Goal: Transaction & Acquisition: Purchase product/service

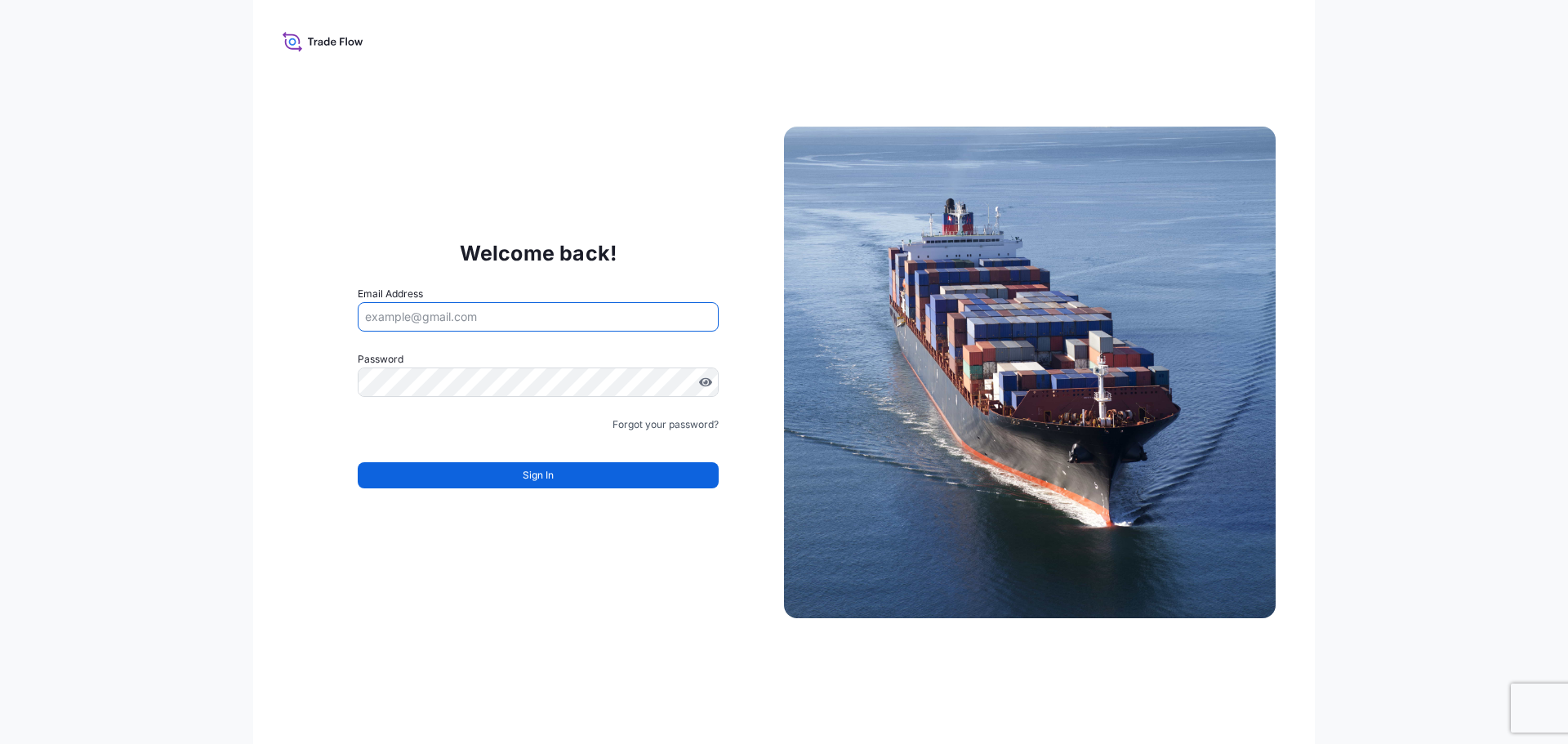
click at [501, 316] on input "Email Address" at bounding box center [537, 316] width 361 height 29
click at [288, 42] on icon at bounding box center [323, 41] width 80 height 23
click at [494, 314] on input "Email Address" at bounding box center [537, 316] width 361 height 29
type input "d"
drag, startPoint x: 438, startPoint y: 325, endPoint x: 337, endPoint y: 299, distance: 104.3
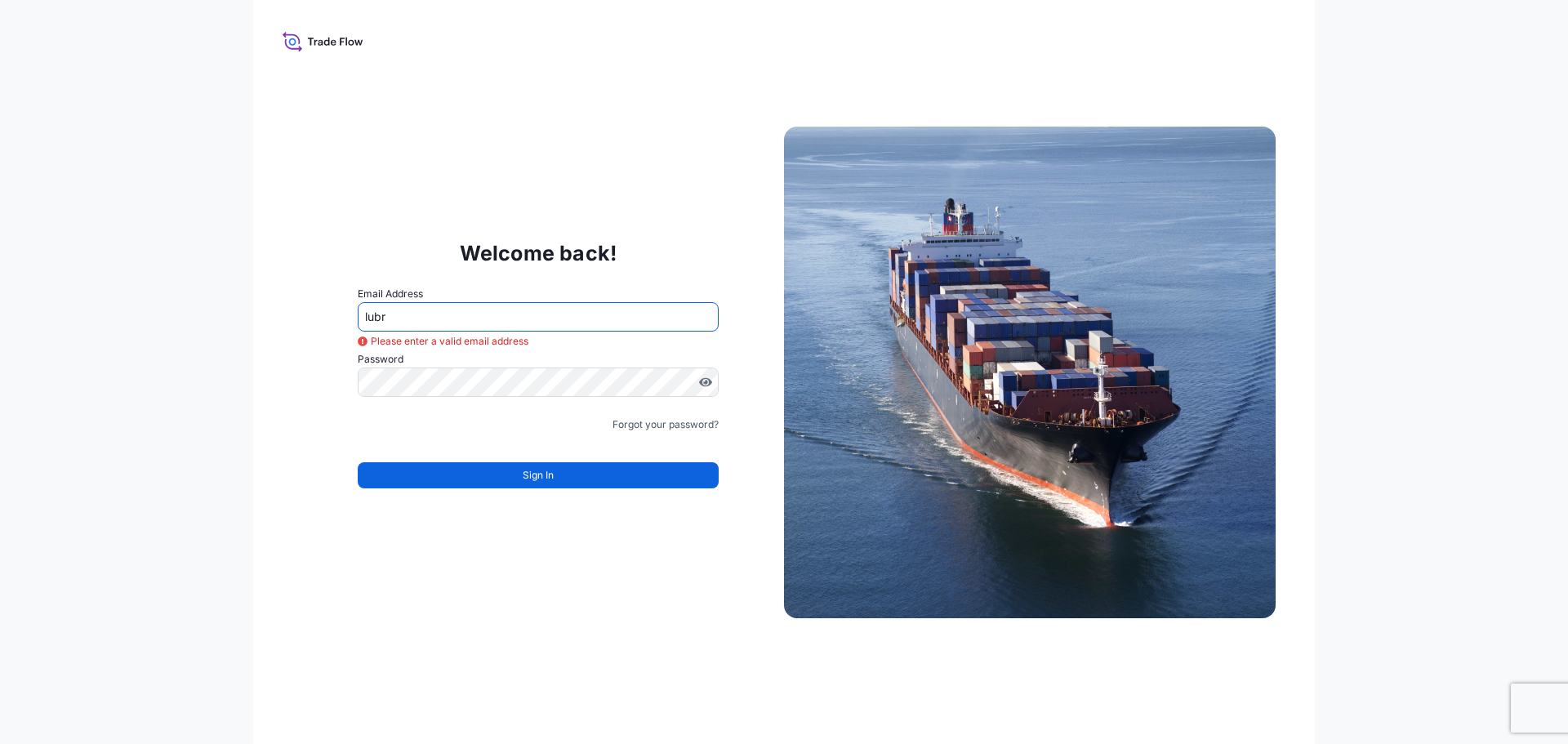
click at [337, 299] on div "Welcome back! Email Address lubr Please enter a valid email address Password Mu…" at bounding box center [538, 372] width 491 height 336
paste input "[EMAIL_ADDRESS][DOMAIN_NAME]"
type input "[EMAIL_ADDRESS][DOMAIN_NAME]"
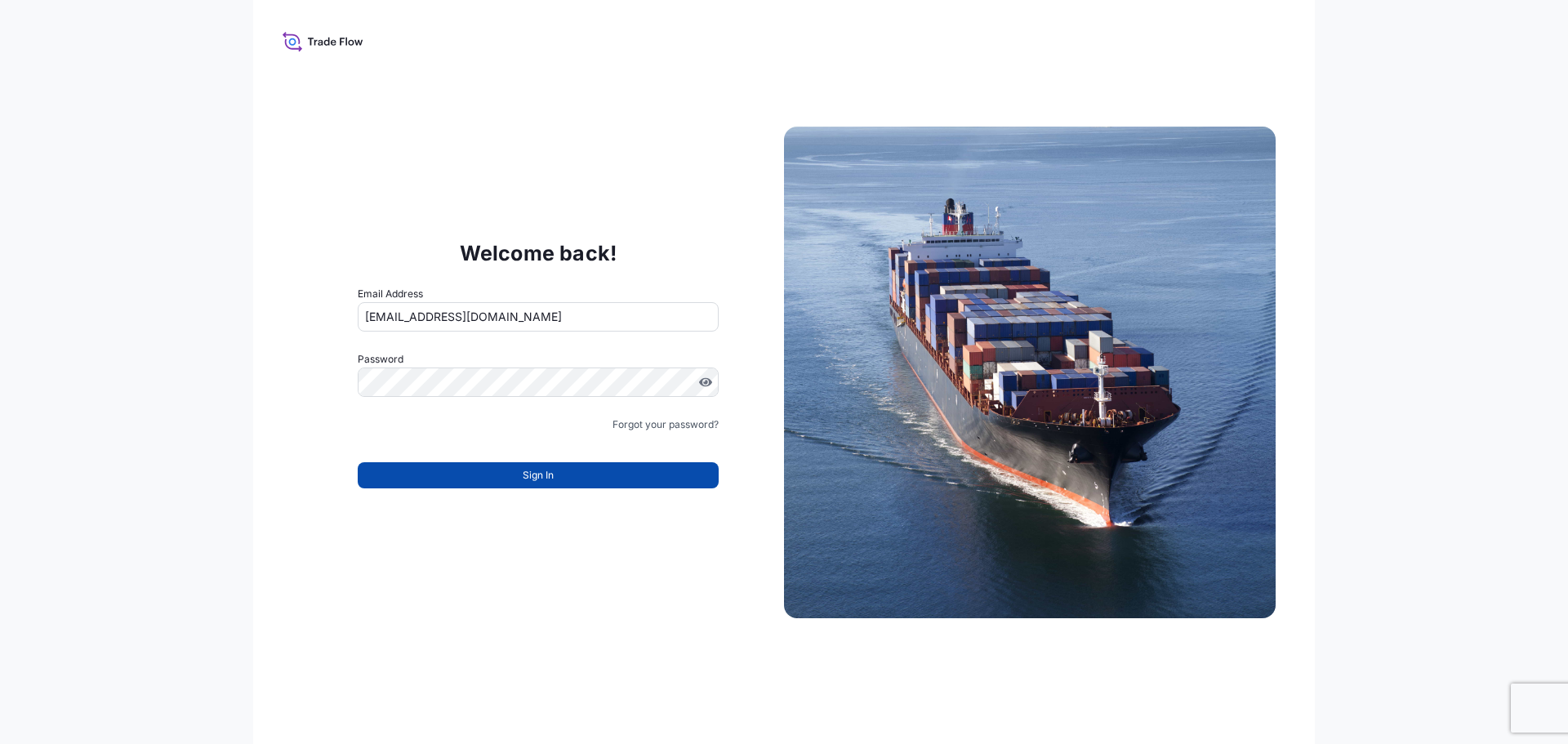
click at [522, 473] on span "Sign In" at bounding box center [537, 475] width 31 height 16
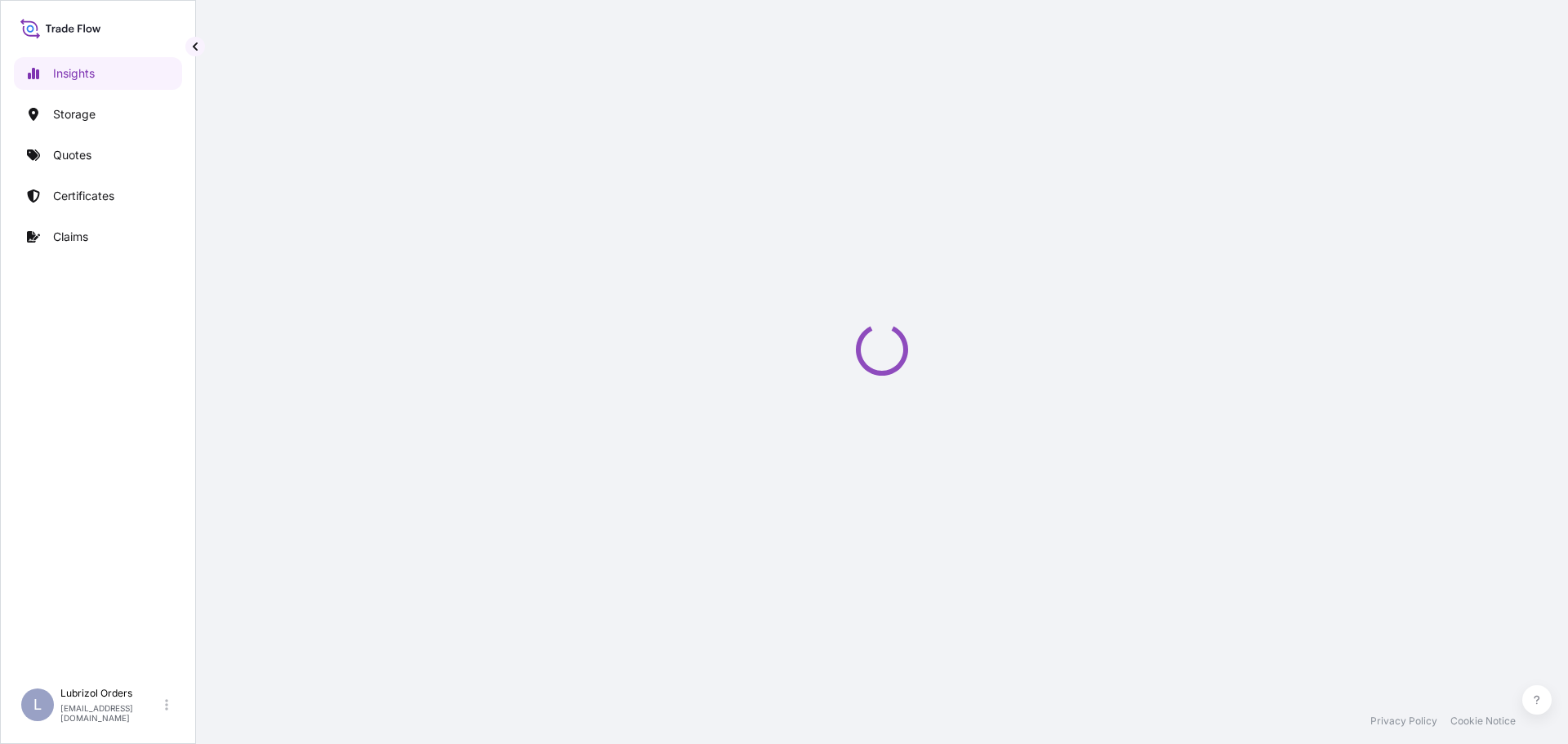
select select "2025"
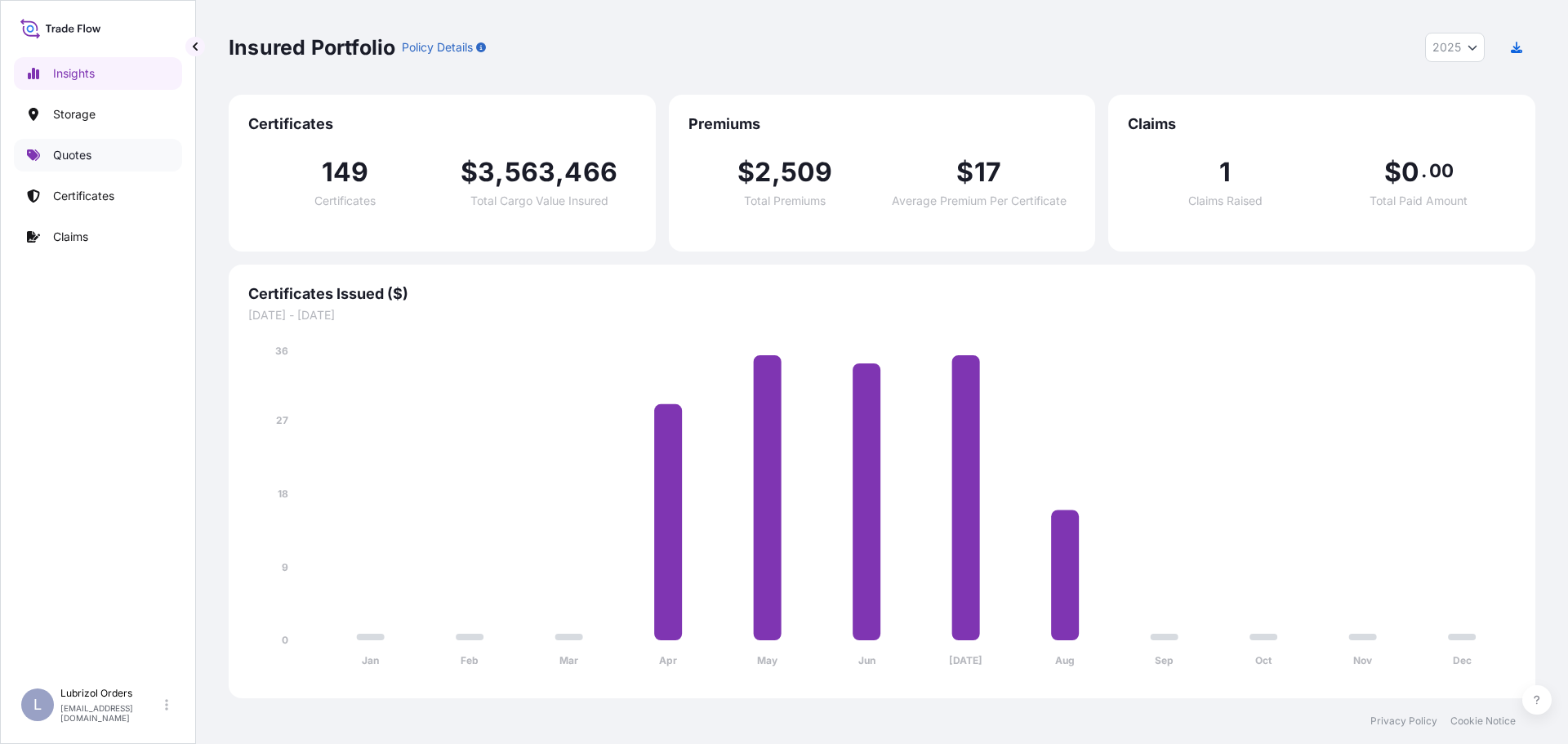
click at [62, 147] on p "Quotes" at bounding box center [72, 154] width 39 height 16
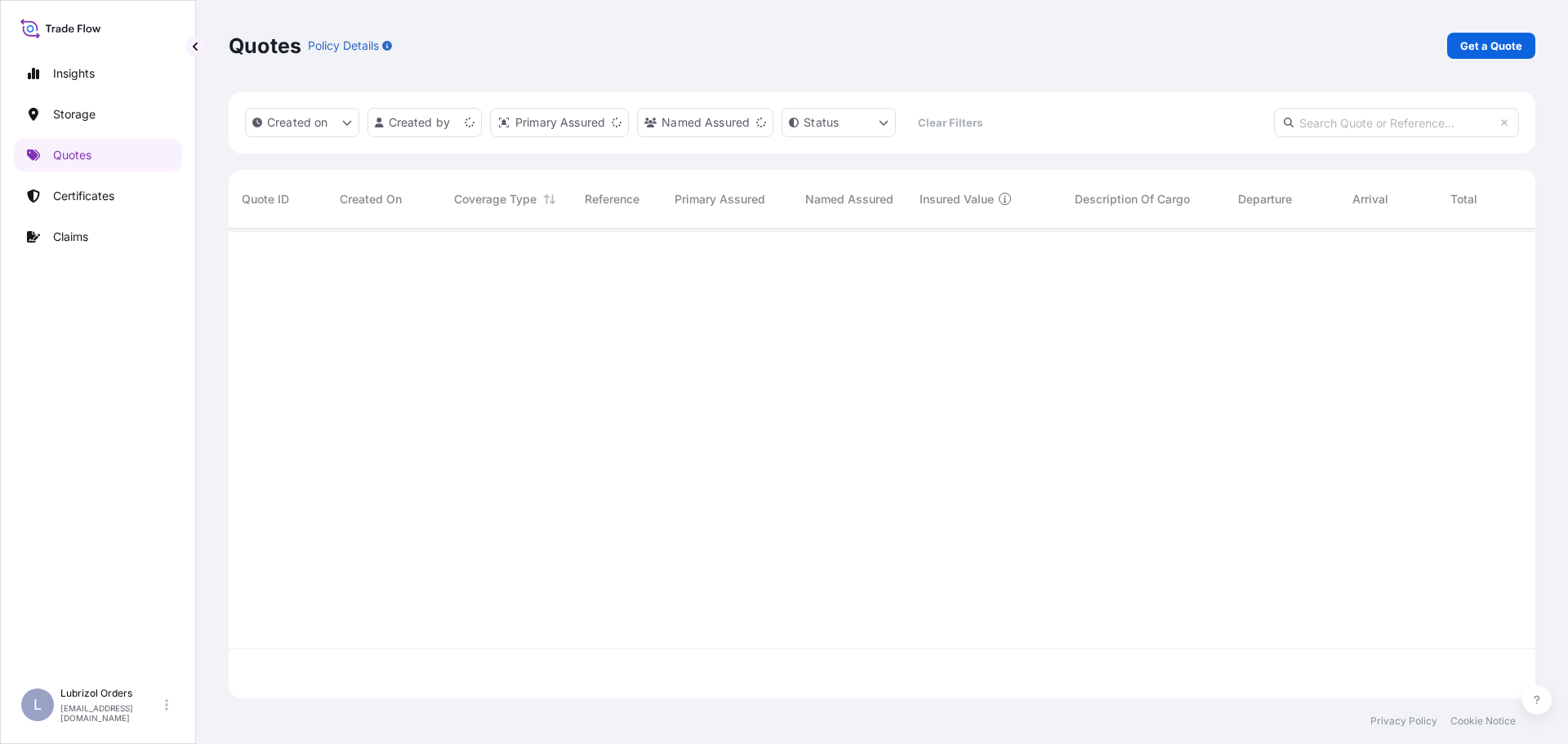
scroll to position [466, 1294]
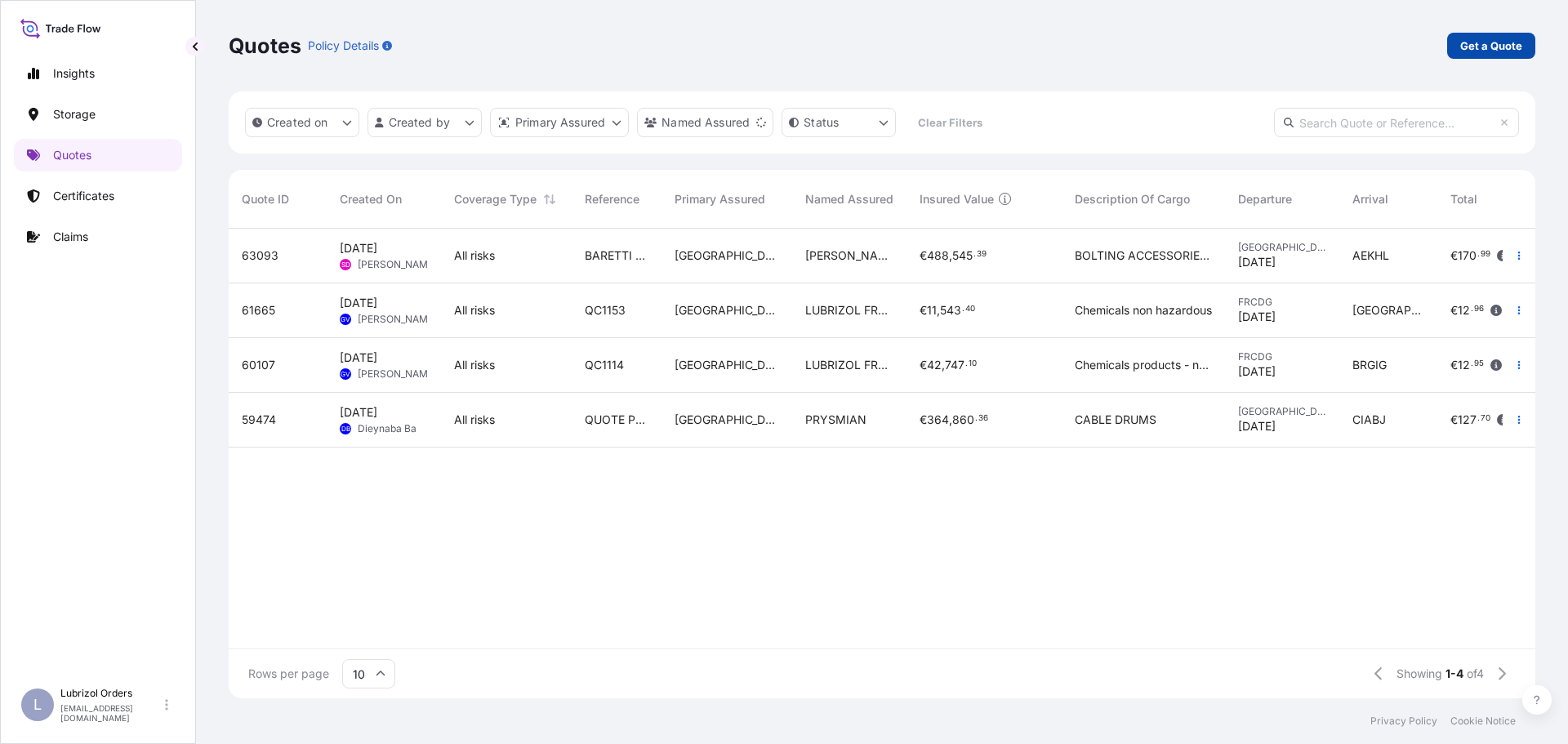
click at [1503, 38] on p "Get a Quote" at bounding box center [1491, 45] width 62 height 16
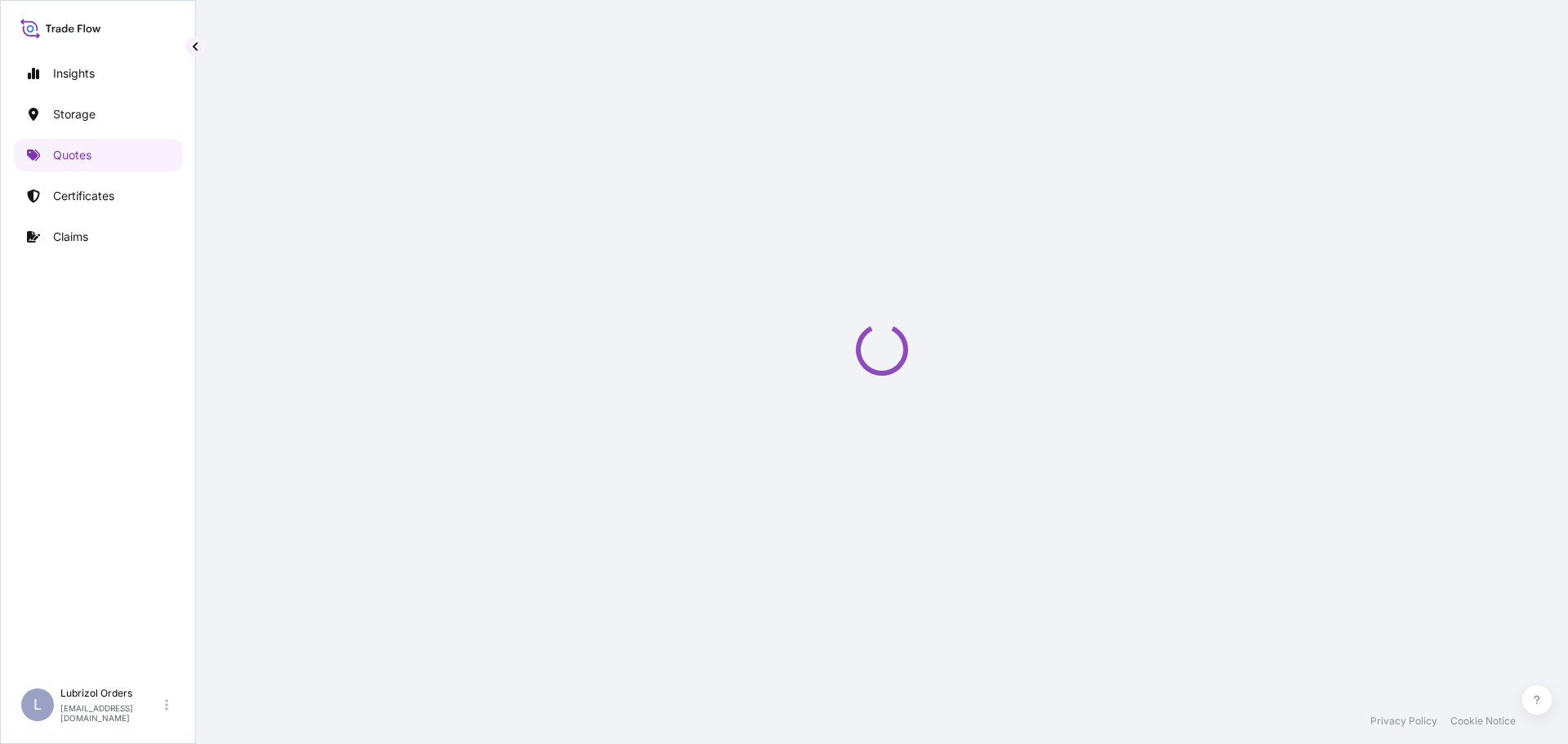
scroll to position [26, 0]
select select "Road / [GEOGRAPHIC_DATA]"
select select "Water"
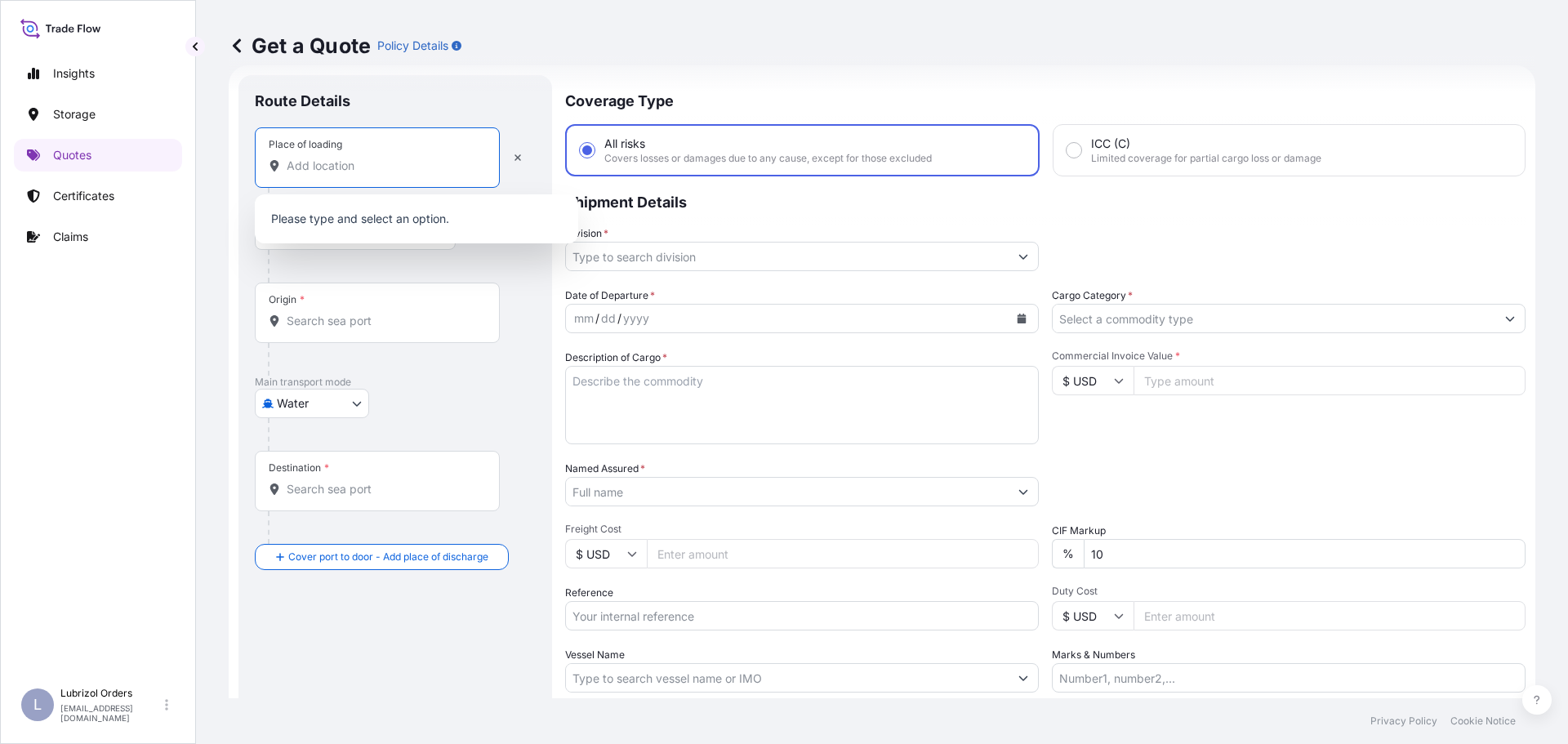
click at [346, 168] on input "Place of loading" at bounding box center [383, 165] width 193 height 16
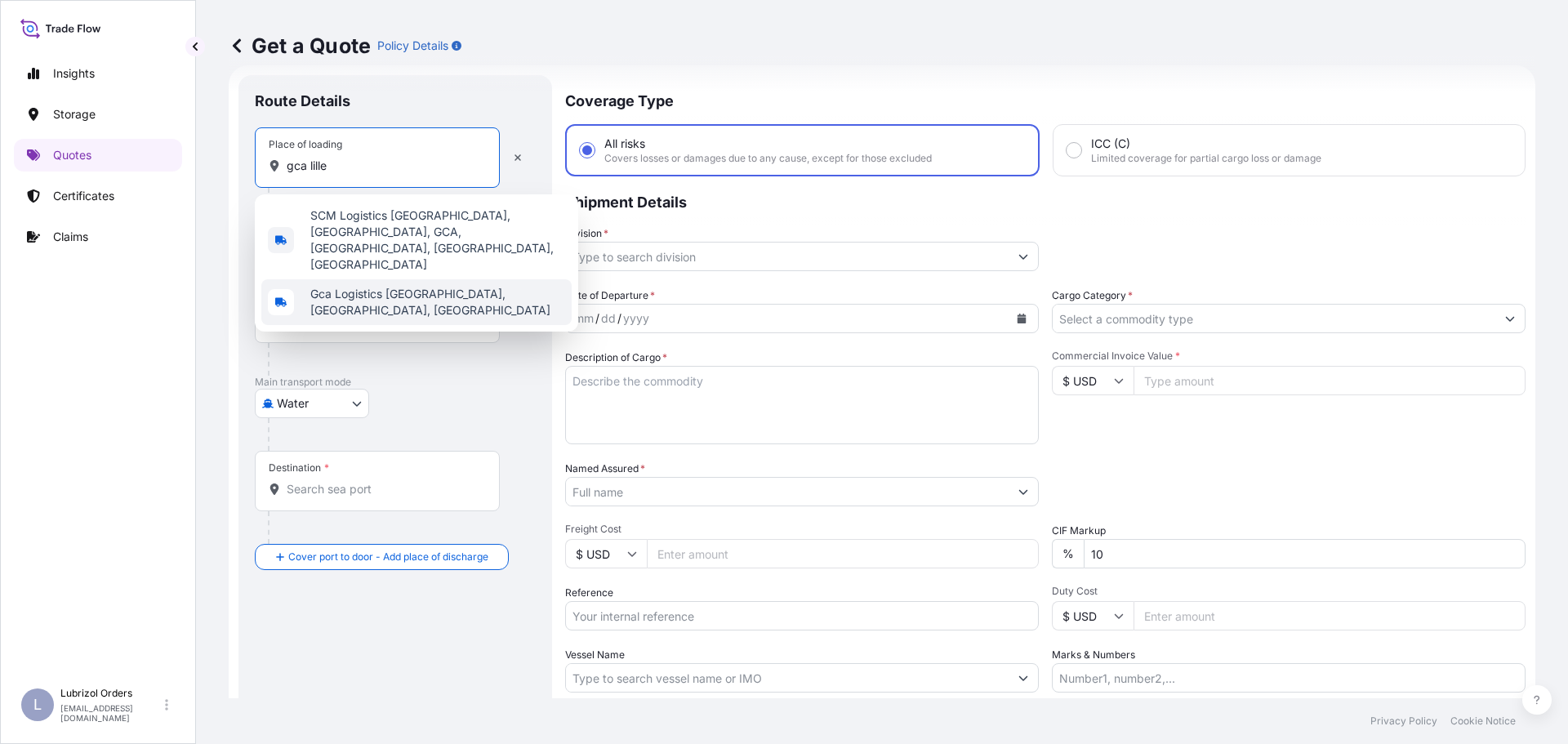
click at [365, 286] on span "Gca Logistics Le havre site 2, Lillebonne, France" at bounding box center [438, 302] width 255 height 33
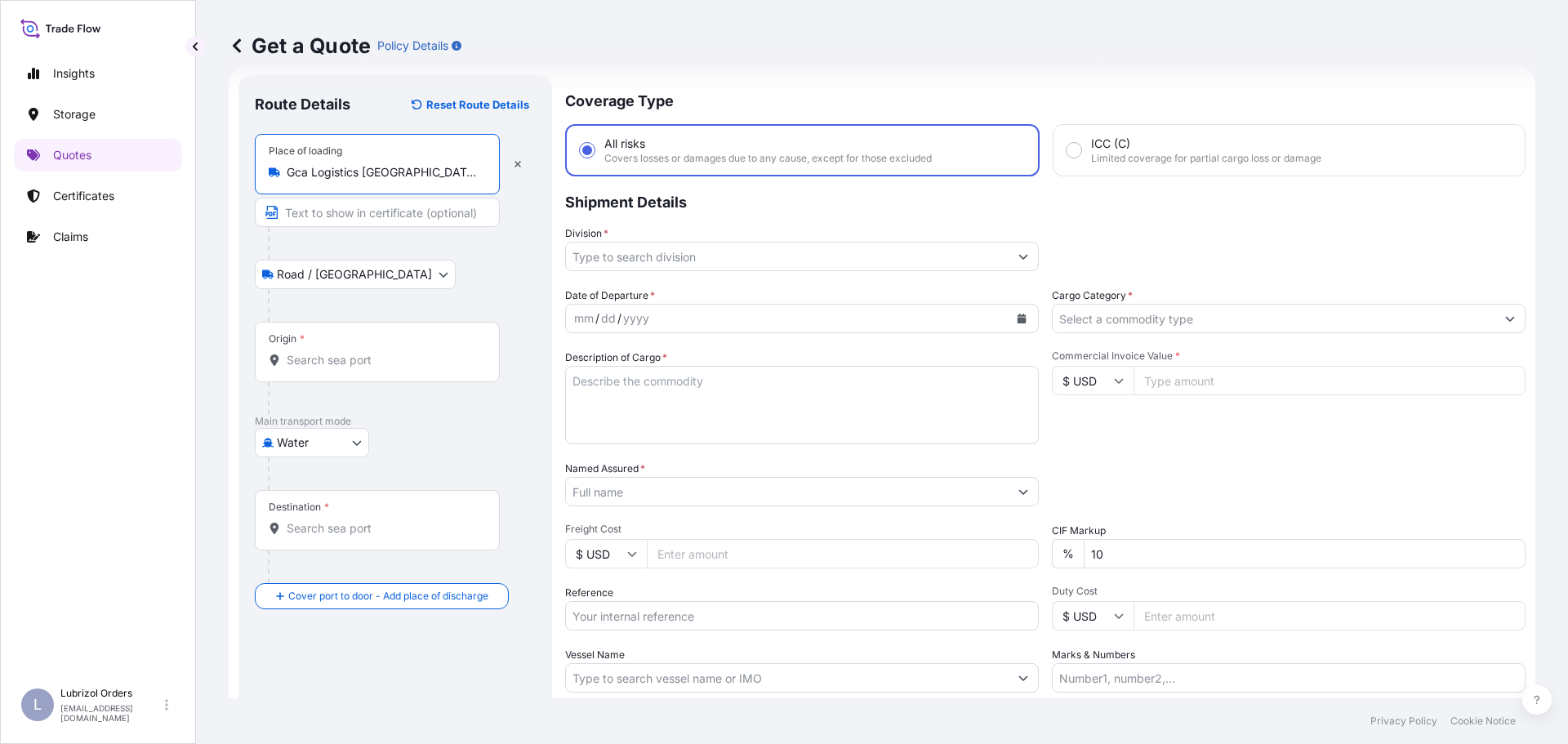
type input "Gca Logistics Le havre site 2, Lillebonne, France"
click at [353, 346] on div "Origin *" at bounding box center [377, 352] width 245 height 60
click at [353, 352] on input "Origin *" at bounding box center [383, 360] width 193 height 16
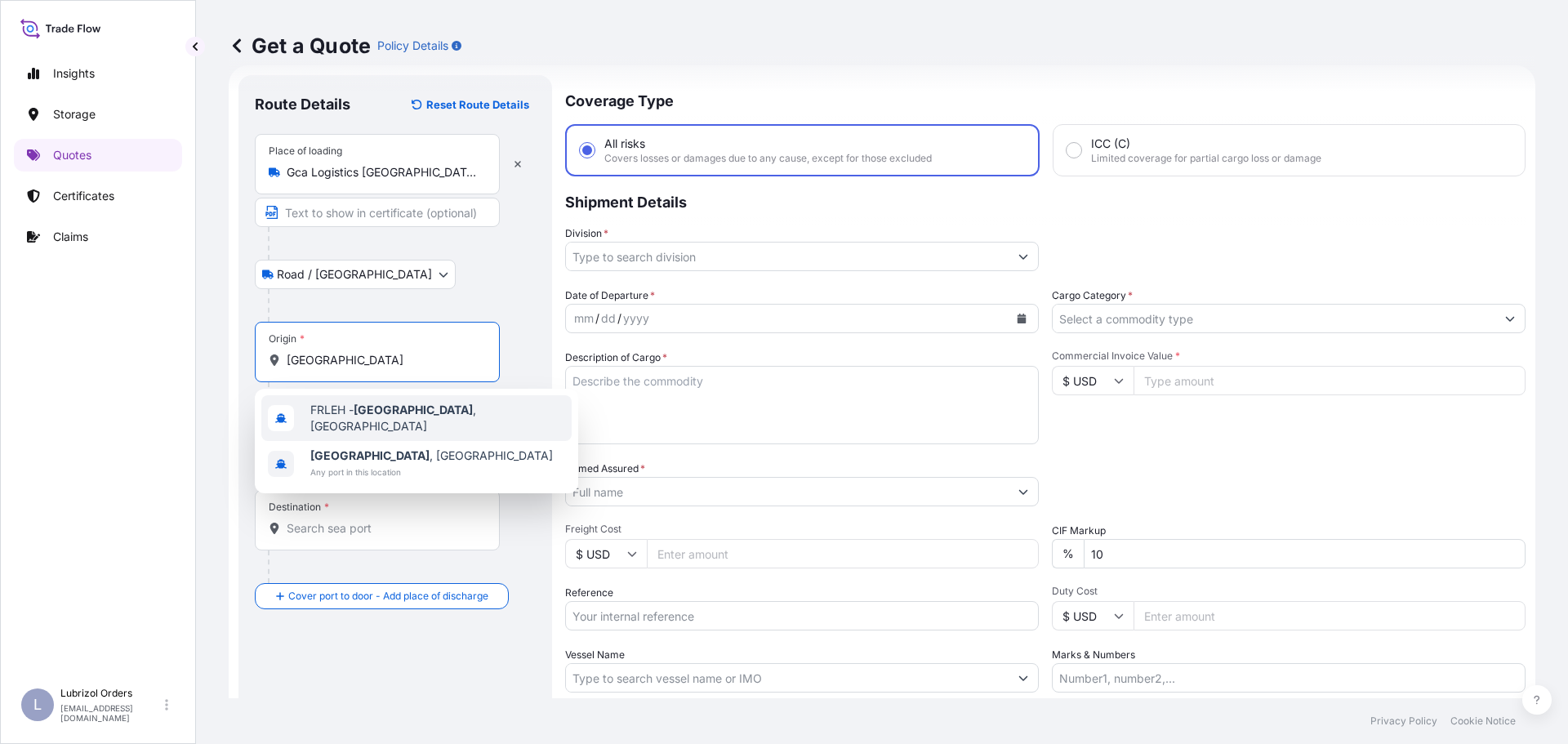
click at [352, 419] on span "FRLEH - Le Havre , France" at bounding box center [438, 418] width 255 height 33
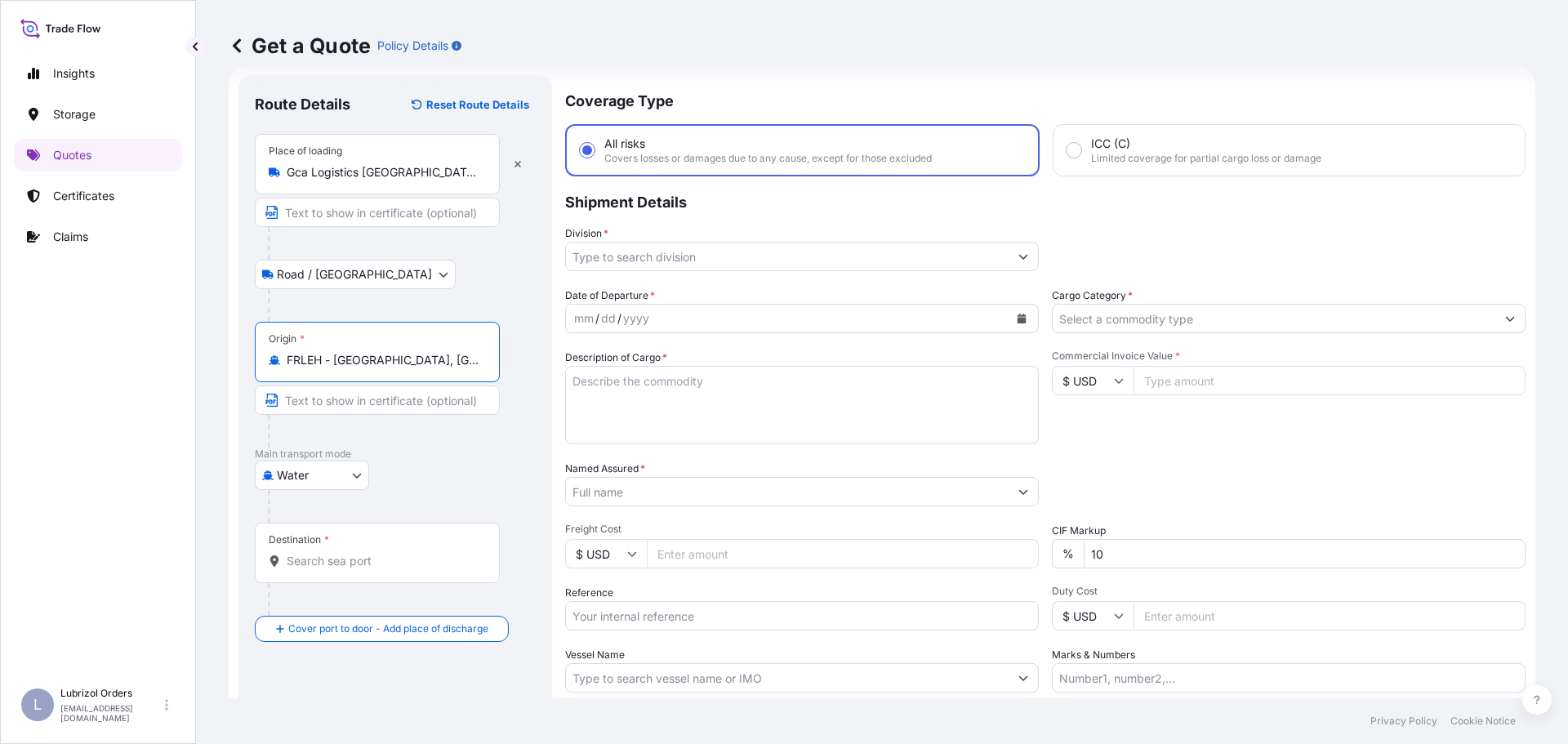
type input "FRLEH - Le Havre, France"
click at [326, 552] on div "Destination *" at bounding box center [377, 553] width 245 height 60
click at [326, 553] on input "Destination *" at bounding box center [383, 560] width 193 height 16
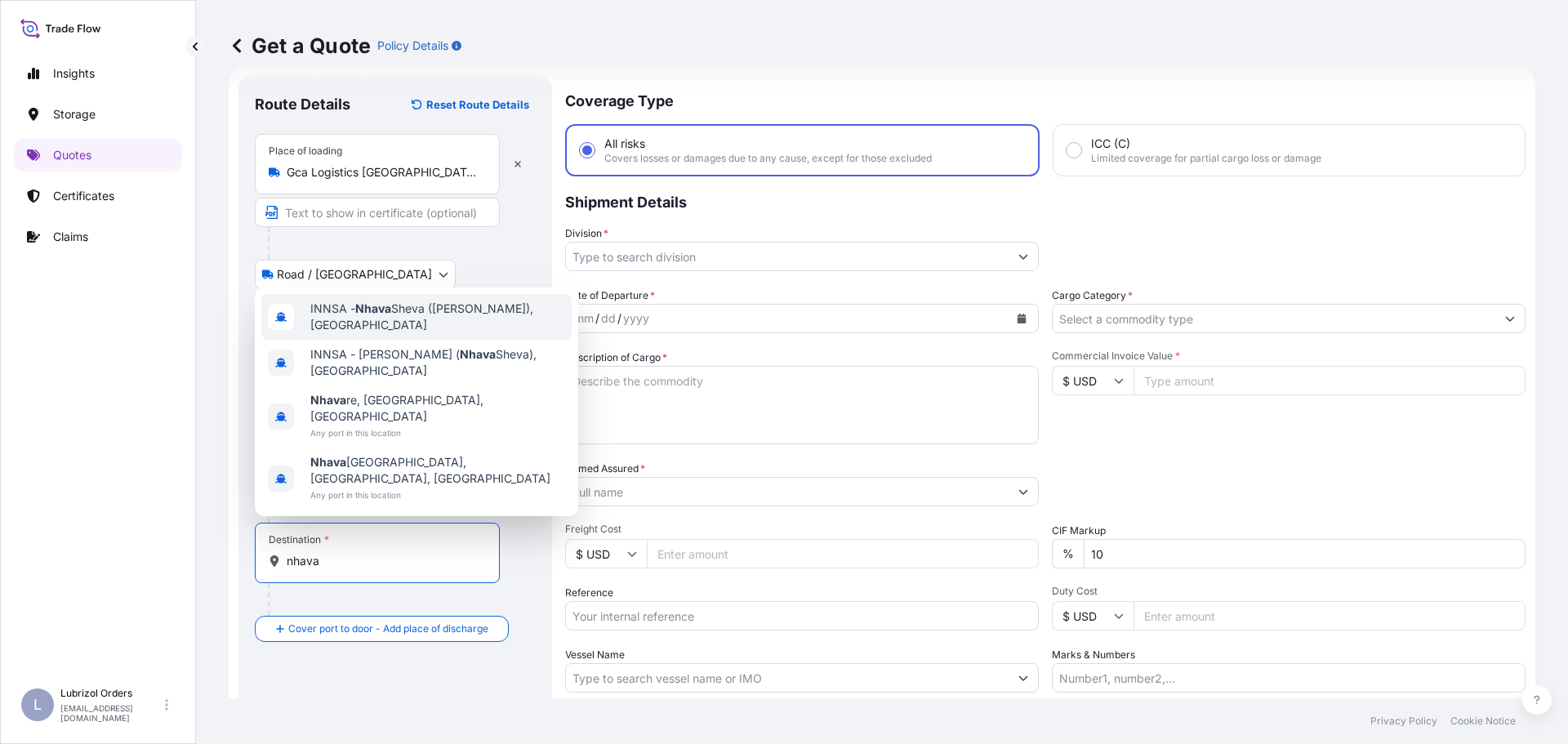
click at [400, 333] on span "INNSA - Nhava Sheva (Jawaharlal Nehru), India" at bounding box center [438, 316] width 255 height 33
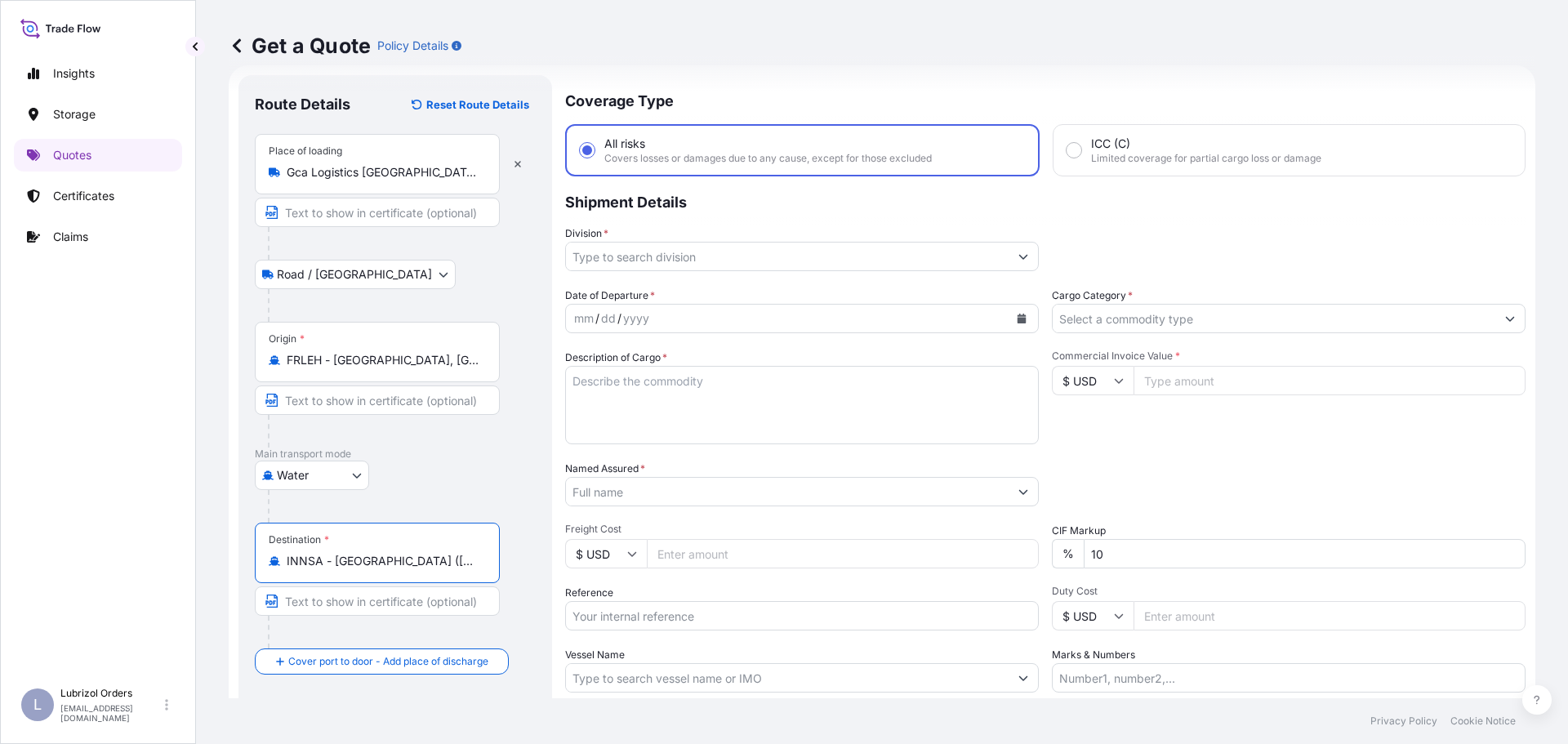
type input "INNSA - Nhava Sheva (Jawaharlal Nehru), India"
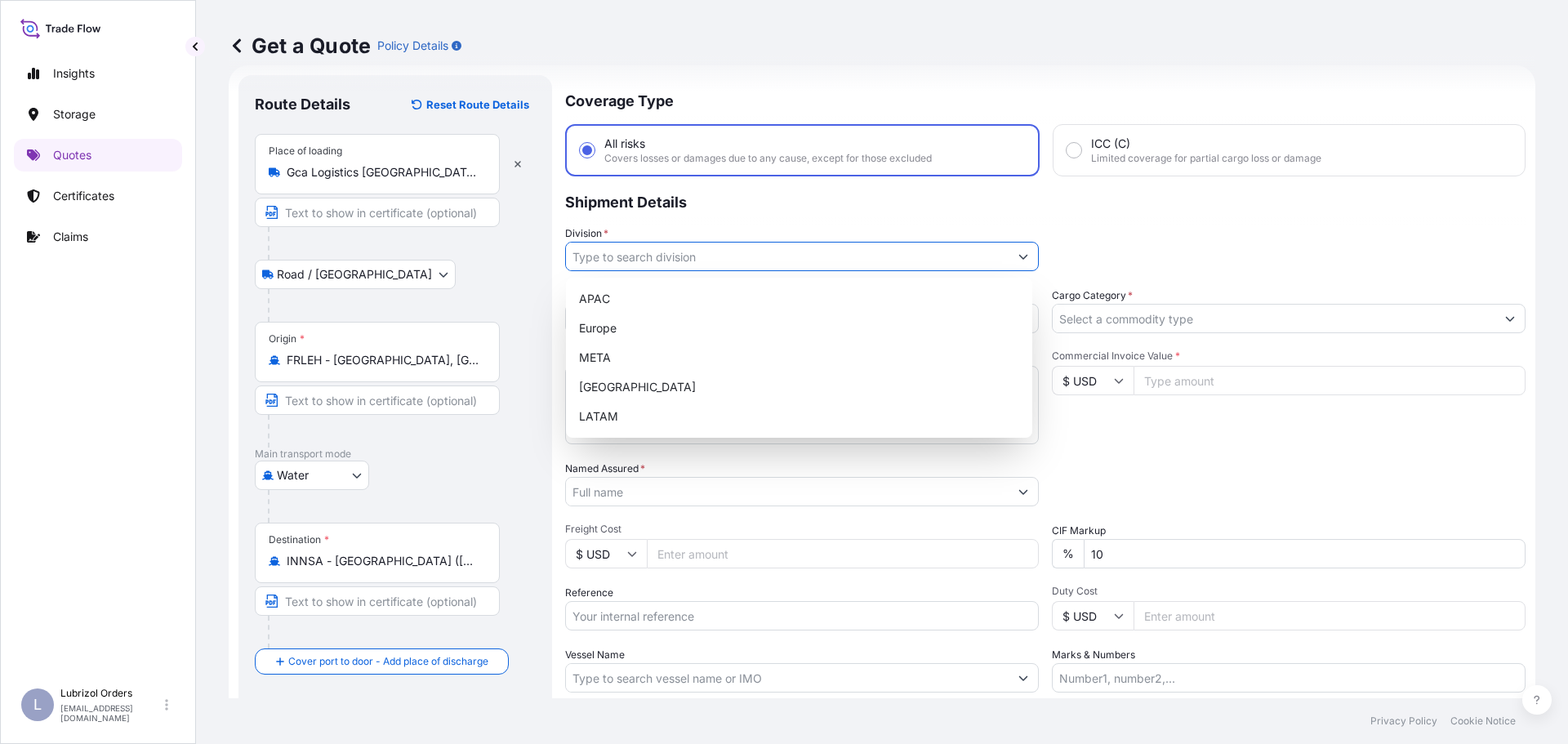
click at [699, 258] on input "Division *" at bounding box center [787, 256] width 443 height 29
click at [619, 326] on div "Europe" at bounding box center [799, 328] width 453 height 29
type input "Europe"
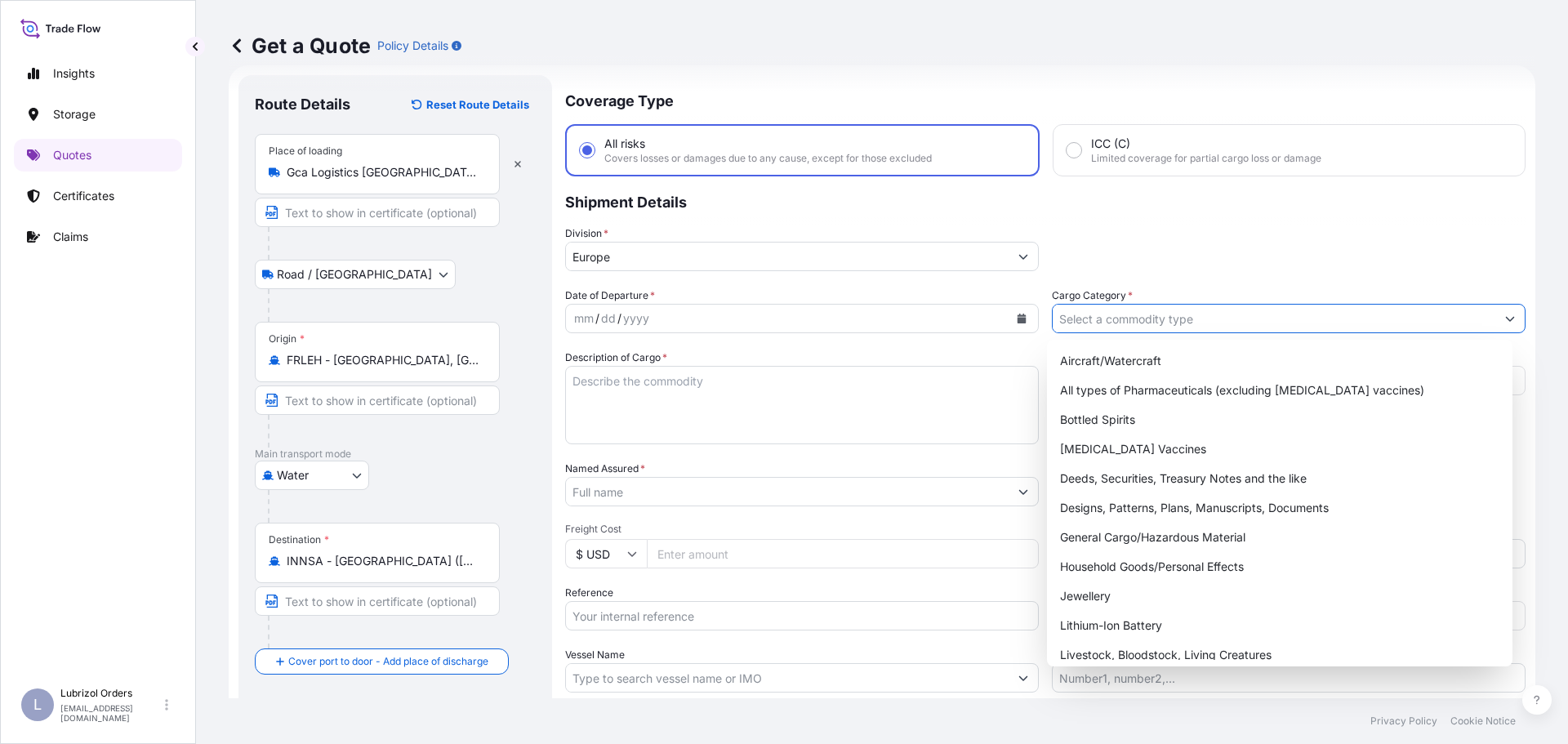
click at [1092, 320] on input "Cargo Category *" at bounding box center [1274, 318] width 443 height 29
click at [1090, 533] on div "General Cargo/Hazardous Material" at bounding box center [1280, 537] width 453 height 29
type input "General Cargo/Hazardous Material"
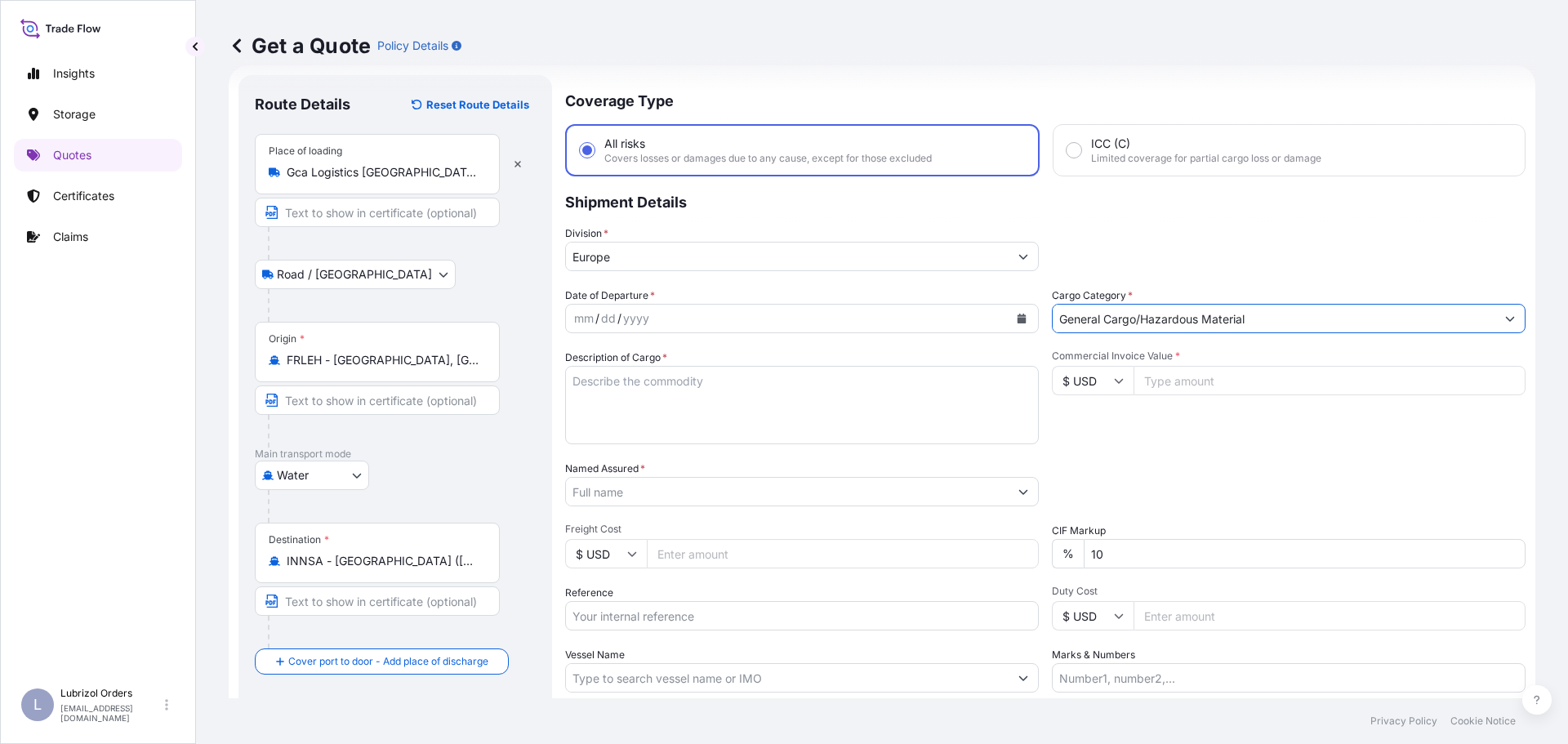
click at [701, 310] on div "mm / dd / yyyy" at bounding box center [787, 318] width 443 height 29
click at [665, 319] on div "mm / dd / yyyy" at bounding box center [787, 318] width 443 height 29
click at [1017, 320] on icon "Calendar" at bounding box center [1021, 319] width 9 height 10
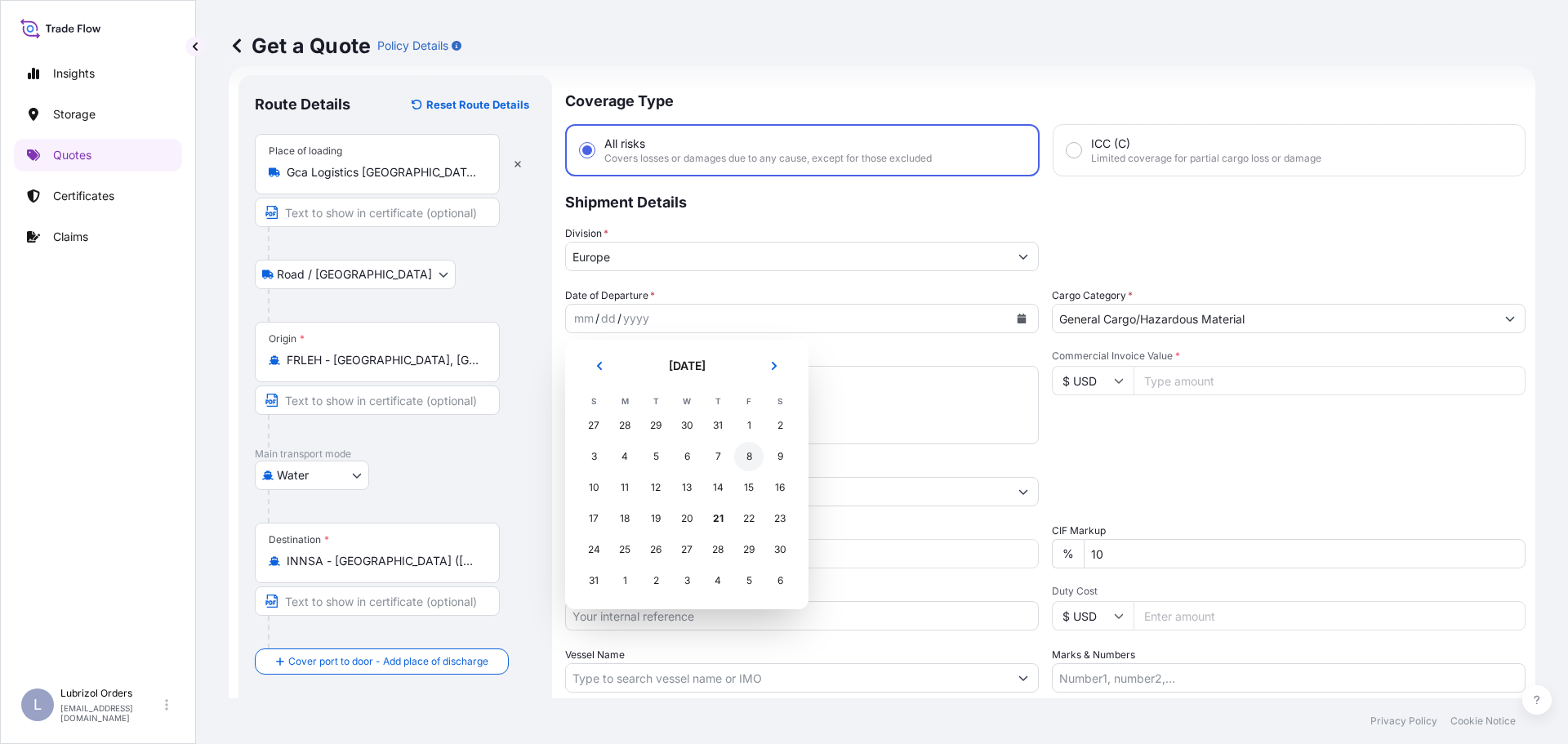
click at [744, 457] on div "8" at bounding box center [748, 456] width 29 height 29
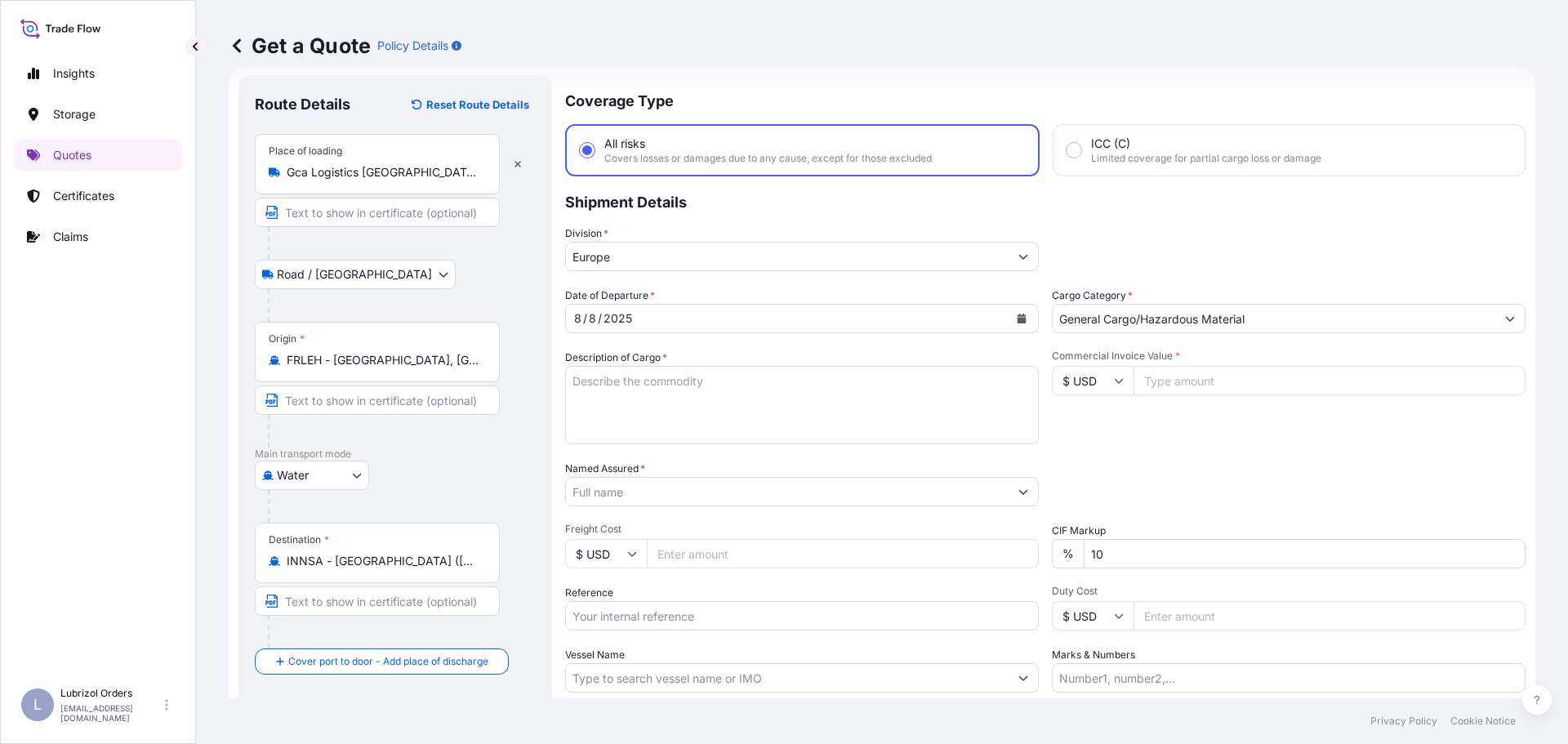
click at [812, 381] on textarea "Description of Cargo *" at bounding box center [802, 404] width 474 height 78
paste textarea "12 DRUMS OF LUBRIZOL (R) 7418A STD BLACK AND YELLOW NW 1980 KGS GW 2148 KGS LOA…"
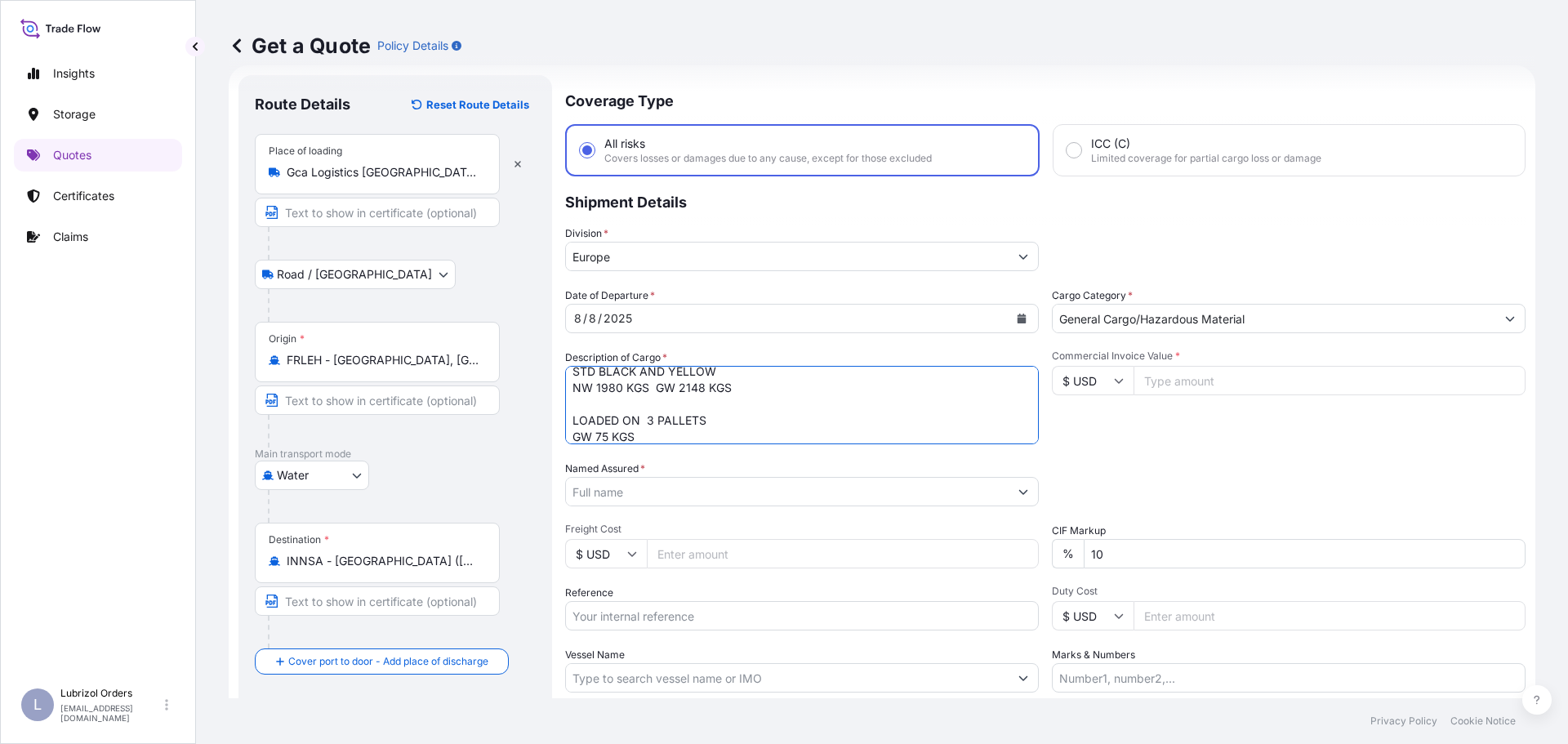
type textarea "12 DRUMS OF LUBRIZOL (R) 7418A STD BLACK AND YELLOW NW 1980 KGS GW 2148 KGS LOA…"
click at [686, 486] on input "Named Assured *" at bounding box center [787, 492] width 443 height 29
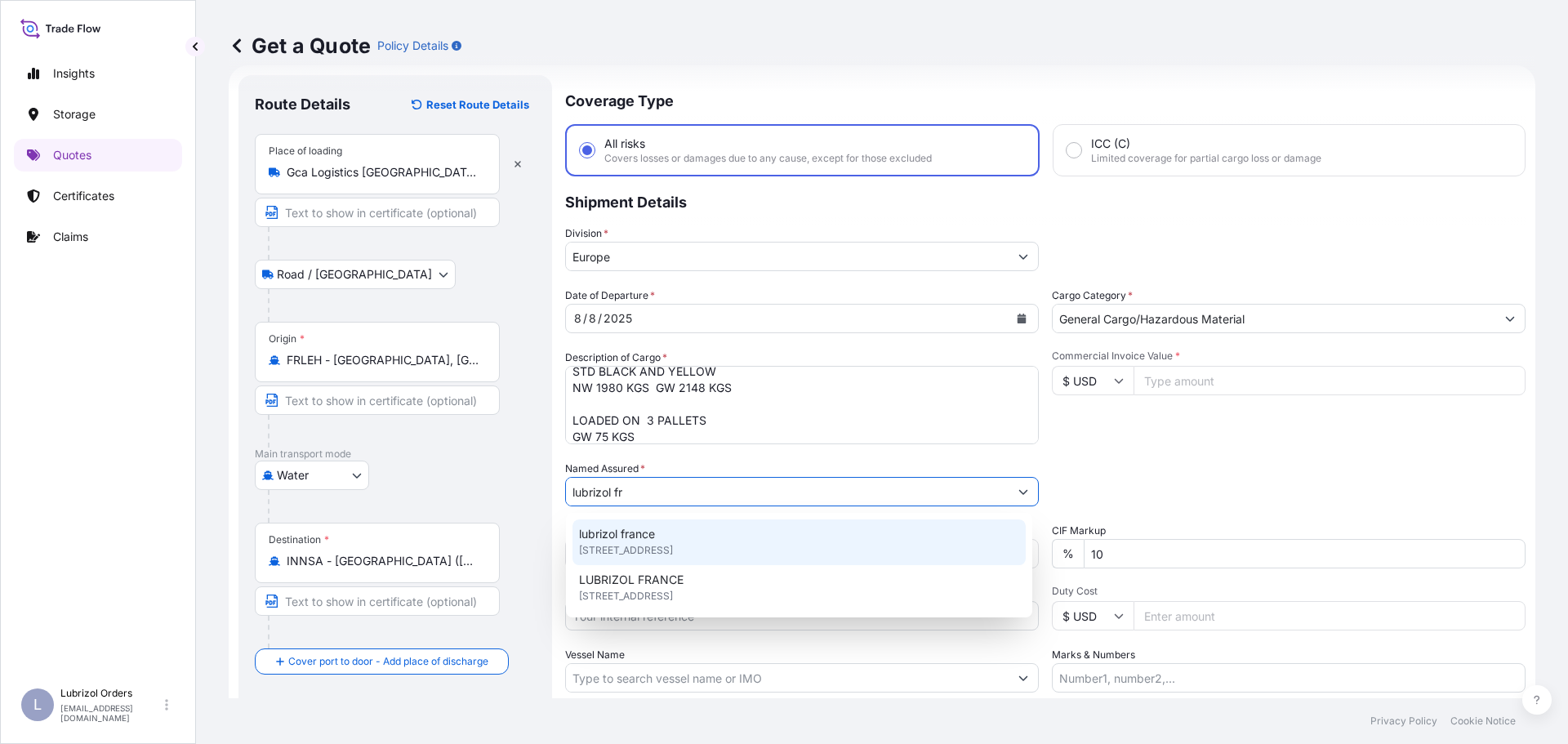
click at [670, 542] on div "lubrizol france 25 Quai de France, 76100, Rouen, France" at bounding box center [799, 542] width 453 height 46
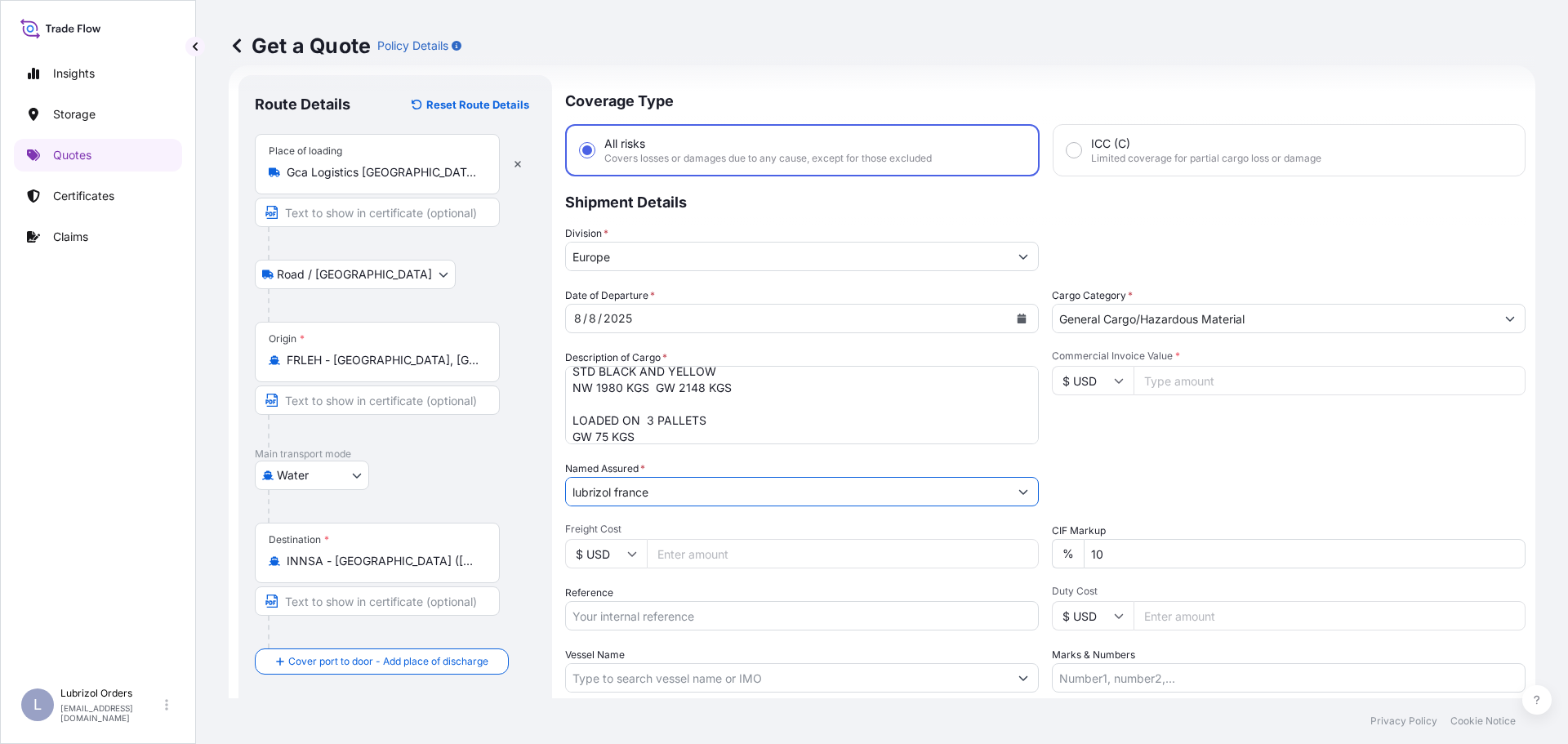
type input "lubrizol france"
click at [700, 615] on input "Reference" at bounding box center [802, 616] width 474 height 29
paste input "1155536246"
type input "1155536246"
click at [1170, 377] on input "Commercial Invoice Value *" at bounding box center [1329, 380] width 392 height 29
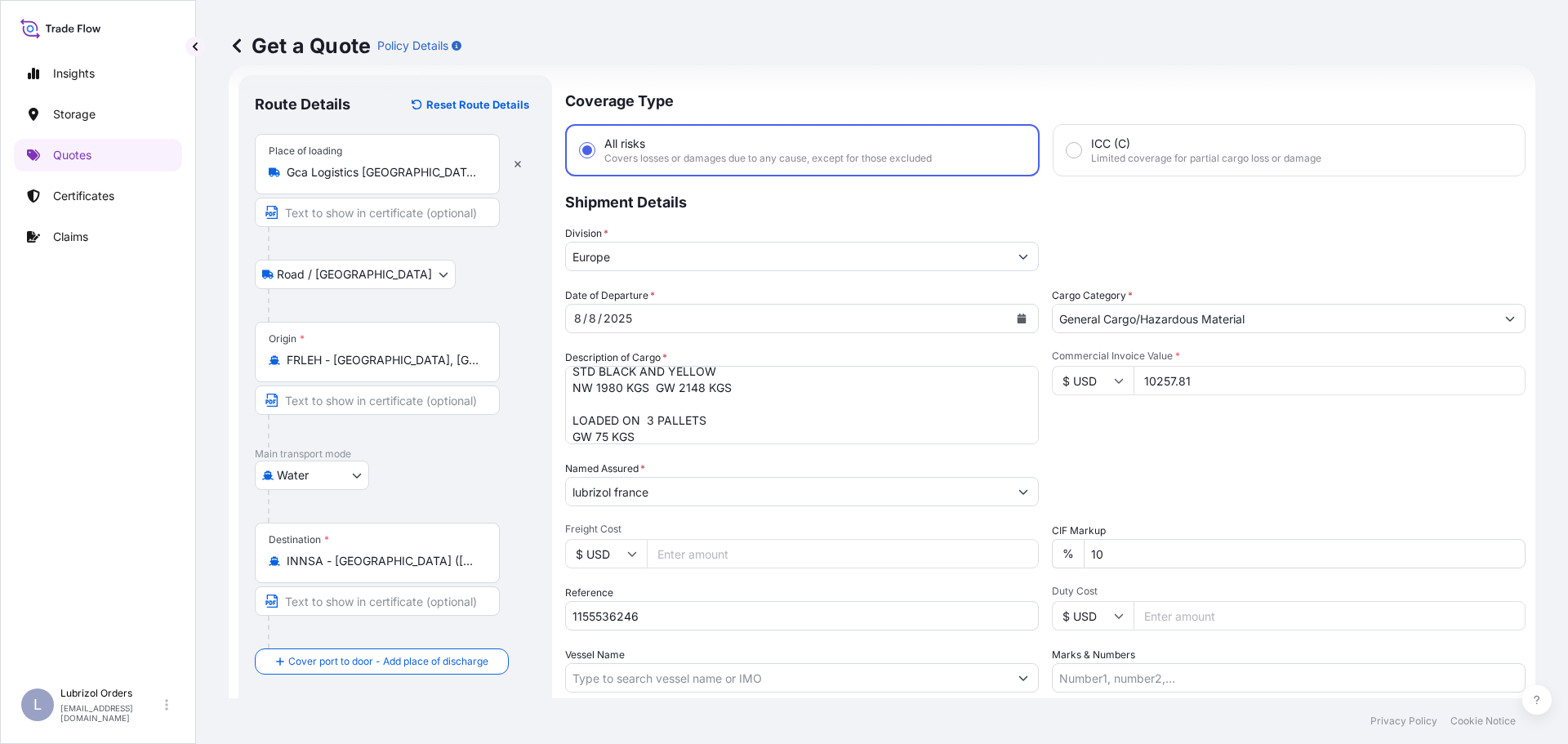
type input "10257.81"
click at [1084, 379] on input "$ USD" at bounding box center [1092, 380] width 81 height 29
click at [1086, 416] on div "€ EUR" at bounding box center [1087, 425] width 69 height 31
type input "€ EUR"
click at [1173, 440] on div "Commercial Invoice Value * € EUR 10257.81" at bounding box center [1288, 397] width 474 height 95
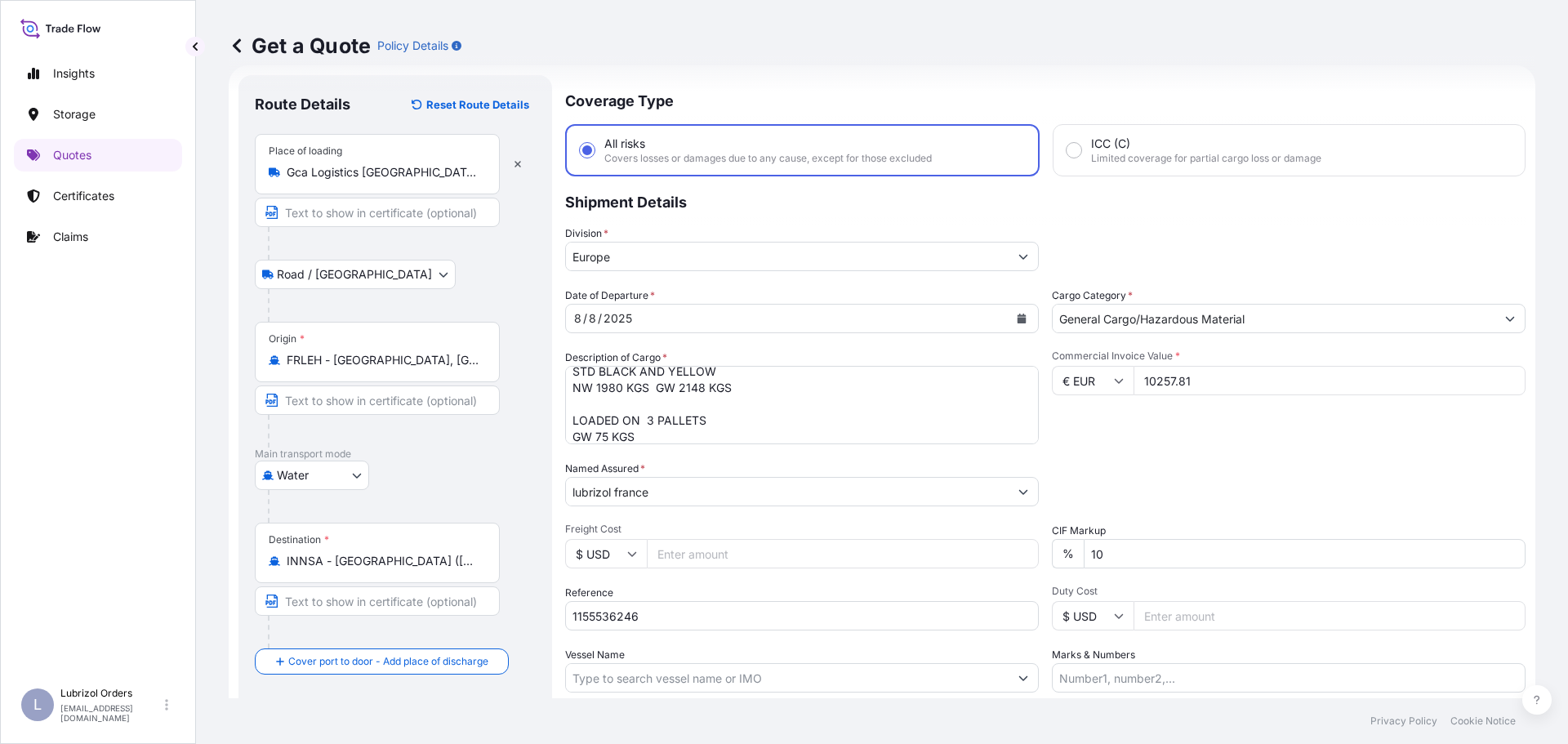
scroll to position [152, 0]
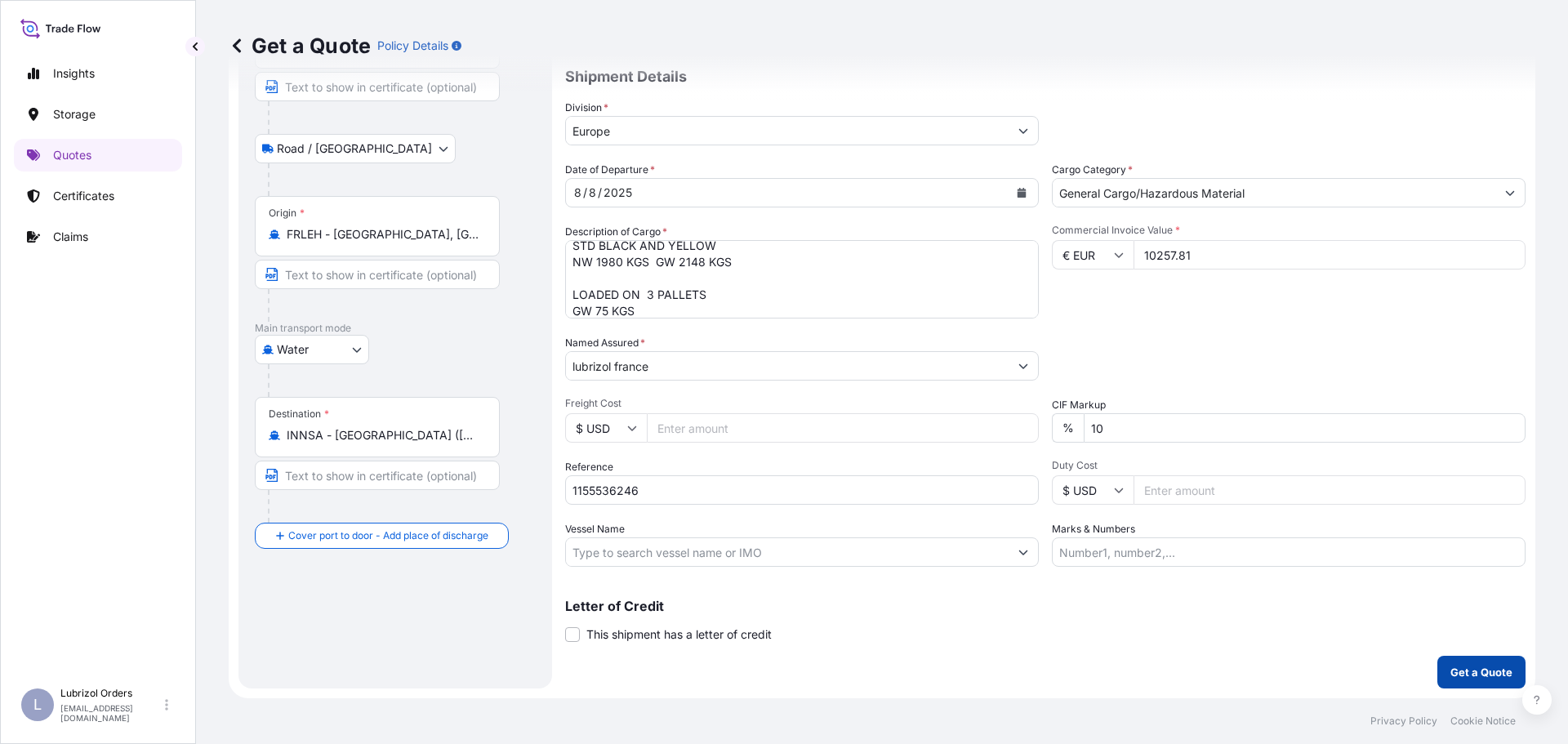
click at [1462, 674] on p "Get a Quote" at bounding box center [1481, 672] width 62 height 16
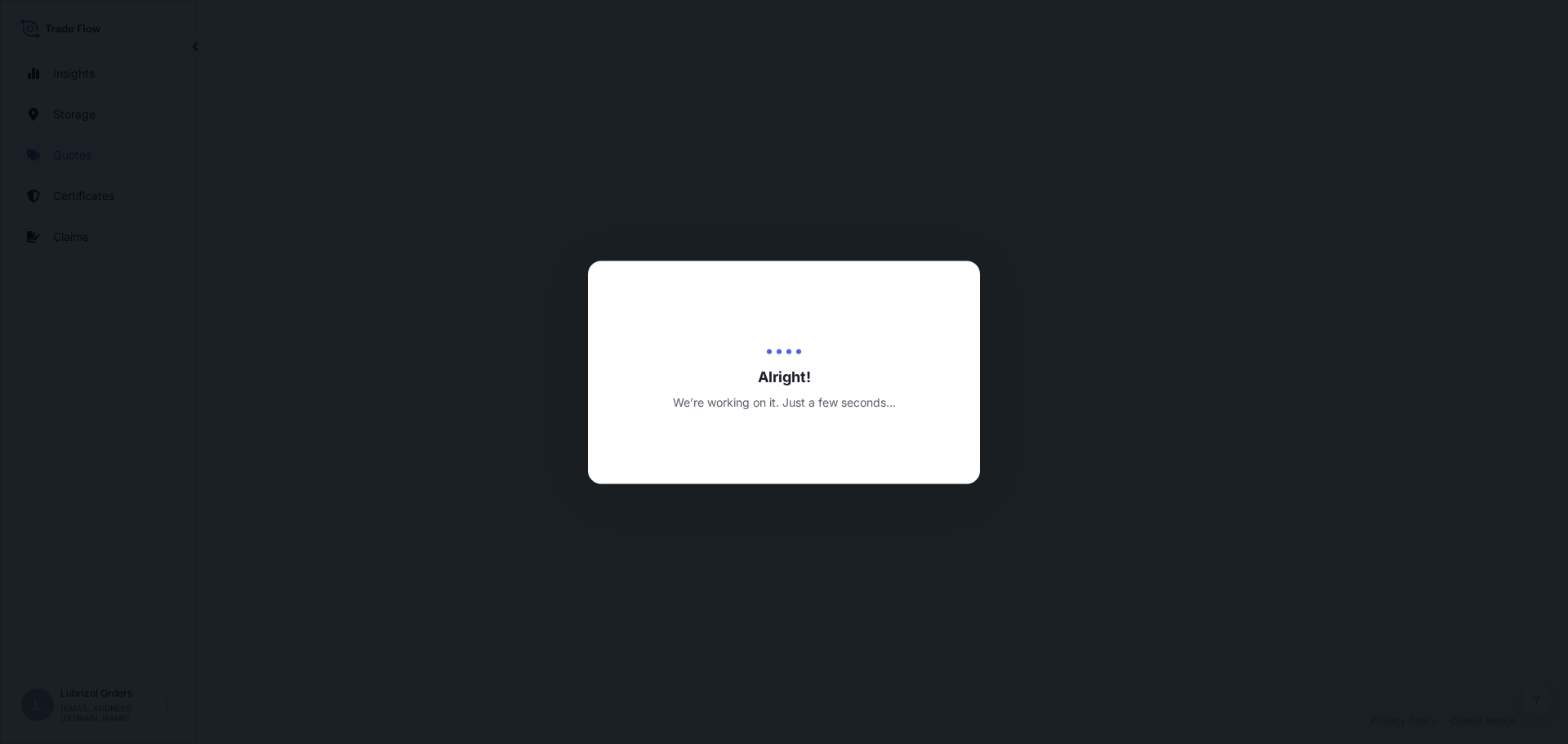
select select "Road / Inland"
select select "Water"
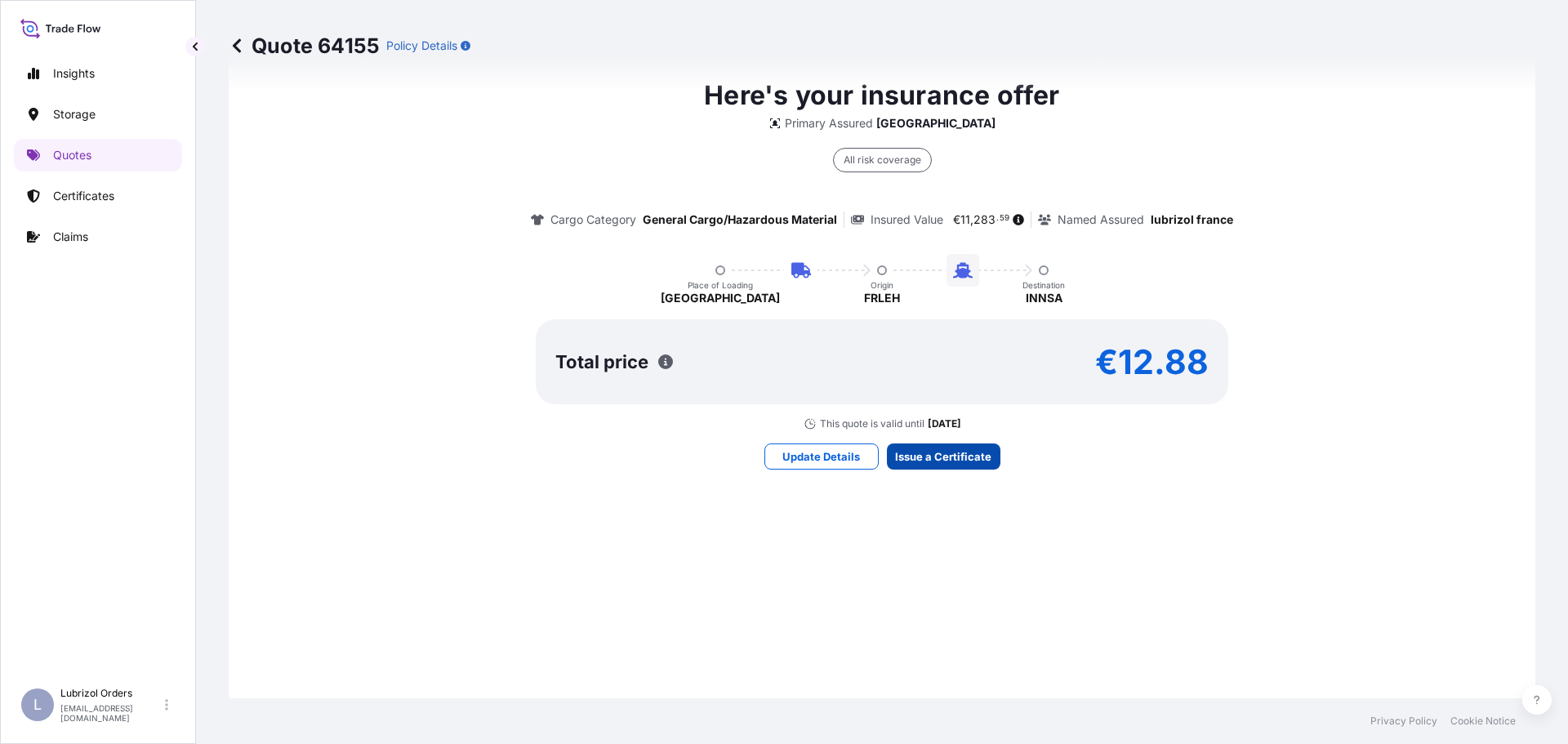
scroll to position [2437, 0]
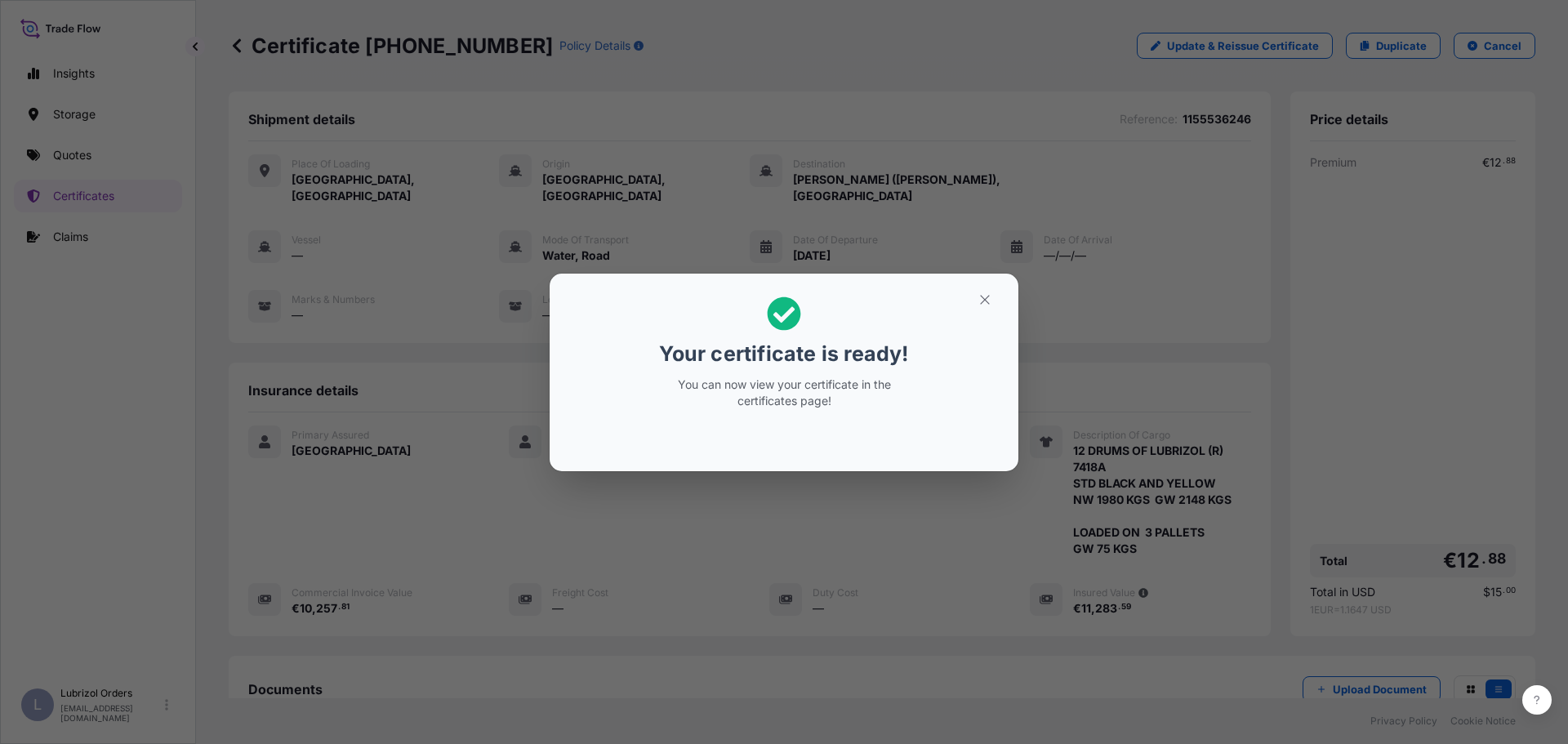
click at [520, 450] on div "Your certificate is ready! You can now view your certificate in the certificate…" at bounding box center [784, 372] width 1568 height 744
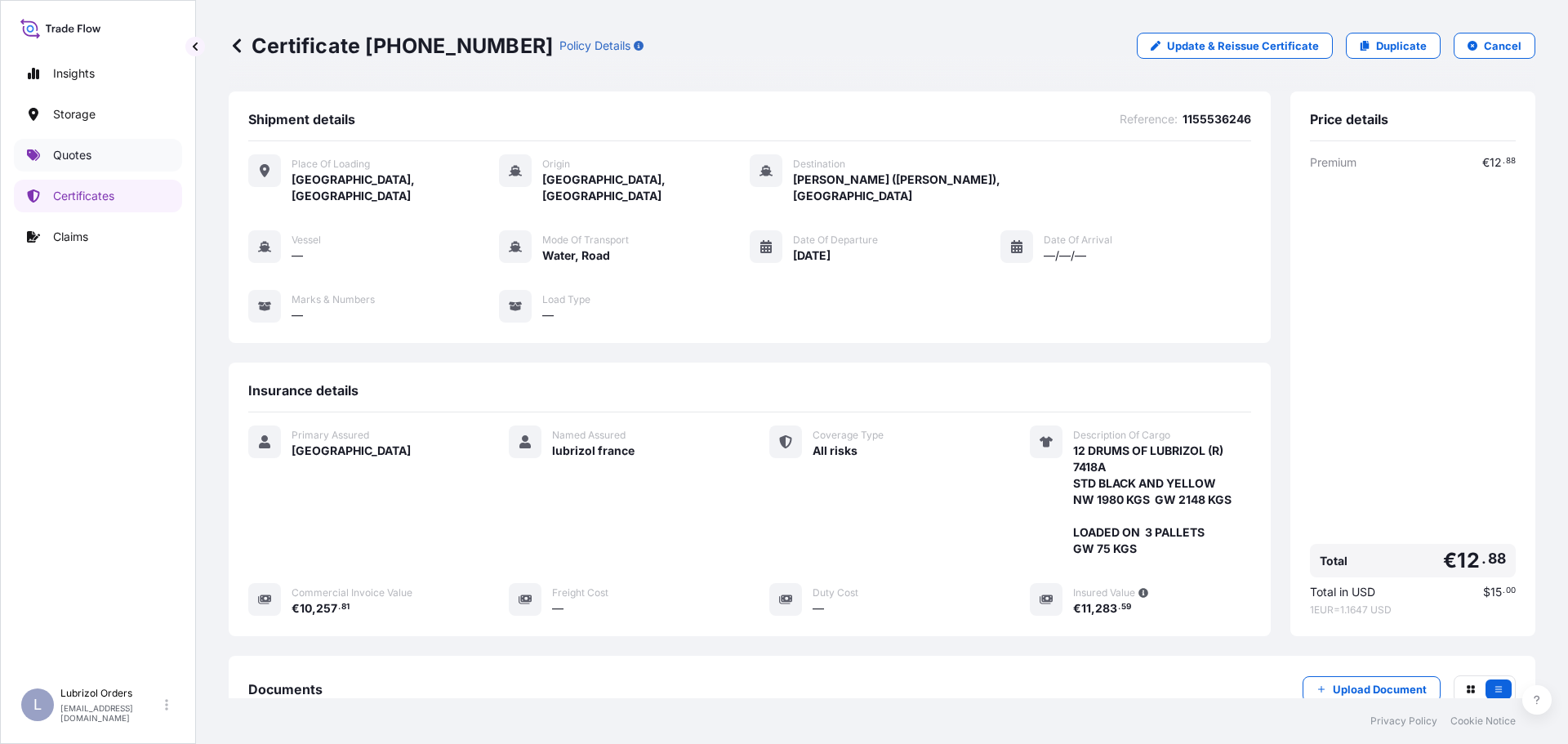
click at [65, 150] on p "Quotes" at bounding box center [72, 154] width 39 height 16
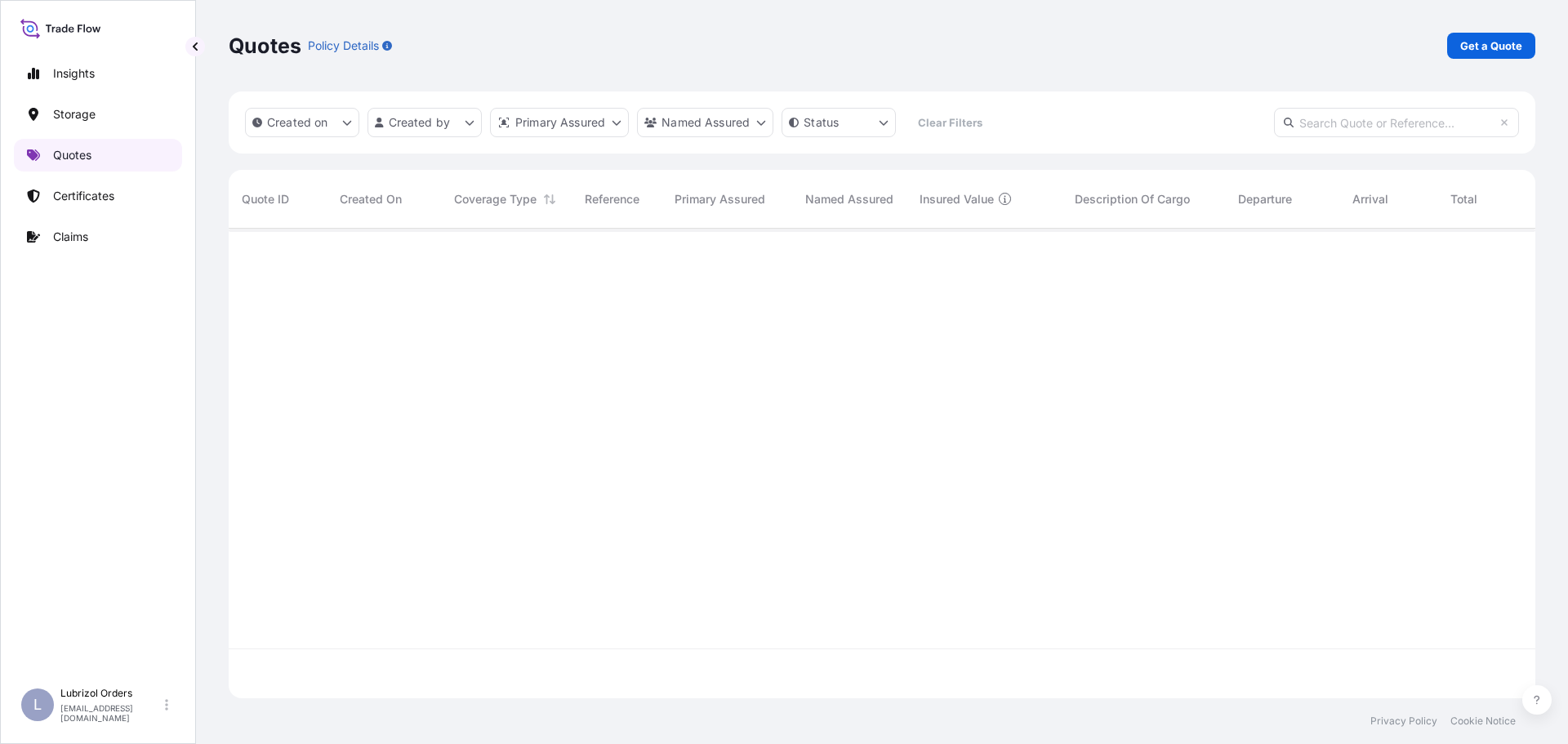
scroll to position [466, 1294]
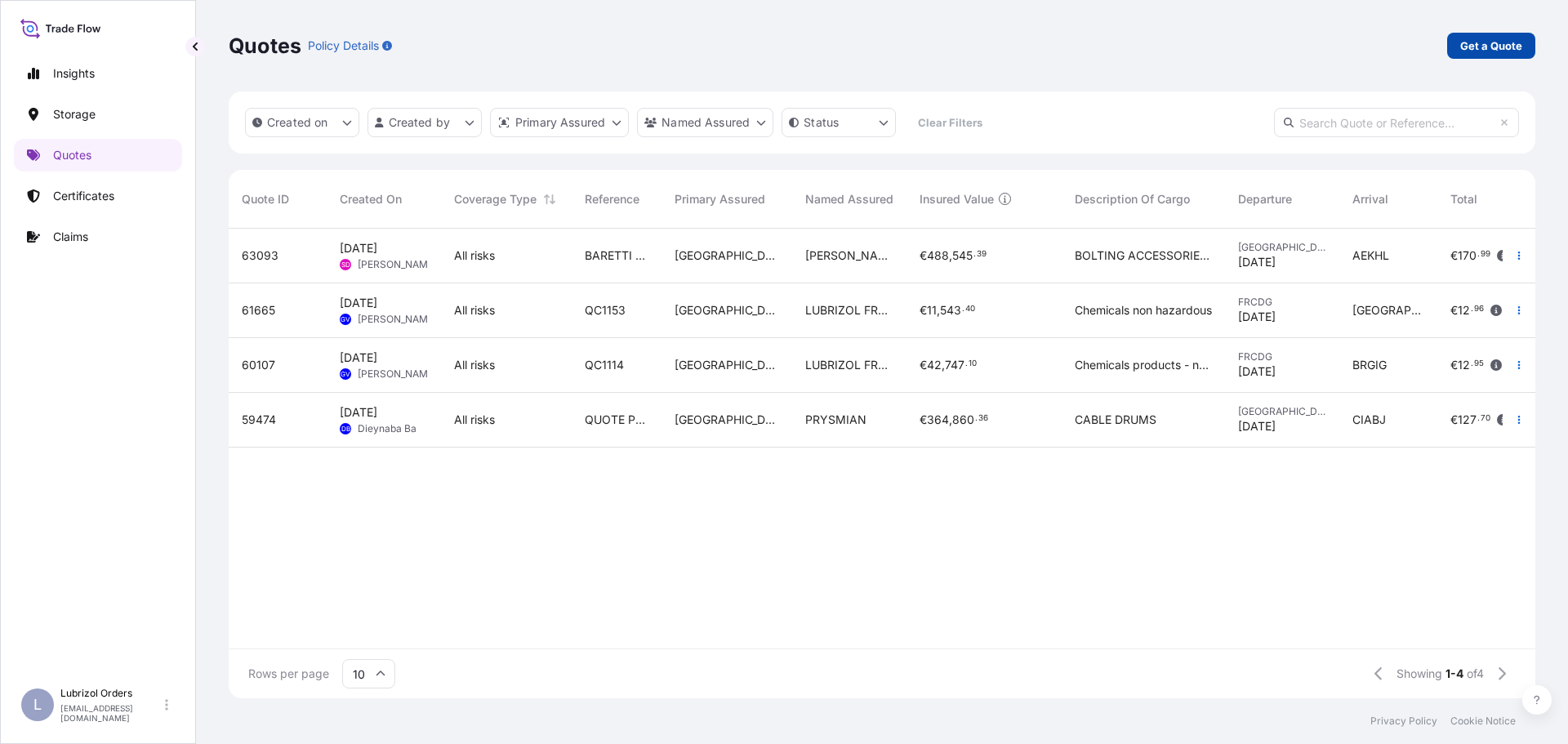
click at [1493, 48] on p "Get a Quote" at bounding box center [1491, 45] width 62 height 16
select select "Water"
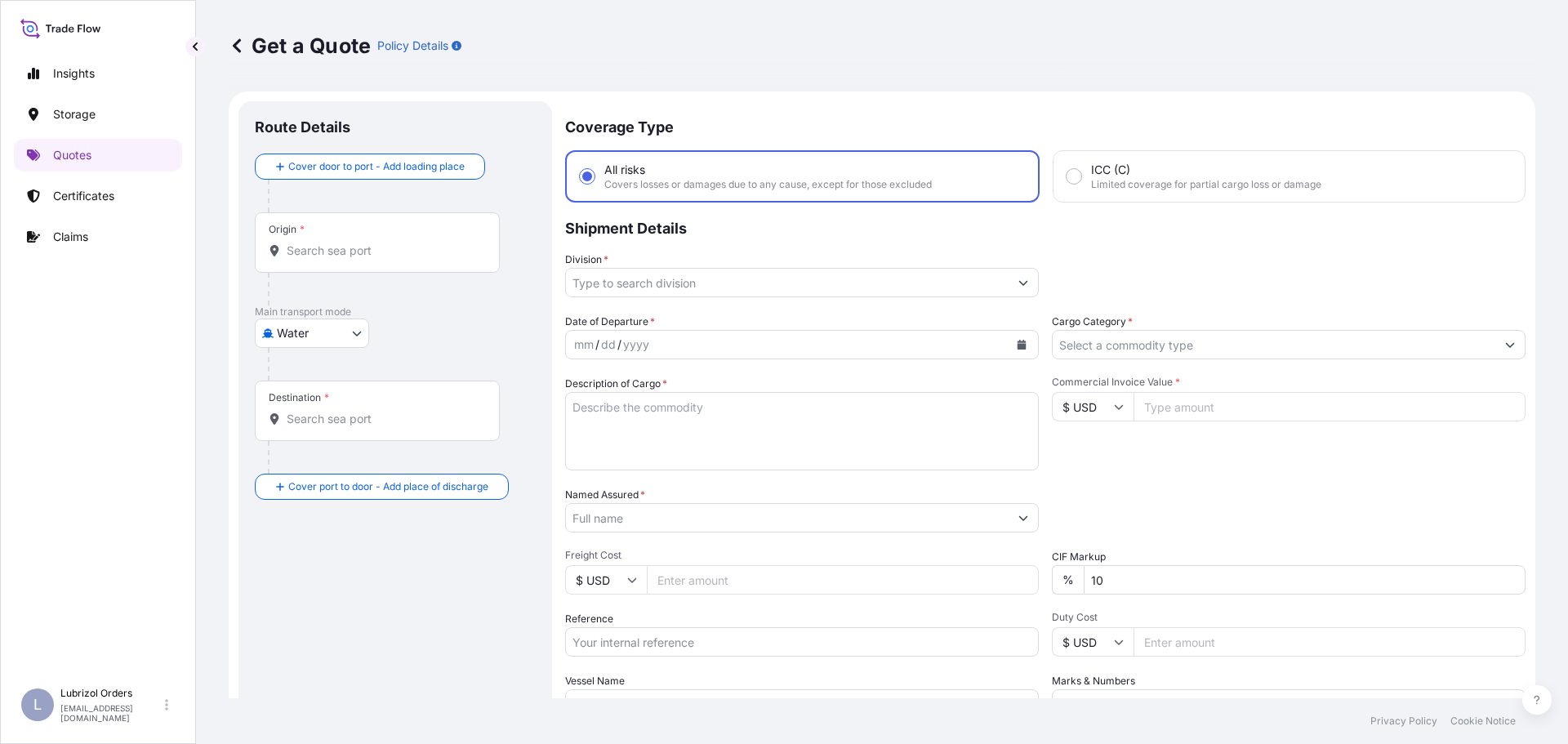
scroll to position [26, 0]
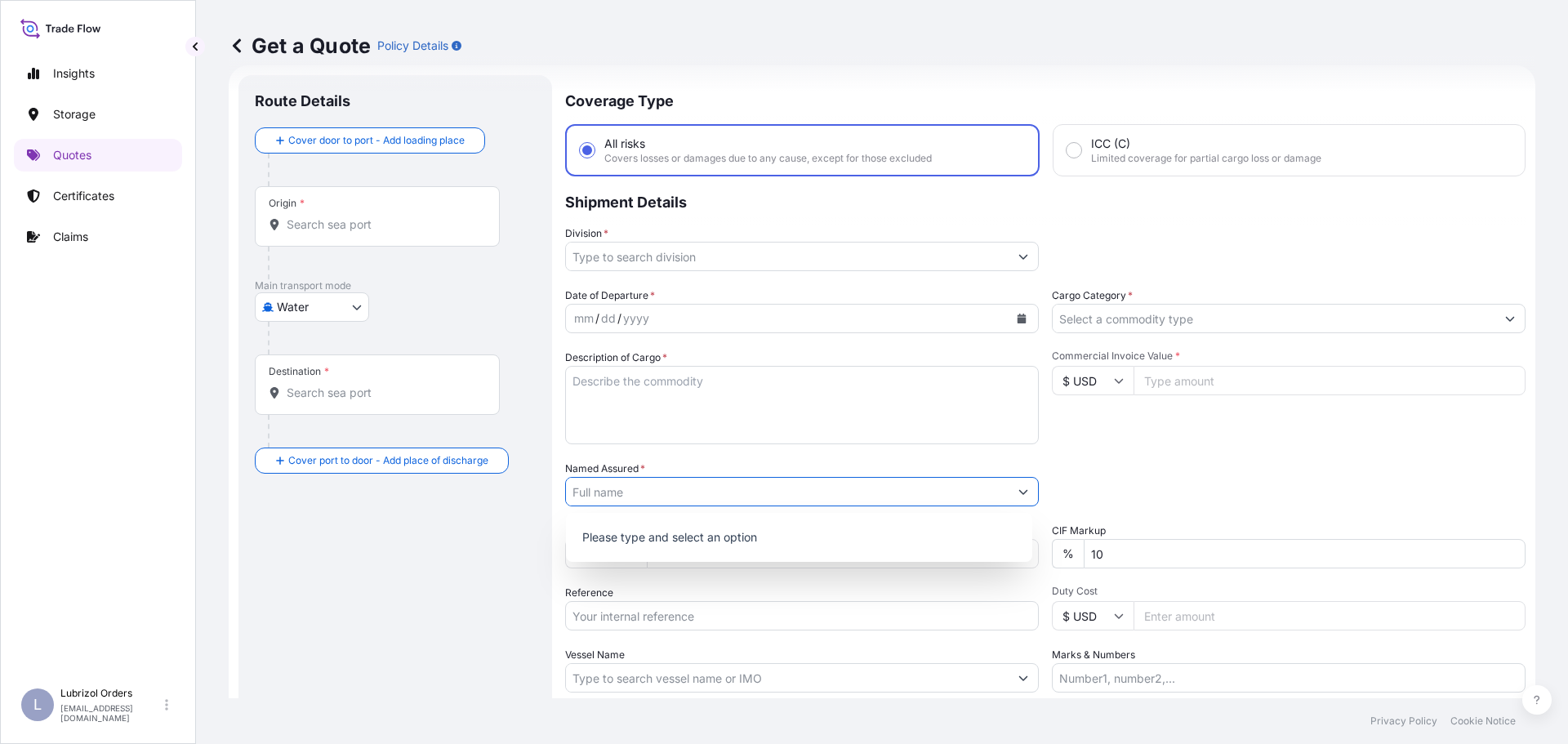
click at [682, 490] on input "Named Assured *" at bounding box center [787, 492] width 443 height 29
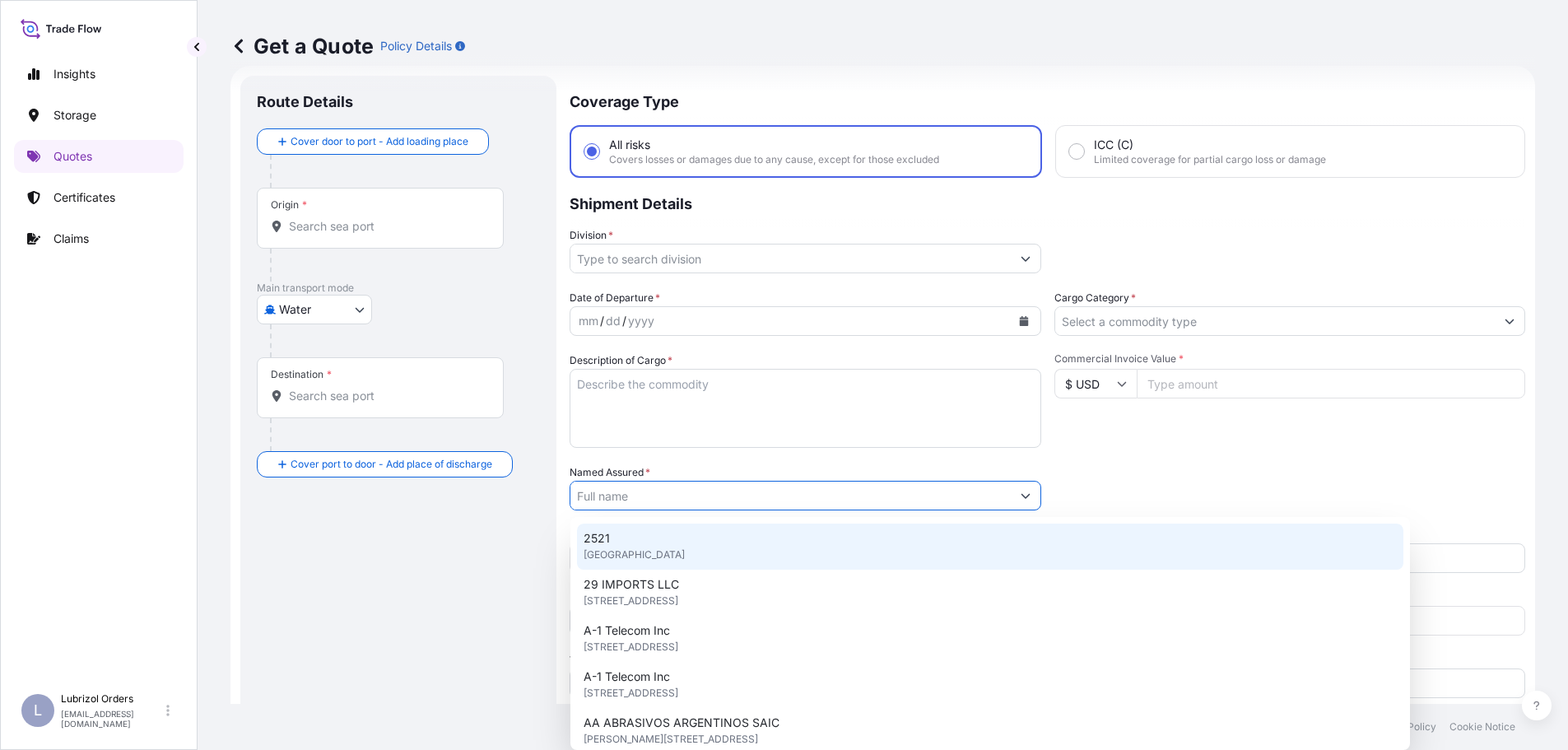
click at [1080, 463] on div "Date of Departure * mm / dd / yyyy Cargo Category * Description of Cargo * Comm…" at bounding box center [1047, 494] width 956 height 408
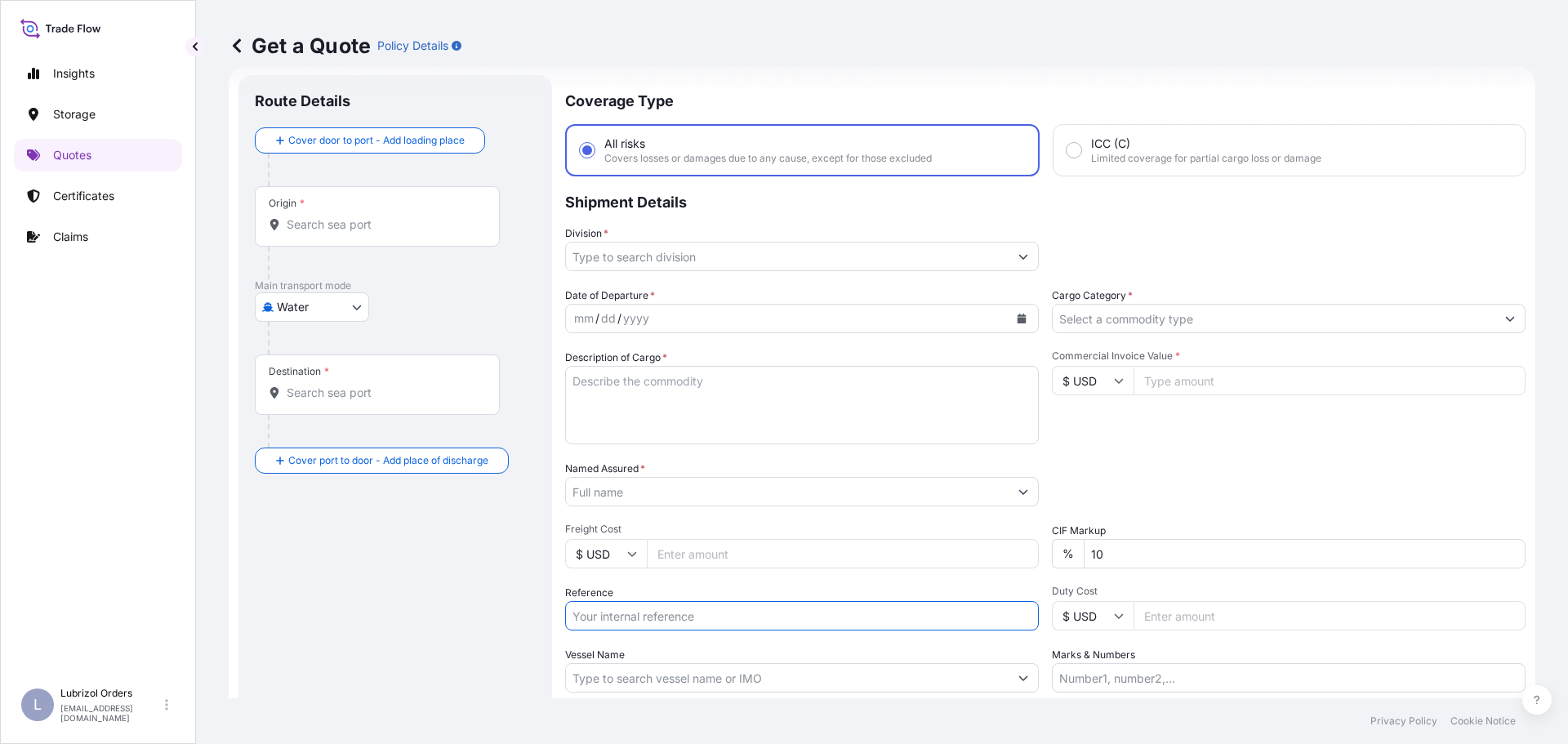
click at [671, 617] on input "Reference" at bounding box center [802, 616] width 474 height 29
paste input "1155535415"
type input "1155535415"
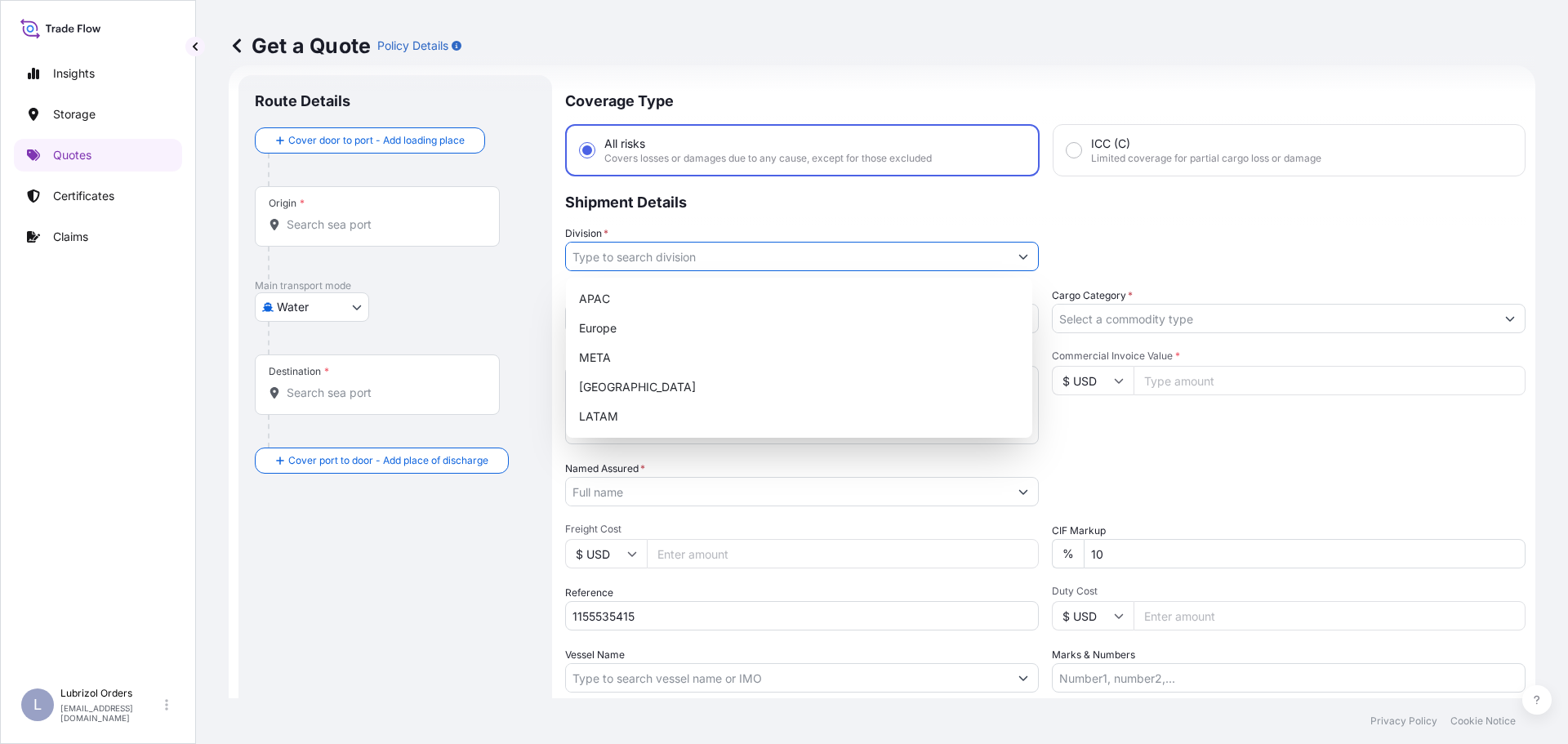
click at [707, 260] on input "Division *" at bounding box center [787, 256] width 443 height 29
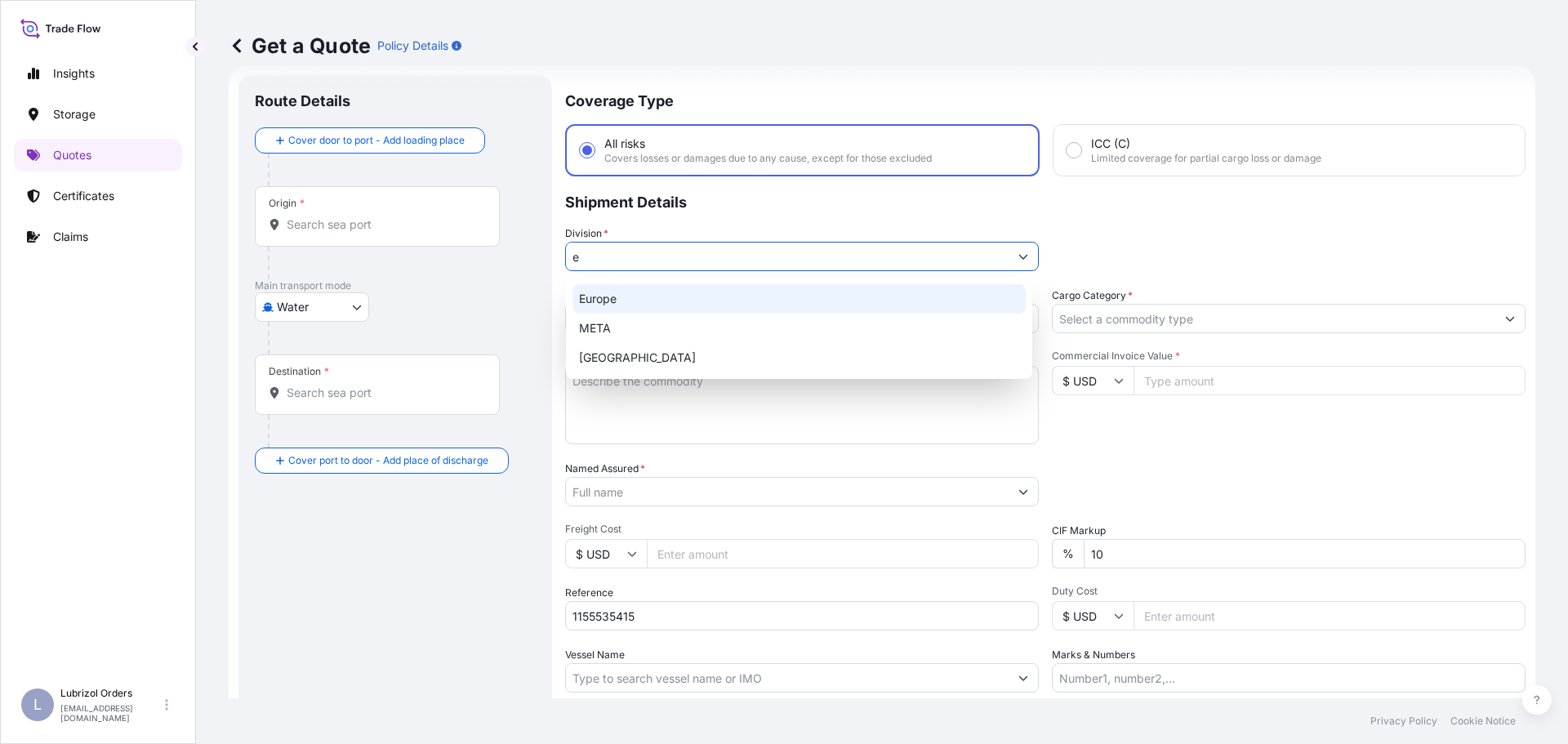
click at [678, 311] on div "Europe" at bounding box center [799, 299] width 453 height 29
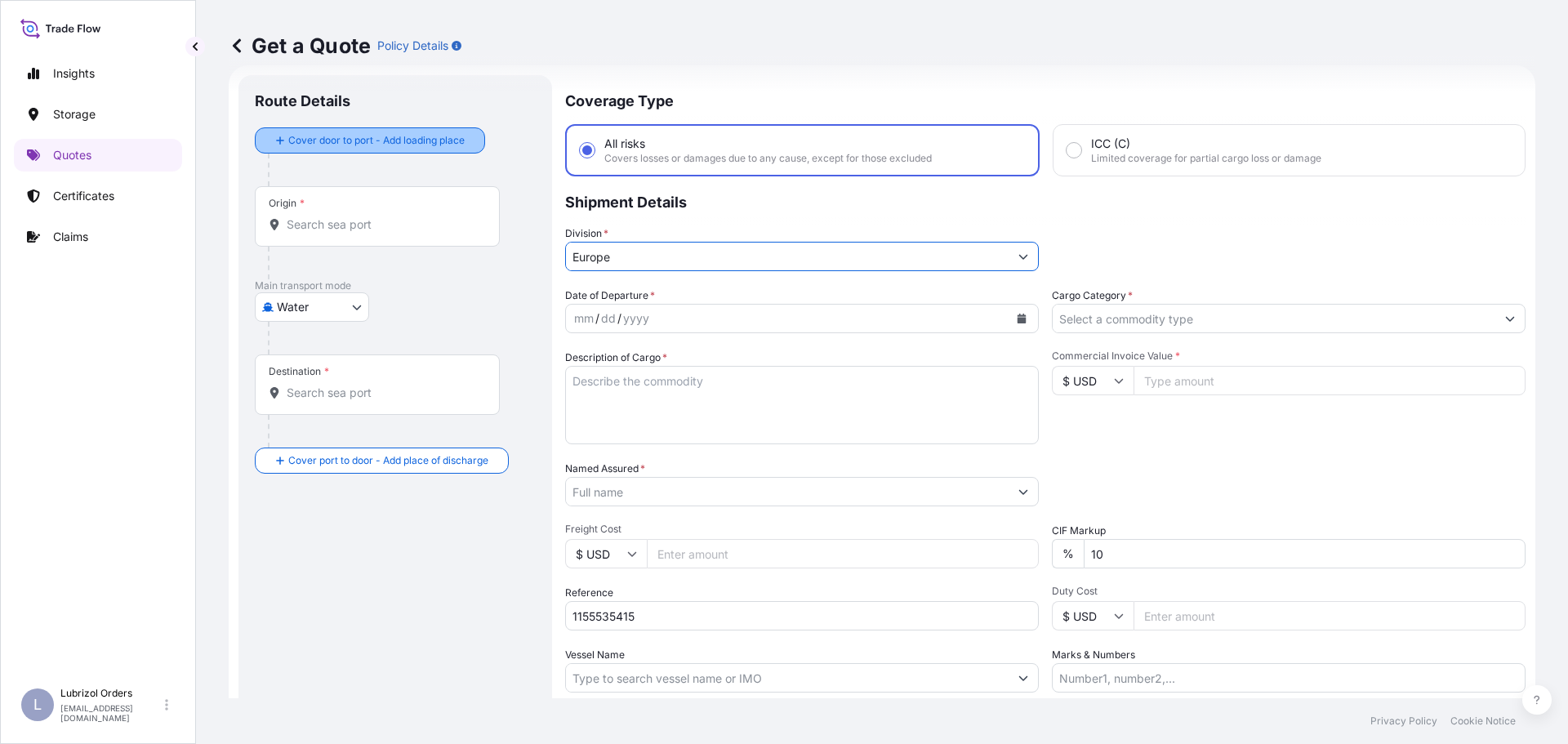
type input "Europe"
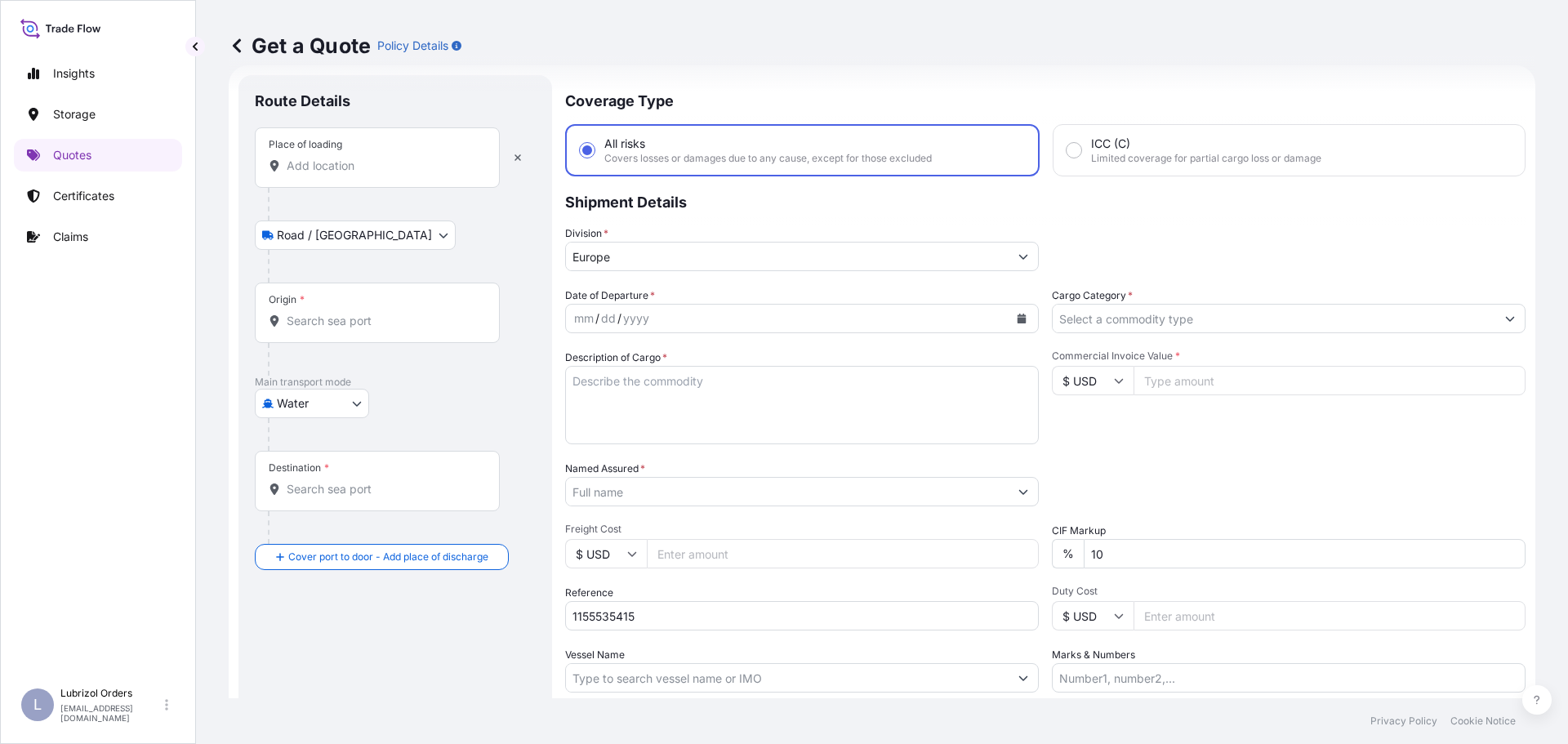
click at [387, 174] on div "Place of loading" at bounding box center [377, 158] width 245 height 60
click at [387, 174] on input "Place of loading" at bounding box center [383, 165] width 193 height 16
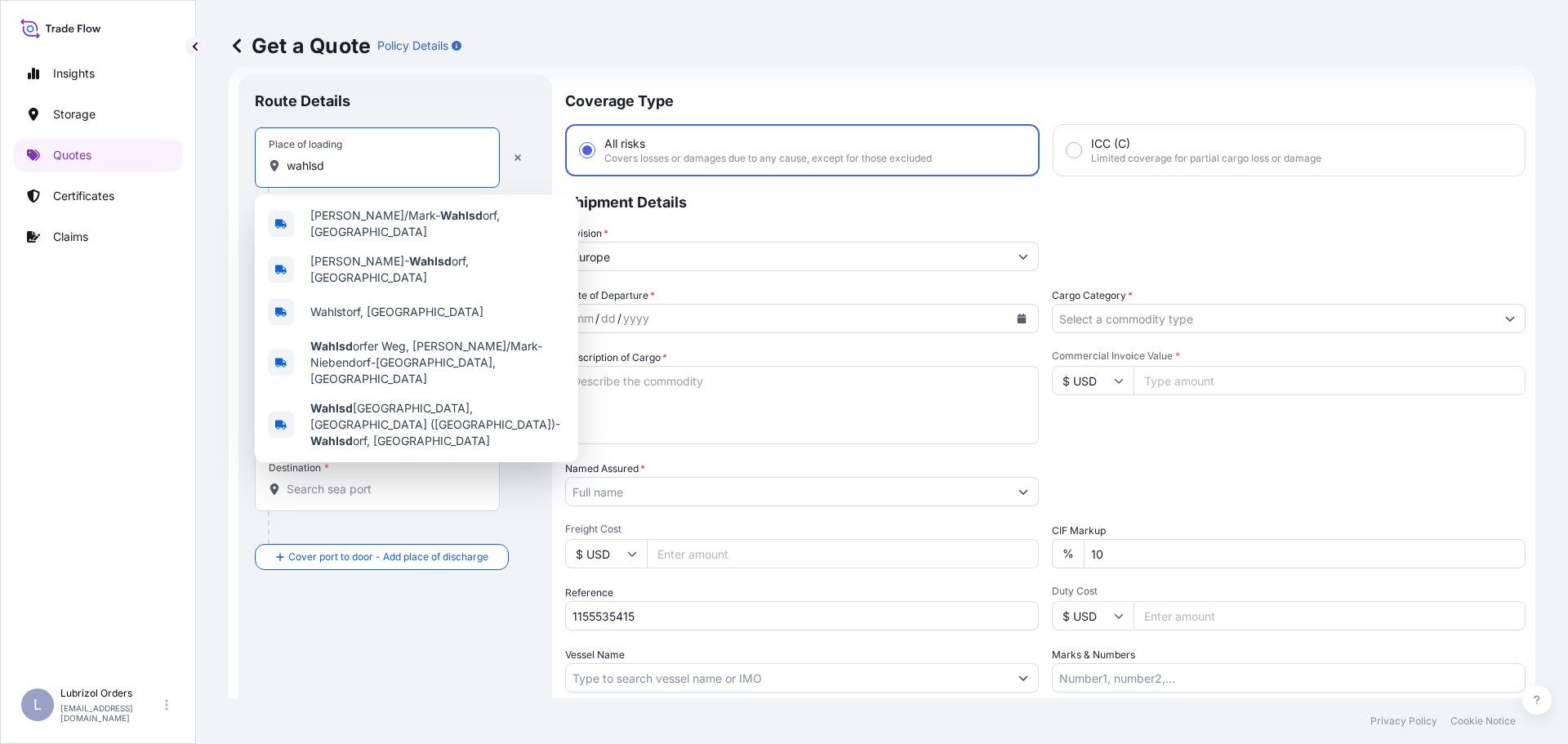
click at [363, 166] on input "wahlsd" at bounding box center [383, 165] width 193 height 16
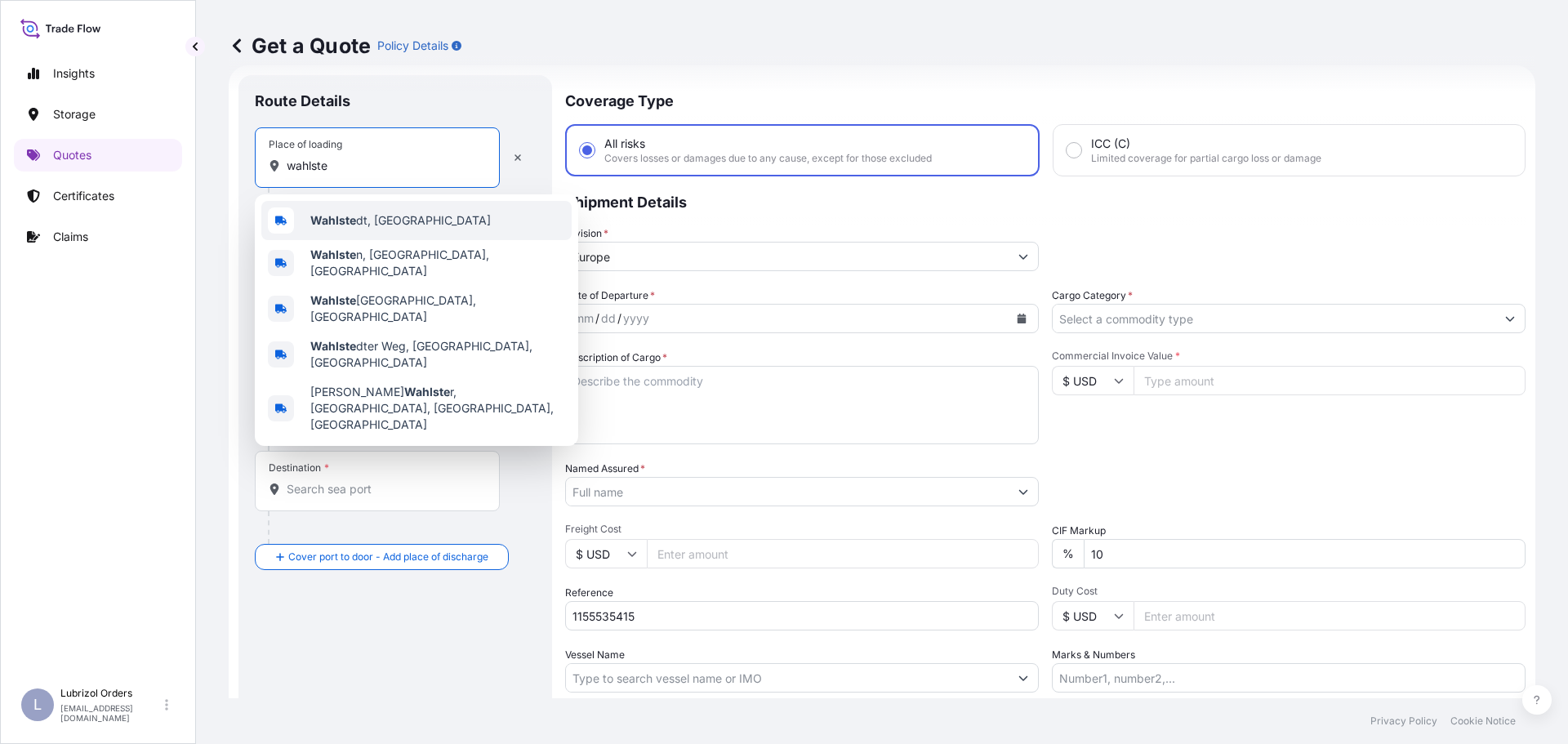
click at [367, 226] on span "Wahlste dt, Germany" at bounding box center [400, 220] width 180 height 16
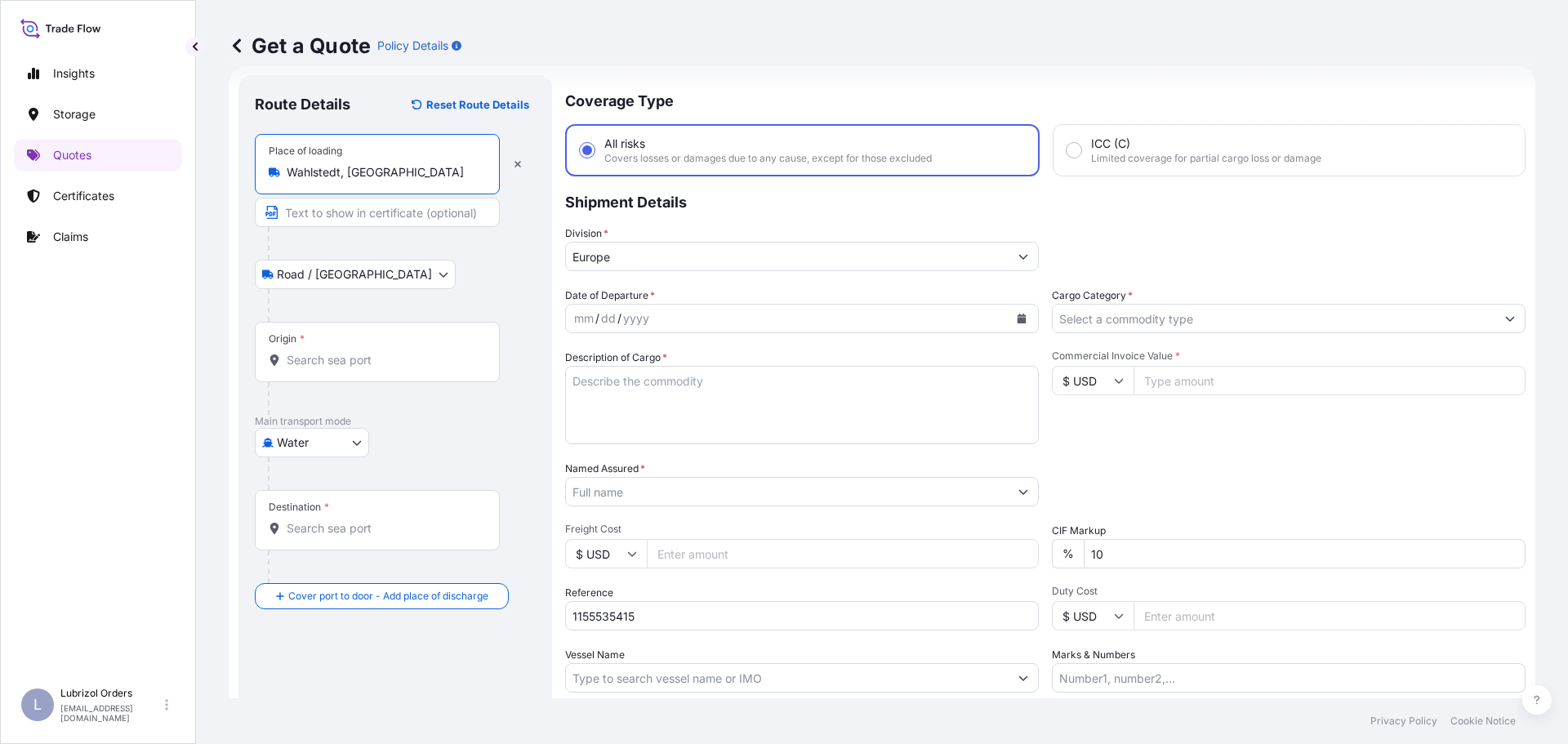
type input "Wahlstedt, Germany"
click at [657, 488] on input "Named Assured *" at bounding box center [787, 492] width 443 height 29
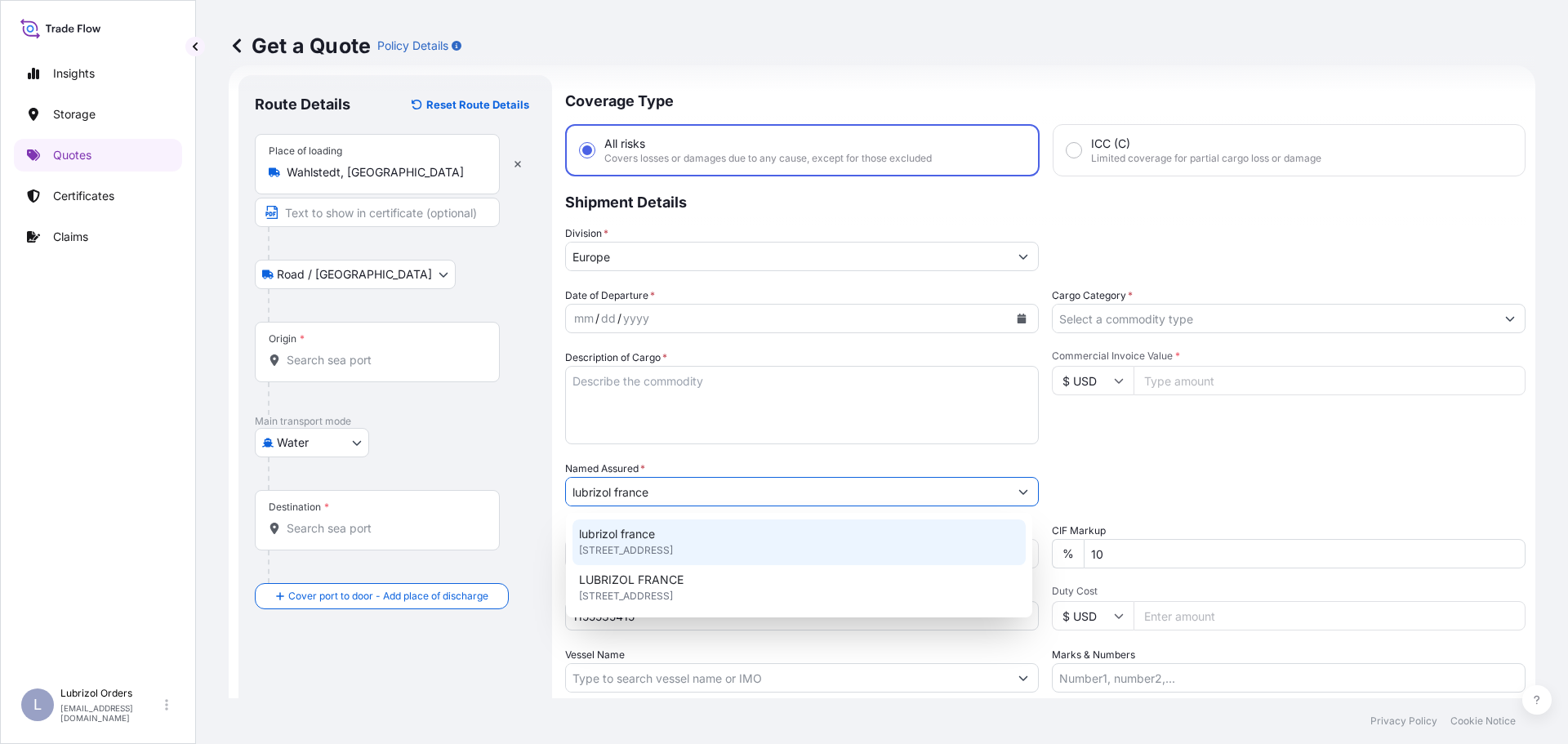
click at [643, 533] on span "lubrizol france" at bounding box center [616, 533] width 76 height 16
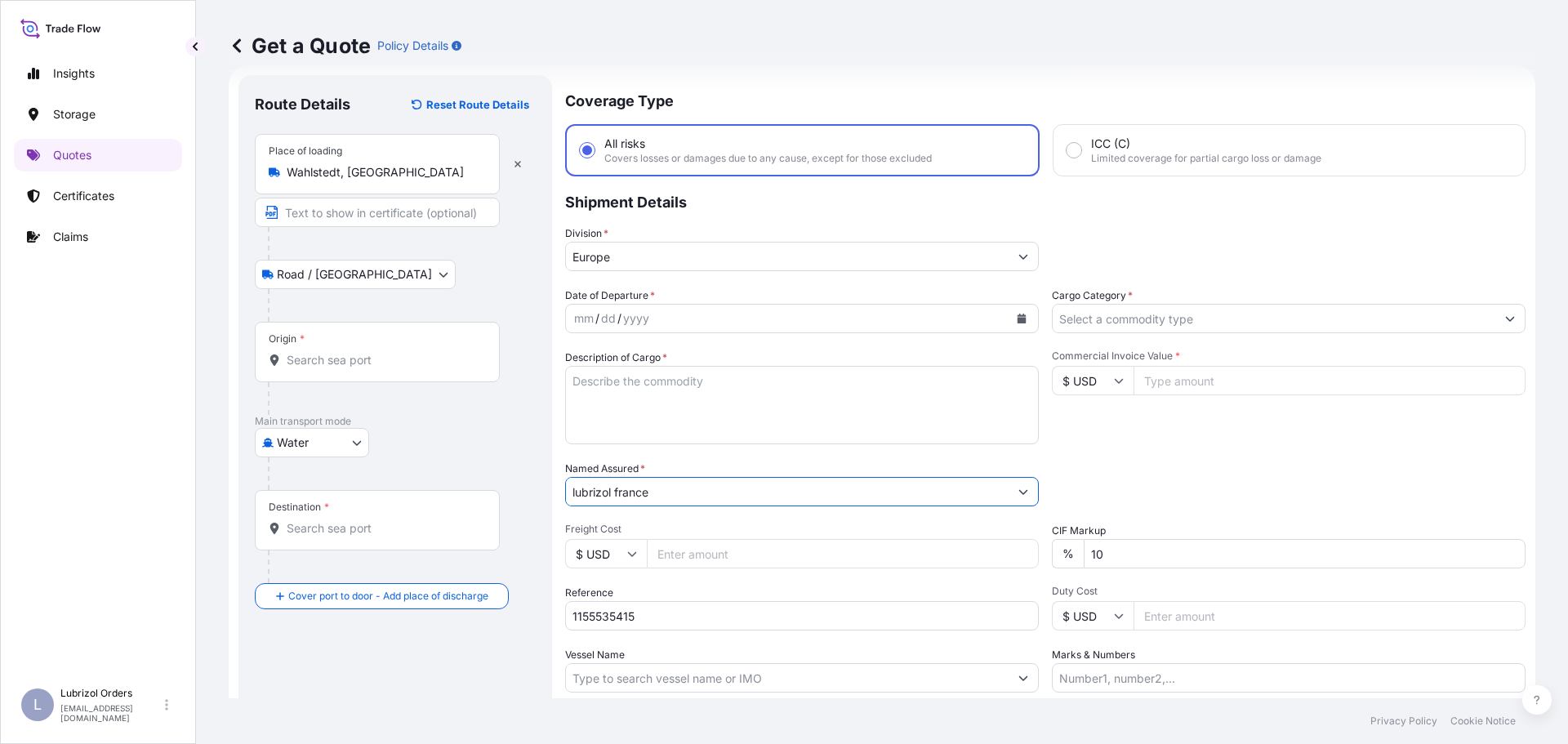
type input "lubrizol france"
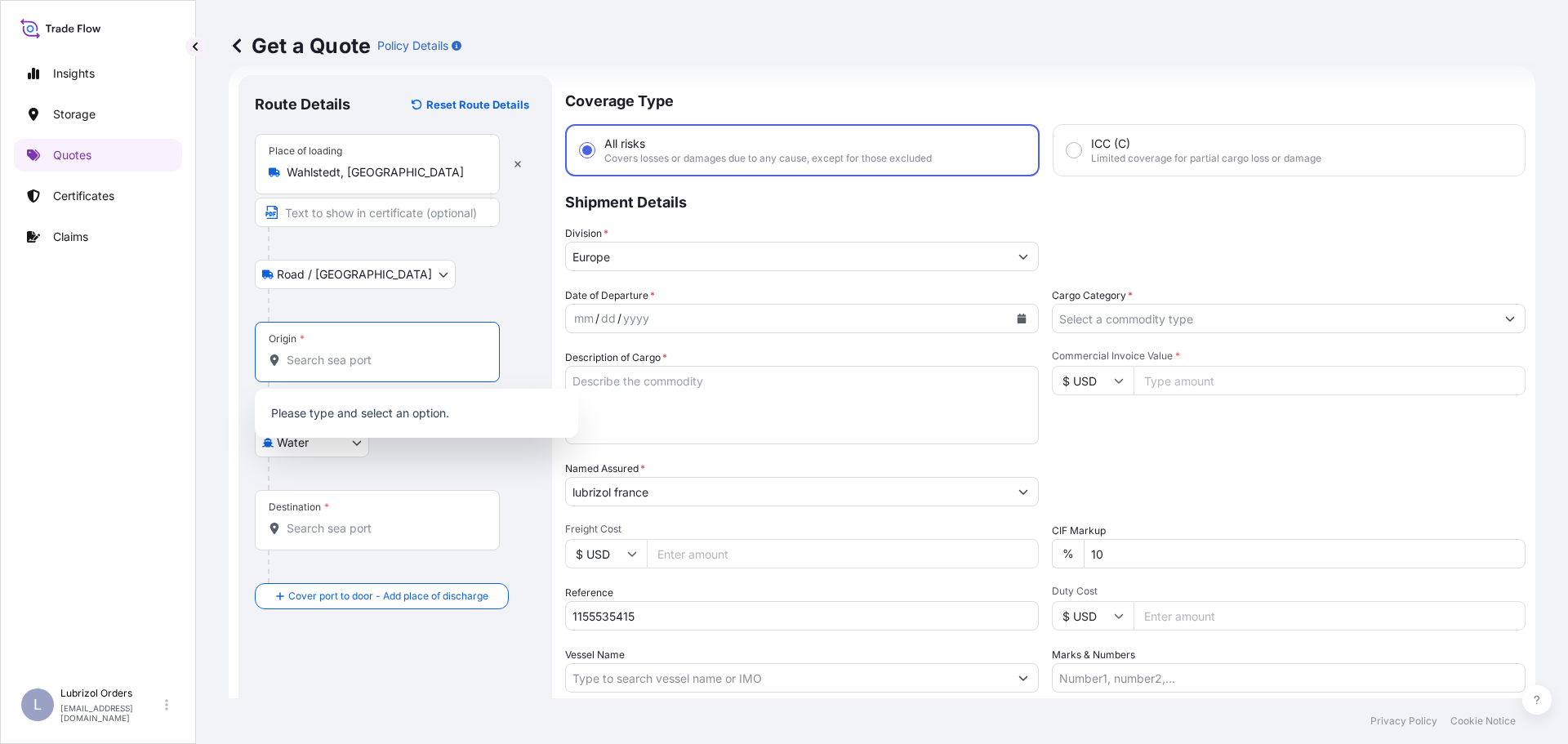
click at [374, 367] on input "Origin *" at bounding box center [383, 360] width 193 height 16
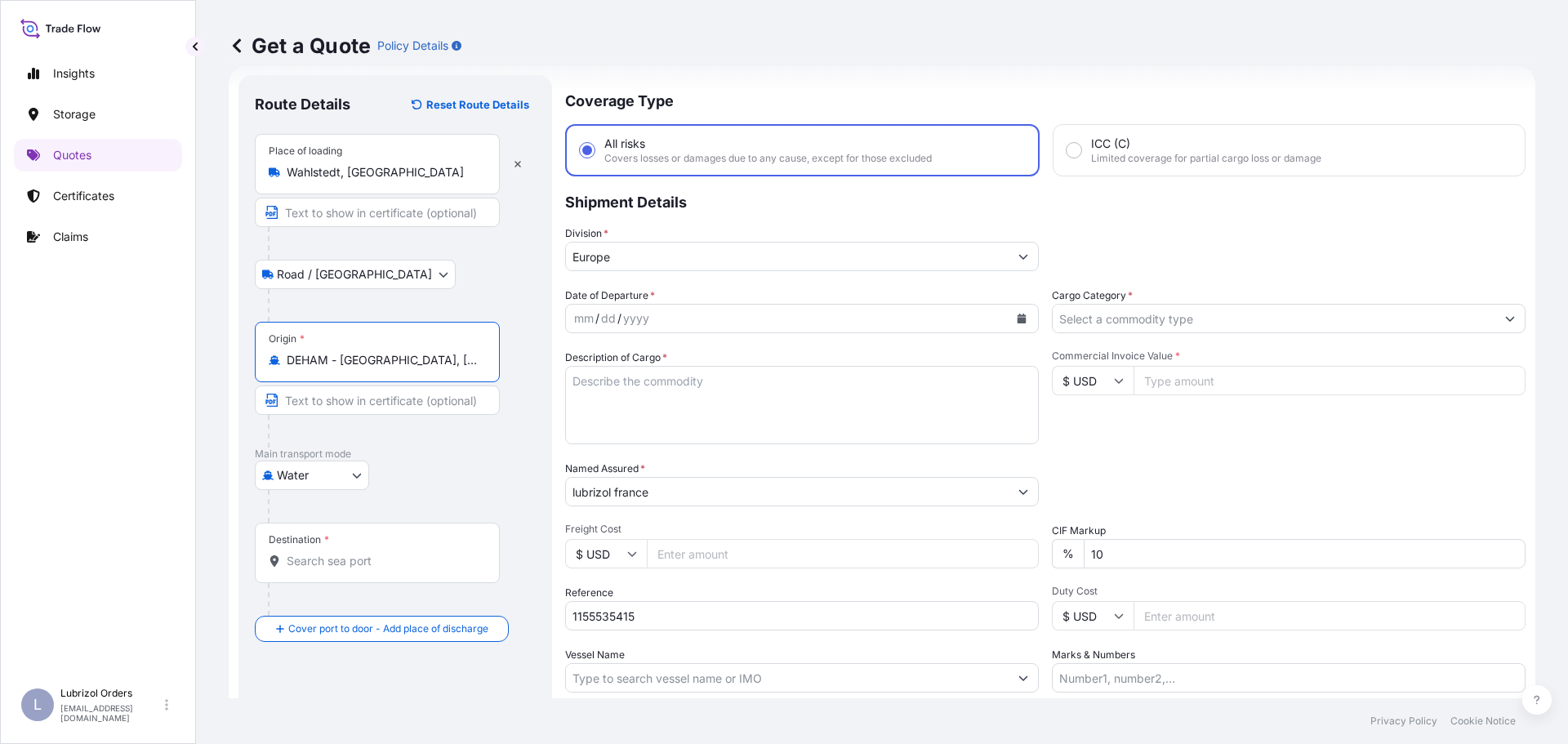
type input "DEHAM - Hamburg, Germany"
click at [345, 560] on input "Destination *" at bounding box center [383, 560] width 193 height 16
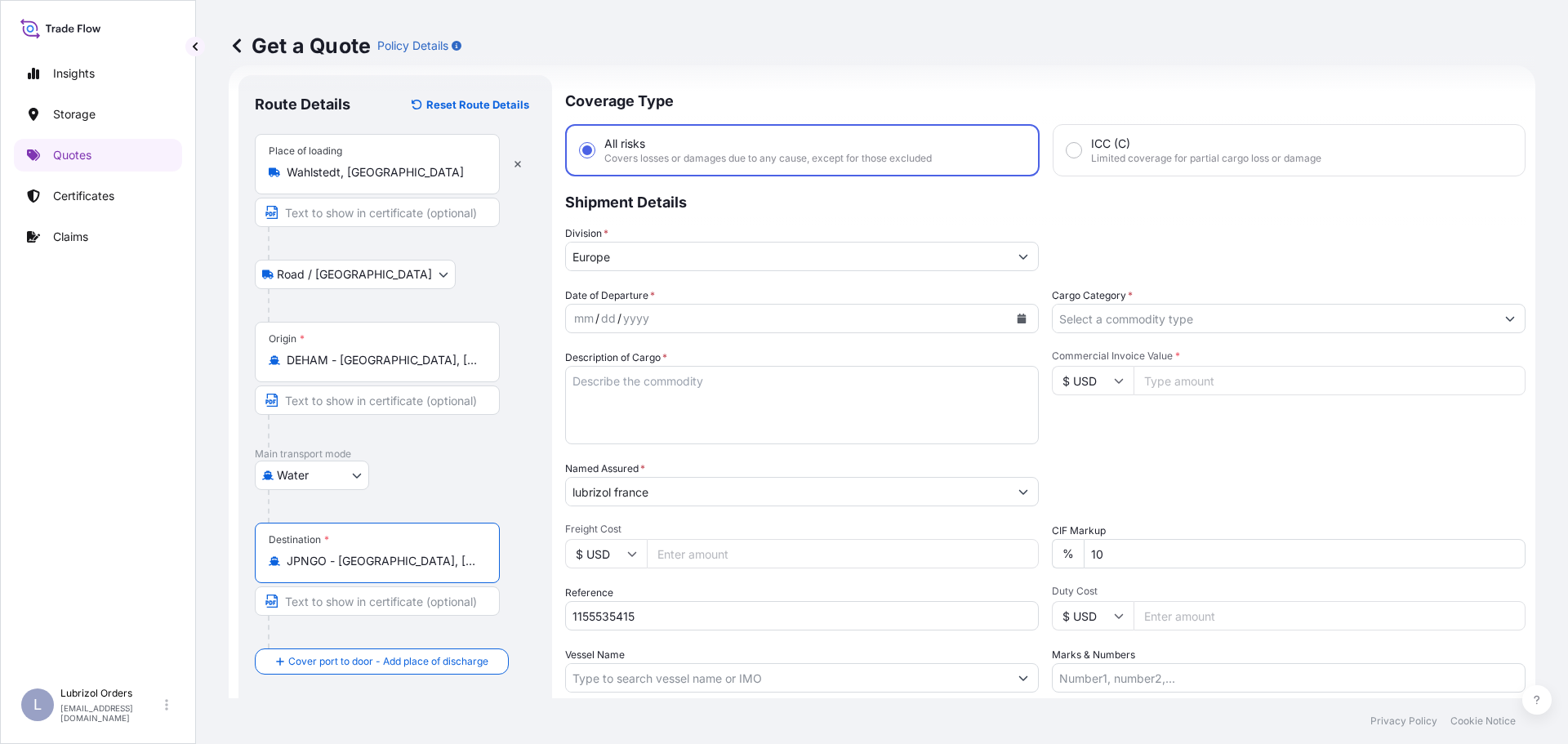
type input "JPNGO - Nagoya, Aichi, Japan"
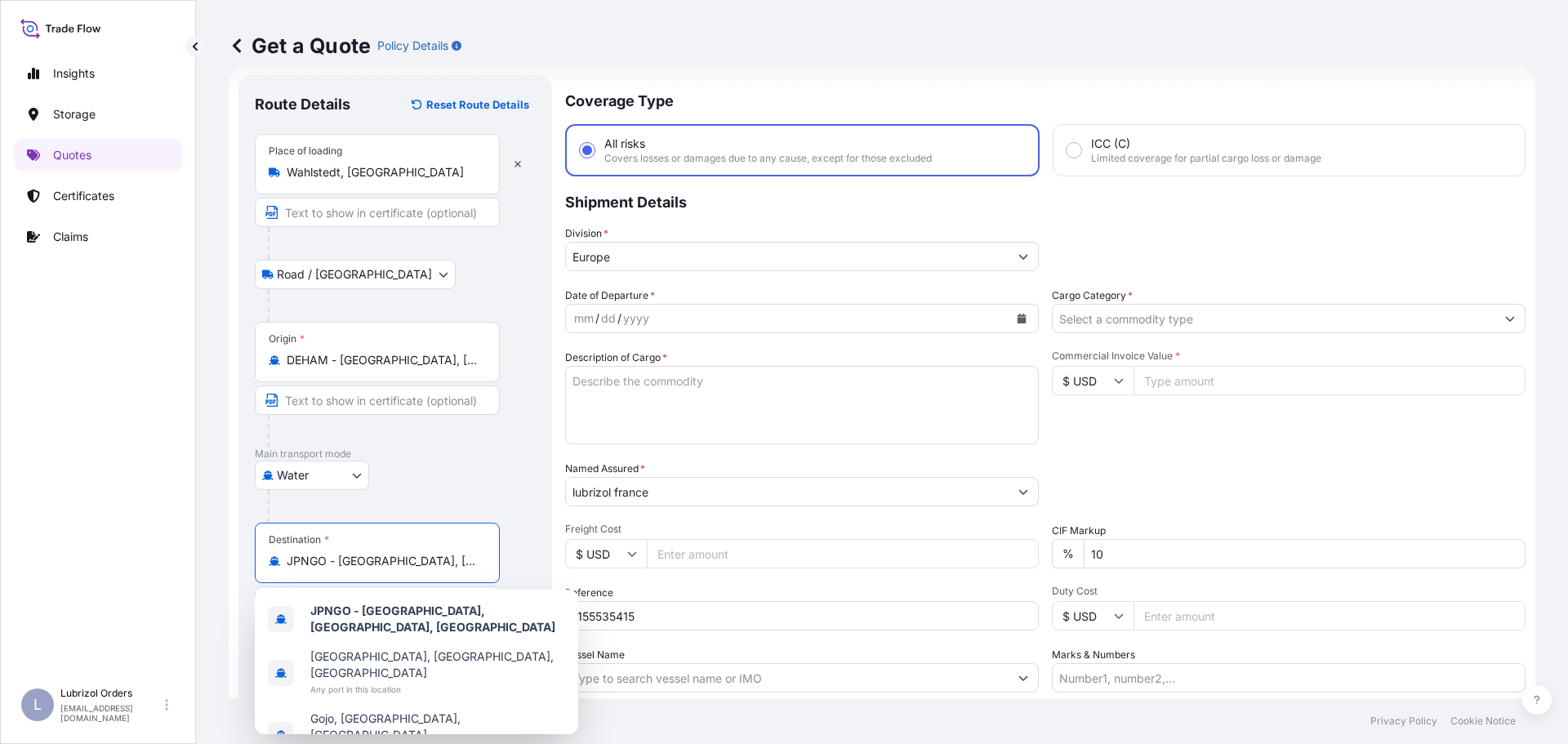
click at [1293, 460] on div "Date of Departure * mm / dd / yyyy Cargo Category * Description of Cargo * Comm…" at bounding box center [1045, 490] width 960 height 405
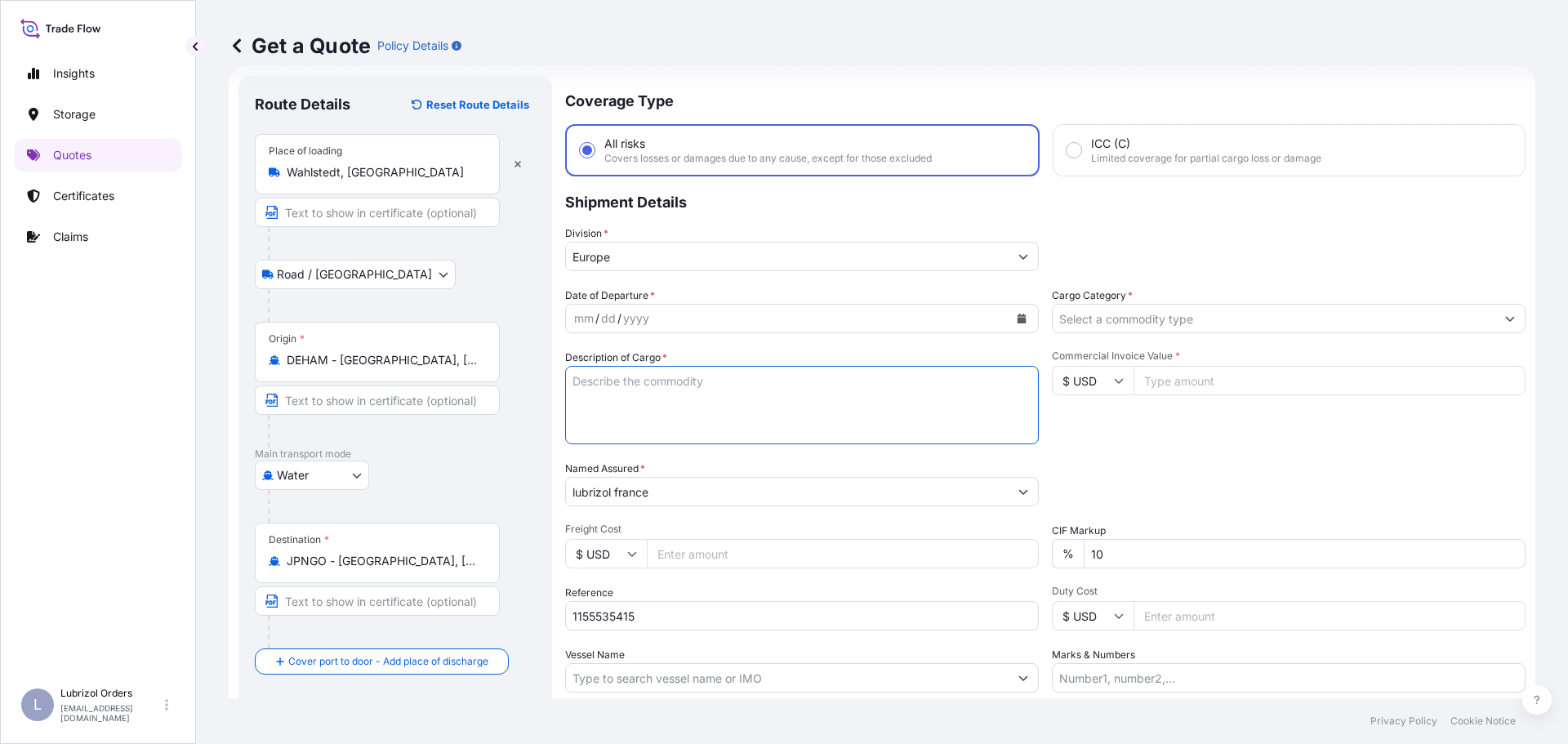
click at [769, 396] on textarea "Description of Cargo *" at bounding box center [802, 404] width 474 height 78
paste textarea "4 DRUMS OF LUBRIZOL (R) 539M COATED DRUM NW 748 KGS GW 804 KGS LOADED ON 1 PALL…"
type textarea "4 DRUMS OF LUBRIZOL (R) 539M COATED DRUM NW 748 KGS GW 804 KGS LOADED ON 1 PALL…"
click at [1249, 316] on input "Cargo Category *" at bounding box center [1274, 318] width 443 height 29
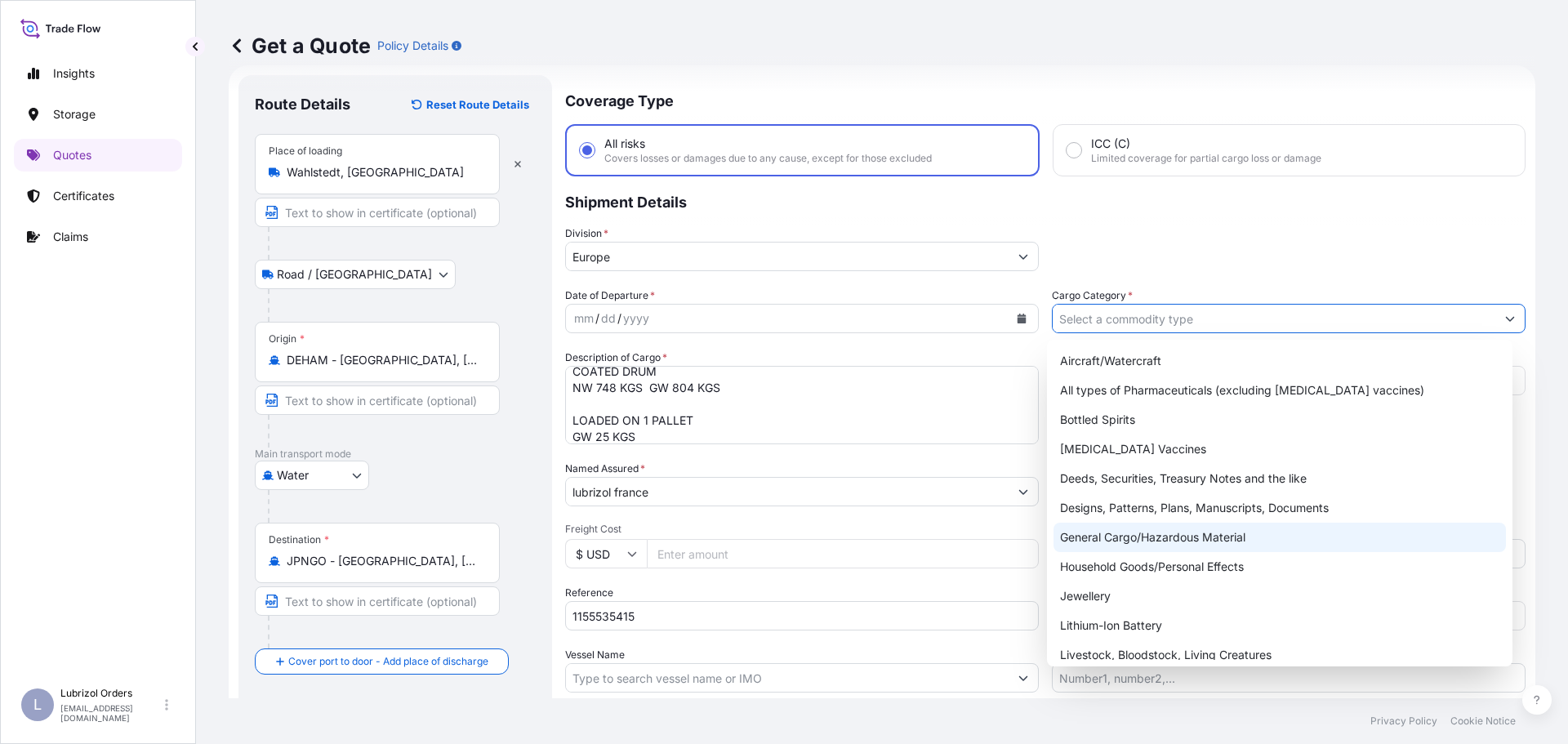
click at [1195, 533] on div "General Cargo/Hazardous Material" at bounding box center [1280, 537] width 453 height 29
type input "General Cargo/Hazardous Material"
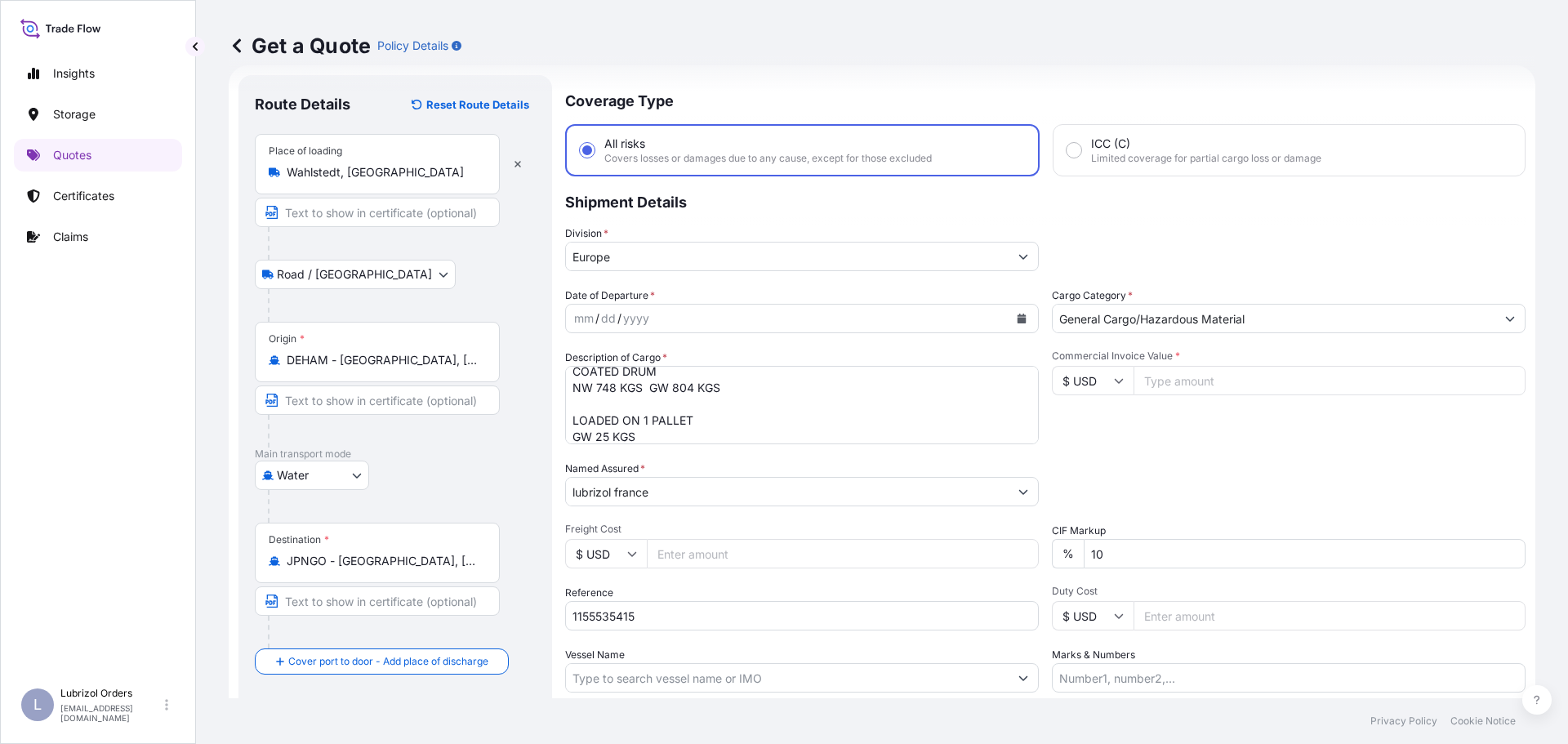
click at [1165, 450] on div "Date of Departure * mm / dd / yyyy Cargo Category * General Cargo/Hazardous Mat…" at bounding box center [1045, 490] width 960 height 405
click at [1170, 378] on input "Commercial Invoice Value *" at bounding box center [1329, 380] width 392 height 29
type input "4841.22"
click at [1073, 376] on input "$ USD" at bounding box center [1092, 380] width 81 height 29
drag, startPoint x: 1072, startPoint y: 429, endPoint x: 1297, endPoint y: 468, distance: 228.4
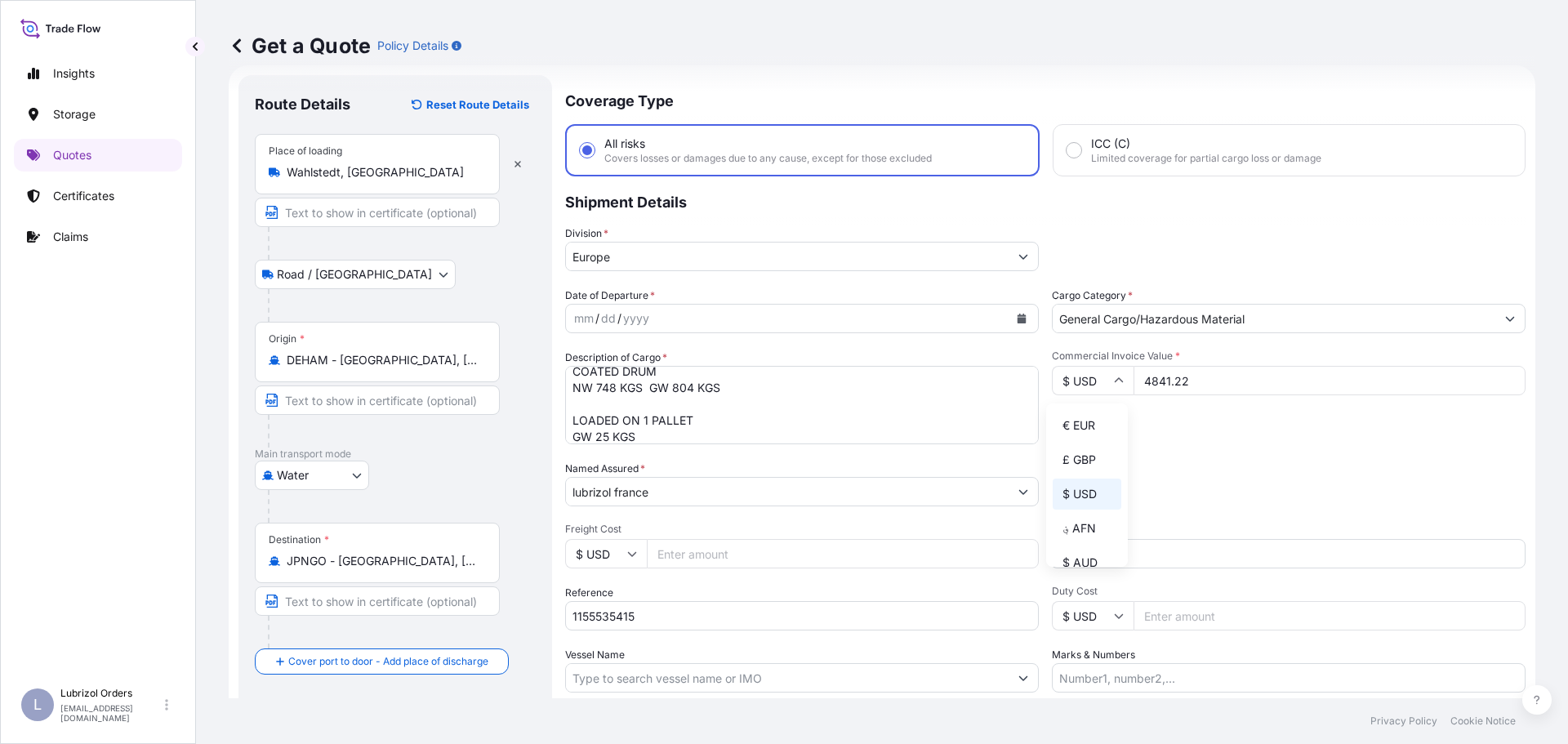
click at [1073, 429] on div "€ EUR" at bounding box center [1087, 425] width 69 height 31
type input "€ EUR"
click at [1297, 468] on div "Packing Category Type to search a container mode Please select a primary mode o…" at bounding box center [1288, 483] width 474 height 46
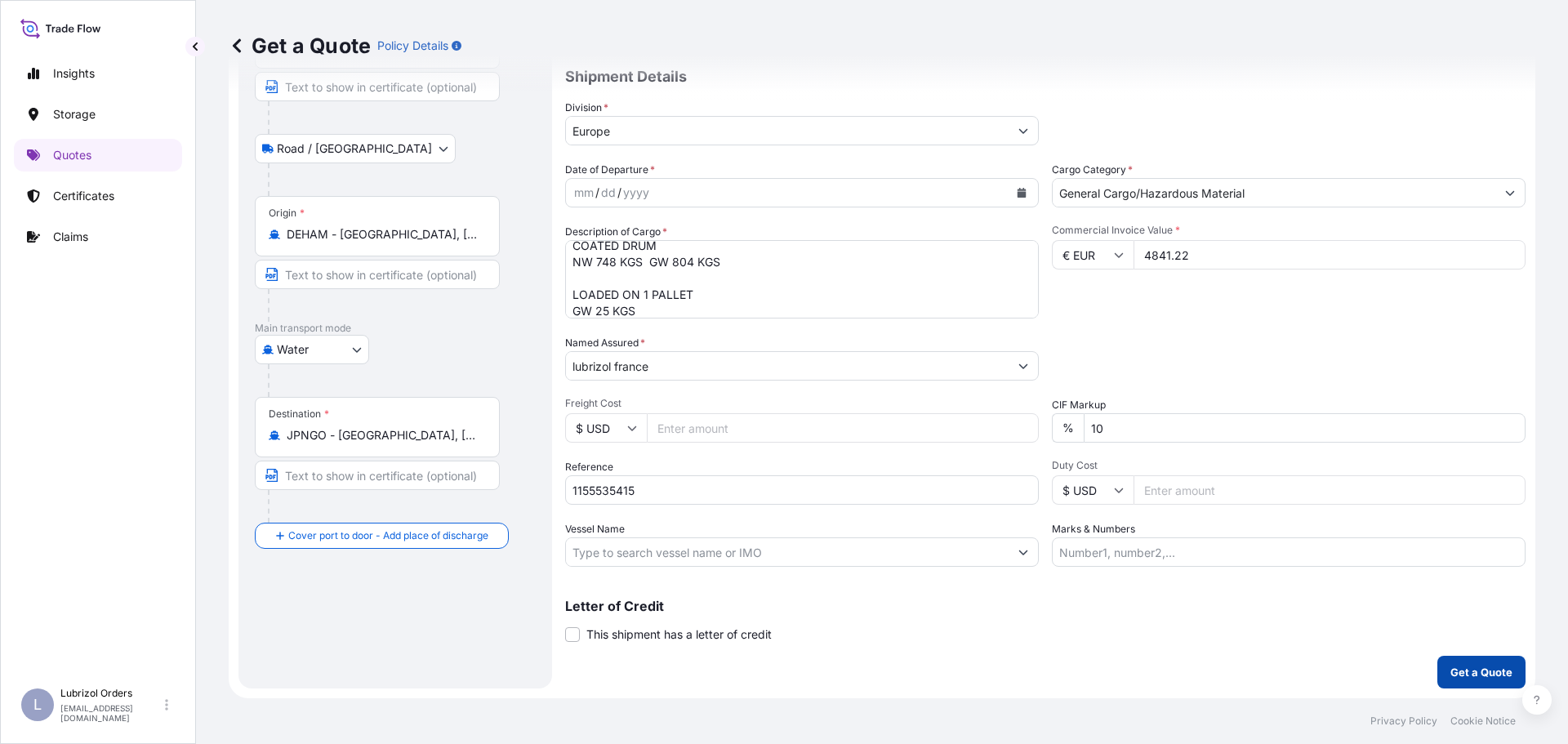
click at [1450, 664] on p "Get a Quote" at bounding box center [1481, 672] width 62 height 16
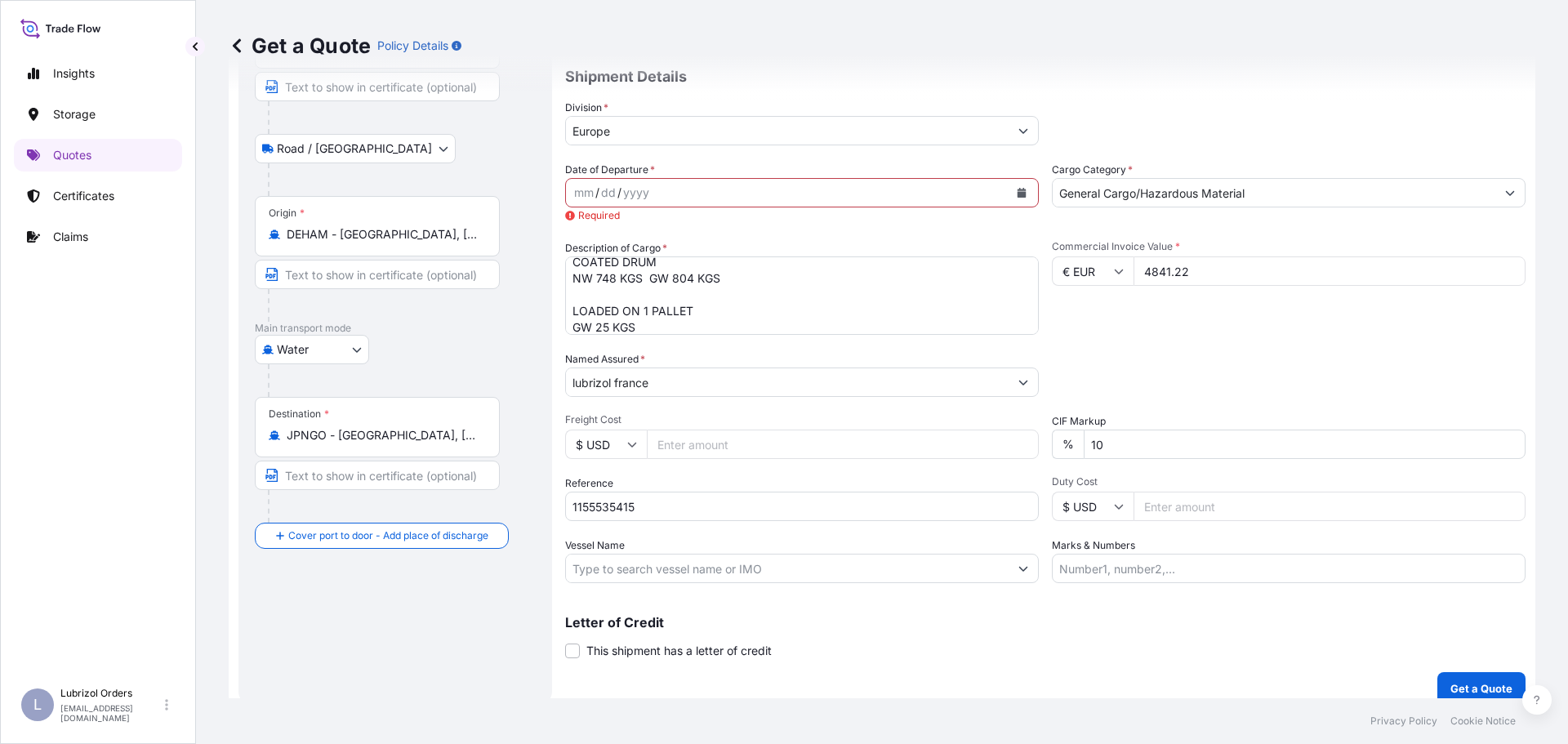
scroll to position [169, 0]
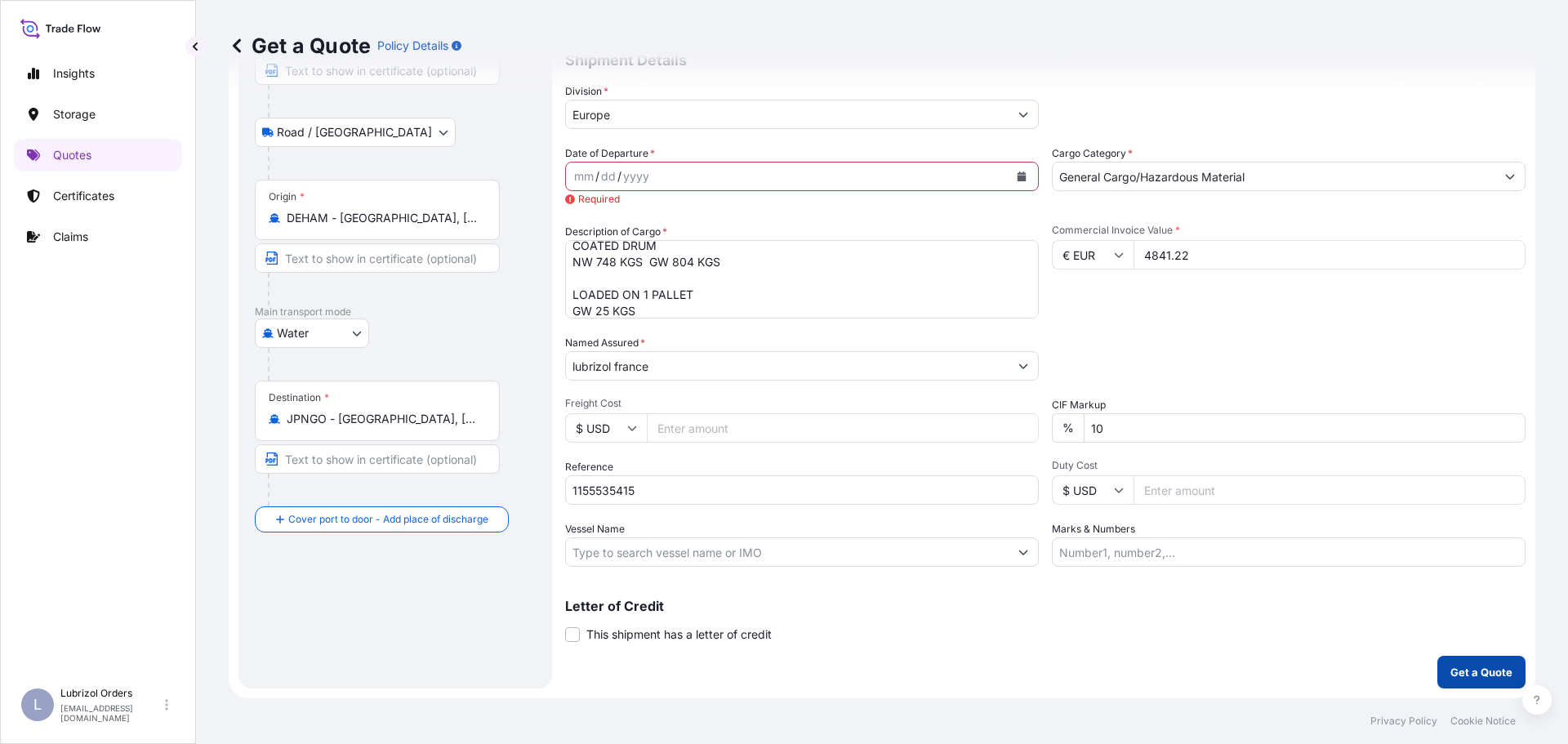
click at [1468, 669] on p "Get a Quote" at bounding box center [1481, 672] width 62 height 16
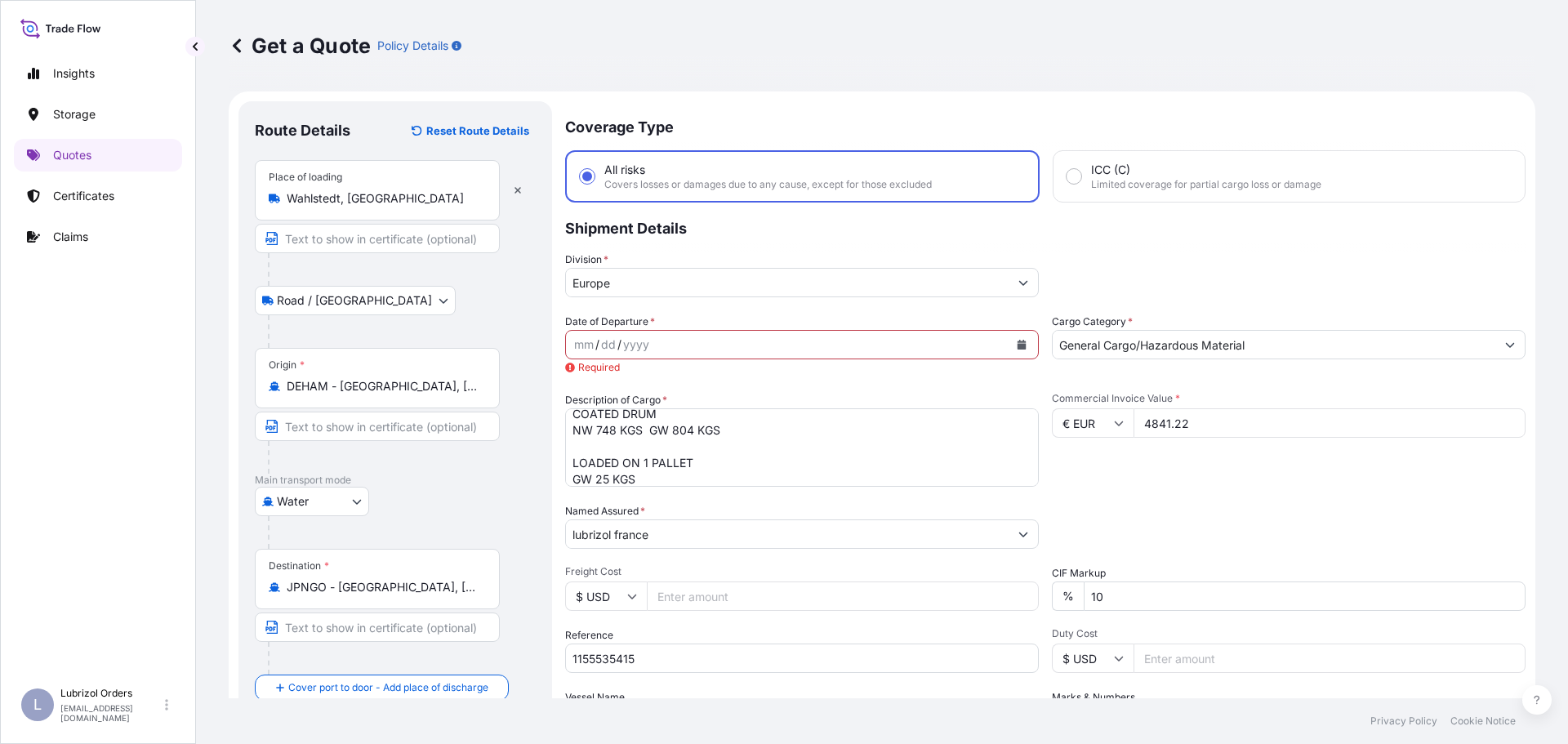
click at [1017, 345] on icon "Calendar" at bounding box center [1021, 345] width 9 height 10
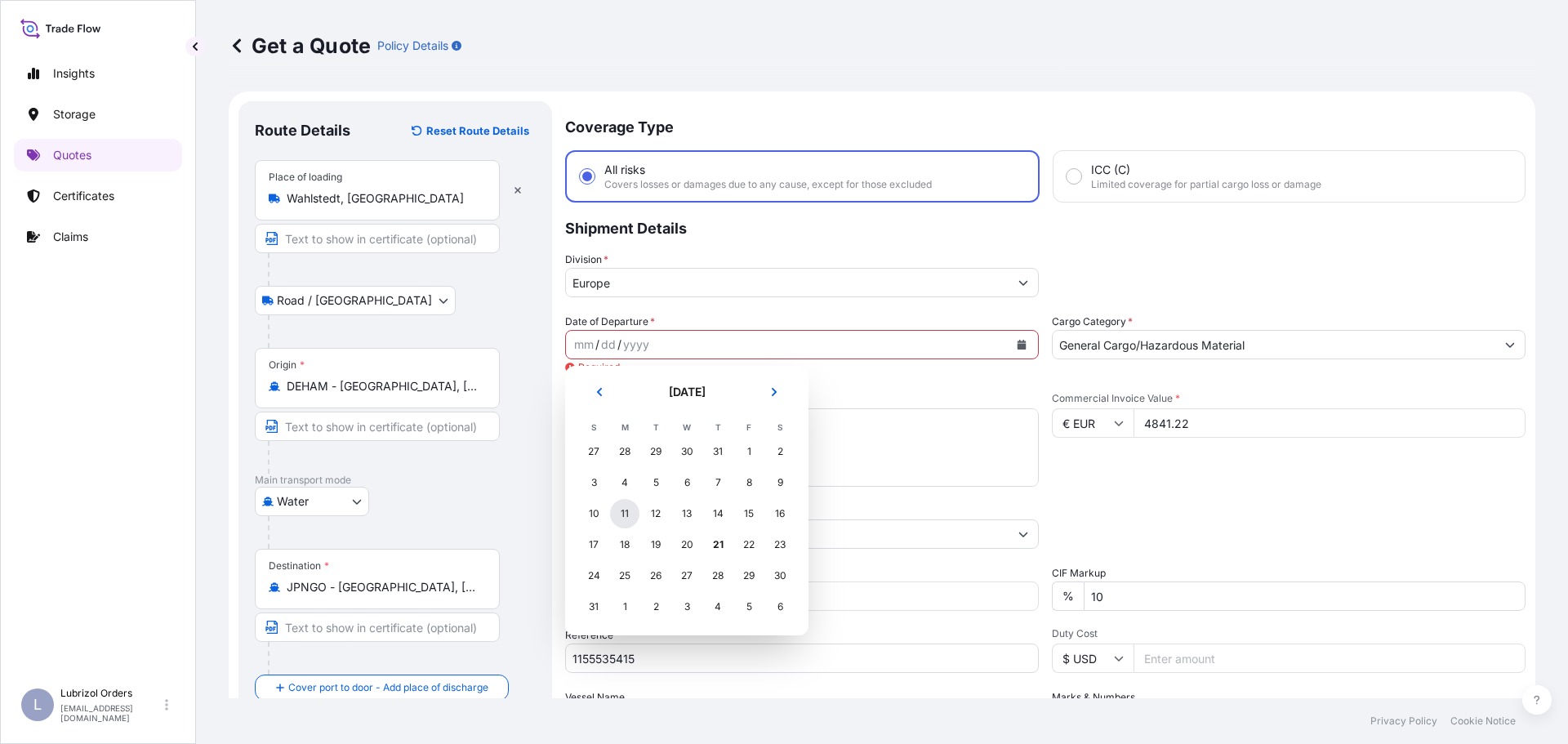
click at [625, 512] on div "11" at bounding box center [624, 513] width 29 height 29
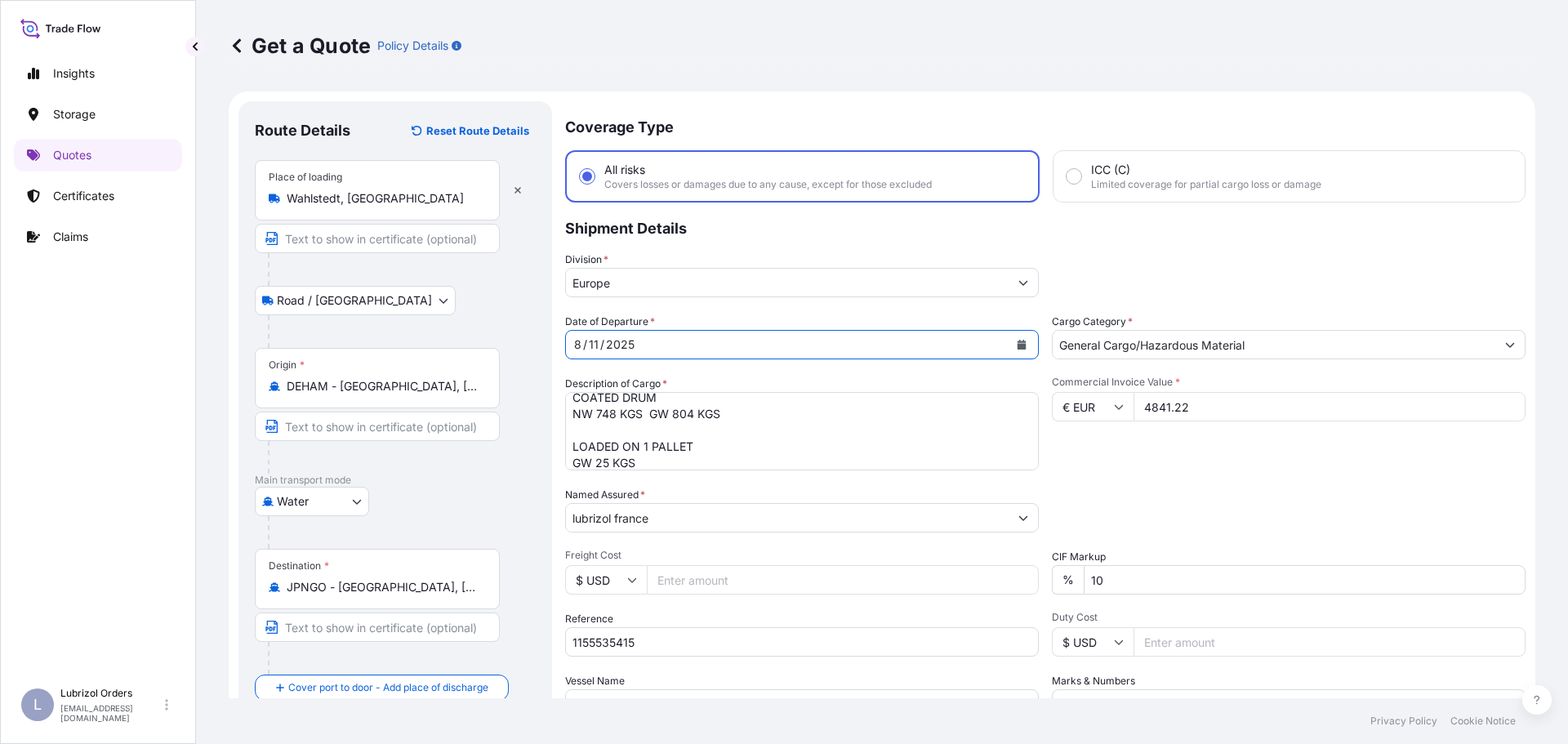
scroll to position [152, 0]
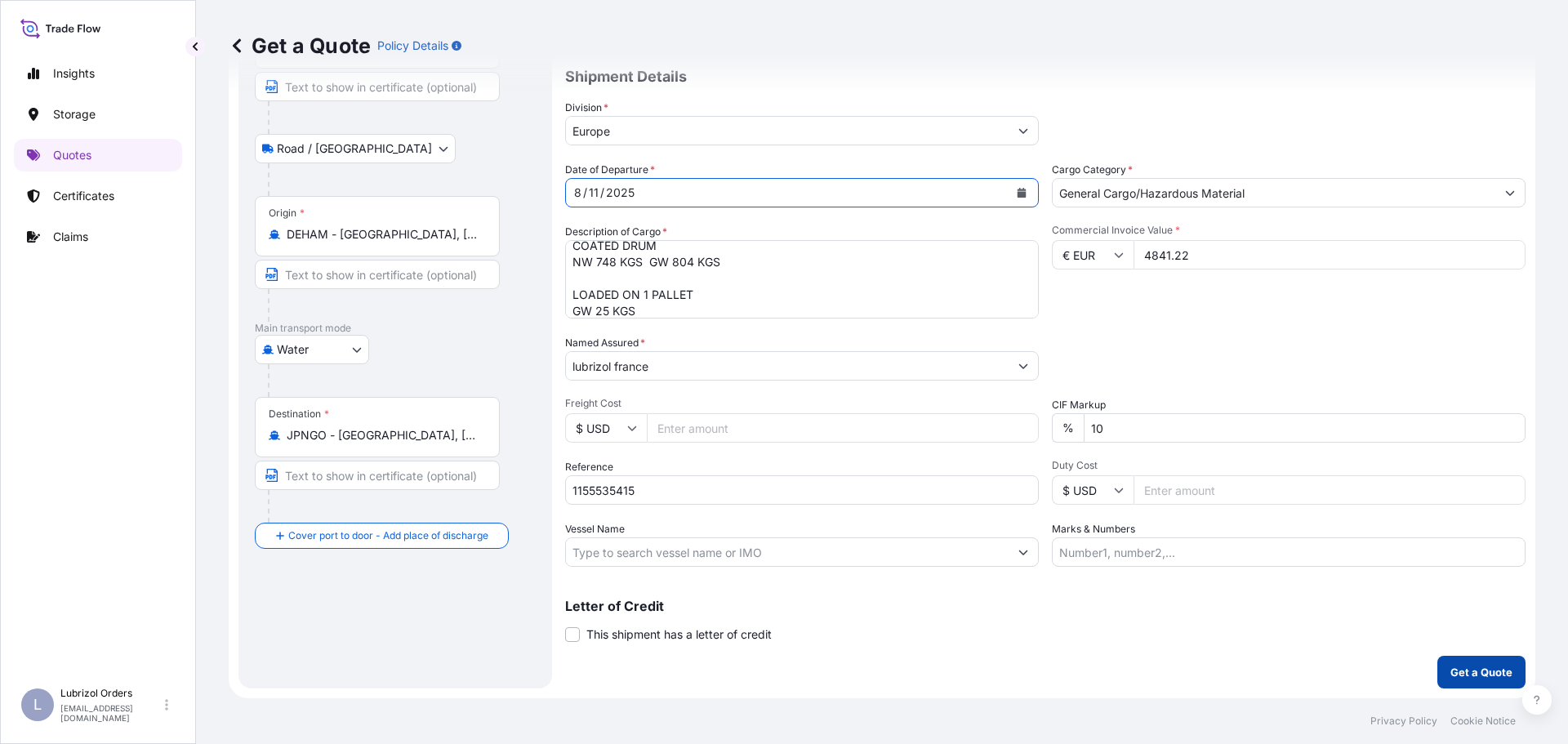
click at [1456, 673] on p "Get a Quote" at bounding box center [1481, 672] width 62 height 16
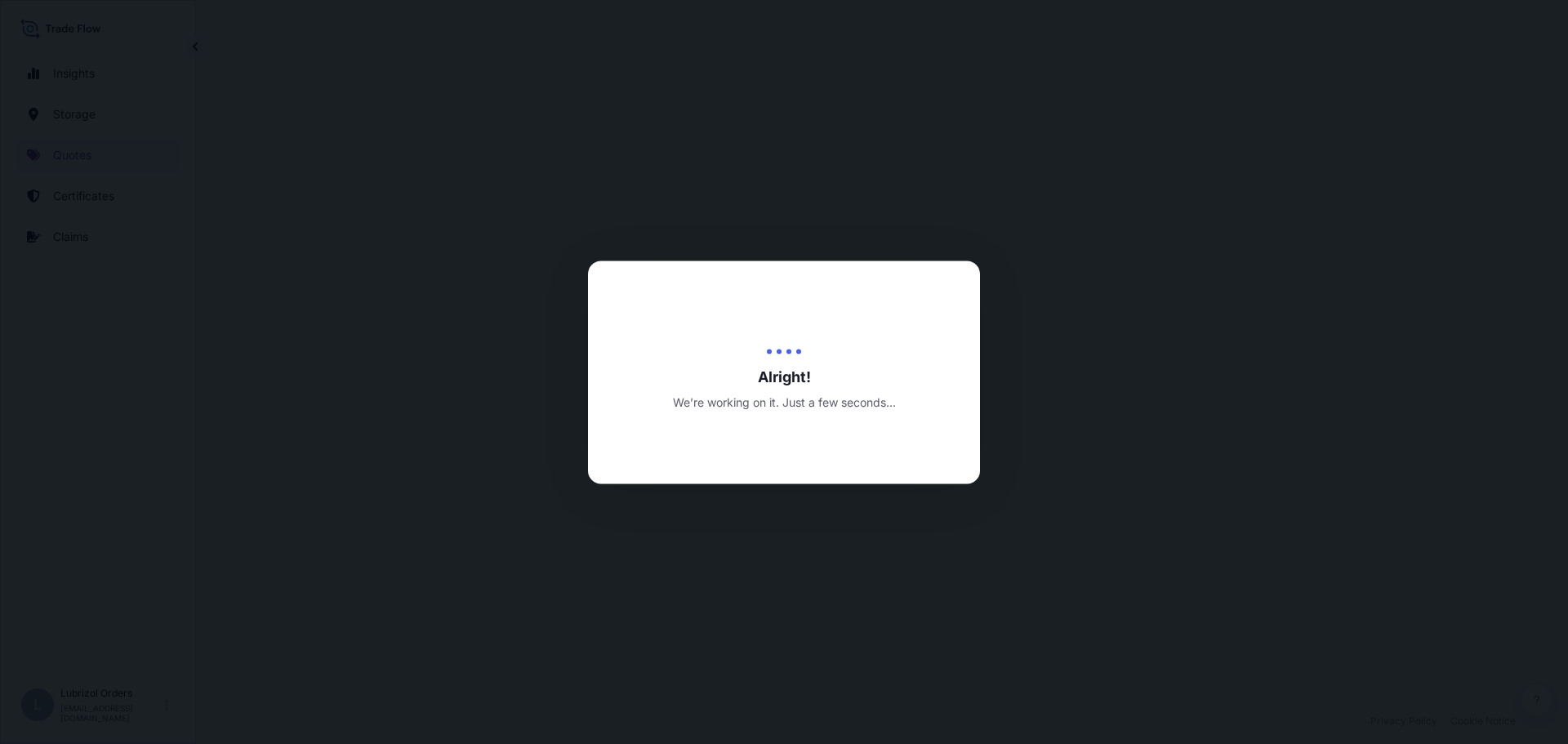
select select "Road / Inland"
select select "Water"
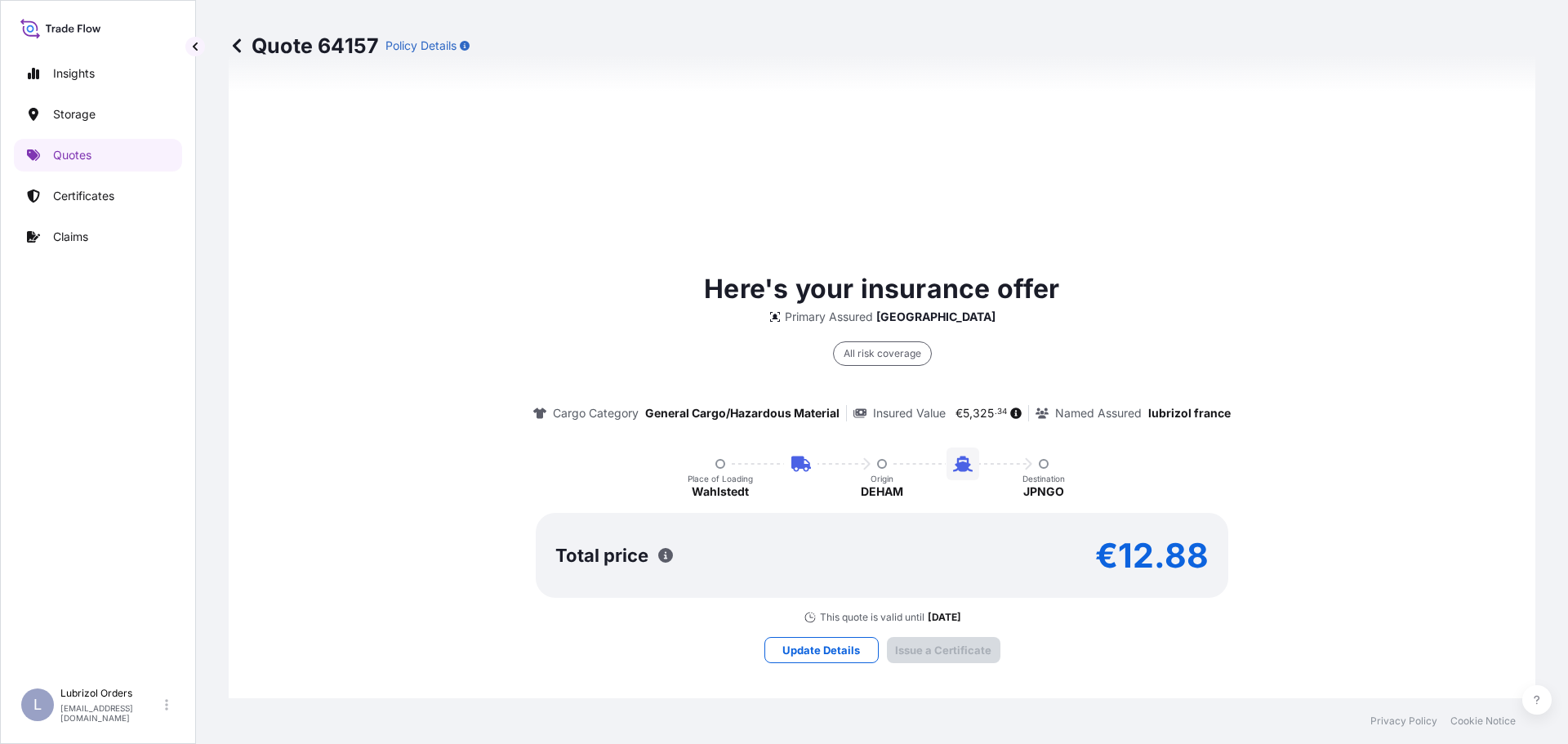
scroll to position [2437, 0]
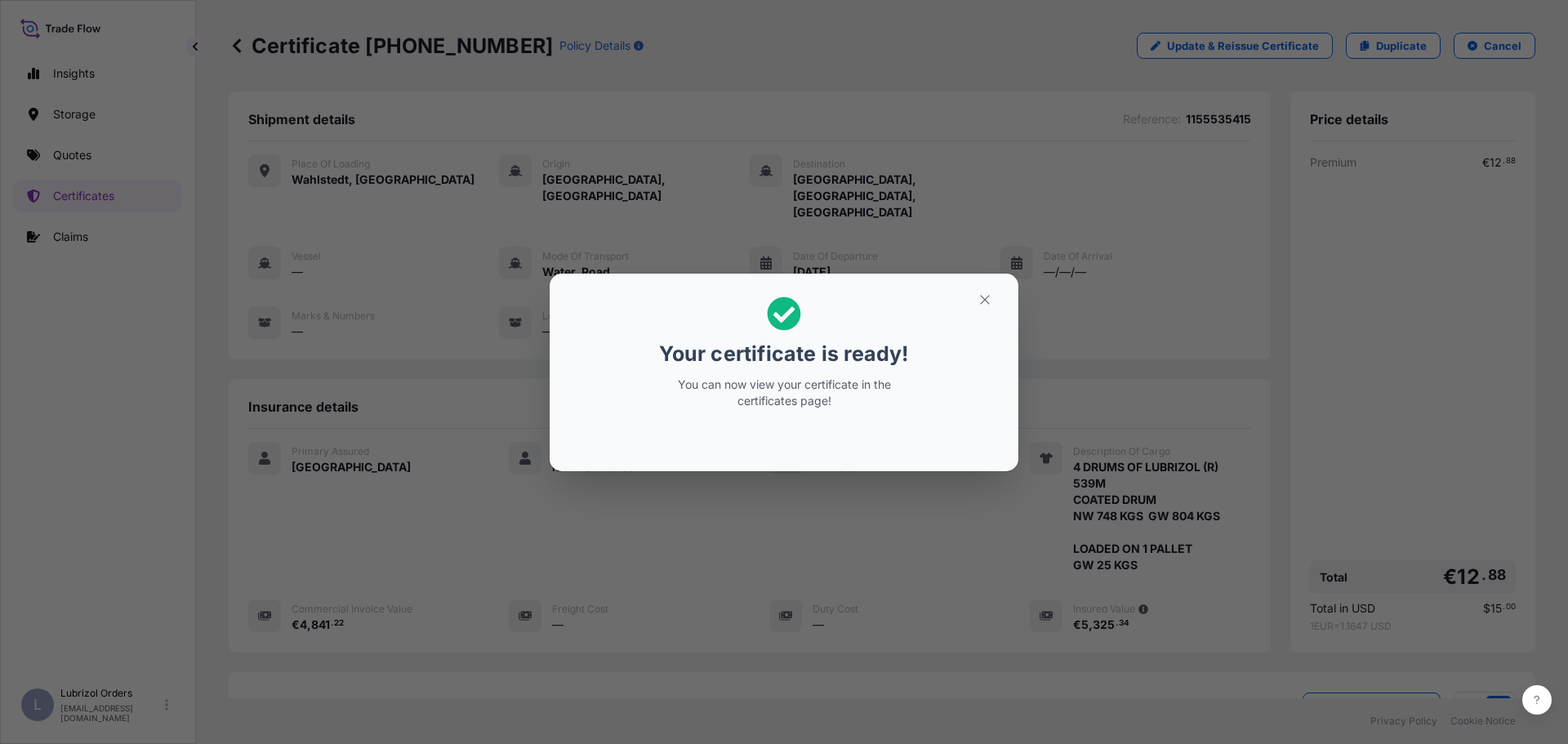
click at [70, 388] on div "Your certificate is ready! You can now view your certificate in the certificate…" at bounding box center [784, 372] width 1568 height 744
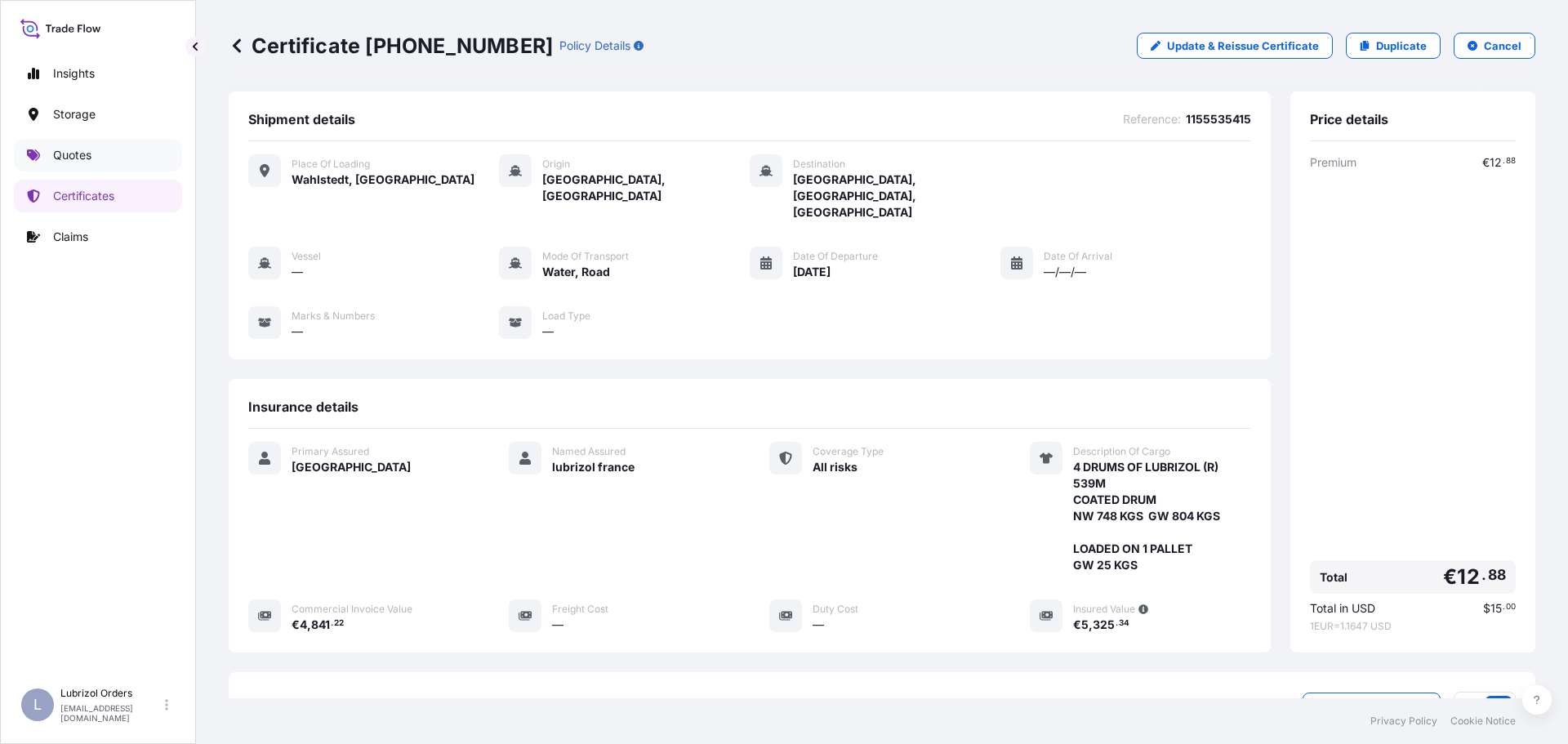
click at [75, 161] on p "Quotes" at bounding box center [72, 154] width 39 height 16
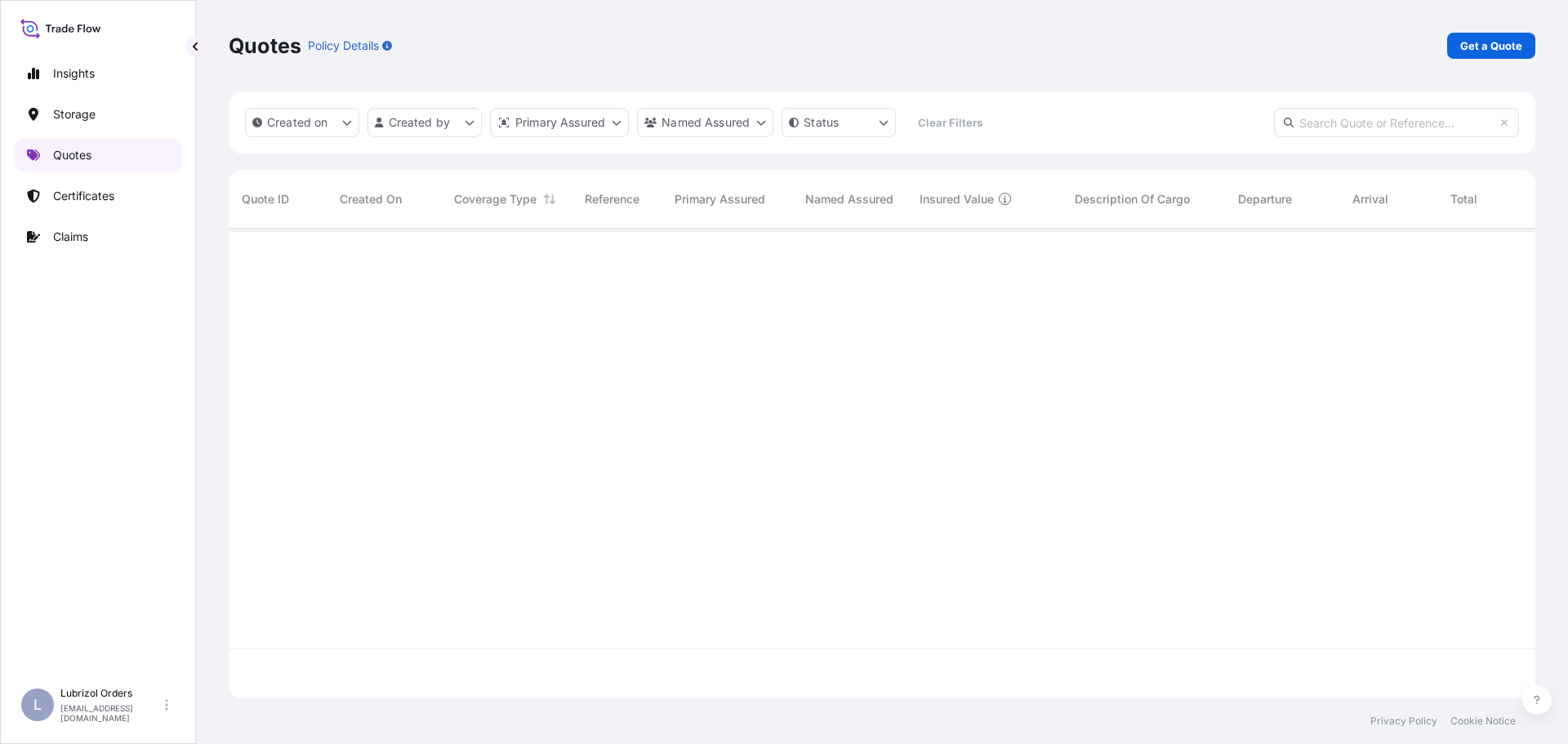
scroll to position [466, 1294]
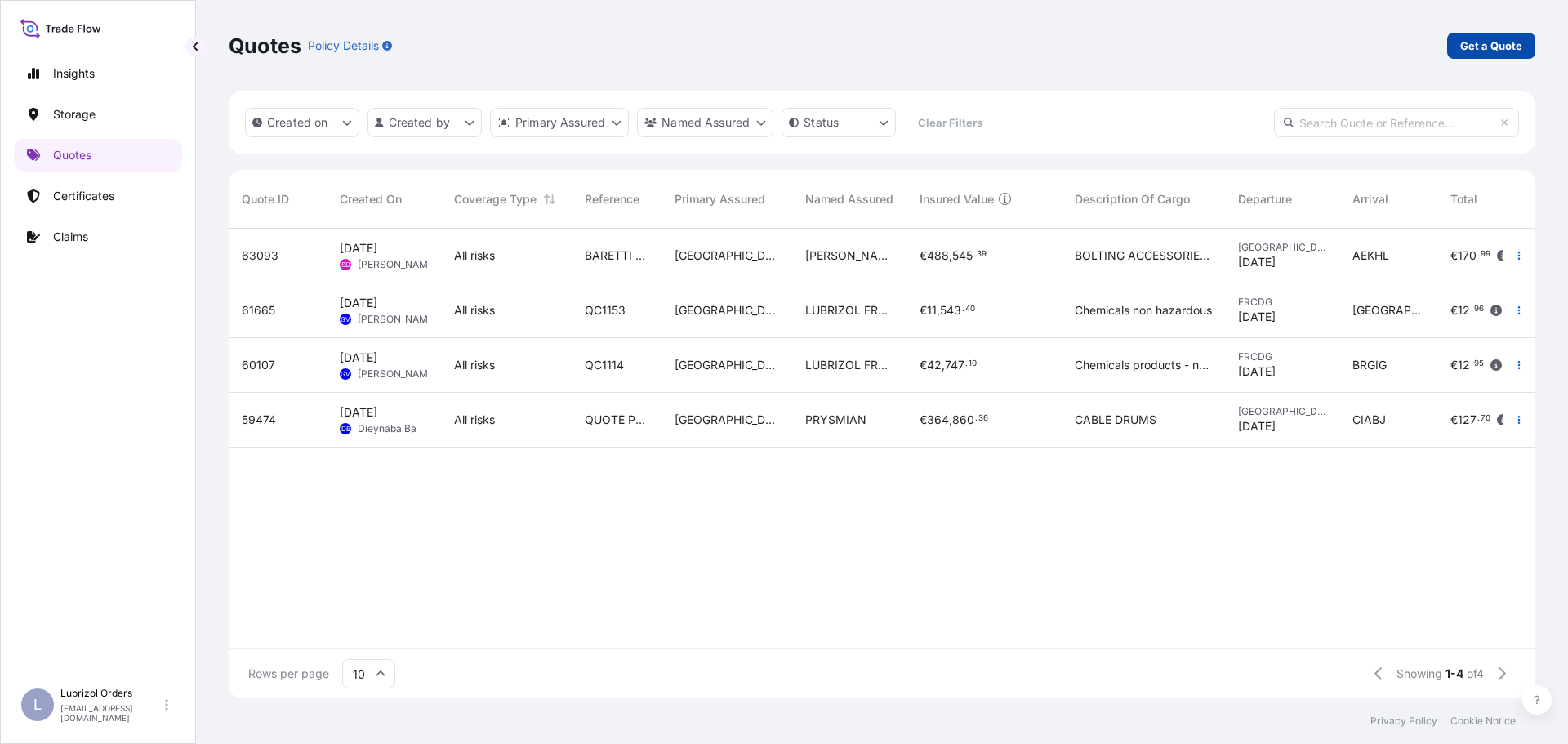
click at [1492, 48] on p "Get a Quote" at bounding box center [1491, 45] width 62 height 16
select select "Water"
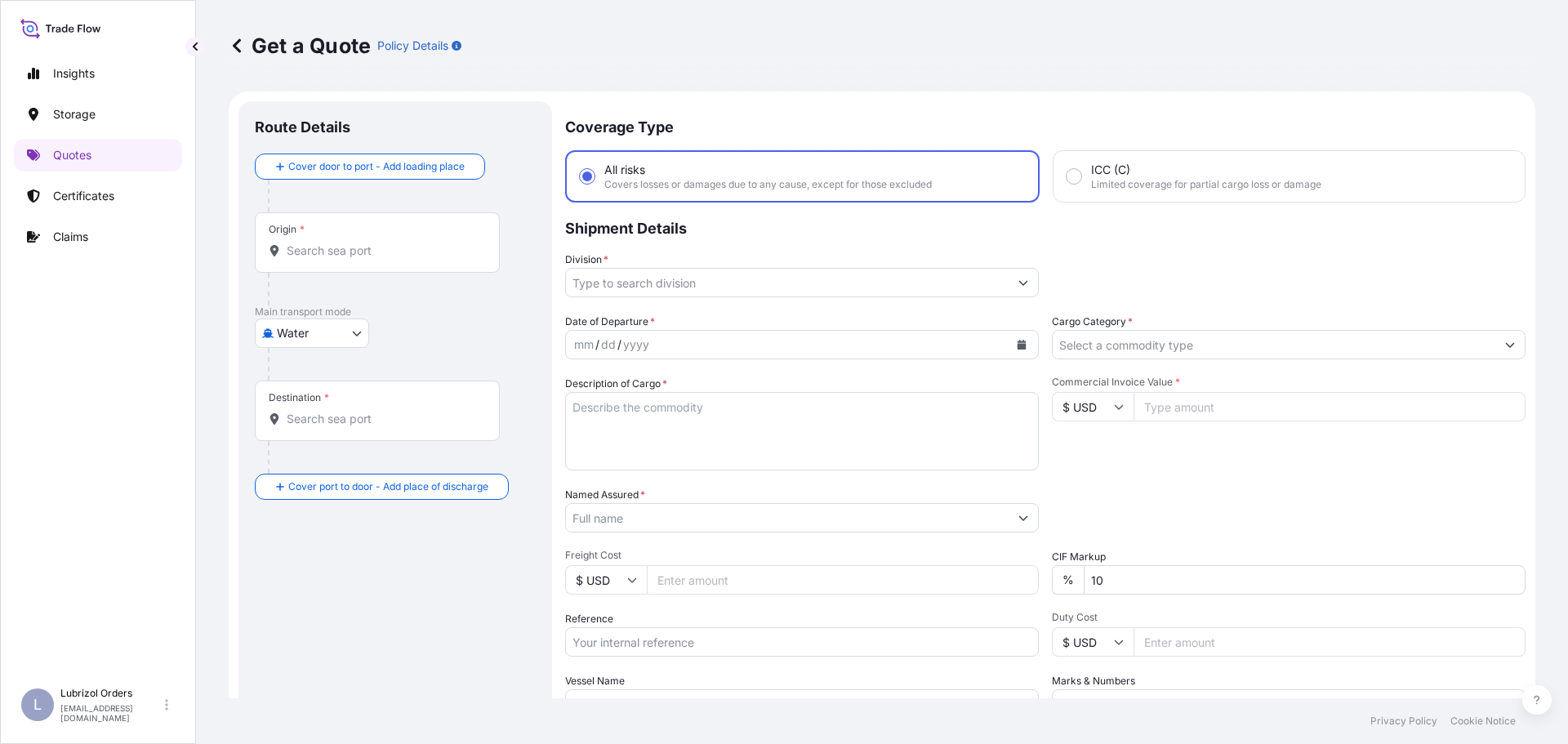
scroll to position [26, 0]
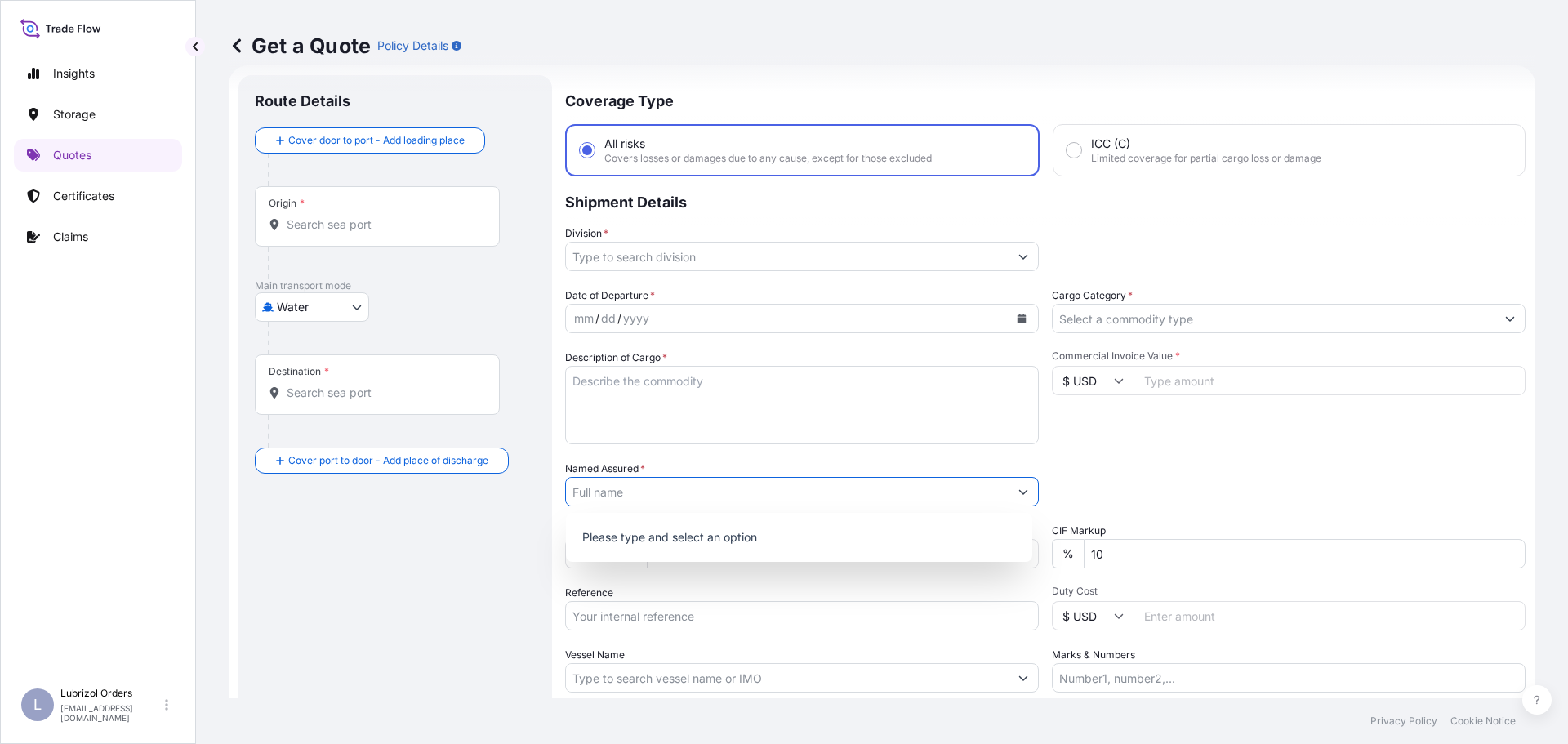
click at [759, 487] on input "Named Assured *" at bounding box center [787, 492] width 443 height 29
click at [701, 617] on input "Reference" at bounding box center [802, 616] width 474 height 29
paste input "1155538464"
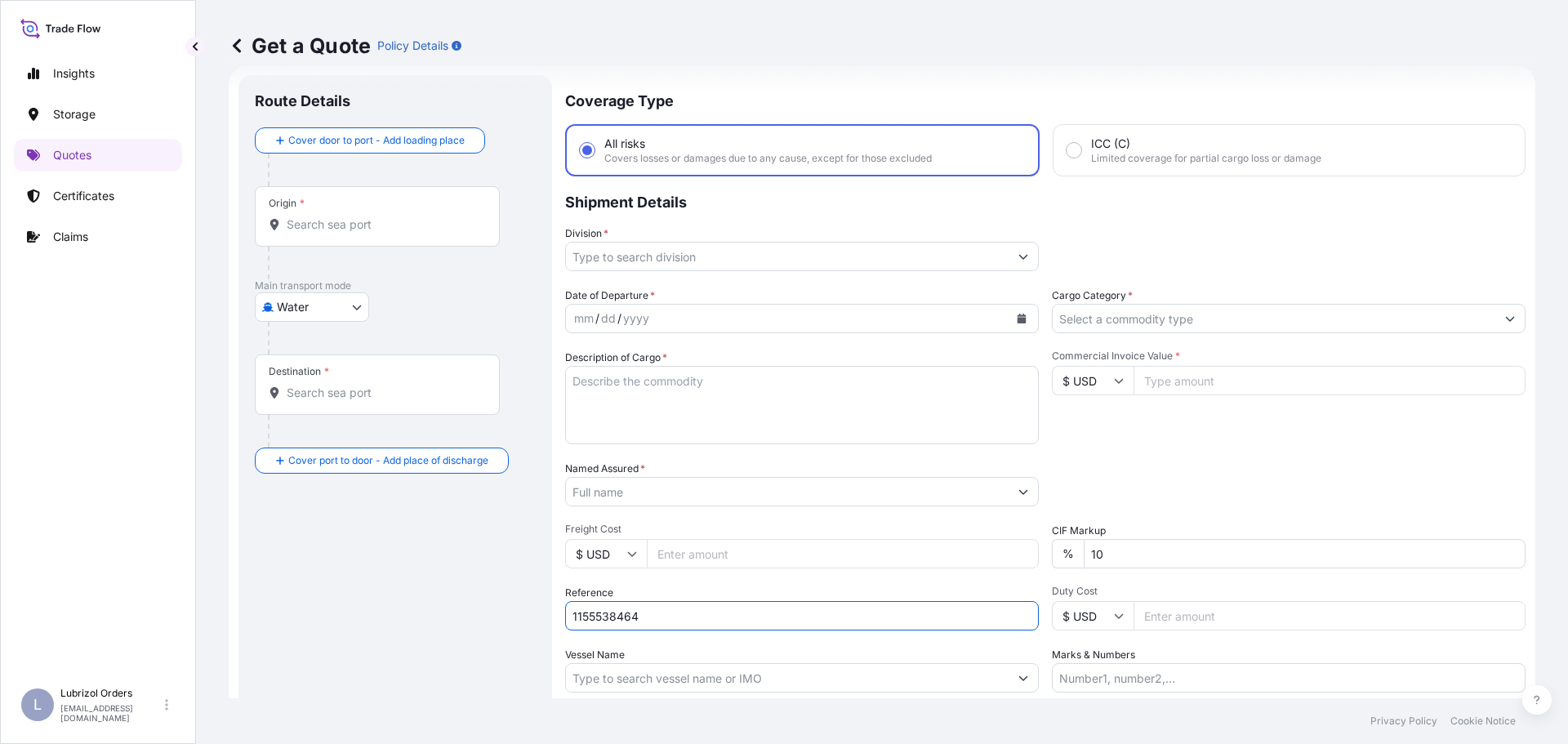
type input "1155538464"
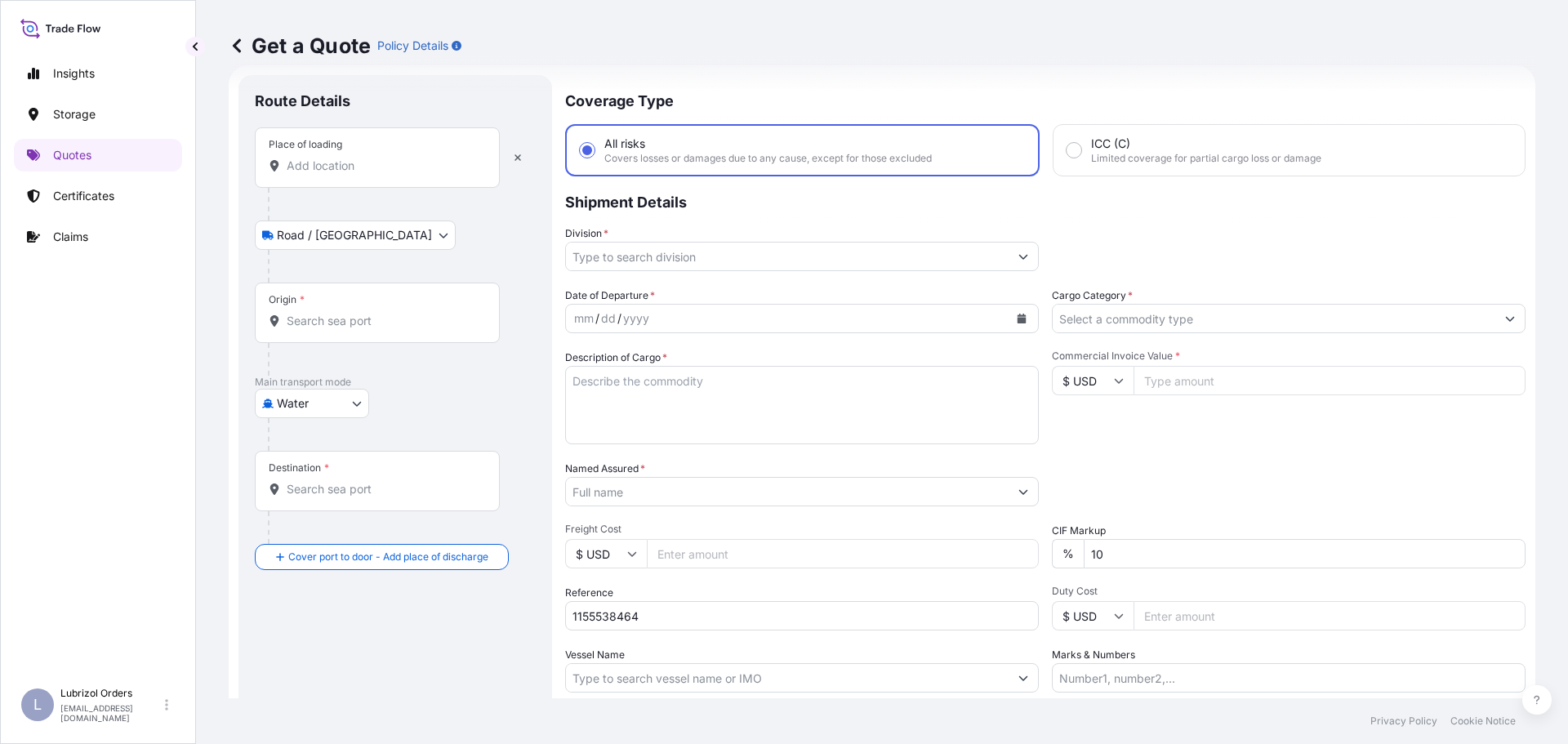
click at [354, 156] on div "Place of loading" at bounding box center [377, 158] width 245 height 60
click at [354, 158] on input "Place of loading" at bounding box center [383, 165] width 193 height 16
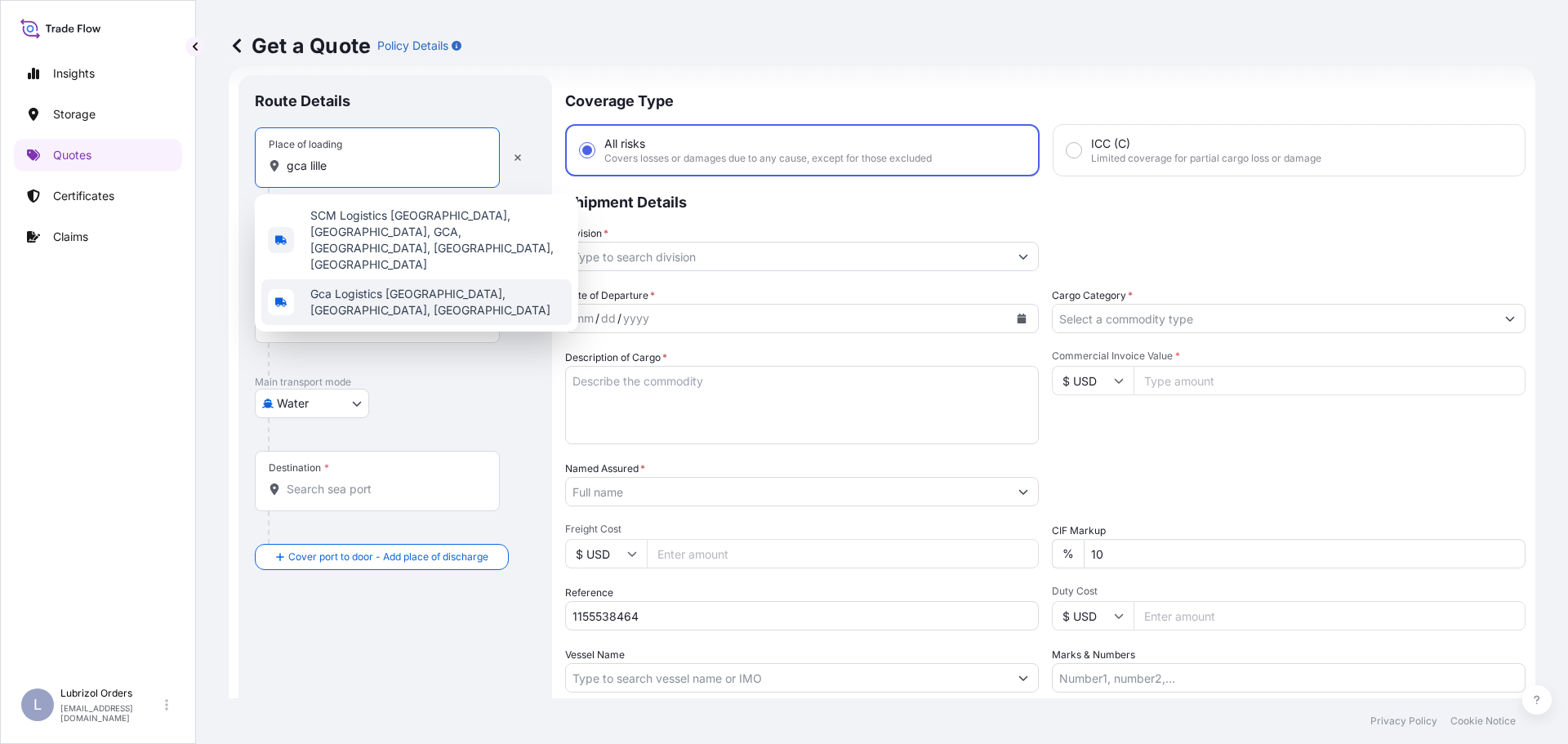
click at [380, 286] on span "Gca Logistics Le havre site 2, Lillebonne, France" at bounding box center [438, 302] width 255 height 33
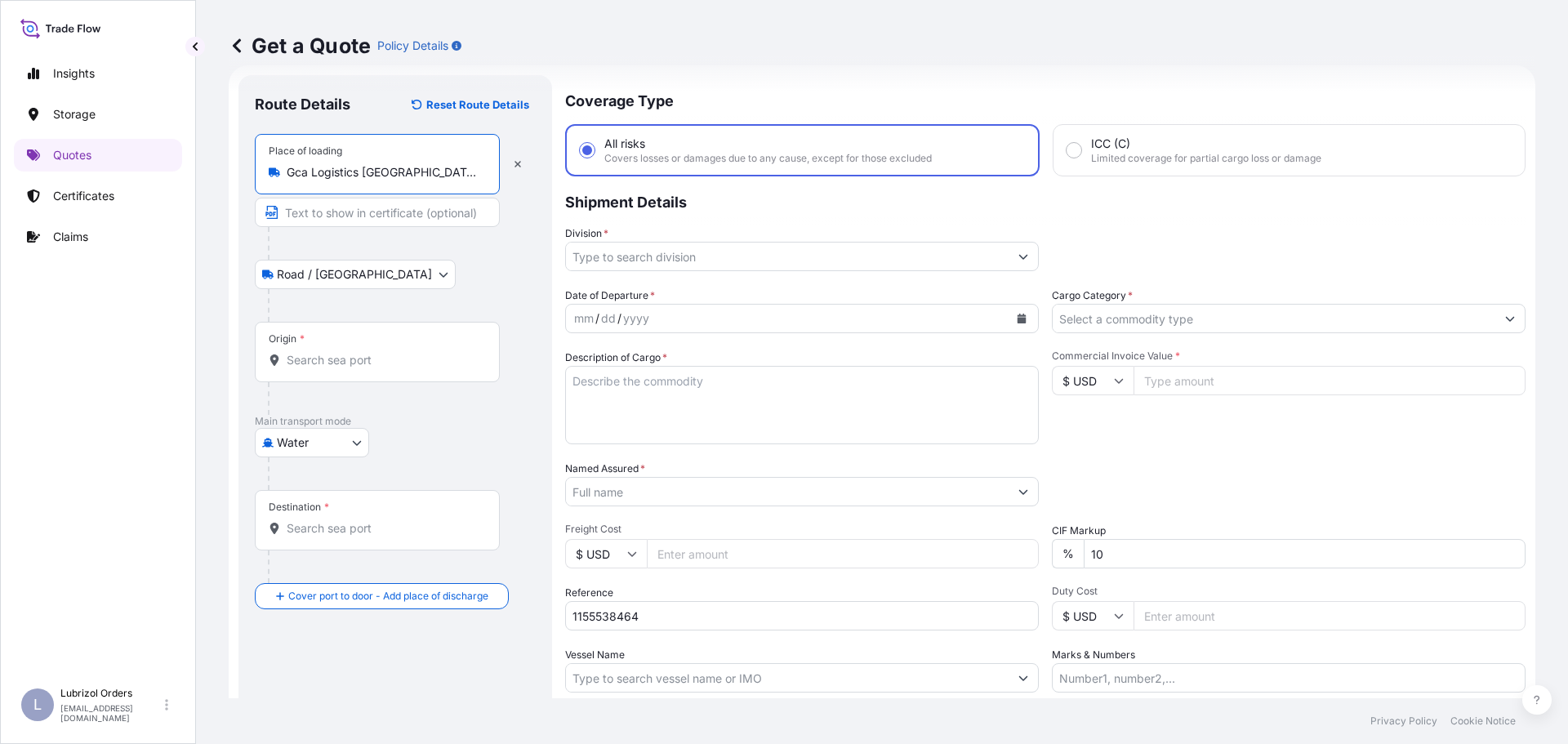
type input "Gca Logistics Le havre site 2, Lillebonne, France"
click at [366, 346] on div "Origin *" at bounding box center [377, 352] width 245 height 60
click at [366, 352] on input "Origin *" at bounding box center [383, 360] width 193 height 16
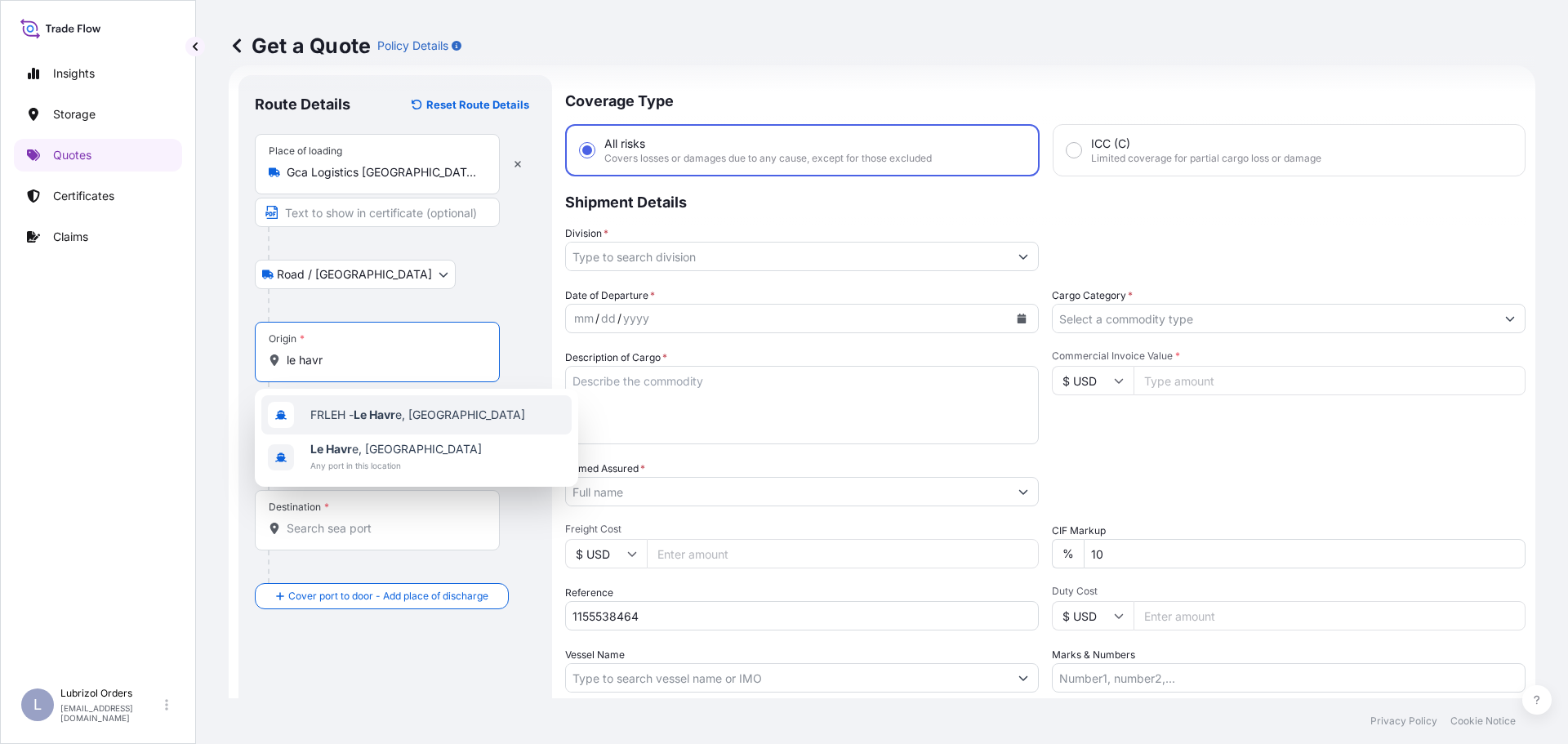
click at [350, 412] on span "FRLEH - Le Havr e, France" at bounding box center [418, 414] width 215 height 16
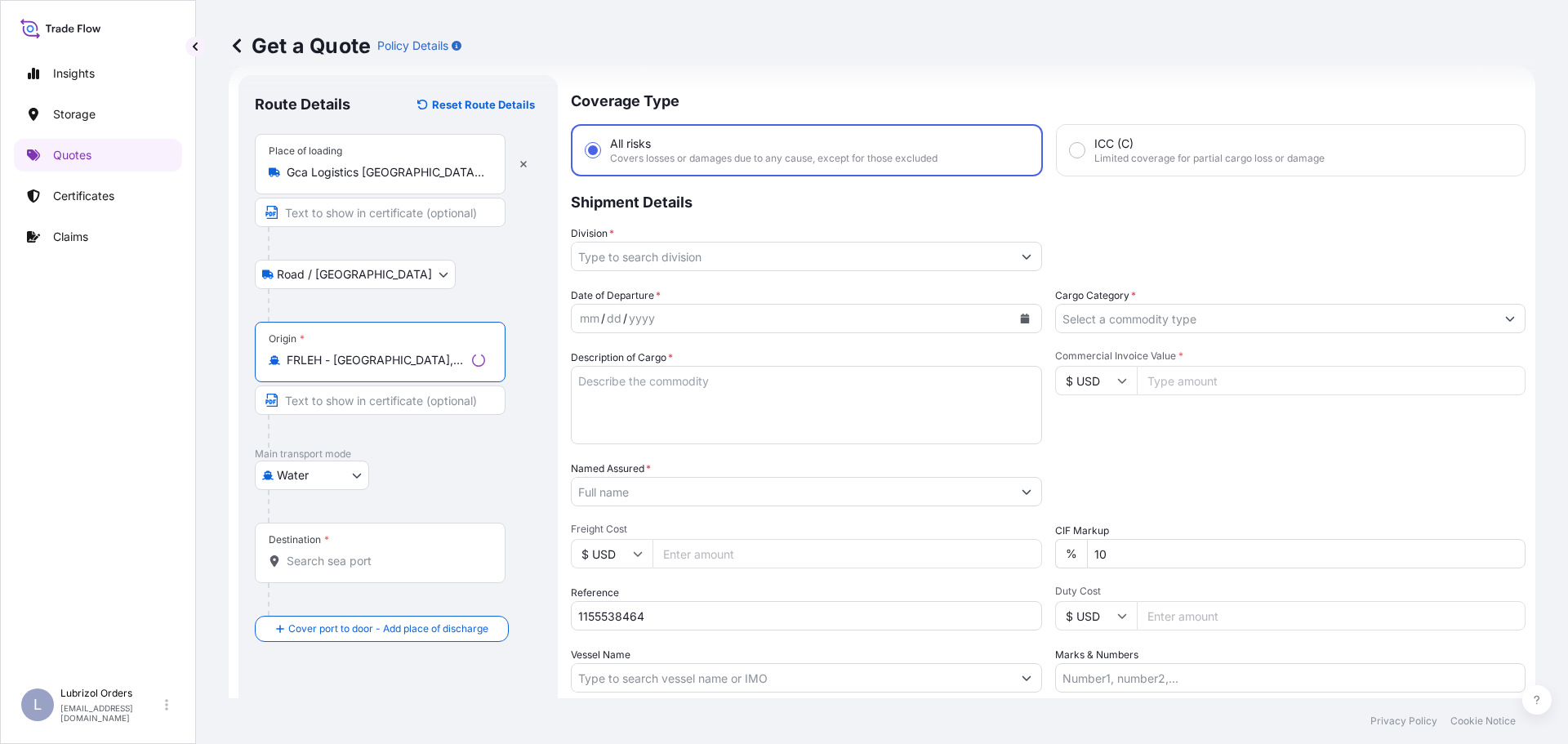
type input "FRLEH - Le Havre, France"
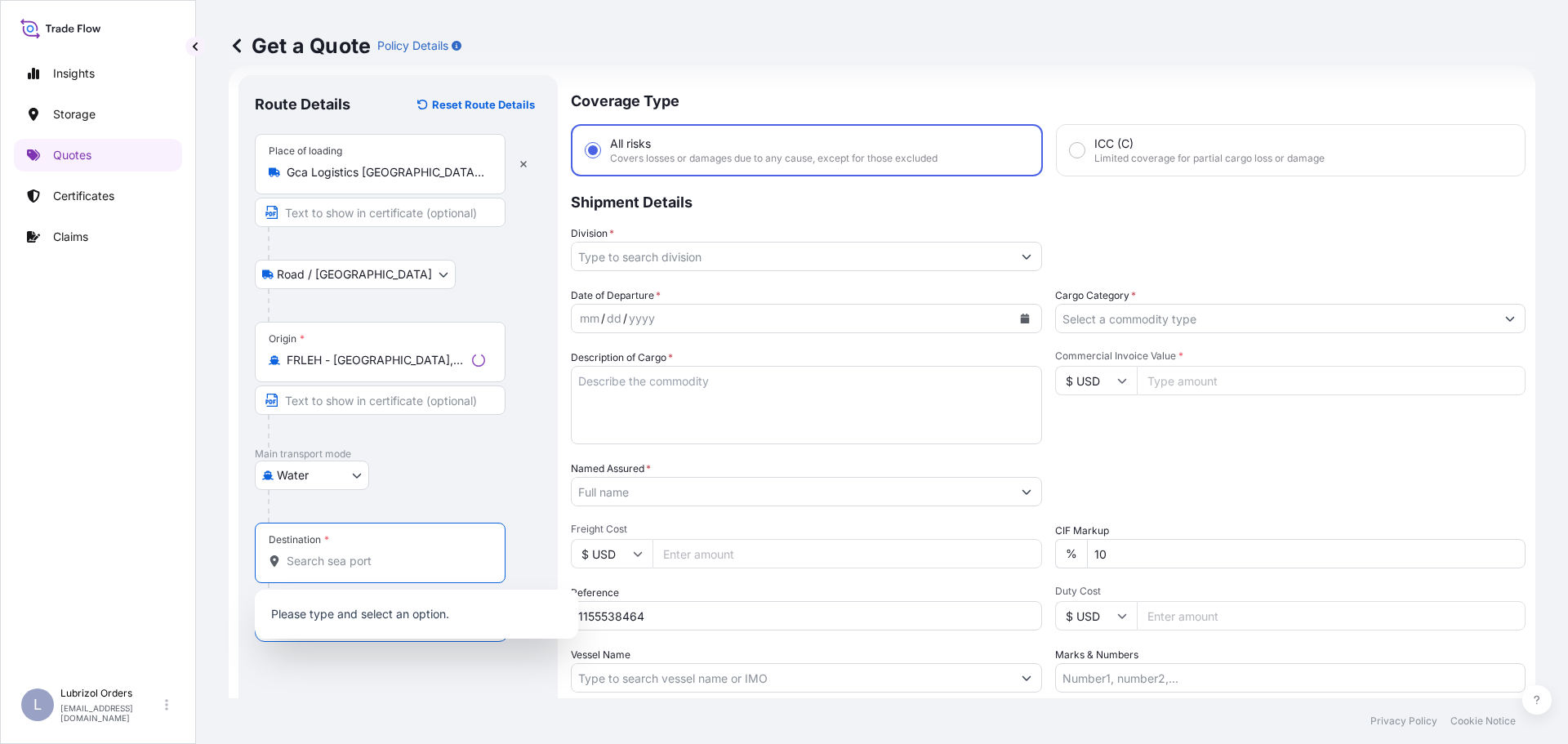
click at [365, 565] on input "Destination *" at bounding box center [386, 560] width 199 height 16
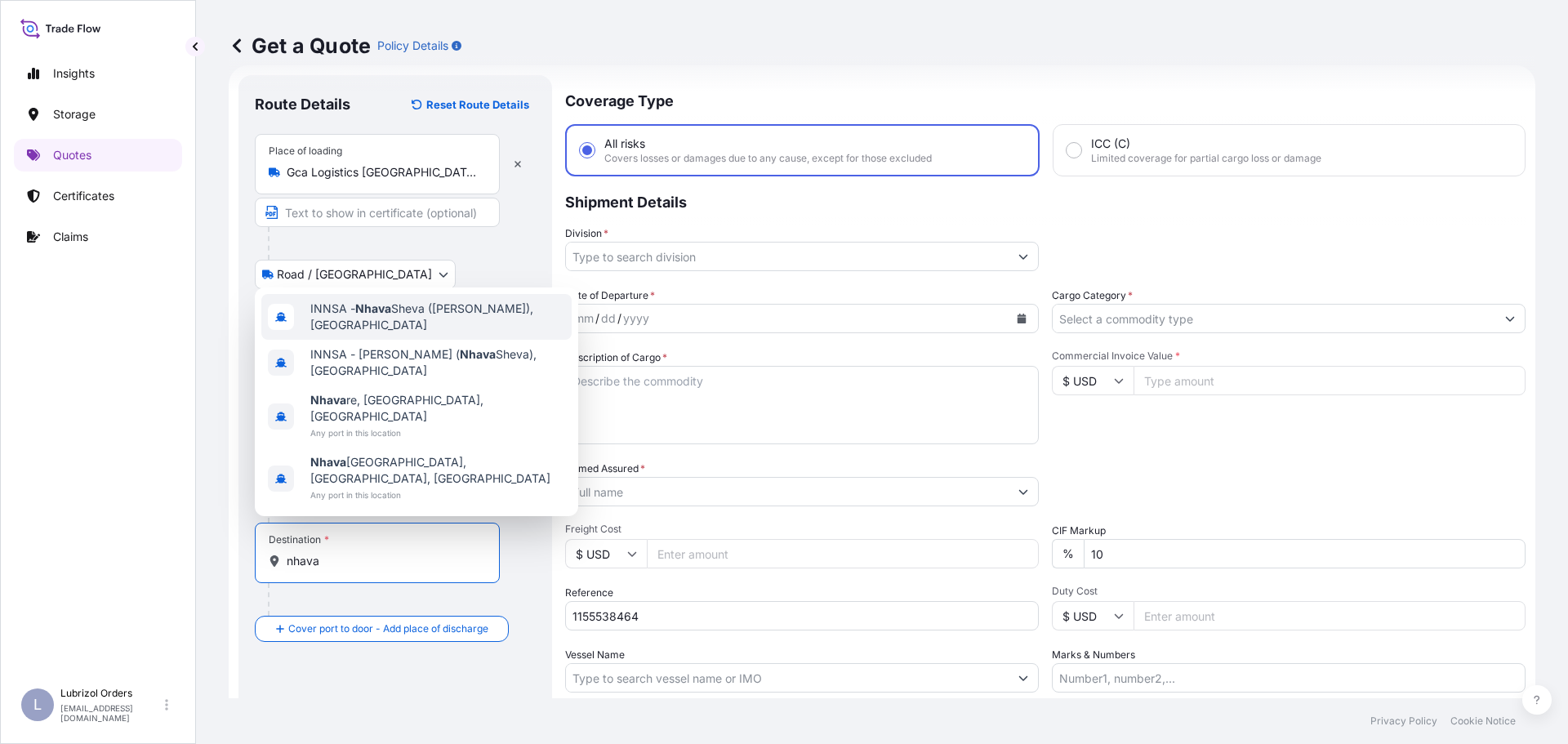
click at [429, 333] on span "INNSA - Nhava Sheva (Jawaharlal Nehru), India" at bounding box center [438, 316] width 255 height 33
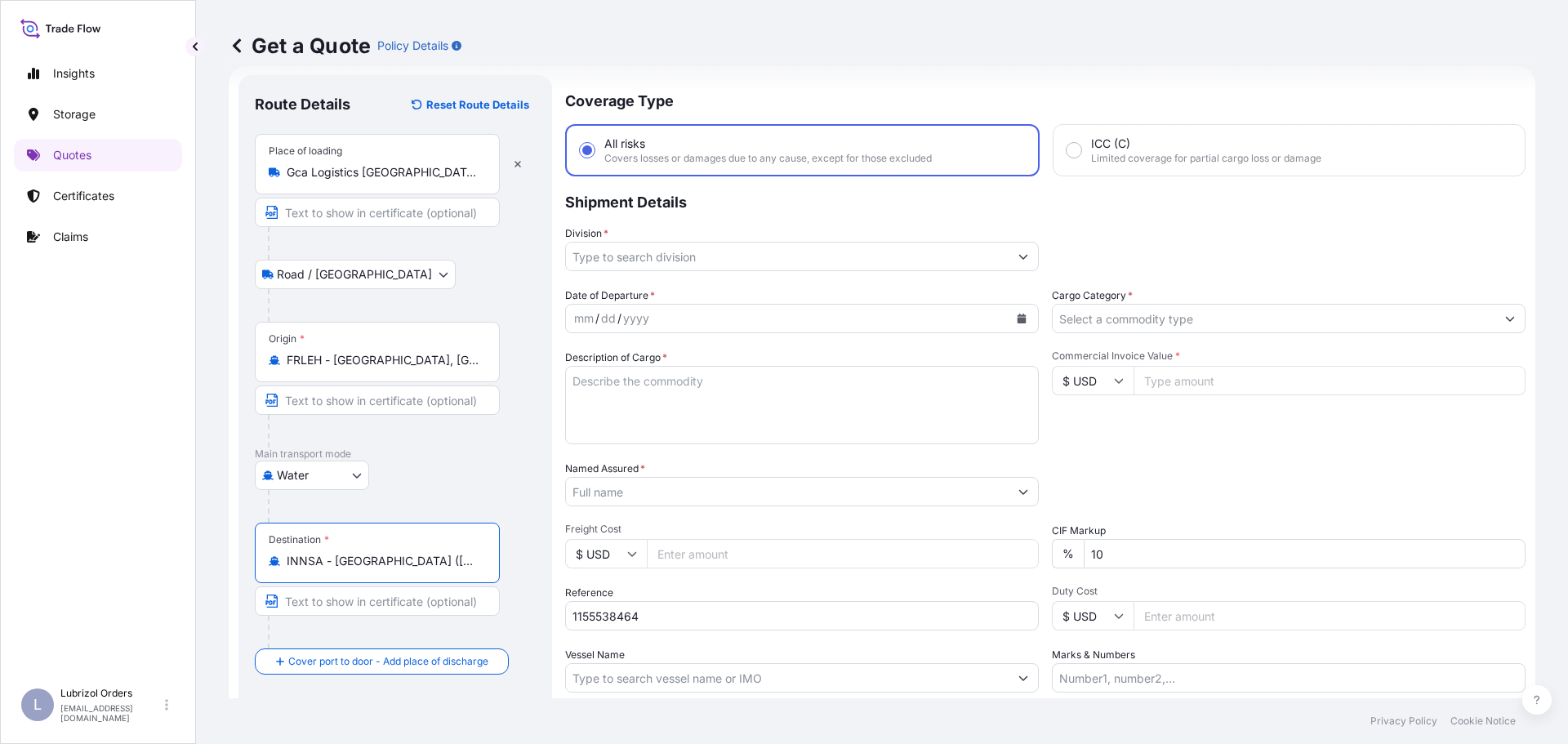
type input "INNSA - Nhava Sheva (Jawaharlal Nehru), India"
click at [639, 389] on textarea "Description of Cargo *" at bounding box center [802, 404] width 474 height 78
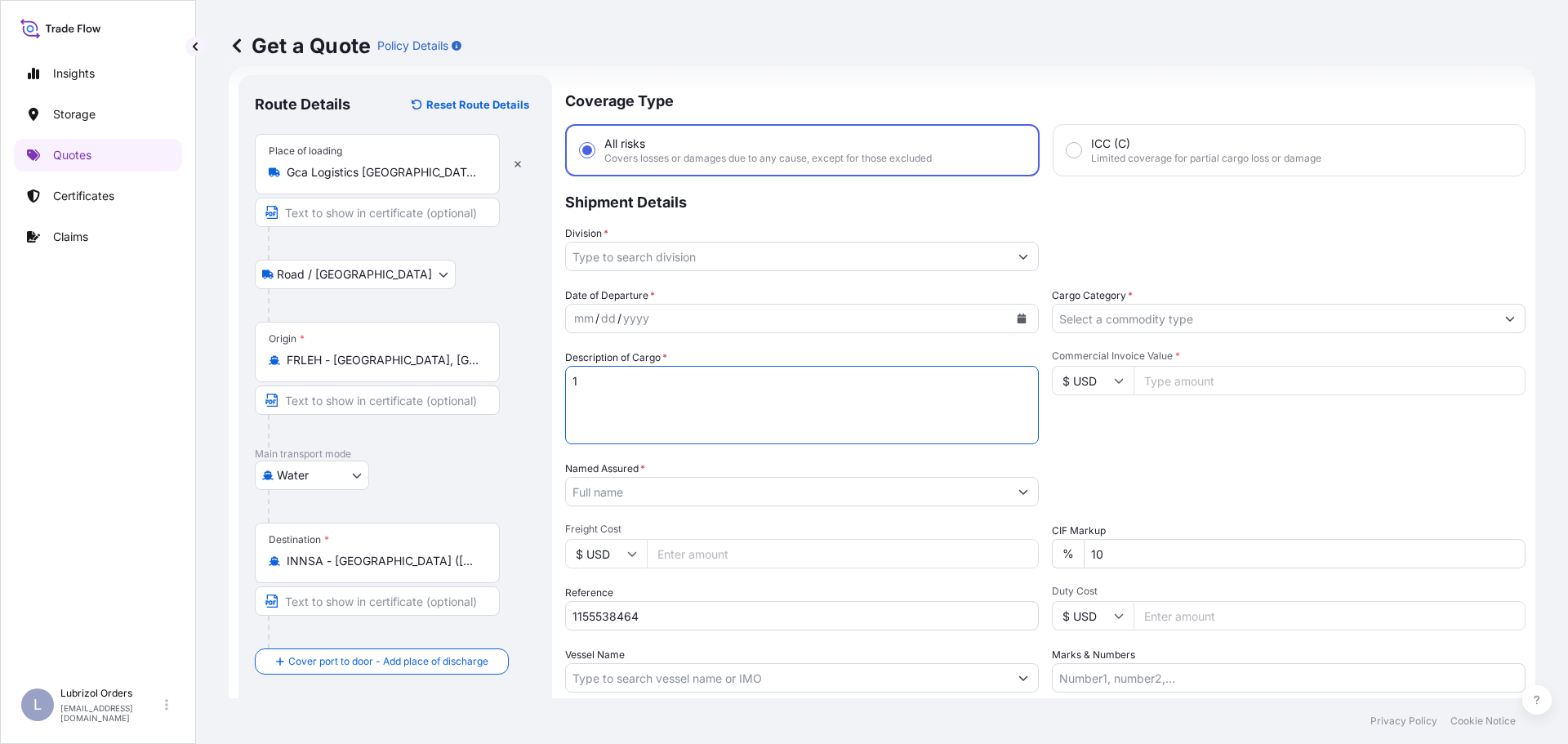
paste textarea "PALLET OF 1 DRUM OF R14718A"
click at [596, 425] on textarea "1 PALLET OF 1 DRUM OF R14718A" at bounding box center [802, 404] width 474 height 78
paste textarea "PALLETS OF 20 DRUMS OF R15714A"
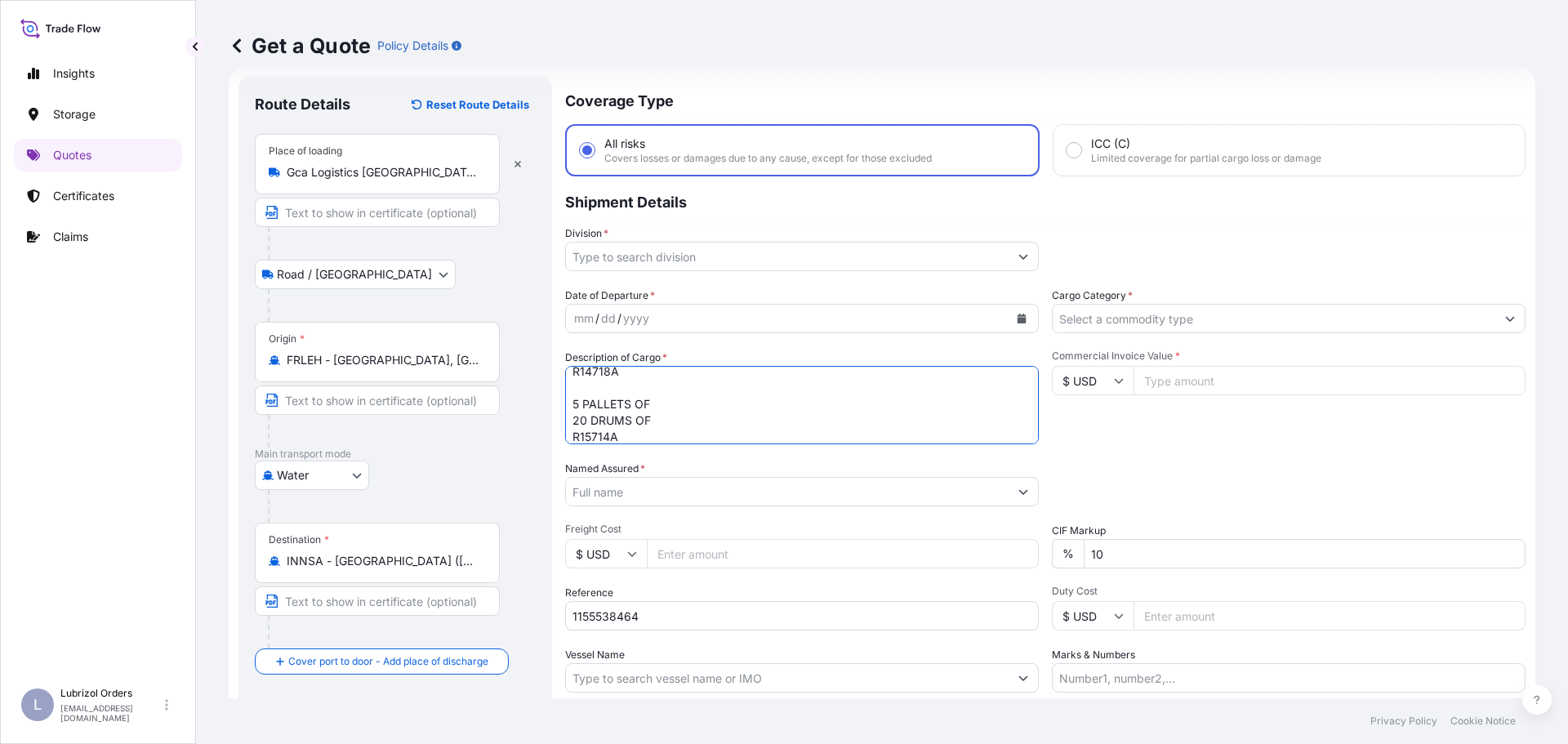
type textarea "1 PALLET OF 1 DRUM OF R14718A 5 PALLETS OF 20 DRUMS OF R15714A"
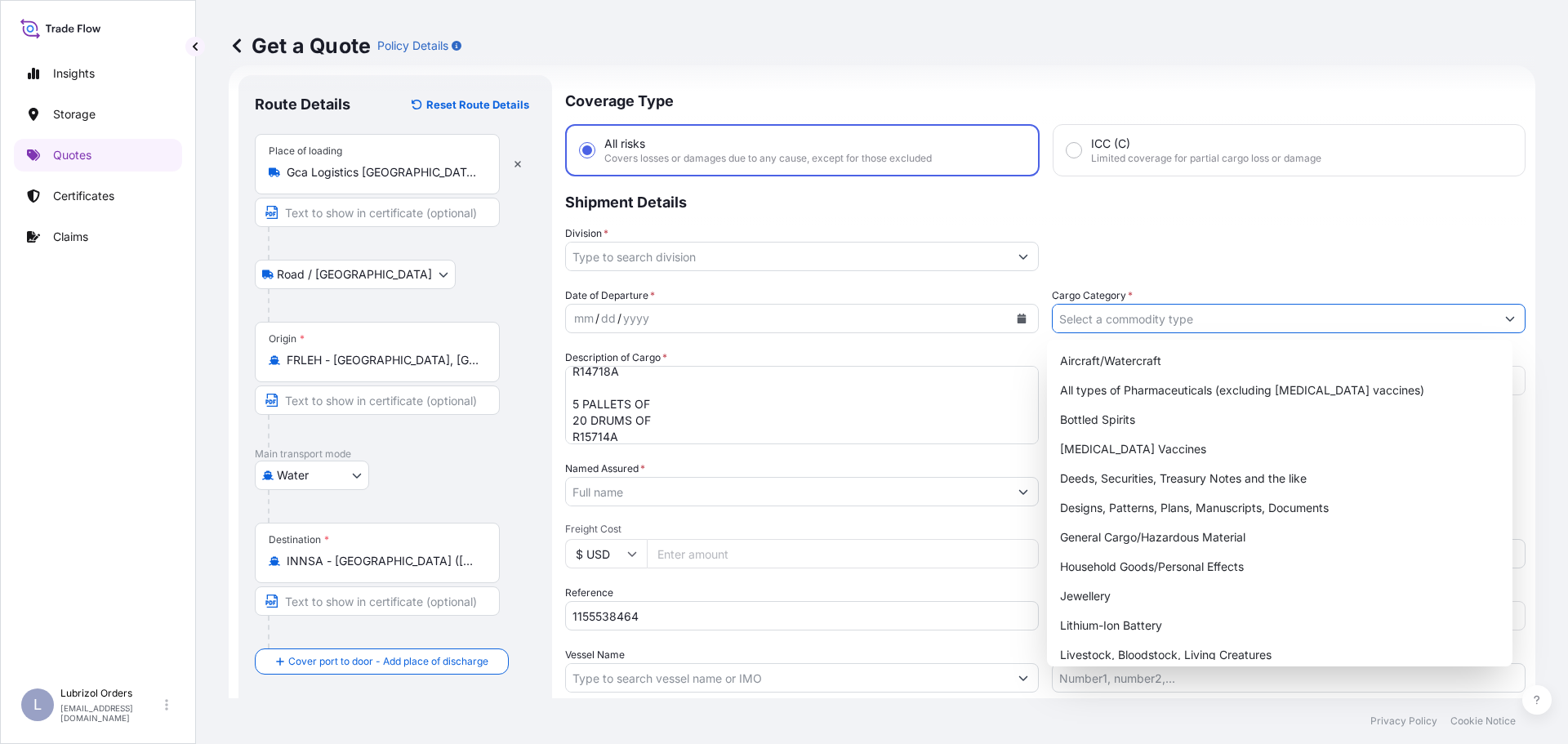
click at [1200, 325] on input "Cargo Category *" at bounding box center [1274, 318] width 443 height 29
click at [1162, 534] on div "General Cargo/Hazardous Material" at bounding box center [1280, 537] width 453 height 29
type input "General Cargo/Hazardous Material"
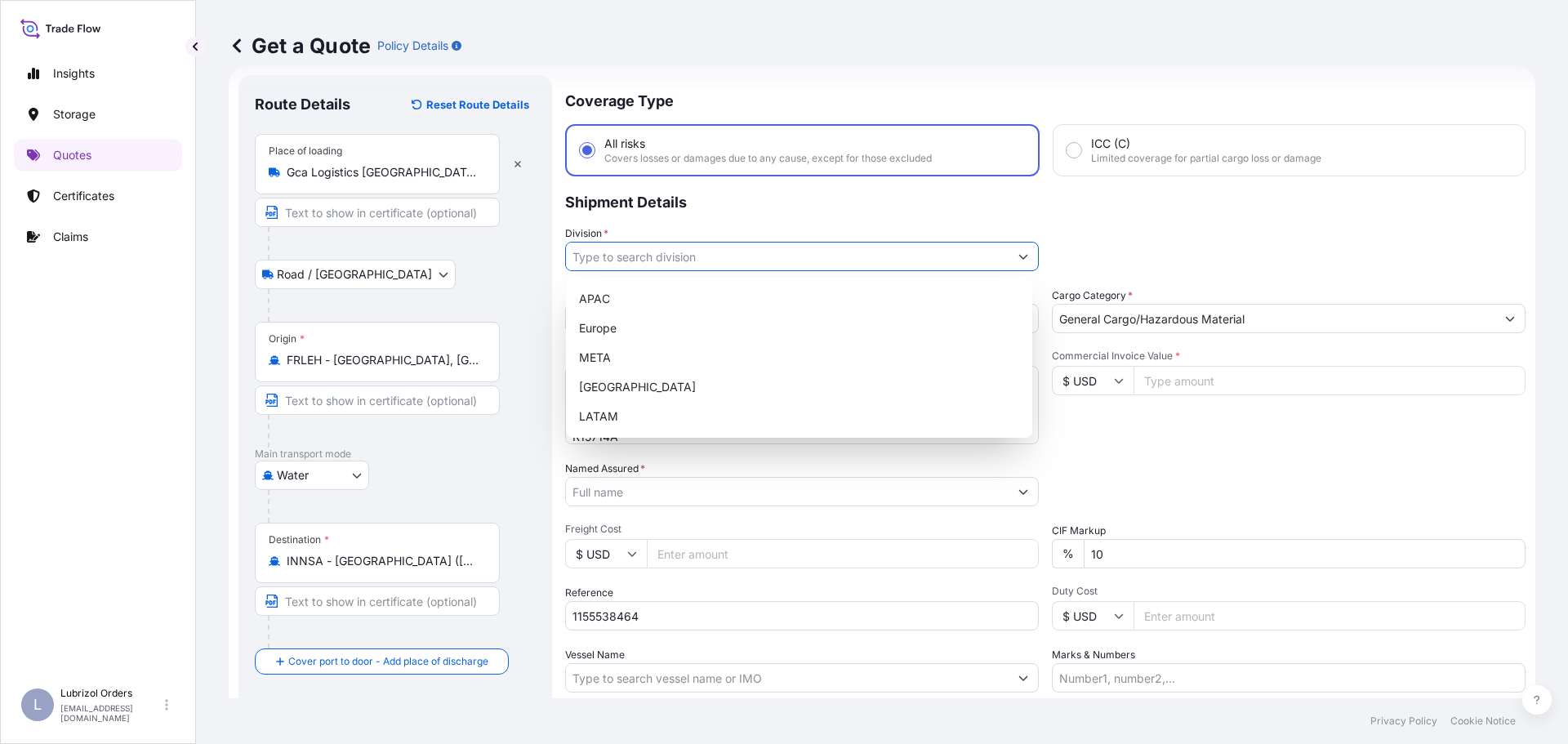
click at [773, 260] on input "Division *" at bounding box center [787, 256] width 443 height 29
click at [625, 329] on div "Europe" at bounding box center [799, 328] width 453 height 29
type input "Europe"
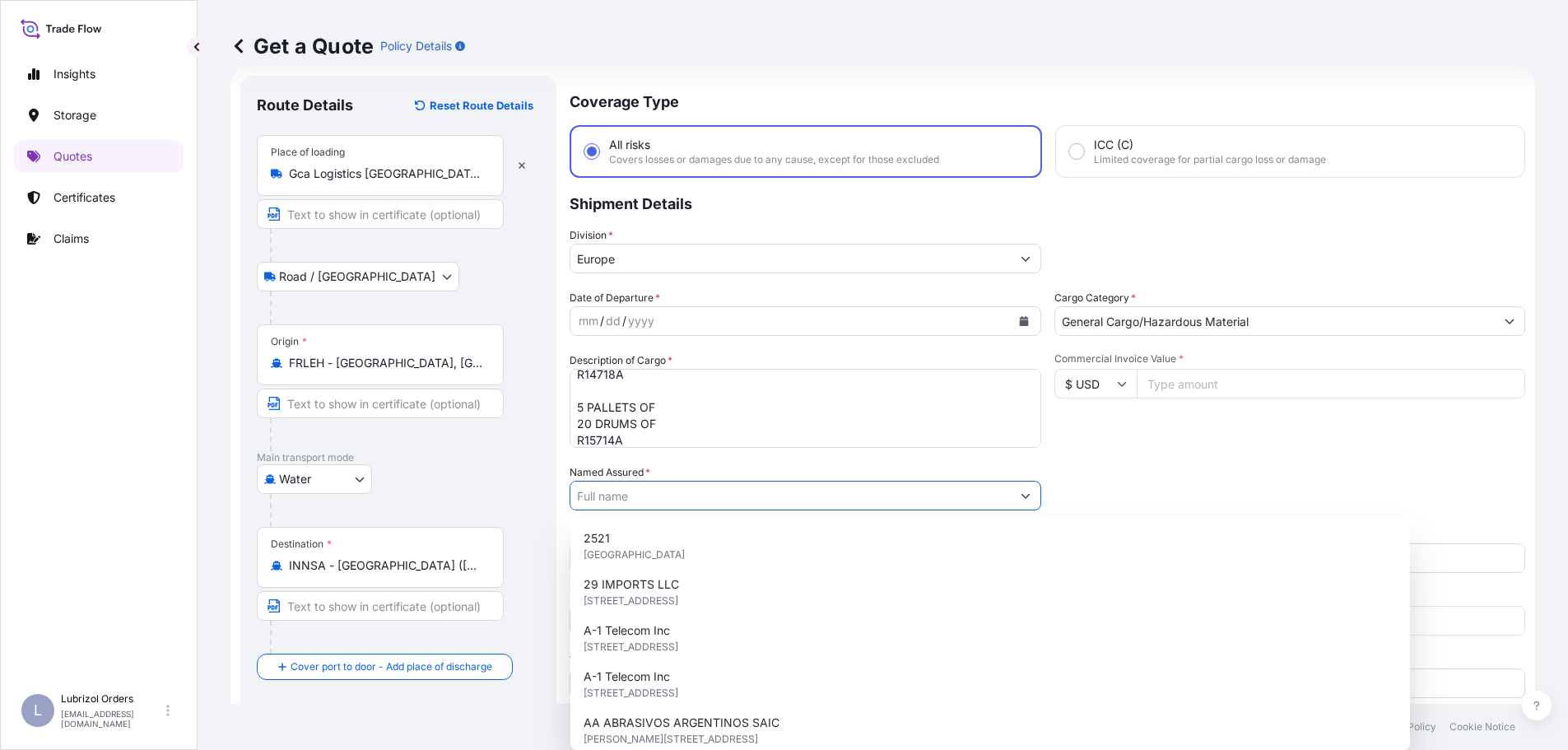
click at [688, 497] on input "Named Assured *" at bounding box center [790, 495] width 440 height 30
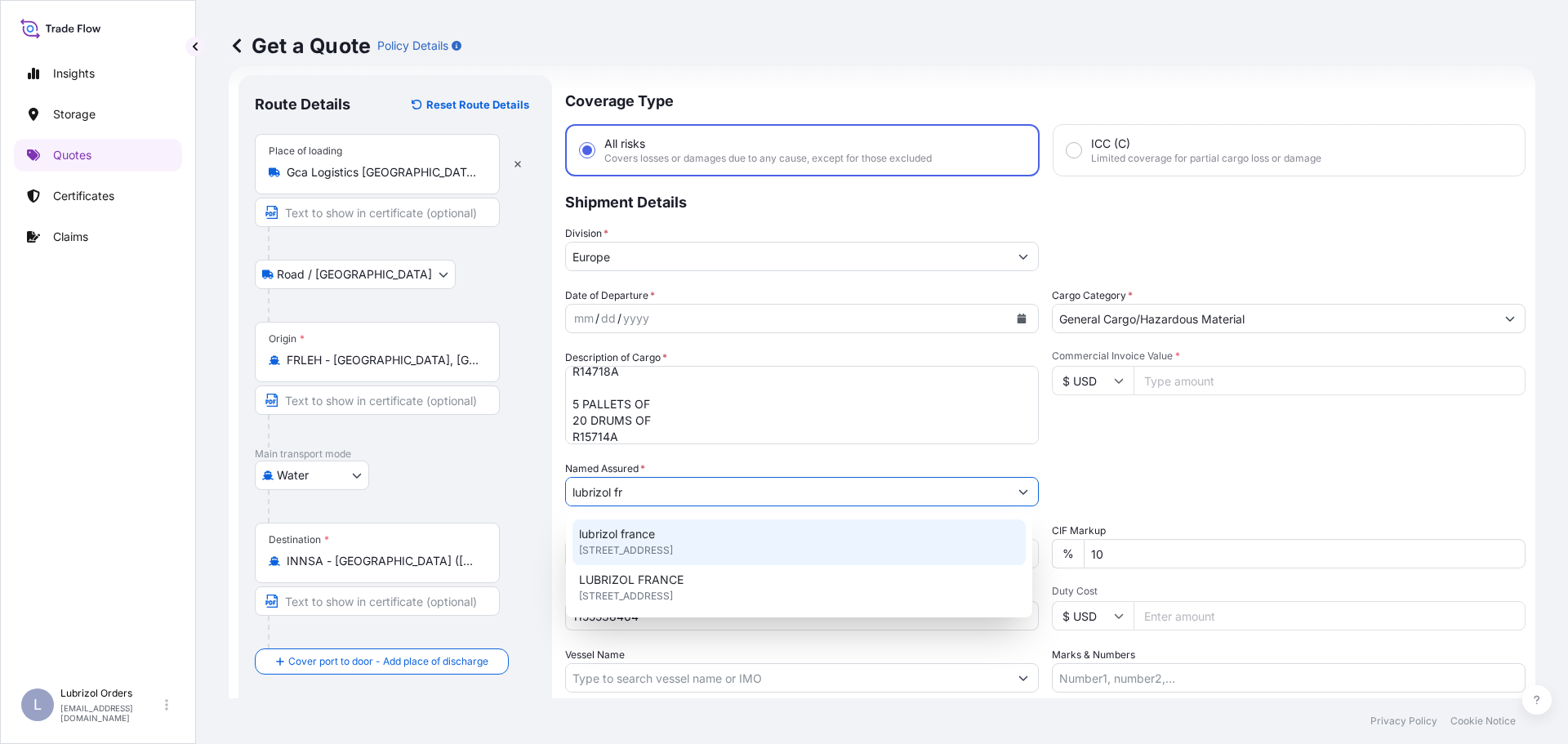
click at [771, 541] on div "lubrizol france 25 Quai de France, 76100, Rouen, France" at bounding box center [799, 542] width 453 height 46
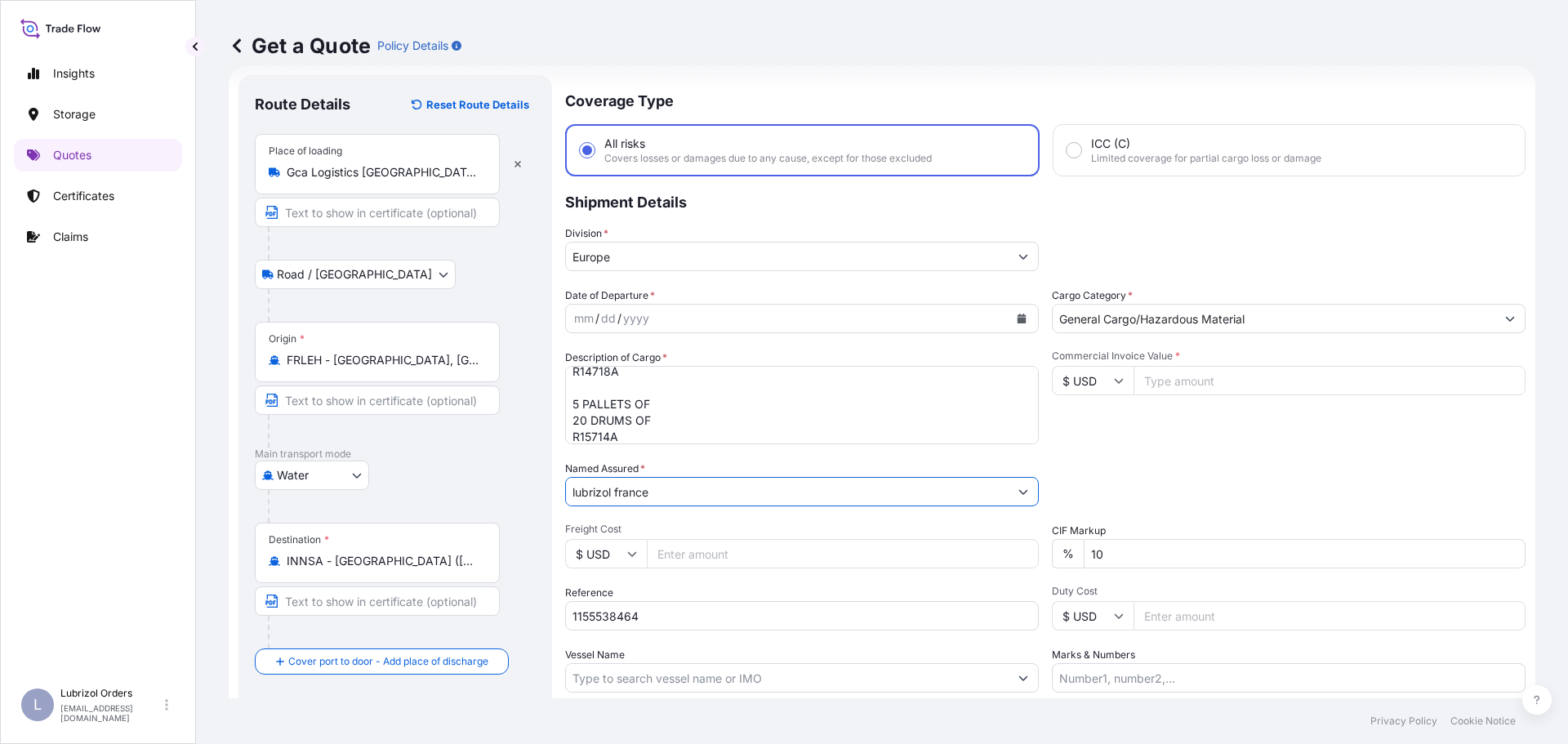
type input "lubrizol france"
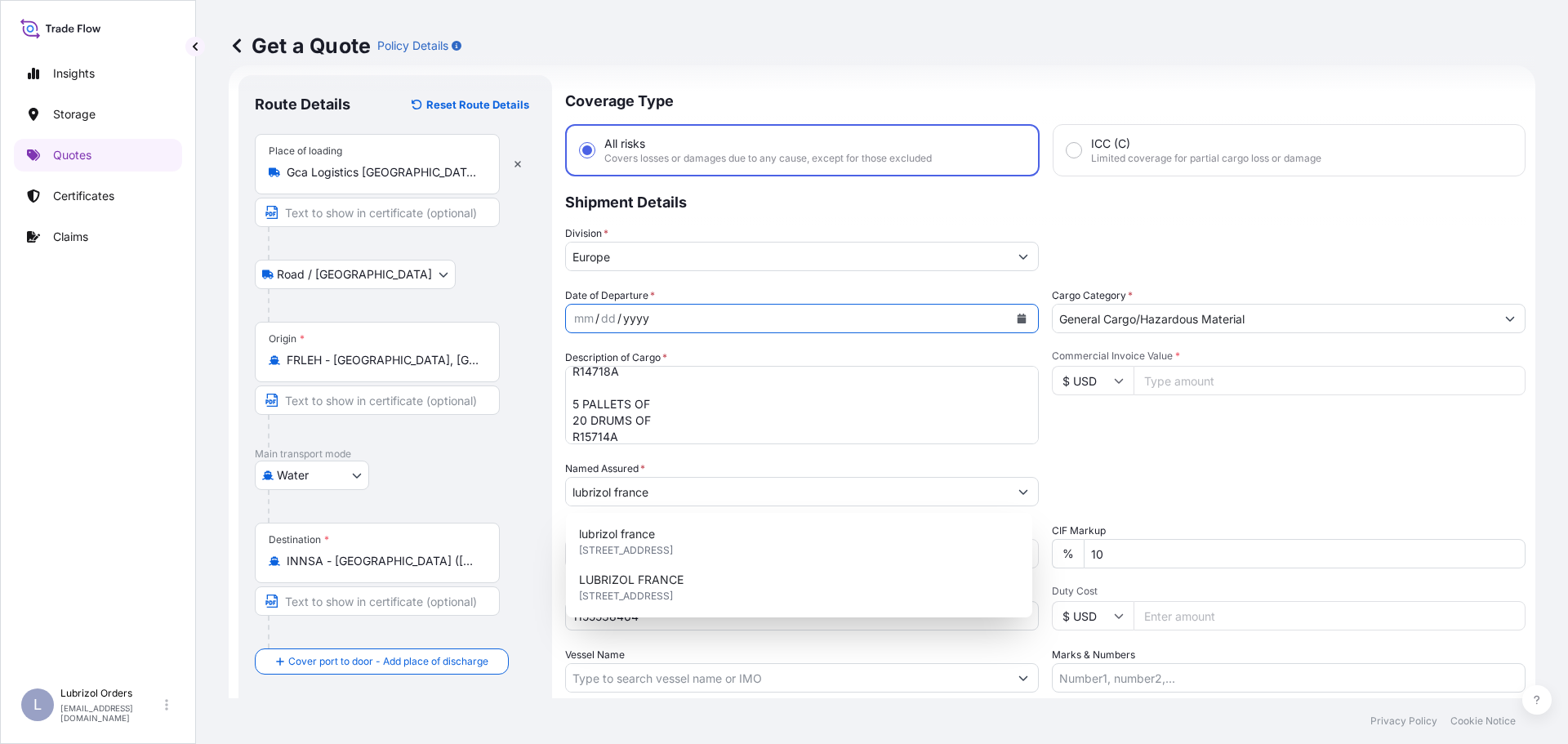
click at [642, 315] on div "yyyy" at bounding box center [636, 318] width 29 height 19
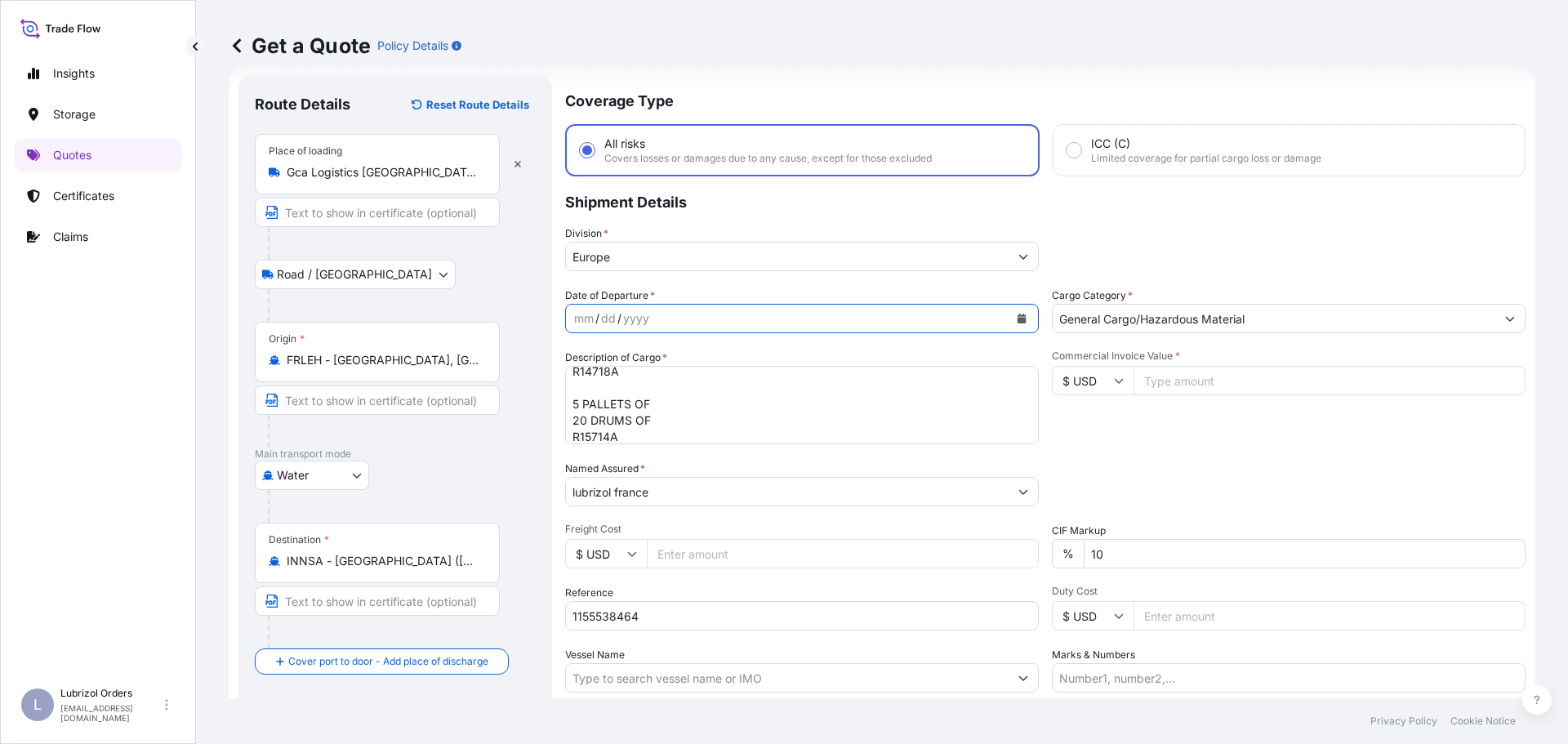
click at [1017, 318] on icon "Calendar" at bounding box center [1021, 319] width 9 height 10
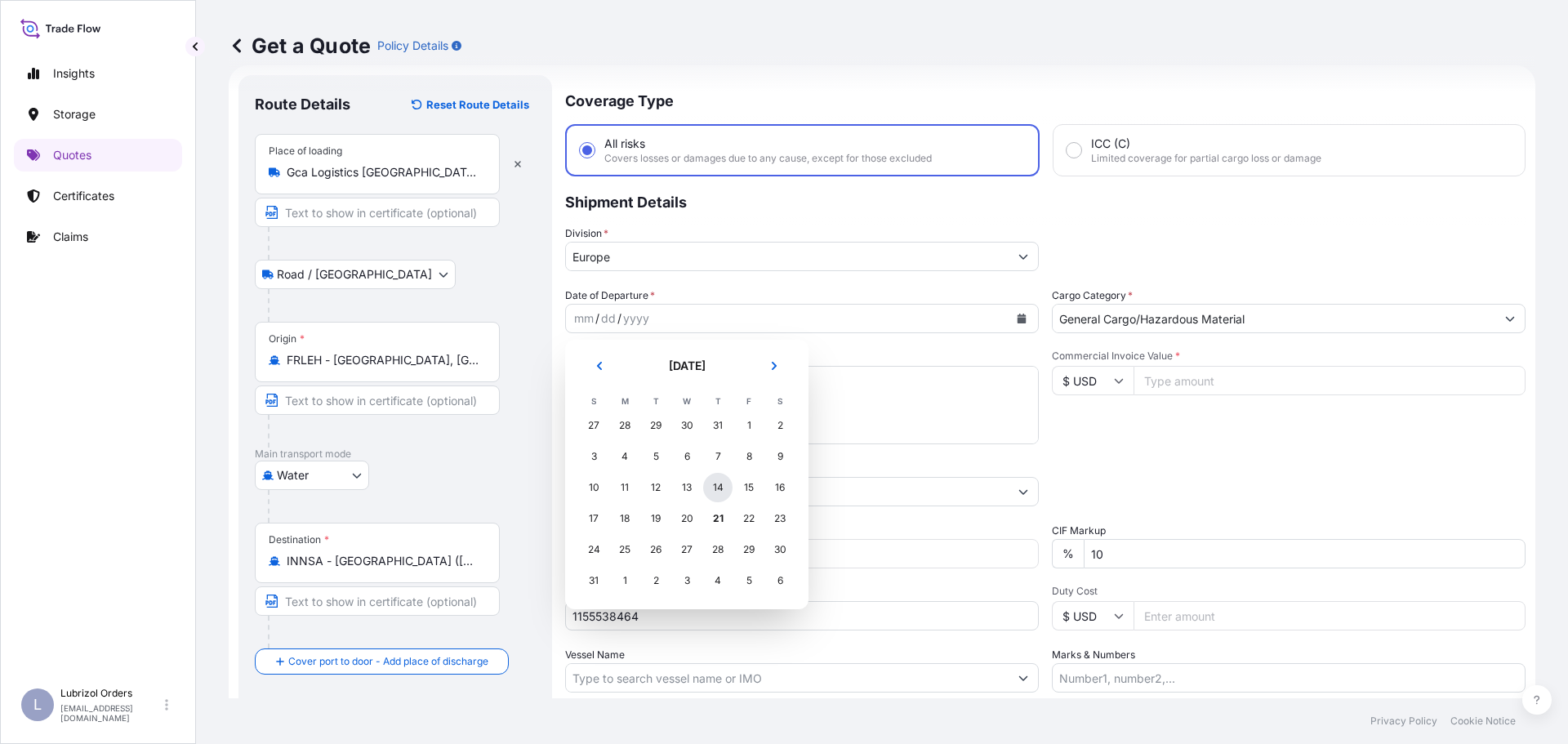
click at [717, 485] on div "14" at bounding box center [717, 487] width 29 height 29
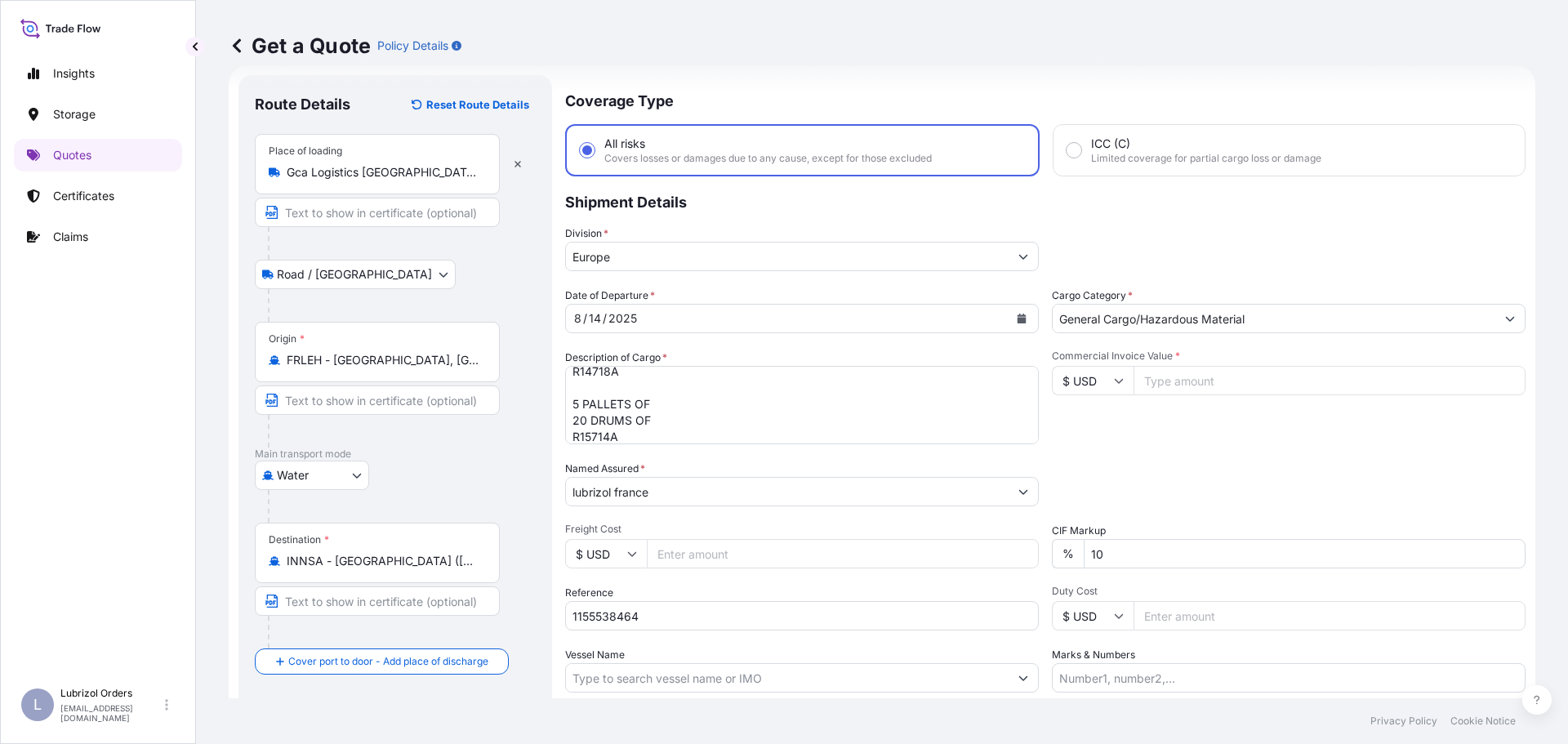
click at [1187, 384] on input "Commercial Invoice Value *" at bounding box center [1329, 380] width 392 height 29
type input "19386.48"
click at [1073, 388] on input "$ USD" at bounding box center [1092, 380] width 81 height 29
click at [1087, 419] on div "€ EUR" at bounding box center [1087, 425] width 69 height 31
type input "€ EUR"
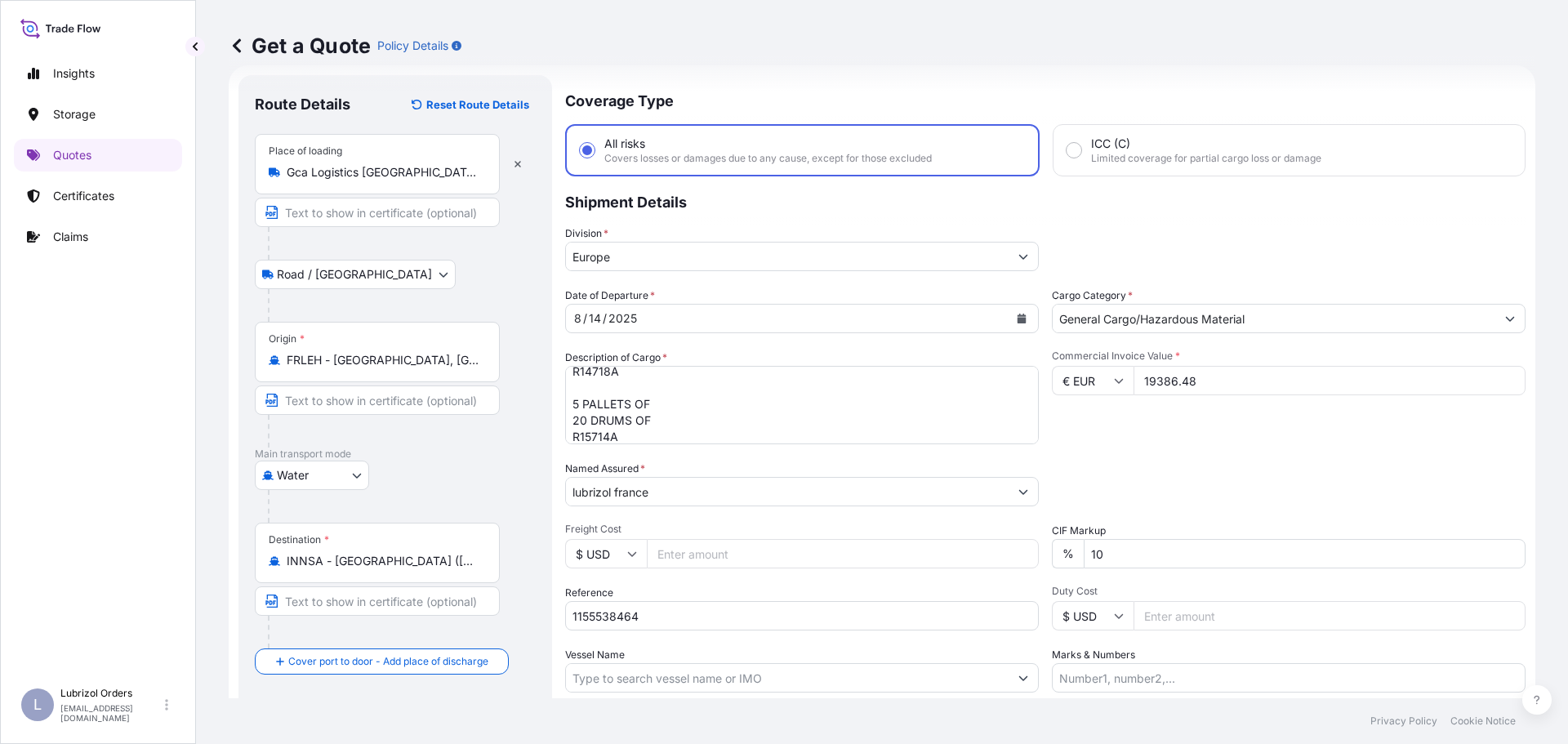
click at [1280, 449] on div "Date of Departure * 8 / 14 / 2025 Cargo Category * General Cargo/Hazardous Mate…" at bounding box center [1045, 490] width 960 height 405
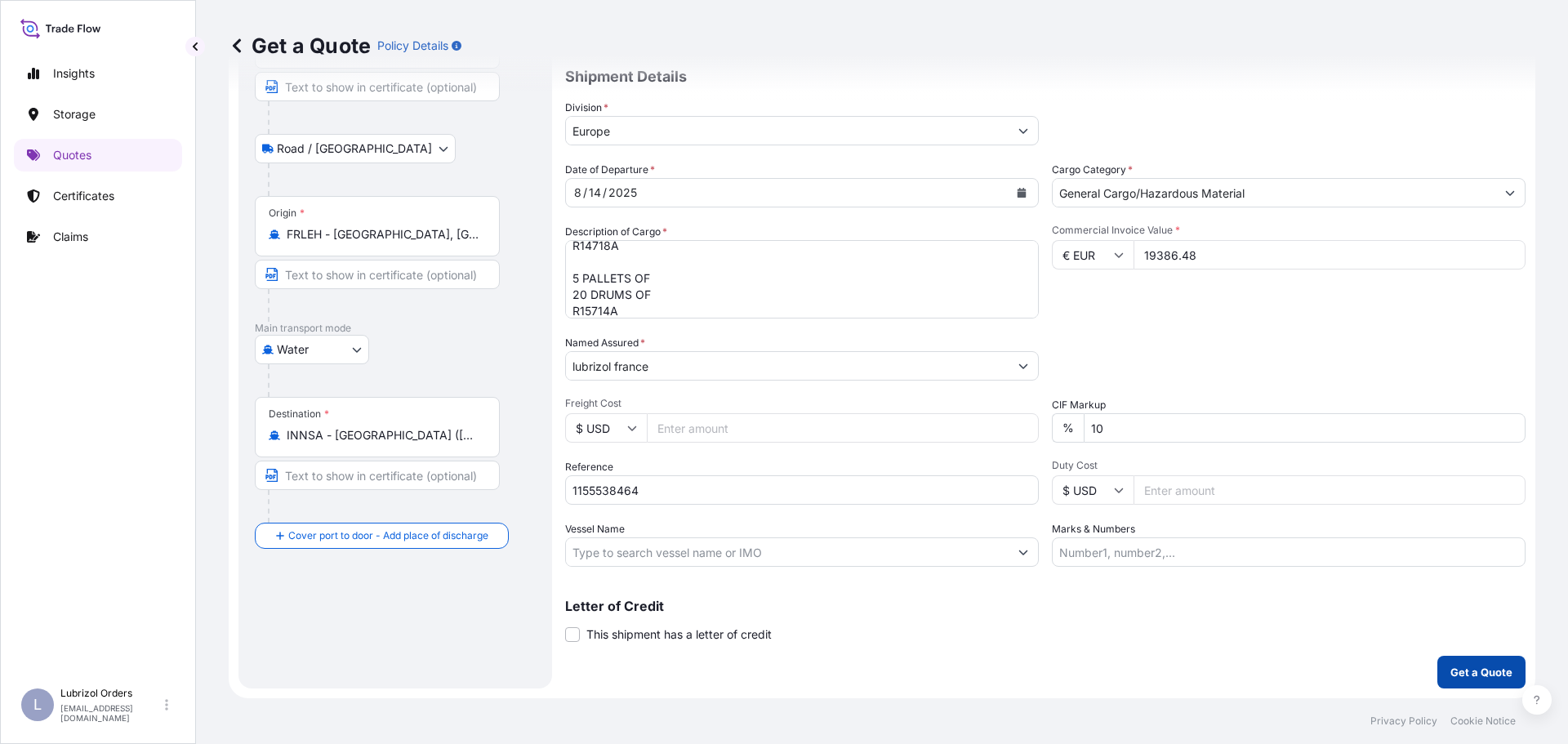
click at [1482, 670] on p "Get a Quote" at bounding box center [1481, 672] width 62 height 16
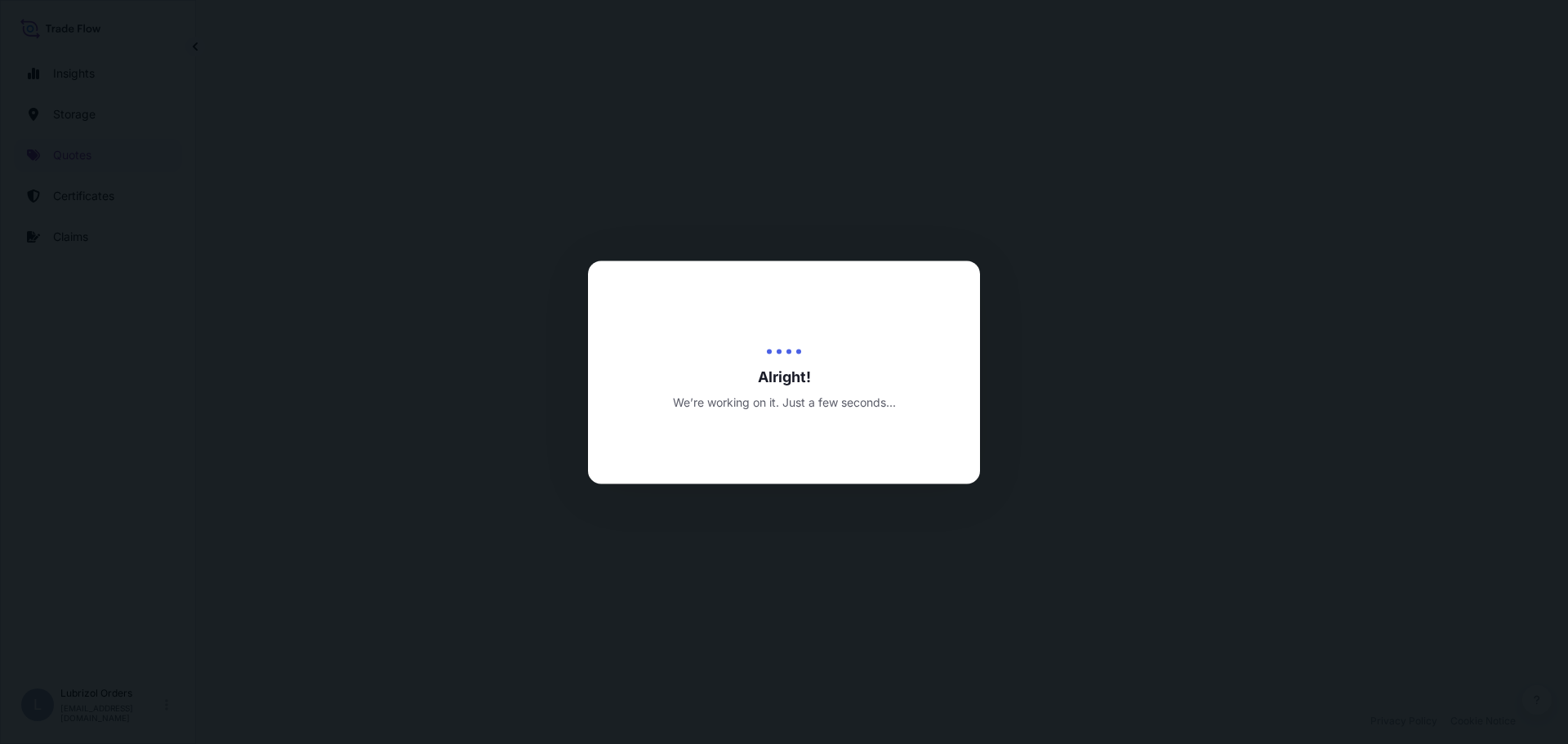
select select "Road / Inland"
select select "Water"
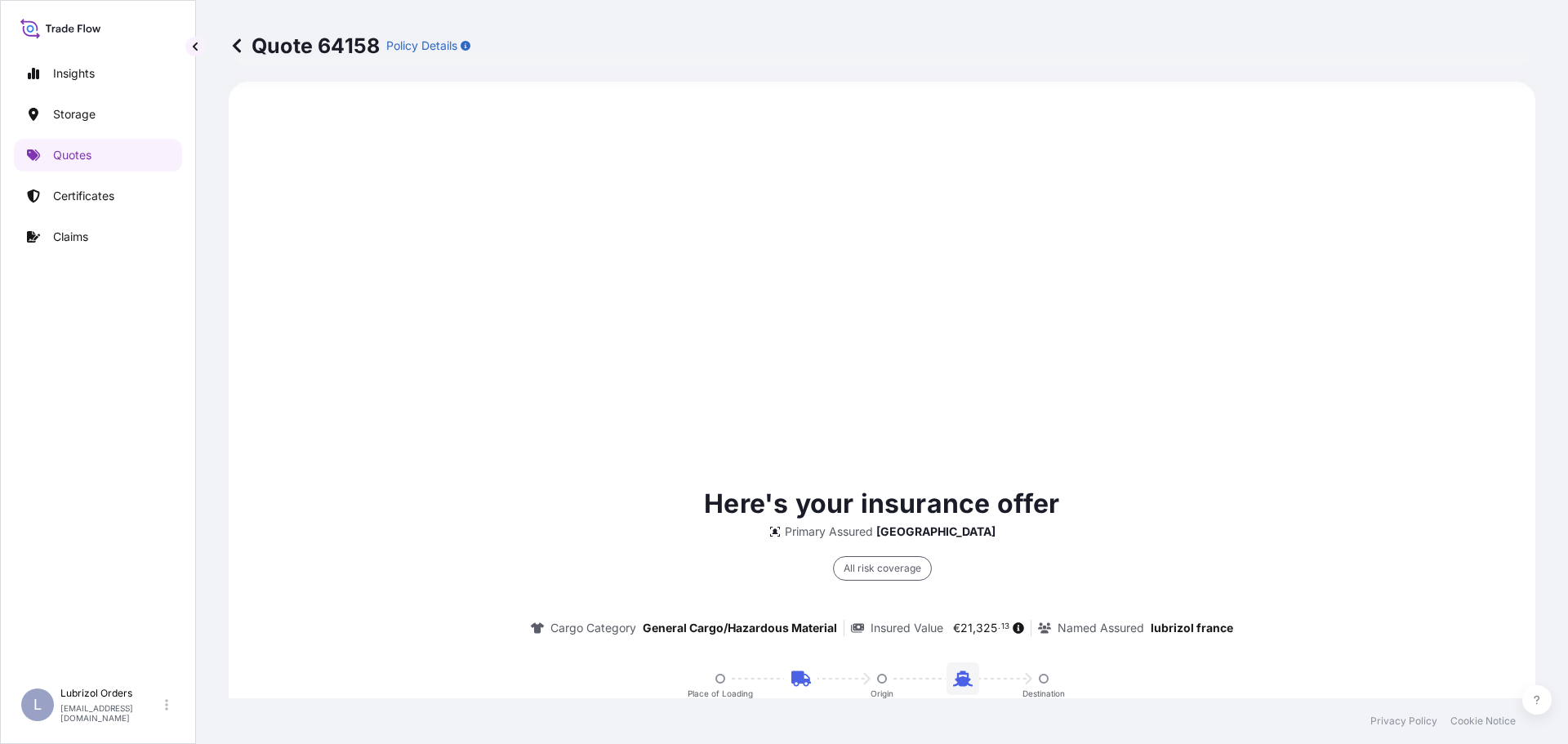
scroll to position [1194, 0]
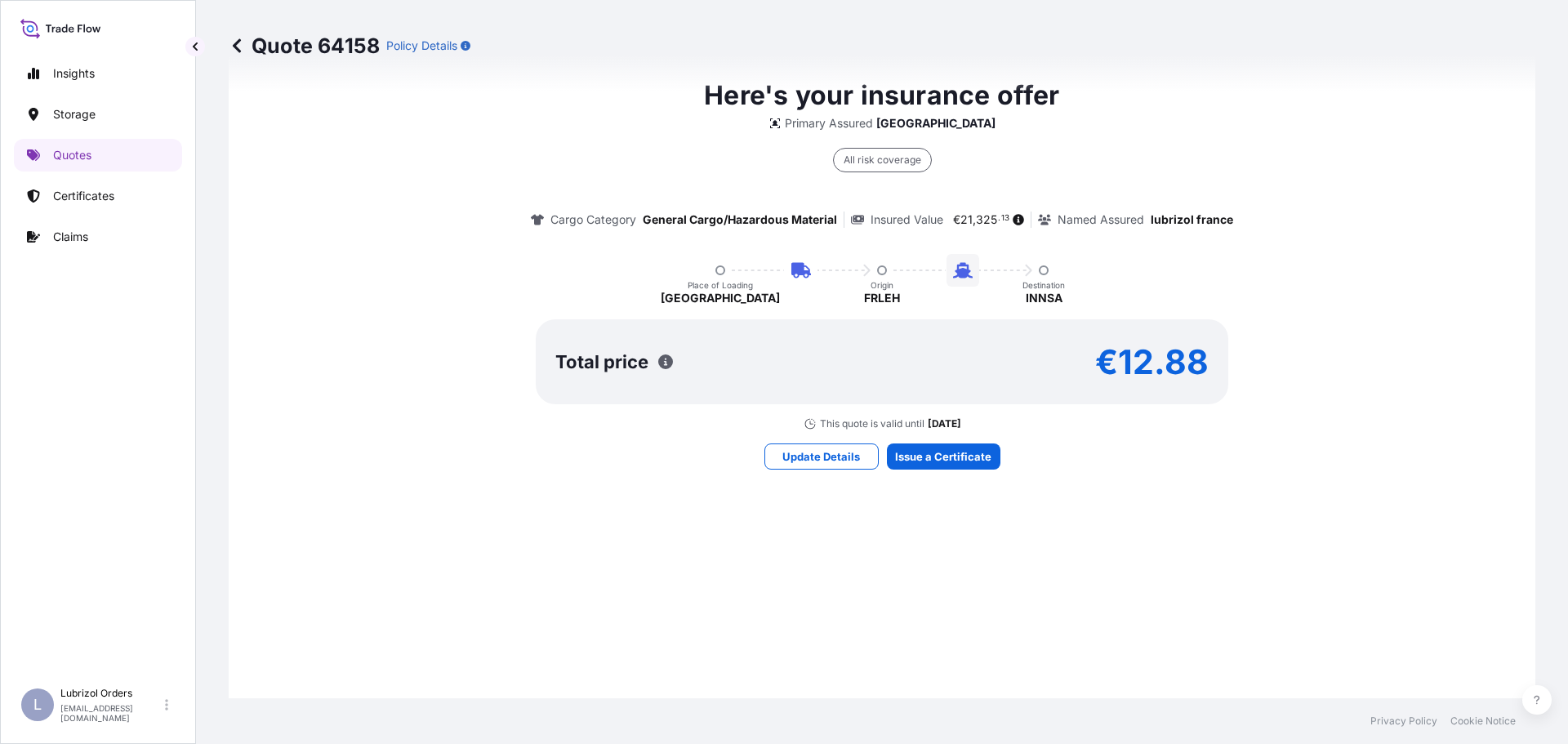
drag, startPoint x: 976, startPoint y: 535, endPoint x: 998, endPoint y: 534, distance: 22.0
click at [976, 535] on div "Here's your insurance offer Primary Assured France All risk coverage Cargo Cate…" at bounding box center [881, 273] width 1260 height 1152
click at [954, 541] on div "Here's your insurance offer Primary Assured France All risk coverage Cargo Cate…" at bounding box center [881, 273] width 1260 height 1152
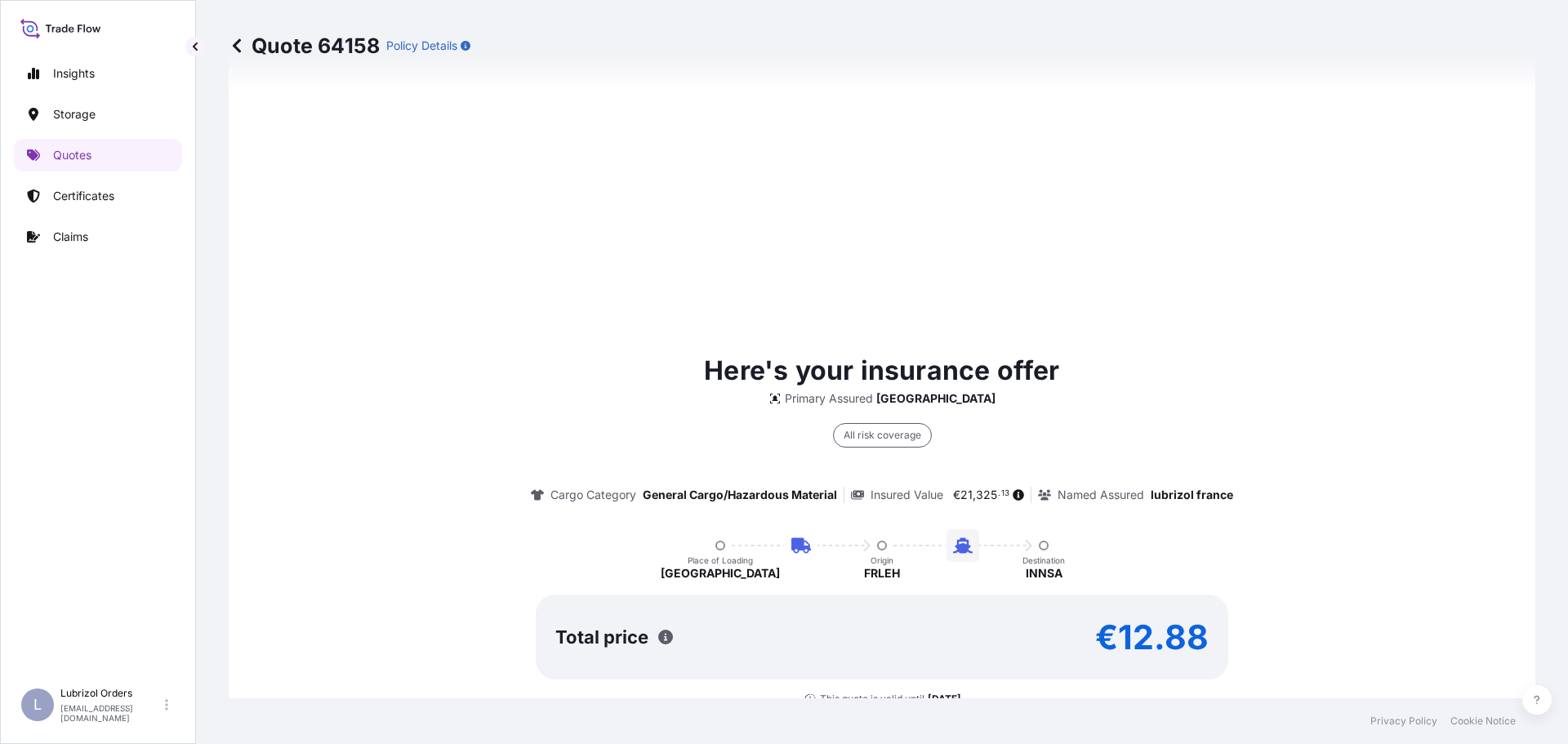
type input "25 Quai de France, 76100 Rouen, France"
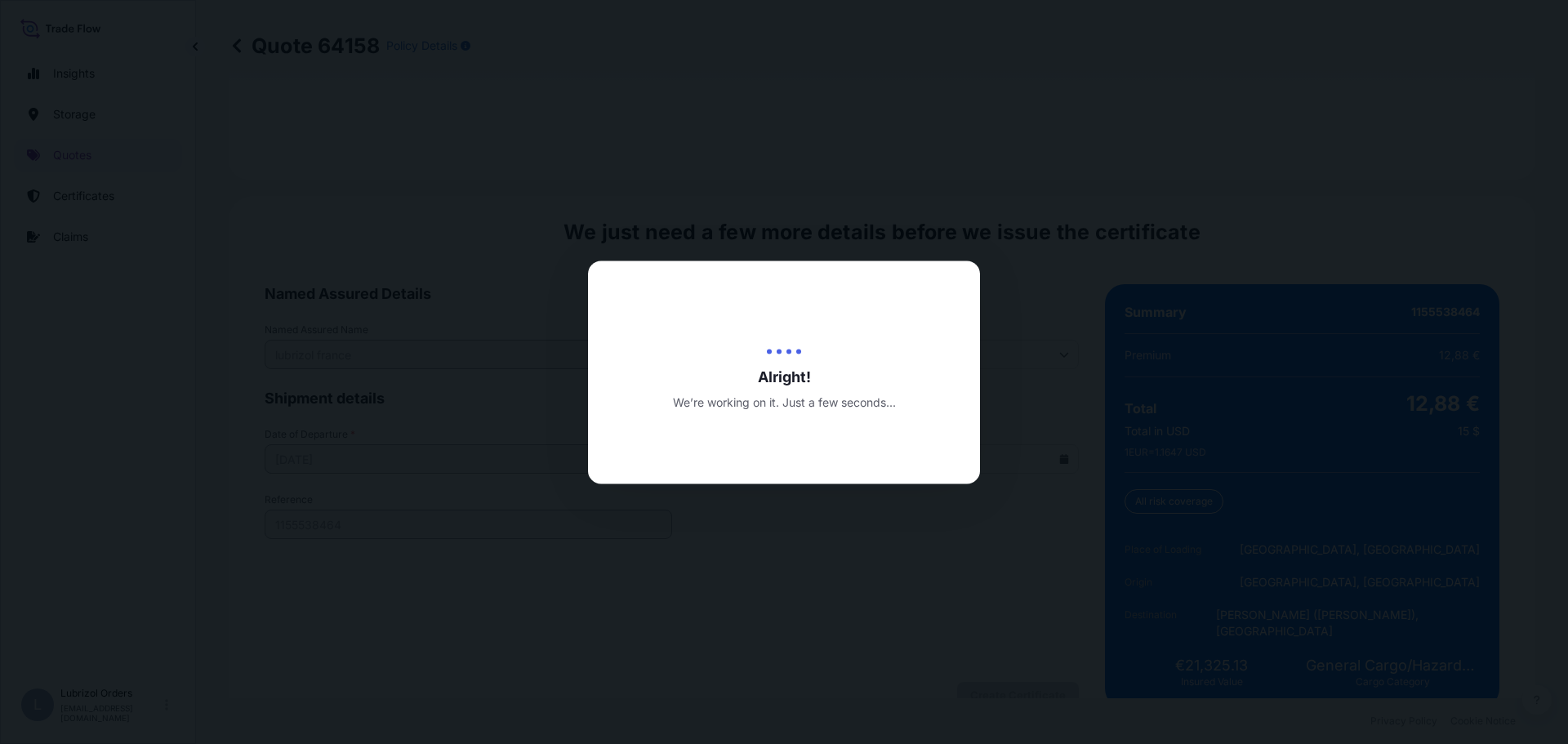
click at [1002, 665] on div at bounding box center [784, 372] width 1568 height 744
click at [504, 529] on div at bounding box center [784, 372] width 1568 height 744
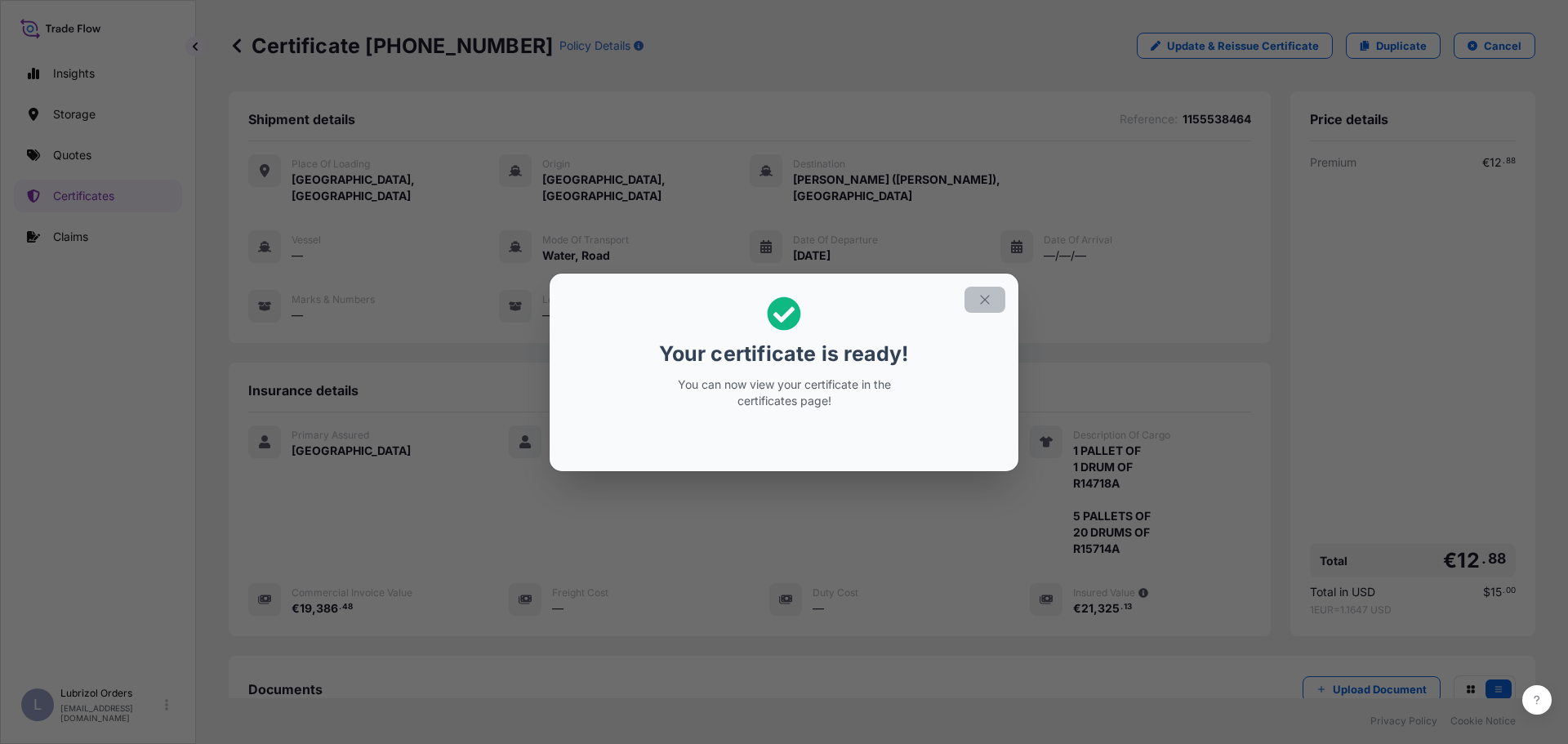
click at [981, 297] on icon "button" at bounding box center [985, 300] width 15 height 15
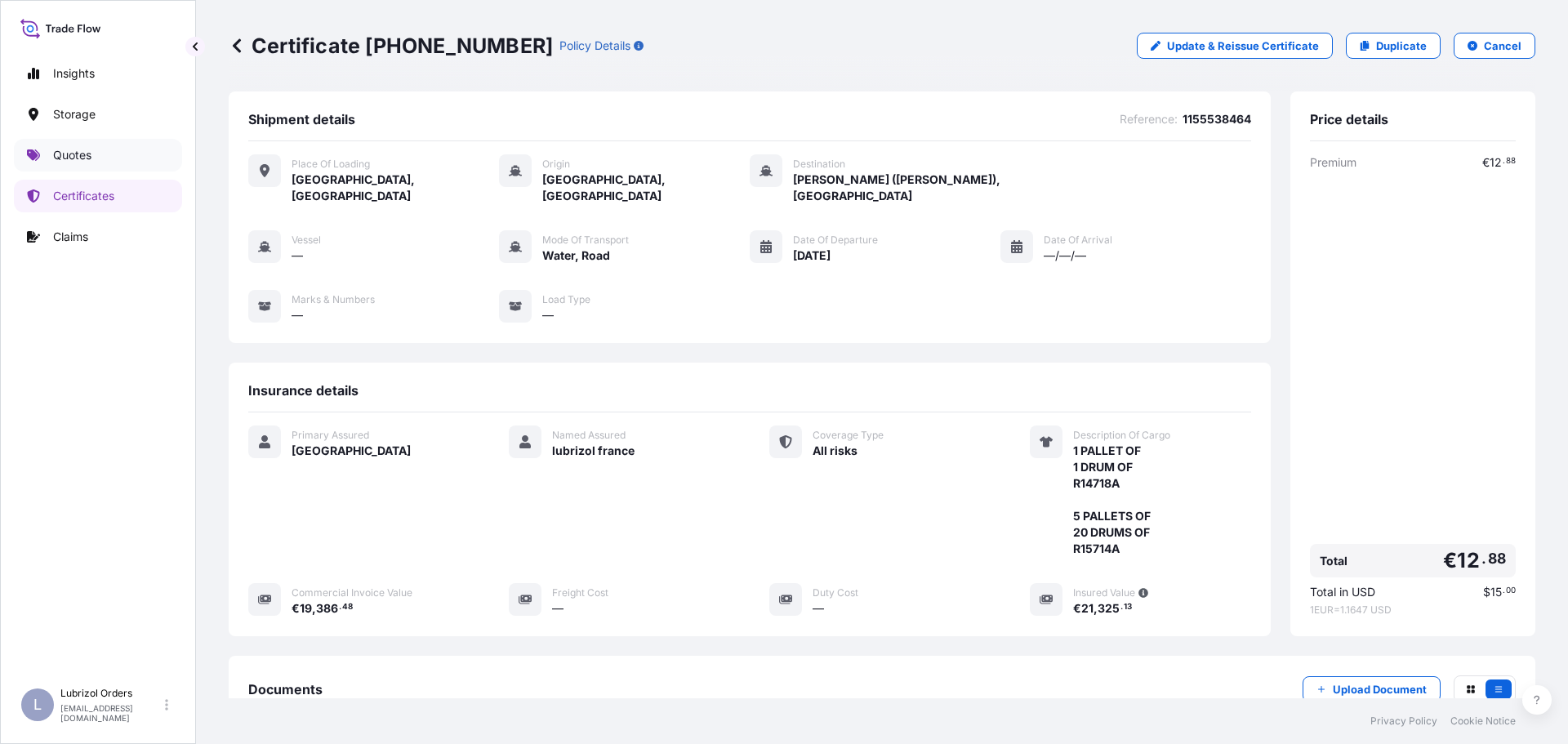
click at [78, 152] on p "Quotes" at bounding box center [72, 154] width 39 height 16
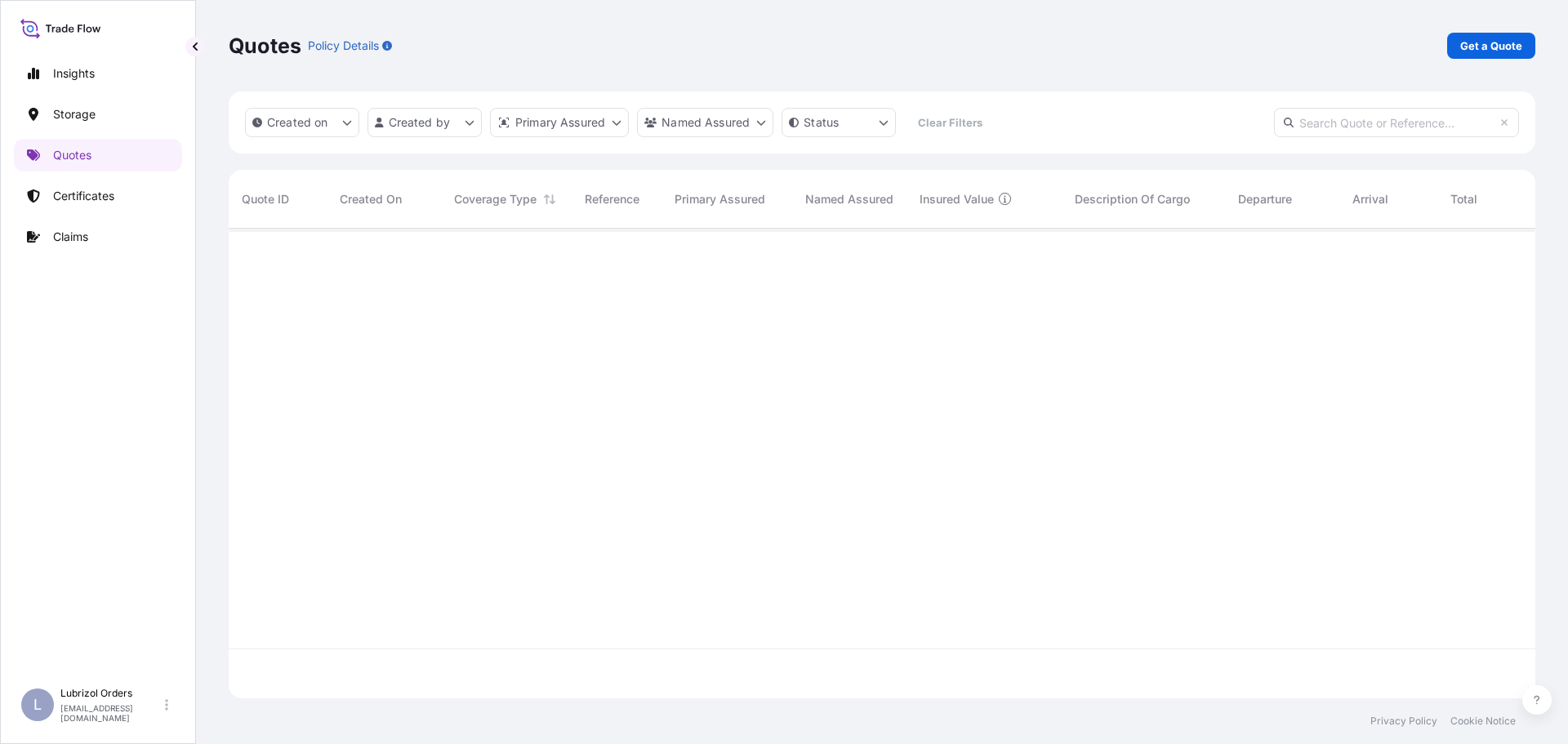
scroll to position [466, 1294]
click at [1457, 47] on link "Get a Quote" at bounding box center [1490, 45] width 88 height 26
select select "Water"
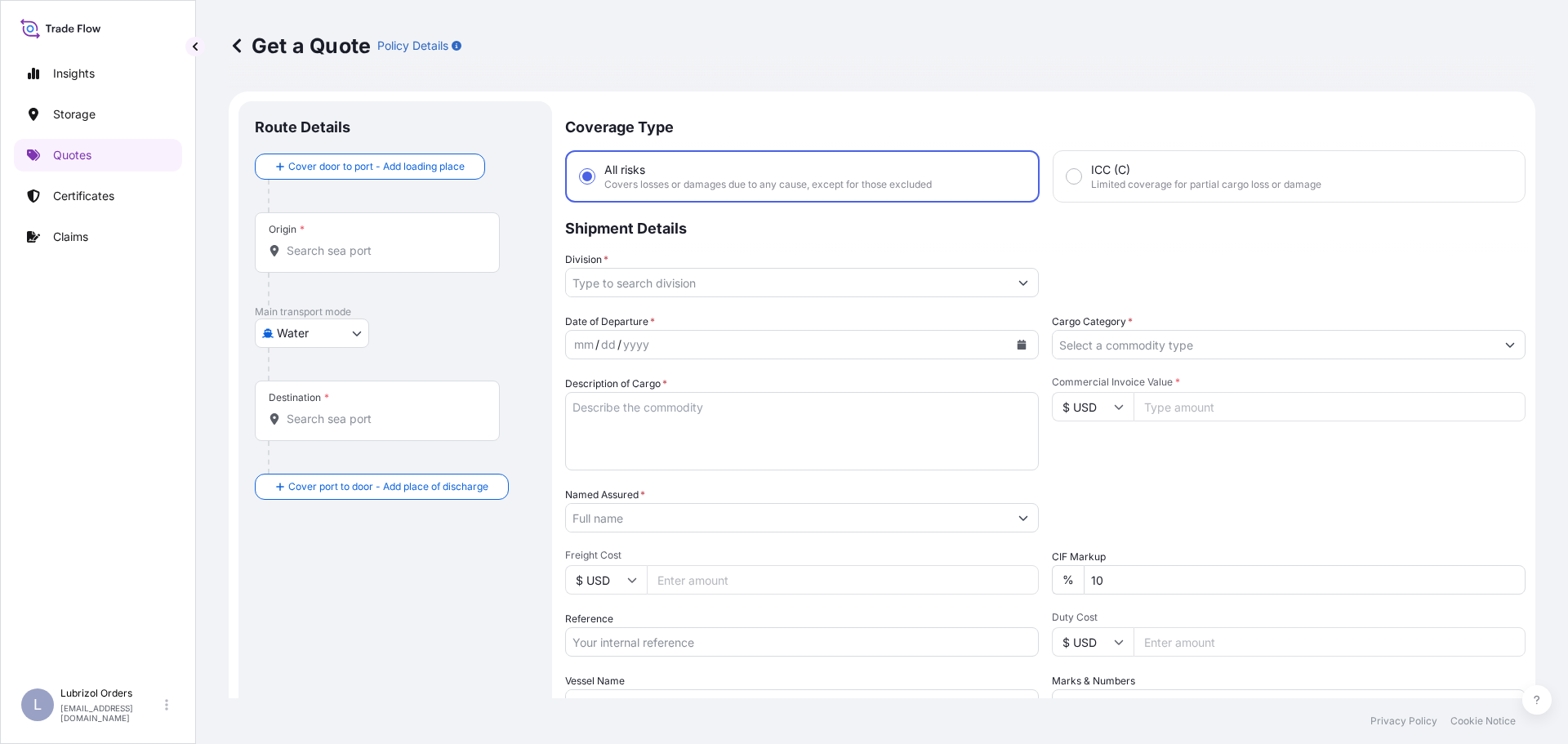
scroll to position [26, 0]
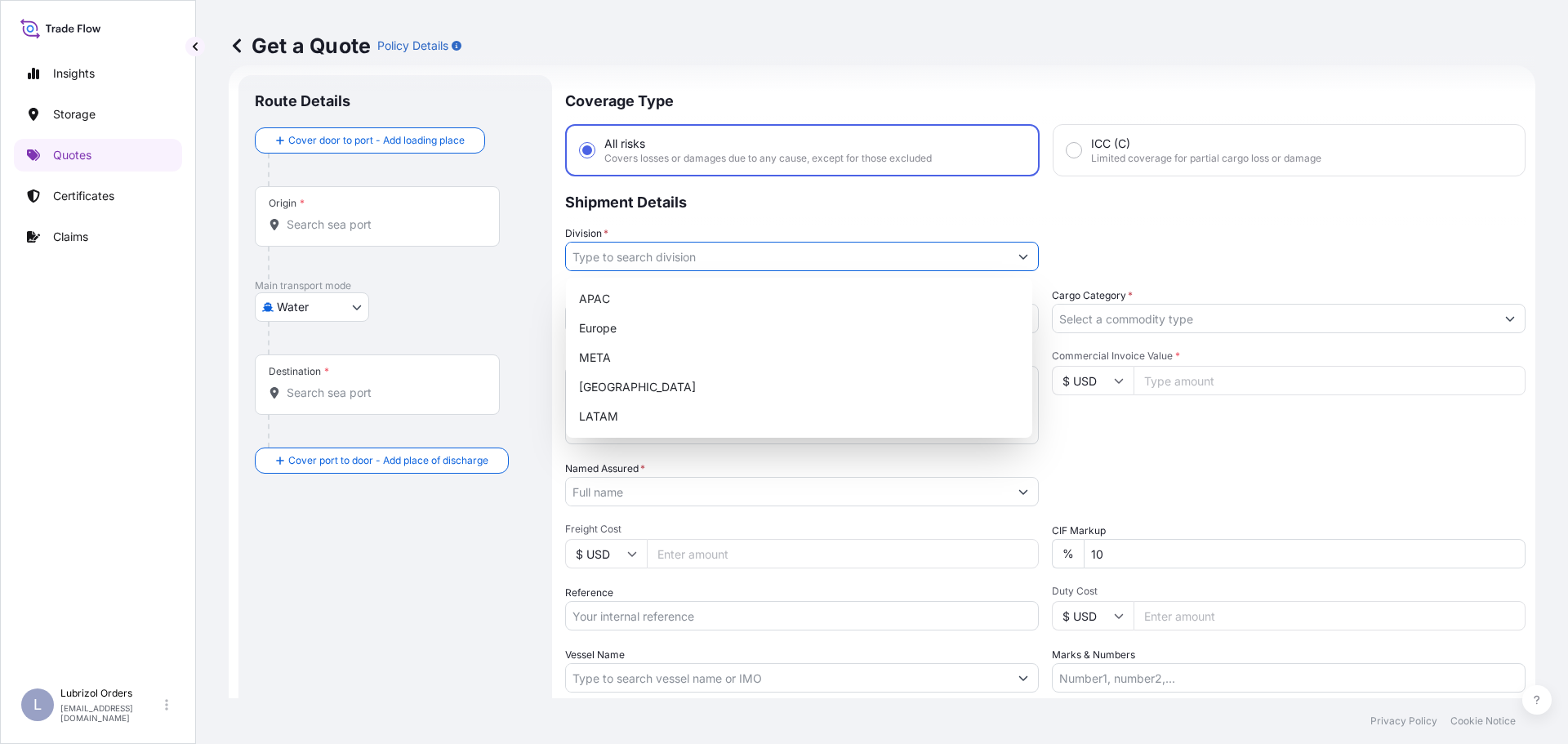
click at [649, 263] on input "Division *" at bounding box center [787, 256] width 443 height 29
click at [625, 329] on div "Europe" at bounding box center [799, 328] width 453 height 29
type input "Europe"
click at [773, 623] on input "Reference" at bounding box center [802, 616] width 474 height 29
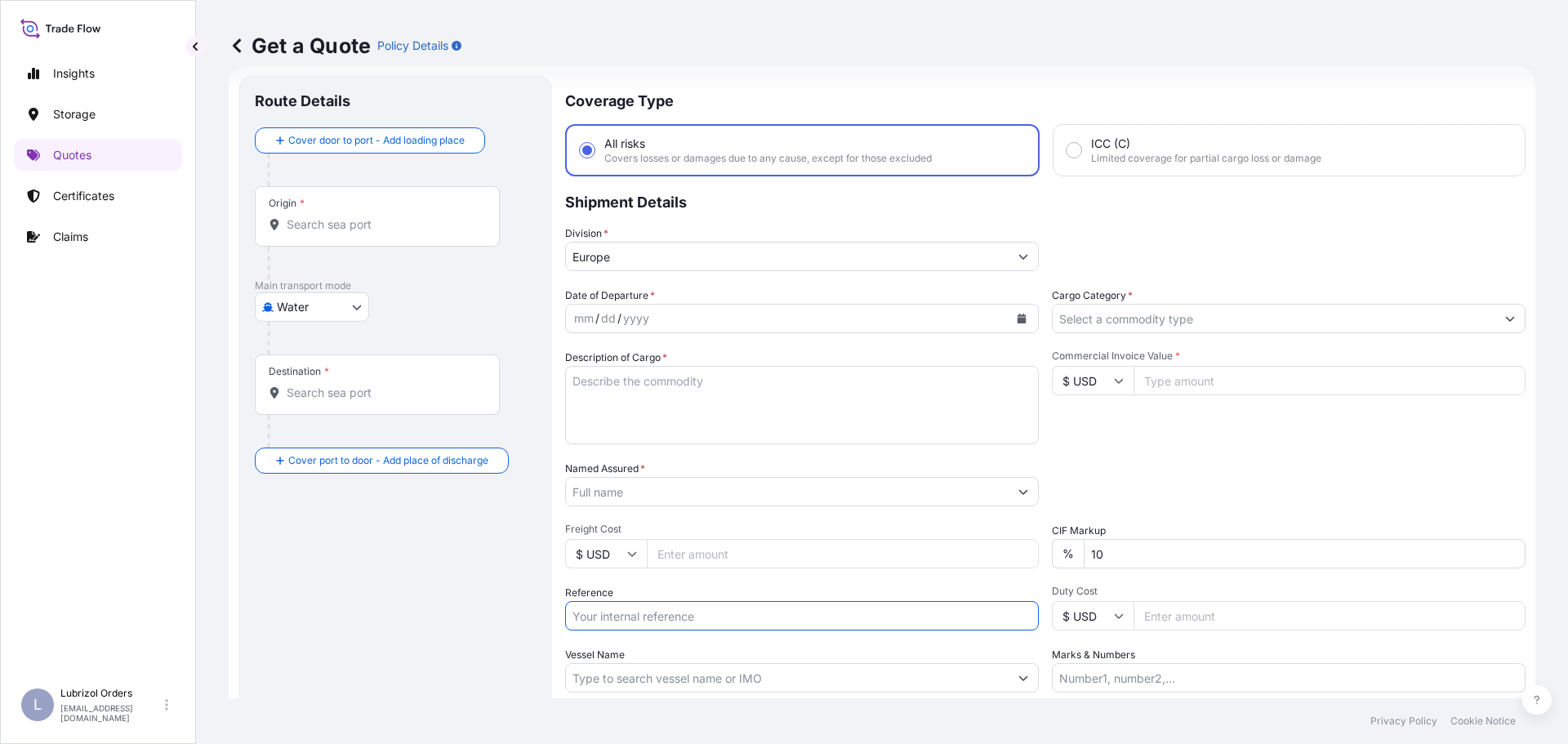
paste input "1155535153"
click at [691, 616] on input "1155535153" at bounding box center [802, 616] width 474 height 29
type input "1155535153"
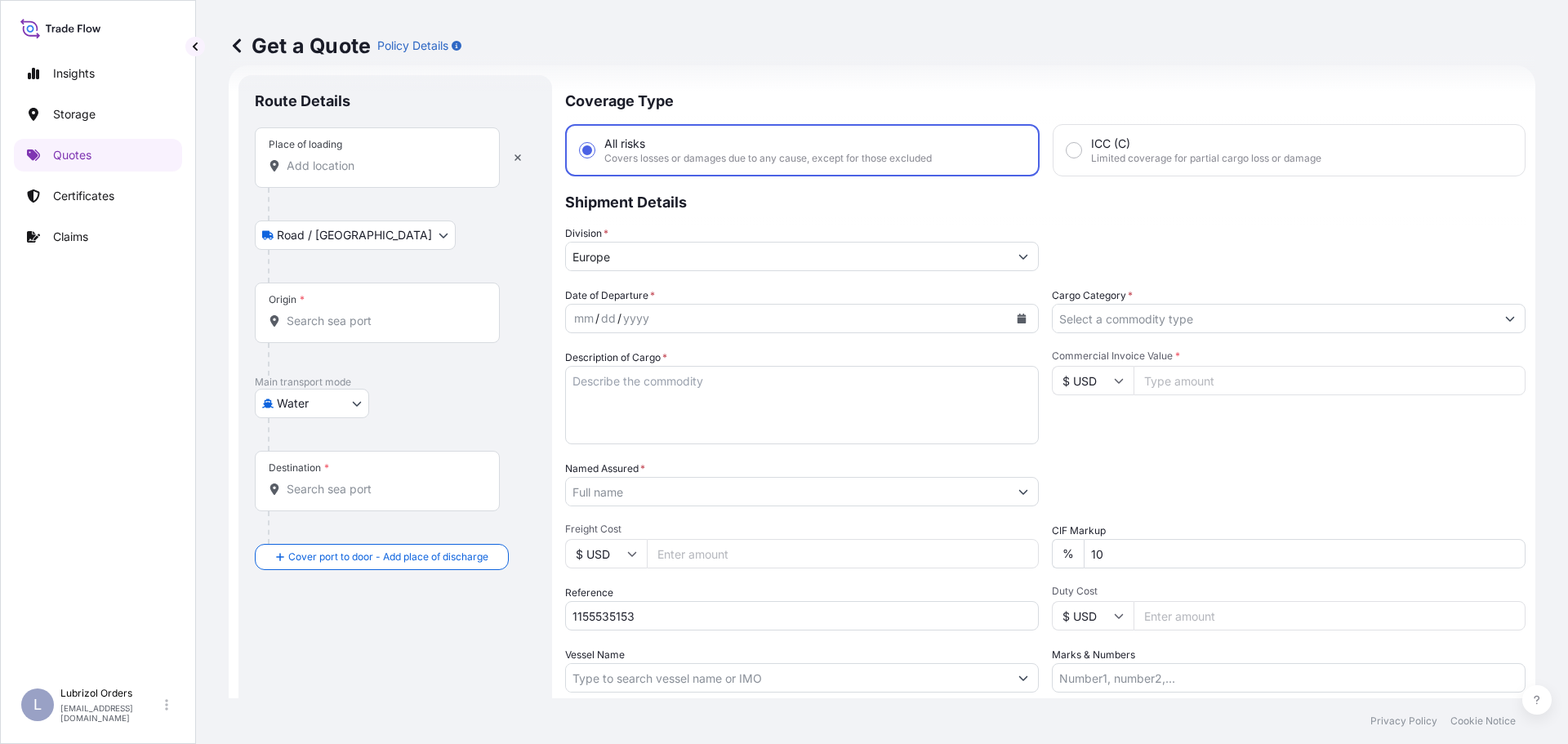
click at [343, 166] on input "Place of loading" at bounding box center [383, 165] width 193 height 16
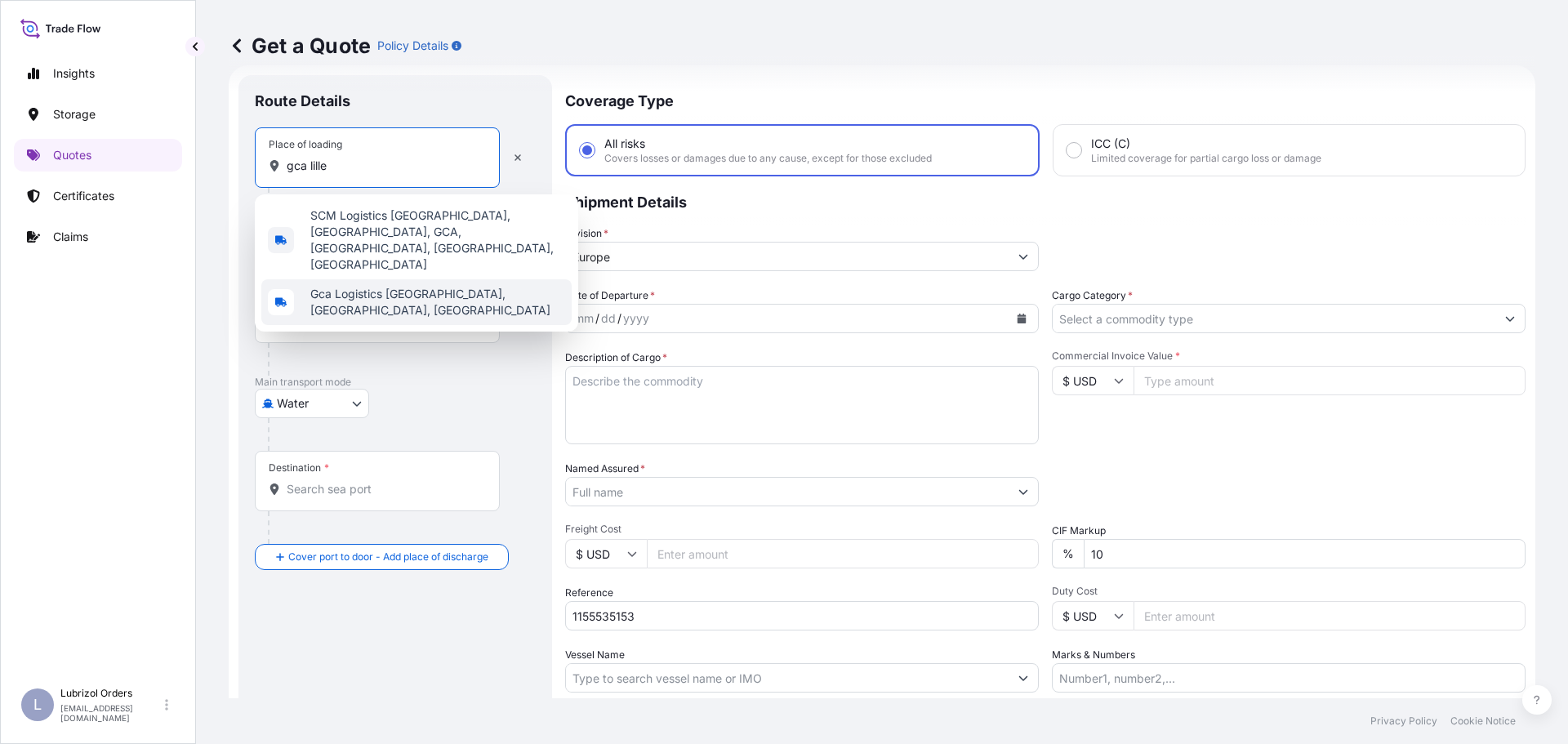
click at [351, 286] on span "Gca Logistics Le havre site 2, Lillebonne, France" at bounding box center [438, 302] width 255 height 33
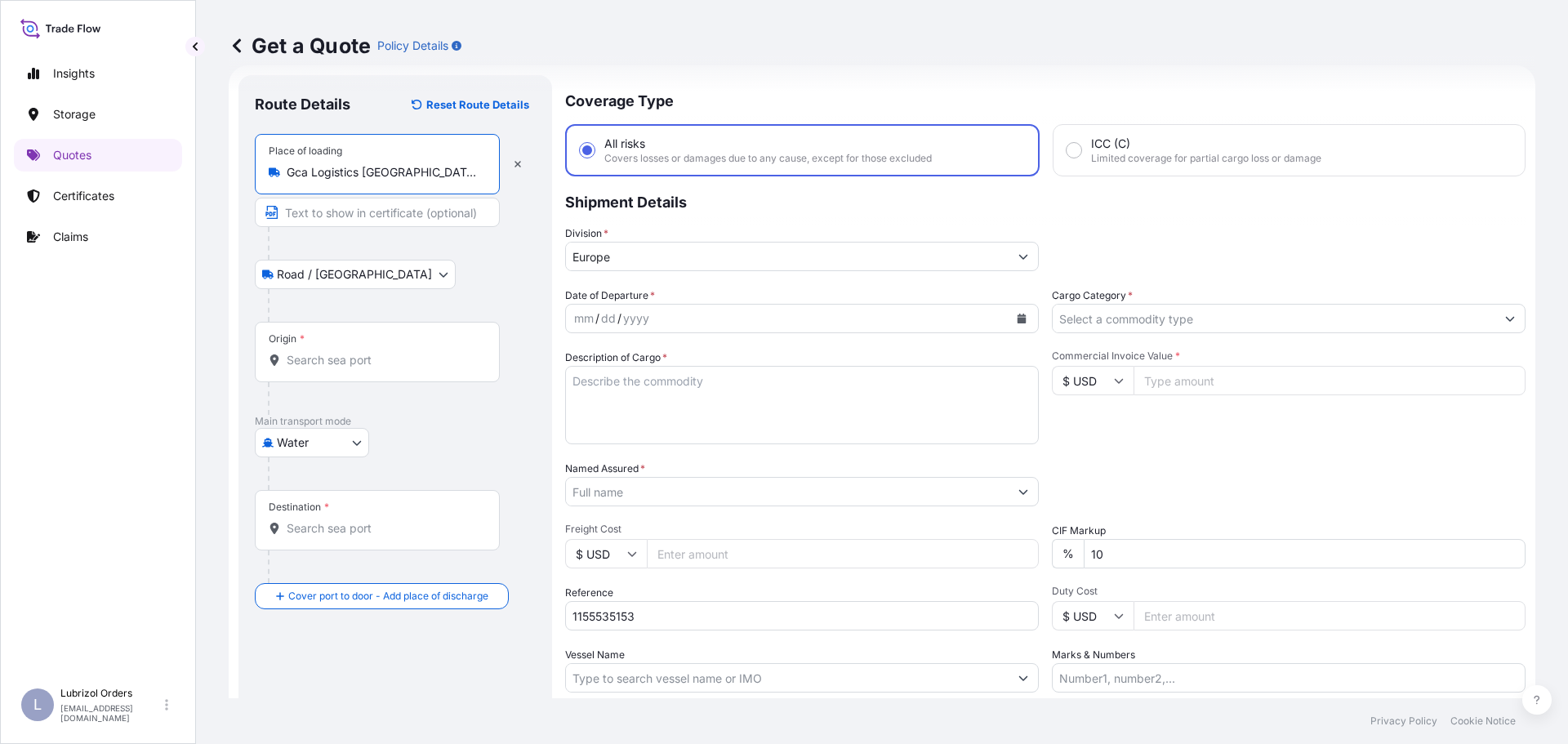
type input "Gca Logistics Le havre site 2, Lillebonne, France"
click at [350, 359] on input "Origin *" at bounding box center [383, 360] width 193 height 16
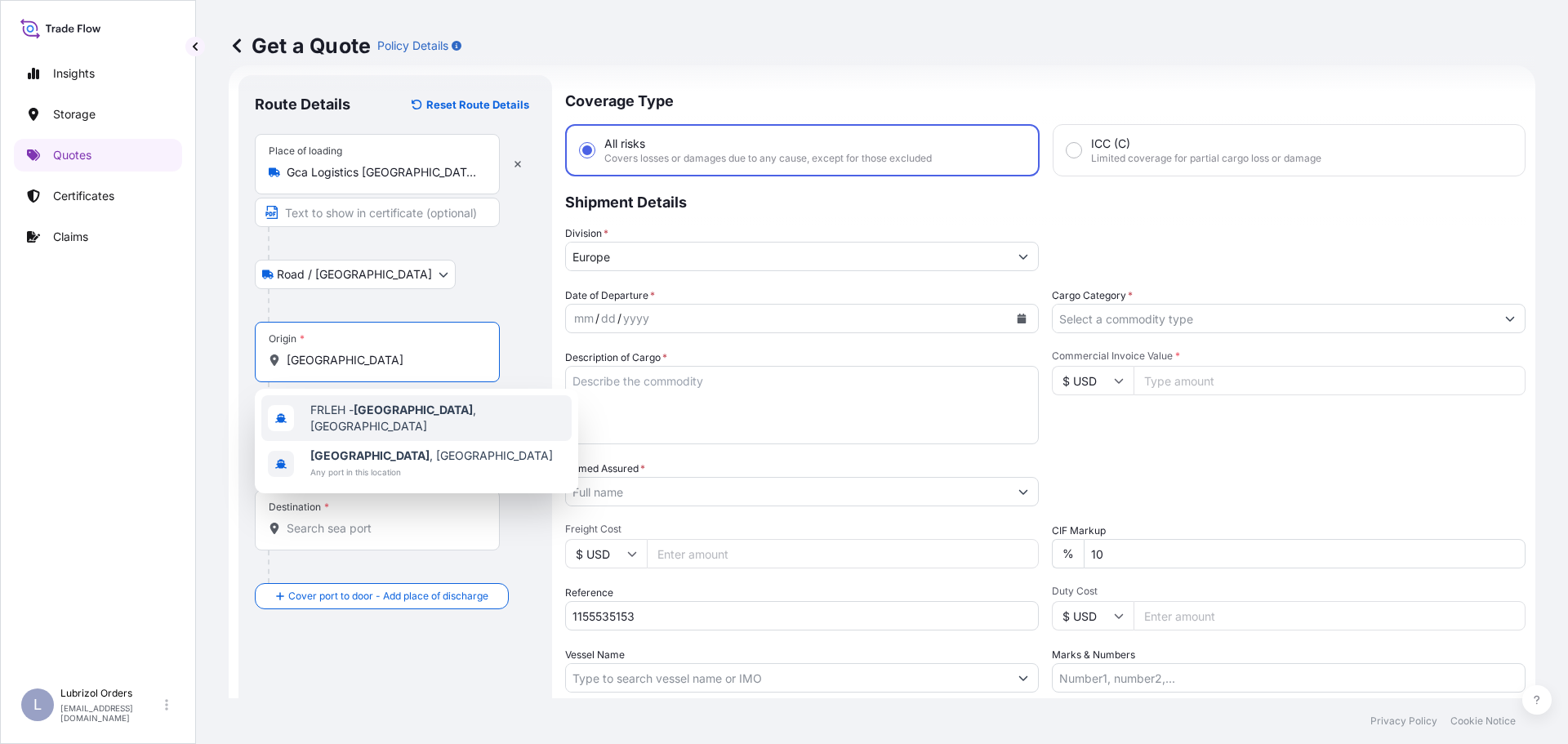
click at [345, 412] on span "FRLEH - Le Havre , France" at bounding box center [438, 418] width 255 height 33
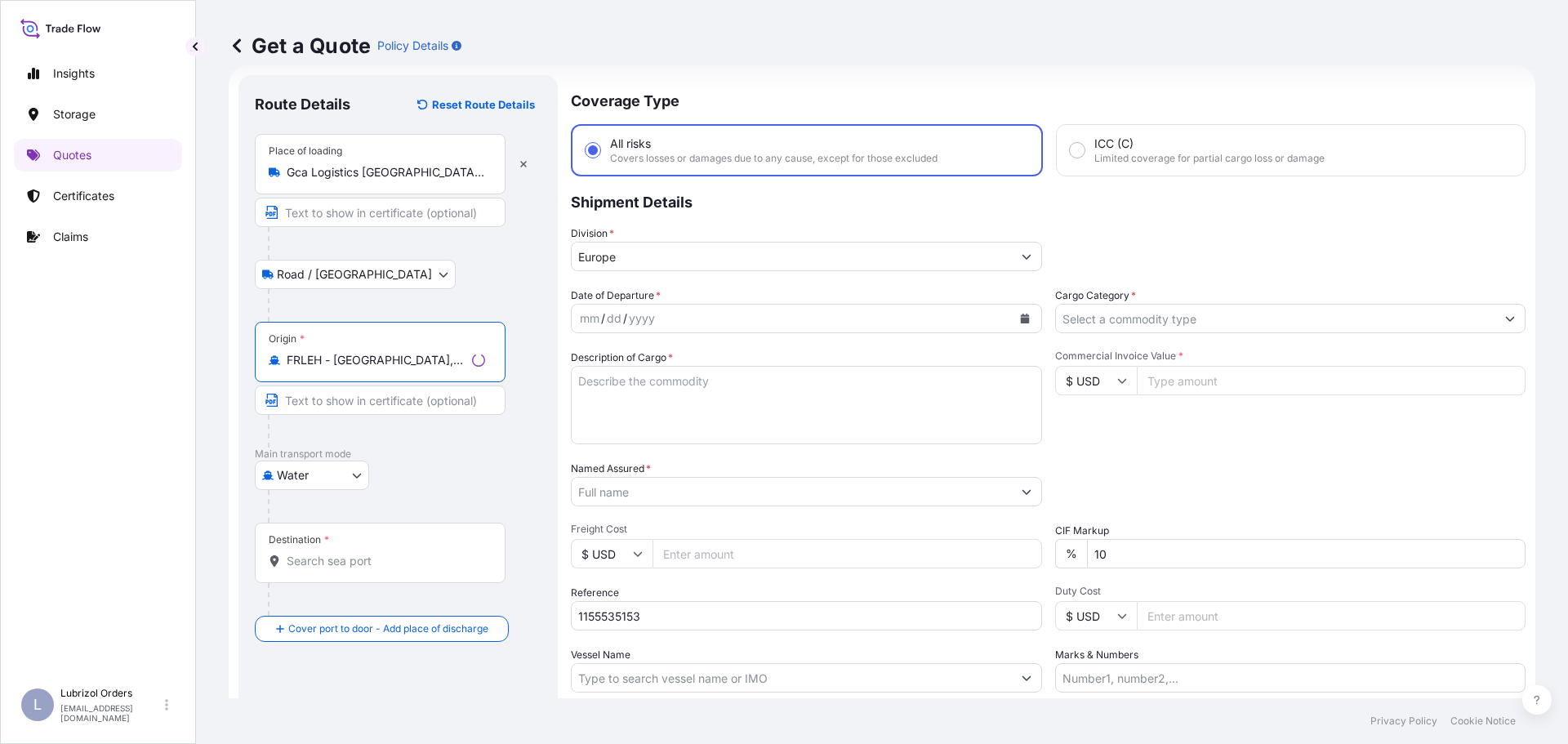
type input "FRLEH - Le Havre, France"
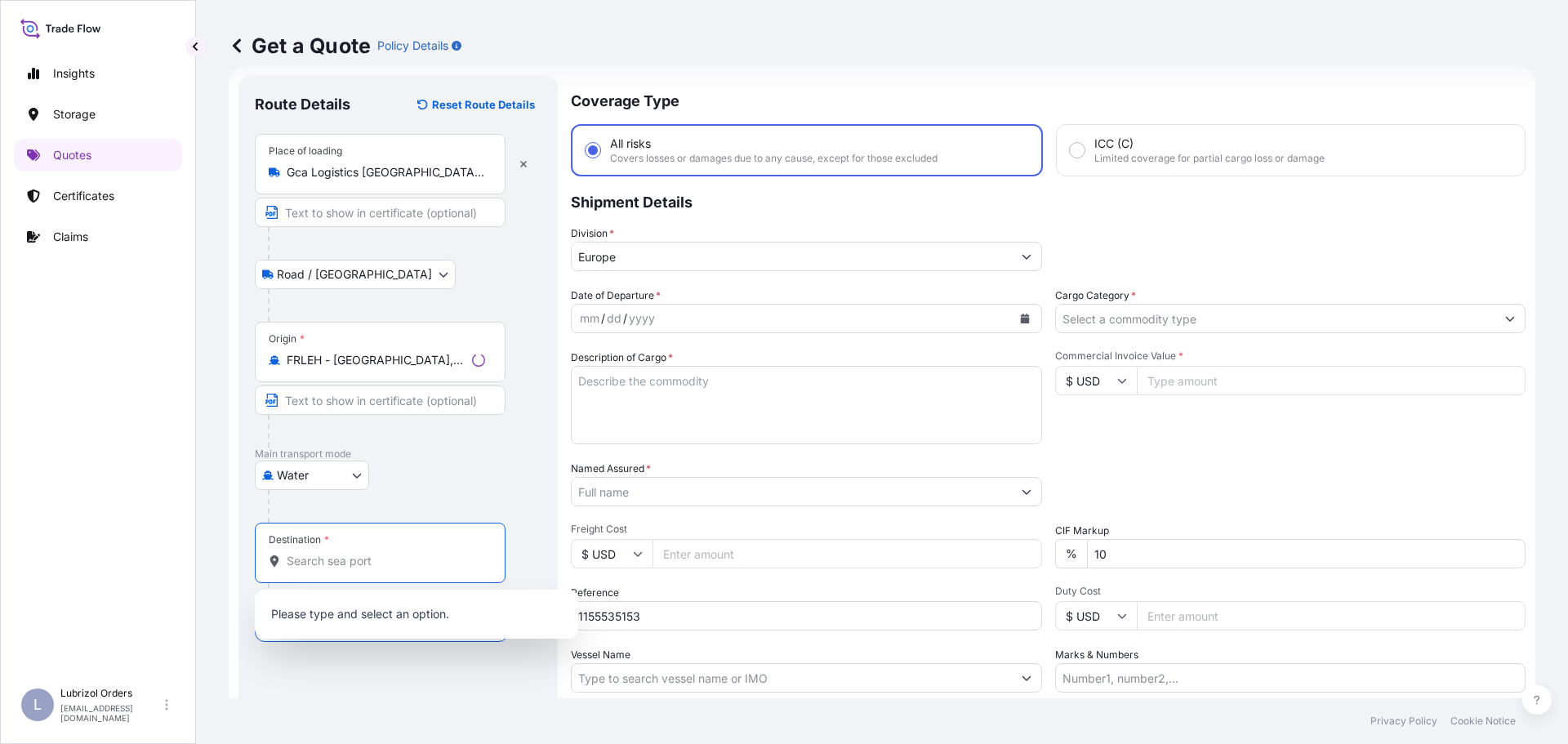
click at [347, 559] on input "Destination *" at bounding box center [386, 560] width 199 height 16
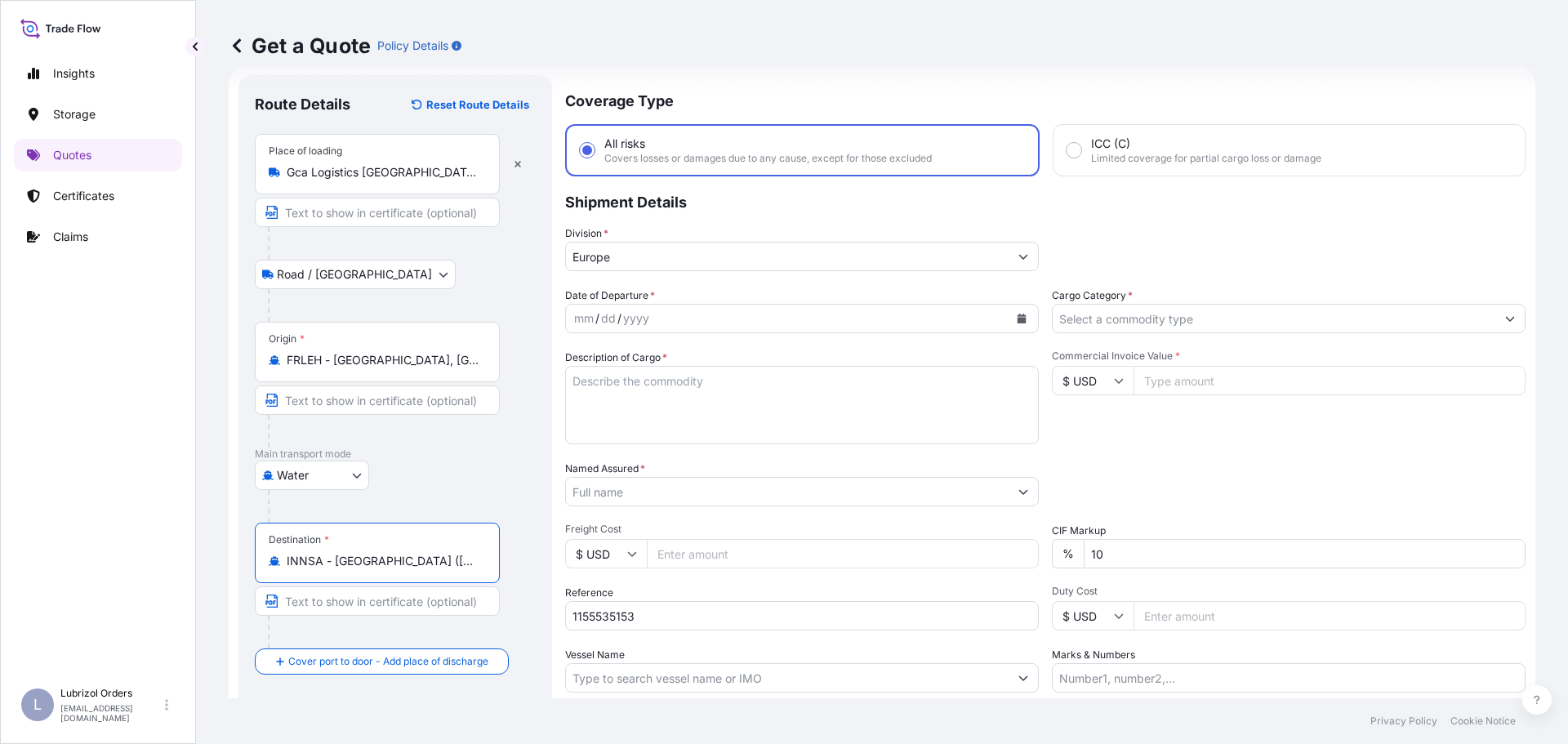
type input "INNSA - Nhava Sheva (Jawaharlal Nehru), India"
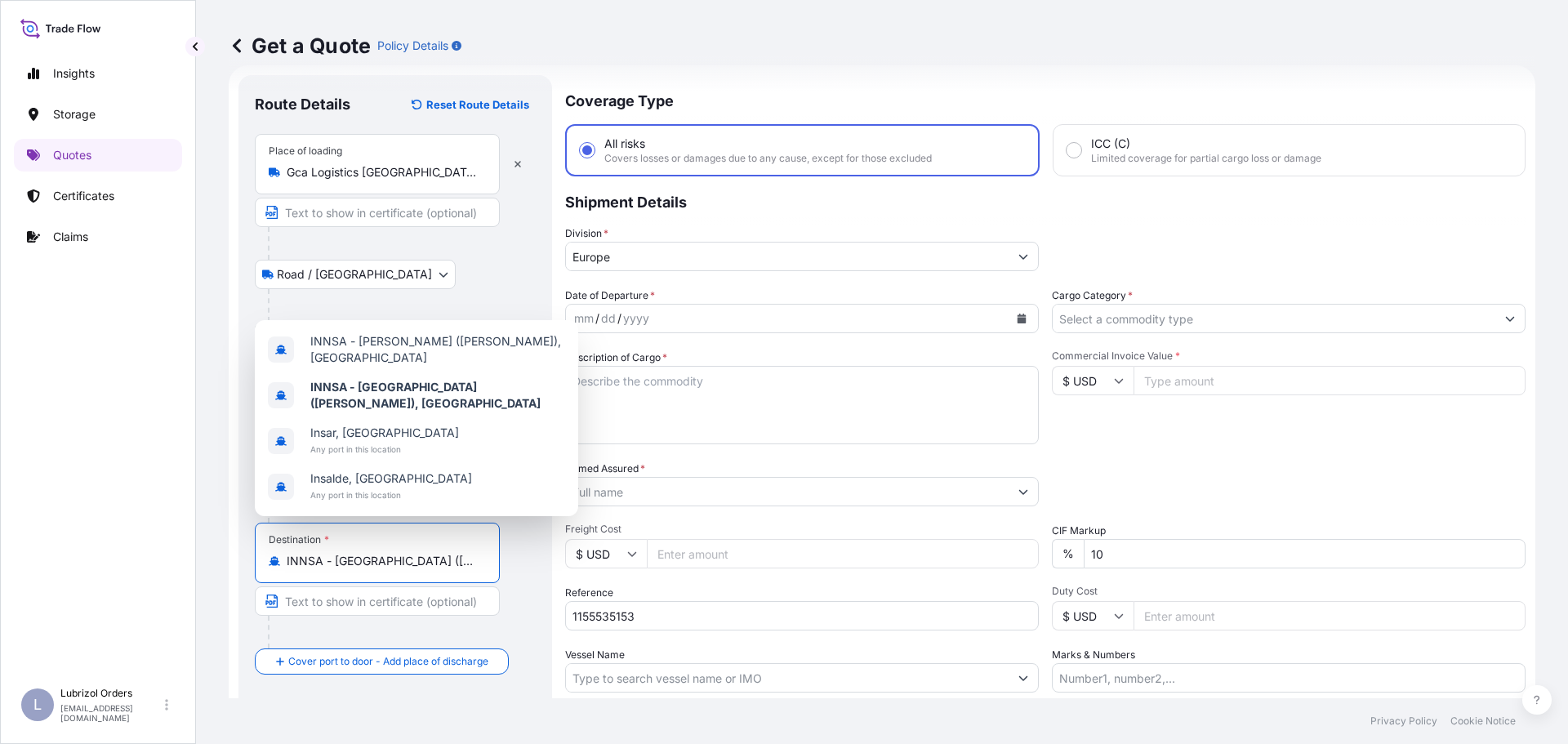
click at [1020, 318] on icon "Calendar" at bounding box center [1021, 319] width 10 height 10
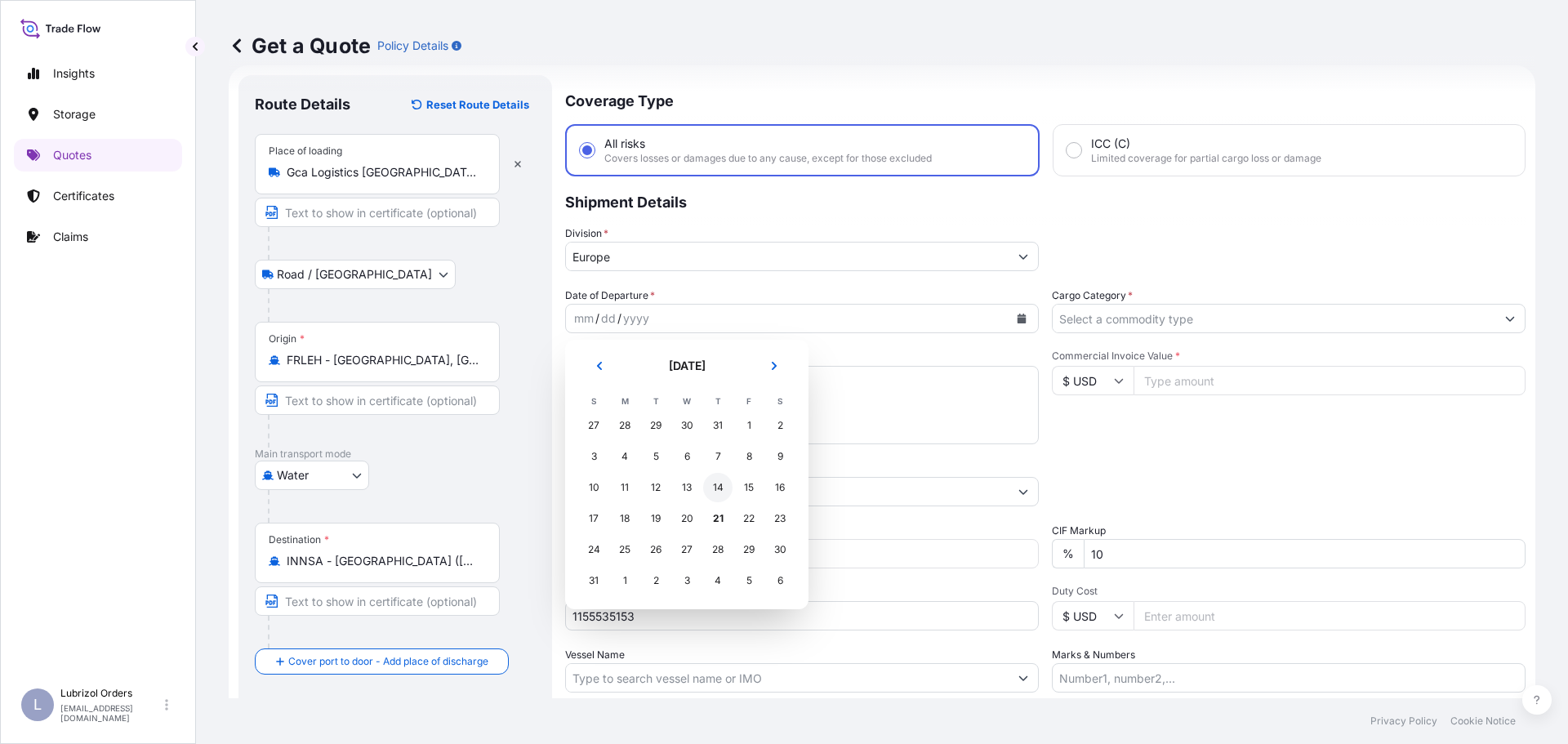
click at [719, 489] on div "14" at bounding box center [717, 487] width 29 height 29
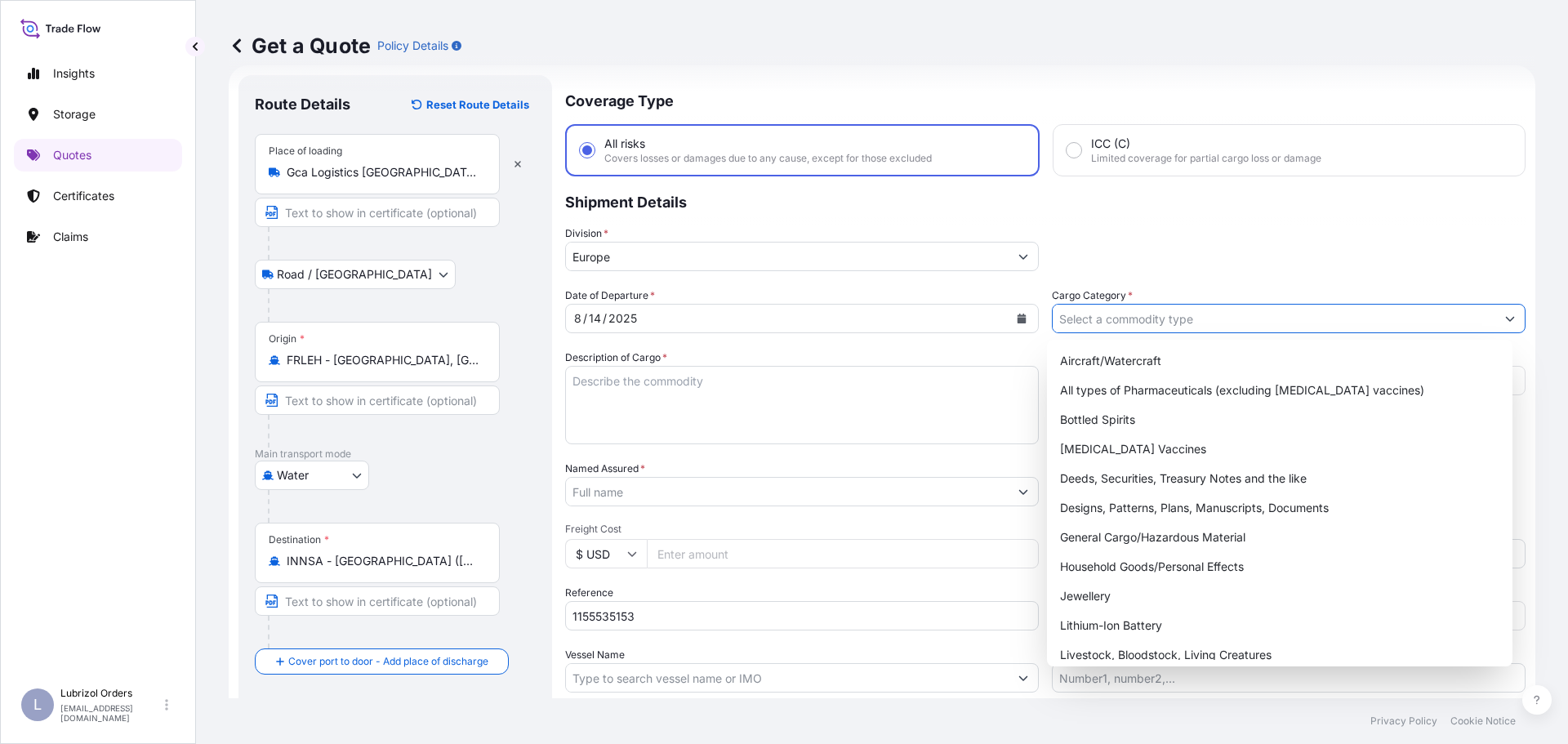
click at [1195, 322] on input "Cargo Category *" at bounding box center [1274, 318] width 443 height 29
click at [1177, 535] on div "General Cargo/Hazardous Material" at bounding box center [1280, 537] width 453 height 29
type input "General Cargo/Hazardous Material"
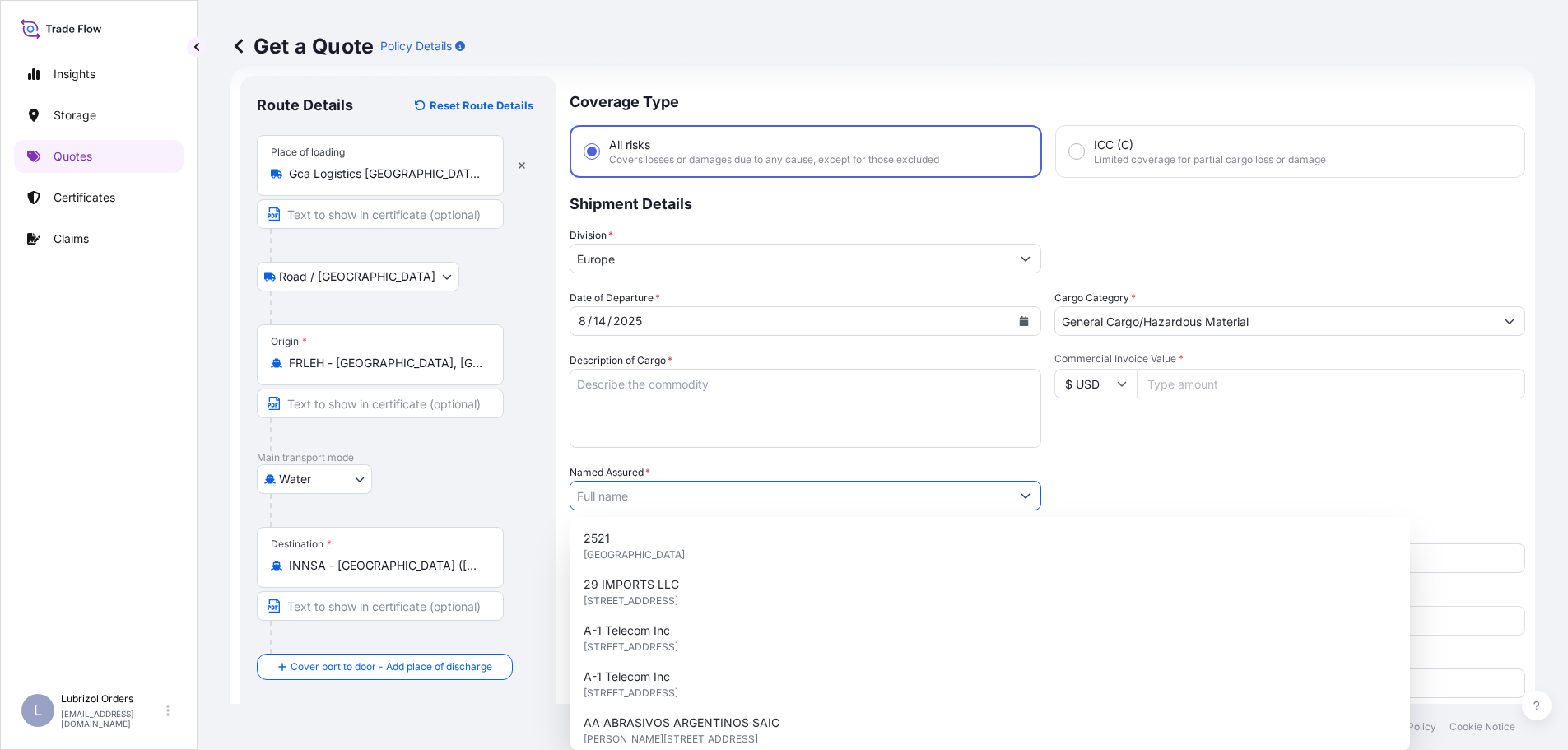
click at [624, 492] on input "Named Assured *" at bounding box center [790, 495] width 440 height 30
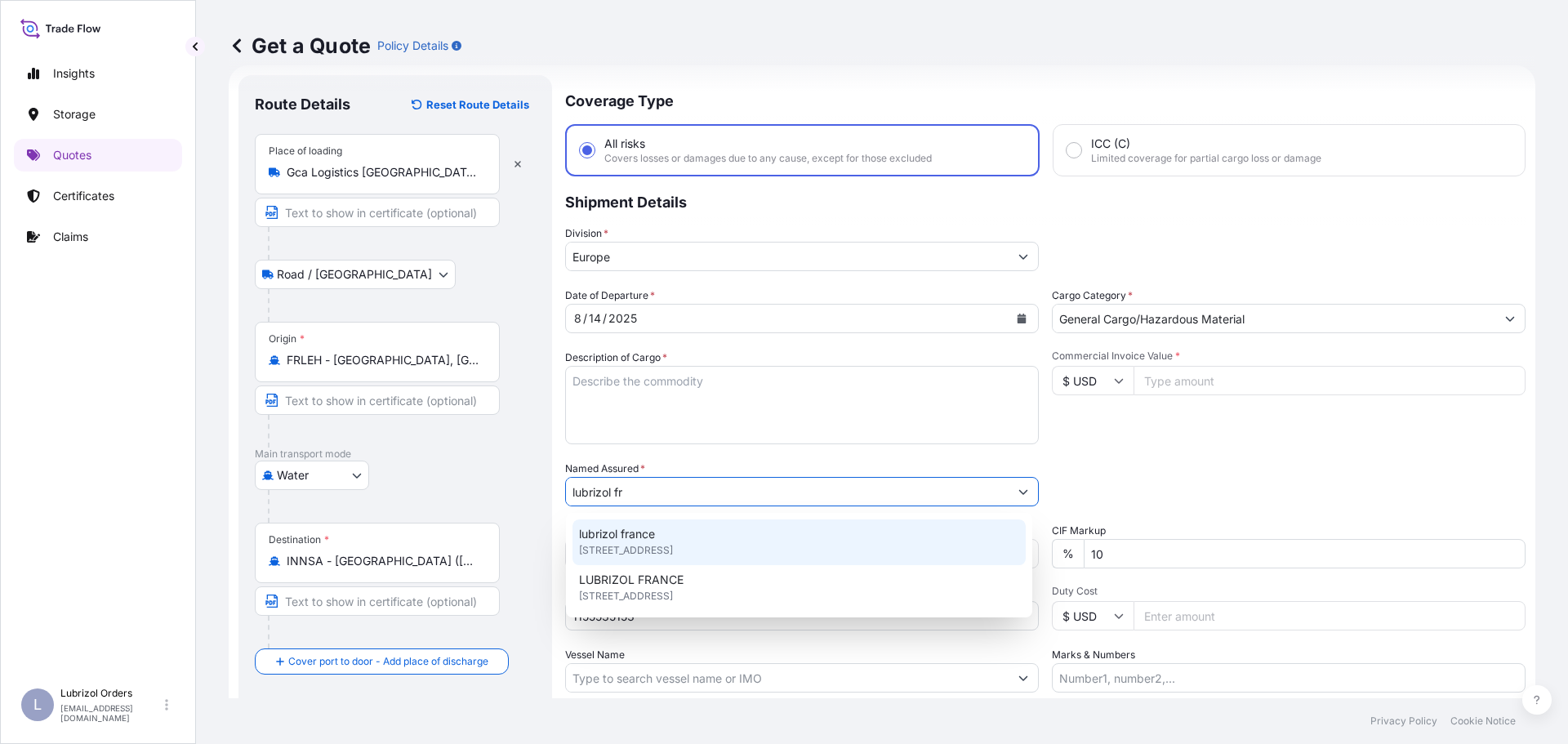
click at [672, 543] on span "25 Quai de France, 76100, Rouen, France" at bounding box center [626, 550] width 94 height 16
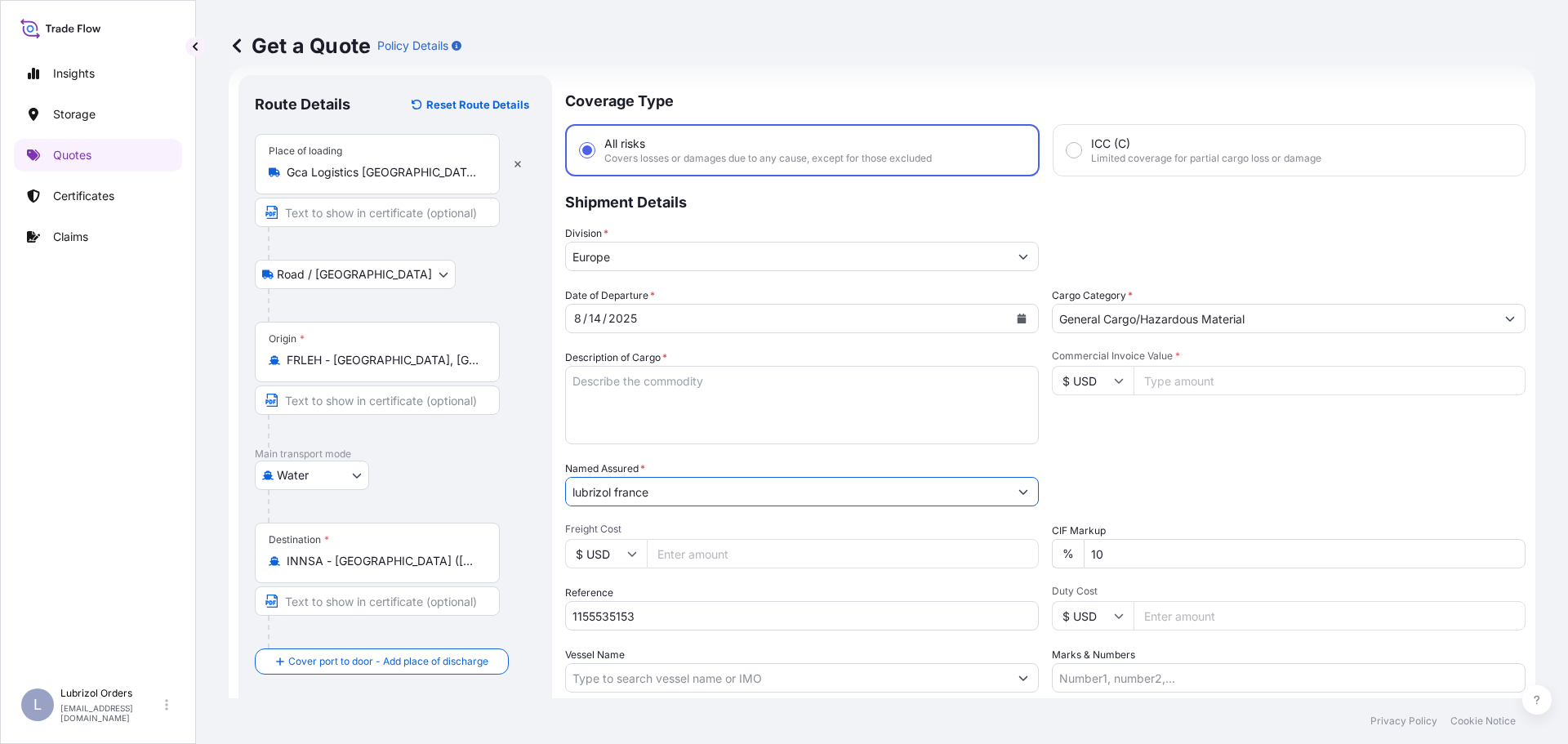
type input "lubrizol france"
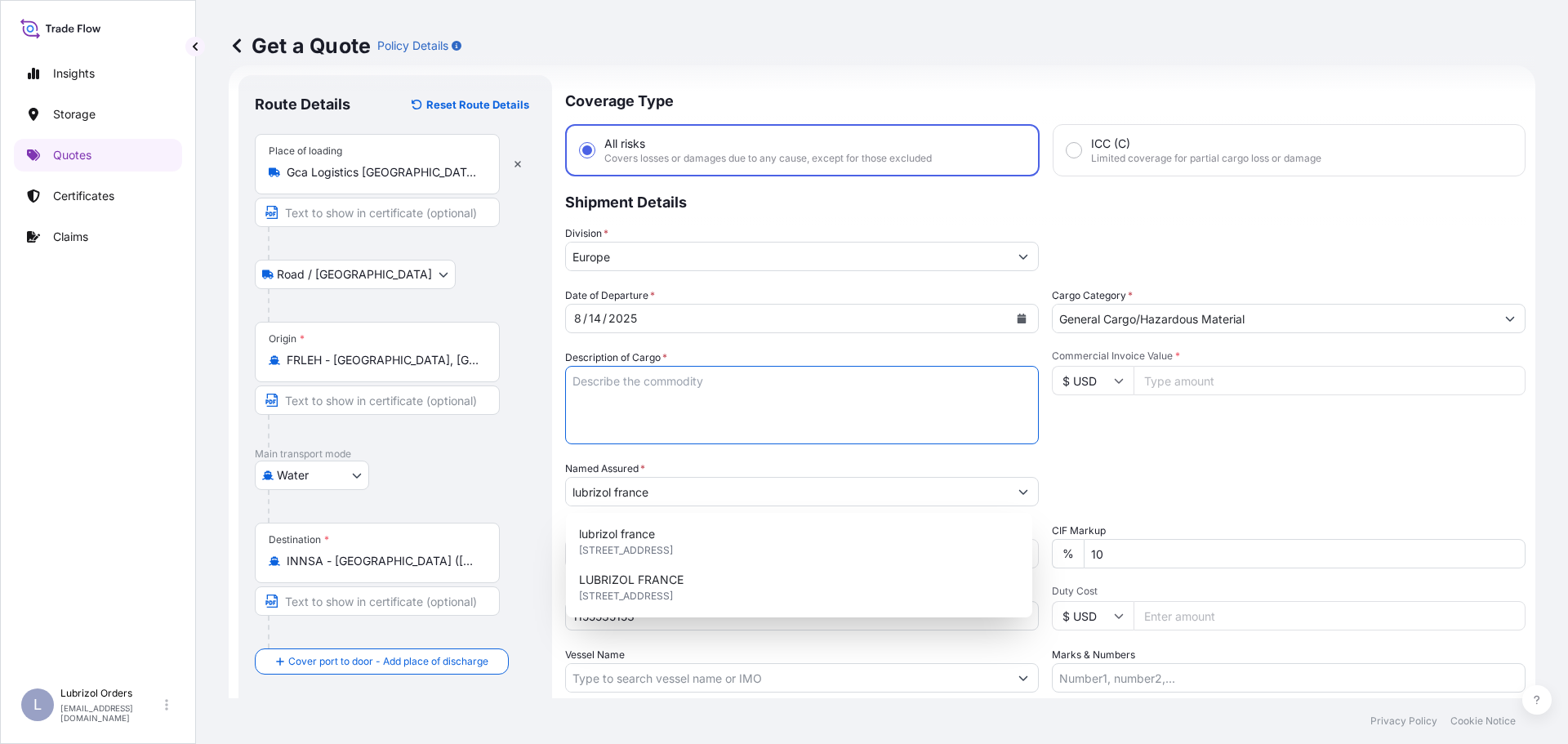
click at [729, 392] on textarea "Description of Cargo *" at bounding box center [802, 404] width 474 height 78
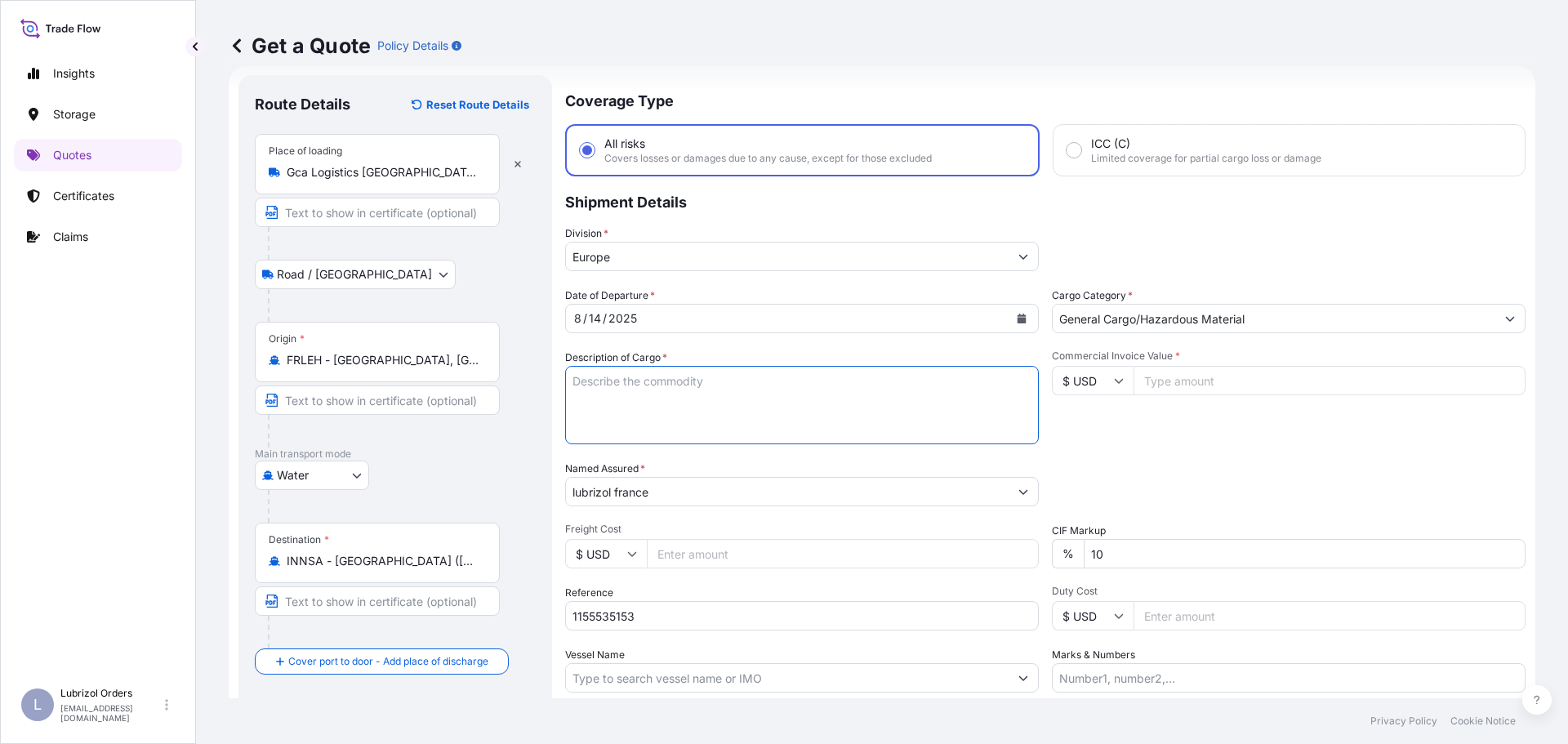
paste textarea "4 DRUMS OF LUBAD 1090 NW 752 KGS GW 808 KGS LOADED ON 1 PALLET GW 25 KGS"
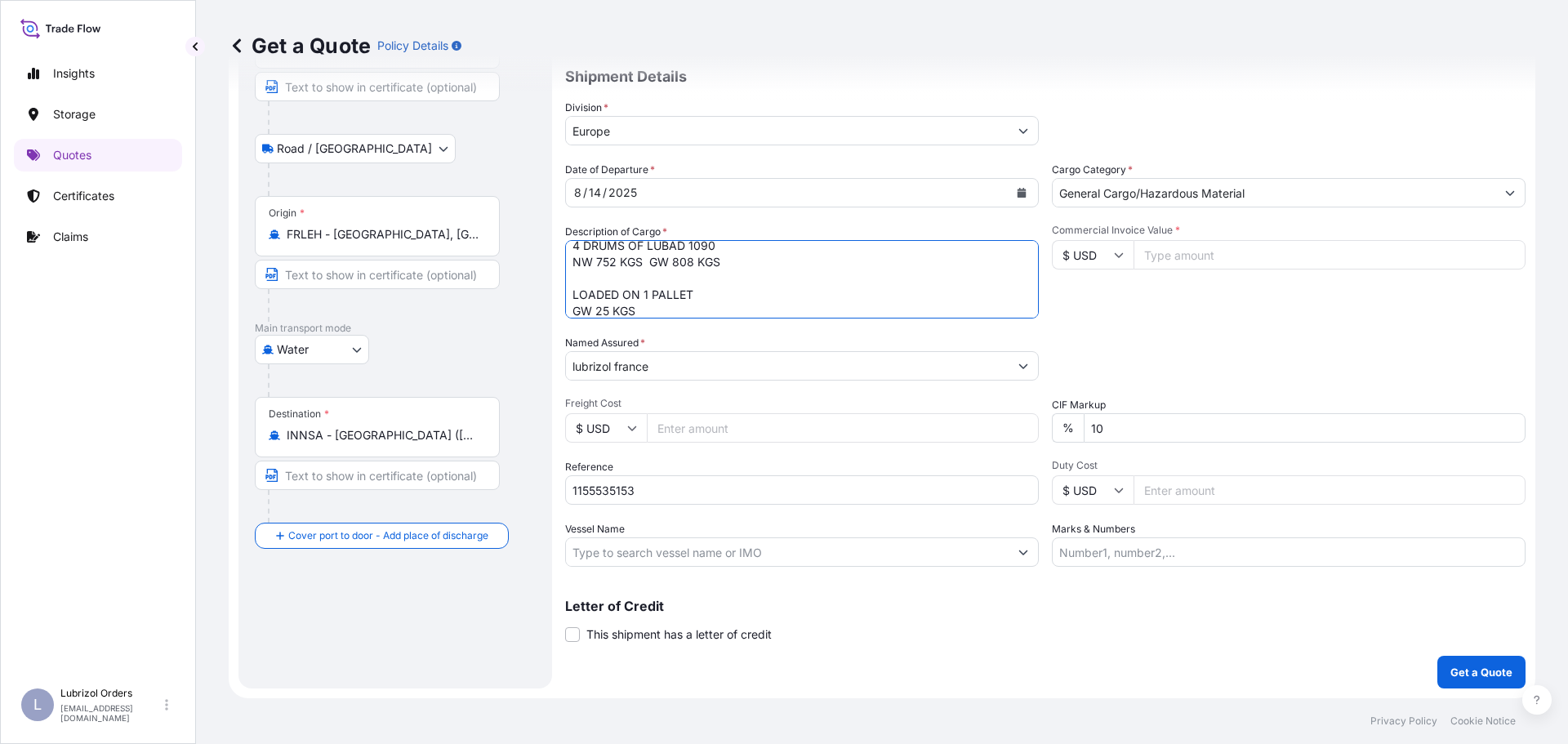
scroll to position [70, 0]
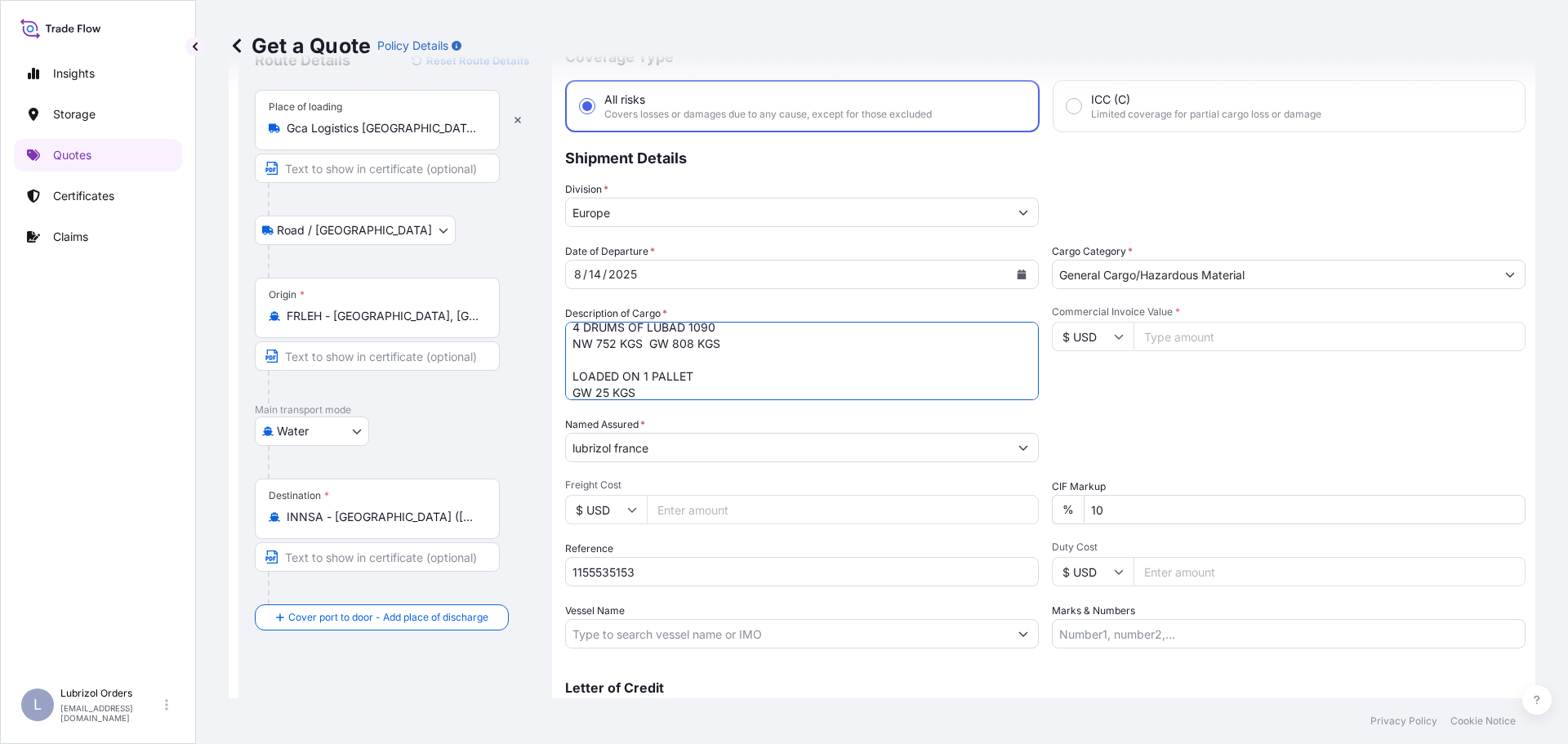
type textarea "4 DRUMS OF LUBAD 1090 NW 752 KGS GW 808 KGS LOADED ON 1 PALLET GW 25 KGS"
drag, startPoint x: 1211, startPoint y: 330, endPoint x: 1103, endPoint y: 343, distance: 108.8
click at [1207, 330] on input "Commercial Invoice Value *" at bounding box center [1329, 336] width 392 height 29
click at [1101, 343] on input "$ USD" at bounding box center [1092, 336] width 81 height 29
click at [1085, 380] on div "€ EUR" at bounding box center [1087, 381] width 69 height 31
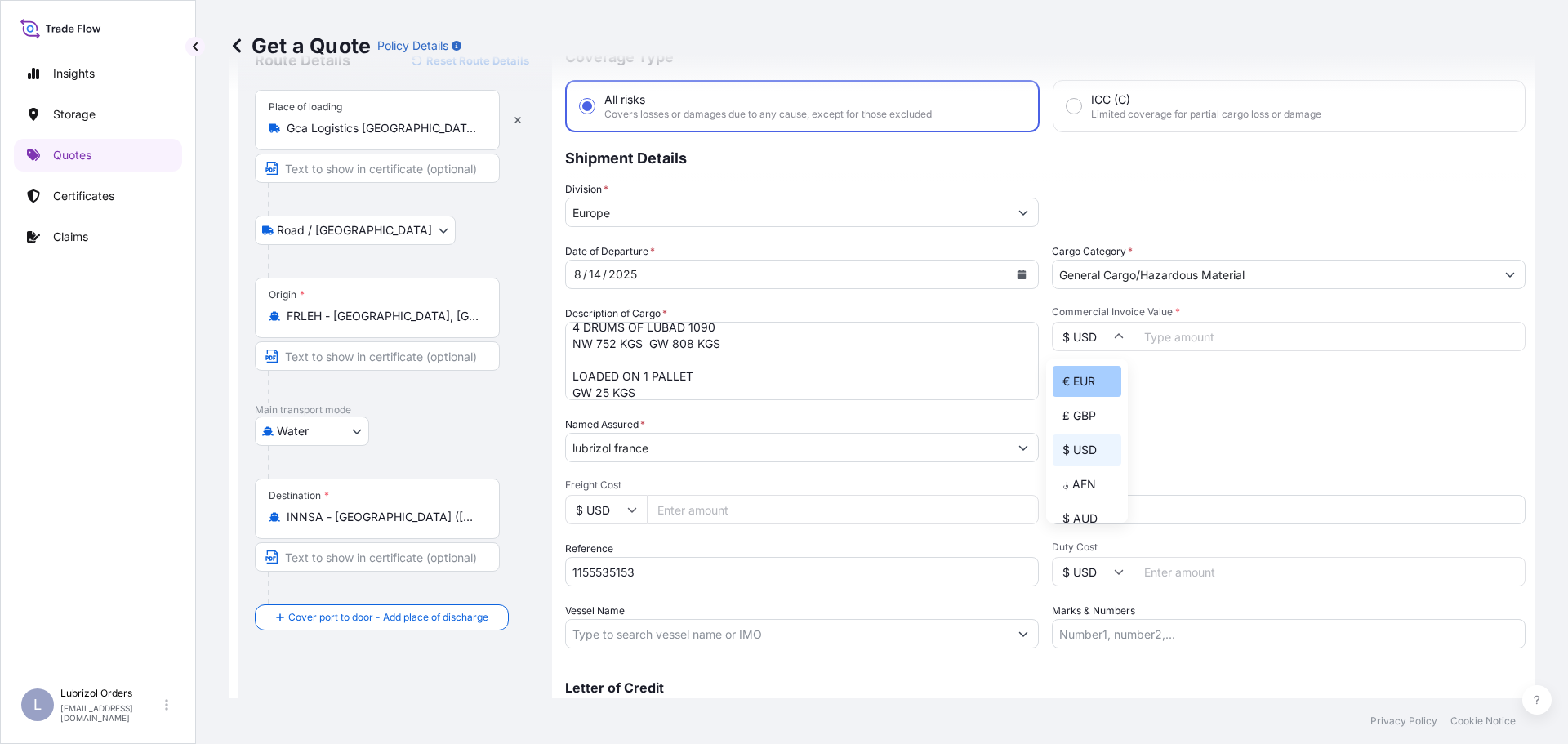
type input "€ EUR"
click at [1223, 328] on input "Commercial Invoice Value *" at bounding box center [1329, 336] width 392 height 29
type input "13775.04"
click at [1218, 389] on div "Commercial Invoice Value * € EUR 13775.04" at bounding box center [1288, 352] width 474 height 95
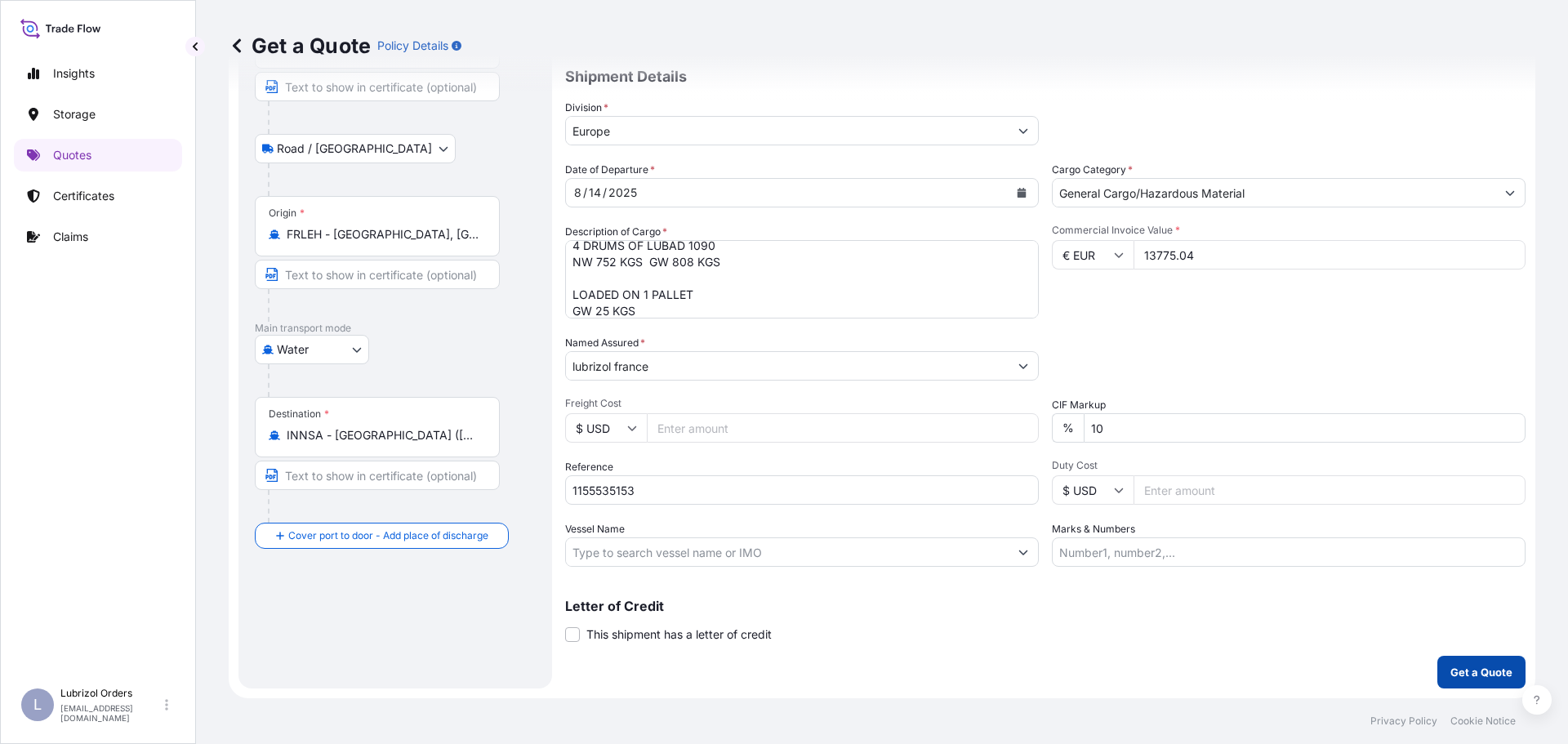
click at [1450, 676] on p "Get a Quote" at bounding box center [1481, 672] width 62 height 16
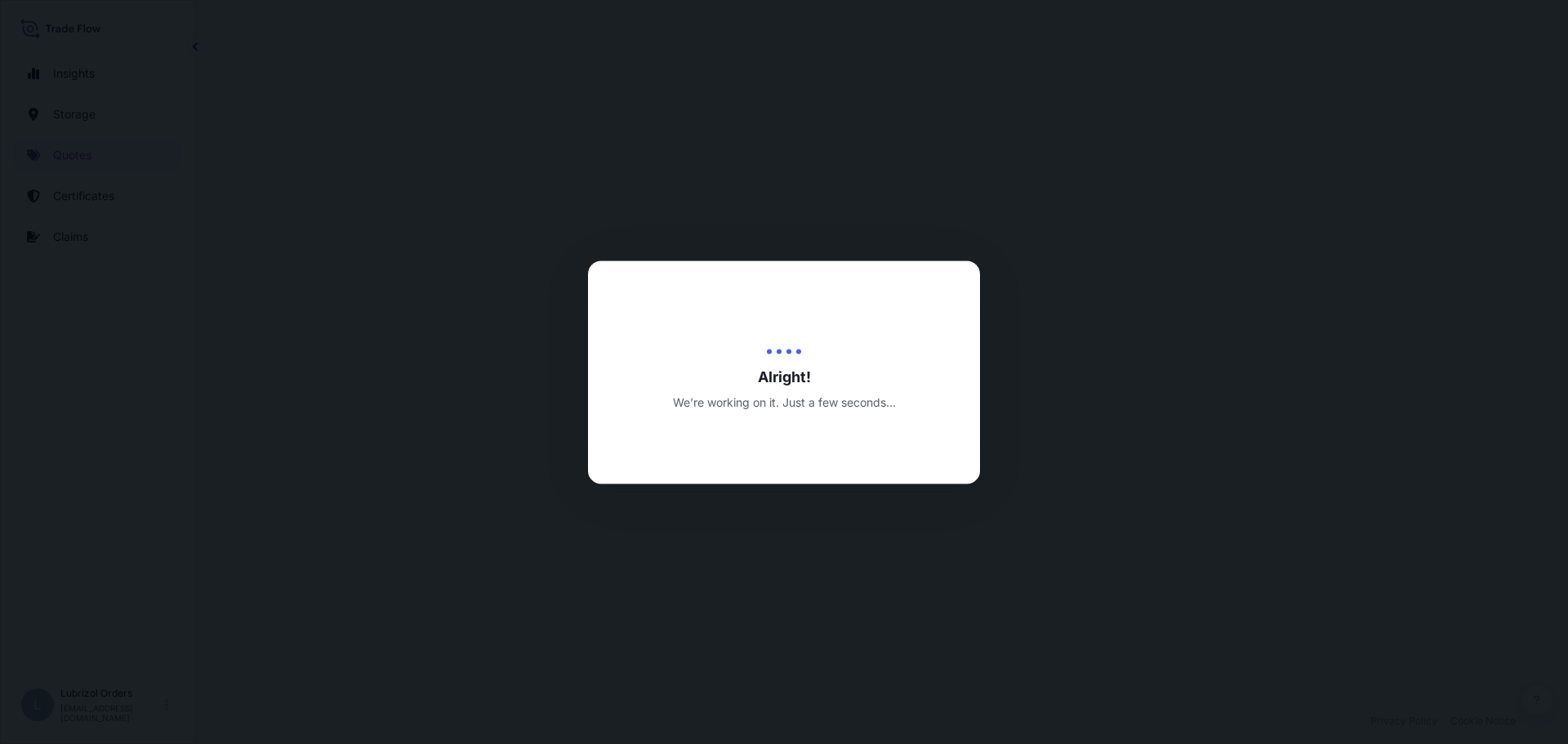
select select "Road / Inland"
select select "Water"
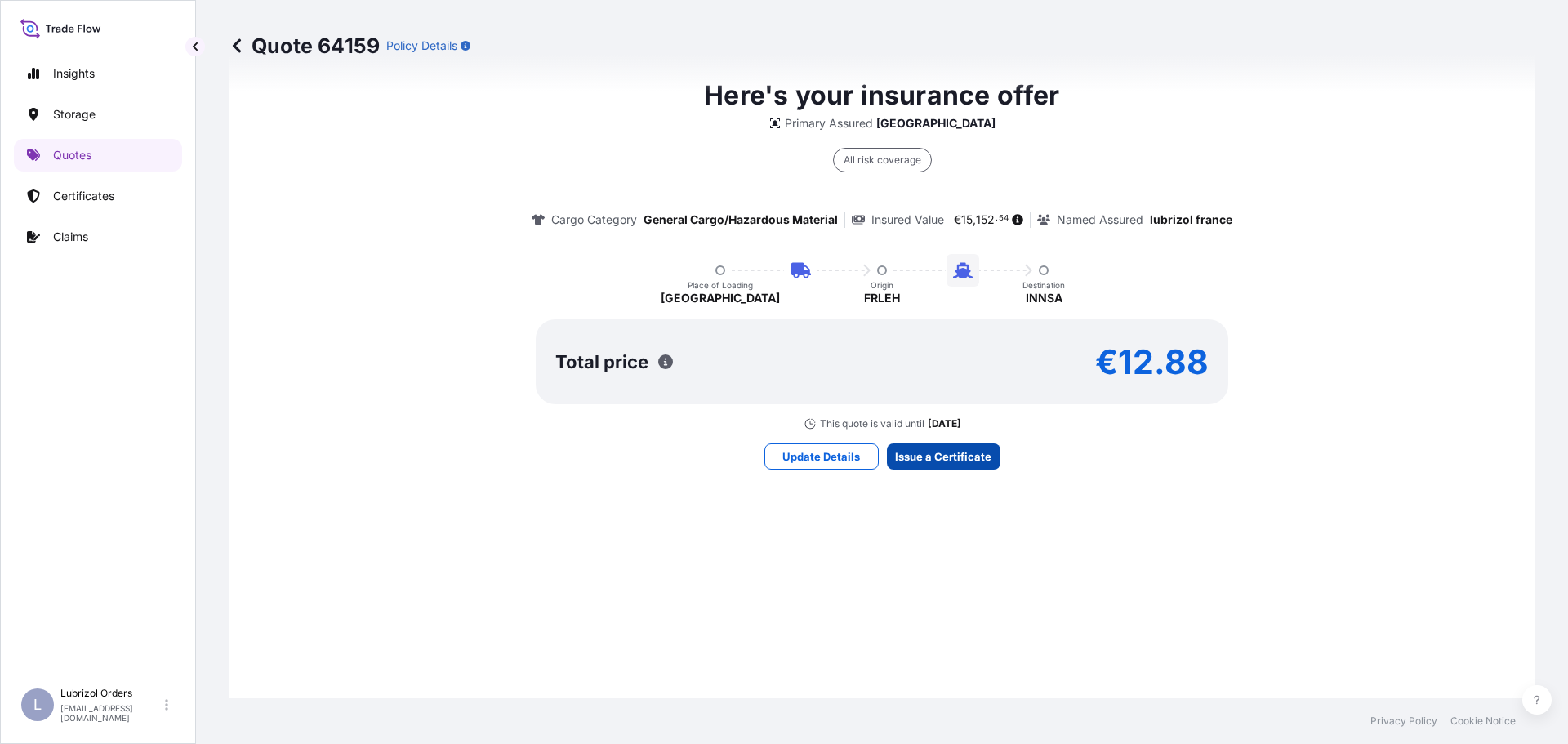
scroll to position [2437, 0]
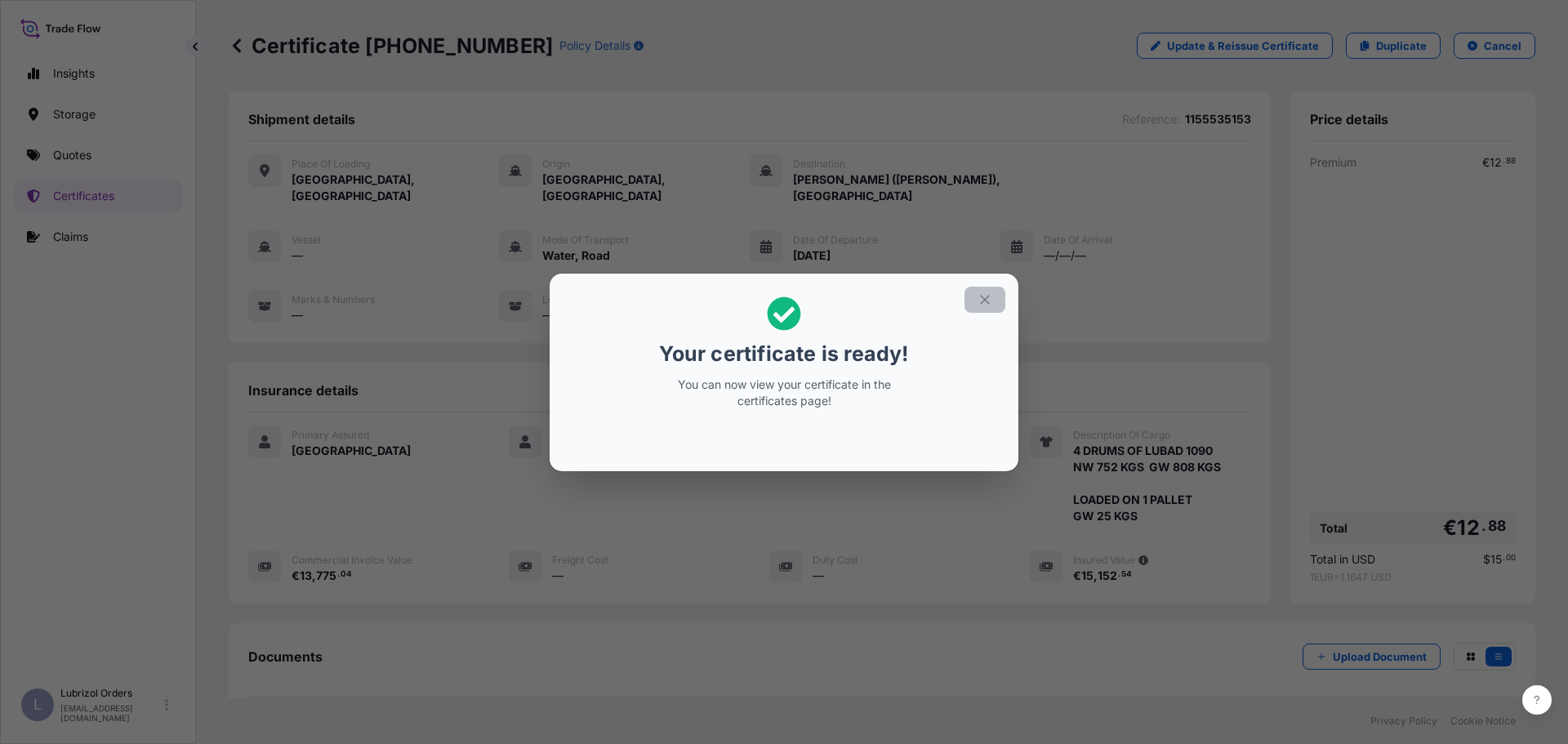
click at [989, 300] on icon "button" at bounding box center [985, 300] width 15 height 15
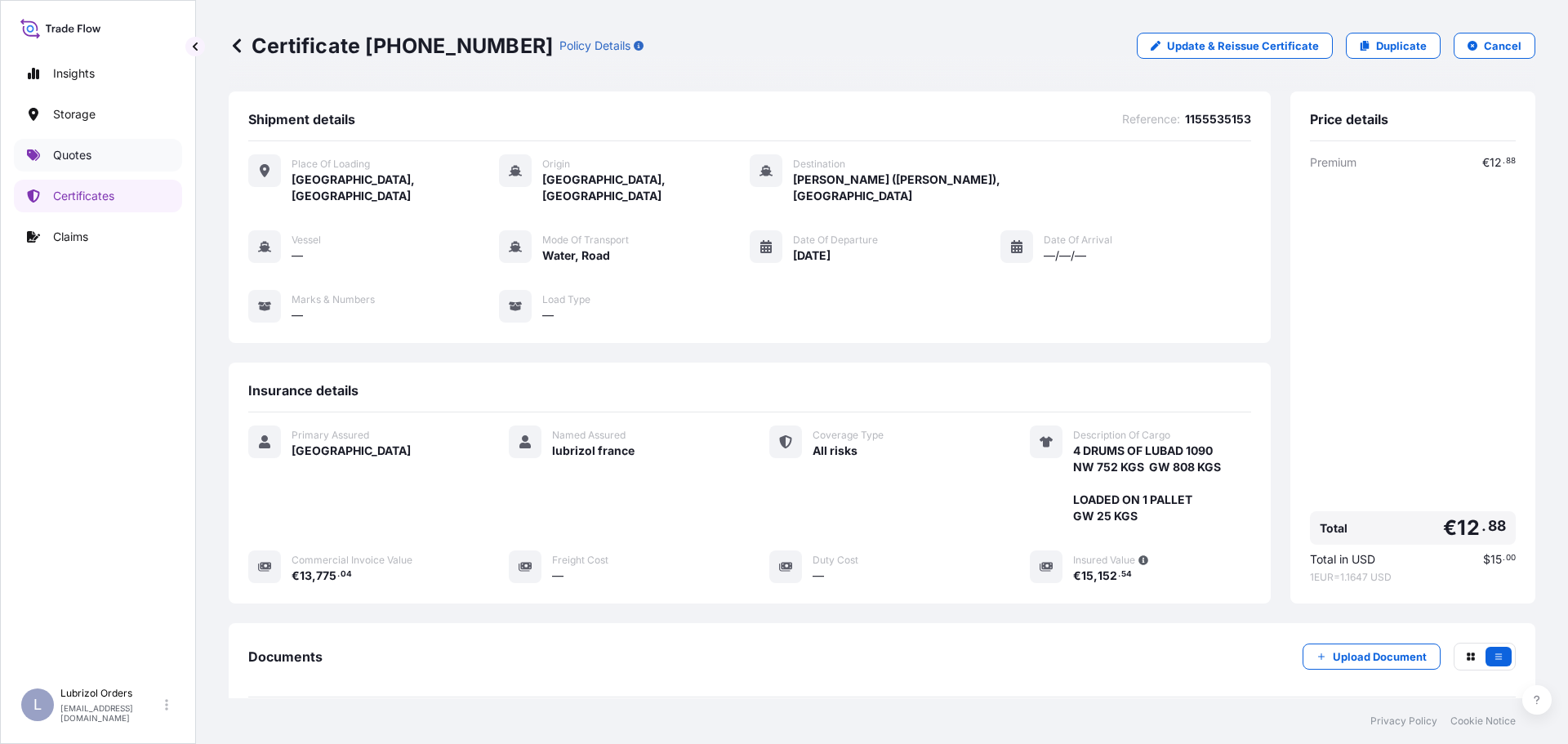
click at [71, 153] on p "Quotes" at bounding box center [72, 154] width 39 height 16
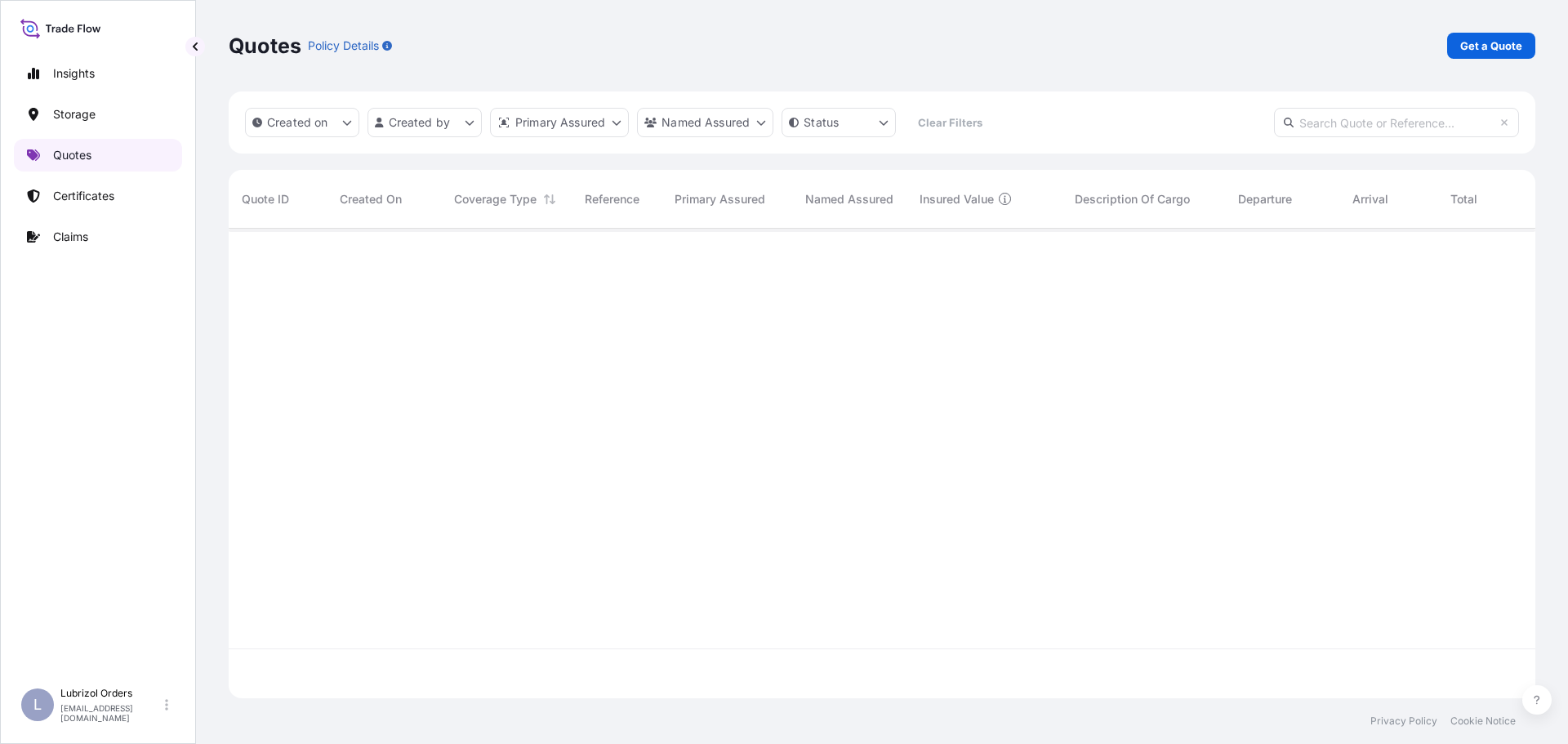
scroll to position [466, 1294]
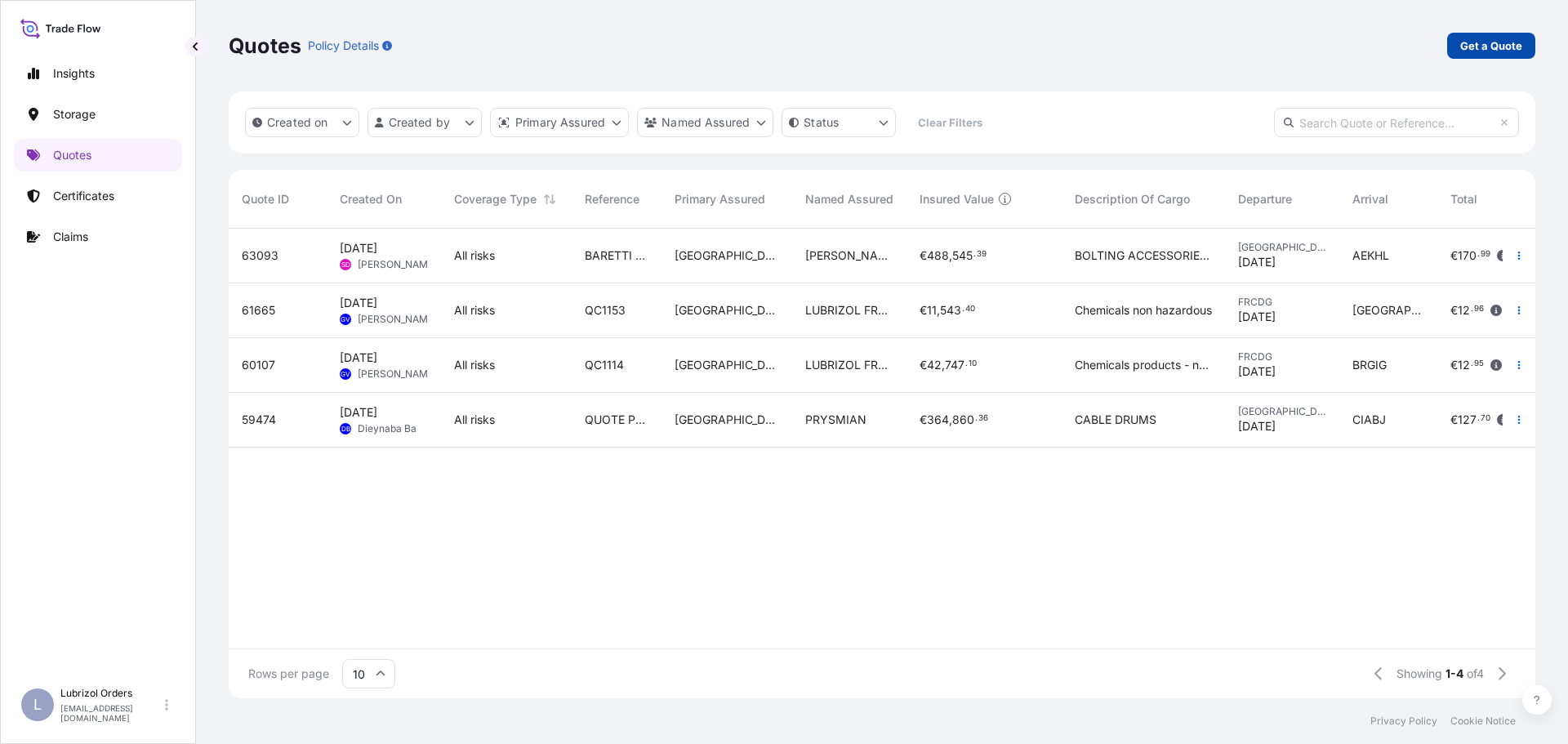
click at [1500, 41] on p "Get a Quote" at bounding box center [1491, 45] width 62 height 16
select select "Water"
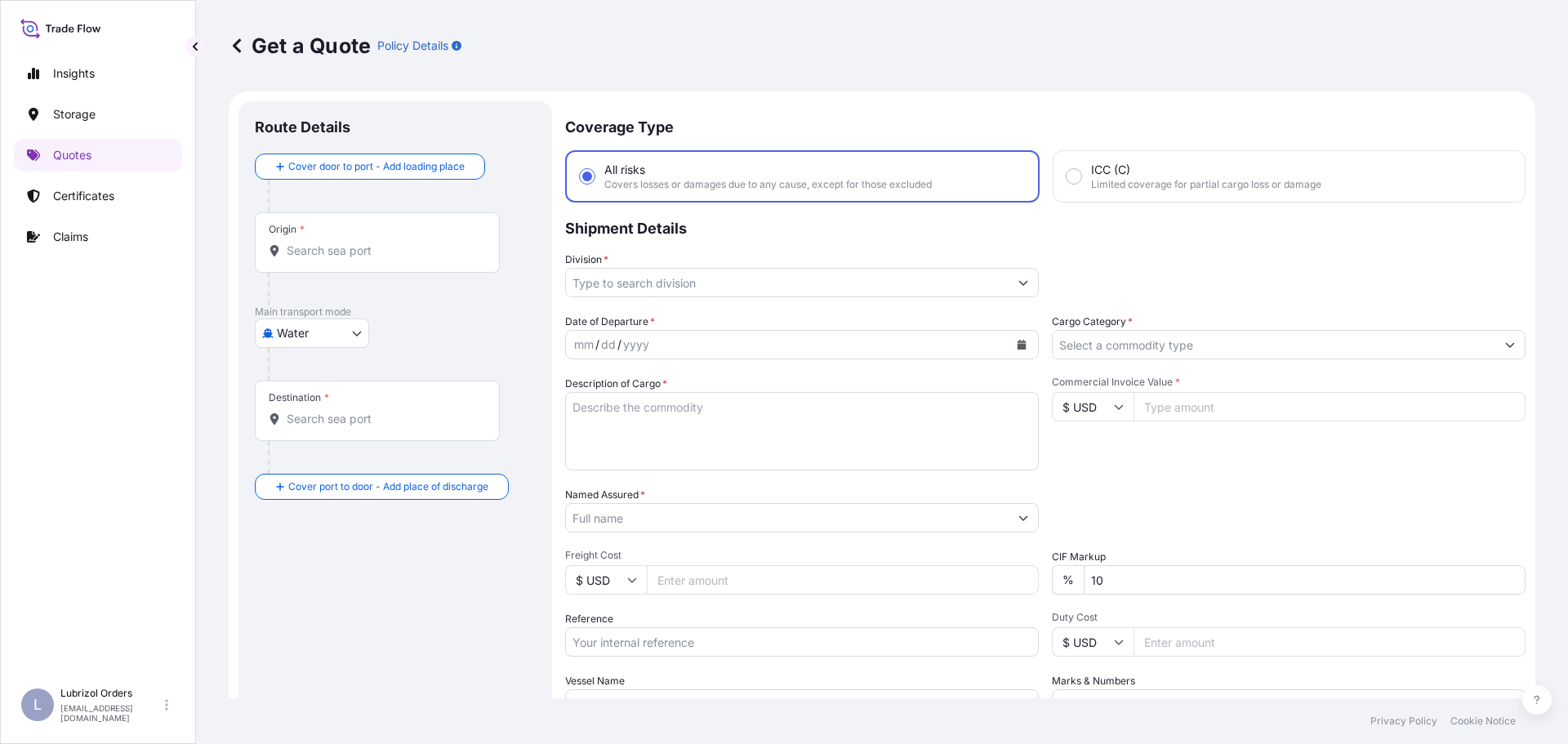
scroll to position [26, 0]
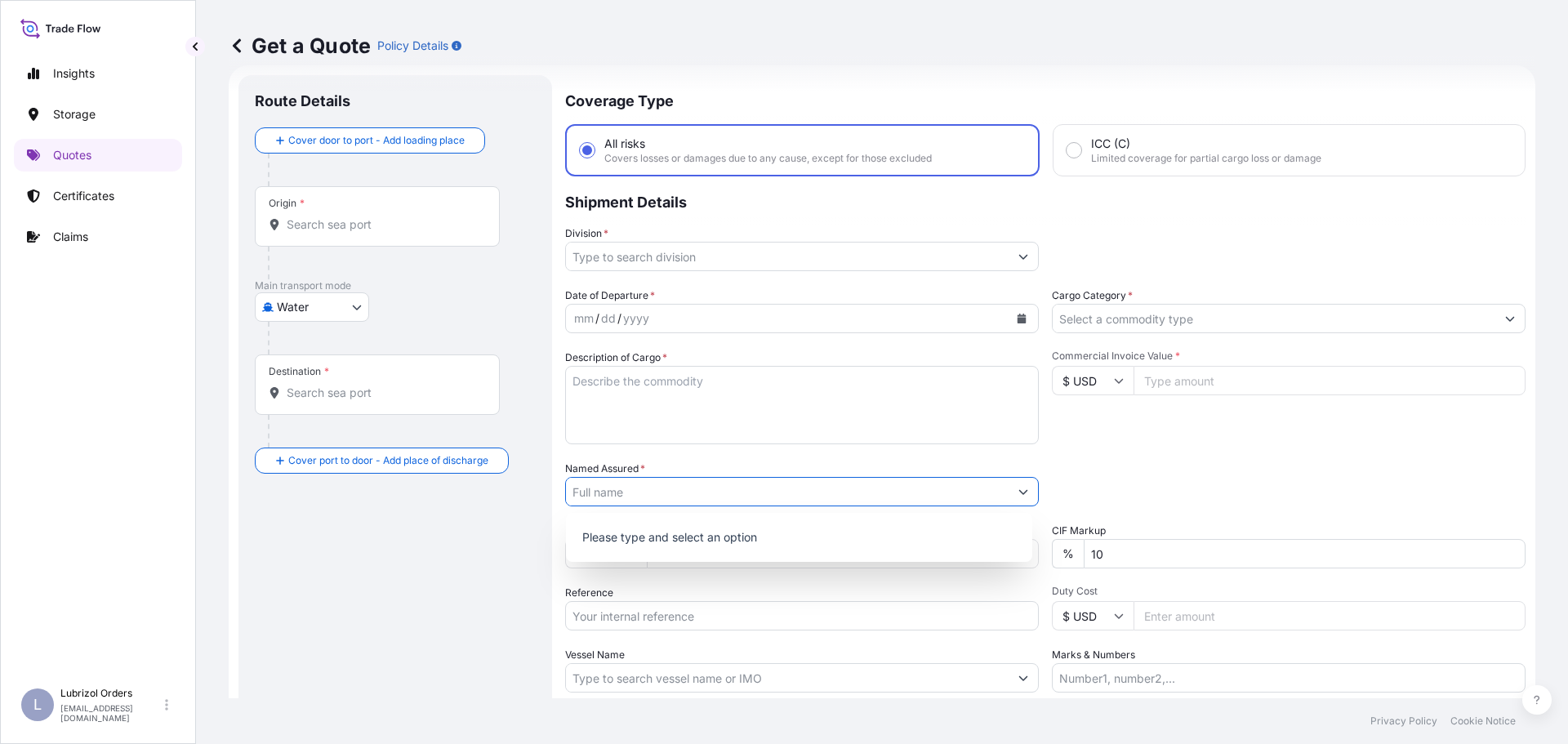
click at [711, 492] on input "Named Assured *" at bounding box center [787, 492] width 443 height 29
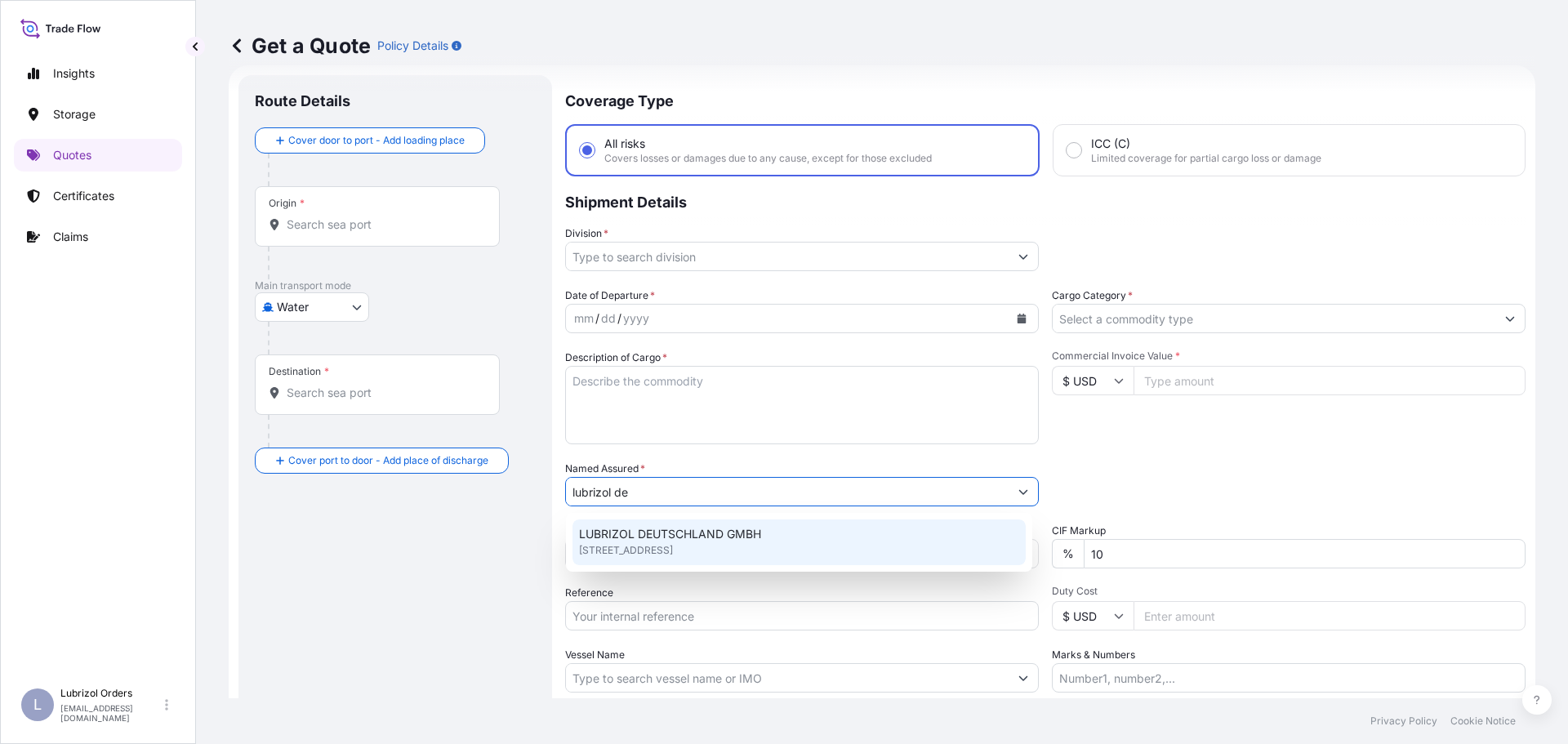
click at [703, 538] on span "LUBRIZOL DEUTSCHLAND GMBH" at bounding box center [669, 533] width 182 height 16
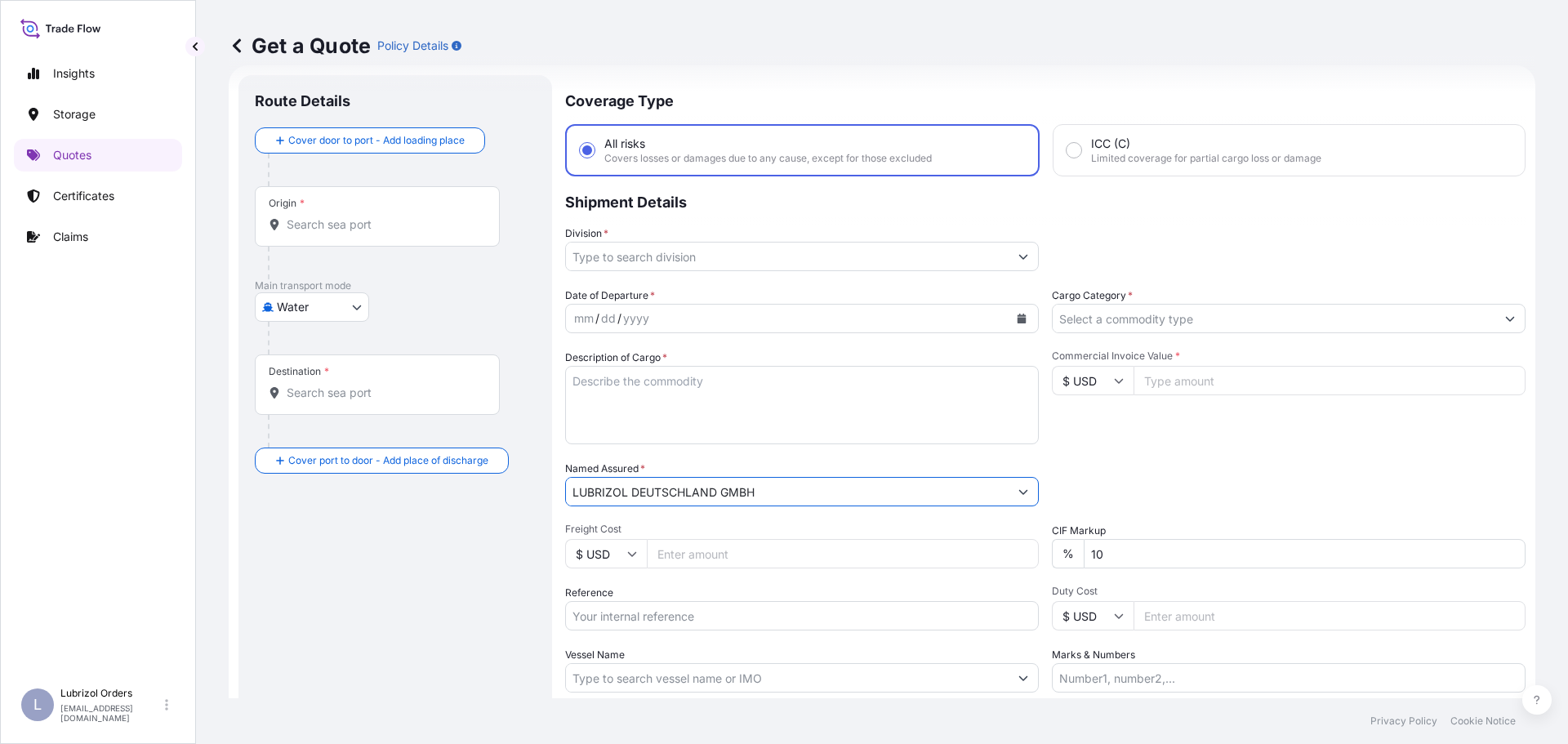
type input "LUBRIZOL DEUTSCHLAND GMBH"
click at [682, 614] on input "Reference" at bounding box center [802, 616] width 474 height 29
paste input "1155538590"
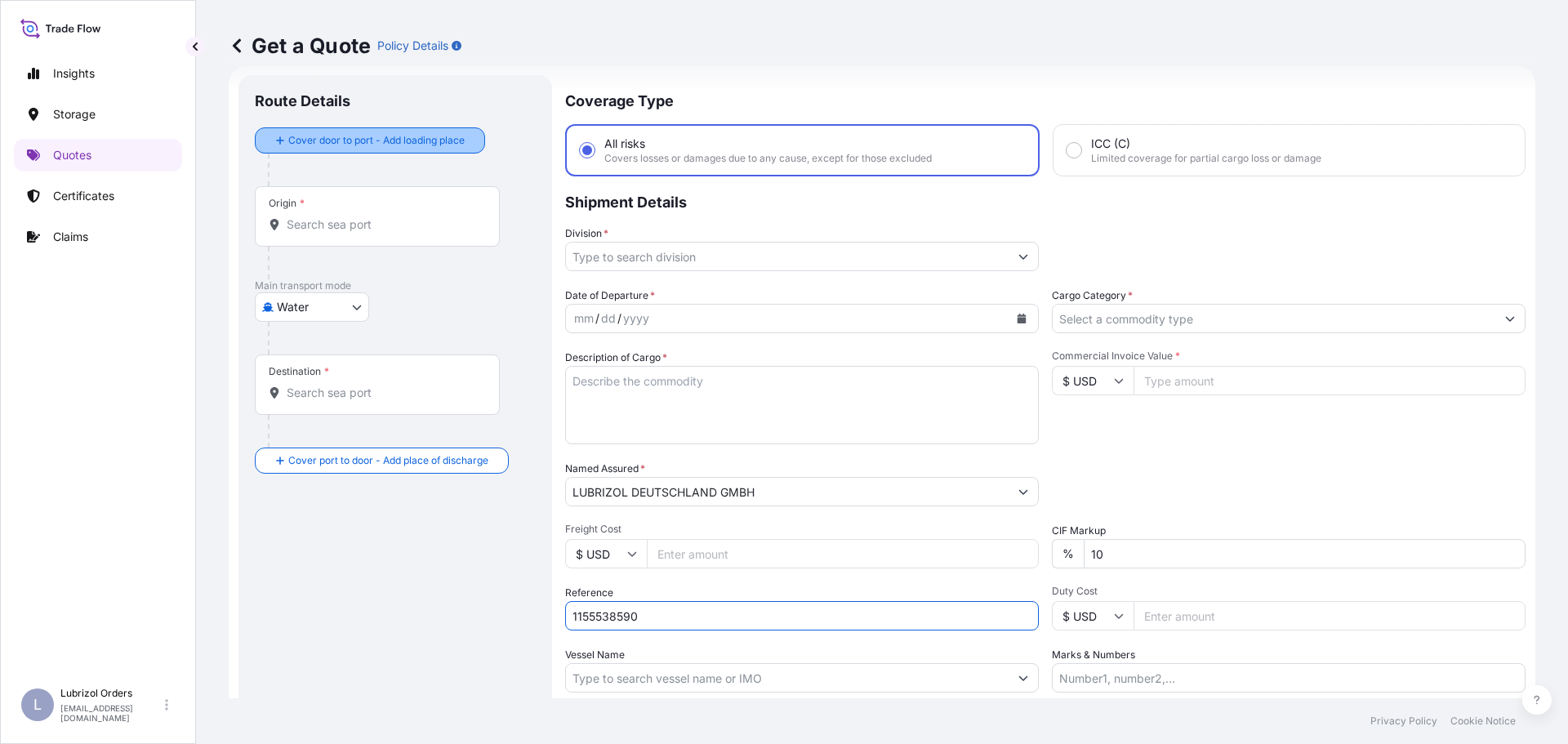
type input "1155538590"
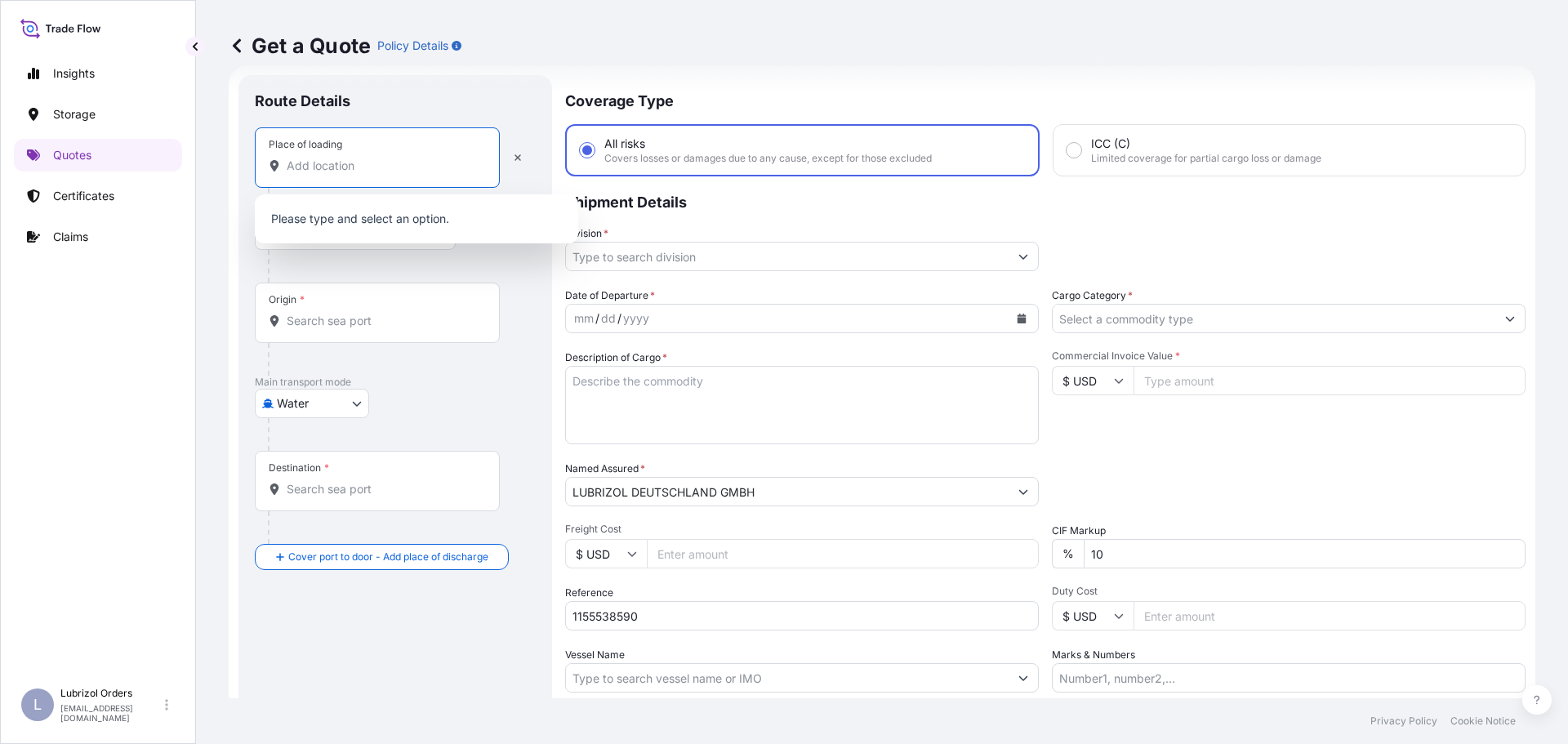
click at [364, 164] on input "Place of loading" at bounding box center [383, 165] width 193 height 16
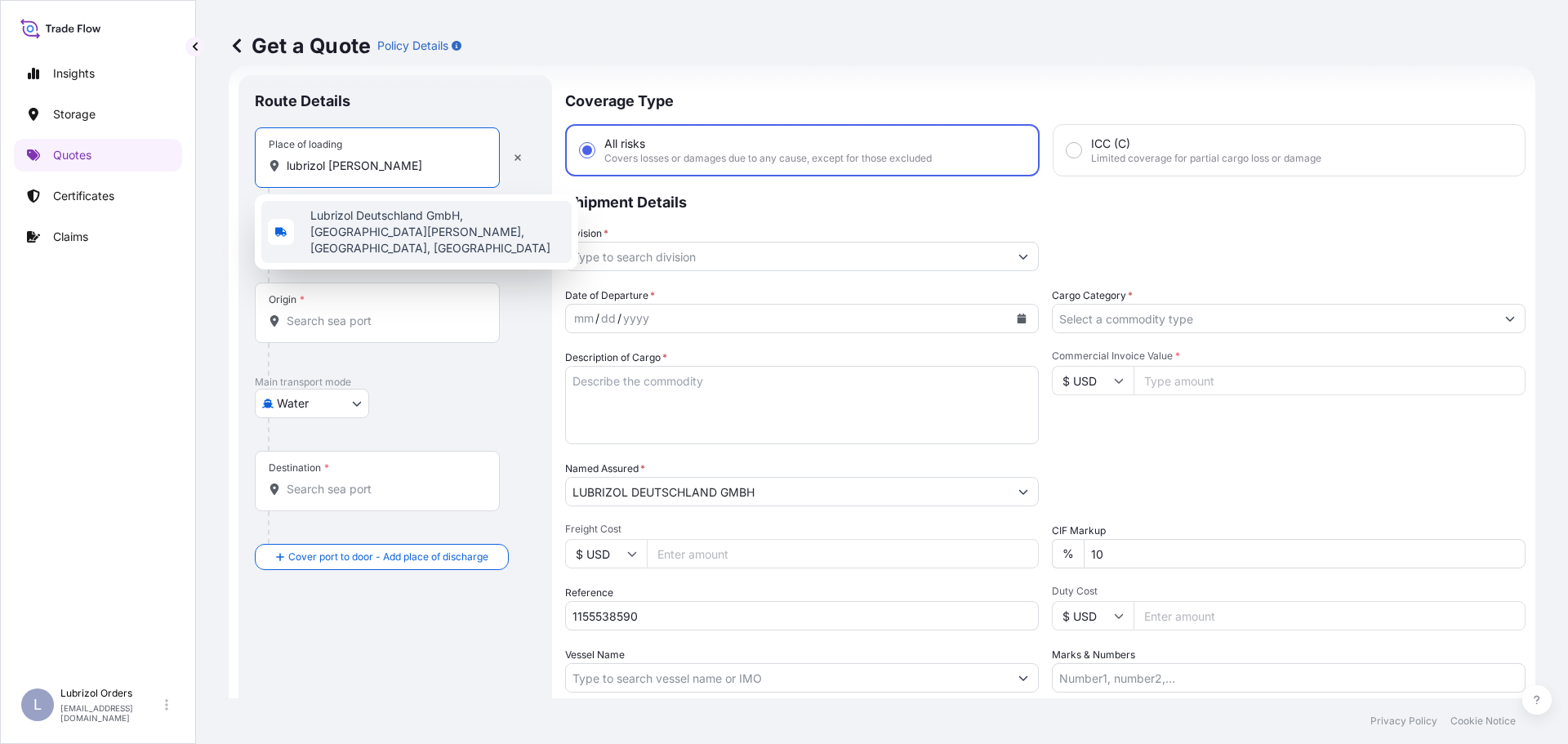
click at [465, 237] on span "Lubrizol Deutschland GmbH, Max-Planck-Straße, Ritterhude-Ihlpohl, Germany" at bounding box center [438, 232] width 255 height 49
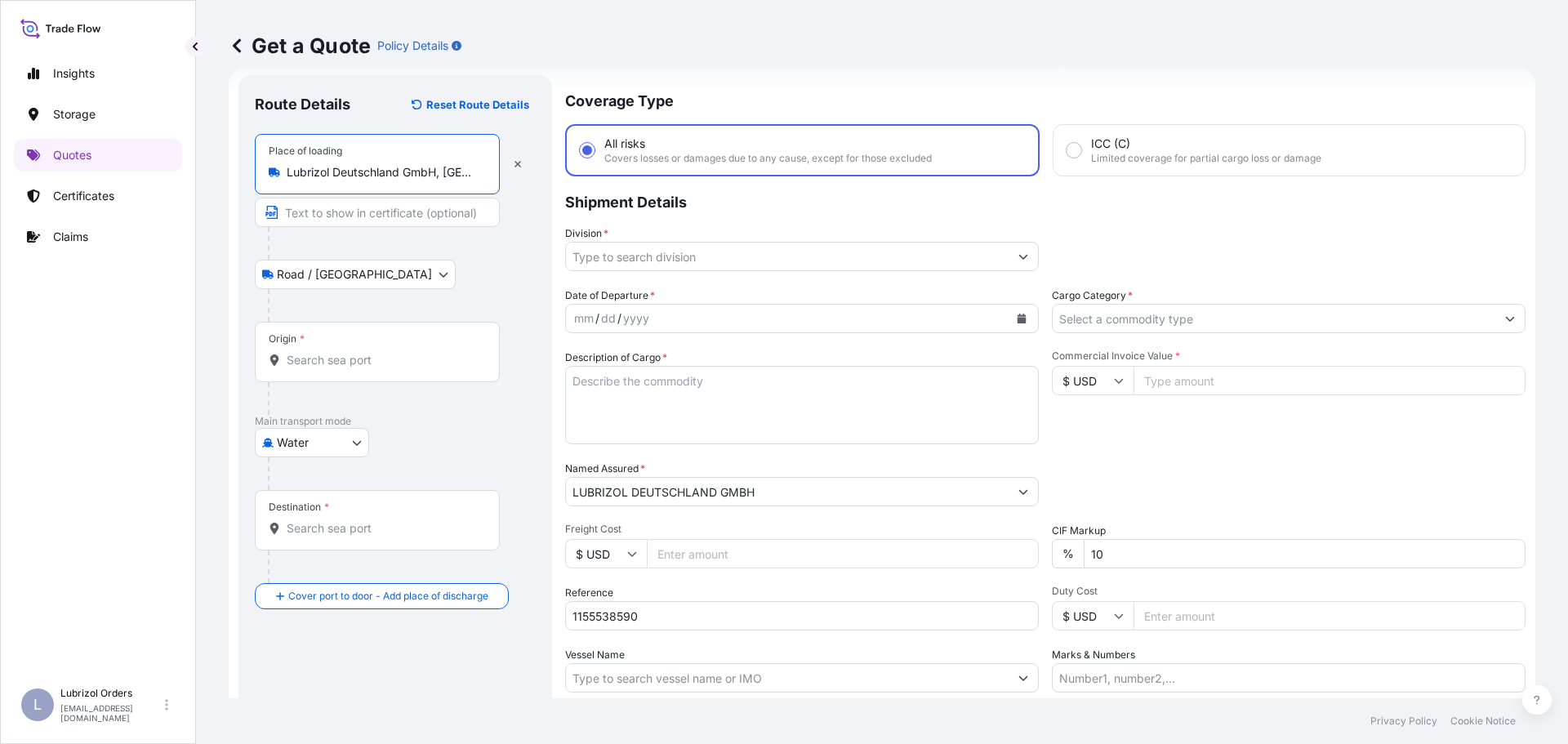
type input "Lubrizol Deutschland GmbH, Max-Planck-Straße, Ritterhude-Ihlpohl, Germany"
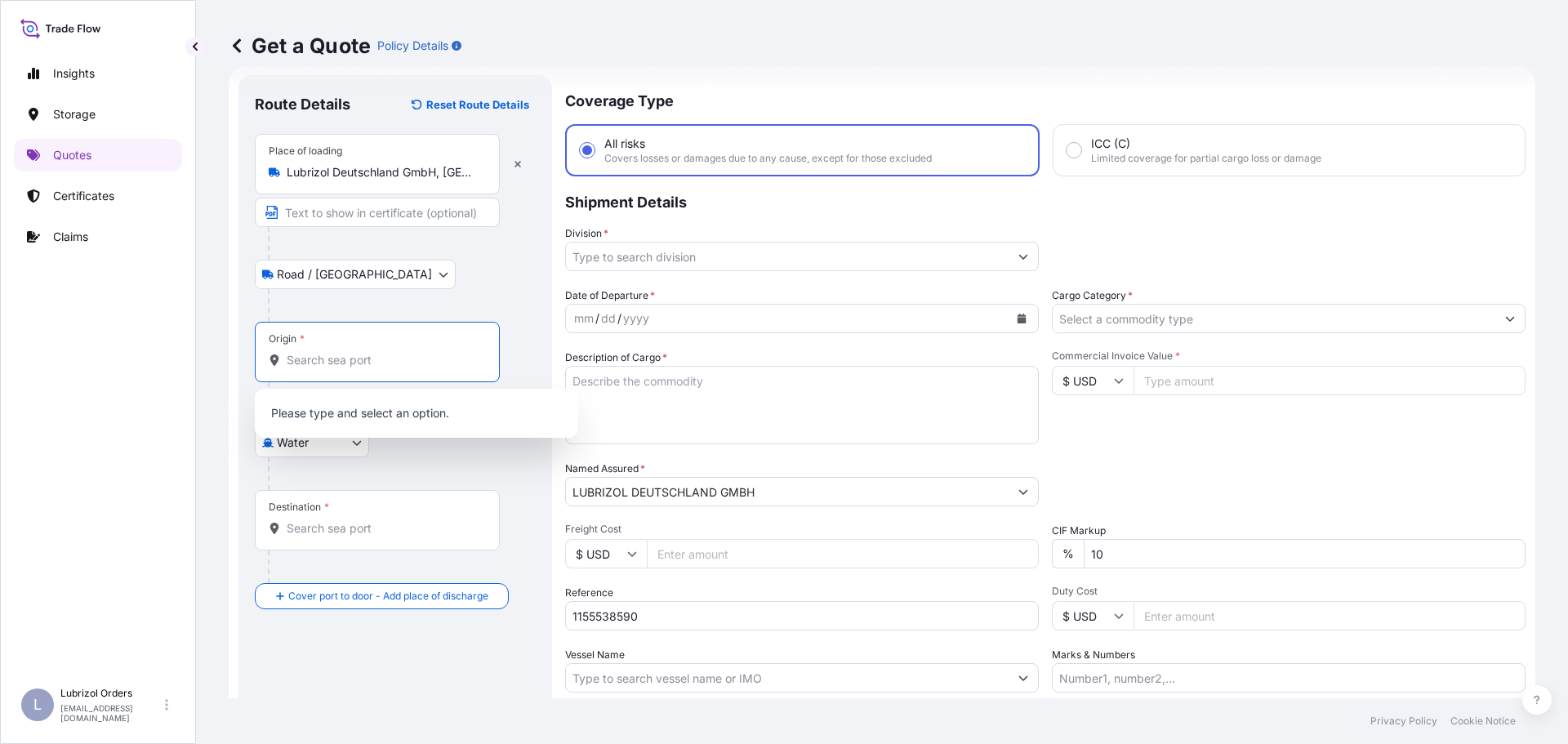
click at [376, 356] on input "Origin *" at bounding box center [383, 360] width 193 height 16
type input "h"
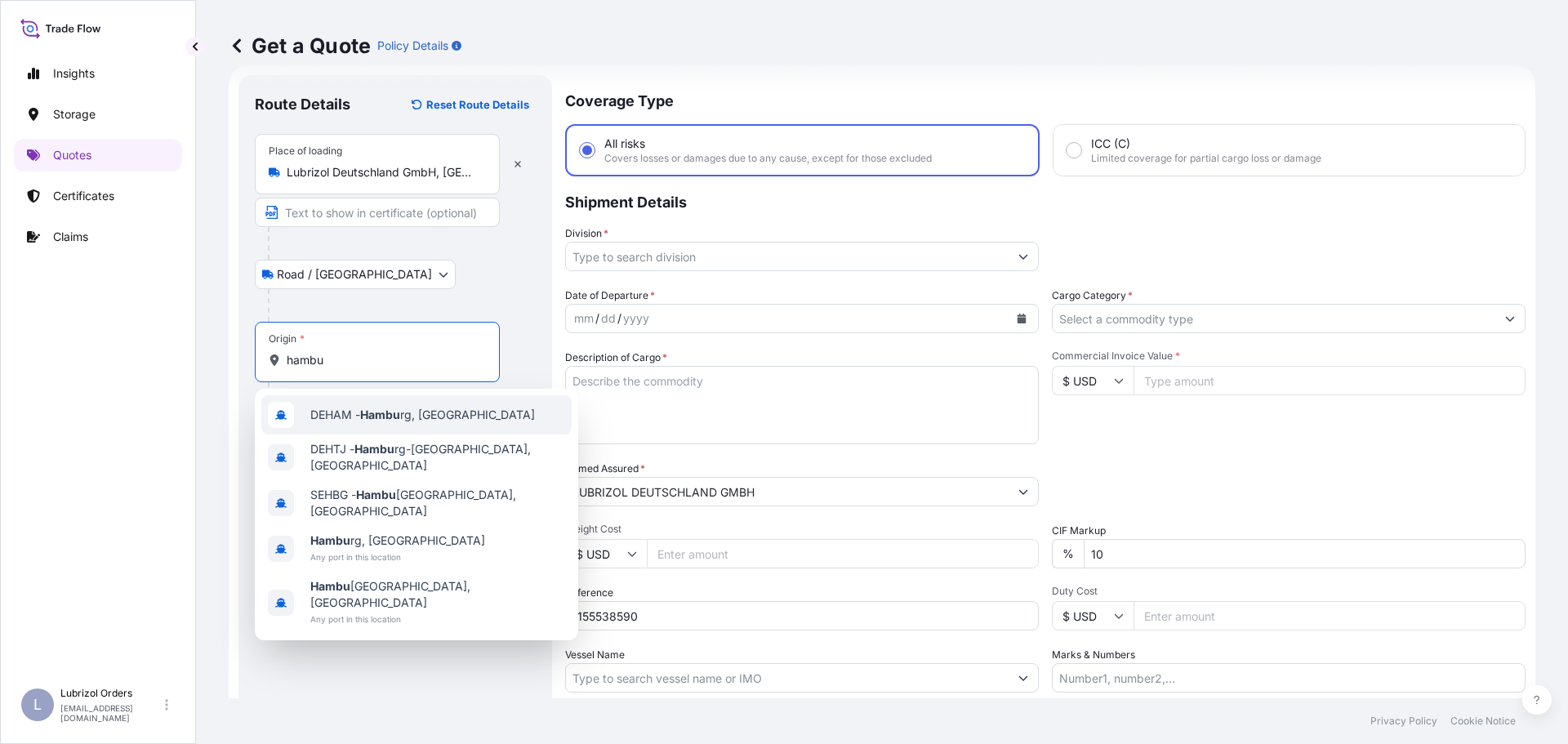
click at [440, 424] on div "DEHAM - Hambu rg, Germany" at bounding box center [417, 414] width 310 height 39
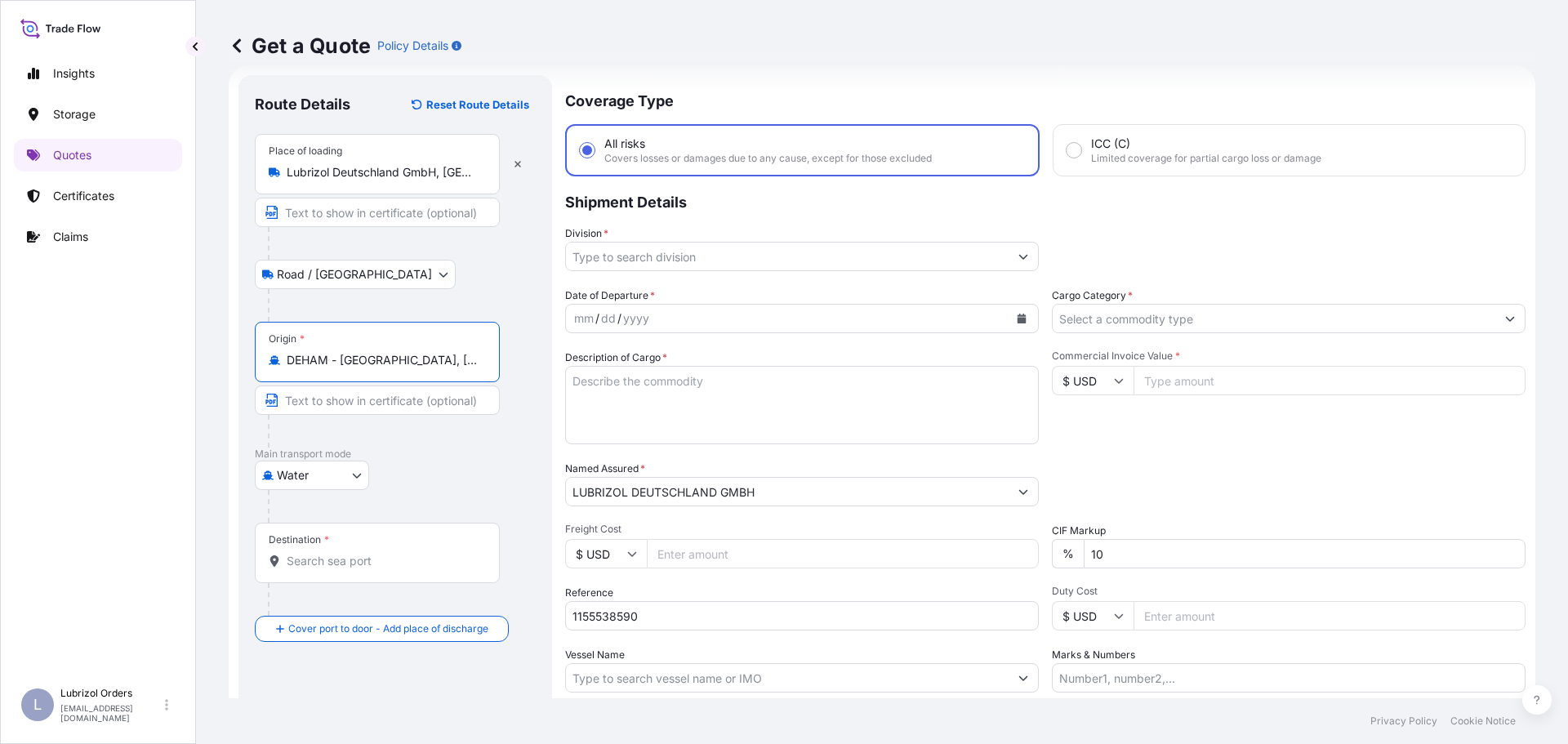
type input "DEHAM - Hamburg, Germany"
click at [357, 559] on input "Destination *" at bounding box center [383, 560] width 193 height 16
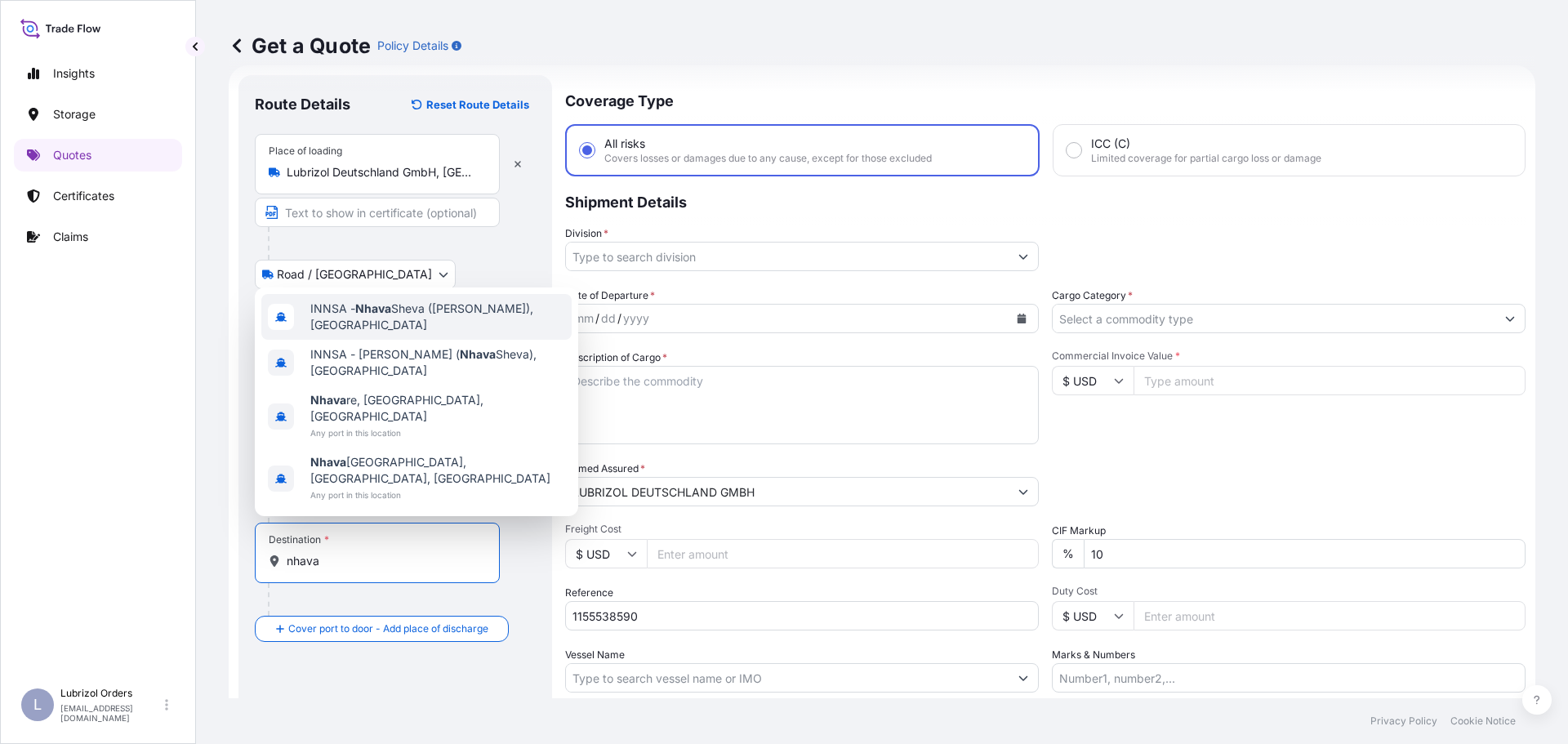
click at [382, 333] on span "INNSA - Nhava Sheva (Jawaharlal Nehru), India" at bounding box center [438, 316] width 255 height 33
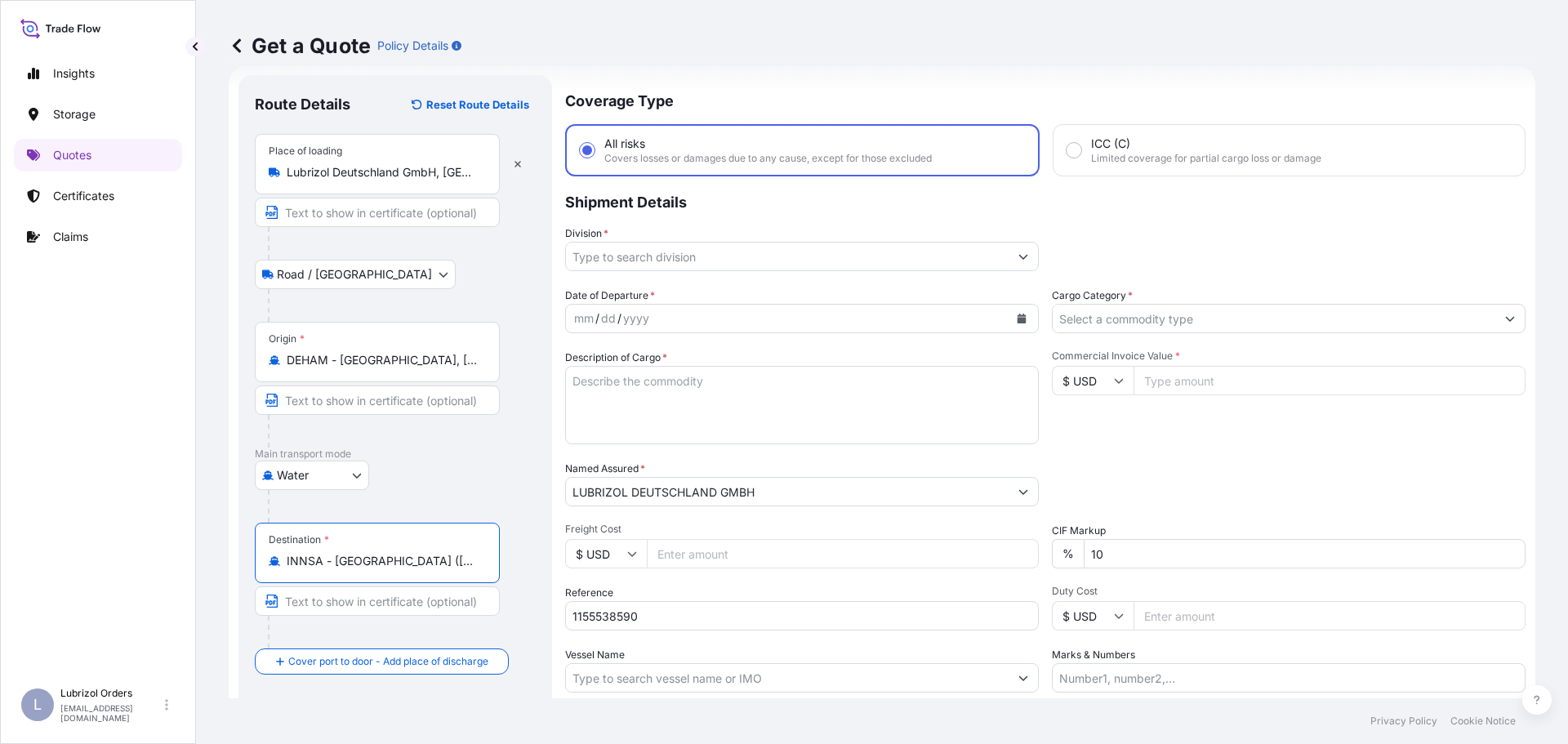
type input "INNSA - Nhava Sheva (Jawaharlal Nehru), India"
click at [727, 263] on input "Division *" at bounding box center [787, 256] width 443 height 29
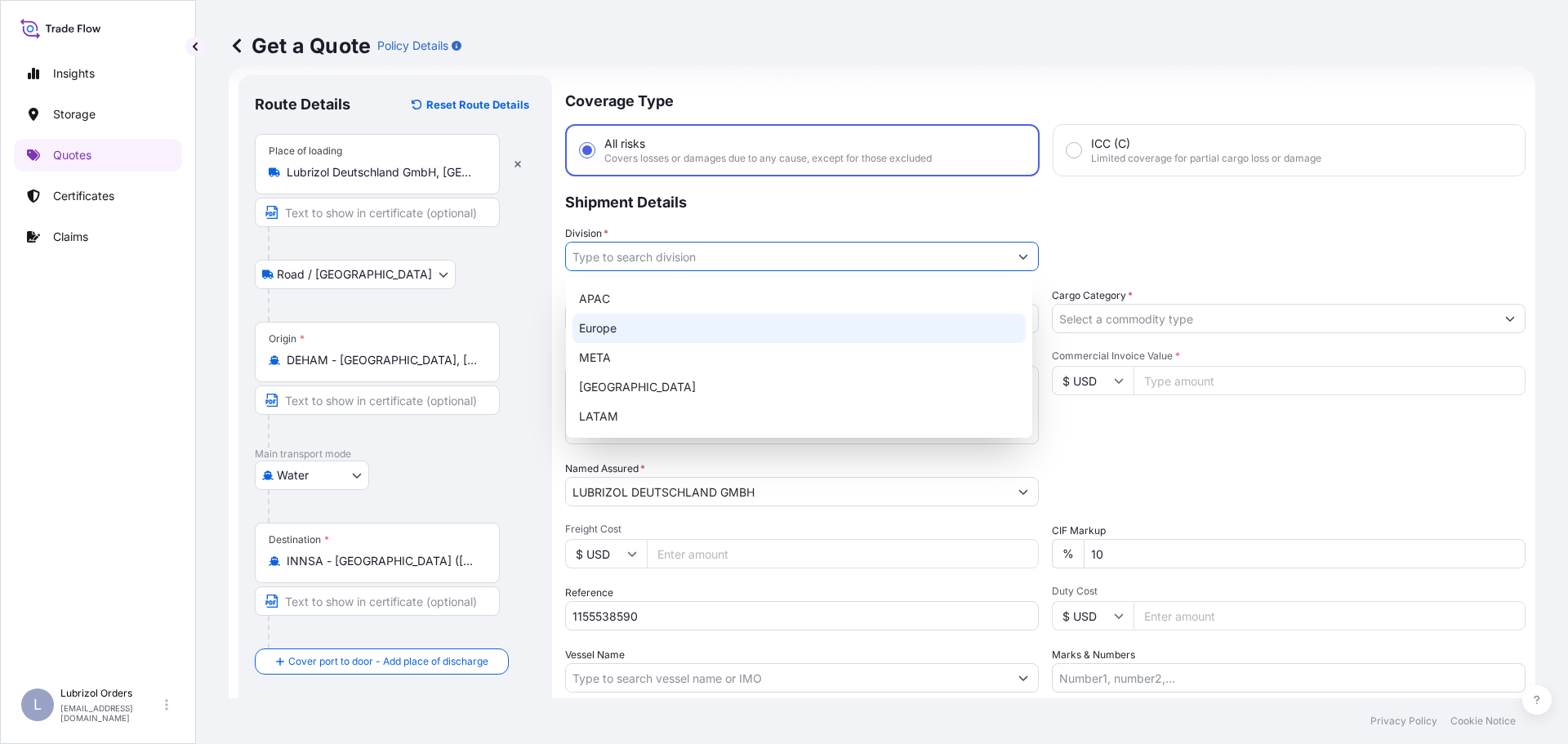
click at [683, 330] on div "Europe" at bounding box center [799, 328] width 453 height 29
type input "Europe"
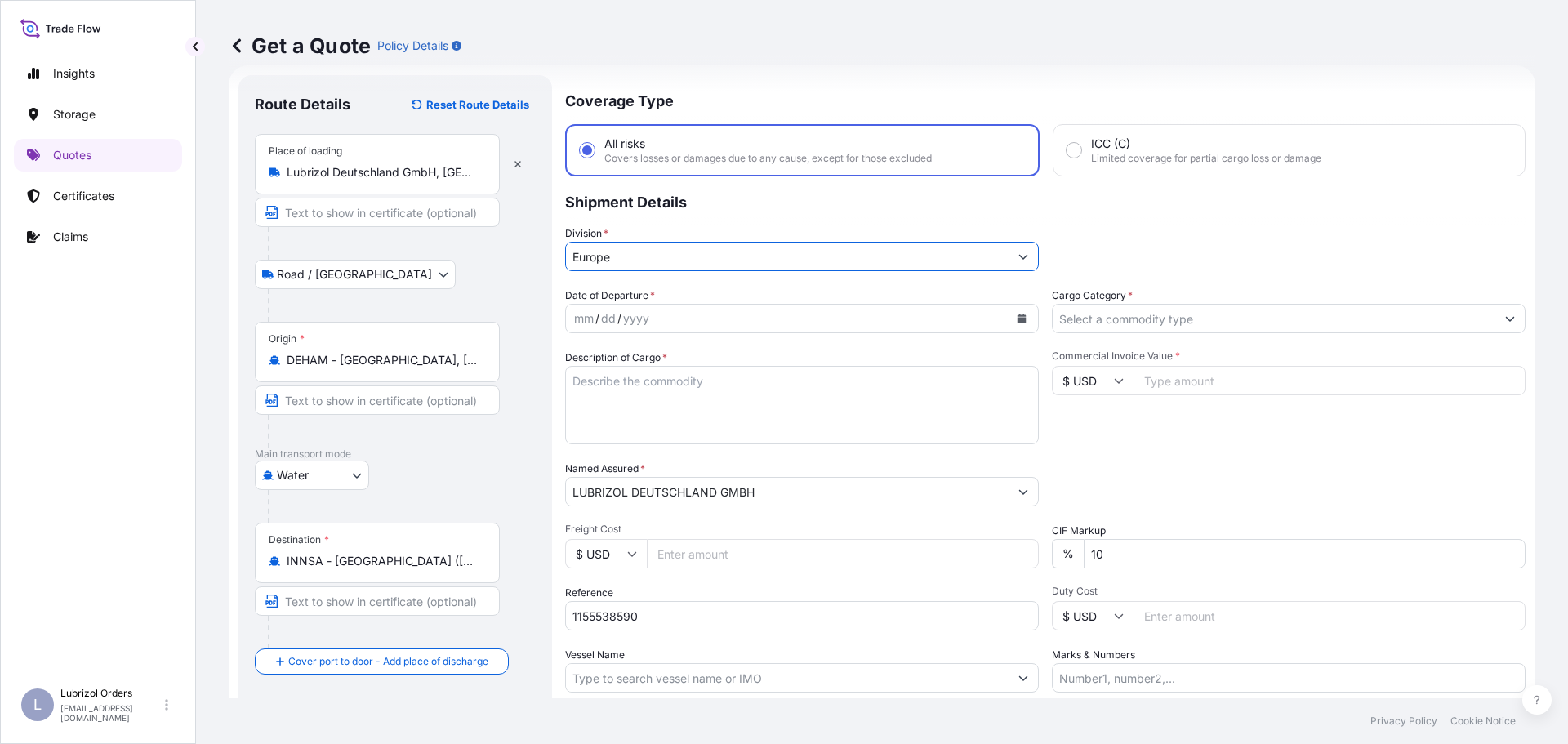
click at [1209, 323] on input "Cargo Category *" at bounding box center [1274, 318] width 443 height 29
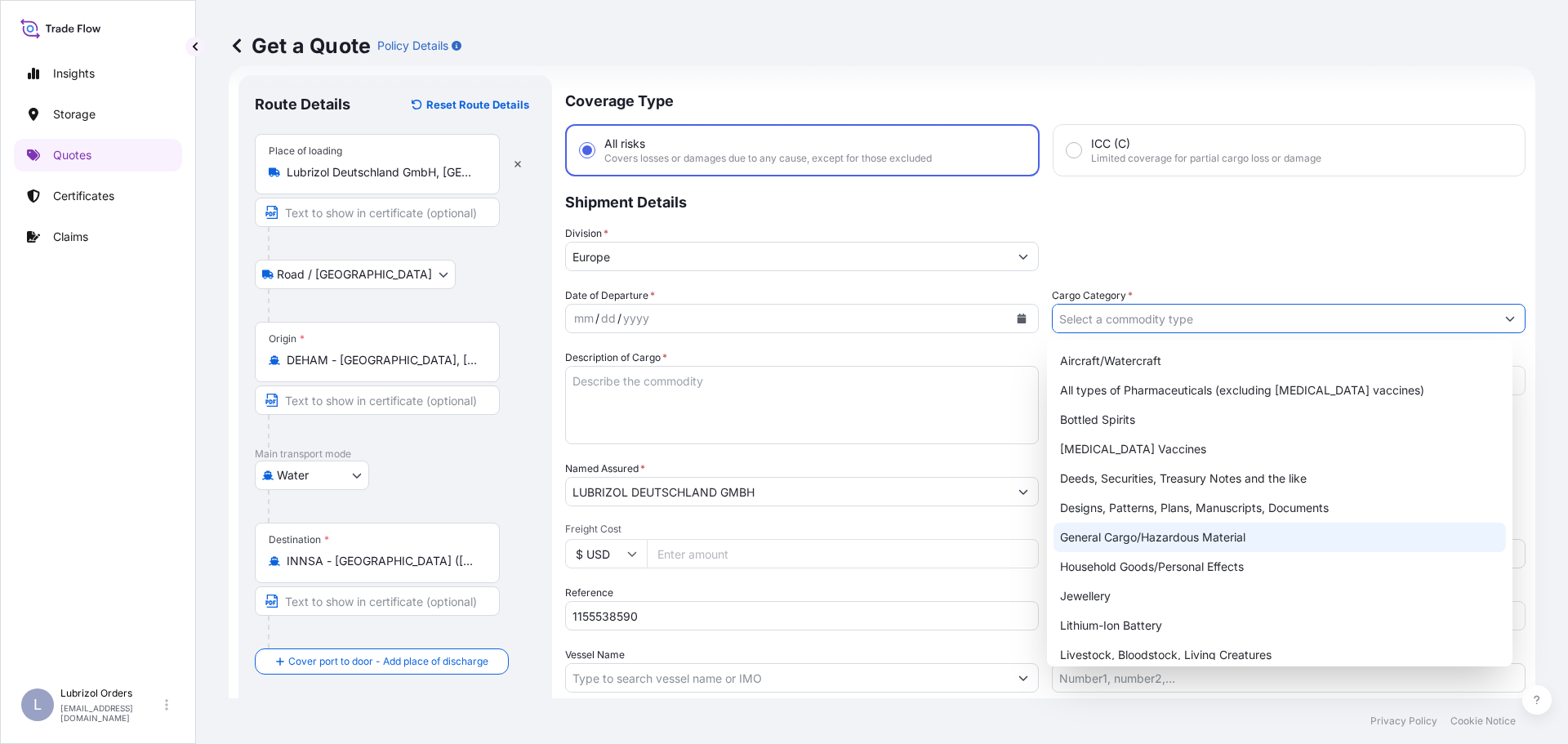
click at [1167, 535] on div "General Cargo/Hazardous Material" at bounding box center [1280, 537] width 453 height 29
type input "General Cargo/Hazardous Material"
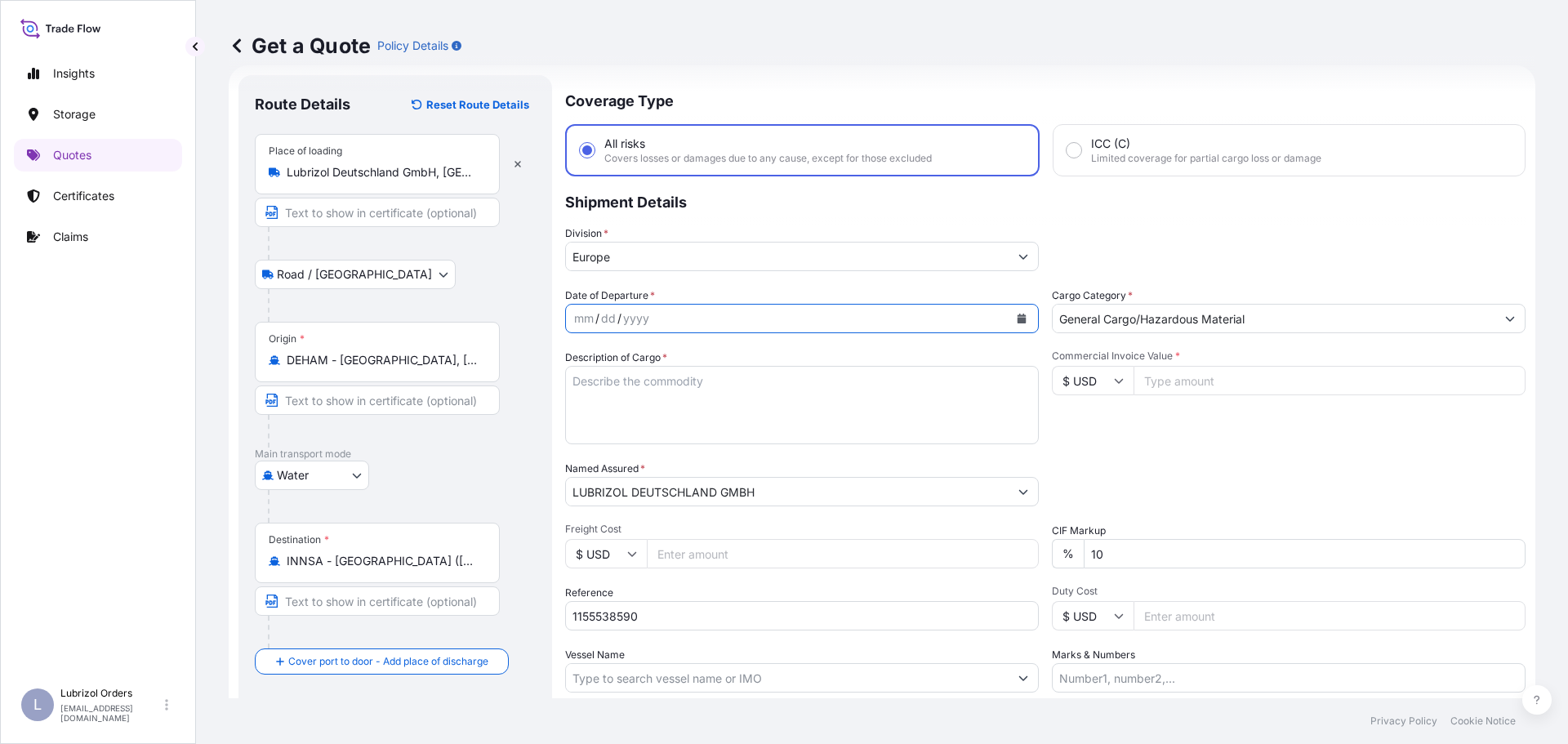
click at [1020, 320] on icon "Calendar" at bounding box center [1021, 319] width 10 height 10
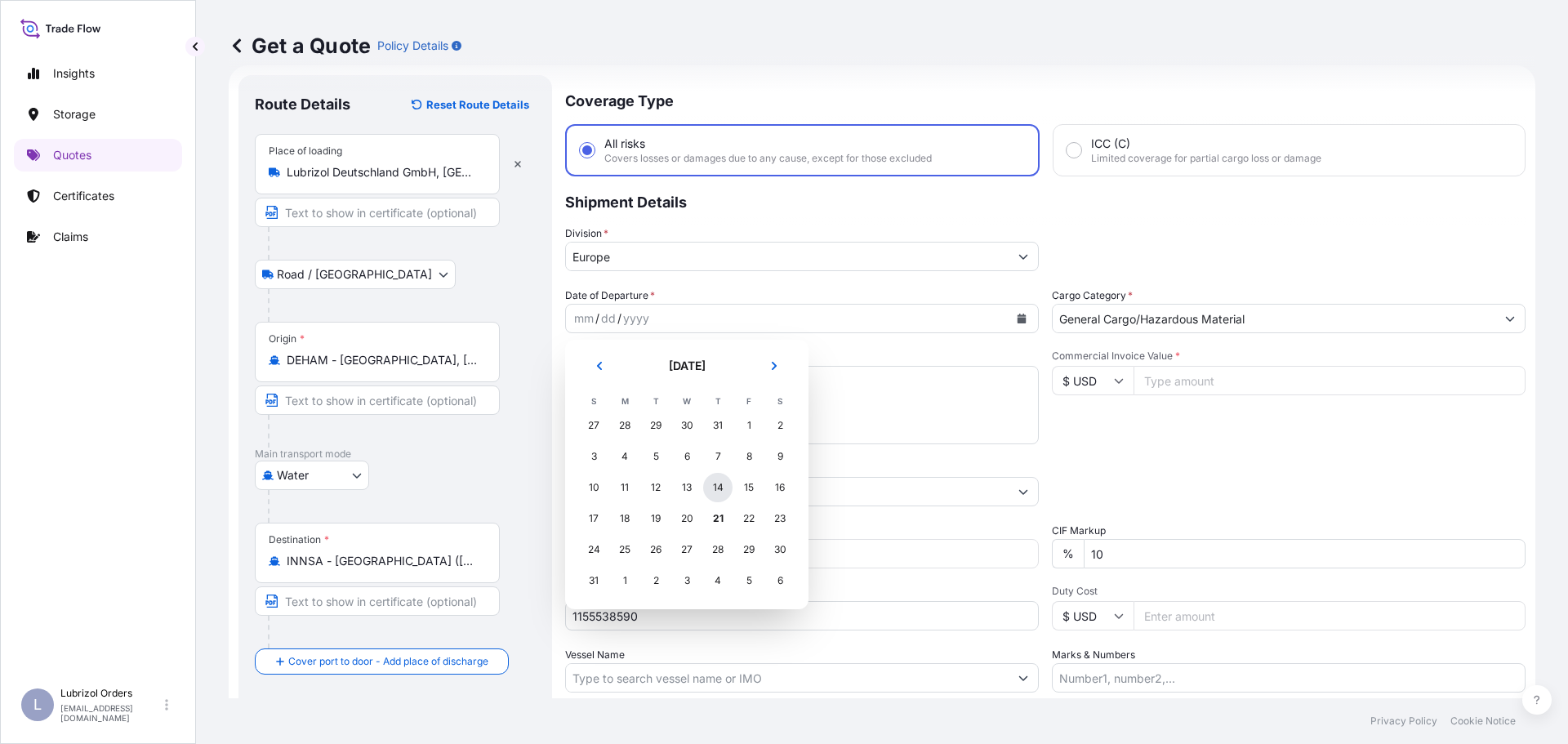
click at [717, 483] on div "14" at bounding box center [717, 487] width 29 height 29
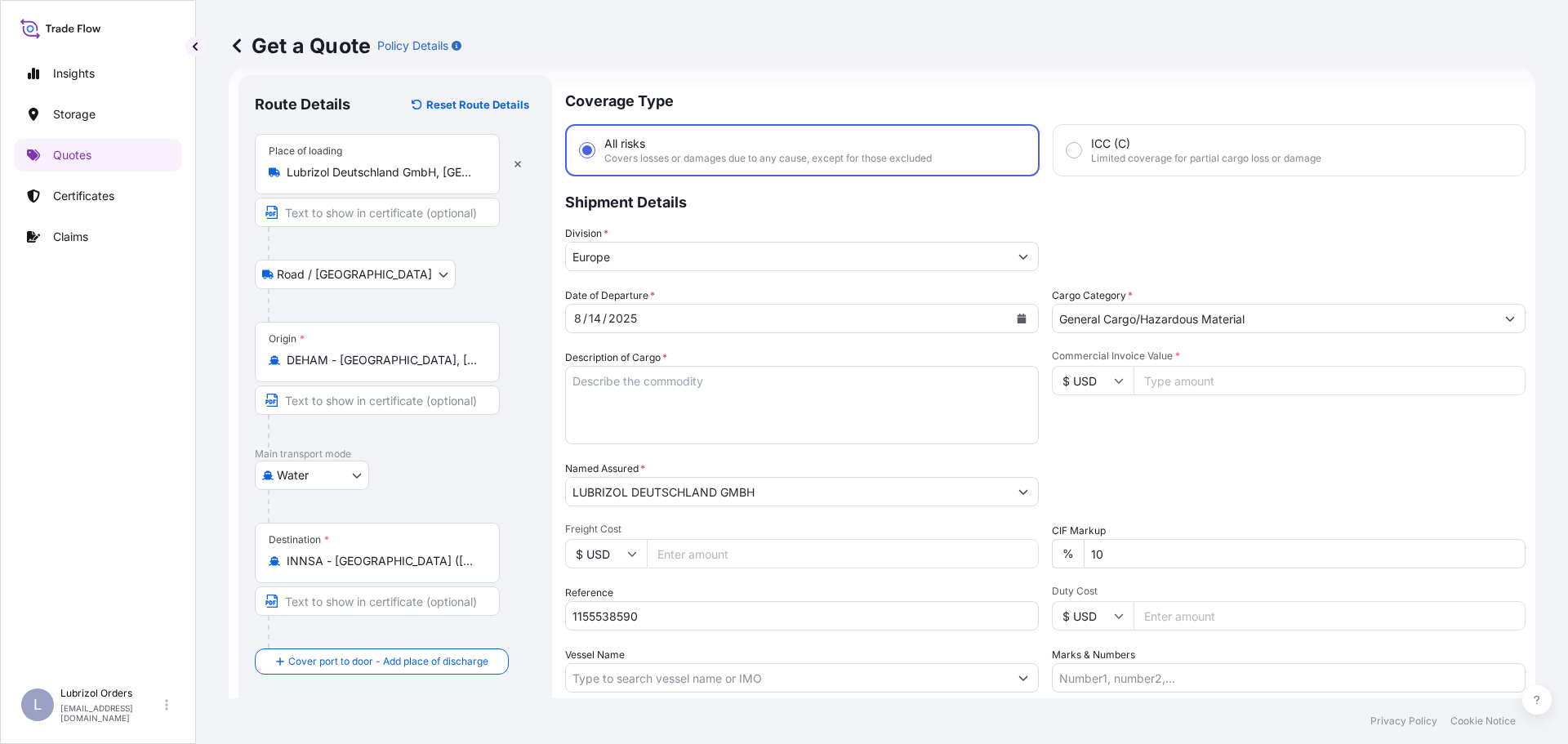
click at [706, 413] on textarea "Description of Cargo *" at bounding box center [802, 404] width 474 height 78
paste textarea "PALLET OF 40 BAGS OF R01209E"
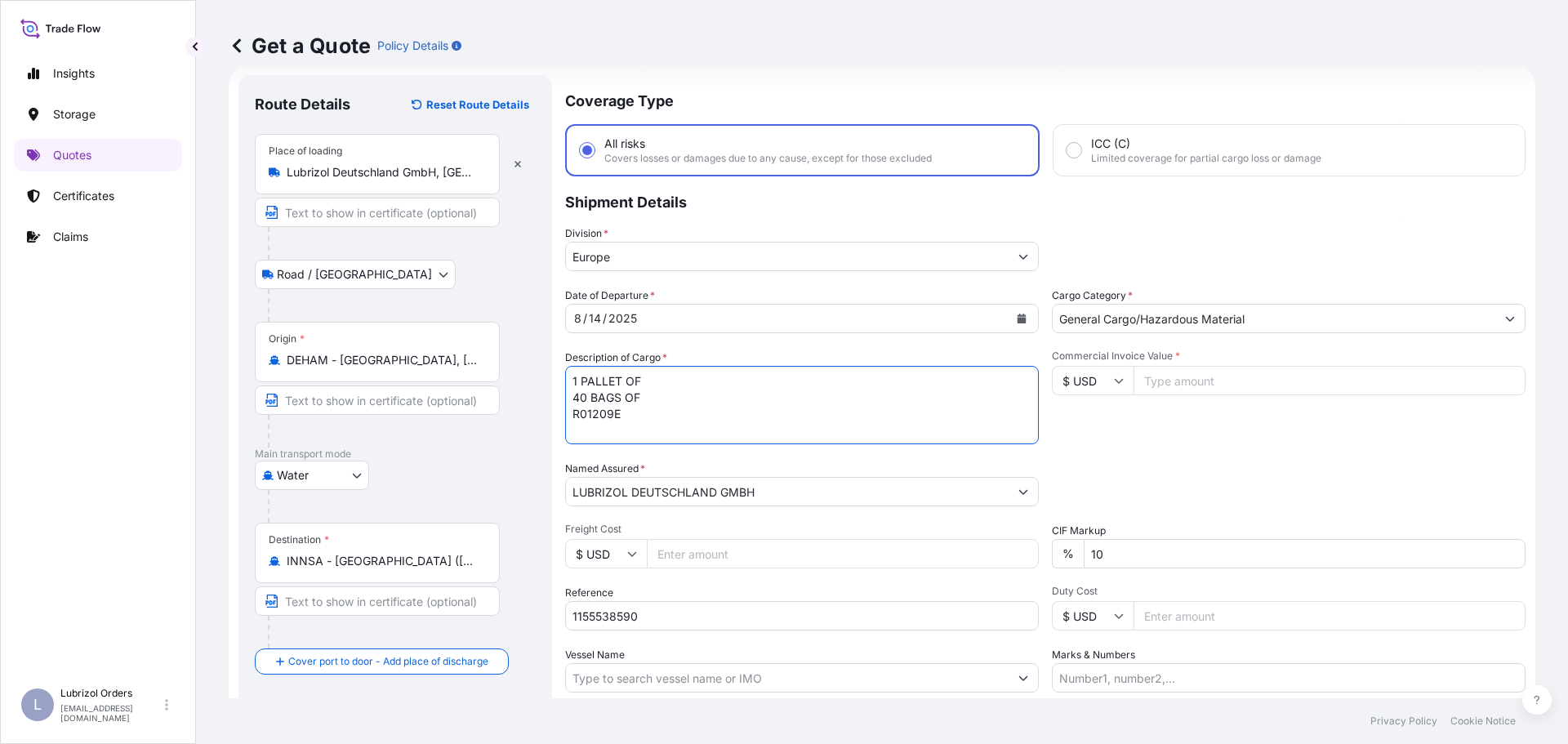
type textarea "1 PALLET OF 40 BAGS OF R01209E"
click at [1236, 379] on input "Commercial Invoice Value *" at bounding box center [1329, 380] width 392 height 29
type input "6821.96"
click at [1072, 377] on input "$ USD" at bounding box center [1092, 380] width 81 height 29
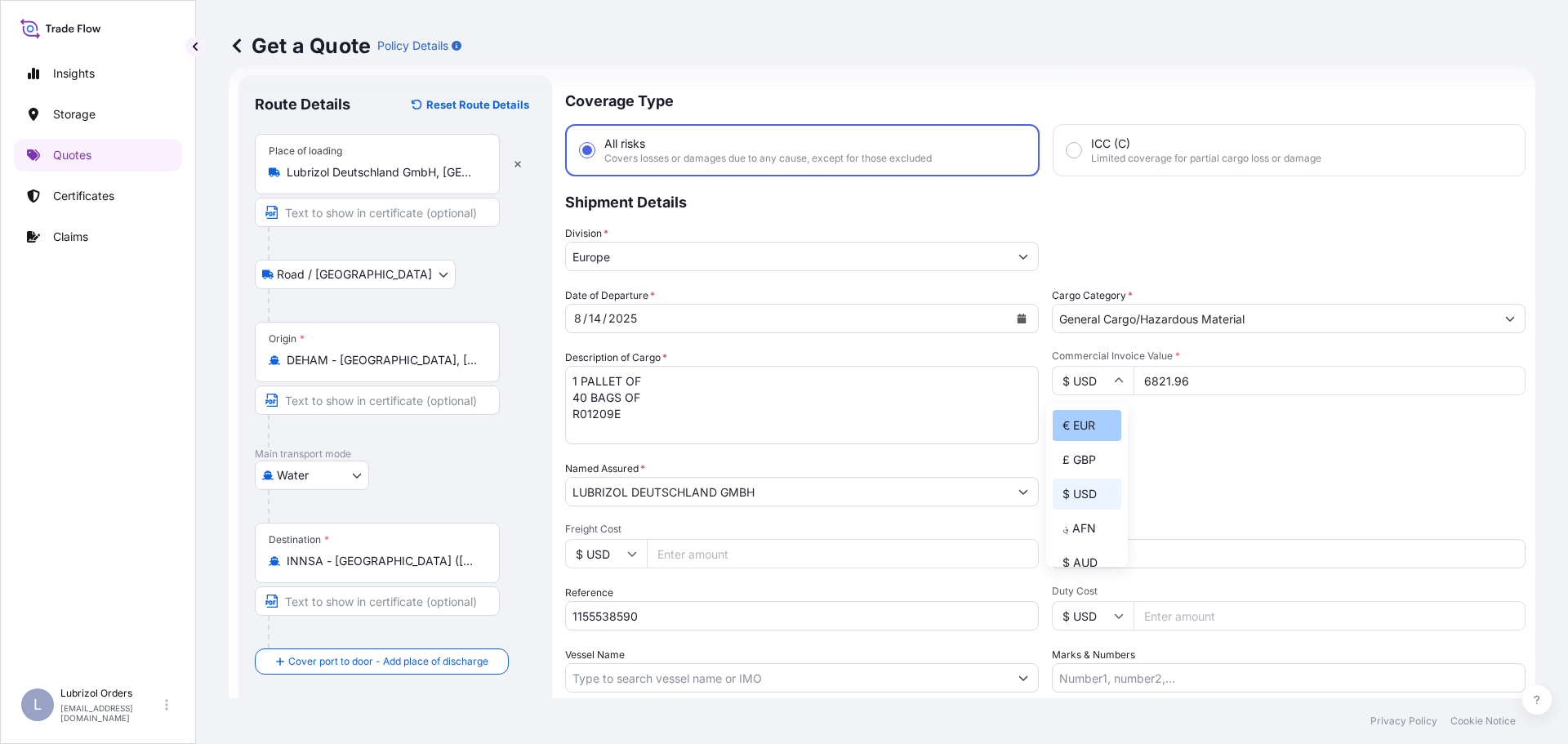
click at [1081, 419] on div "€ EUR" at bounding box center [1087, 425] width 69 height 31
type input "€ EUR"
click at [1171, 436] on div "Commercial Invoice Value * € EUR 6821.96" at bounding box center [1288, 397] width 474 height 95
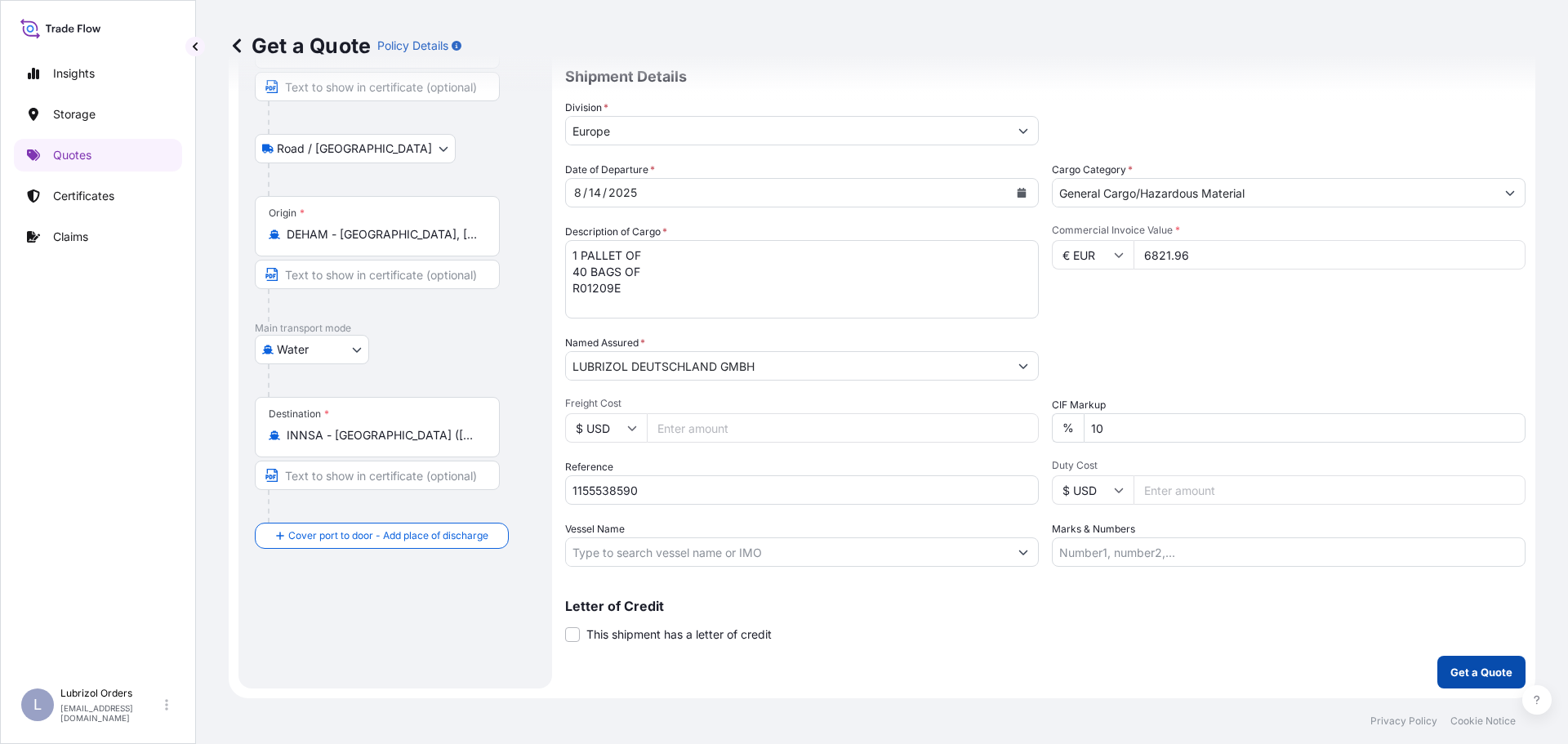
click at [1454, 674] on p "Get a Quote" at bounding box center [1481, 672] width 62 height 16
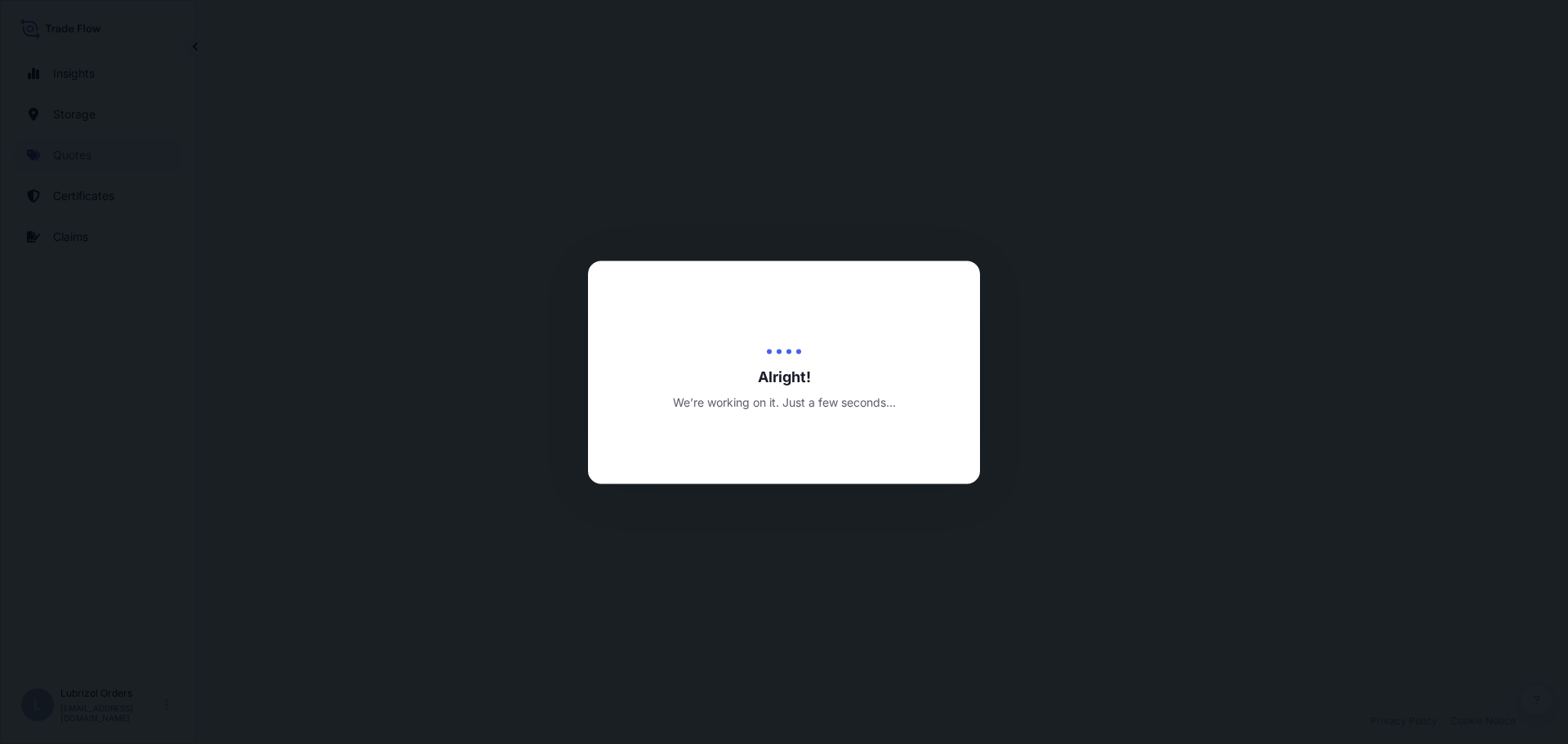
select select "Road / Inland"
select select "Water"
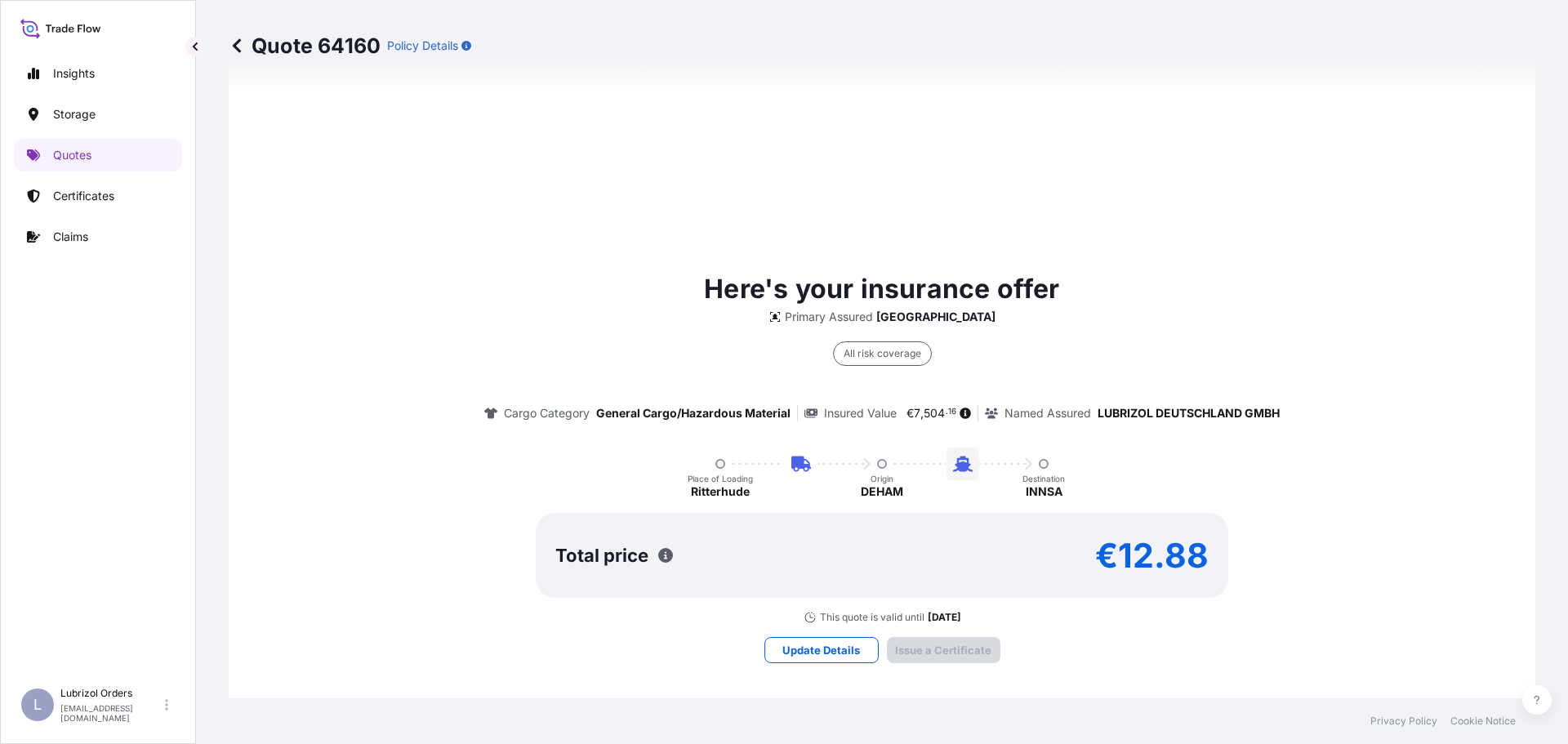
scroll to position [2437, 0]
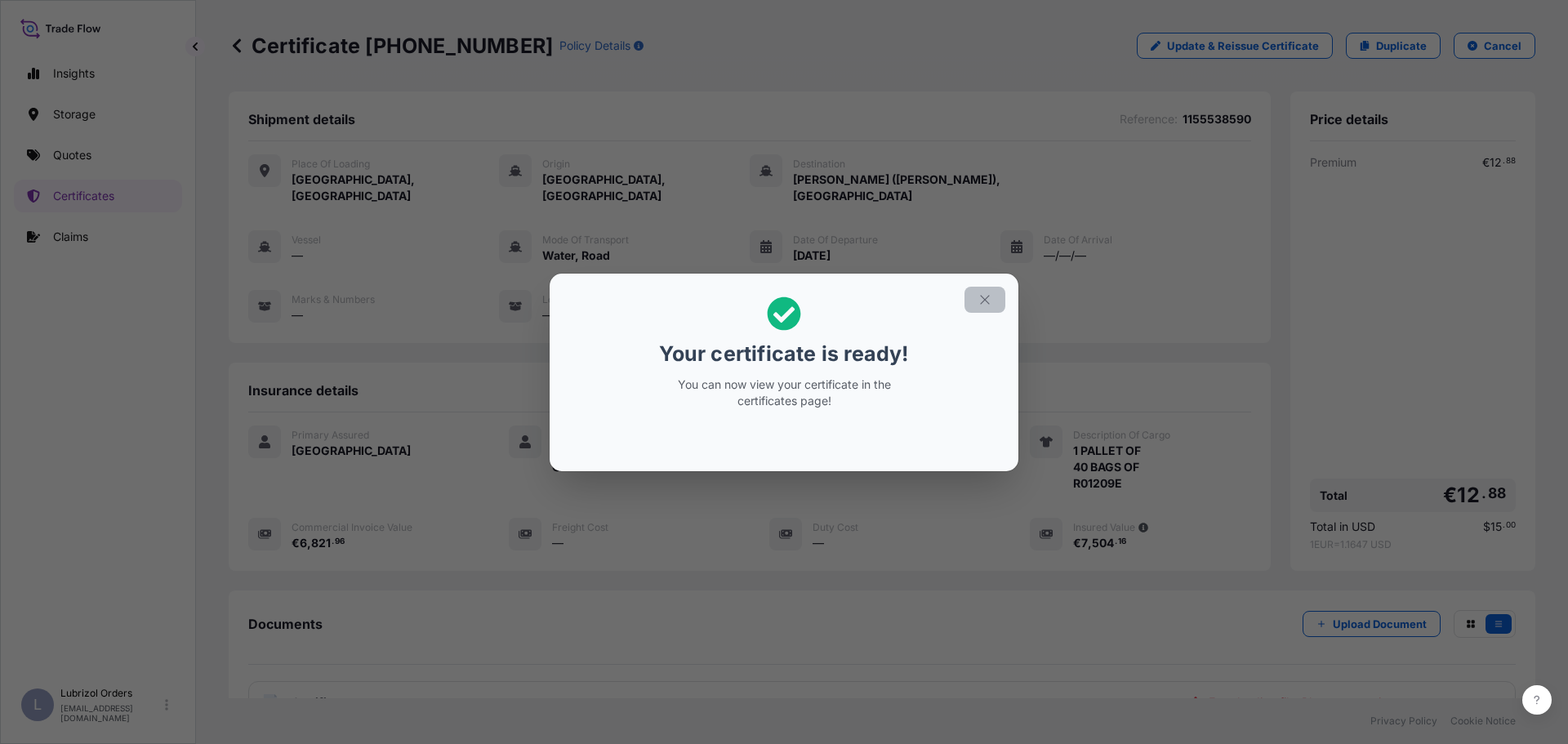
click at [987, 296] on icon "button" at bounding box center [984, 299] width 9 height 9
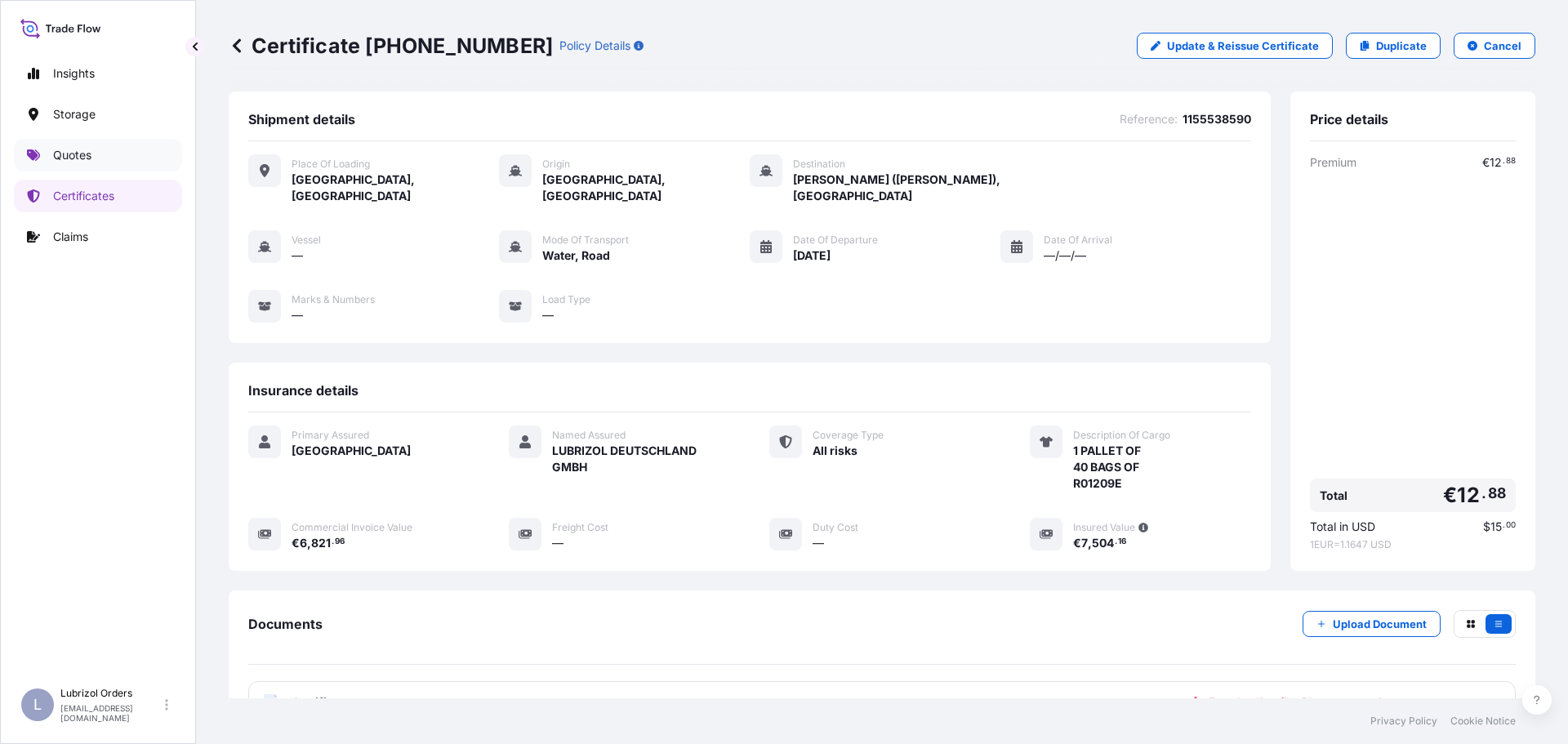
click at [87, 150] on p "Quotes" at bounding box center [72, 154] width 39 height 16
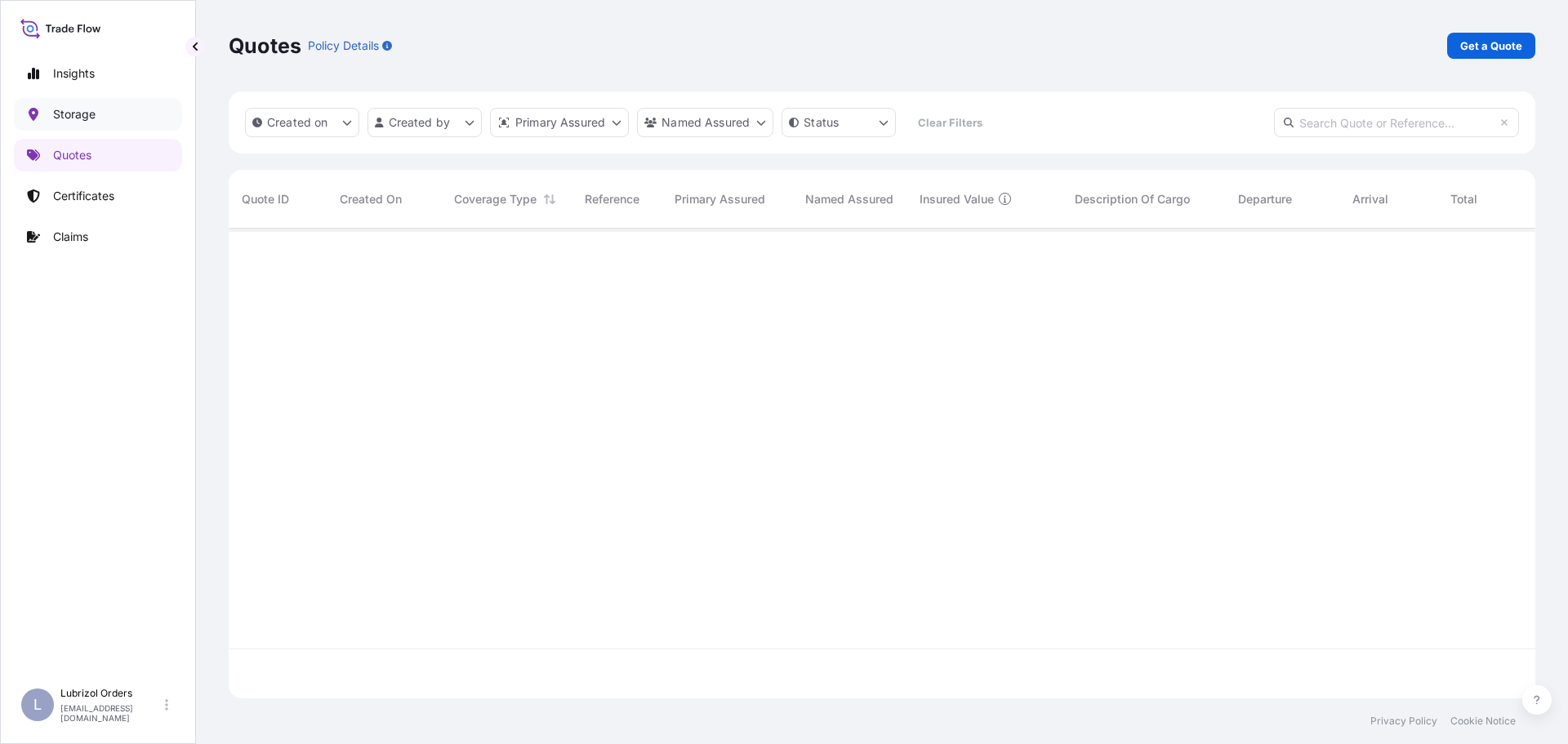
scroll to position [466, 1294]
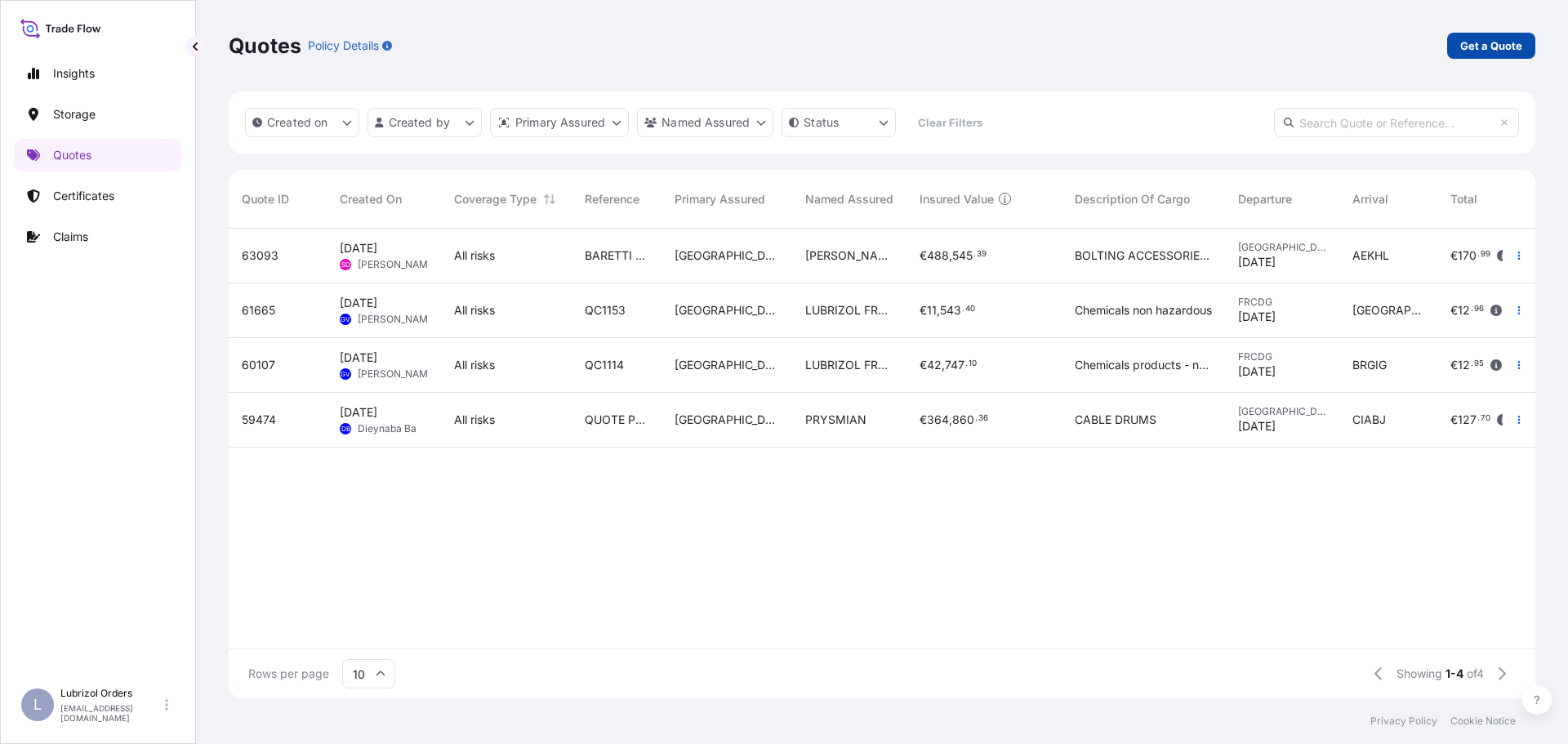
click at [1512, 39] on p "Get a Quote" at bounding box center [1491, 45] width 62 height 16
select select "Water"
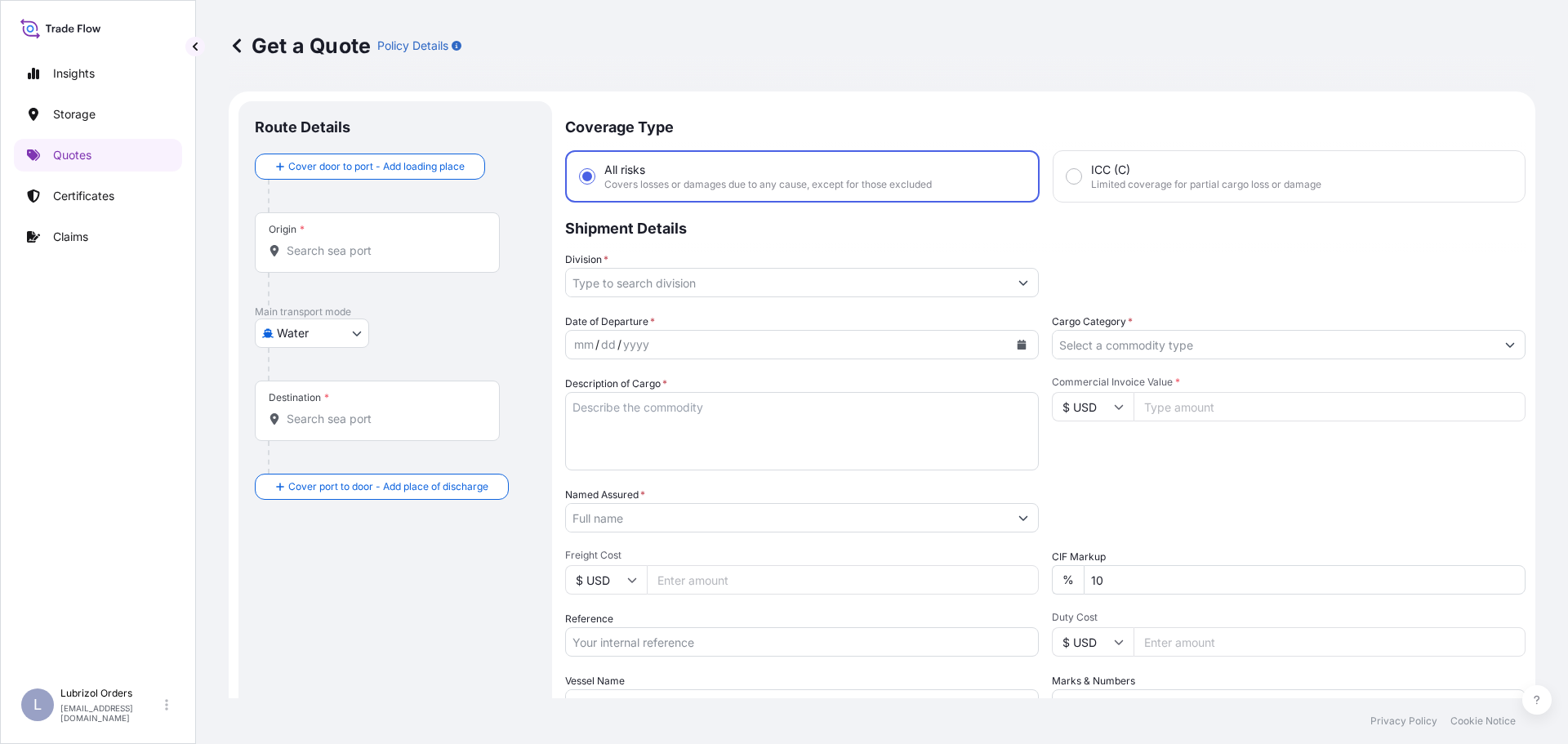
scroll to position [26, 0]
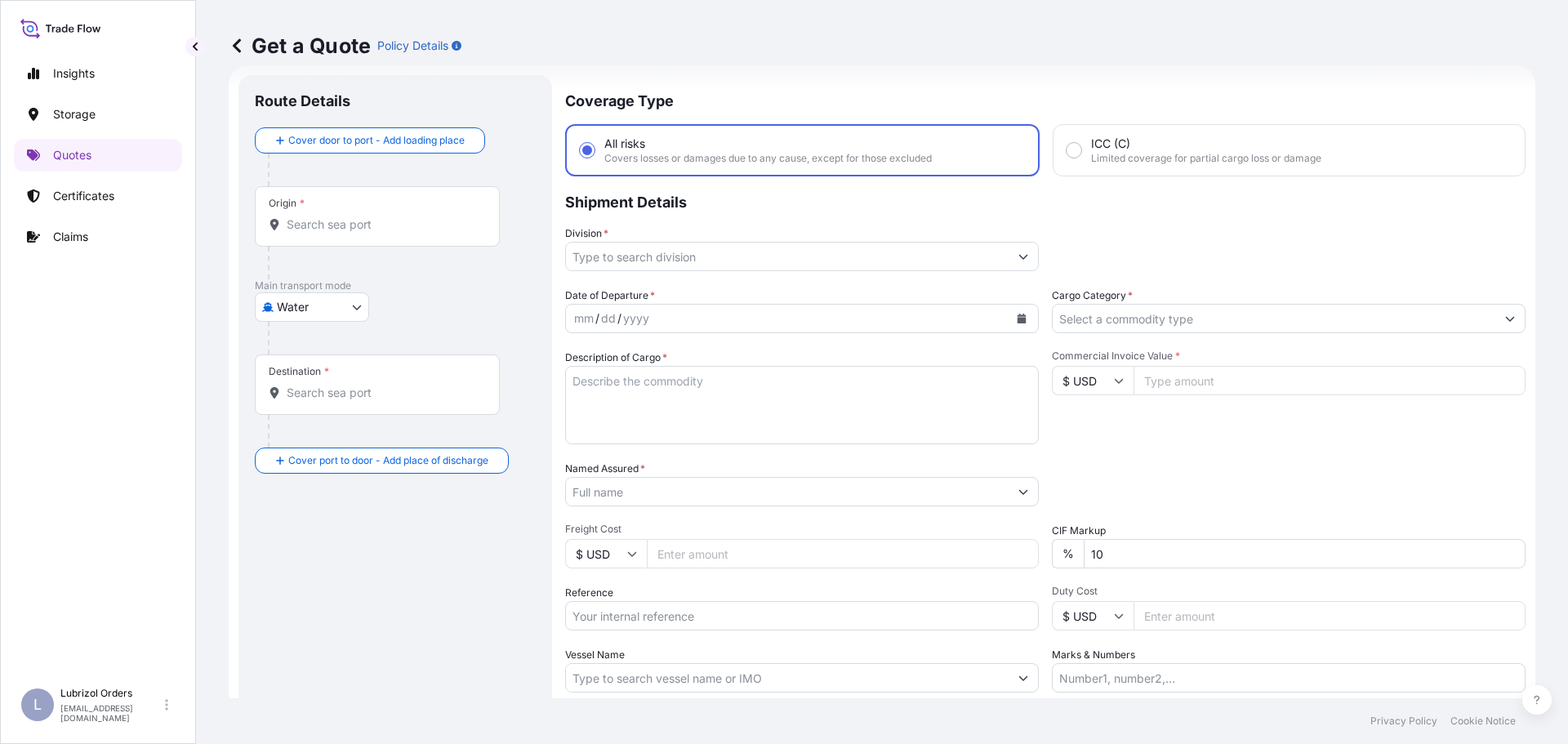
click at [748, 600] on div "Reference" at bounding box center [802, 607] width 474 height 46
click at [750, 615] on input "Reference" at bounding box center [802, 616] width 474 height 29
paste input "1155538227"
type input "1155538227"
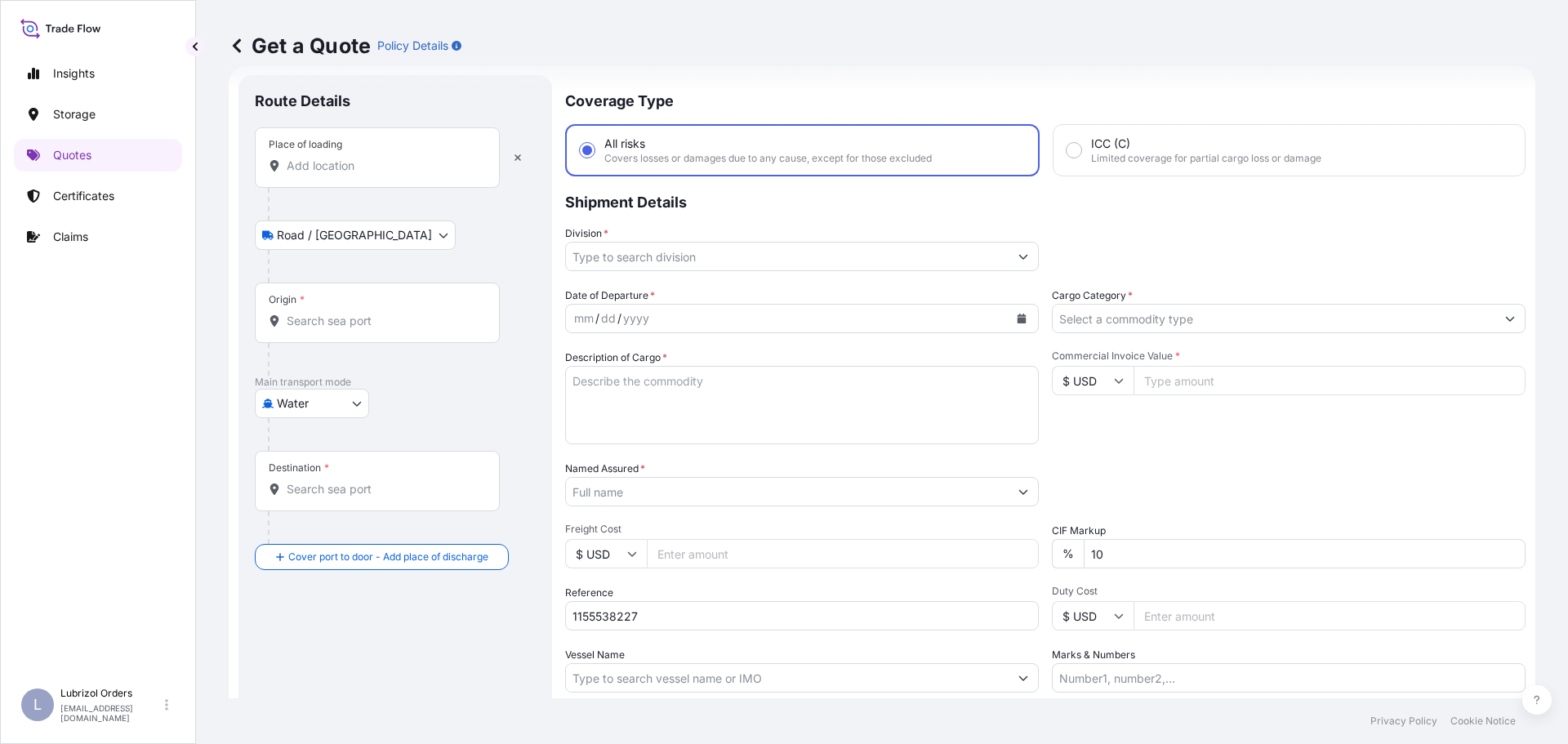
click at [370, 164] on div "Place of loading" at bounding box center [377, 158] width 245 height 60
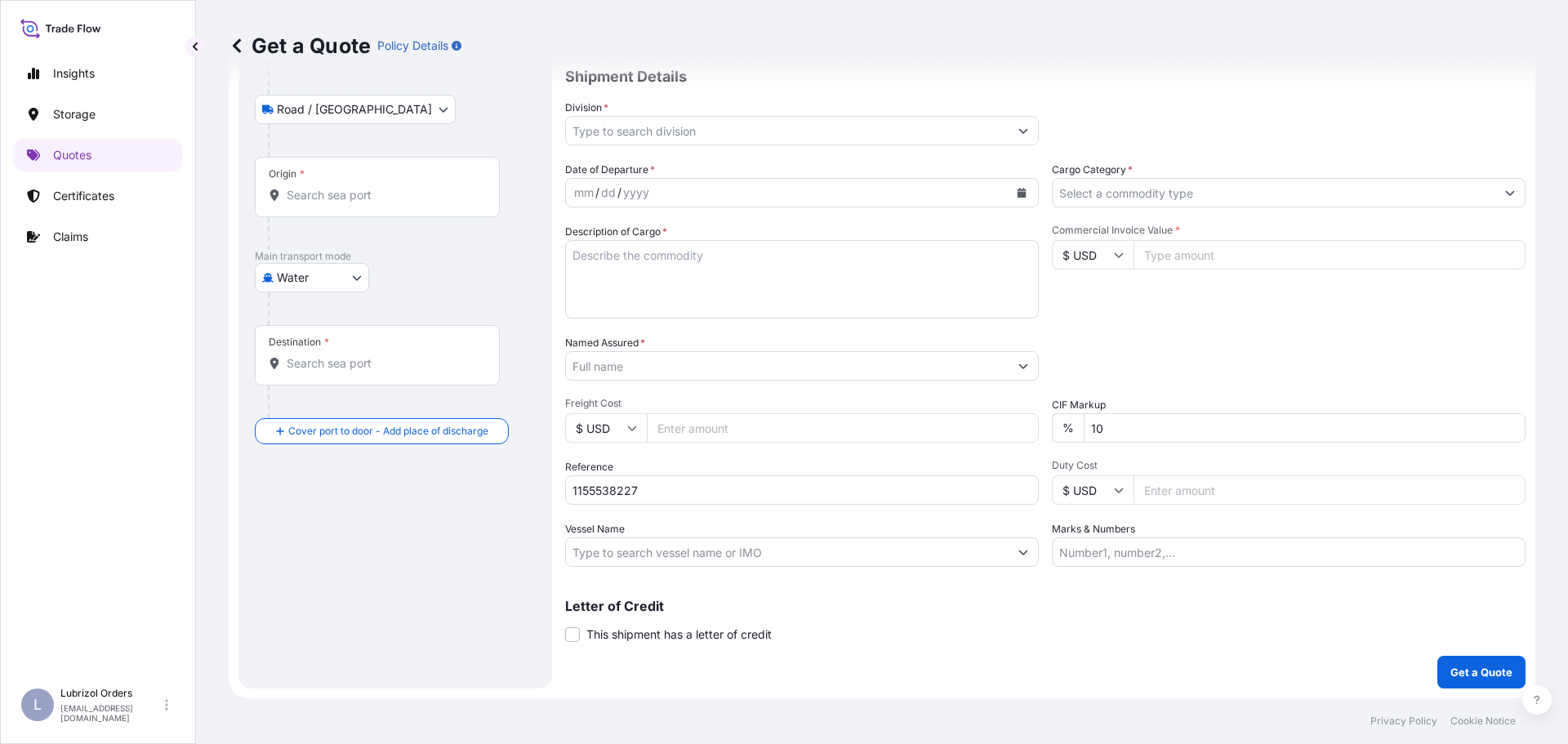
scroll to position [0, 0]
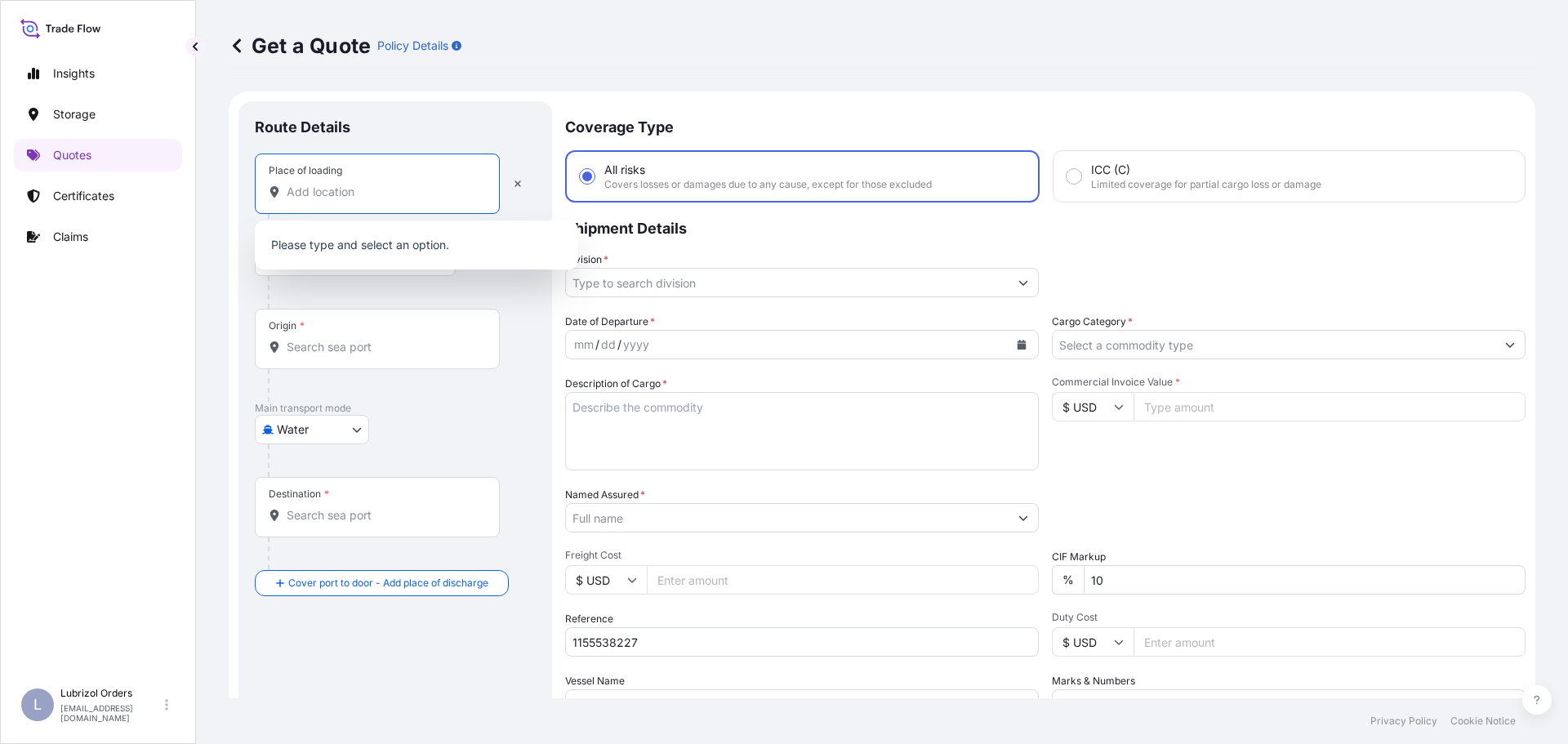
click at [355, 185] on input "Place of loading" at bounding box center [383, 191] width 193 height 16
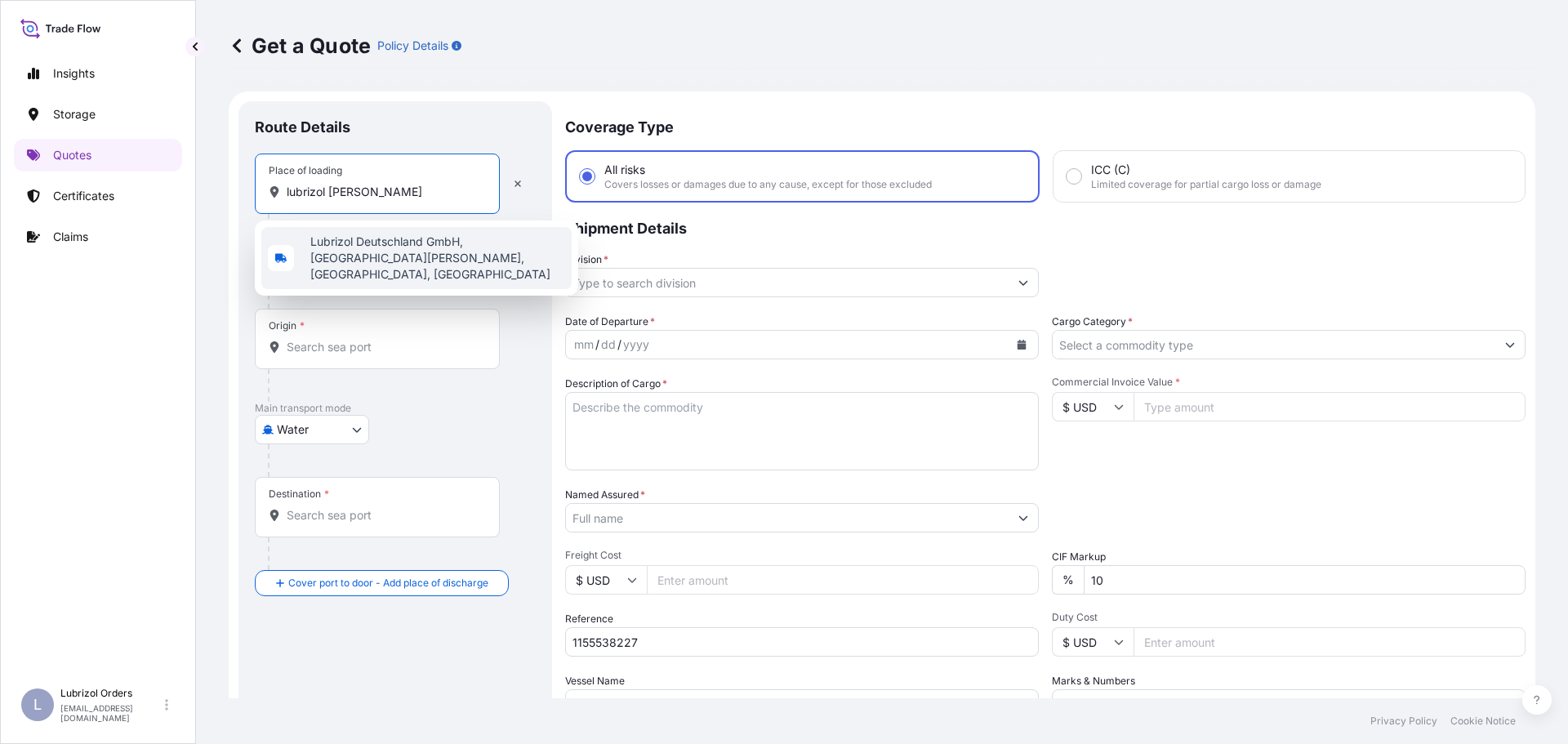
click at [414, 258] on span "Lubrizol Deutschland GmbH, Max-Planck-Straße, Ritterhude-Ihlpohl, Germany" at bounding box center [438, 258] width 255 height 49
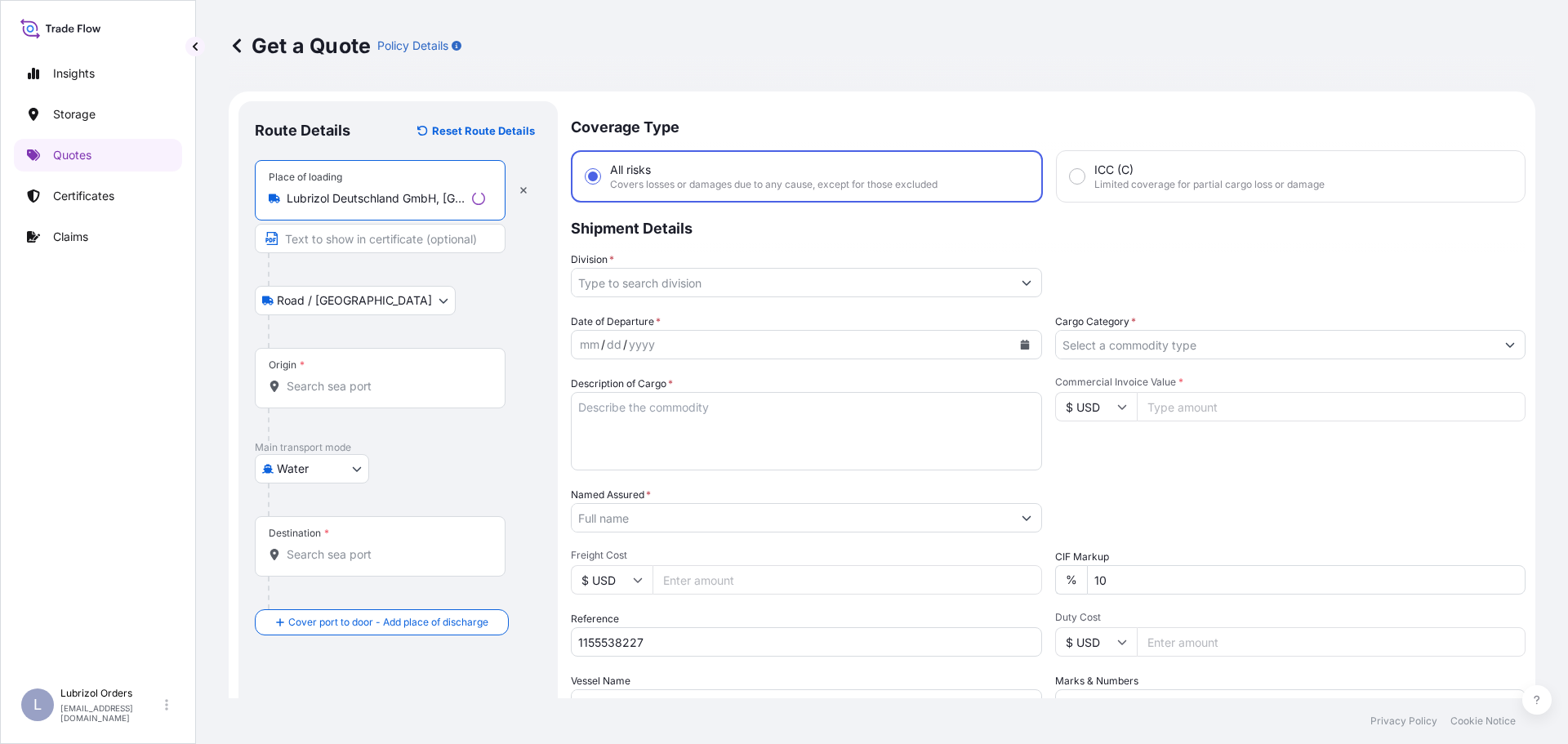
type input "Lubrizol Deutschland GmbH, Max-Planck-Straße, Ritterhude-Ihlpohl, Germany"
click at [369, 378] on input "Origin *" at bounding box center [386, 386] width 199 height 16
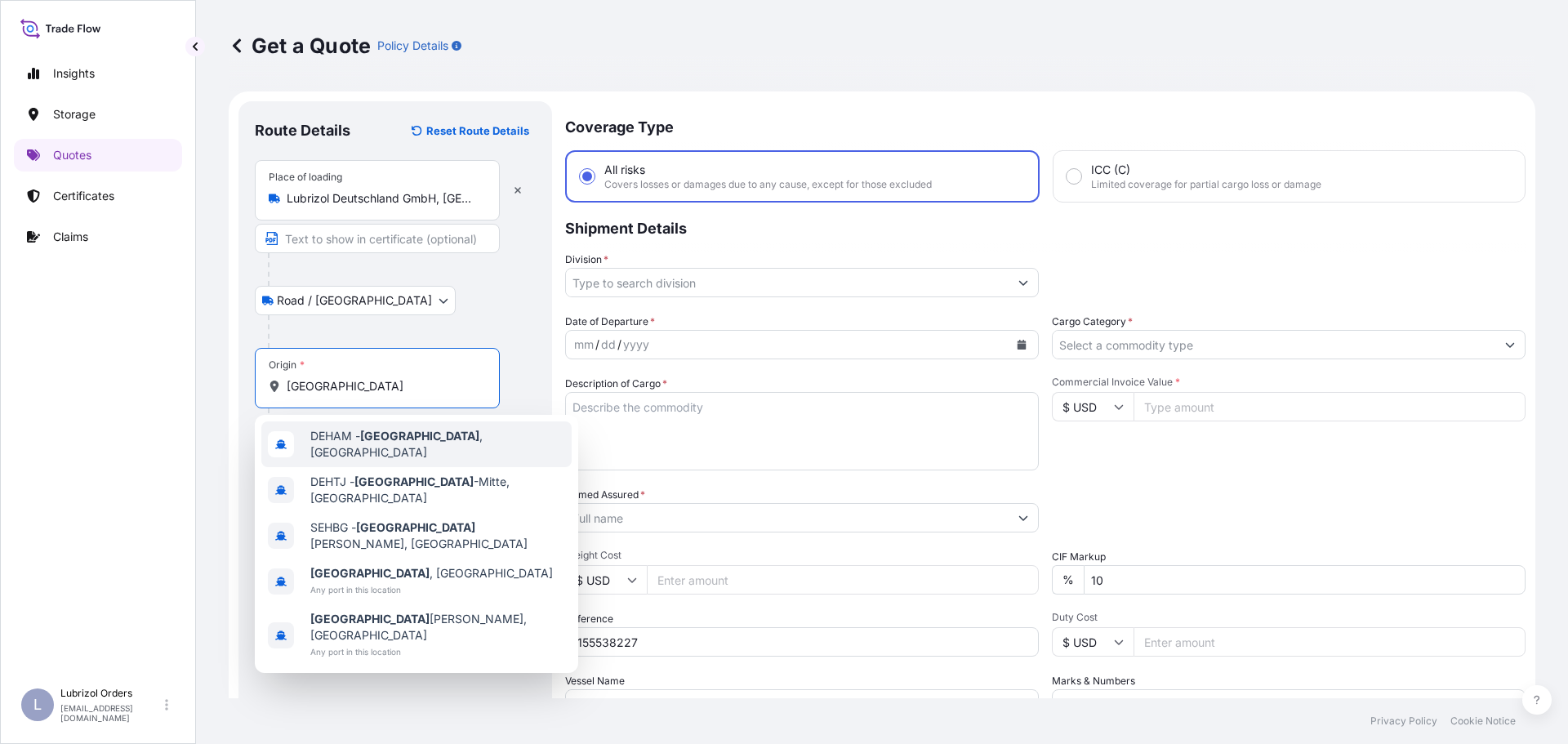
click at [346, 438] on span "DEHAM - Hamburg , Germany" at bounding box center [438, 444] width 255 height 33
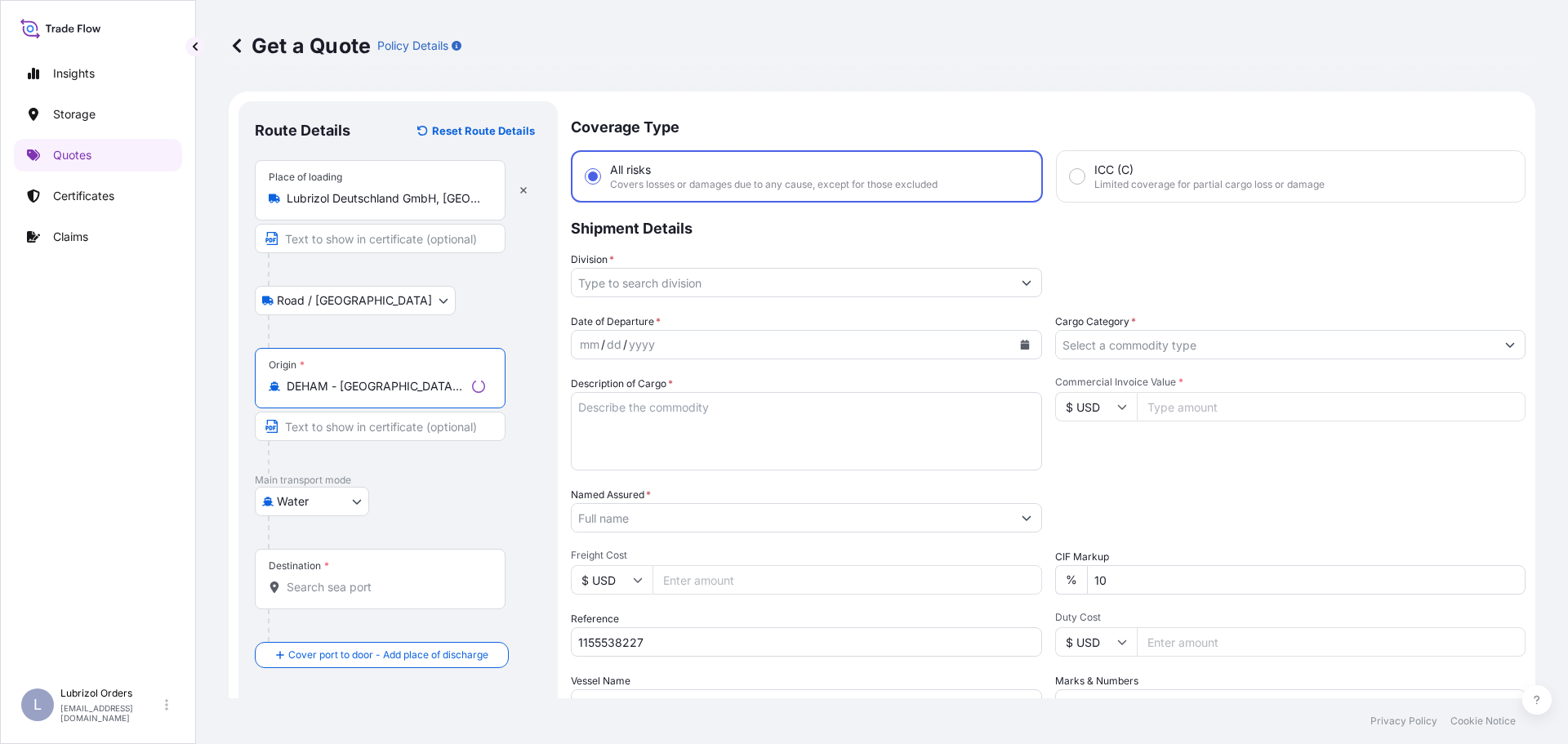
type input "DEHAM - Hamburg, Germany"
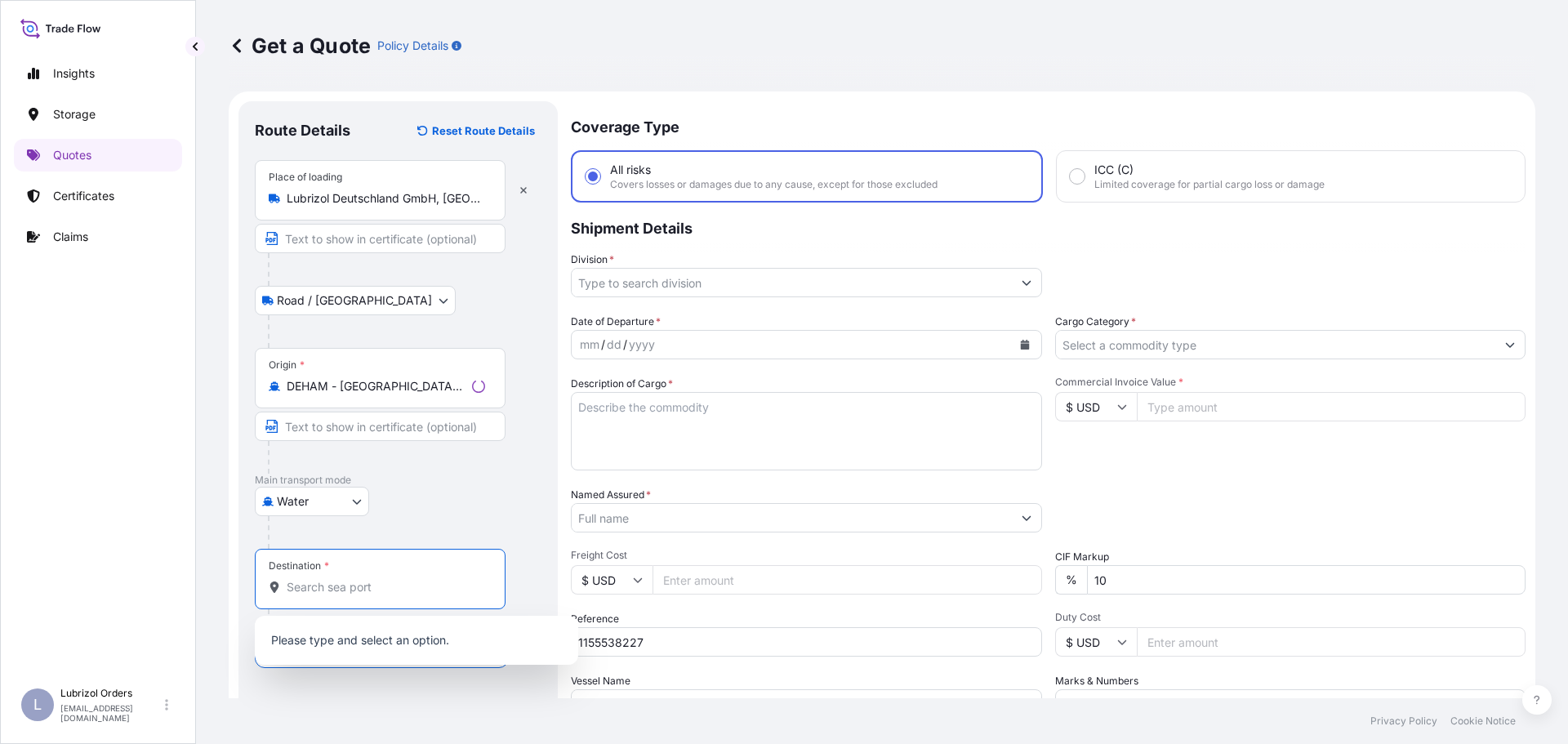
click at [334, 579] on input "Destination *" at bounding box center [386, 586] width 199 height 16
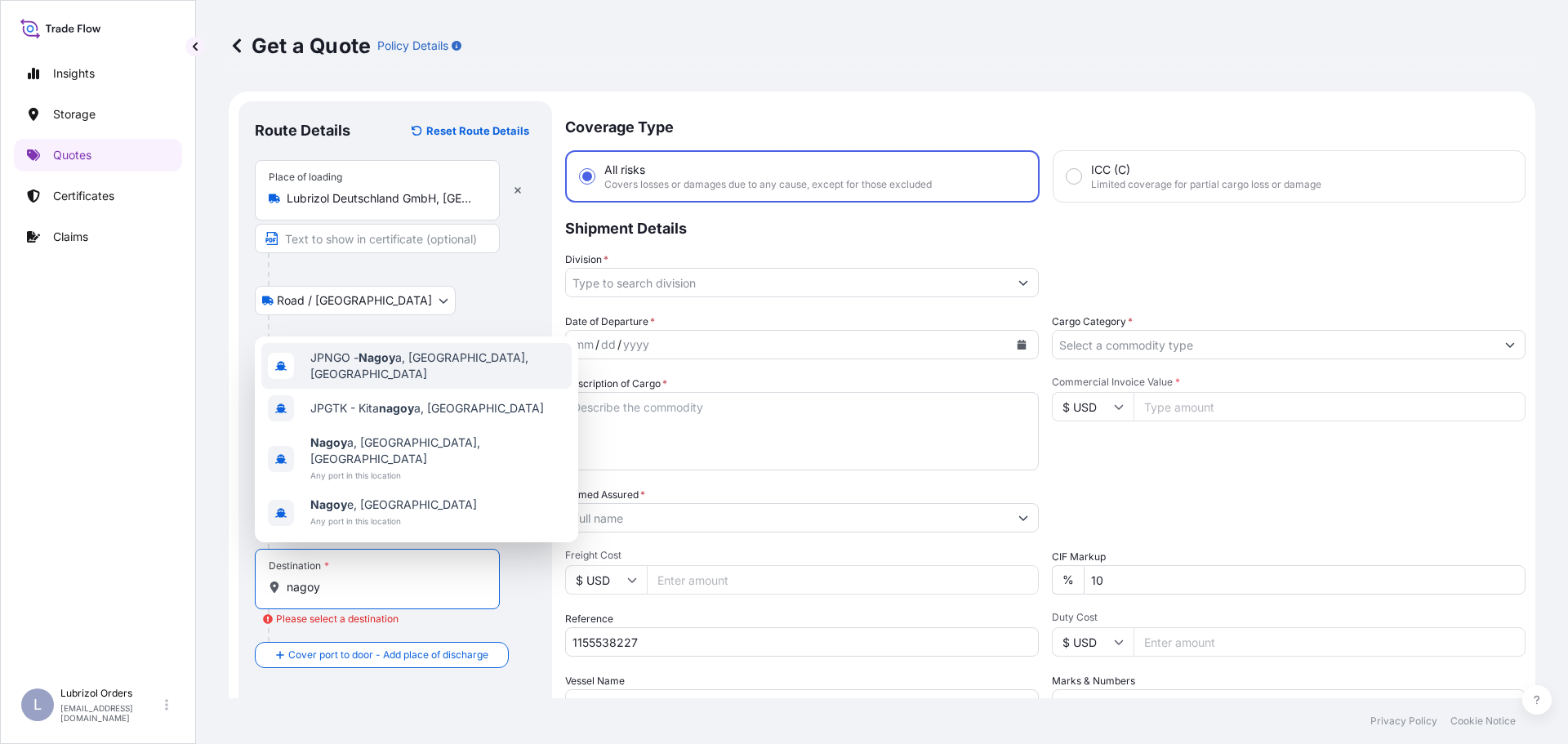
click at [396, 382] on span "JPNGO - Nagoy a, Aichi, Japan" at bounding box center [438, 366] width 255 height 33
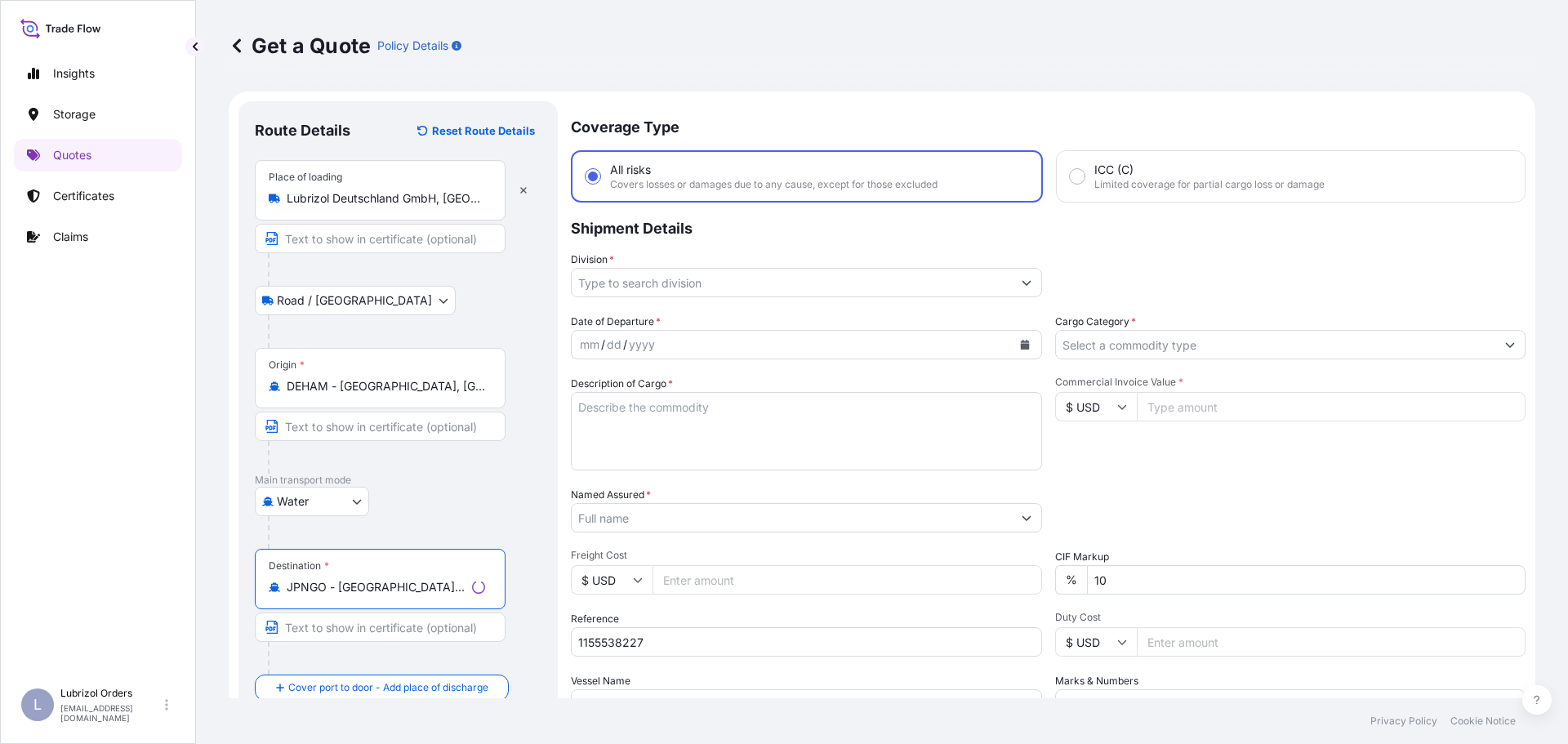
type input "JPNGO - Nagoya, Aichi, Japan"
click at [731, 292] on input "Division *" at bounding box center [792, 282] width 440 height 29
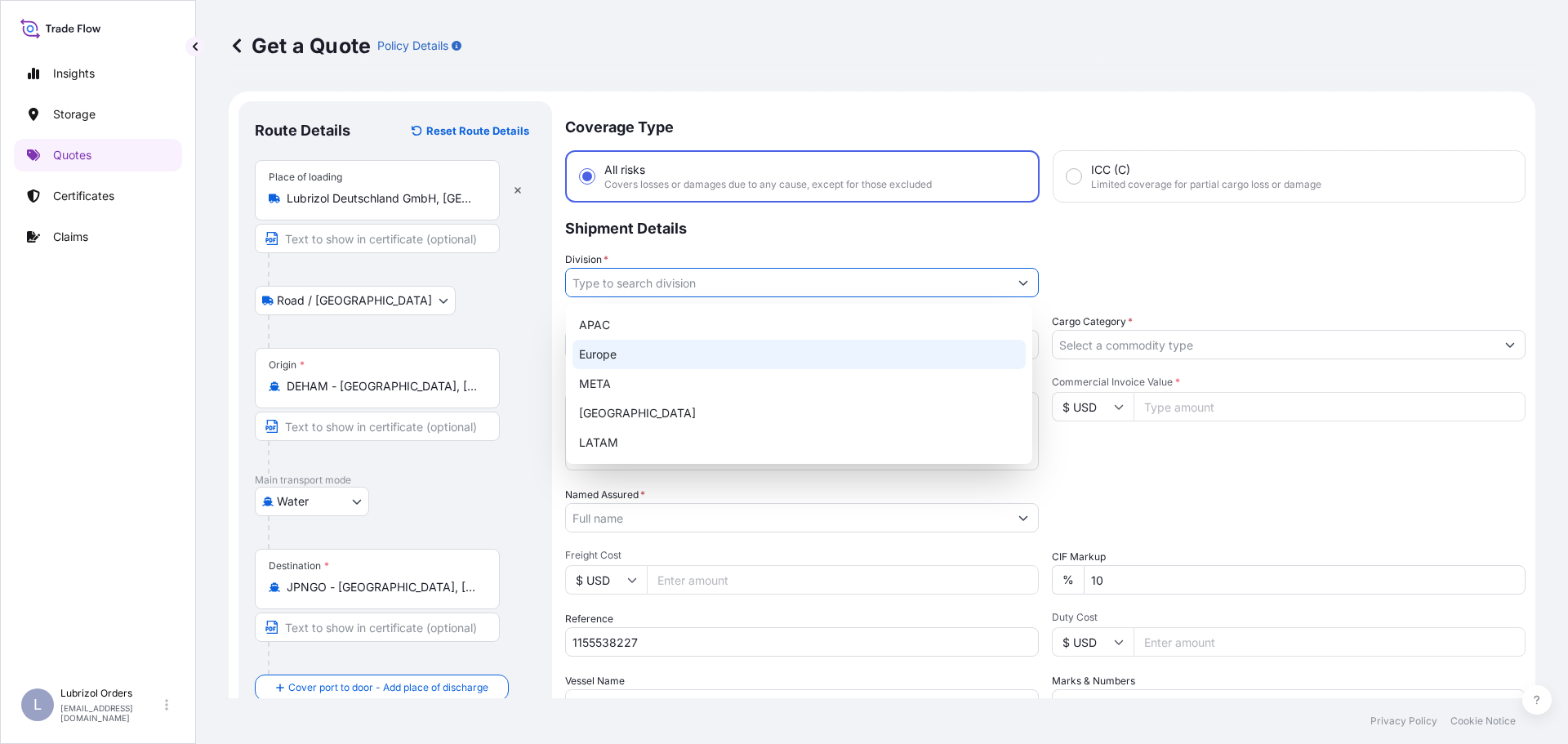
click at [678, 350] on div "Europe" at bounding box center [799, 354] width 453 height 29
type input "Europe"
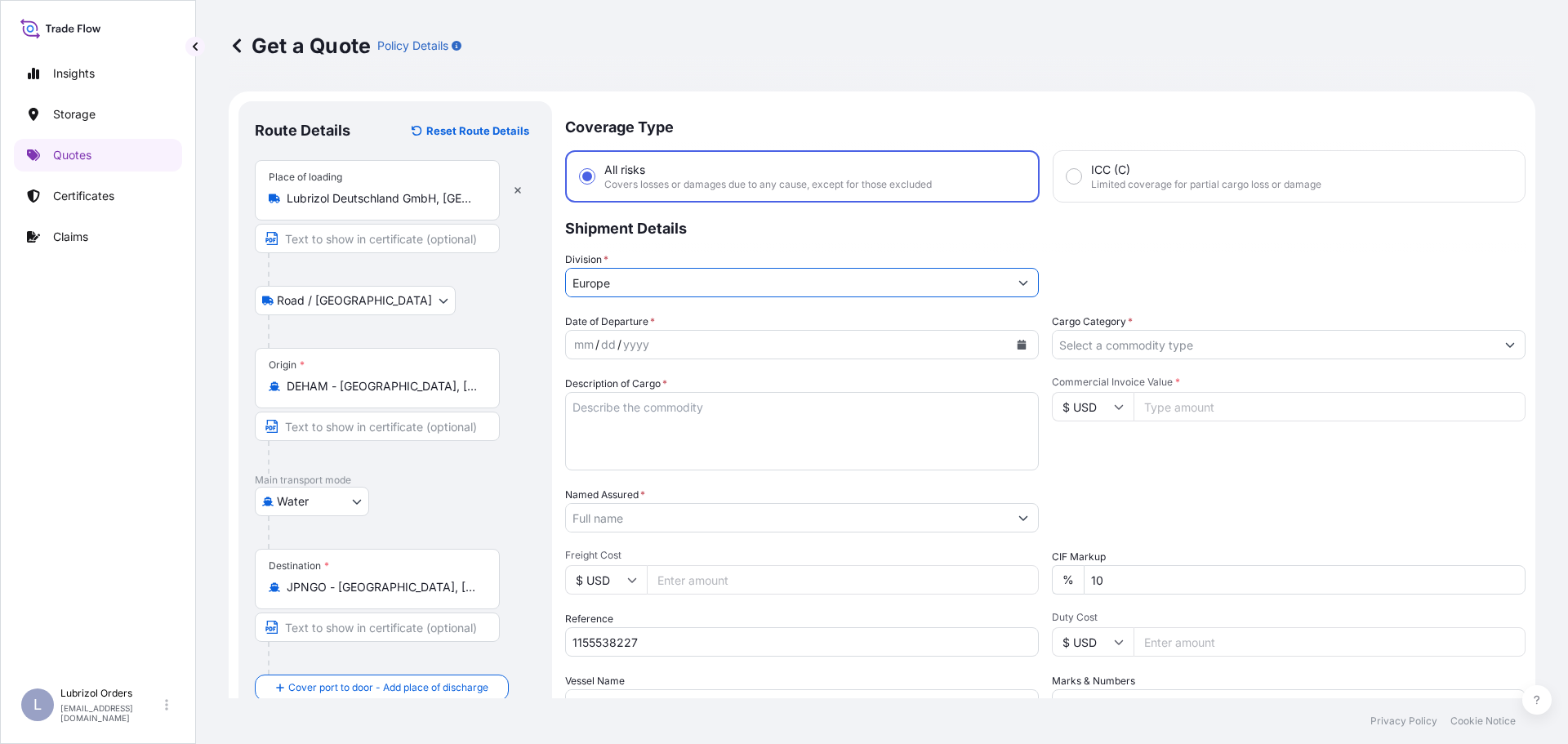
click at [1091, 349] on input "Cargo Category *" at bounding box center [1274, 344] width 443 height 29
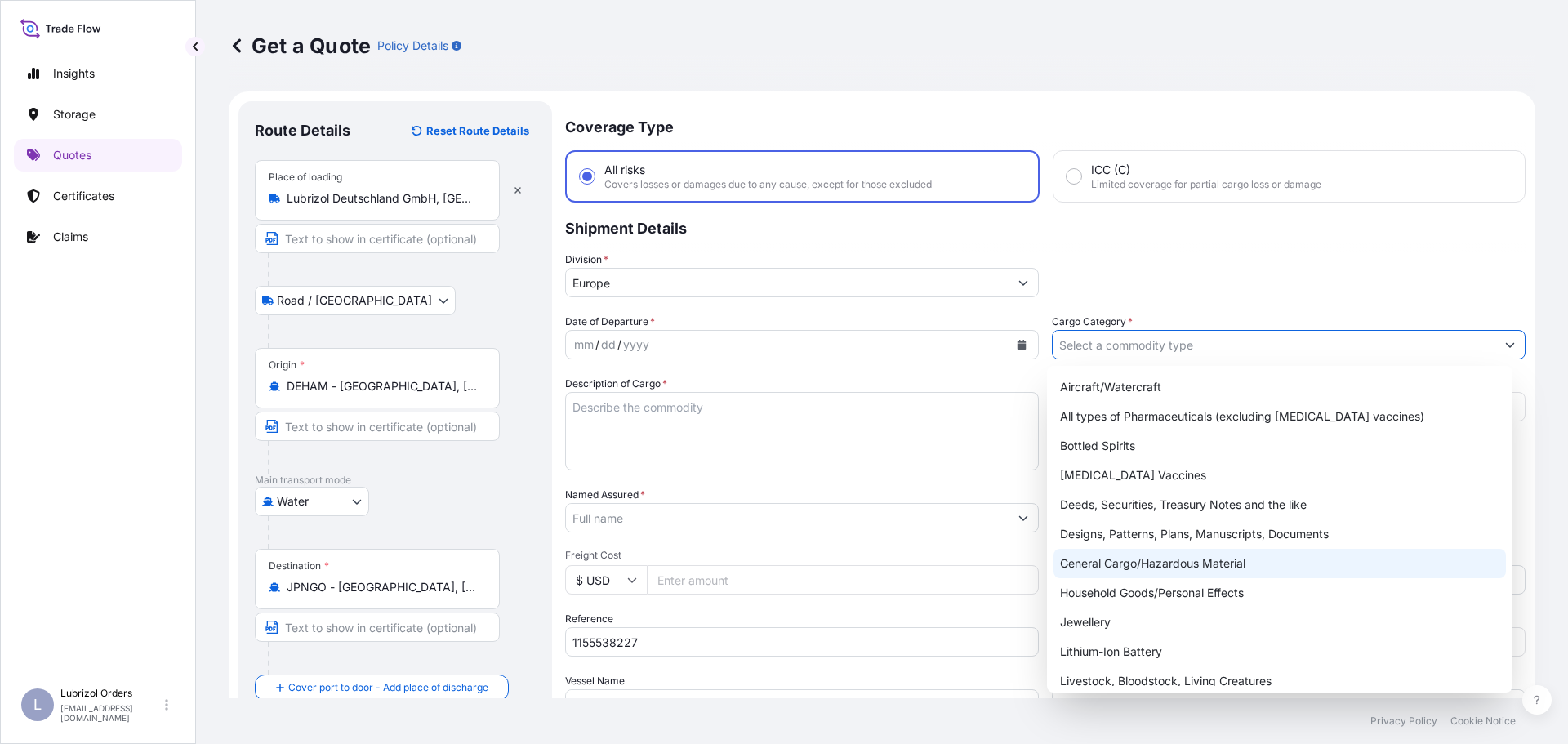
click at [1155, 562] on div "General Cargo/Hazardous Material" at bounding box center [1280, 563] width 453 height 29
type input "General Cargo/Hazardous Material"
click at [877, 345] on div "mm / dd / yyyy" at bounding box center [787, 344] width 443 height 29
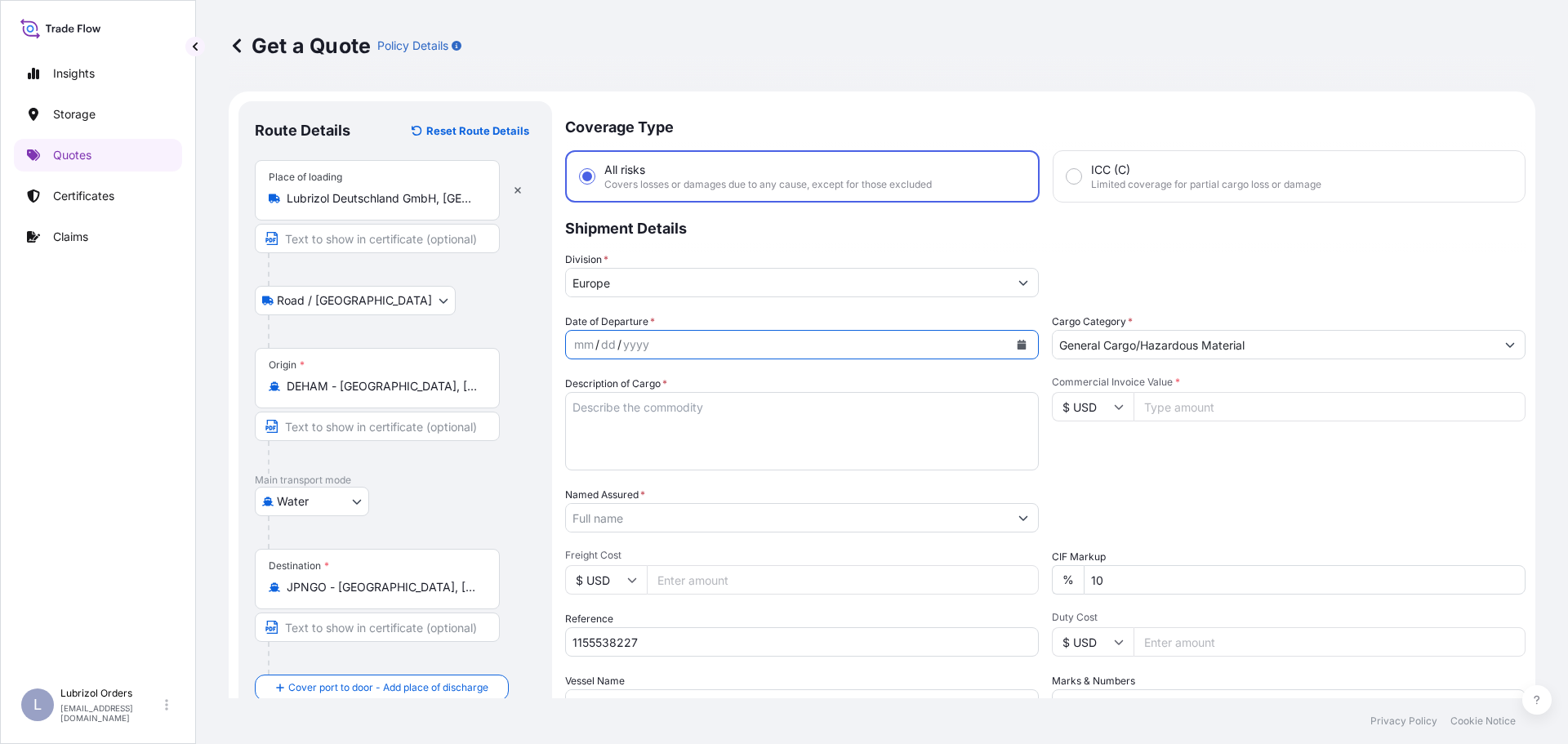
click at [1017, 346] on icon "Calendar" at bounding box center [1021, 345] width 9 height 10
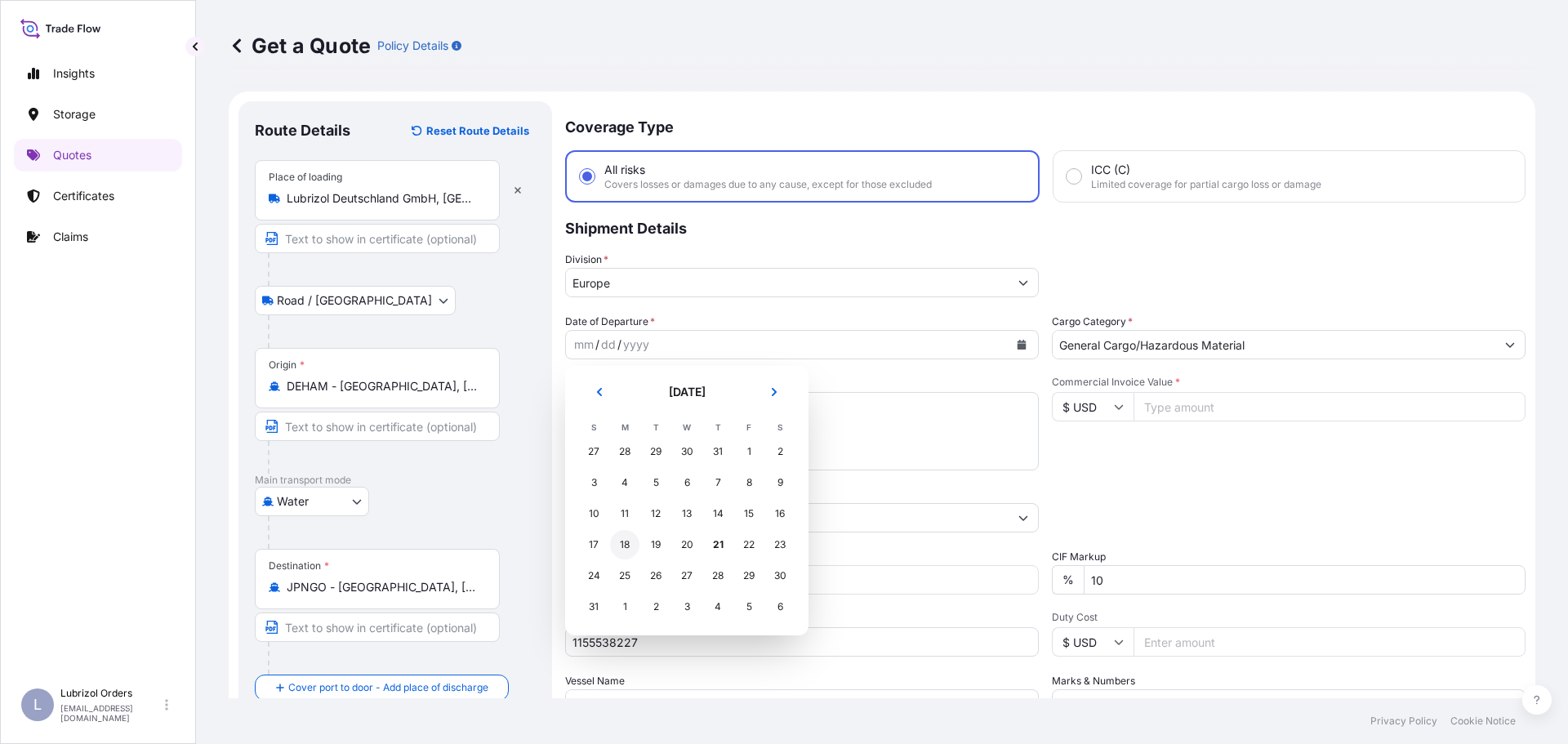
click at [624, 543] on div "18" at bounding box center [624, 544] width 29 height 29
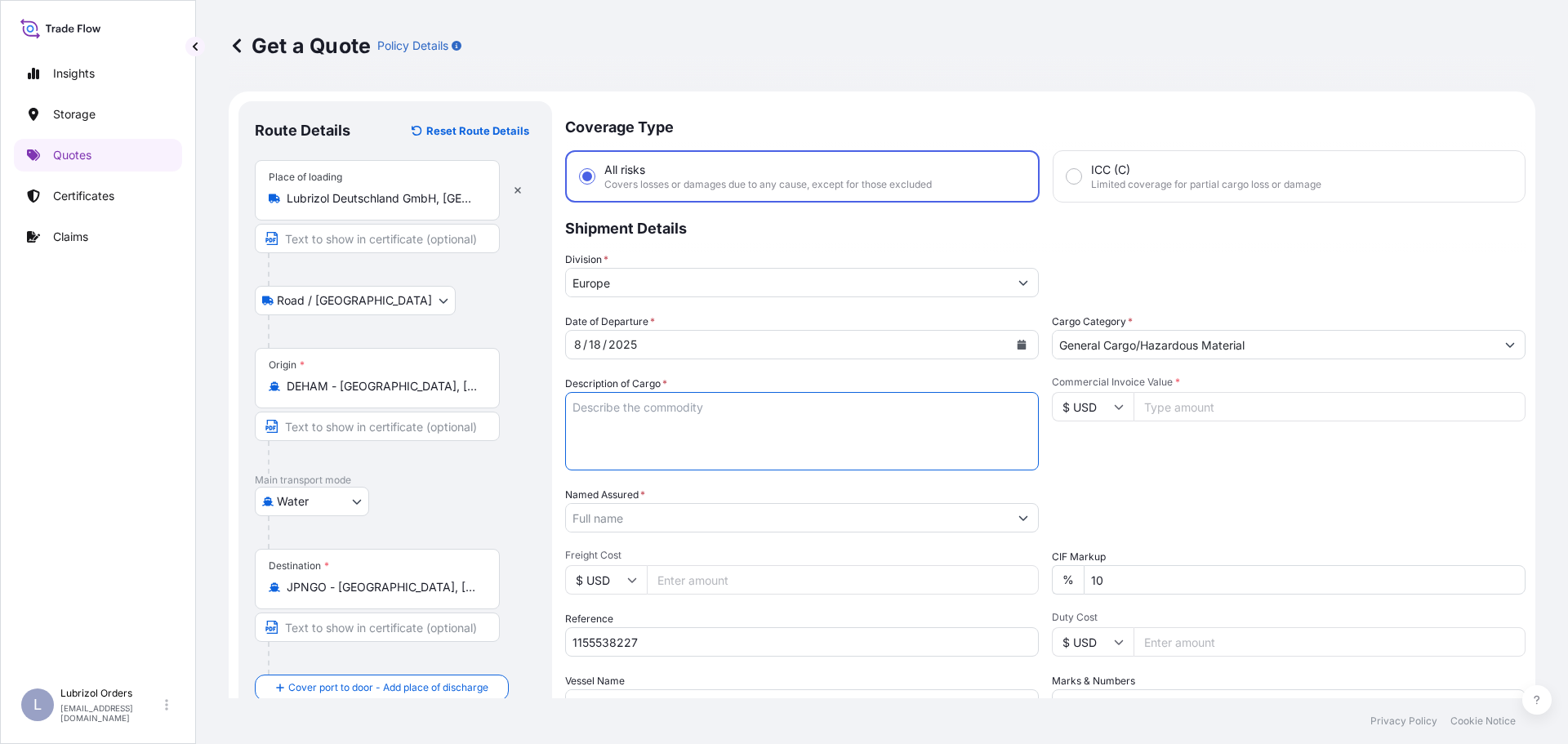
click at [755, 420] on textarea "Description of Cargo *" at bounding box center [802, 430] width 474 height 78
paste textarea "16 PAILS OF SKOSANOR(TM) KSP 93, 20L JERRY CAN NW 320 KGS GW 336 KGS HS CODE 29…"
type textarea "16 PAILS OF SKOSANOR(TM) KSP 93, 20L JERRY CAN NW 320 KGS GW 336 KGS HS CODE 29…"
click at [687, 517] on input "Named Assured *" at bounding box center [784, 518] width 437 height 29
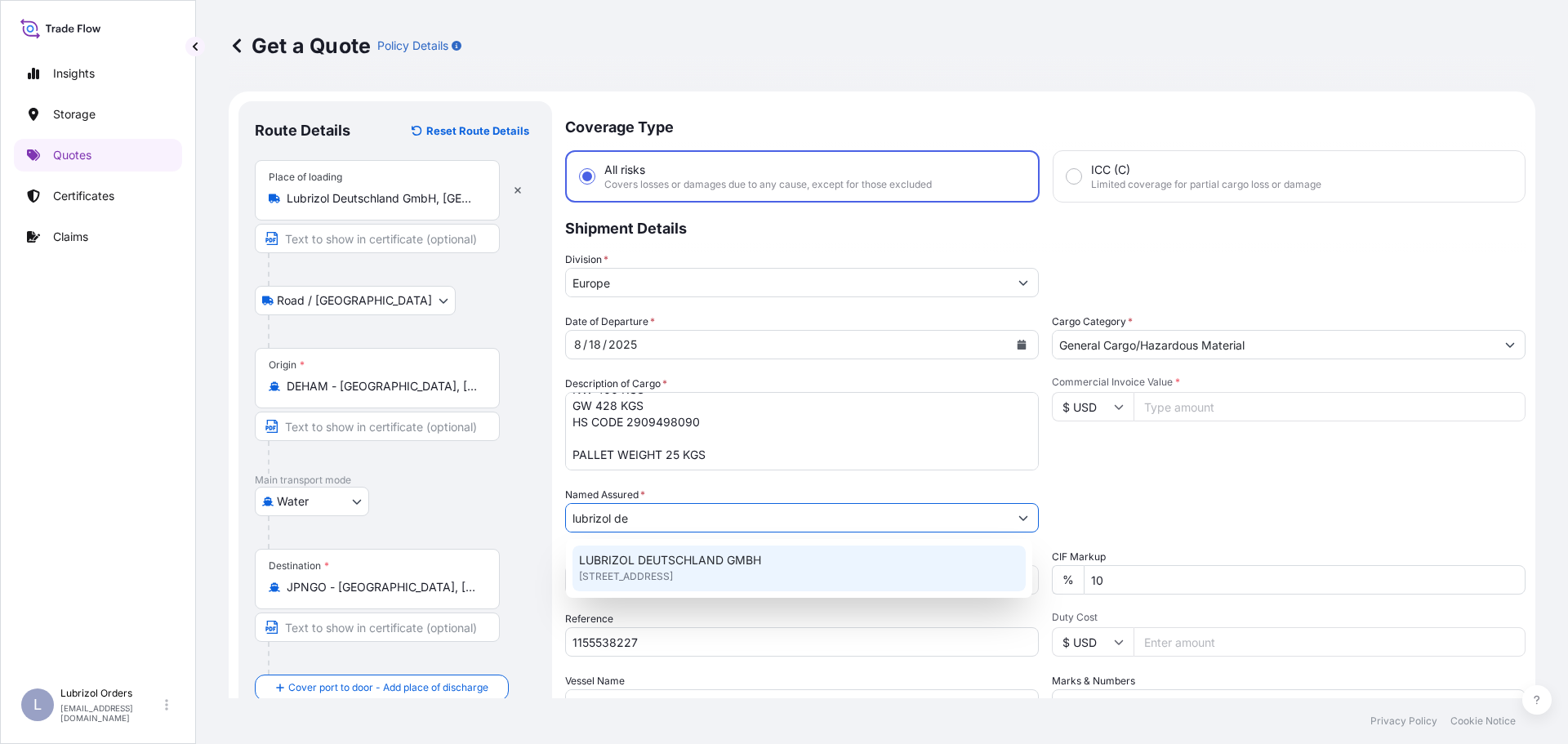
click at [653, 568] on span "LUBRIZOL DEUTSCHLAND GMBH" at bounding box center [669, 559] width 182 height 16
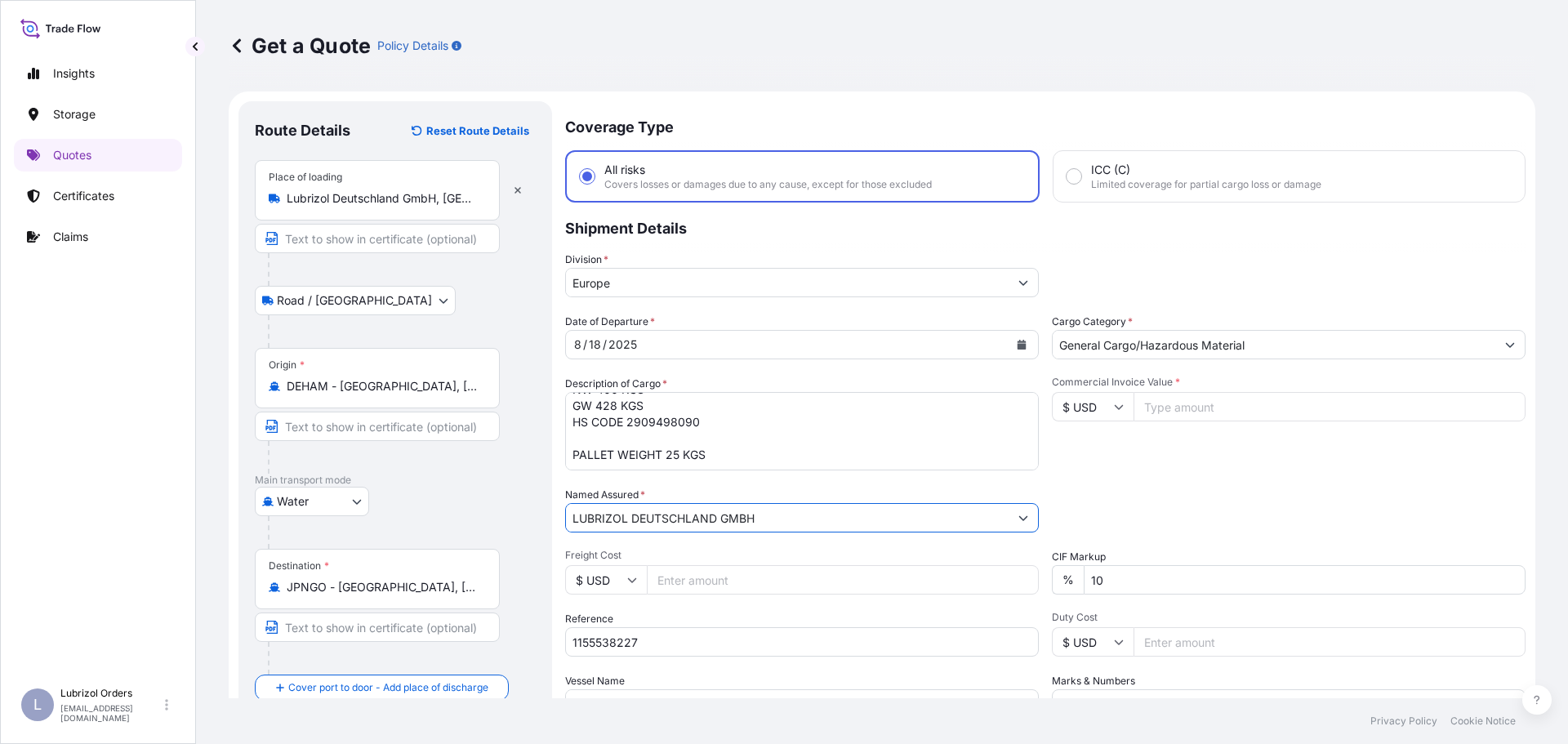
type input "LUBRIZOL DEUTSCHLAND GMBH"
click at [1265, 511] on div "Packing Category Type to search a container mode Please select a primary mode o…" at bounding box center [1288, 509] width 474 height 46
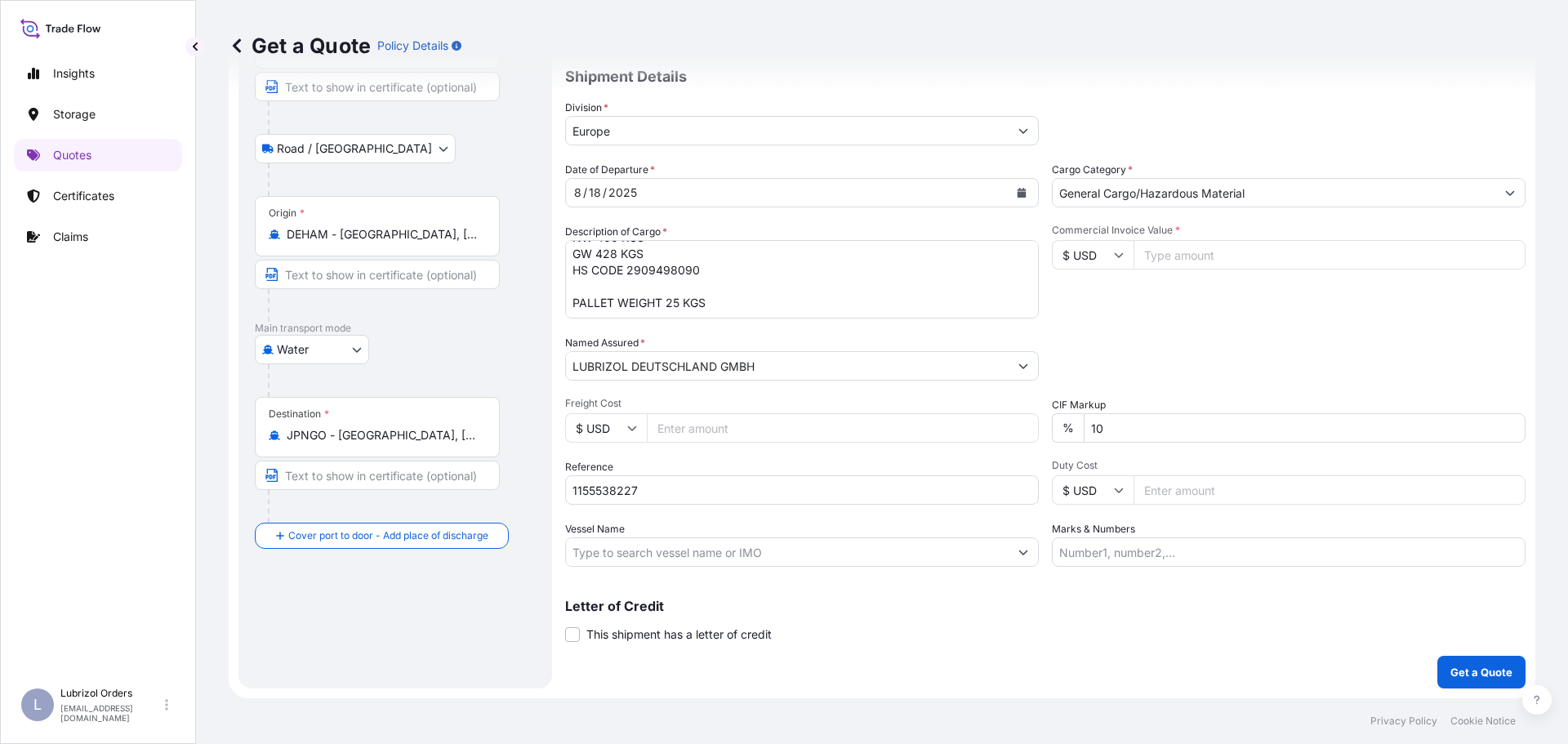
scroll to position [0, 0]
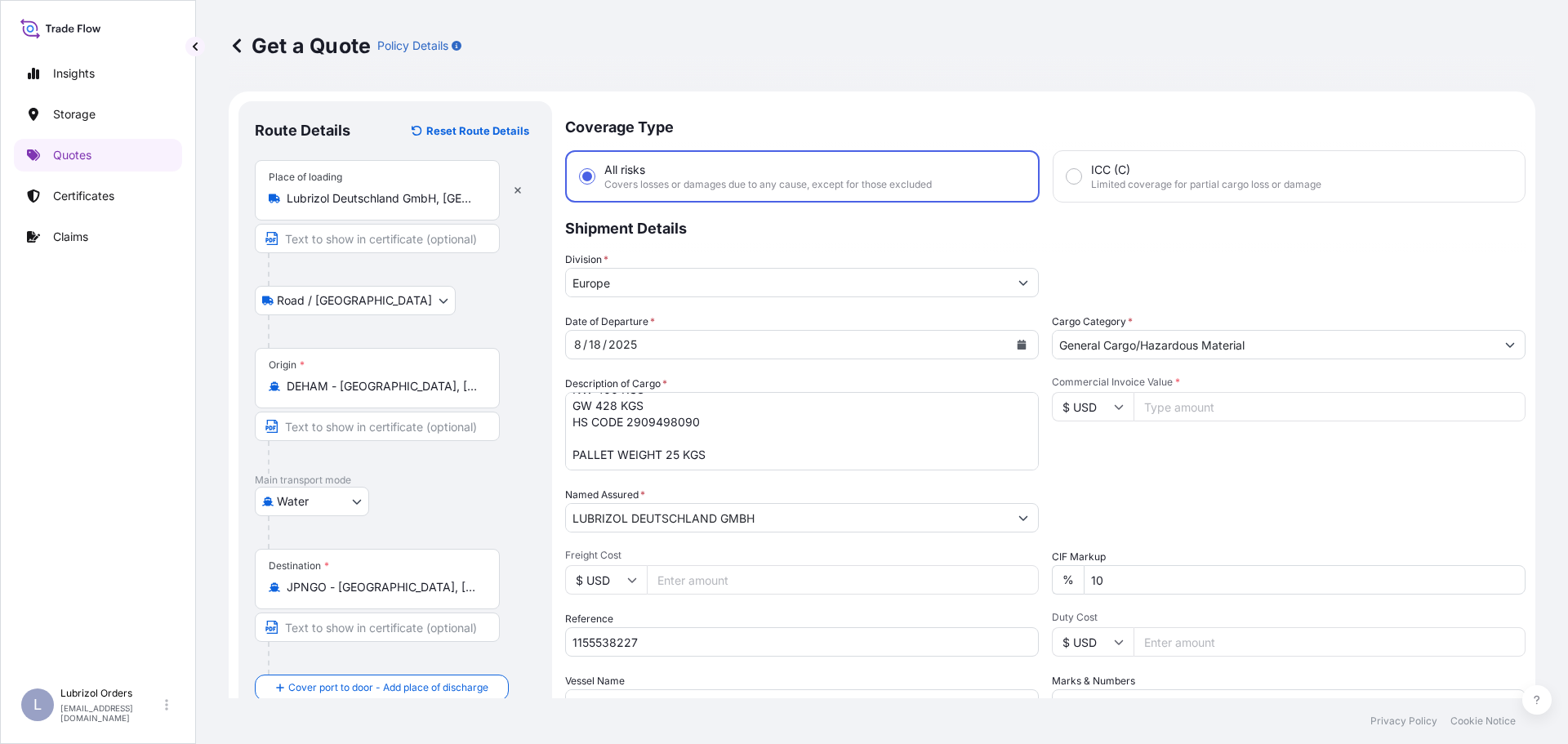
click at [1197, 408] on input "Commercial Invoice Value *" at bounding box center [1329, 406] width 392 height 29
type input "9073.17"
click at [1100, 405] on input "$ USD" at bounding box center [1092, 406] width 81 height 29
click at [1088, 456] on div "€ EUR" at bounding box center [1087, 451] width 69 height 31
type input "€ EUR"
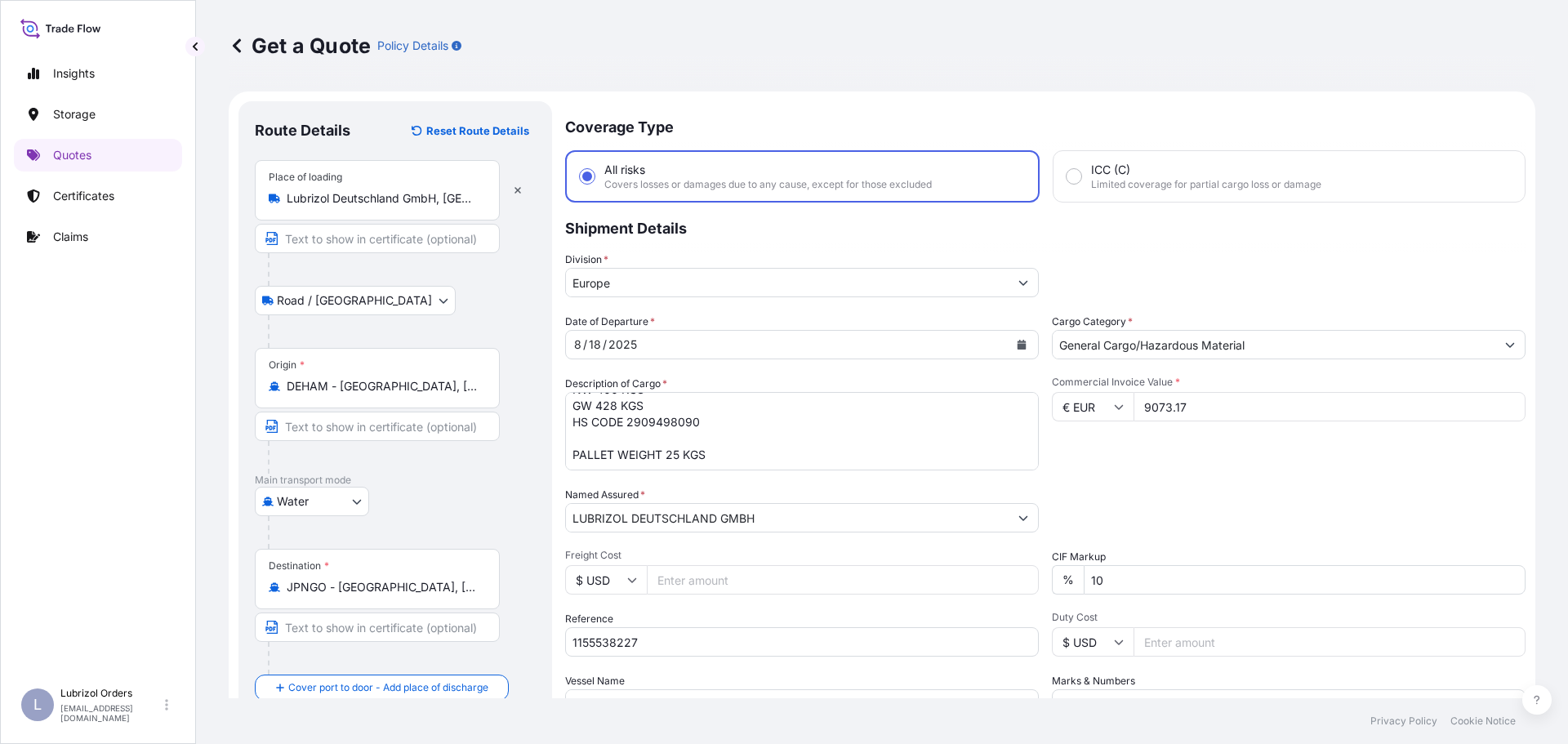
click at [1258, 467] on div "Commercial Invoice Value * € EUR 9073.17" at bounding box center [1288, 423] width 474 height 95
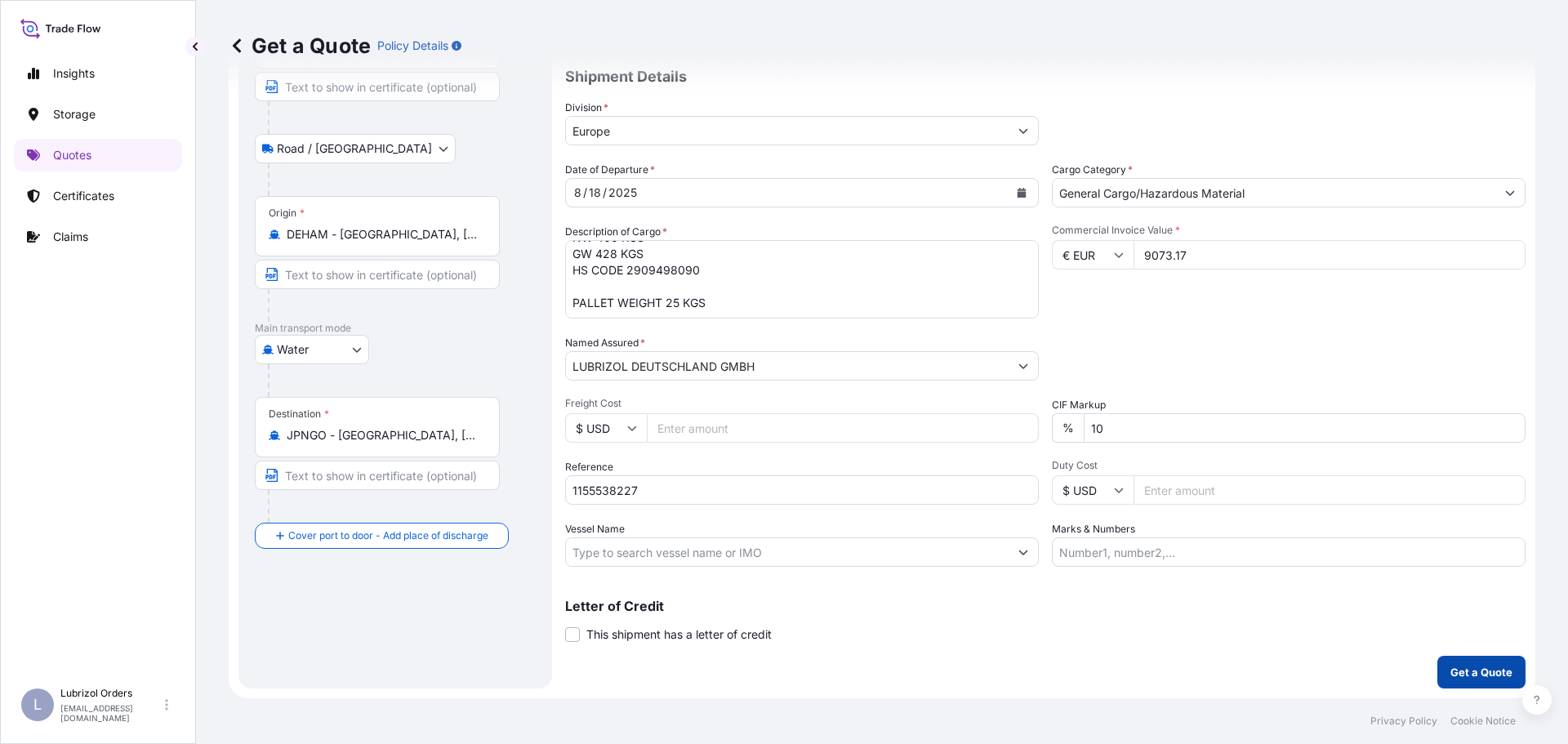
click at [1450, 670] on p "Get a Quote" at bounding box center [1481, 672] width 62 height 16
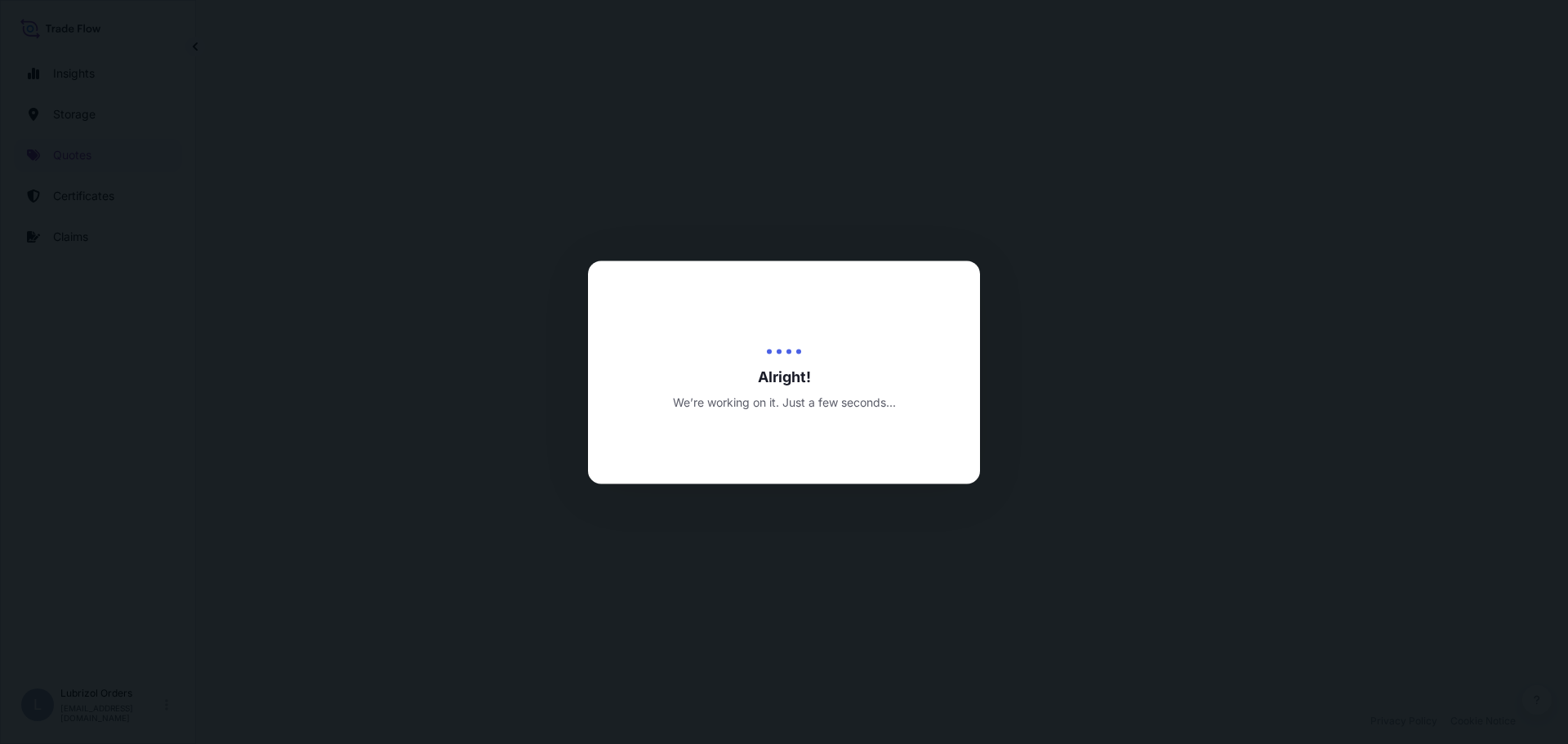
select select "Road / Inland"
select select "Water"
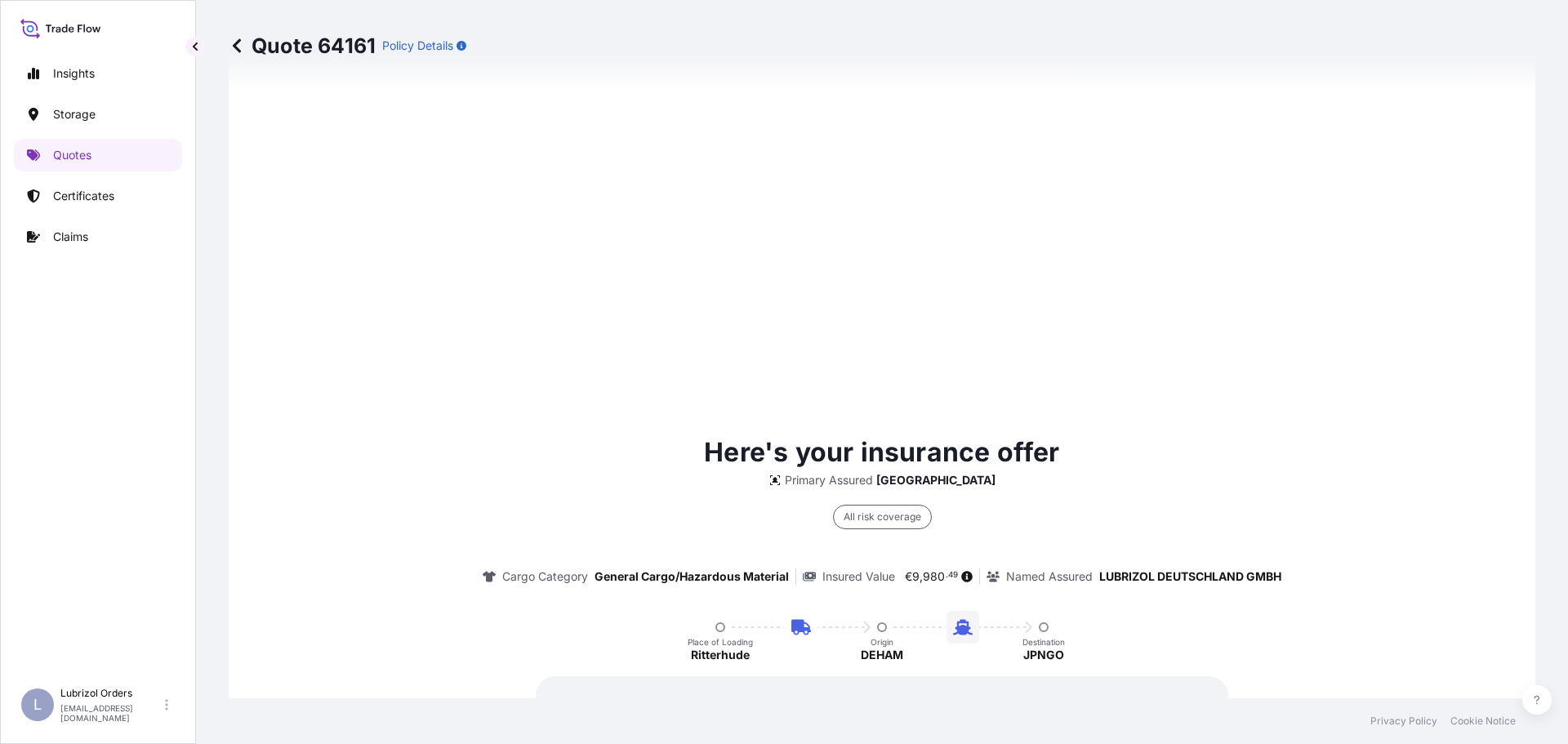
scroll to position [2437, 0]
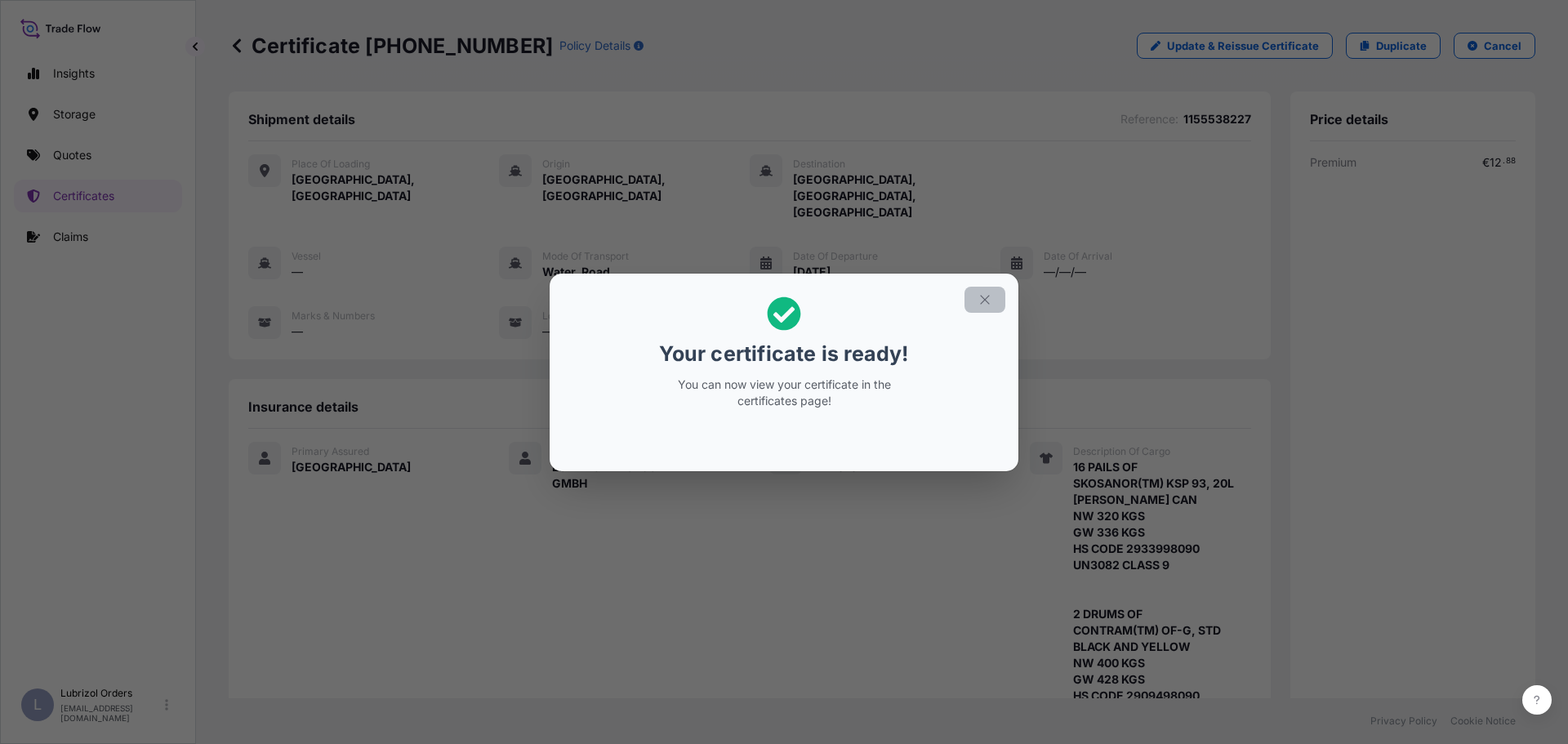
click at [979, 299] on icon "button" at bounding box center [985, 300] width 15 height 15
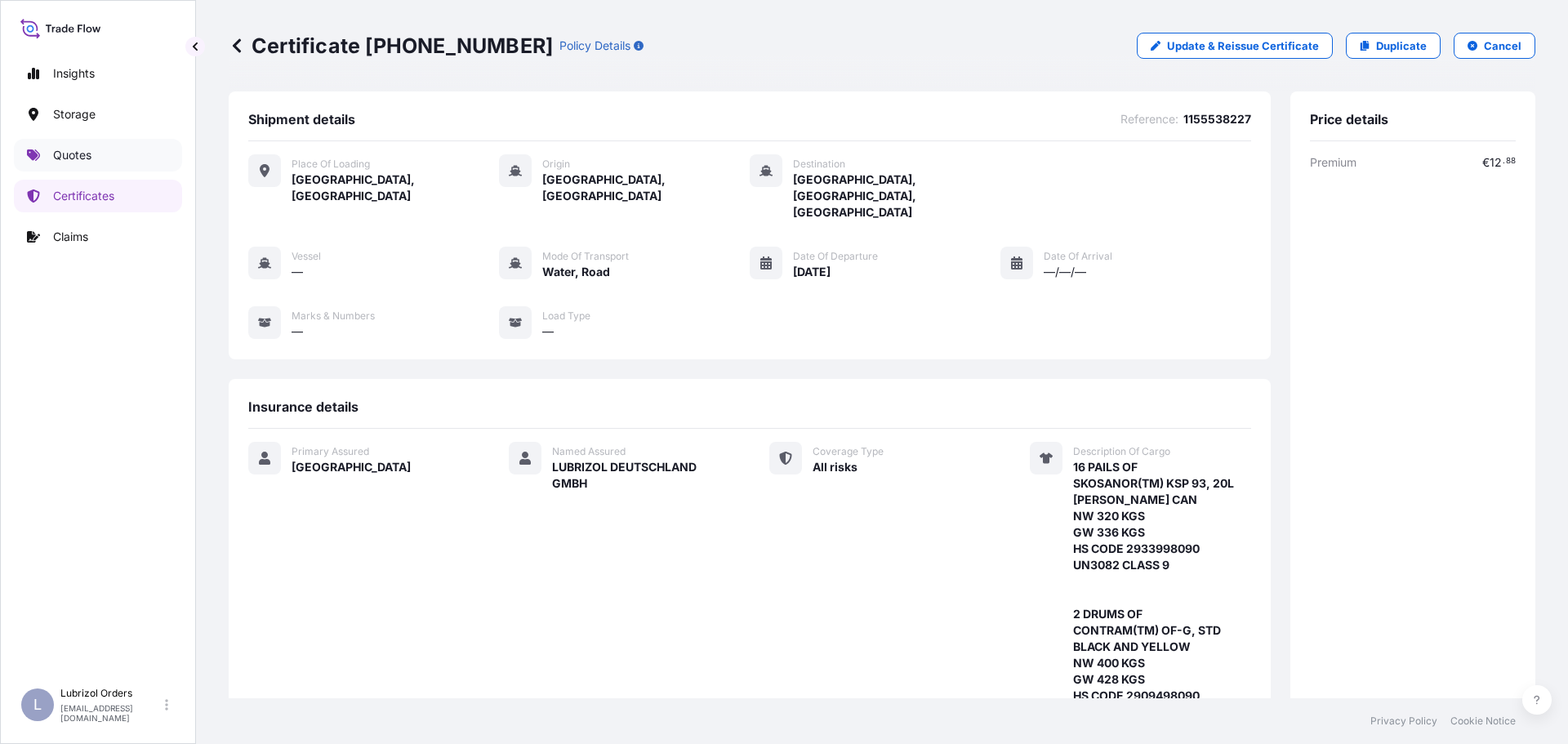
click at [83, 154] on p "Quotes" at bounding box center [72, 154] width 39 height 16
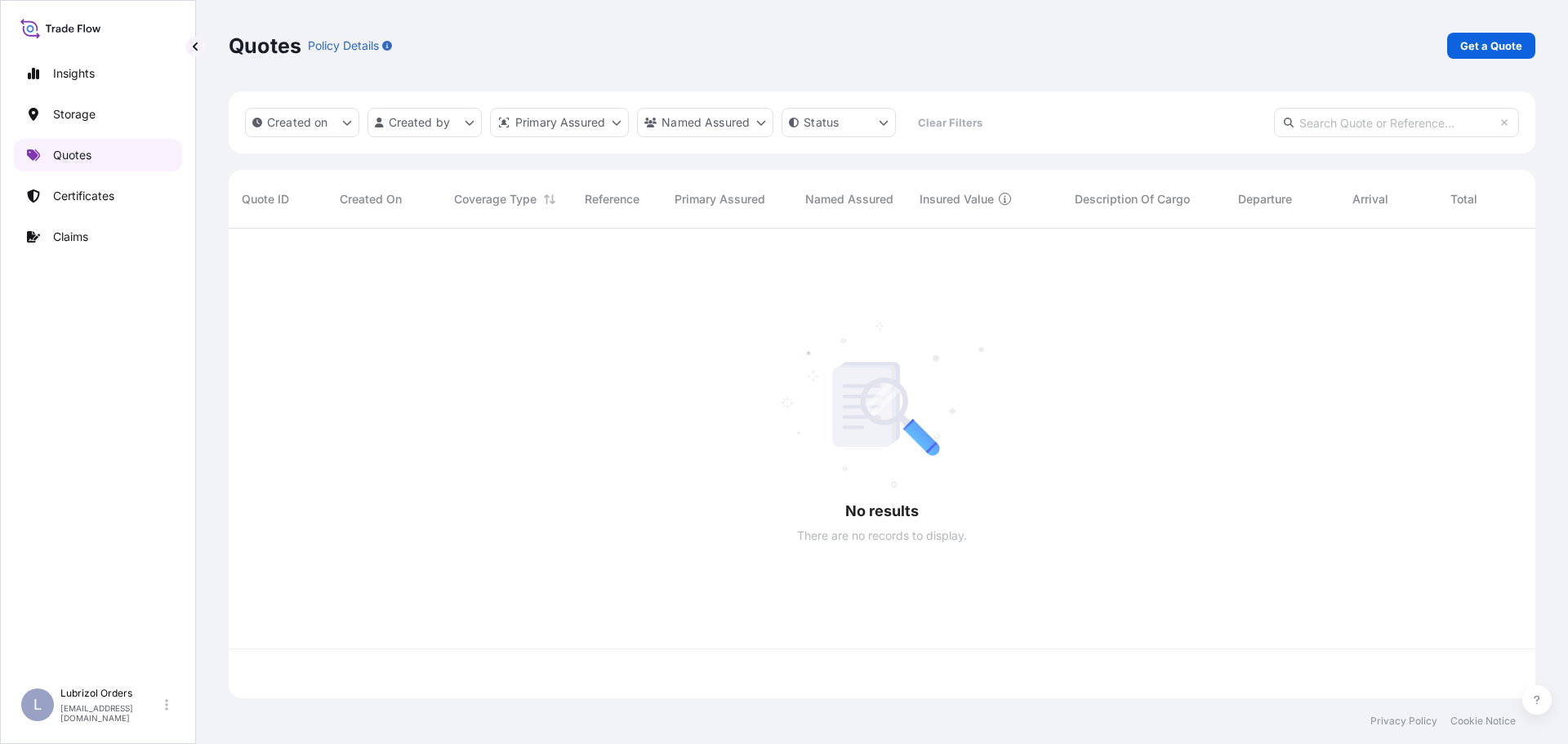
scroll to position [466, 1294]
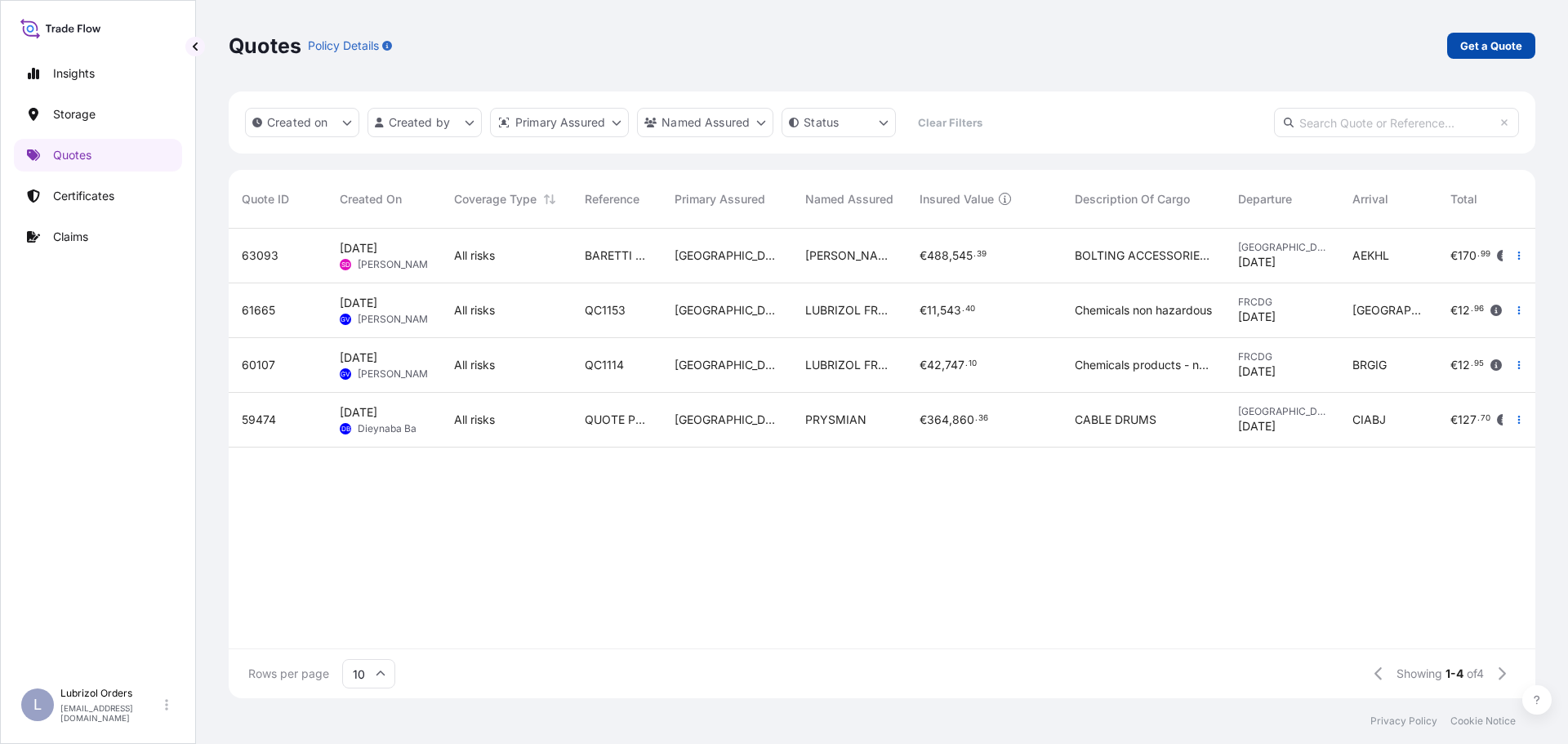
click at [1509, 50] on p "Get a Quote" at bounding box center [1491, 45] width 62 height 16
select select "Water"
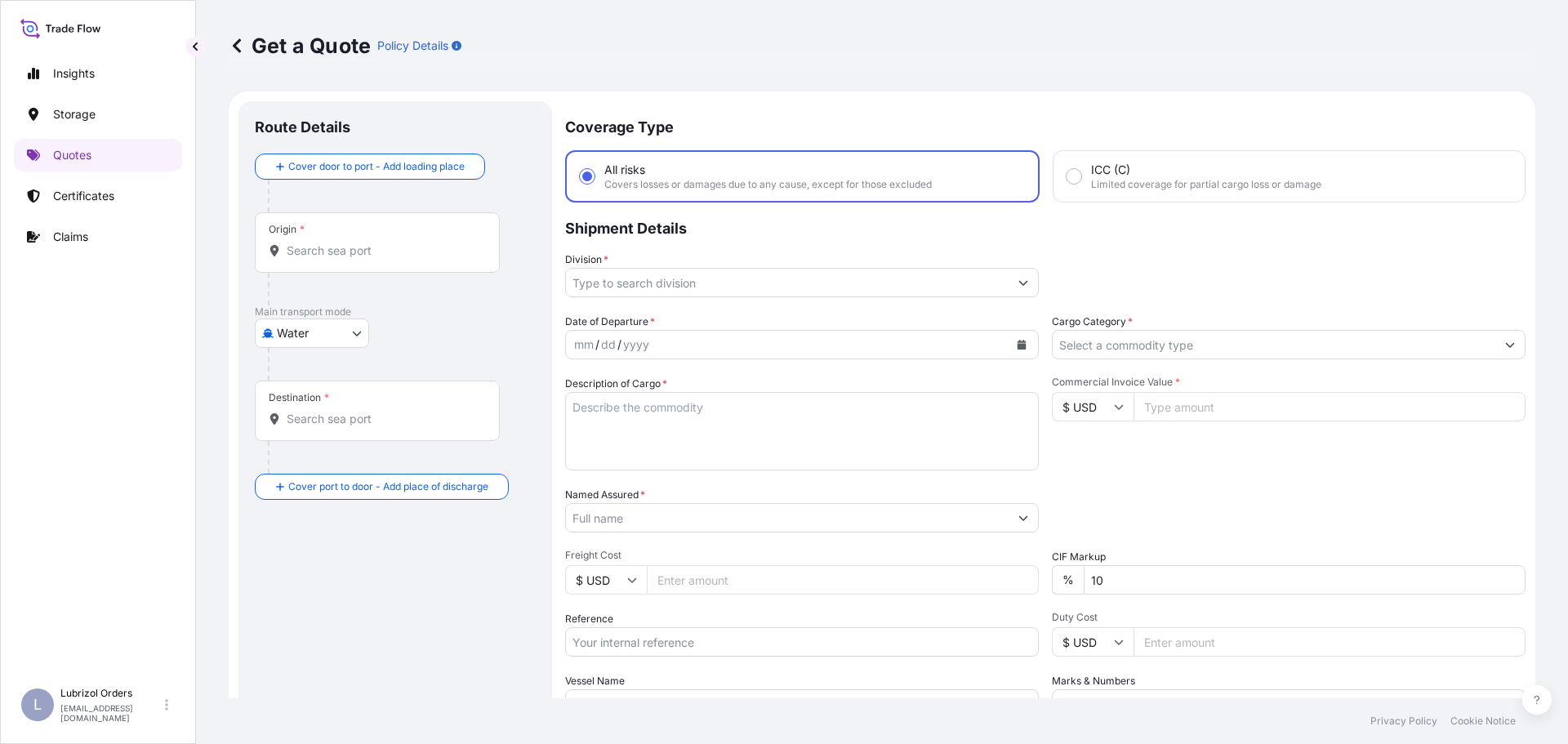
scroll to position [26, 0]
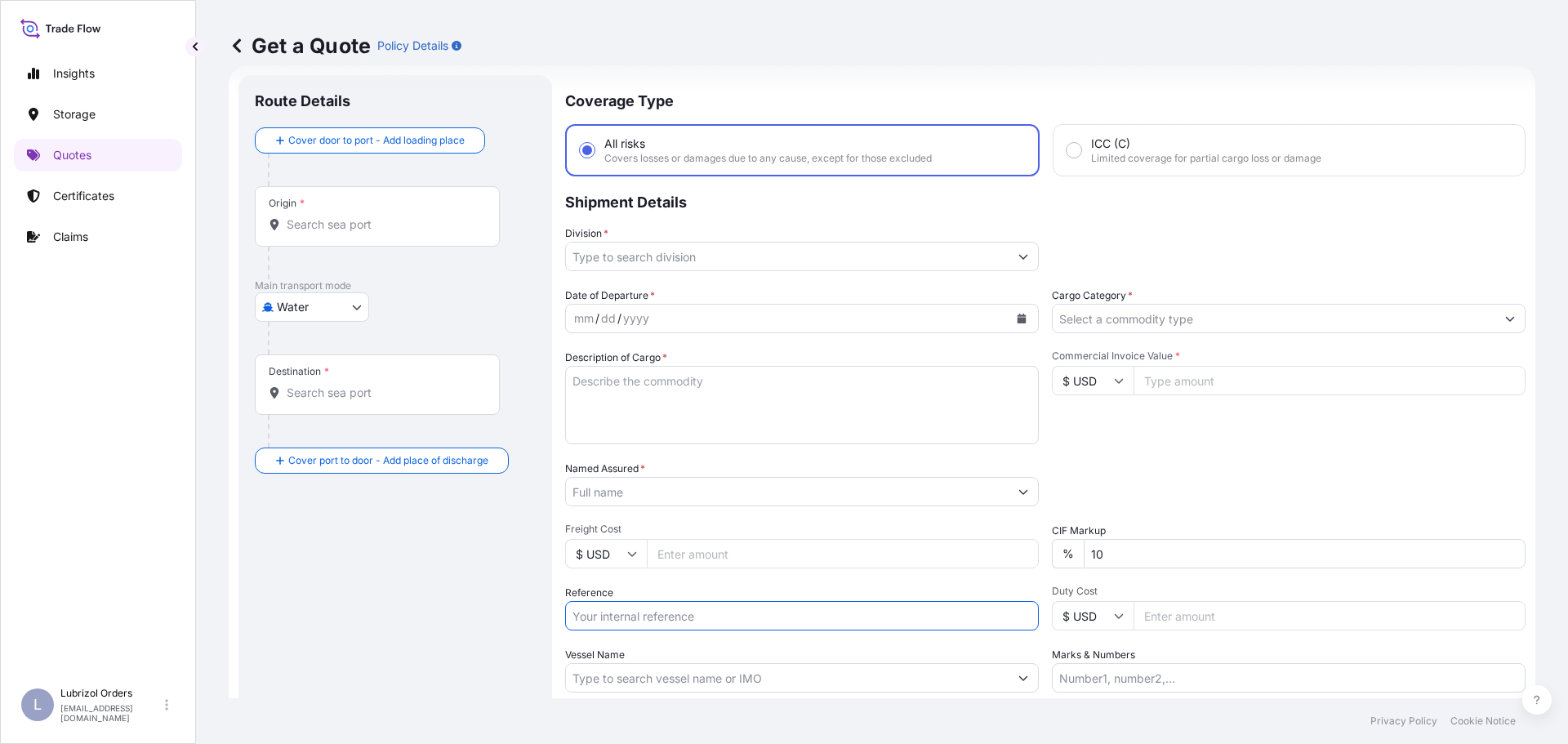
click at [724, 624] on input "Reference" at bounding box center [802, 616] width 474 height 29
paste input "1155538326"
type input "1155538326"
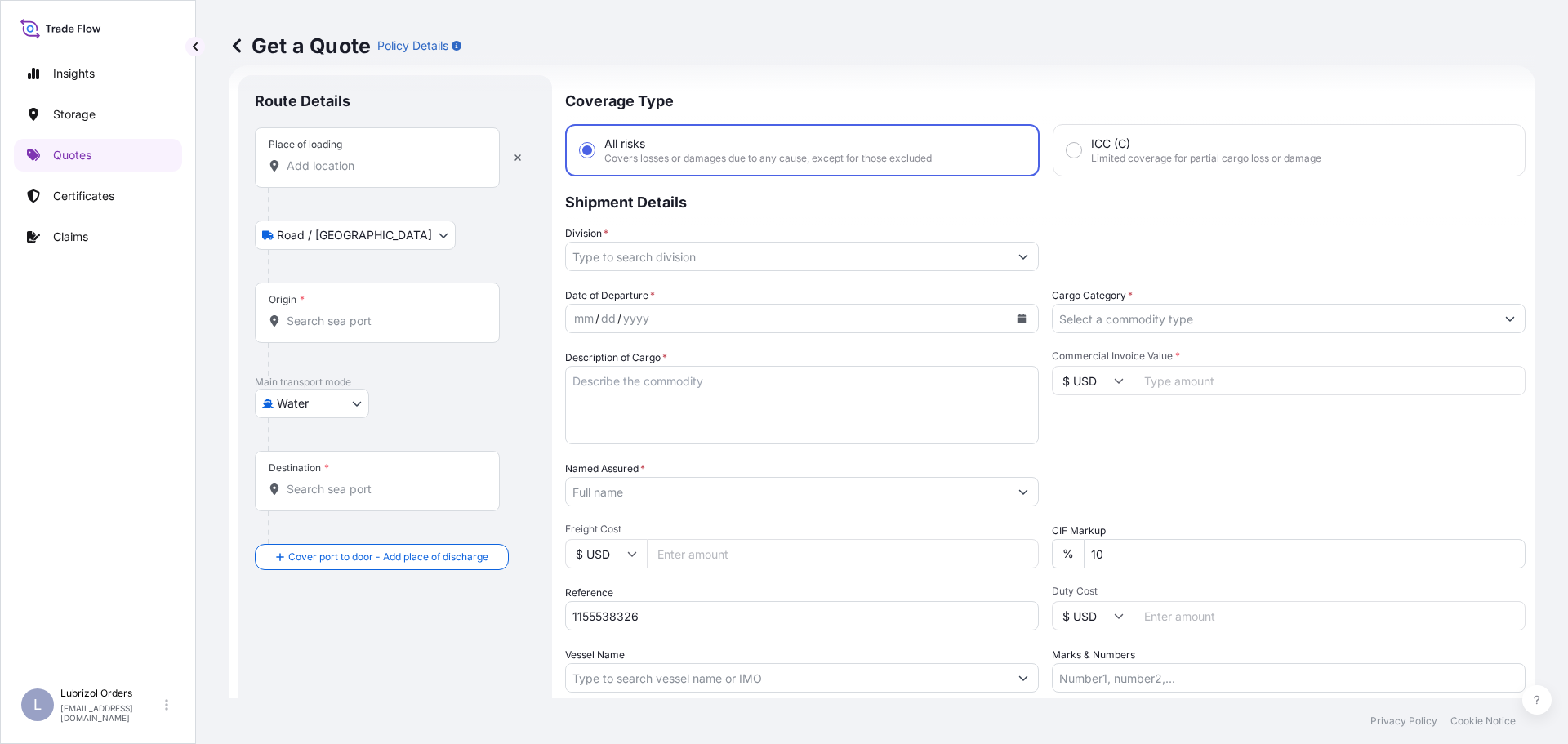
click at [371, 179] on div "Place of loading" at bounding box center [377, 158] width 245 height 60
click at [371, 174] on input "Place of loading" at bounding box center [383, 165] width 193 height 16
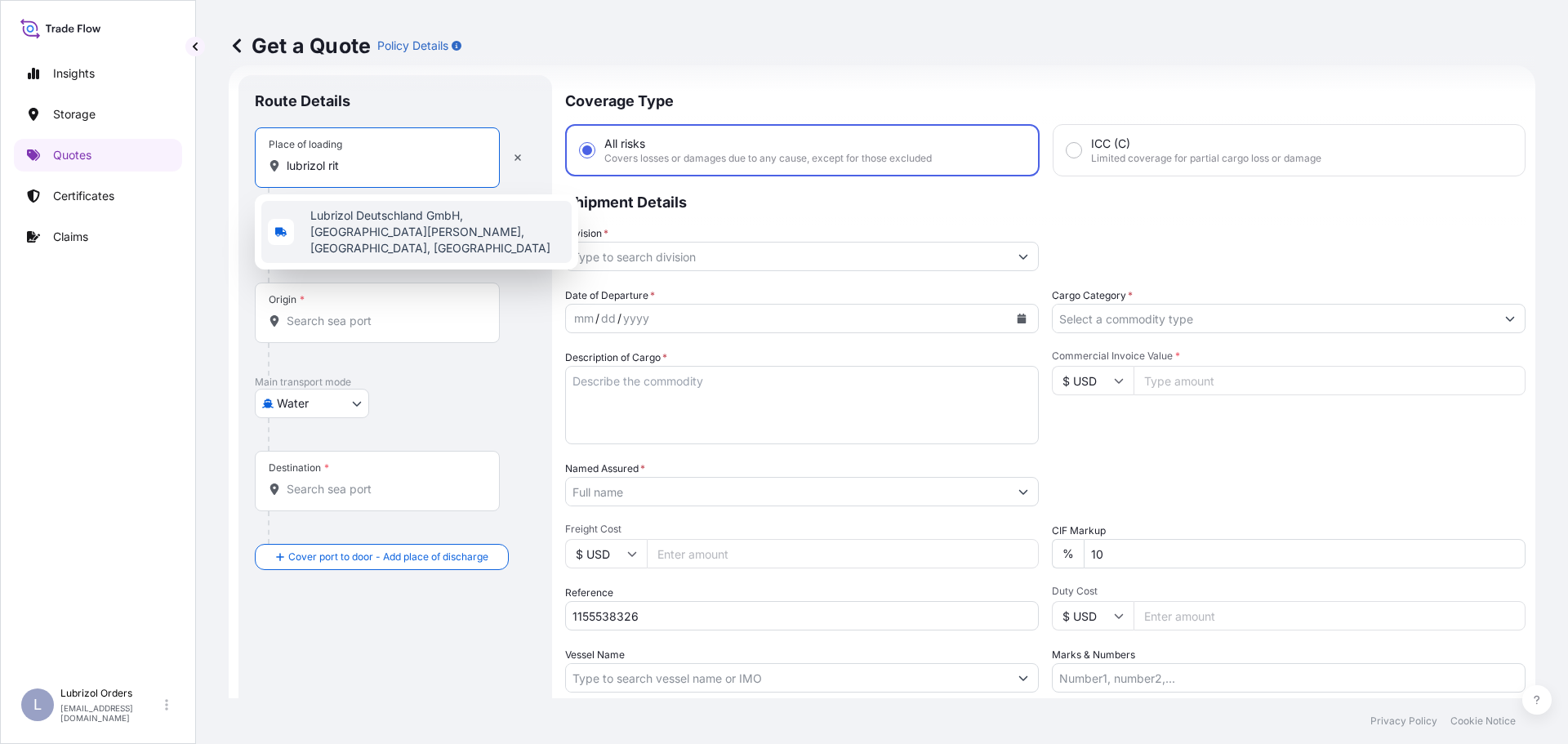
click at [372, 213] on span "Lubrizol Deutschland GmbH, Max-Planck-Straße, Ritterhude-Ihlpohl, Germany" at bounding box center [438, 232] width 255 height 49
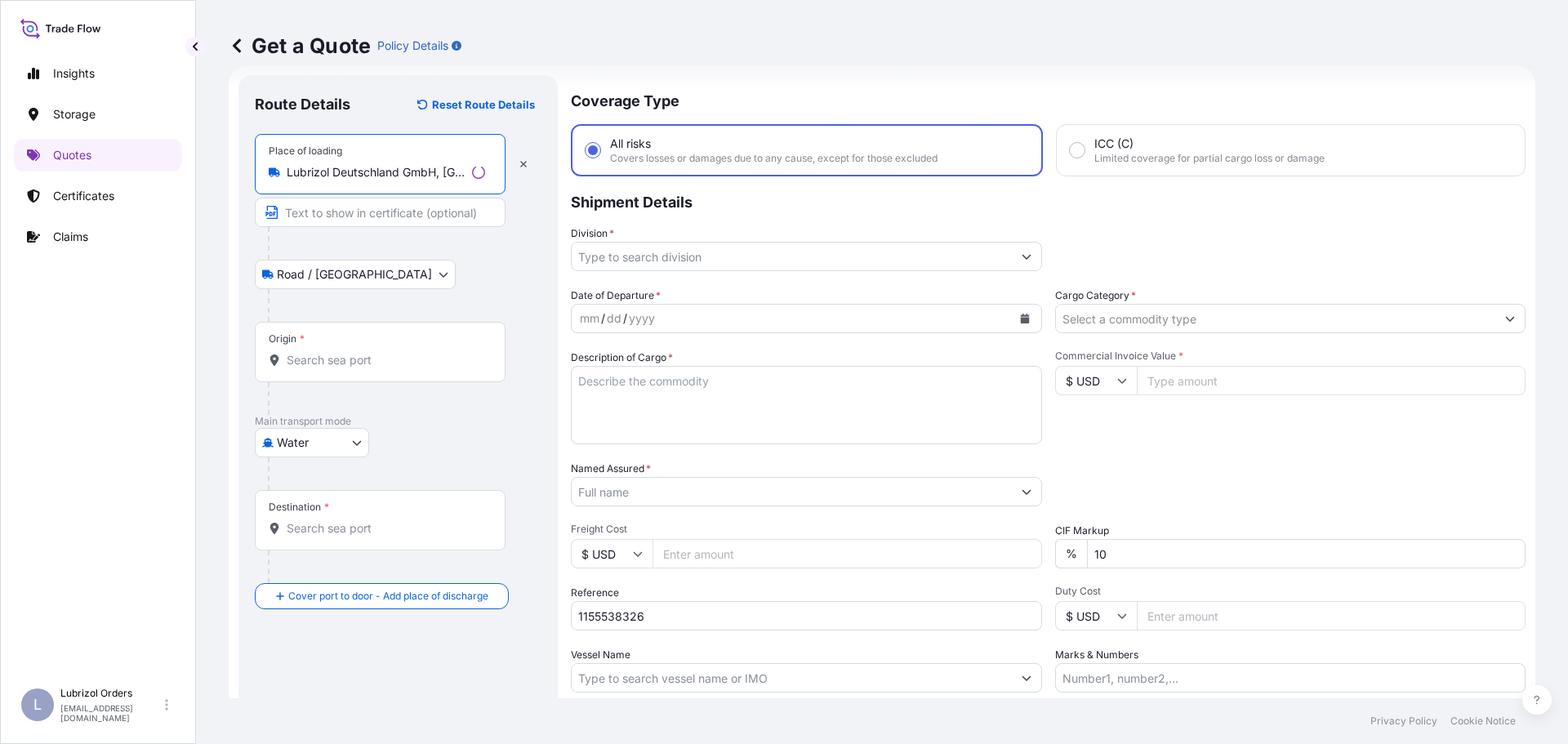
type input "Lubrizol Deutschland GmbH, Max-Planck-Straße, Ritterhude-Ihlpohl, Germany"
click at [349, 347] on div "Origin *" at bounding box center [377, 352] width 245 height 60
click at [349, 352] on input "Origin *" at bounding box center [383, 360] width 193 height 16
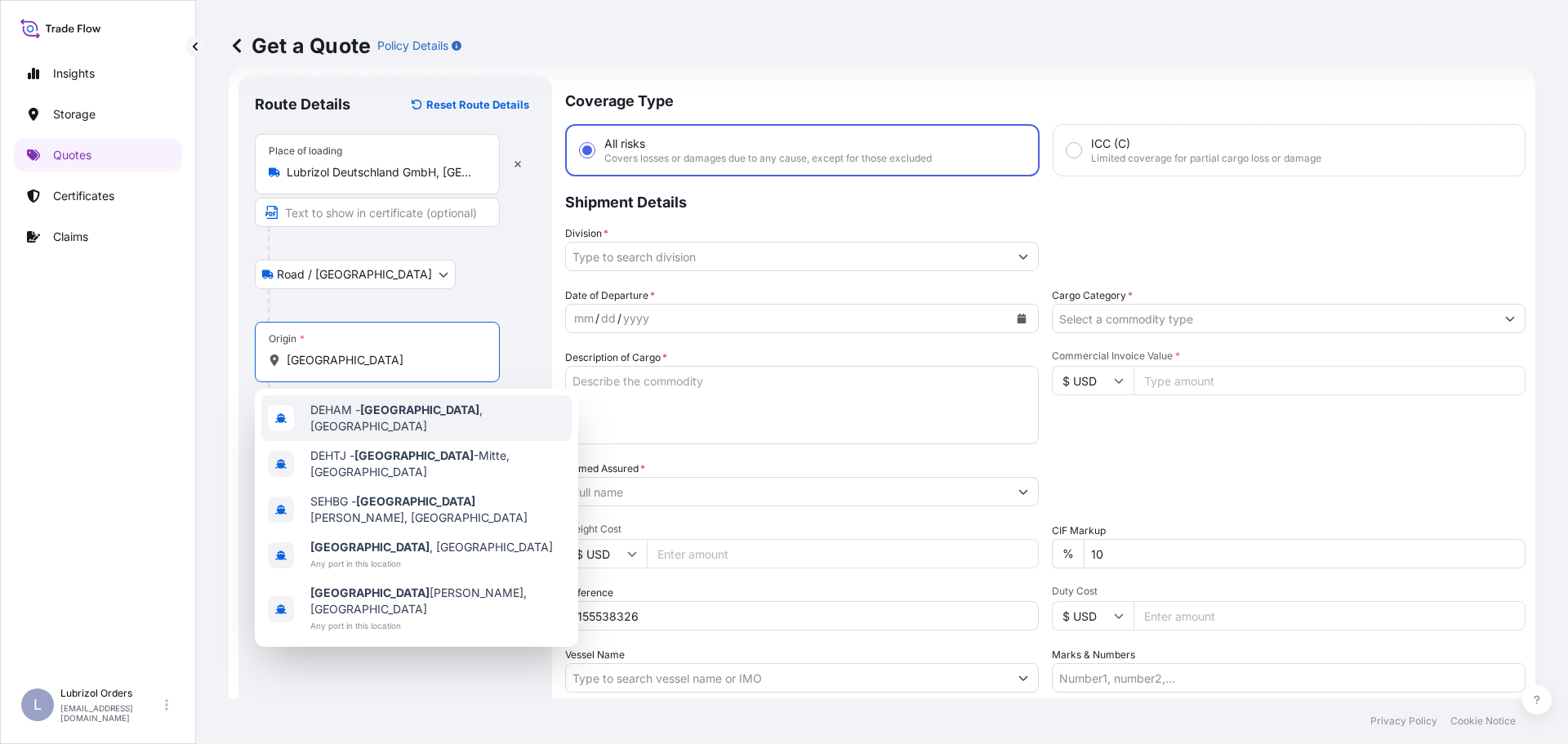
click at [352, 412] on span "DEHAM - Hamburg , Germany" at bounding box center [438, 418] width 255 height 33
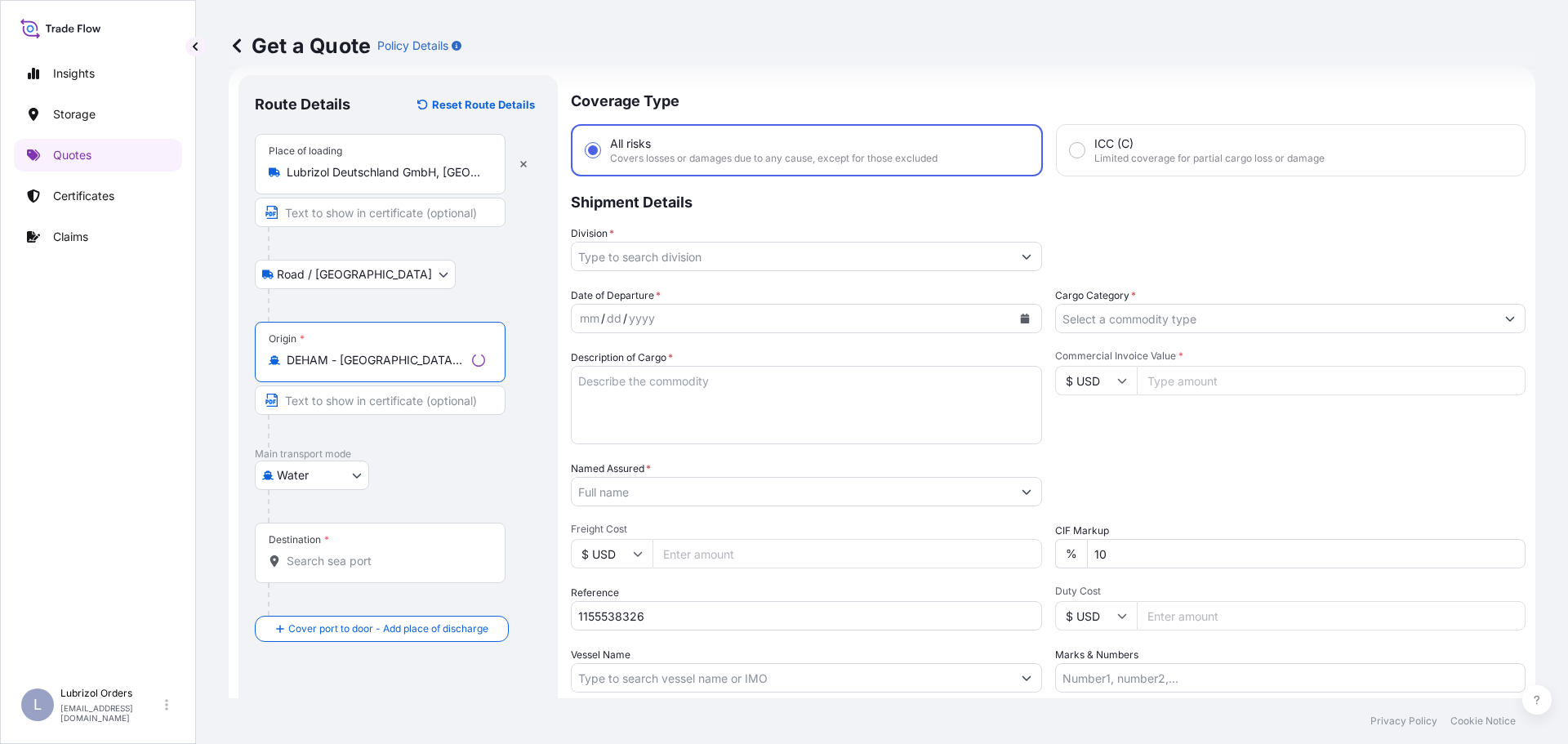
type input "DEHAM - Hamburg, Germany"
click at [347, 562] on input "Destination *" at bounding box center [386, 560] width 199 height 16
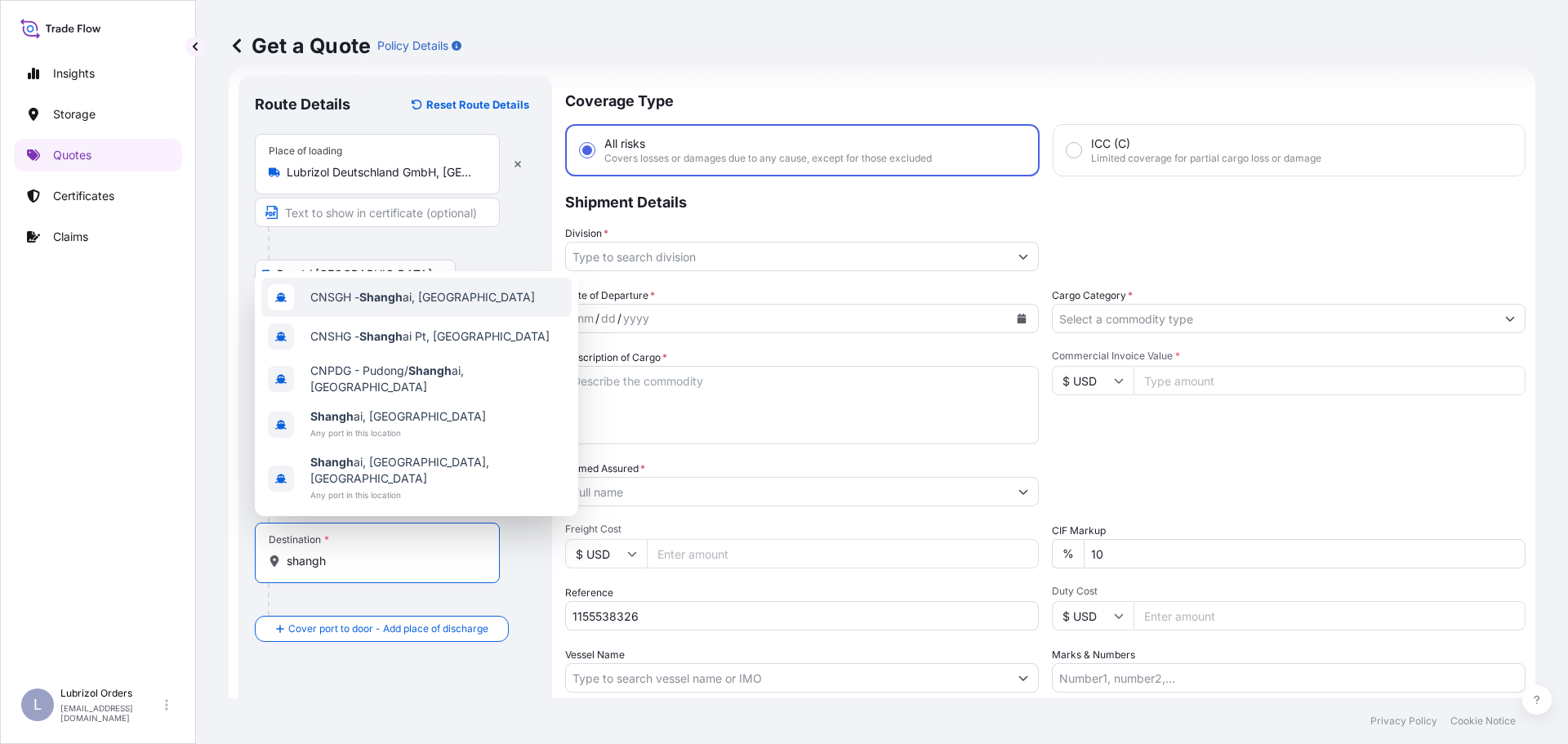
click at [408, 305] on span "CNSGH - Shangh ai, China" at bounding box center [423, 297] width 225 height 16
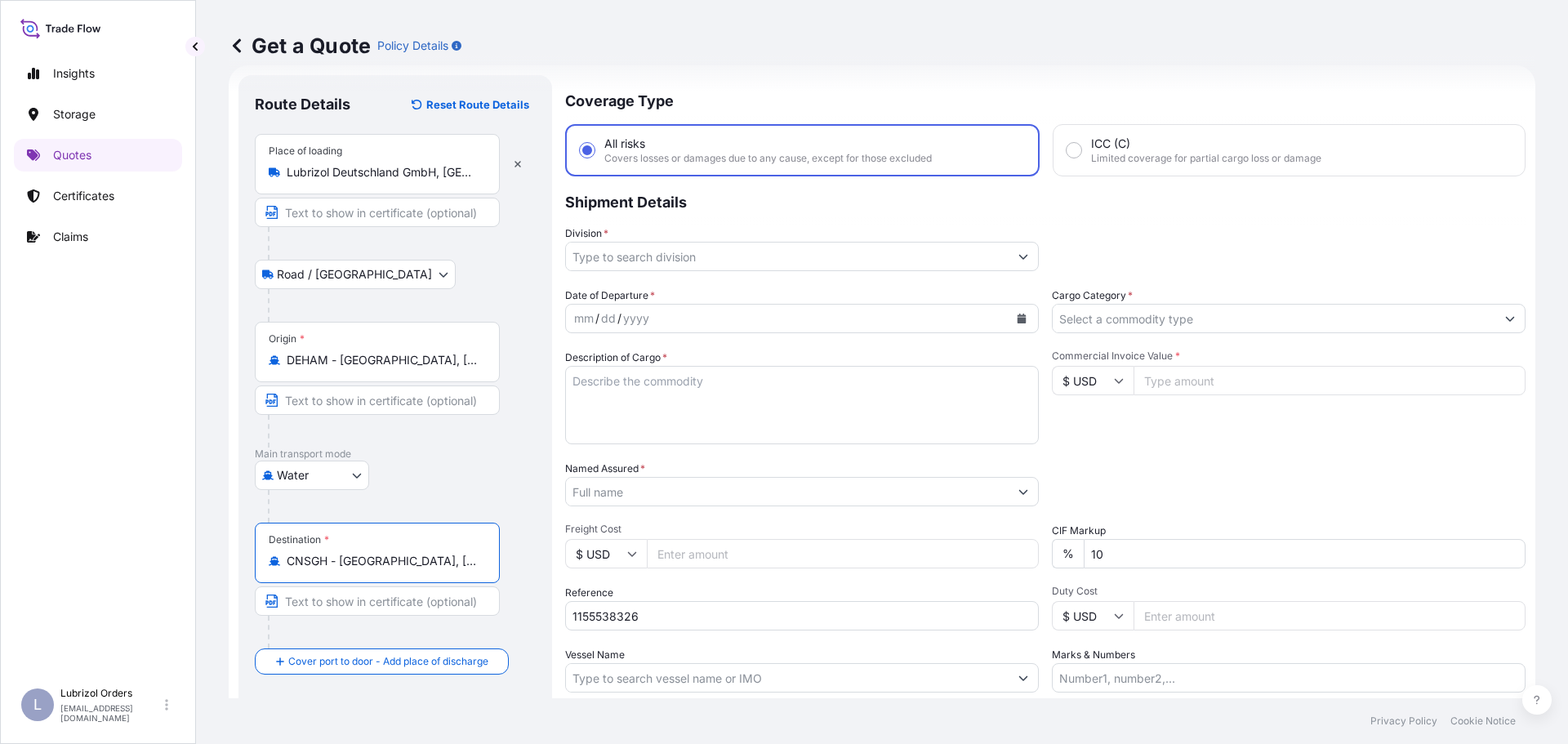
type input "CNSGH - Shanghai, China"
click at [821, 249] on input "Division *" at bounding box center [787, 256] width 443 height 29
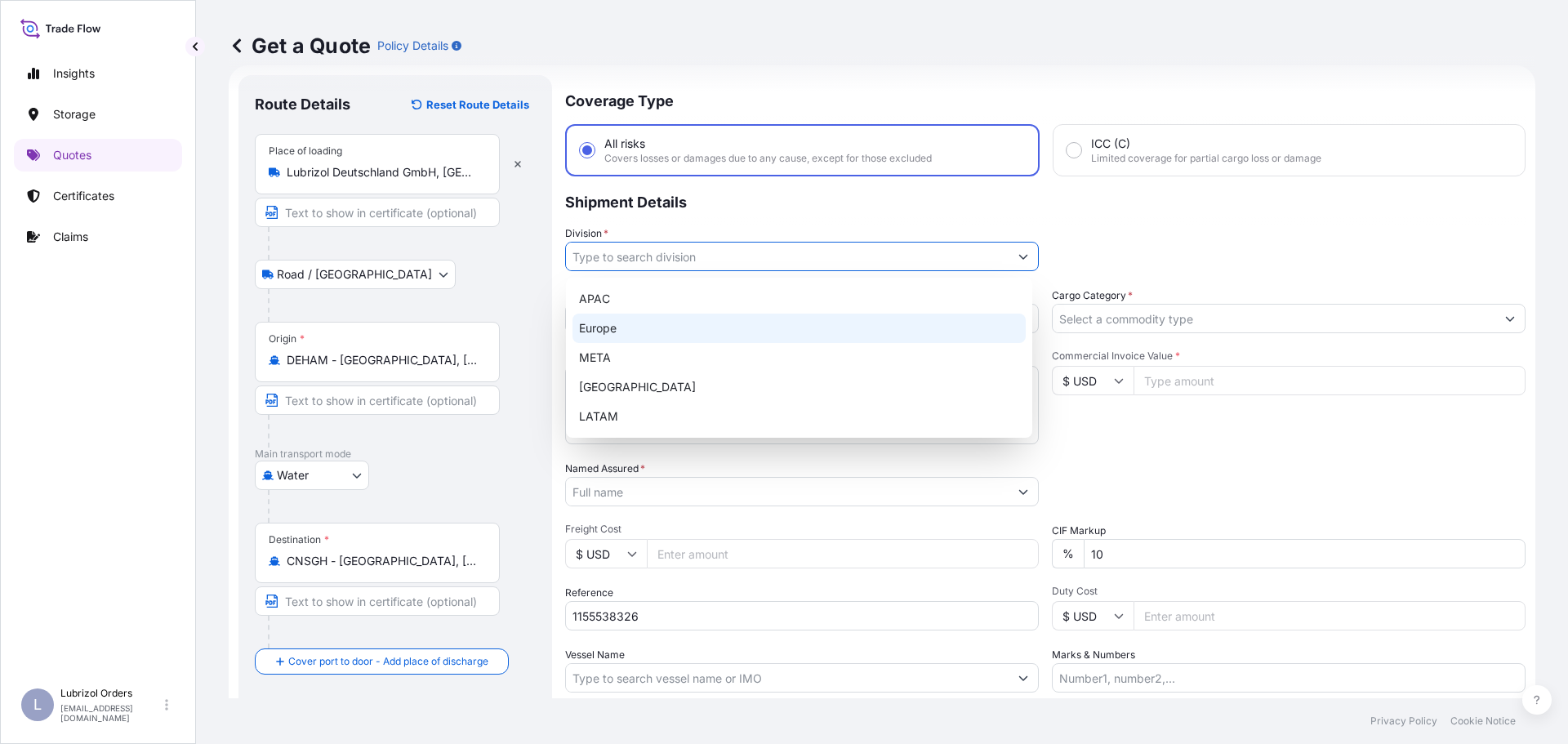
click at [688, 320] on div "Europe" at bounding box center [799, 328] width 453 height 29
type input "Europe"
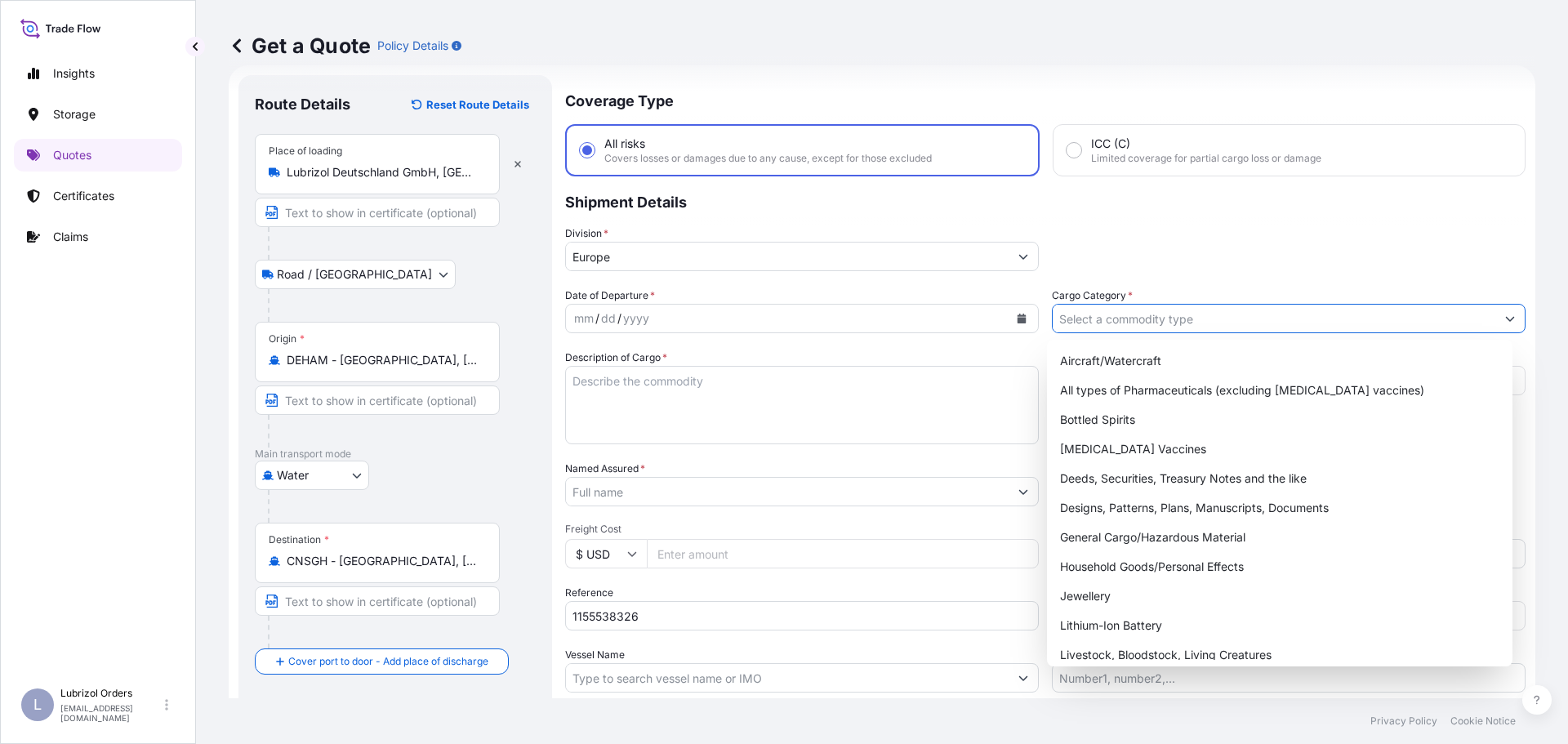
click at [1250, 310] on input "Cargo Category *" at bounding box center [1274, 318] width 443 height 29
click at [1201, 533] on div "General Cargo/Hazardous Material" at bounding box center [1280, 537] width 453 height 29
type input "General Cargo/Hazardous Material"
click at [1017, 316] on icon "Calendar" at bounding box center [1021, 319] width 9 height 10
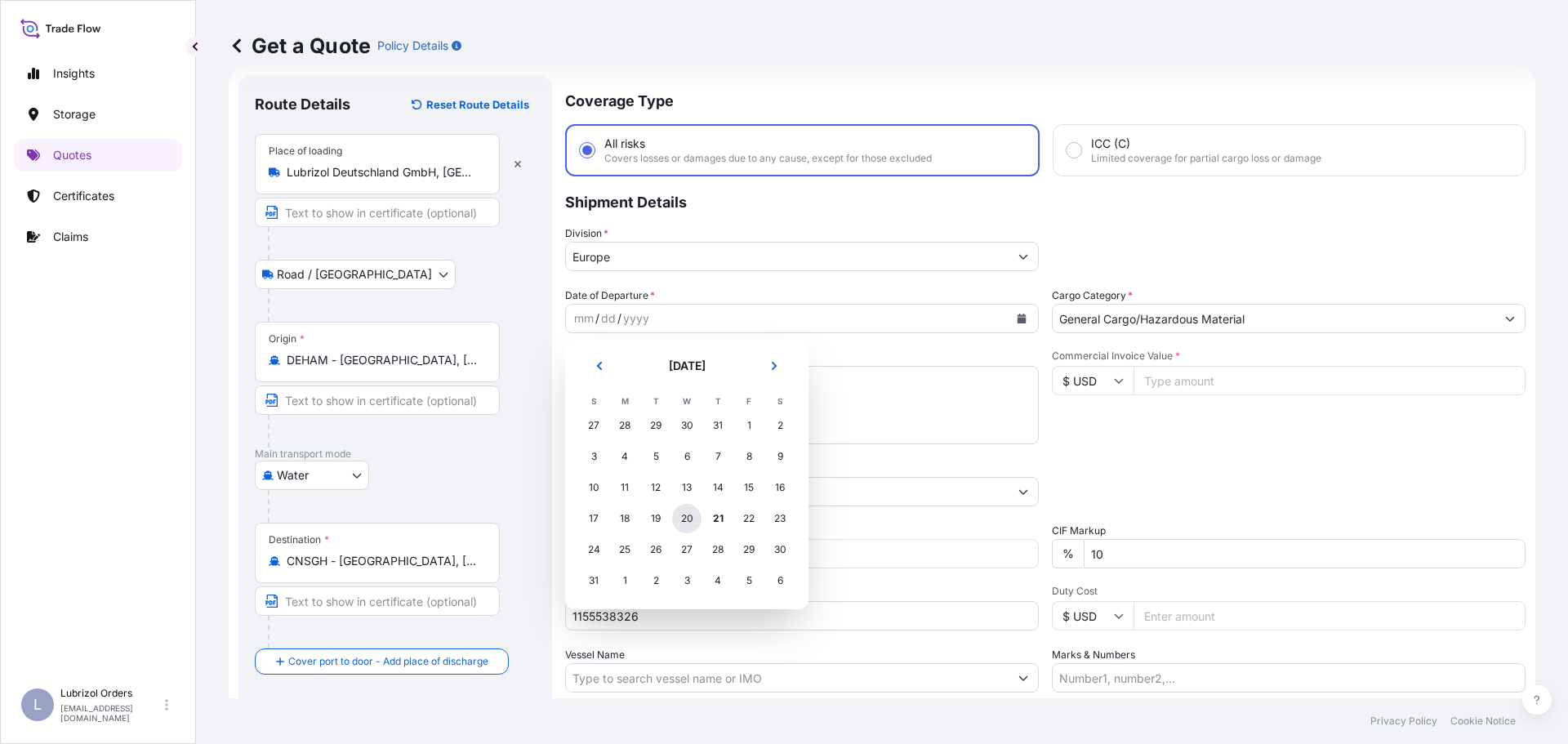
click at [692, 523] on div "20" at bounding box center [686, 518] width 29 height 29
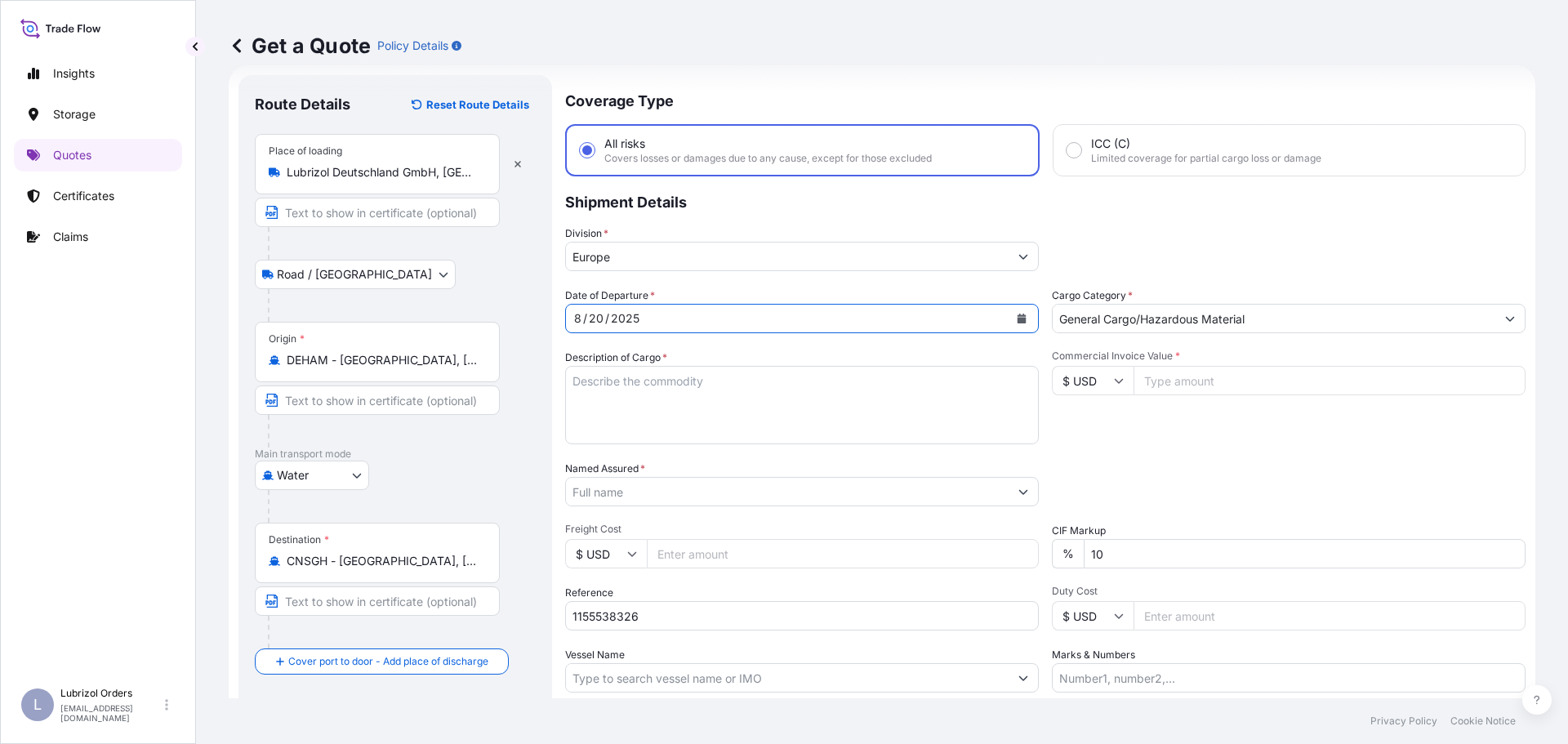
click at [917, 493] on input "Named Assured *" at bounding box center [787, 492] width 443 height 29
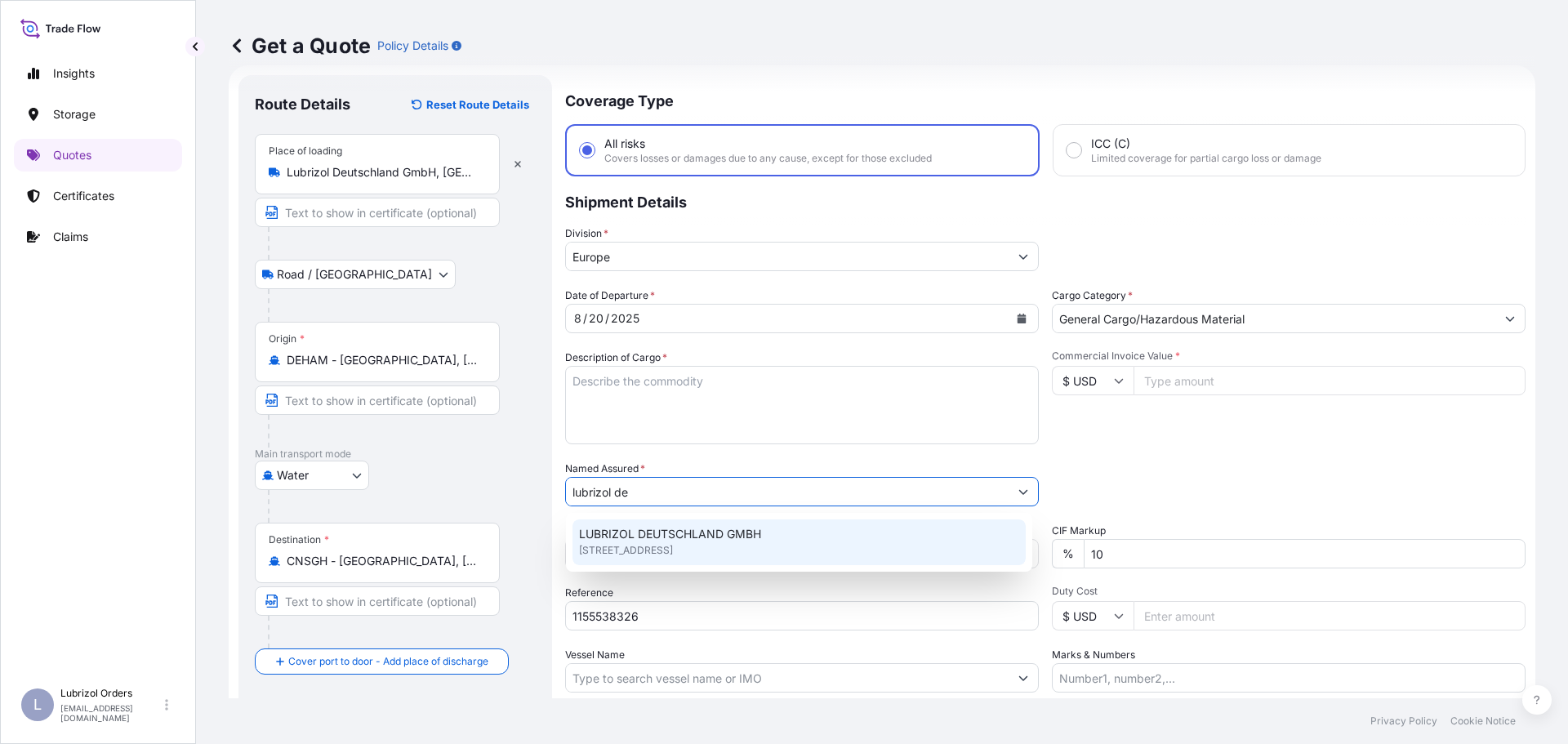
click at [800, 541] on div "LUBRIZOL DEUTSCHLAND GMBH Billbrookdeich 157, 22113, Hamburg, Germany" at bounding box center [799, 542] width 453 height 46
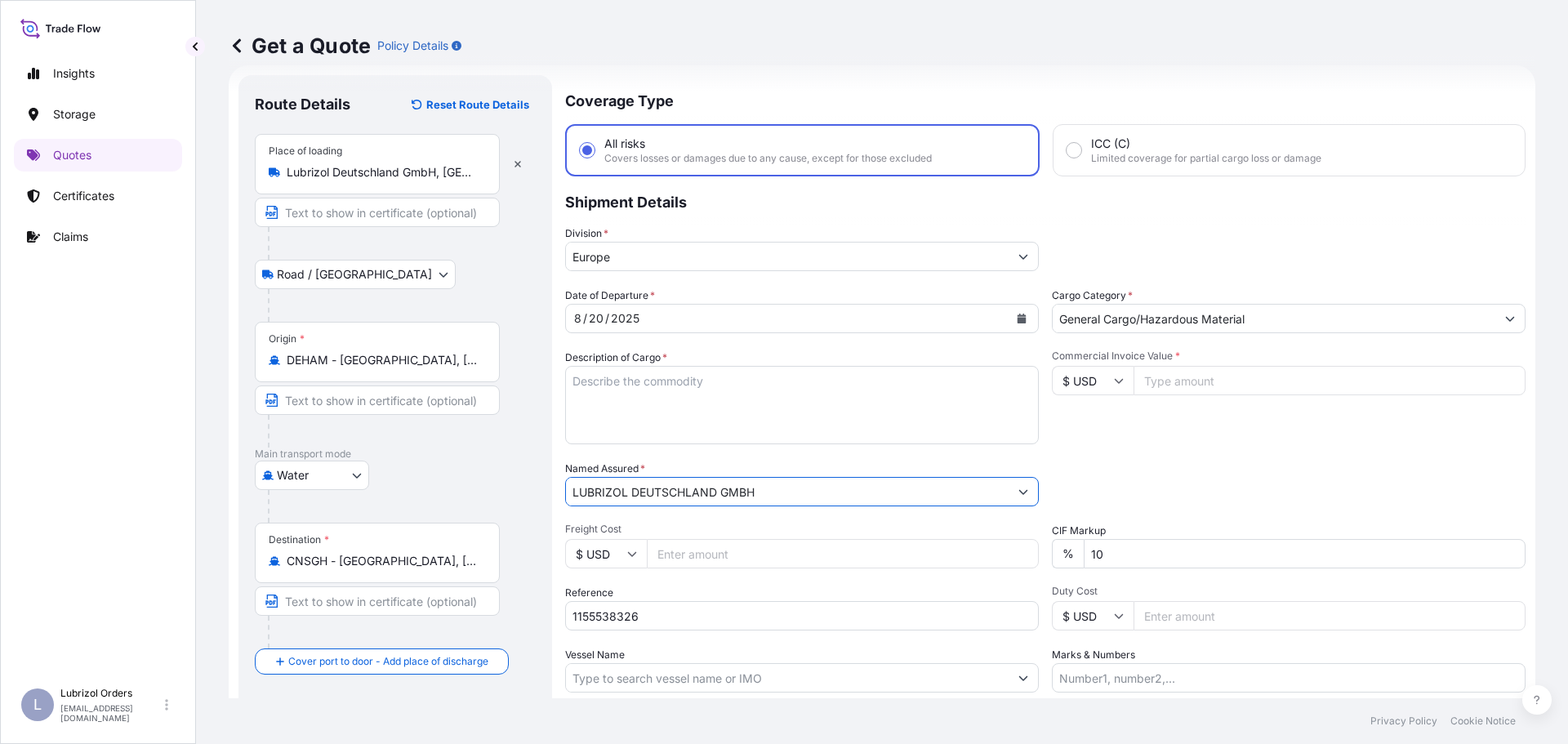
type input "LUBRIZOL DEUTSCHLAND GMBH"
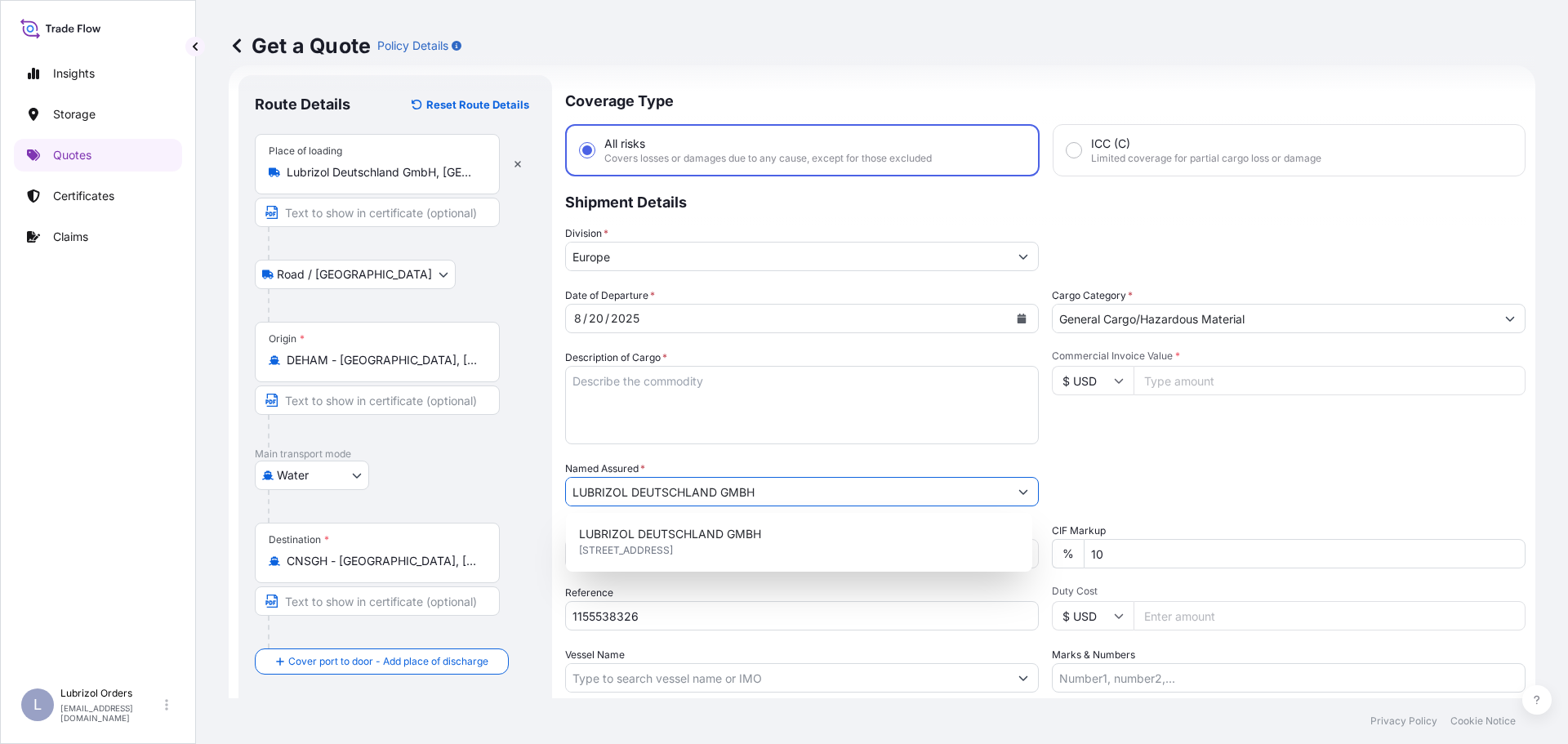
click at [581, 393] on textarea "Description of Cargo *" at bounding box center [802, 404] width 474 height 78
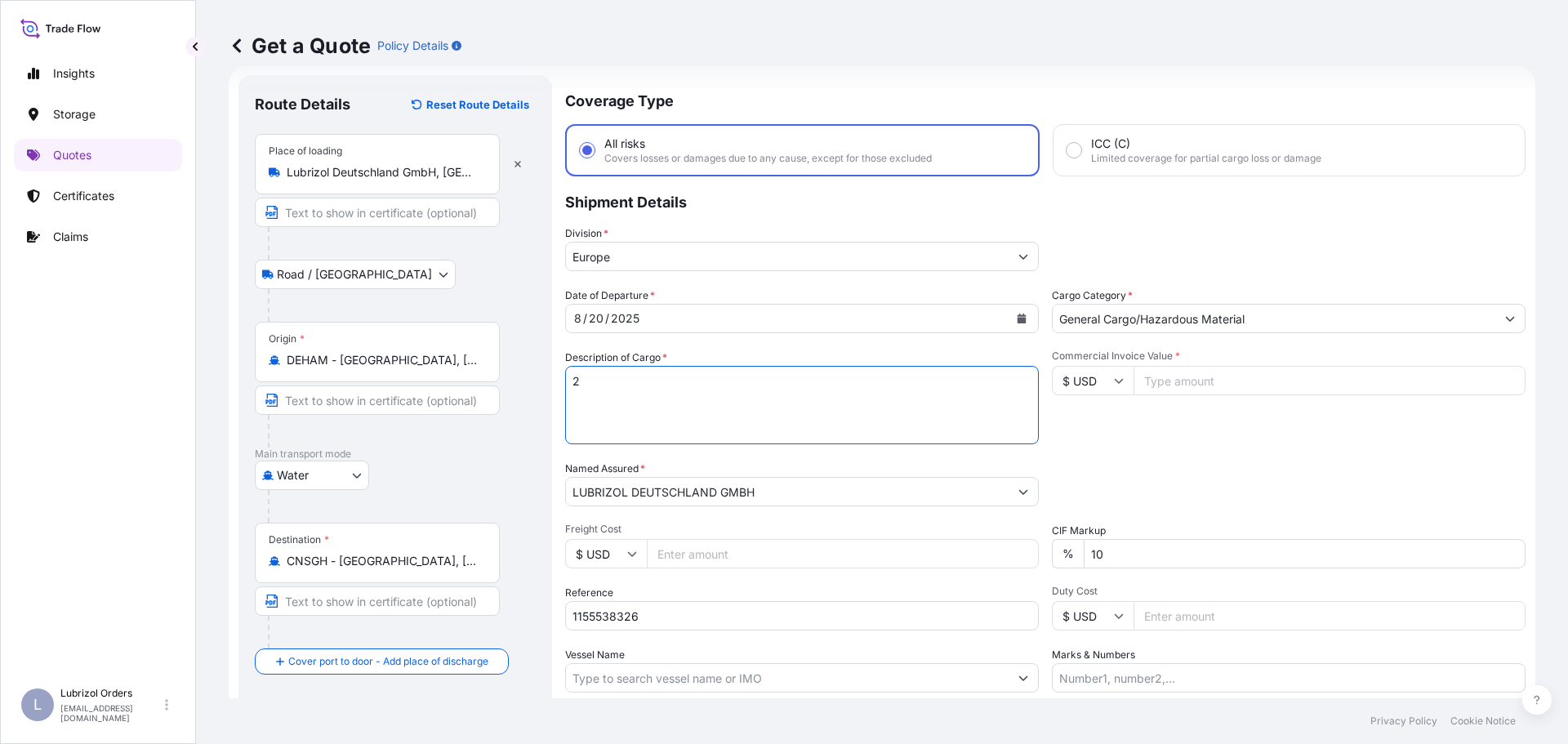
paste textarea "PALLETS LOADED INTO 1 LCL ADDOSAN(TM) OGA 12 A, STD BANDY"
type textarea "2 PALLETS LOADED INTO 1 LCL ADDOSAN(TM) OGA 12 A, STD BANDY"
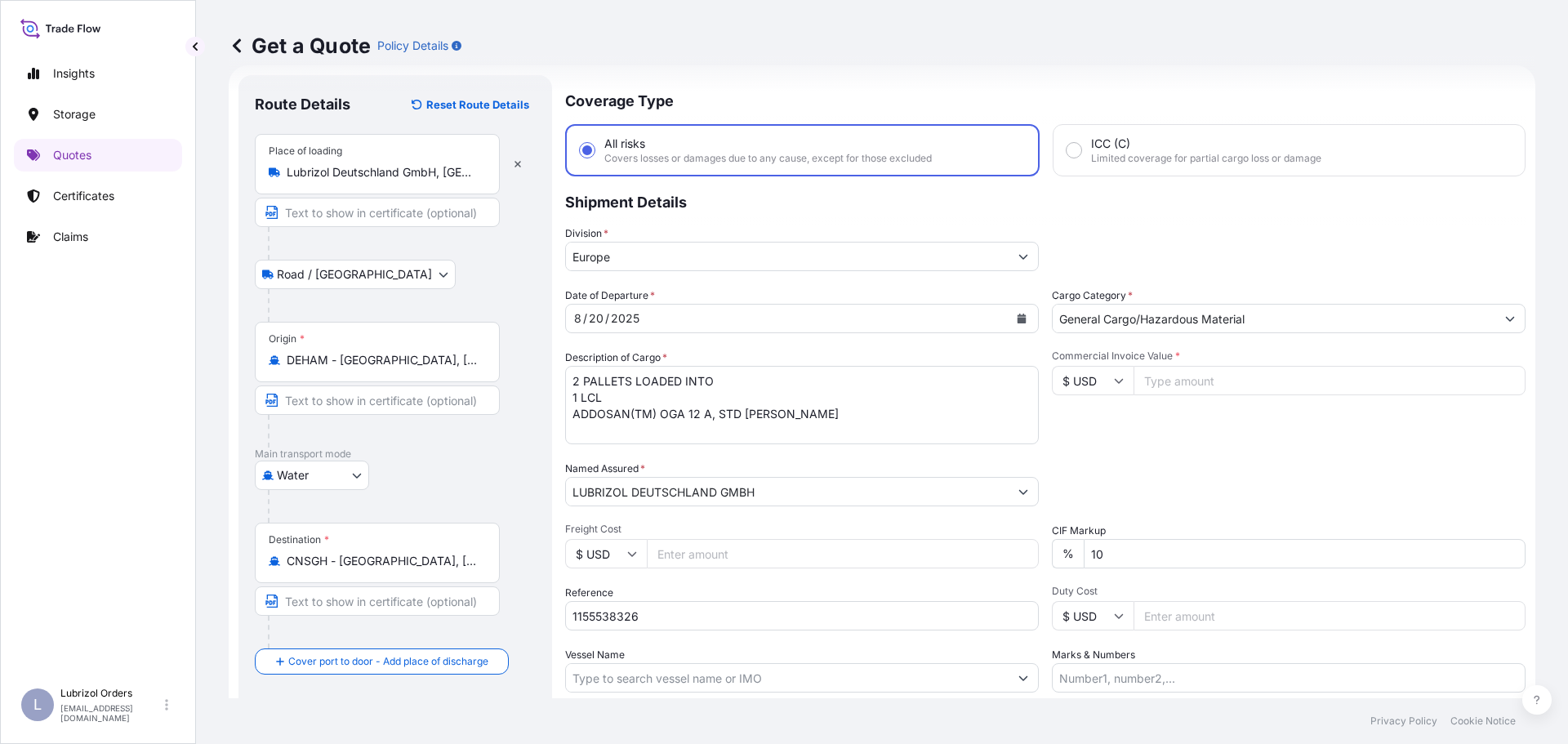
click at [1228, 387] on input "Commercial Invoice Value *" at bounding box center [1329, 380] width 392 height 29
type input "14209.30"
click at [1071, 383] on input "$ USD" at bounding box center [1092, 380] width 81 height 29
click at [1080, 422] on div "€ EUR" at bounding box center [1087, 425] width 69 height 31
type input "€ EUR"
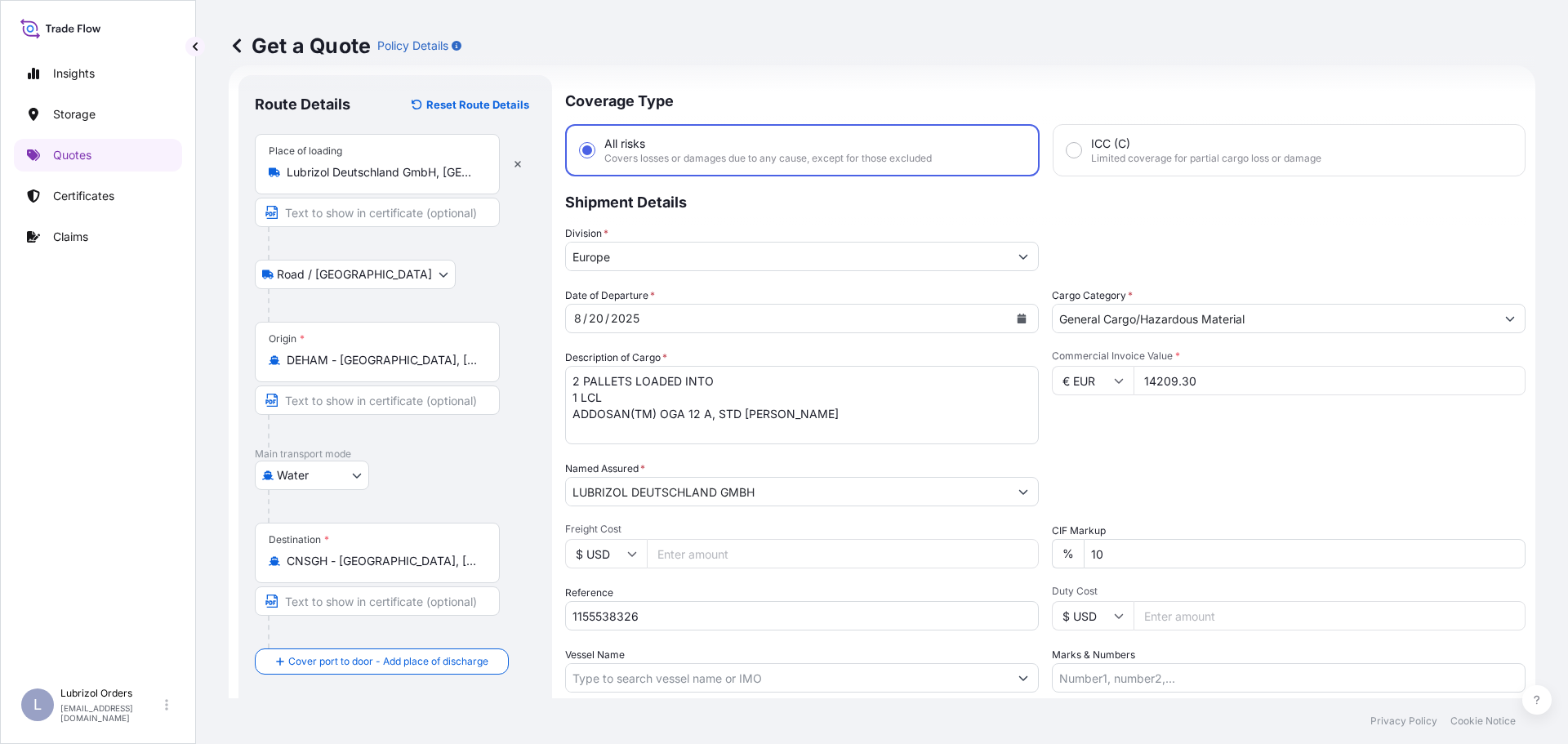
click at [1181, 431] on div "Commercial Invoice Value * € EUR 14209.30" at bounding box center [1288, 397] width 474 height 95
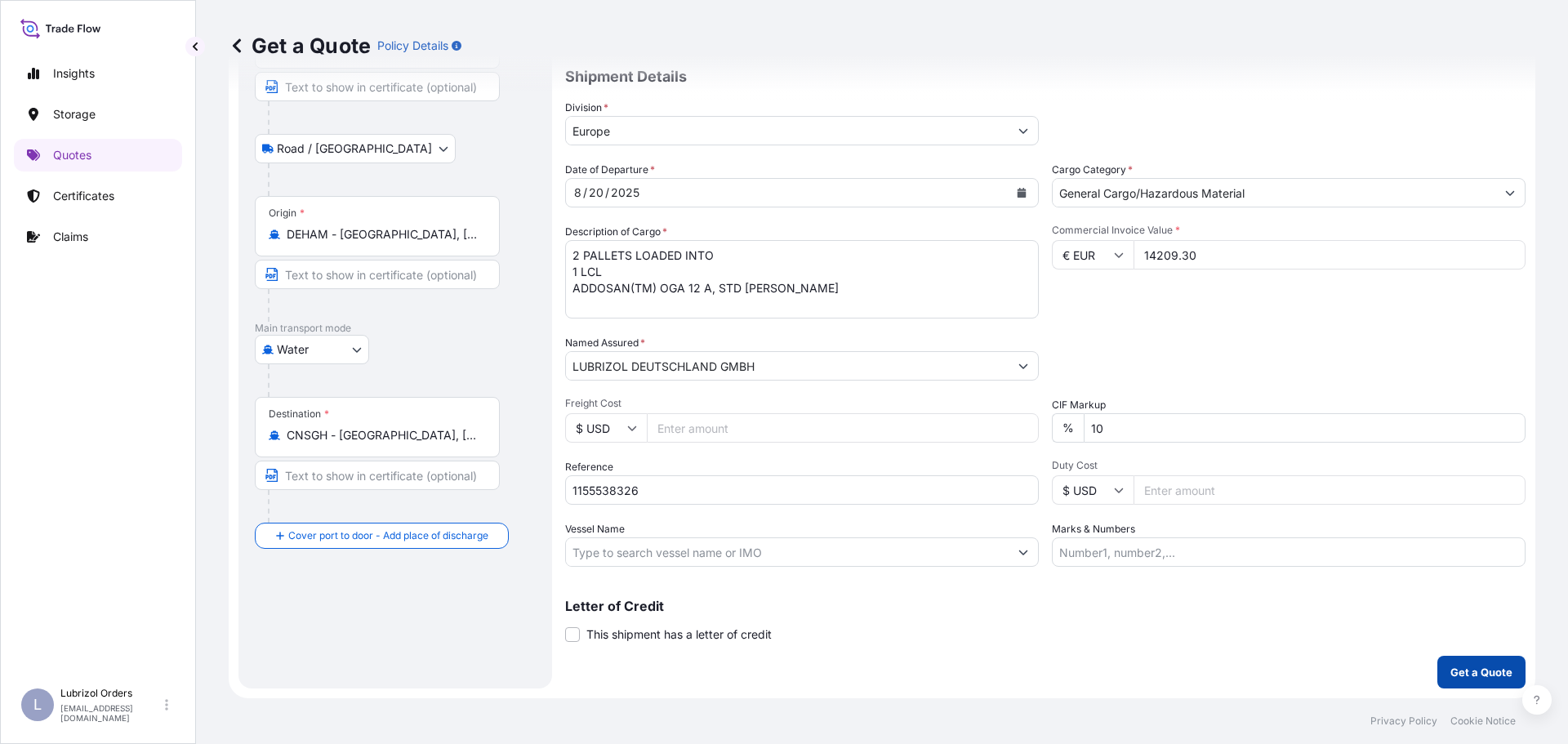
click at [1468, 673] on p "Get a Quote" at bounding box center [1481, 672] width 62 height 16
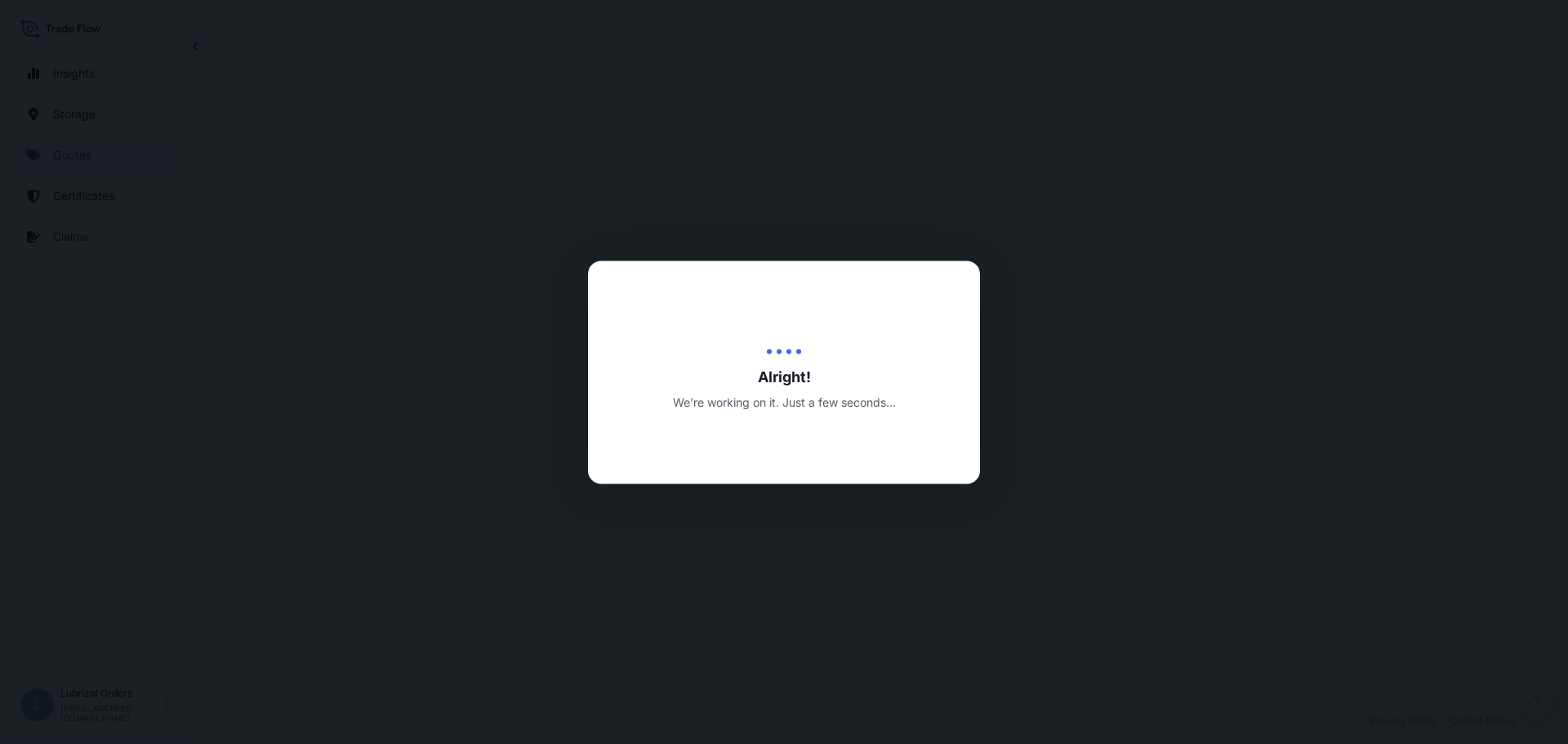
scroll to position [785, 0]
select select "Road / Inland"
select select "Water"
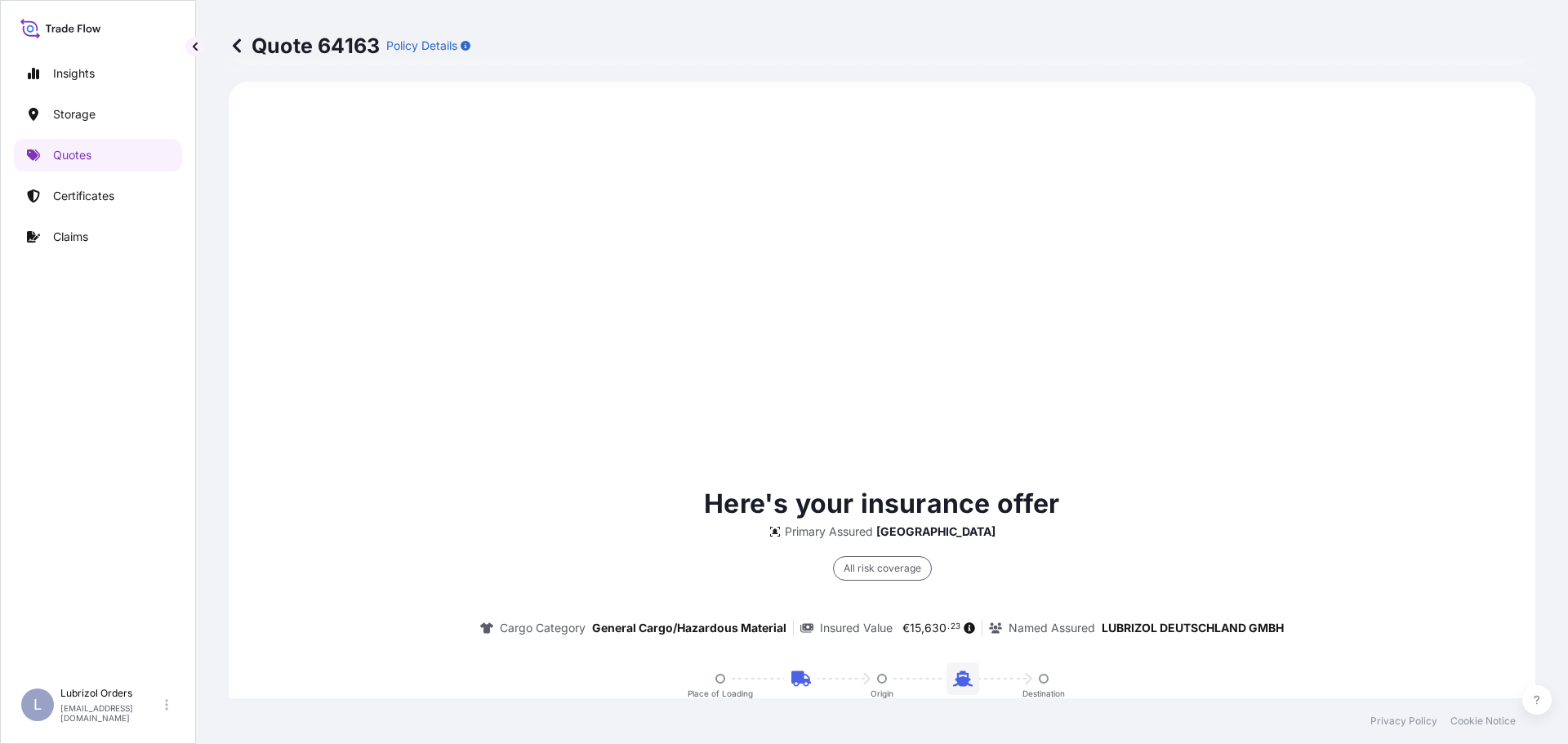
scroll to position [1275, 0]
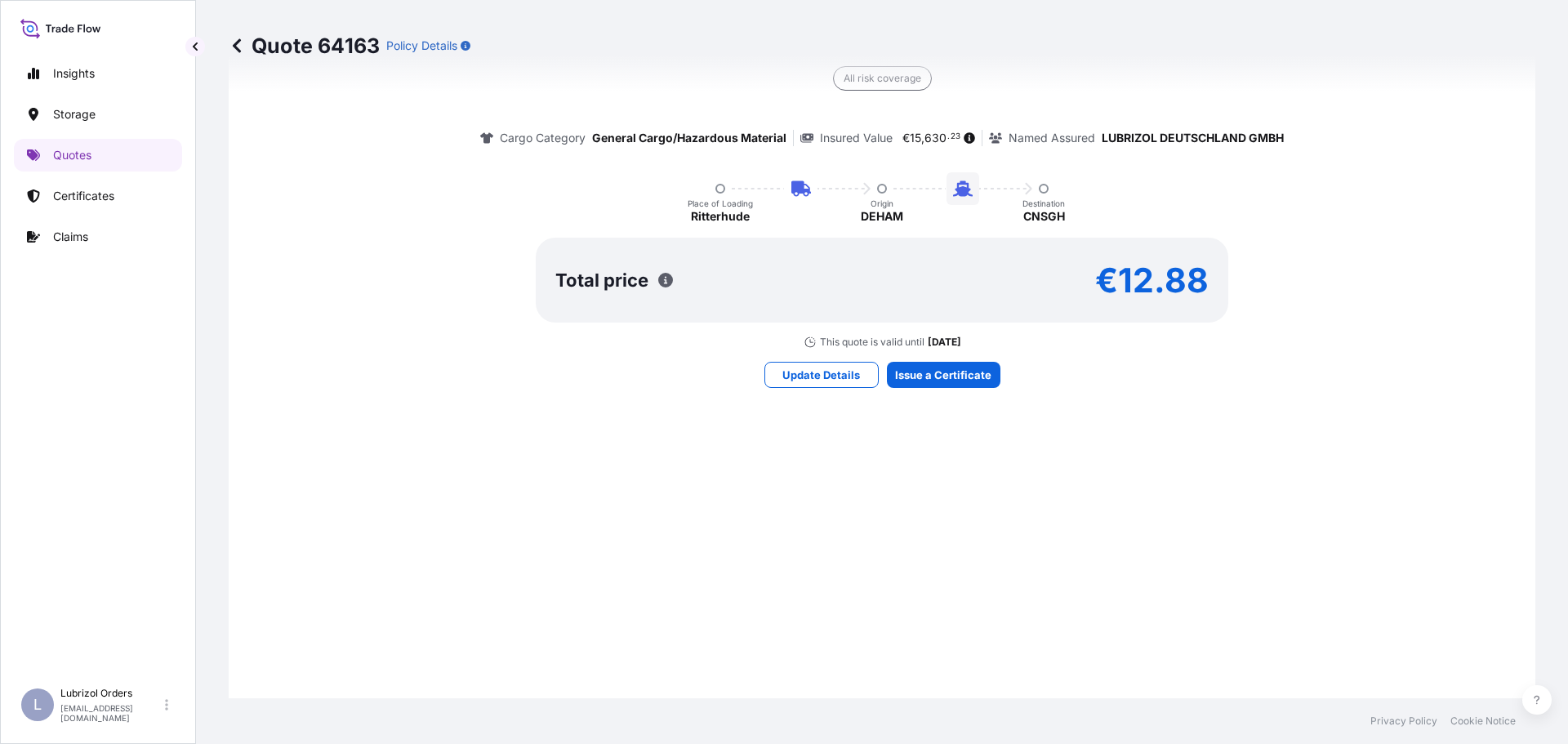
click at [953, 451] on div "Here's your insurance offer Primary Assured France All risk coverage Cargo Cate…" at bounding box center [881, 190] width 1260 height 1152
click at [972, 455] on div "Here's your insurance offer Primary Assured France All risk coverage Cargo Cate…" at bounding box center [881, 190] width 1260 height 1152
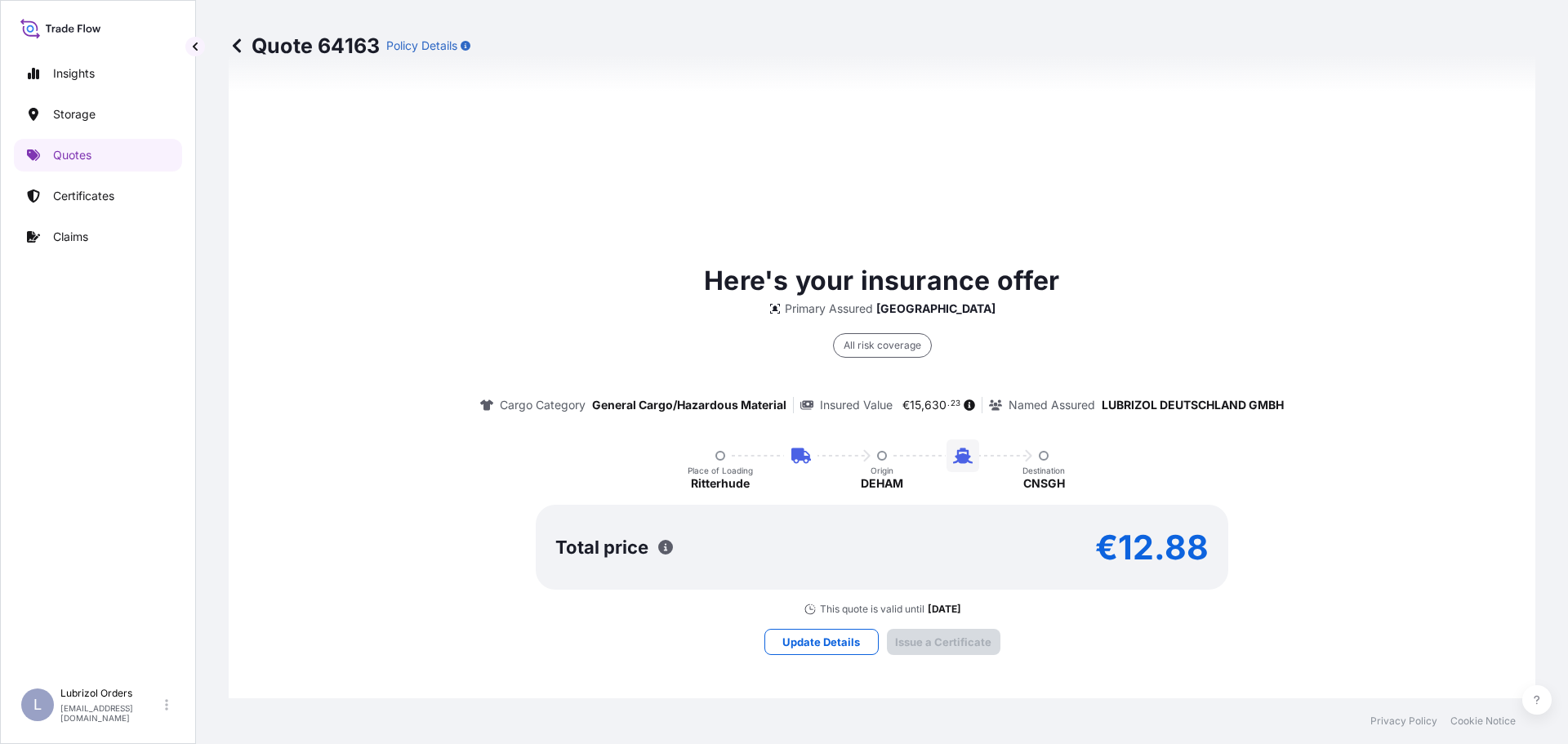
scroll to position [2437, 0]
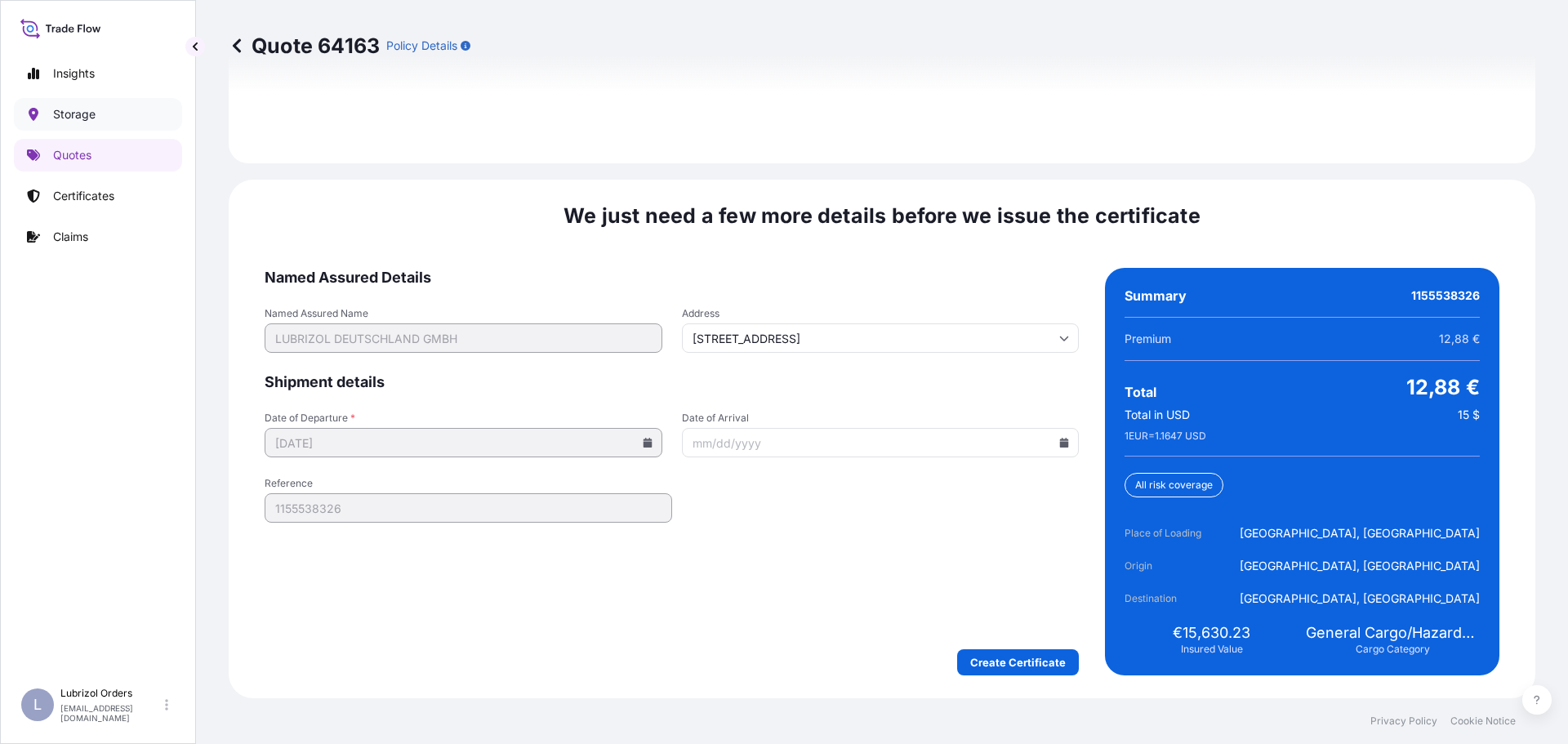
click at [85, 132] on div "Insights Storage Quotes Certificates Claims" at bounding box center [98, 362] width 169 height 637
click at [797, 632] on div "Insights Storage Quotes Certificates Claims L Lubrizol Orders lubrizol.orders.f…" at bounding box center [784, 372] width 1568 height 744
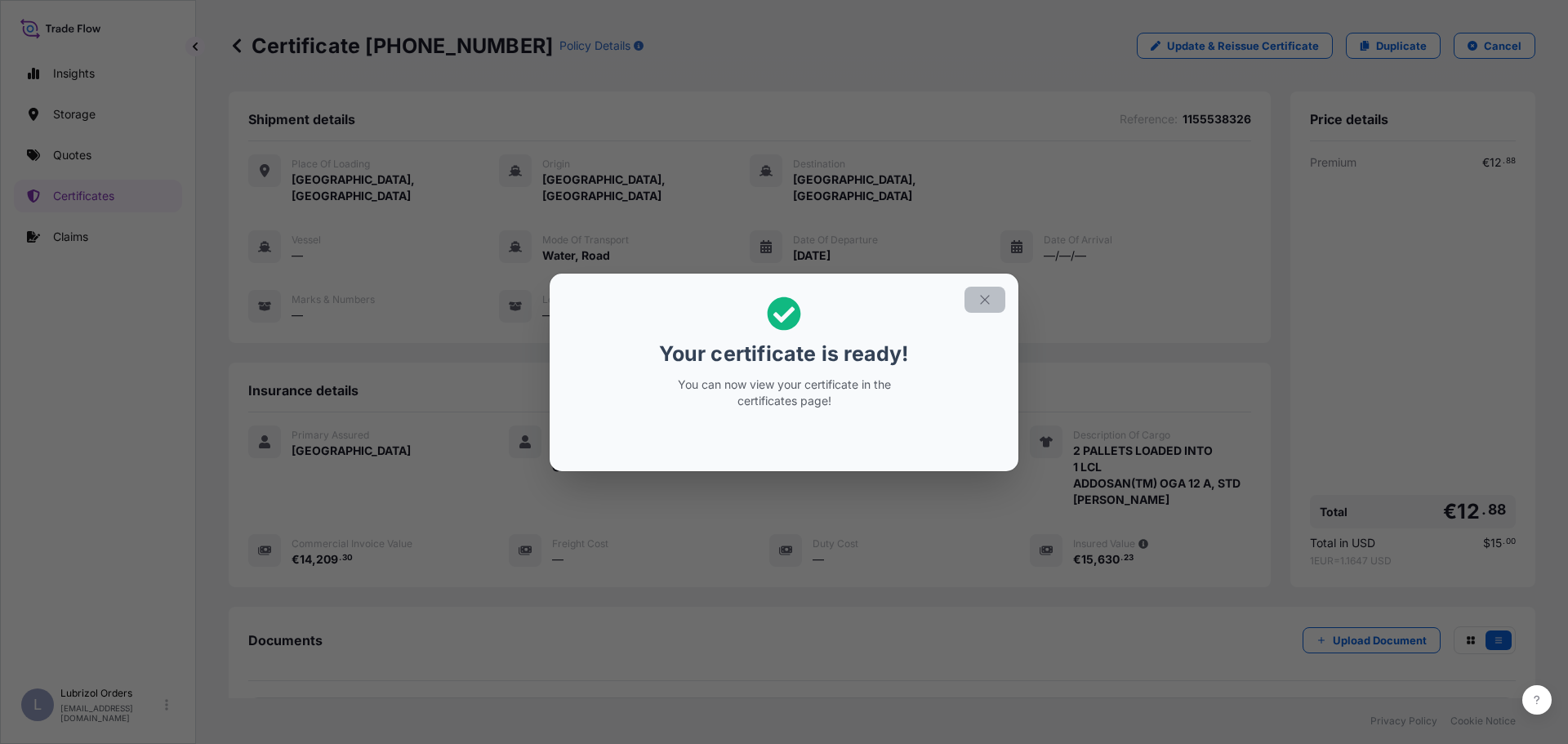
click at [984, 299] on icon "button" at bounding box center [984, 299] width 9 height 9
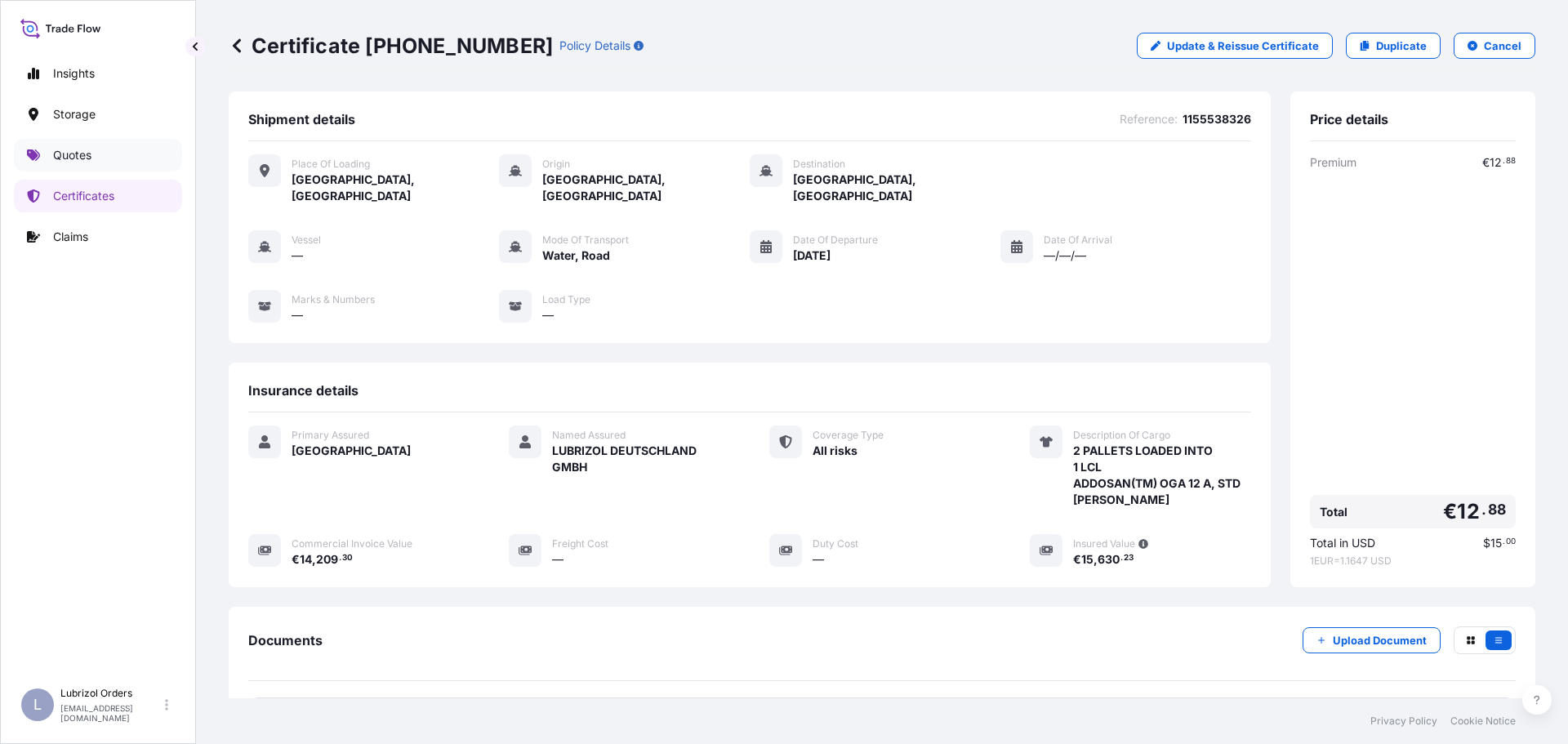
click at [86, 151] on p "Quotes" at bounding box center [72, 154] width 39 height 16
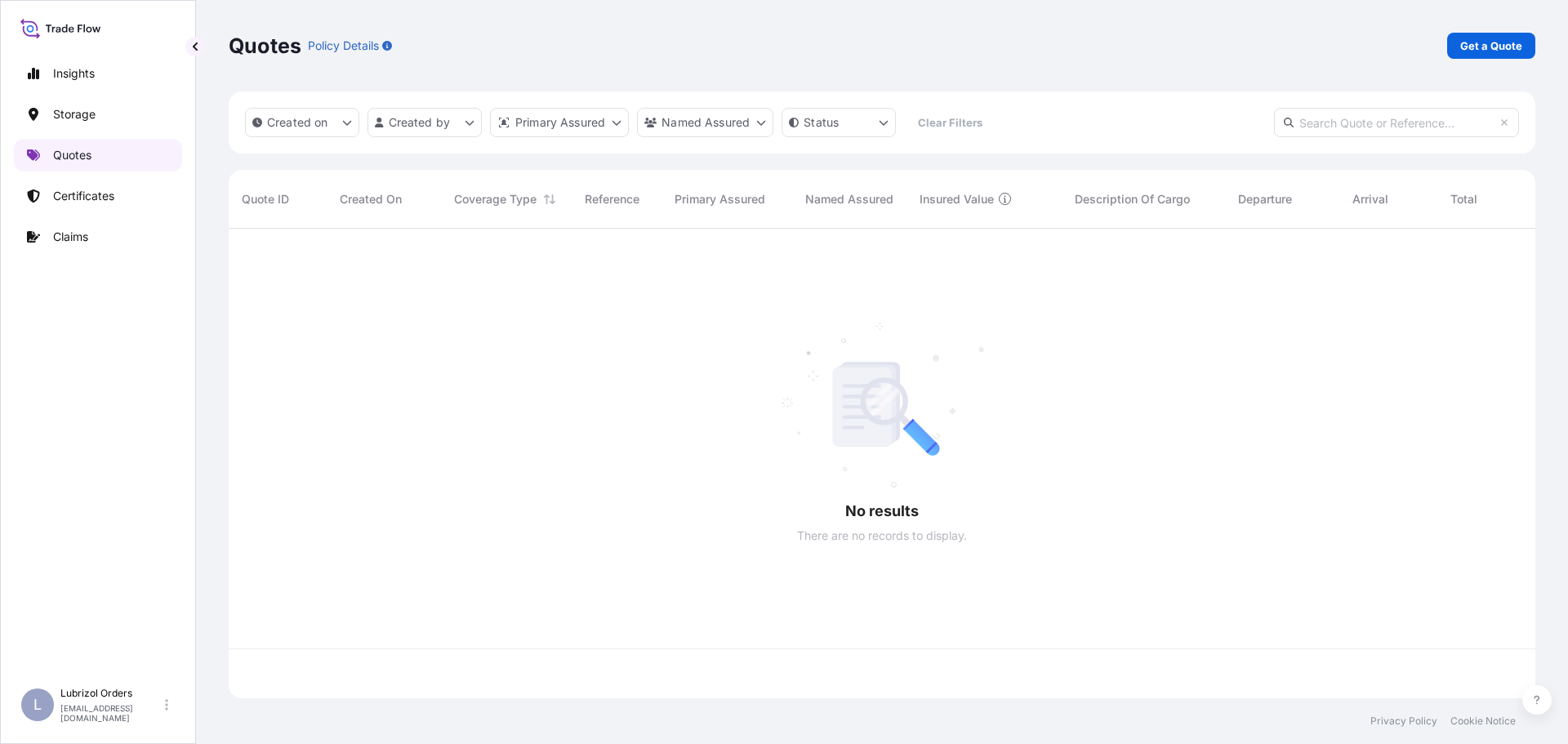
scroll to position [466, 1294]
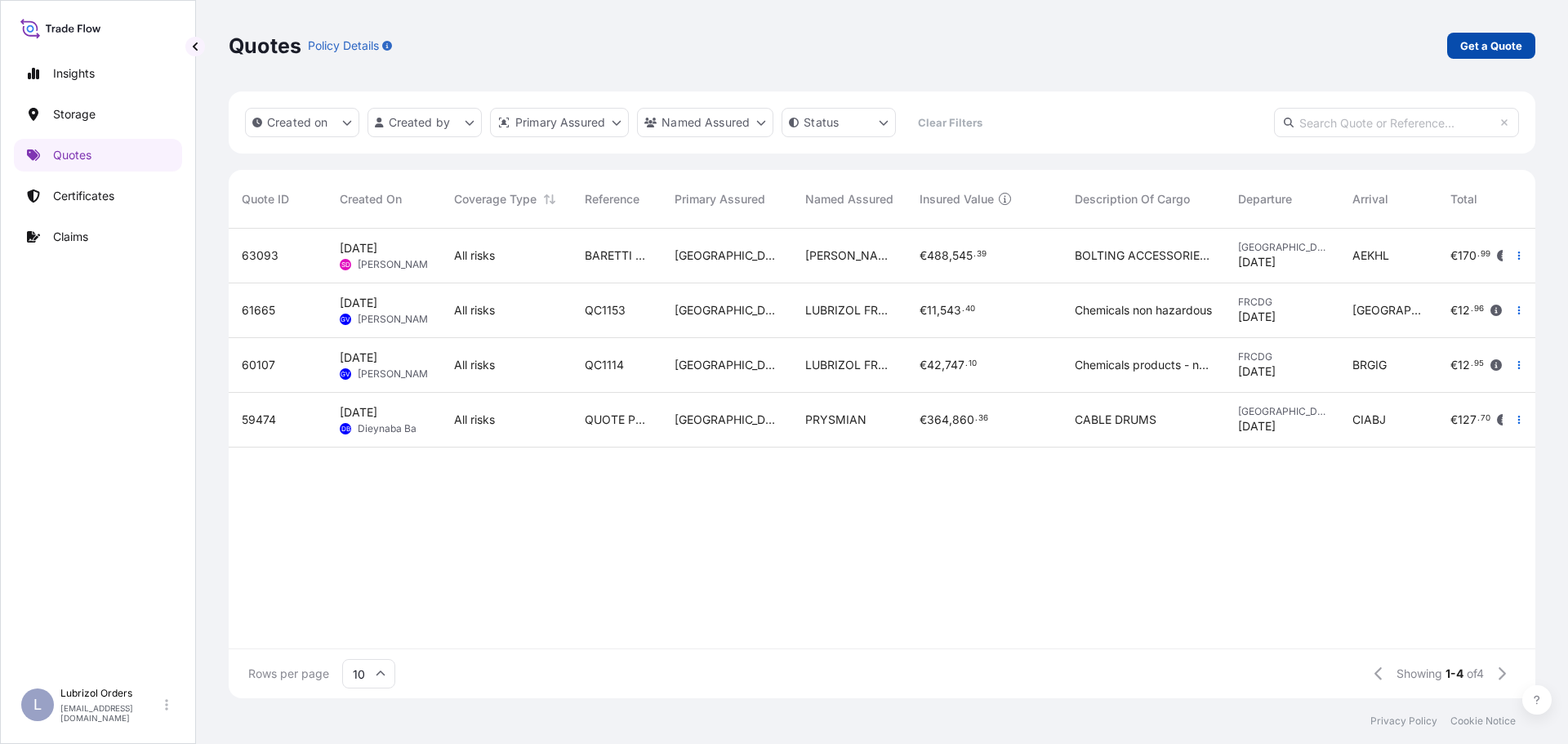
click at [1462, 44] on p "Get a Quote" at bounding box center [1491, 45] width 62 height 16
select select "Road / Inland"
select select "Water"
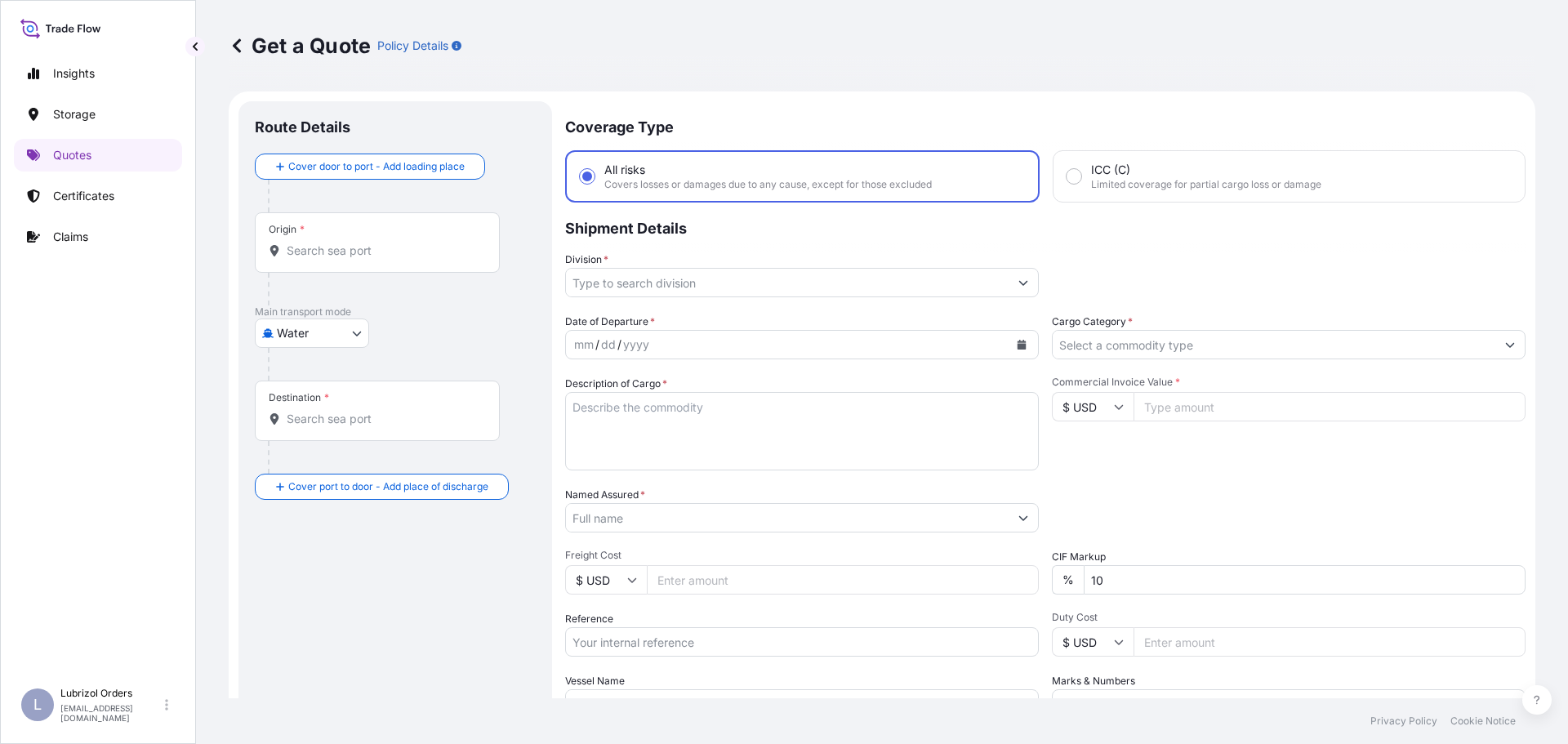
scroll to position [26, 0]
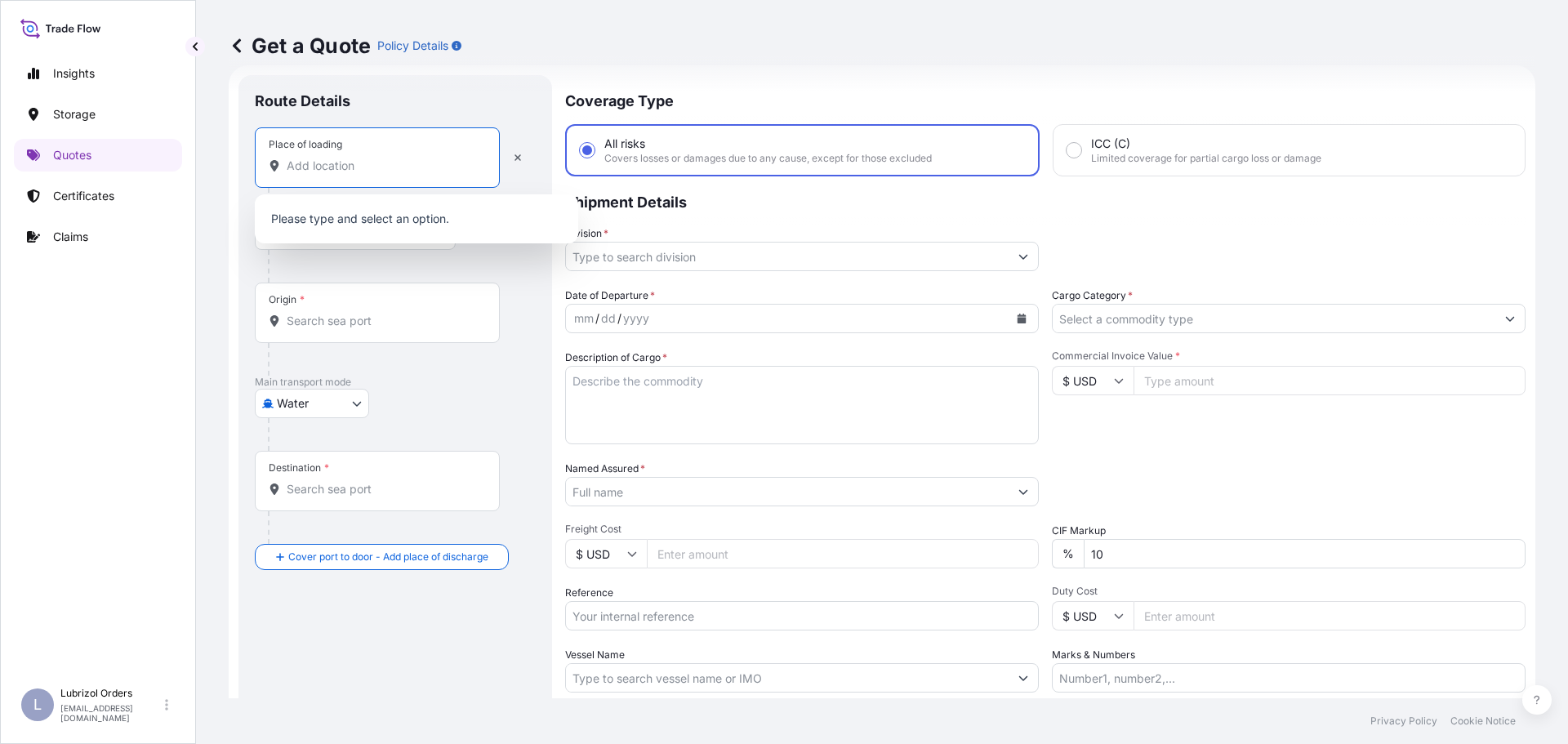
click at [425, 162] on input "Place of loading" at bounding box center [383, 165] width 193 height 16
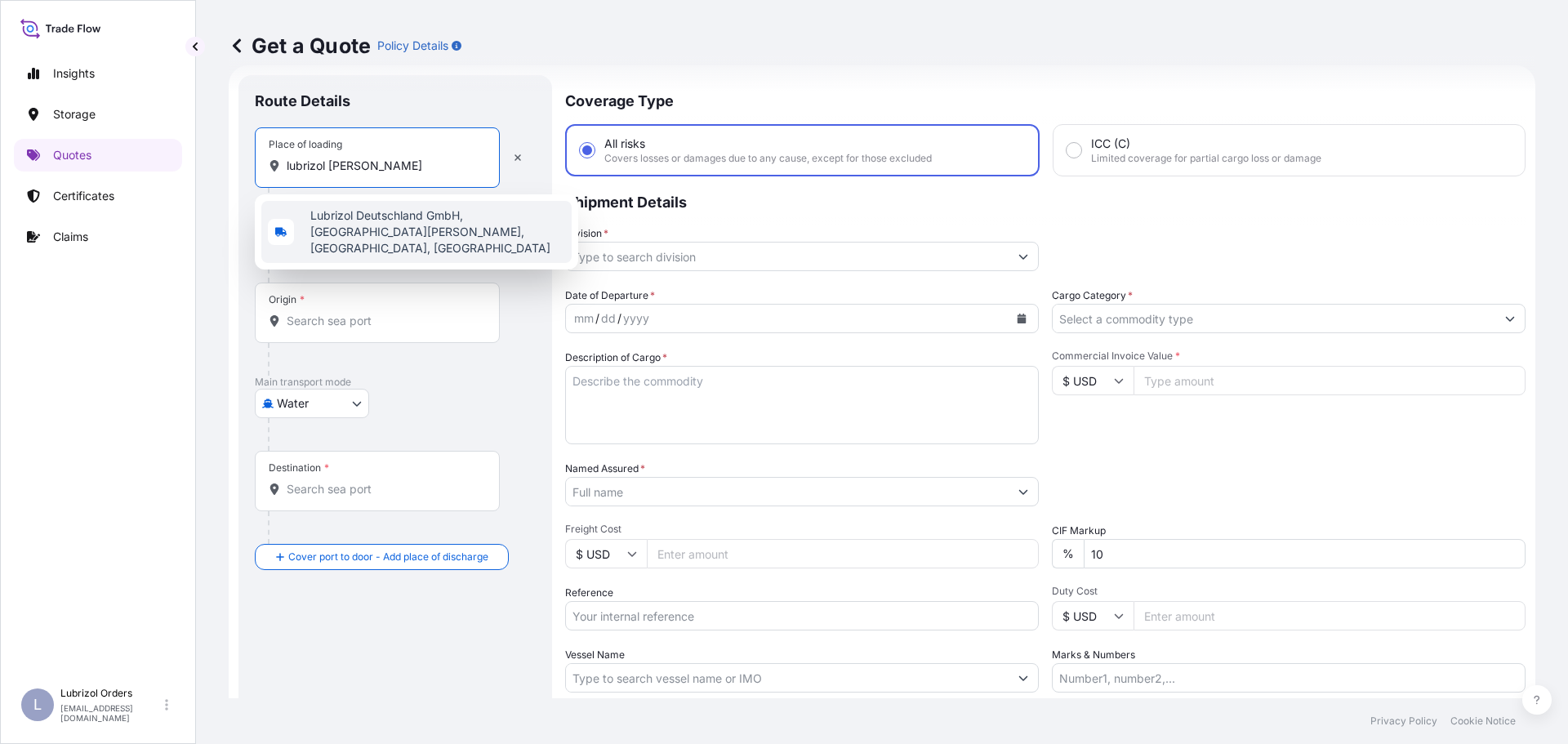
click at [416, 229] on span "Lubrizol Deutschland GmbH, Max-Planck-Straße, Ritterhude-Ihlpohl, Germany" at bounding box center [438, 232] width 255 height 49
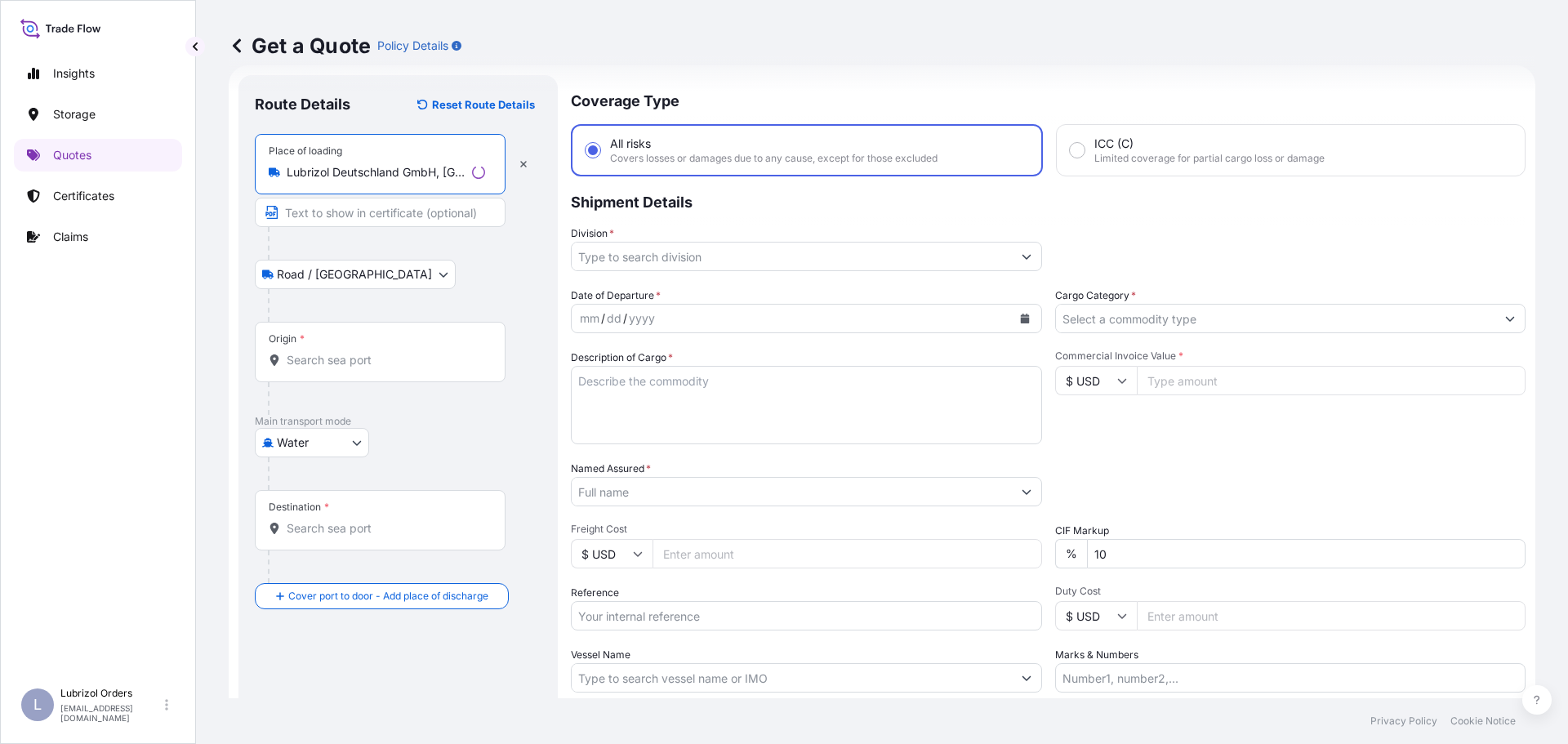
type input "Lubrizol Deutschland GmbH, Max-Planck-Straße, Ritterhude-Ihlpohl, Germany"
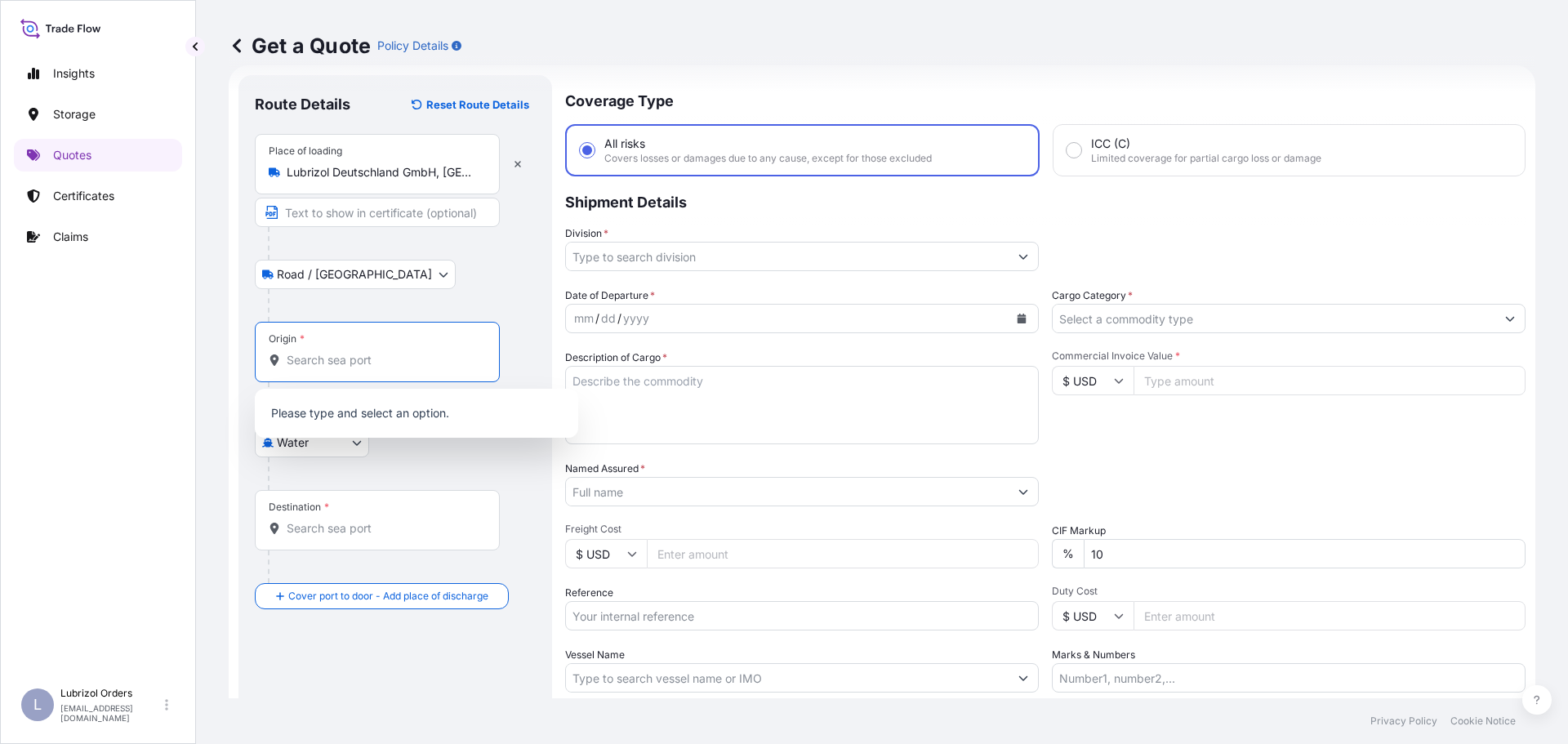
click at [351, 357] on input "Origin *" at bounding box center [383, 360] width 193 height 16
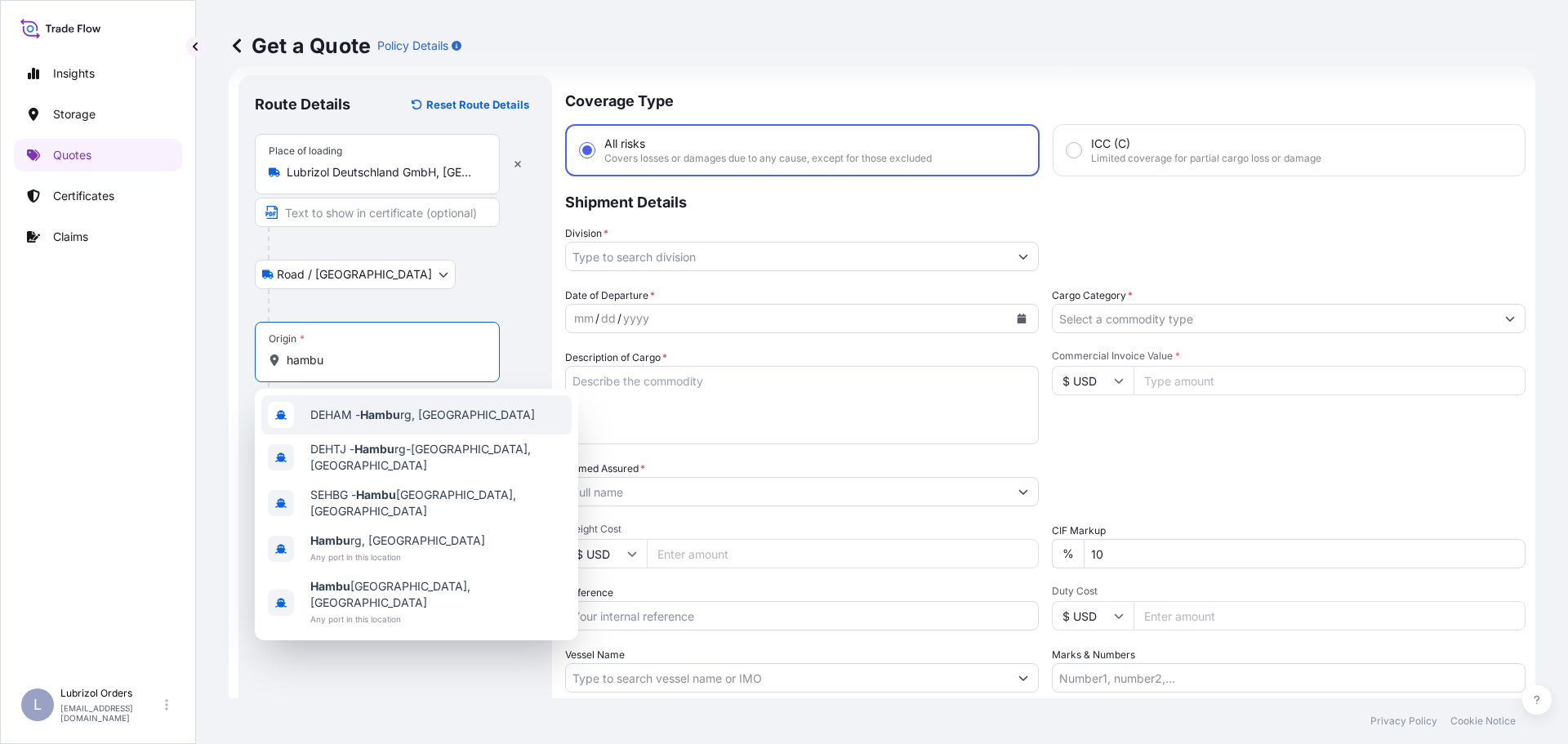
click at [371, 423] on div "DEHAM - Hambu rg, Germany" at bounding box center [417, 414] width 310 height 39
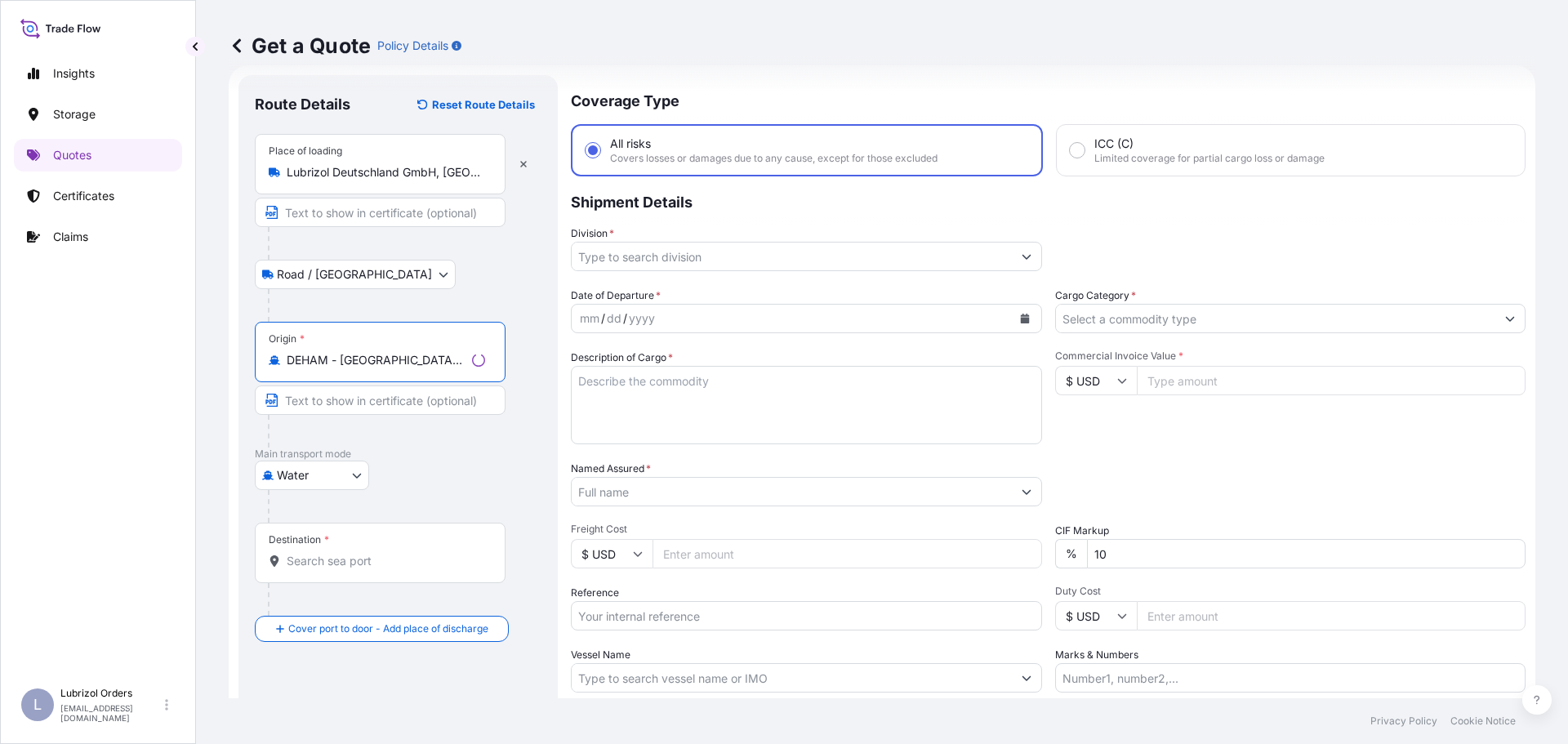
type input "DEHAM - Hamburg, Germany"
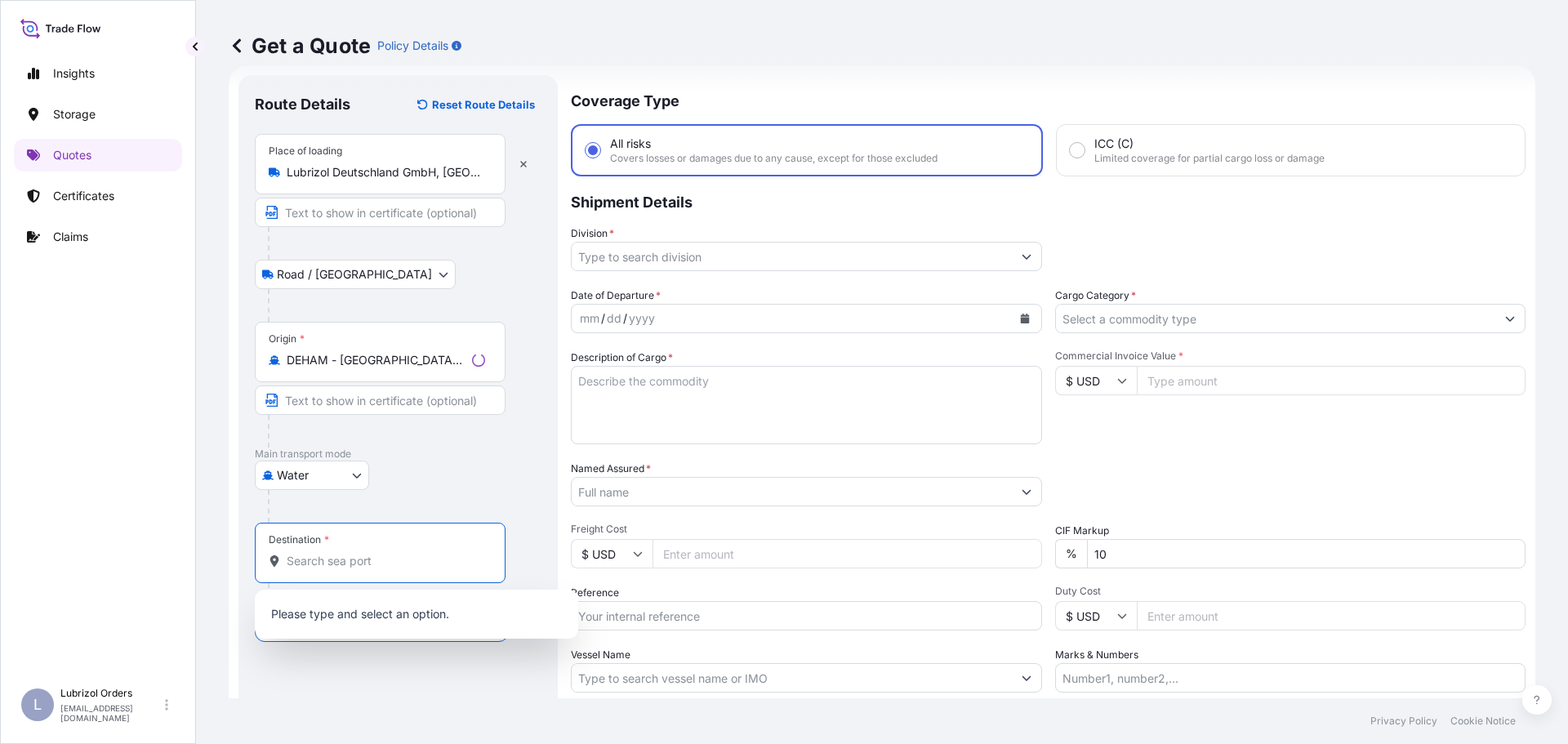
click at [354, 554] on input "Destination *" at bounding box center [386, 560] width 199 height 16
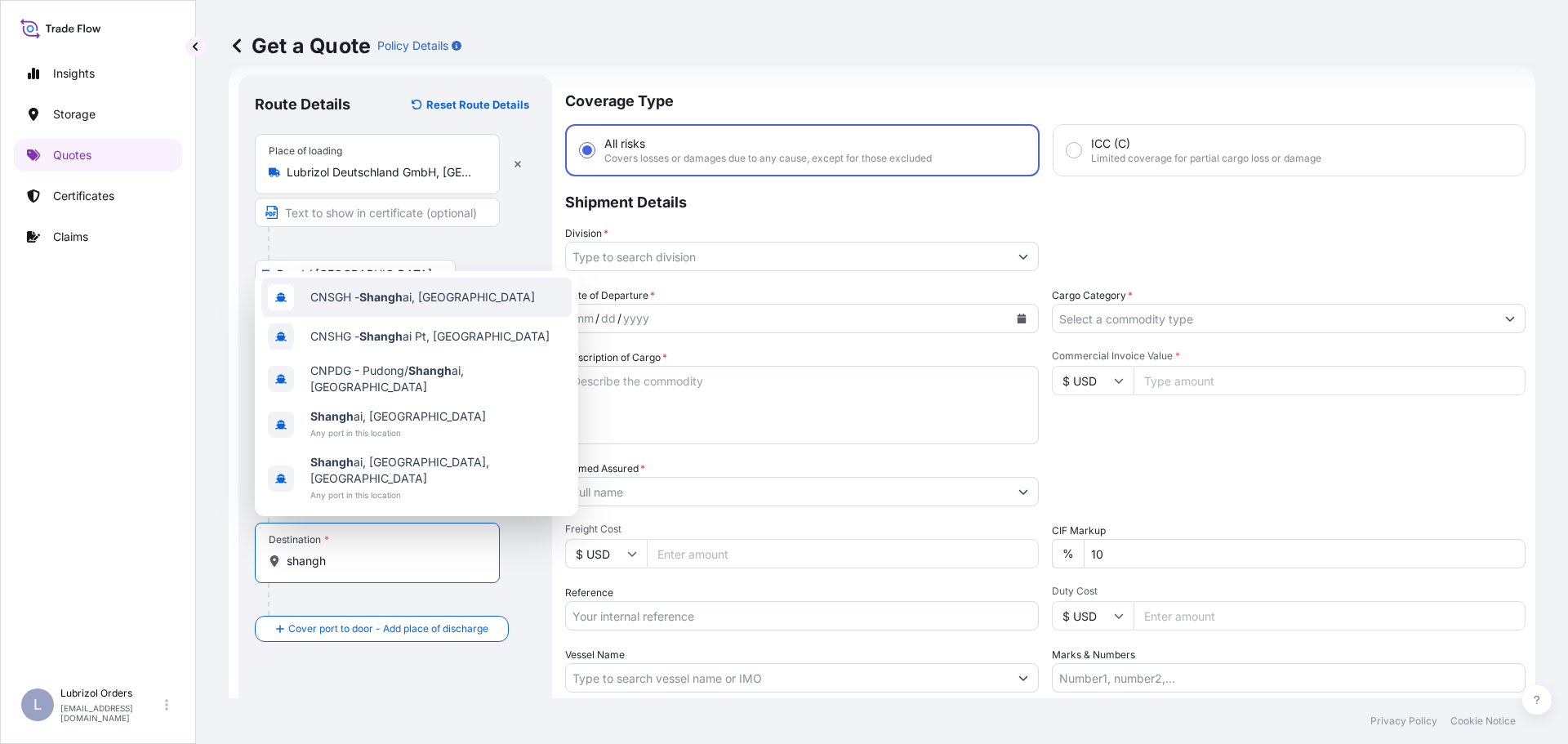
click at [420, 305] on span "CNSGH - Shangh ai, China" at bounding box center [423, 297] width 225 height 16
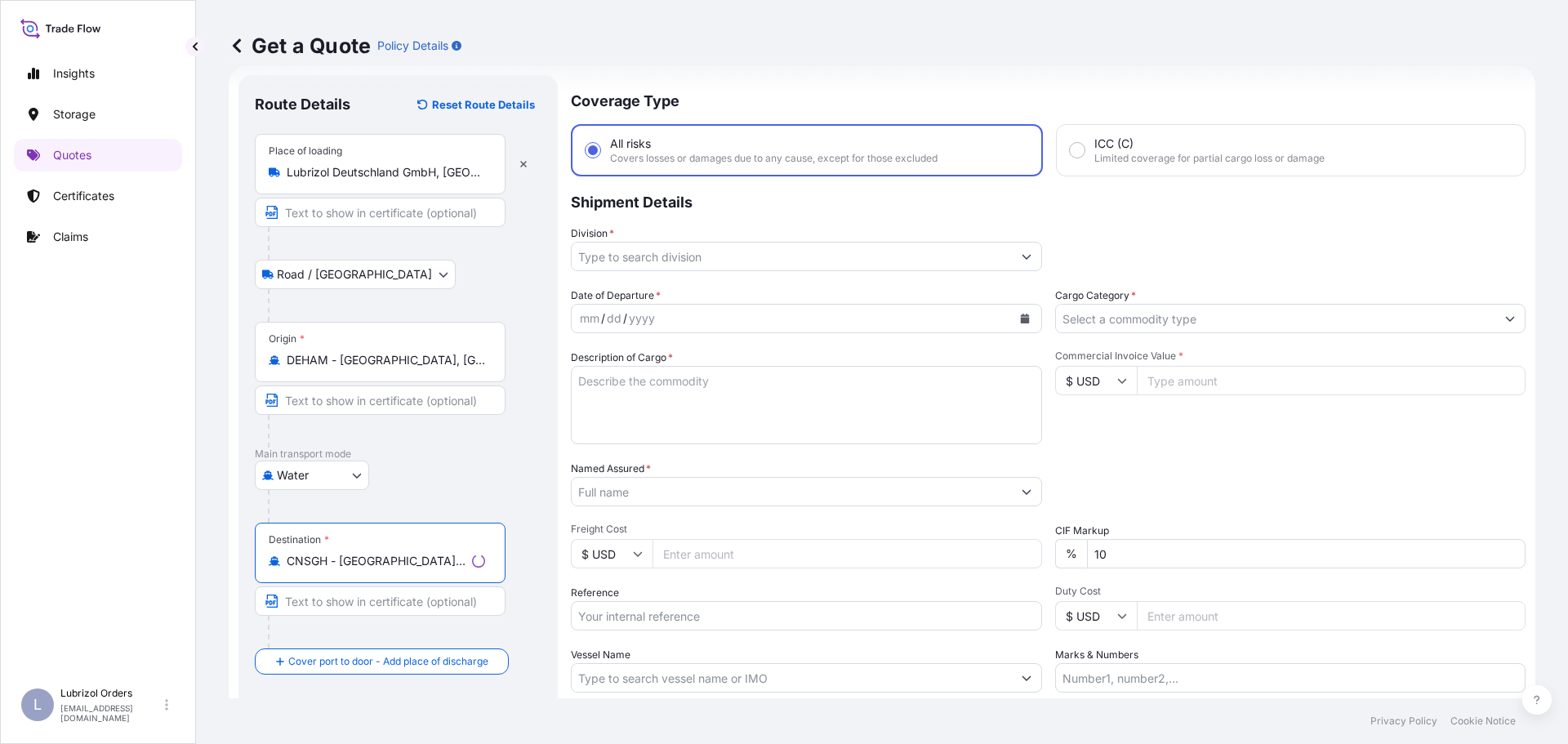
type input "CNSGH - Shanghai, China"
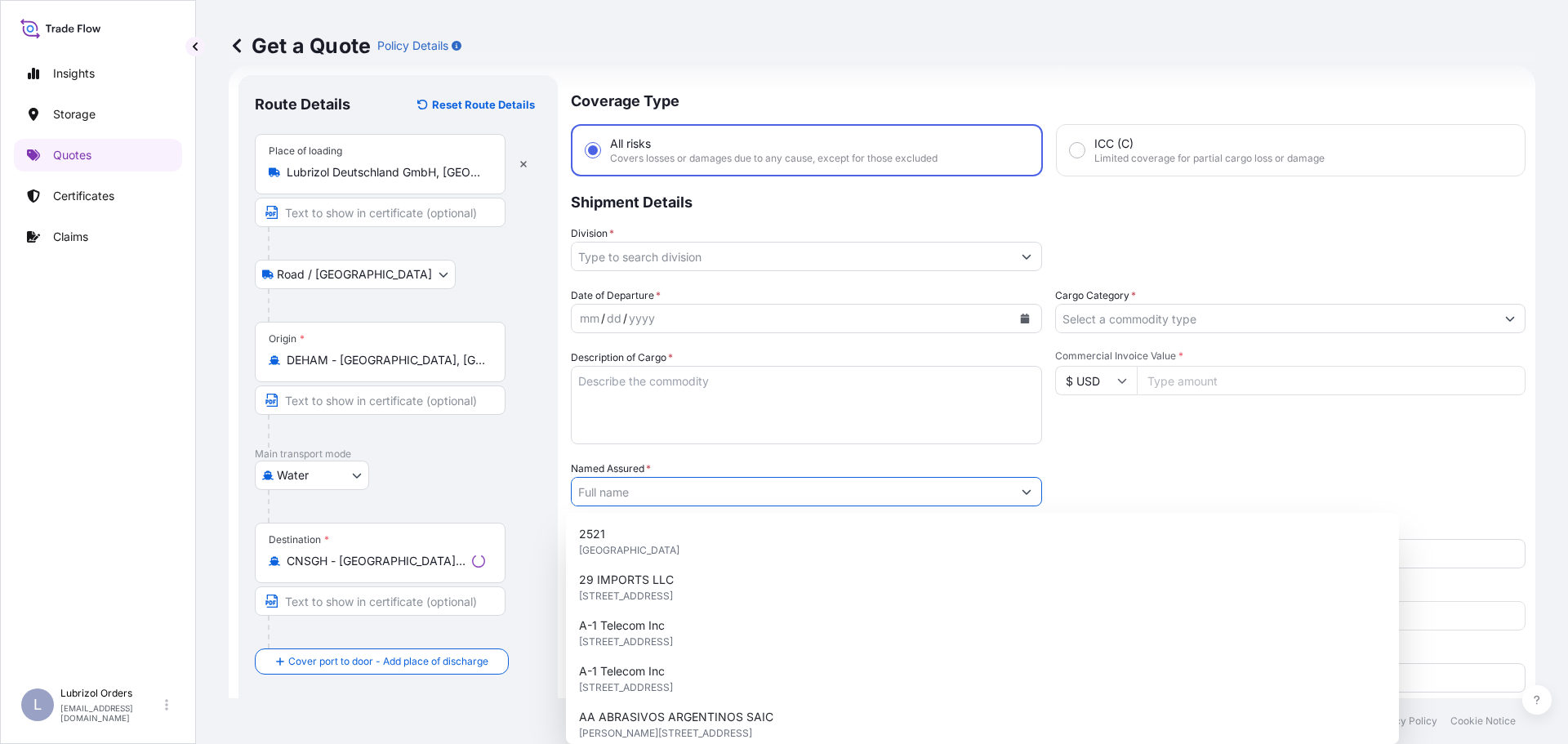
click at [716, 484] on input "Named Assured *" at bounding box center [792, 492] width 440 height 29
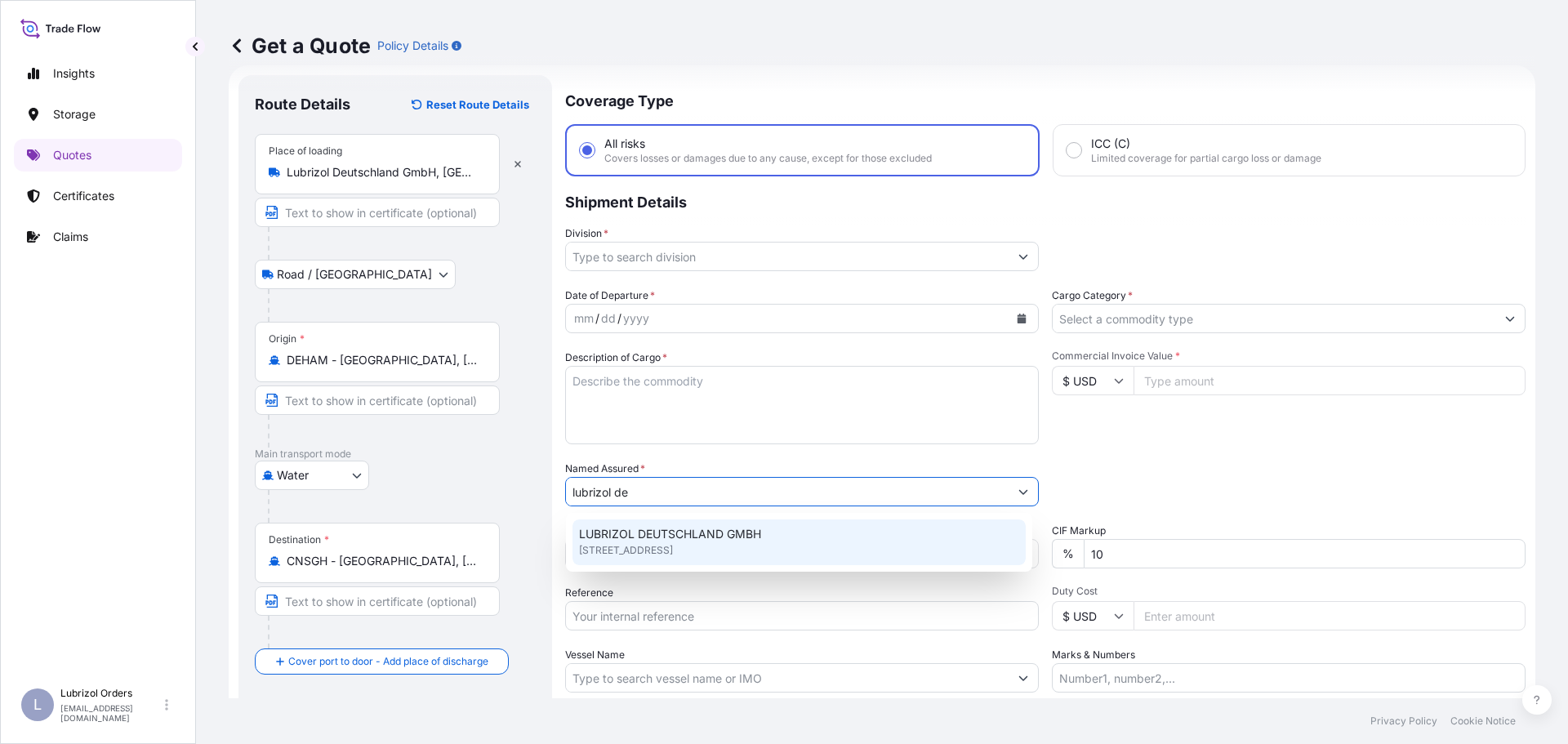
click at [636, 533] on span "LUBRIZOL DEUTSCHLAND GMBH" at bounding box center [669, 533] width 182 height 16
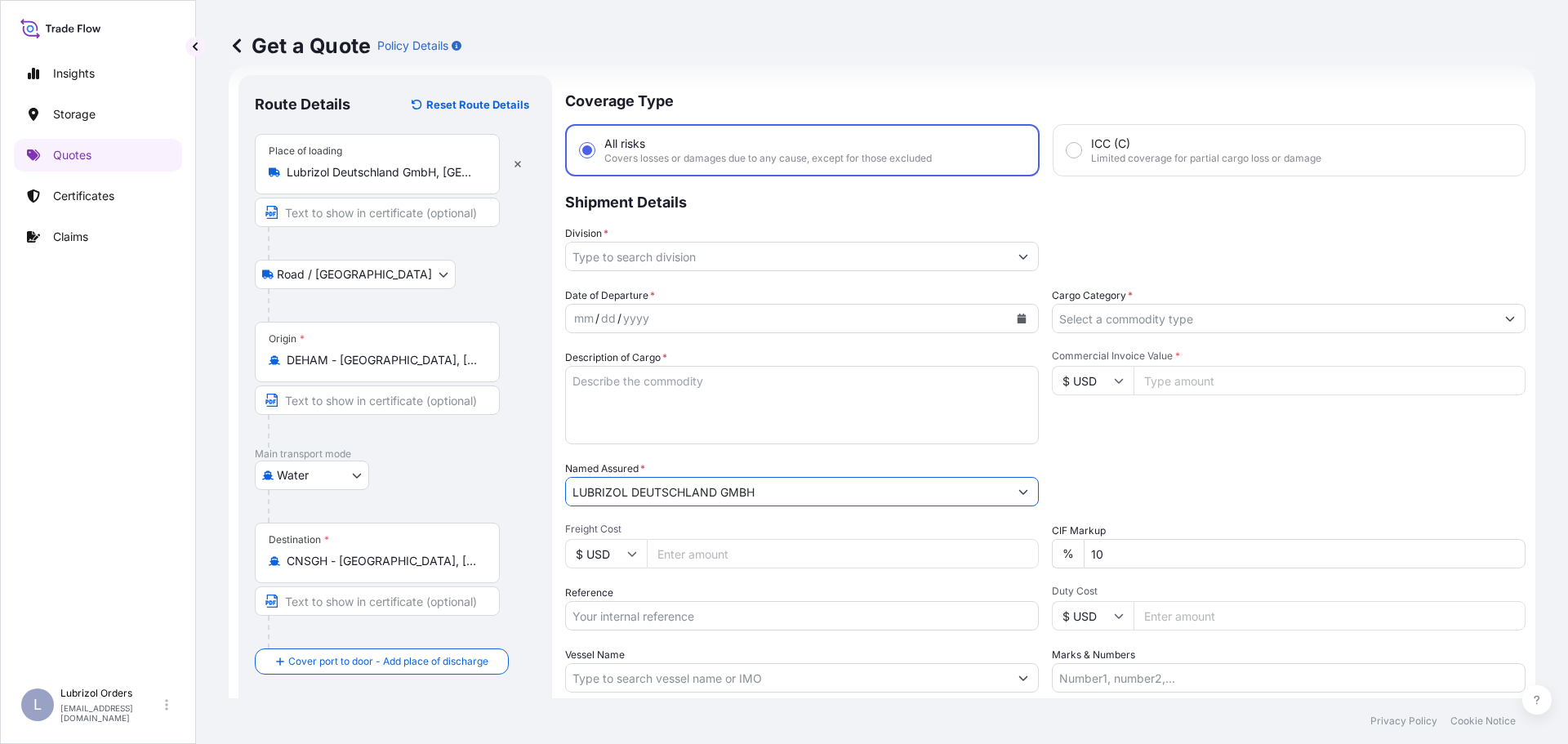
type input "LUBRIZOL DEUTSCHLAND GMBH"
click at [694, 612] on input "Reference" at bounding box center [802, 616] width 474 height 29
paste input "1155538330"
type input "1155538330"
click at [1199, 316] on input "Cargo Category *" at bounding box center [1274, 318] width 443 height 29
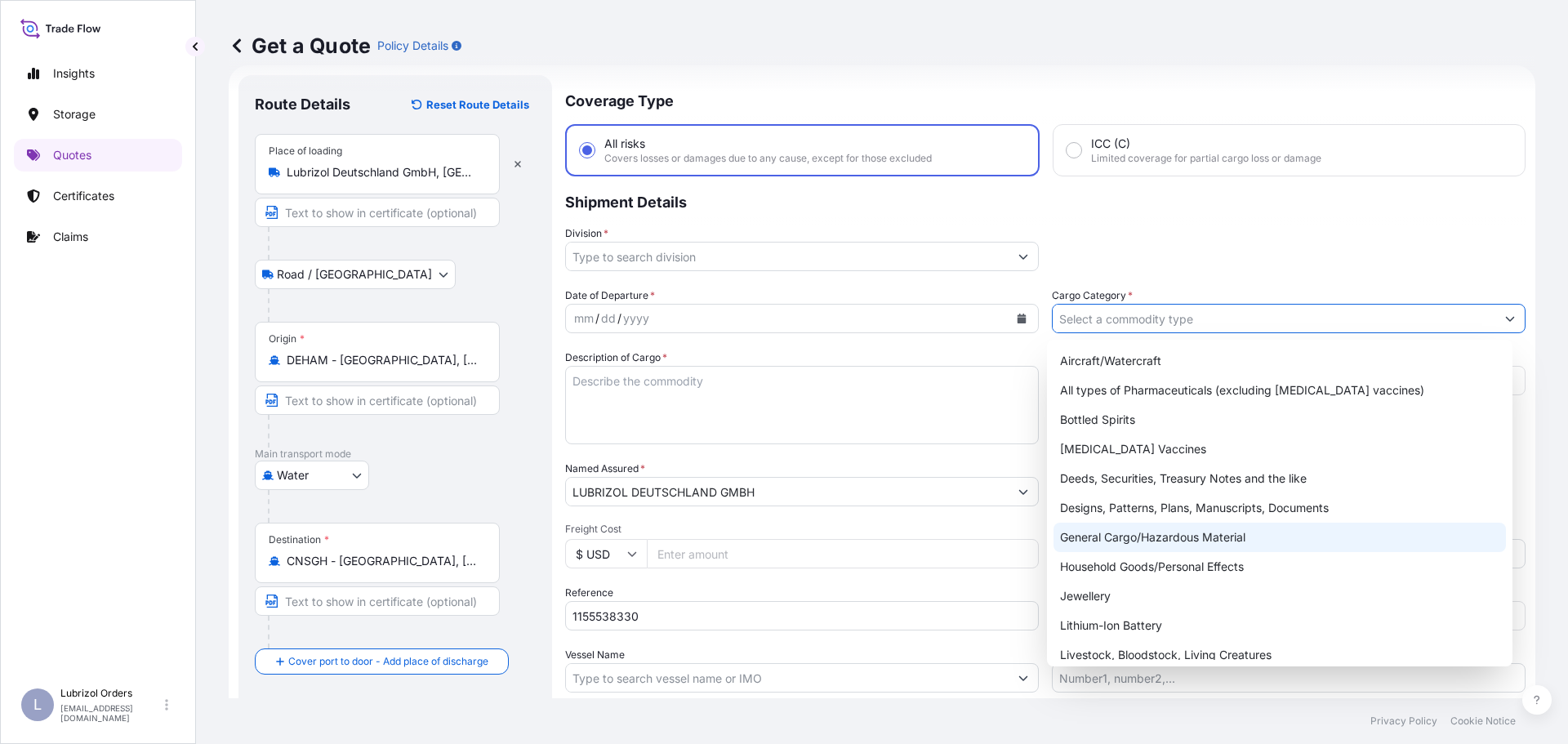
click at [1197, 533] on div "General Cargo/Hazardous Material" at bounding box center [1280, 537] width 453 height 29
type input "General Cargo/Hazardous Material"
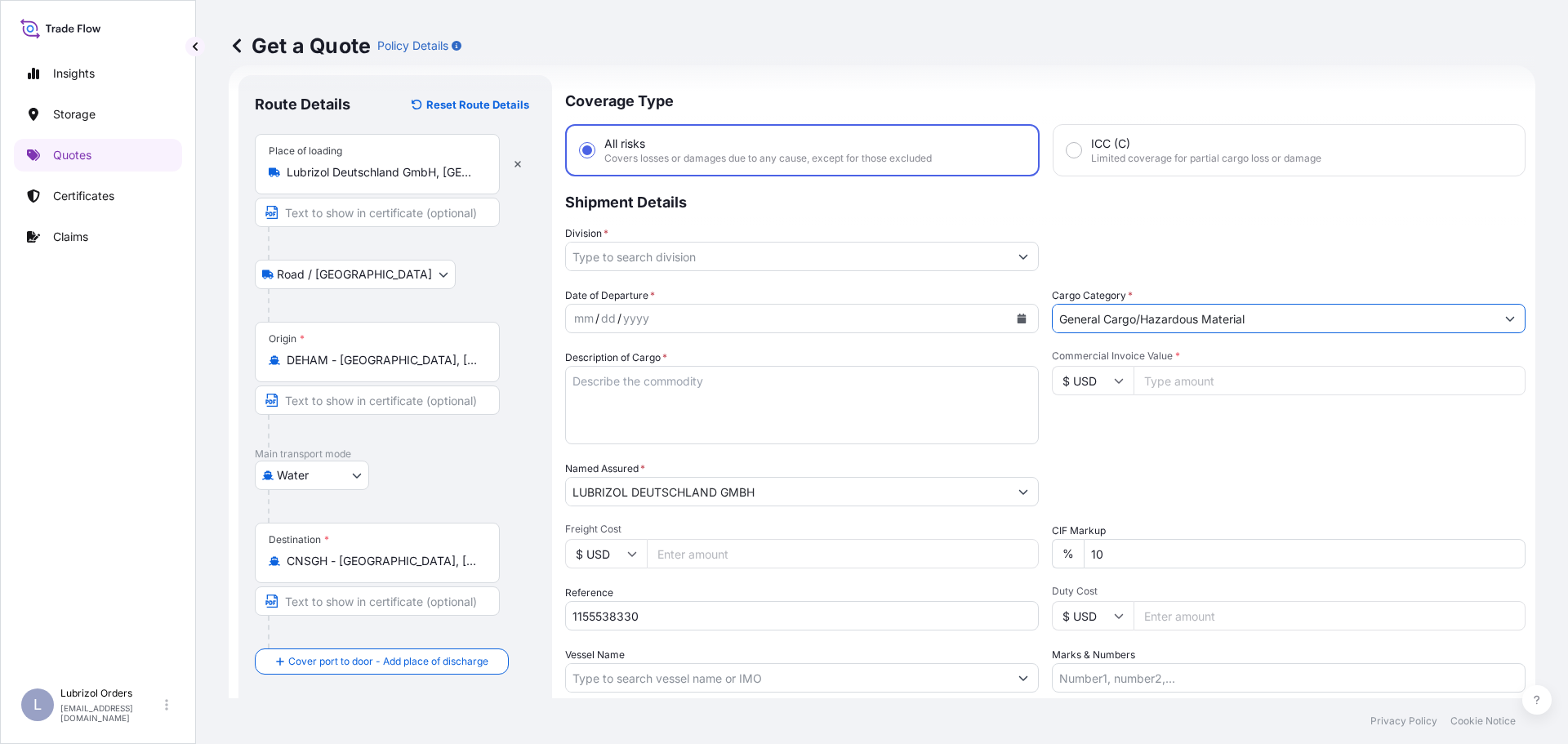
click at [734, 245] on input "Division *" at bounding box center [787, 256] width 443 height 29
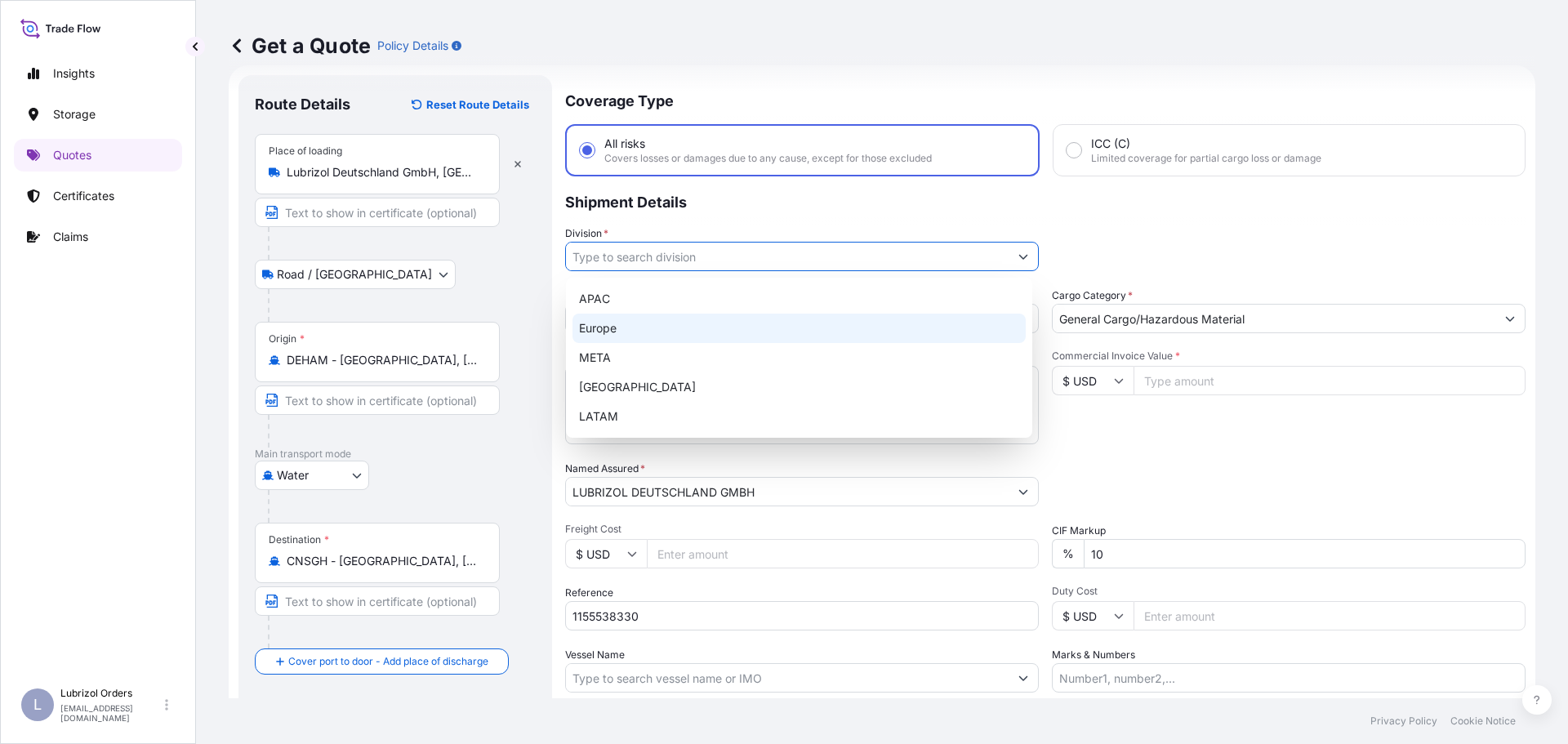
click at [675, 332] on div "Europe" at bounding box center [799, 328] width 453 height 29
type input "Europe"
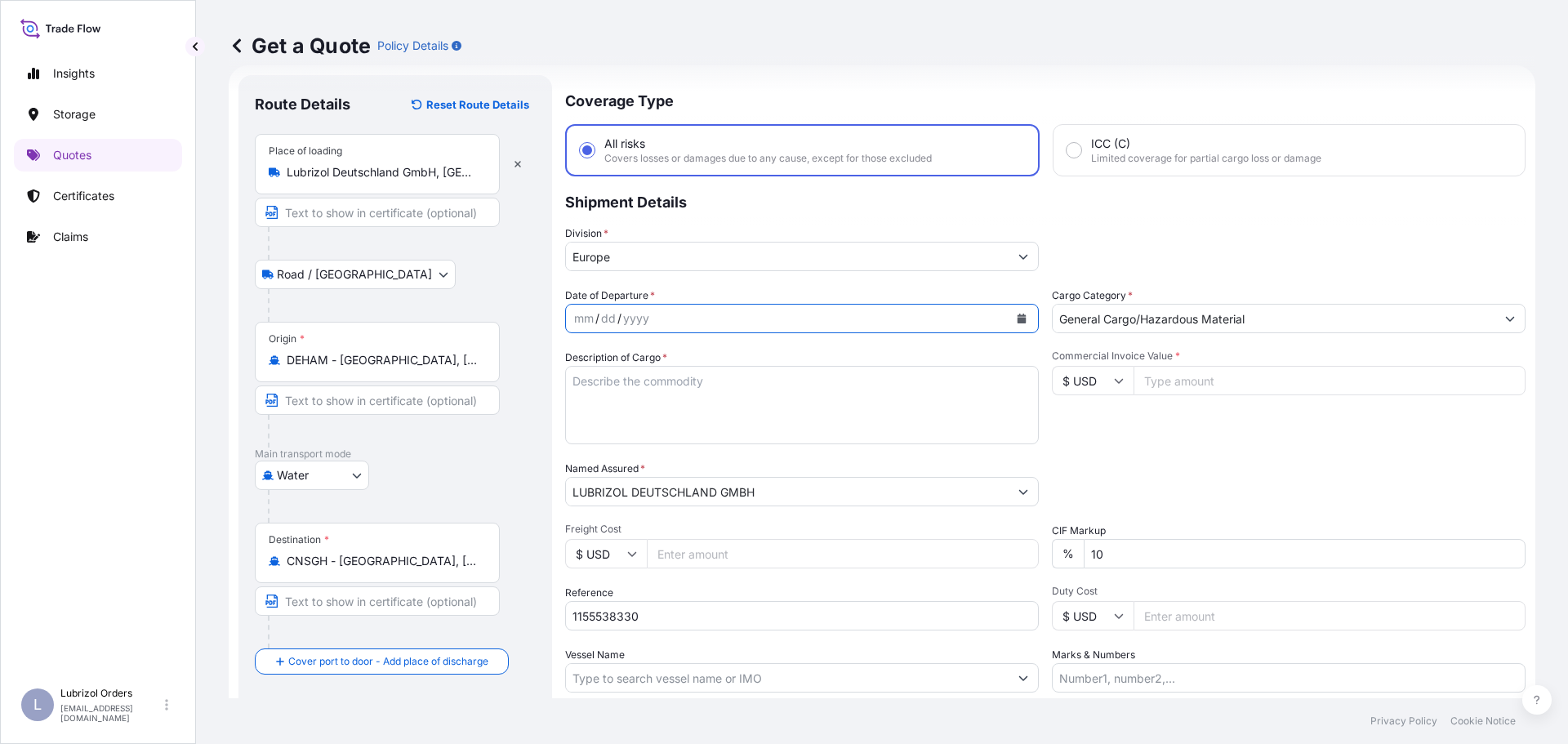
click at [1017, 321] on icon "Calendar" at bounding box center [1021, 319] width 9 height 10
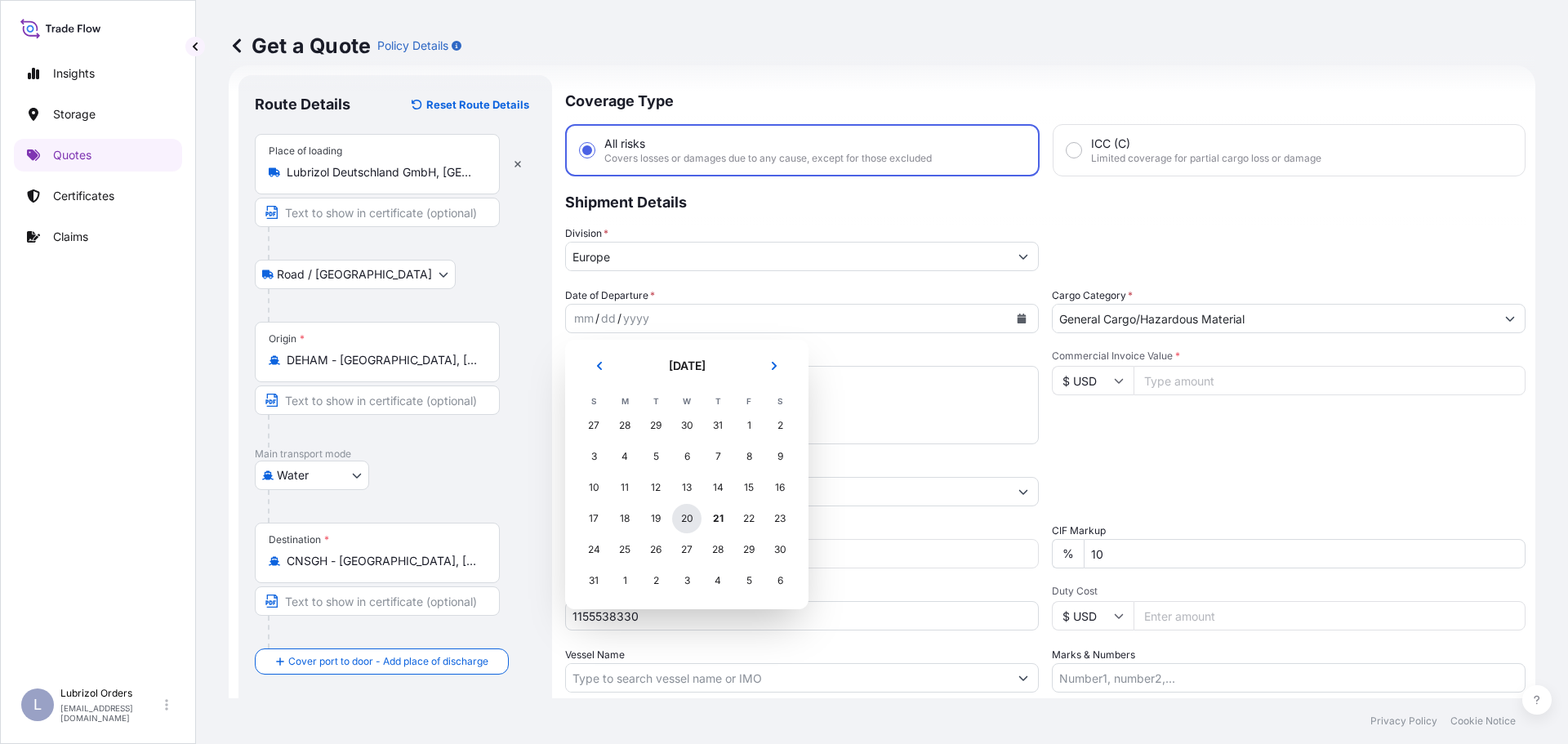
click at [687, 518] on div "20" at bounding box center [686, 518] width 29 height 29
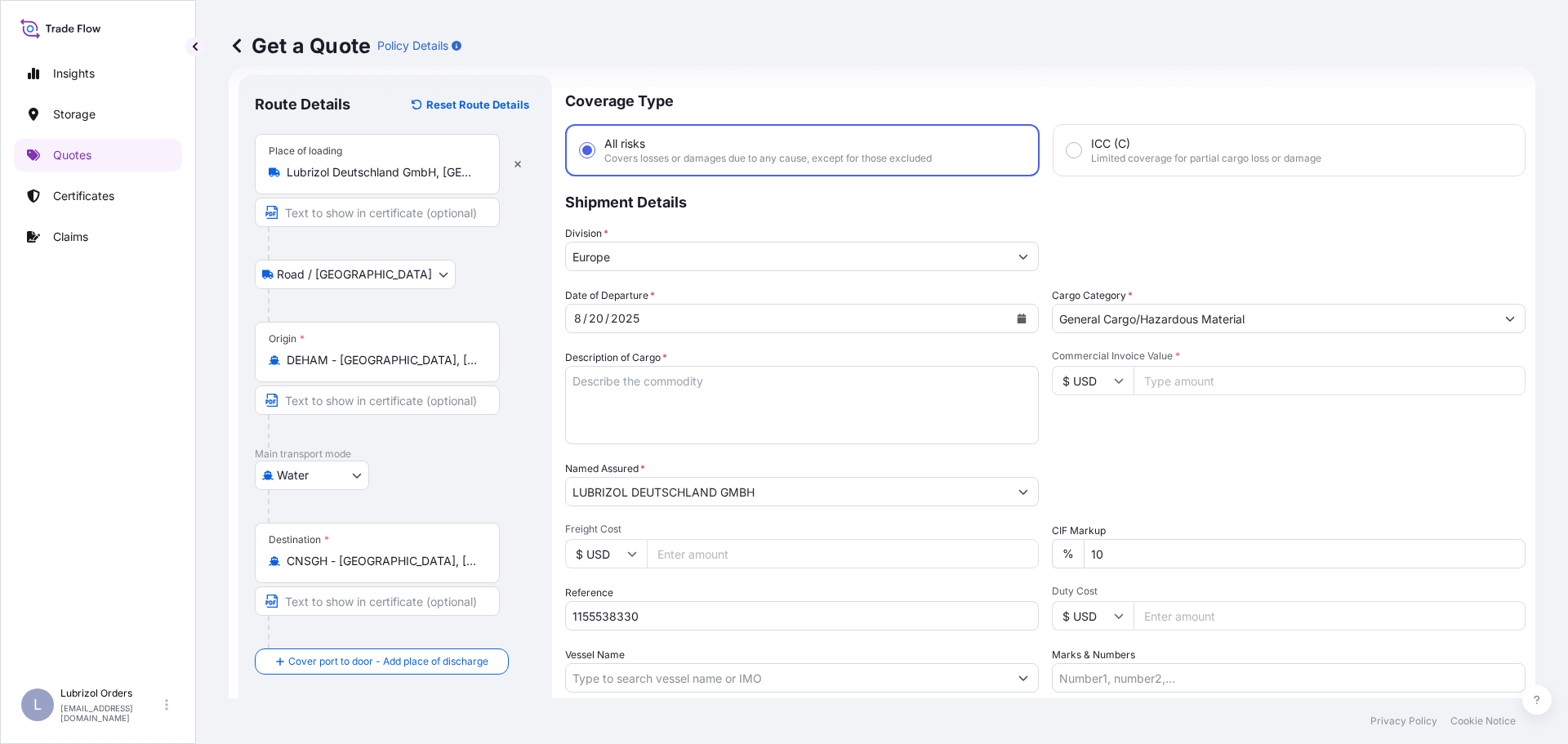
click at [700, 399] on textarea "Description of Cargo *" at bounding box center [802, 404] width 474 height 78
paste textarea "PALLET OF 1 DRUM OF ADDOSAN(TM) EPC 127, STD BLACK AND YELLOW"
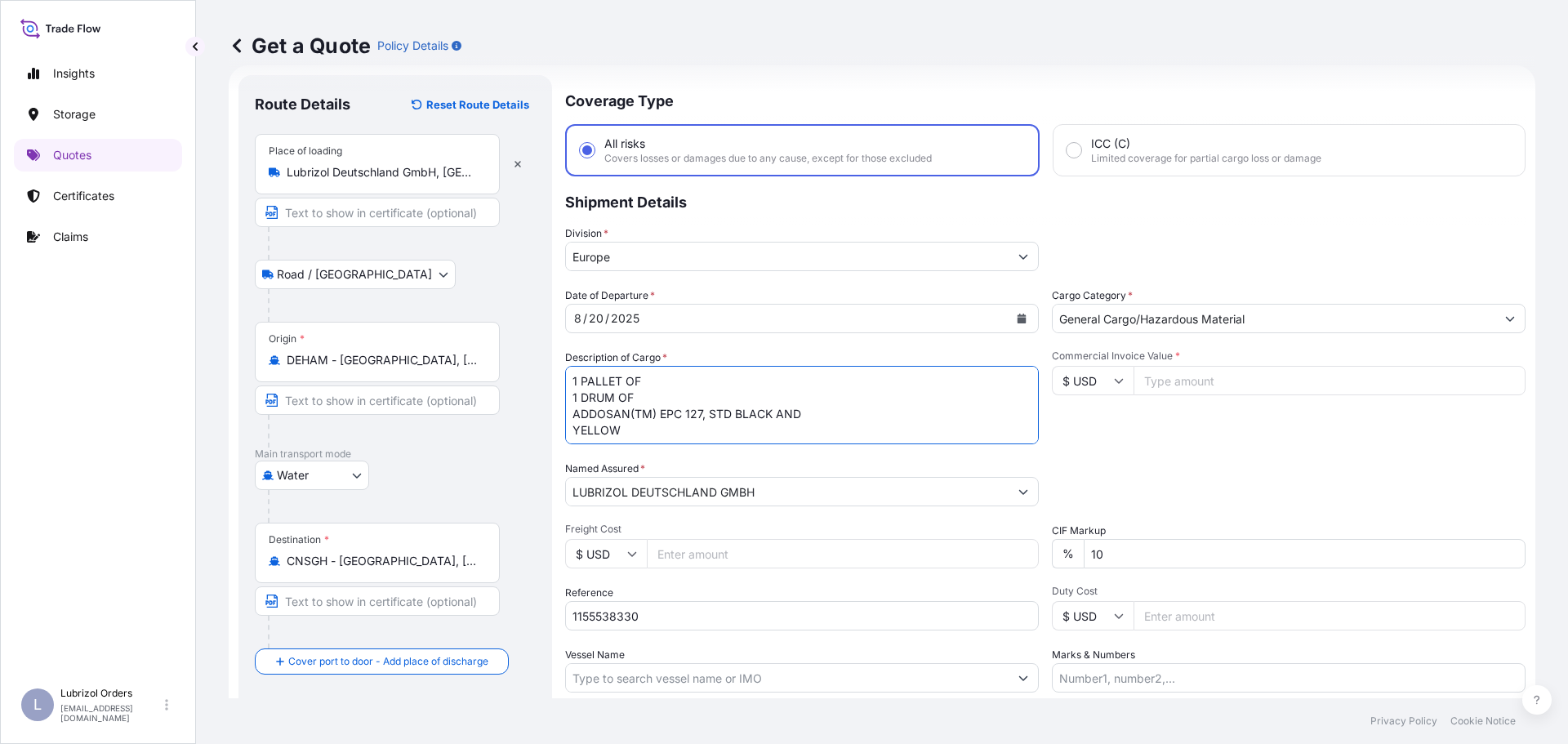
type textarea "1 PALLET OF 1 DRUM OF ADDOSAN(TM) EPC 127, STD BLACK AND YELLOW"
click at [1322, 450] on div "Date of Departure * 8 / 20 / 2025 Cargo Category * General Cargo/Hazardous Mate…" at bounding box center [1045, 490] width 960 height 405
click at [1079, 391] on input "$ USD" at bounding box center [1092, 380] width 81 height 29
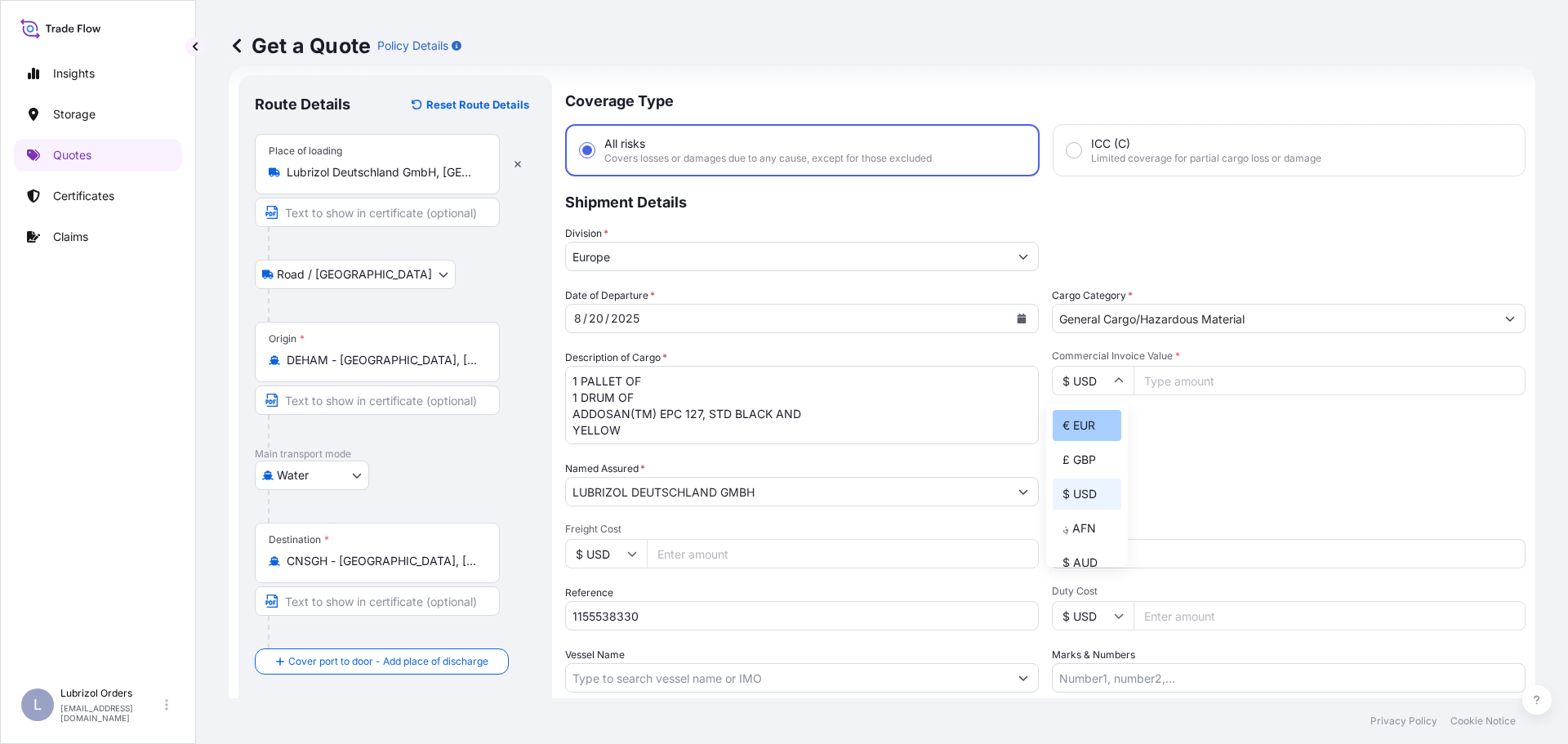
click at [1079, 420] on div "€ EUR" at bounding box center [1087, 425] width 69 height 31
type input "€ EUR"
click at [1176, 379] on input "Commercial Invoice Value *" at bounding box center [1329, 380] width 392 height 29
type input "3793.8"
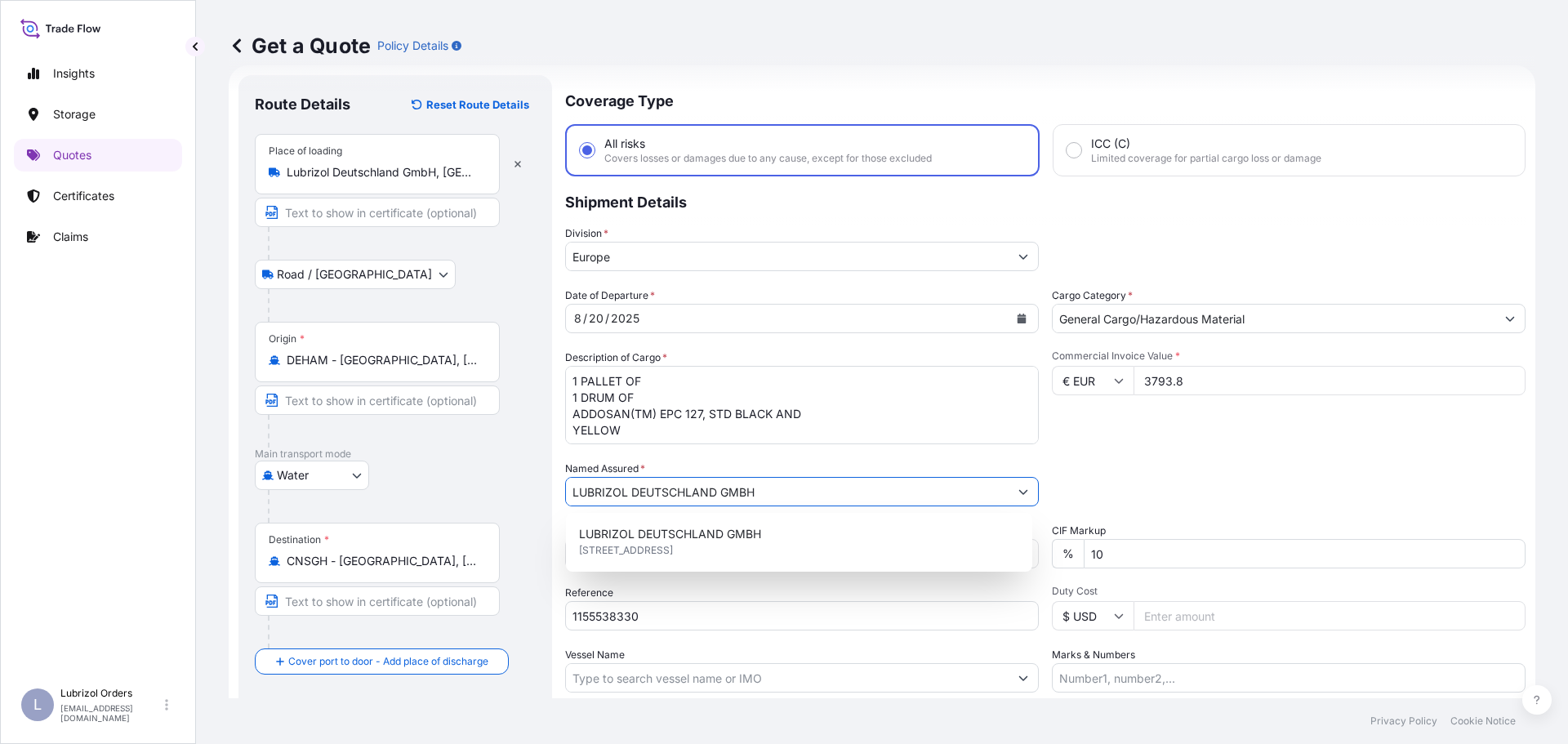
click at [1186, 442] on div "Commercial Invoice Value * € EUR 3793.8" at bounding box center [1288, 397] width 474 height 95
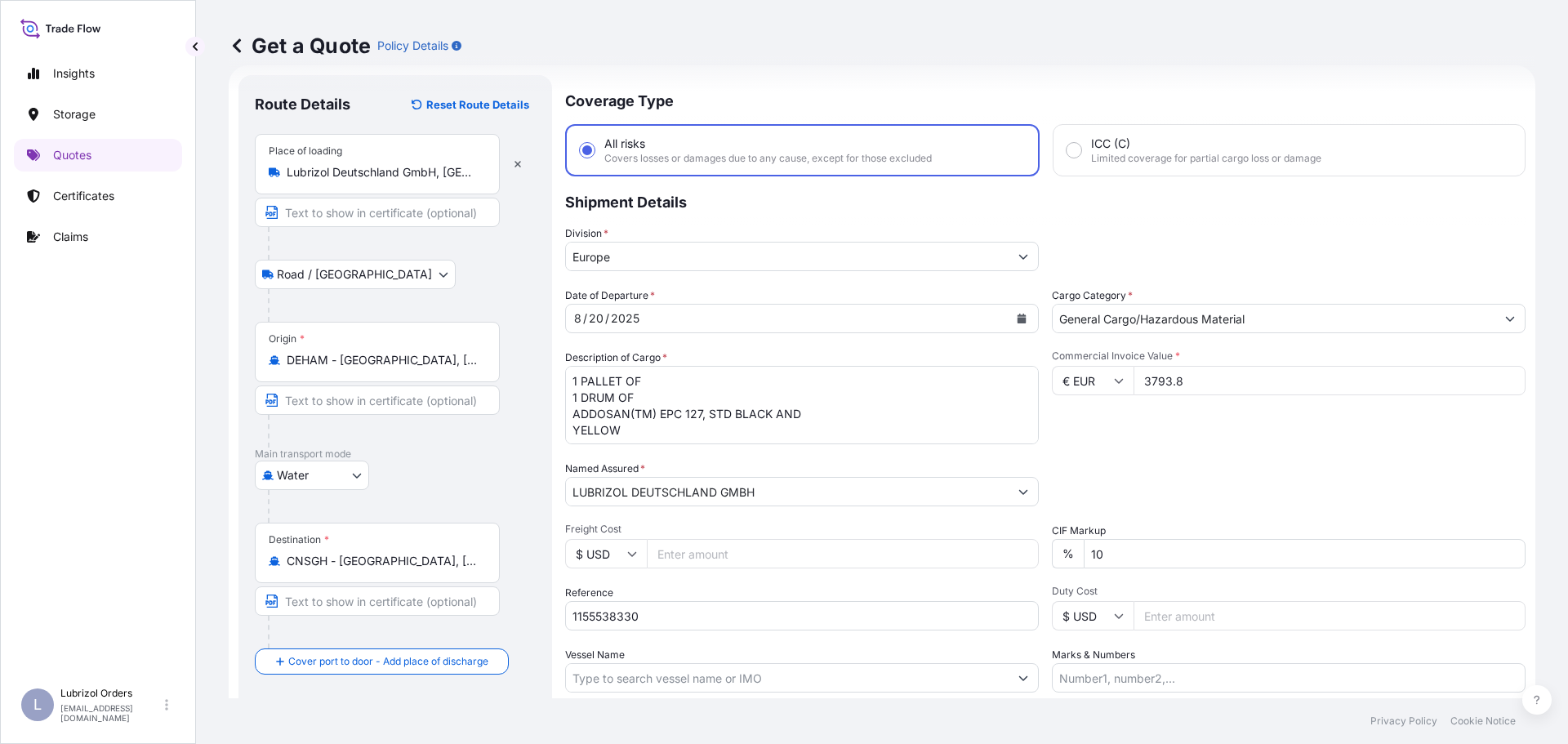
scroll to position [152, 0]
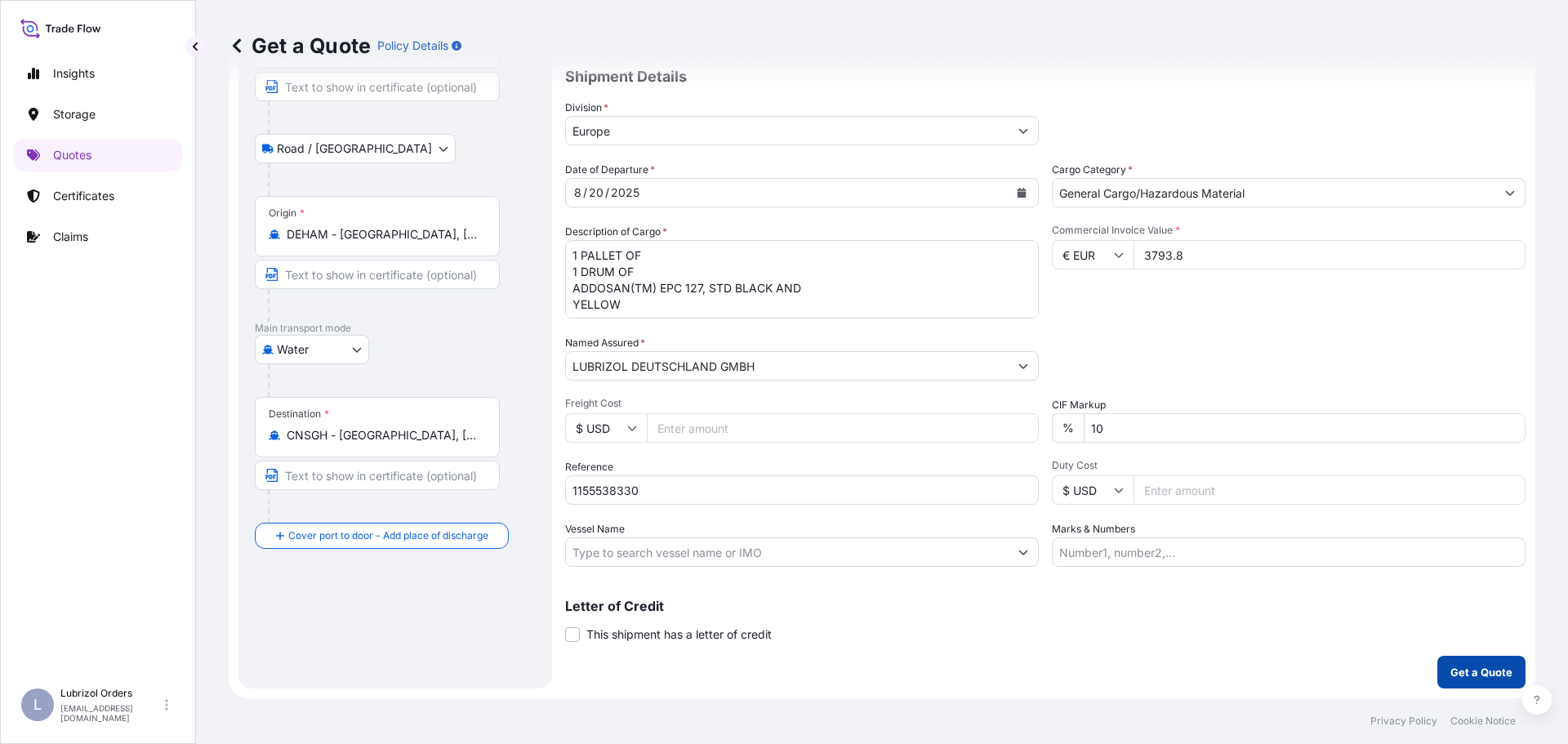
click at [1467, 671] on p "Get a Quote" at bounding box center [1481, 672] width 62 height 16
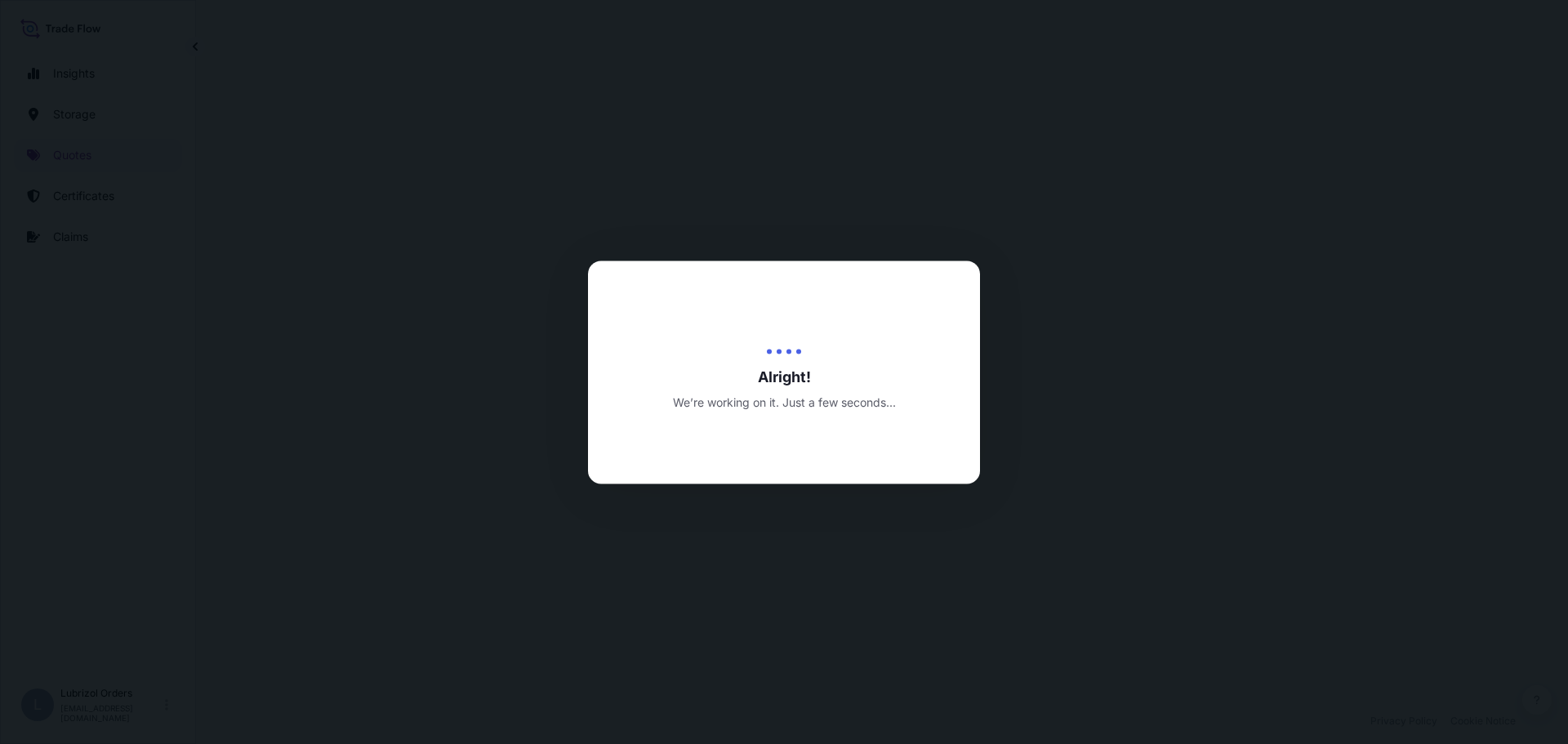
select select "Road / Inland"
select select "Water"
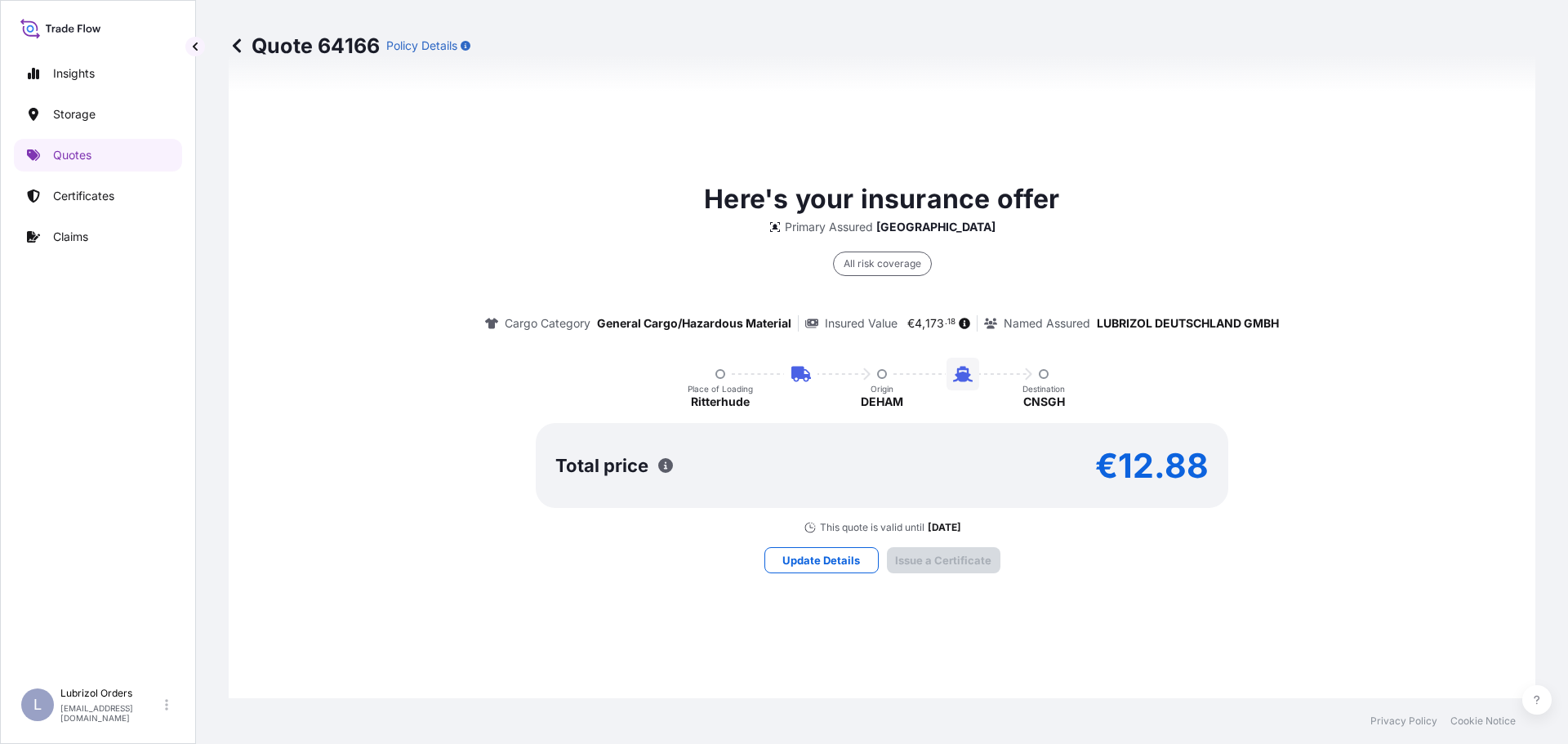
scroll to position [2437, 0]
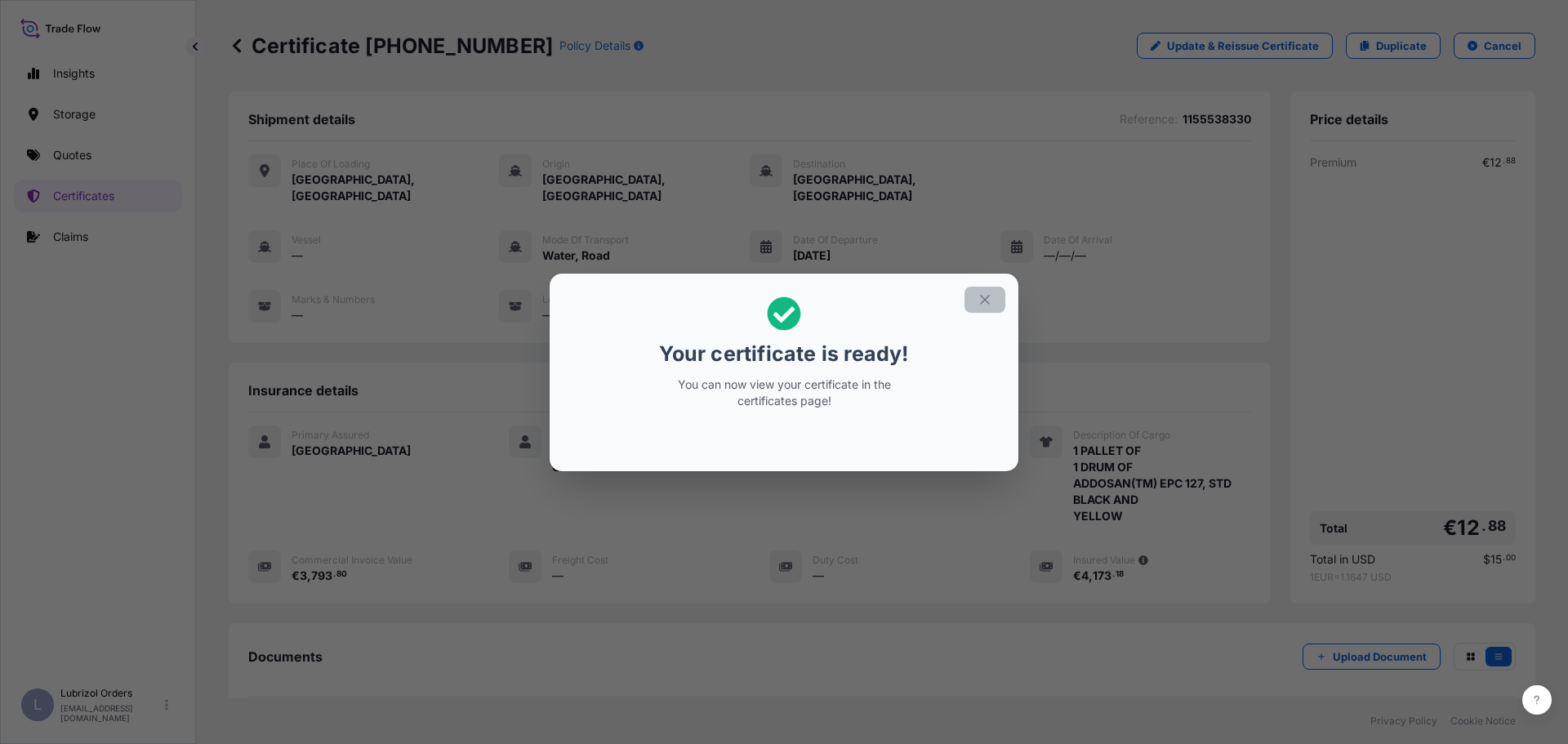
click at [984, 299] on icon "button" at bounding box center [984, 299] width 9 height 9
